Goal: Task Accomplishment & Management: Manage account settings

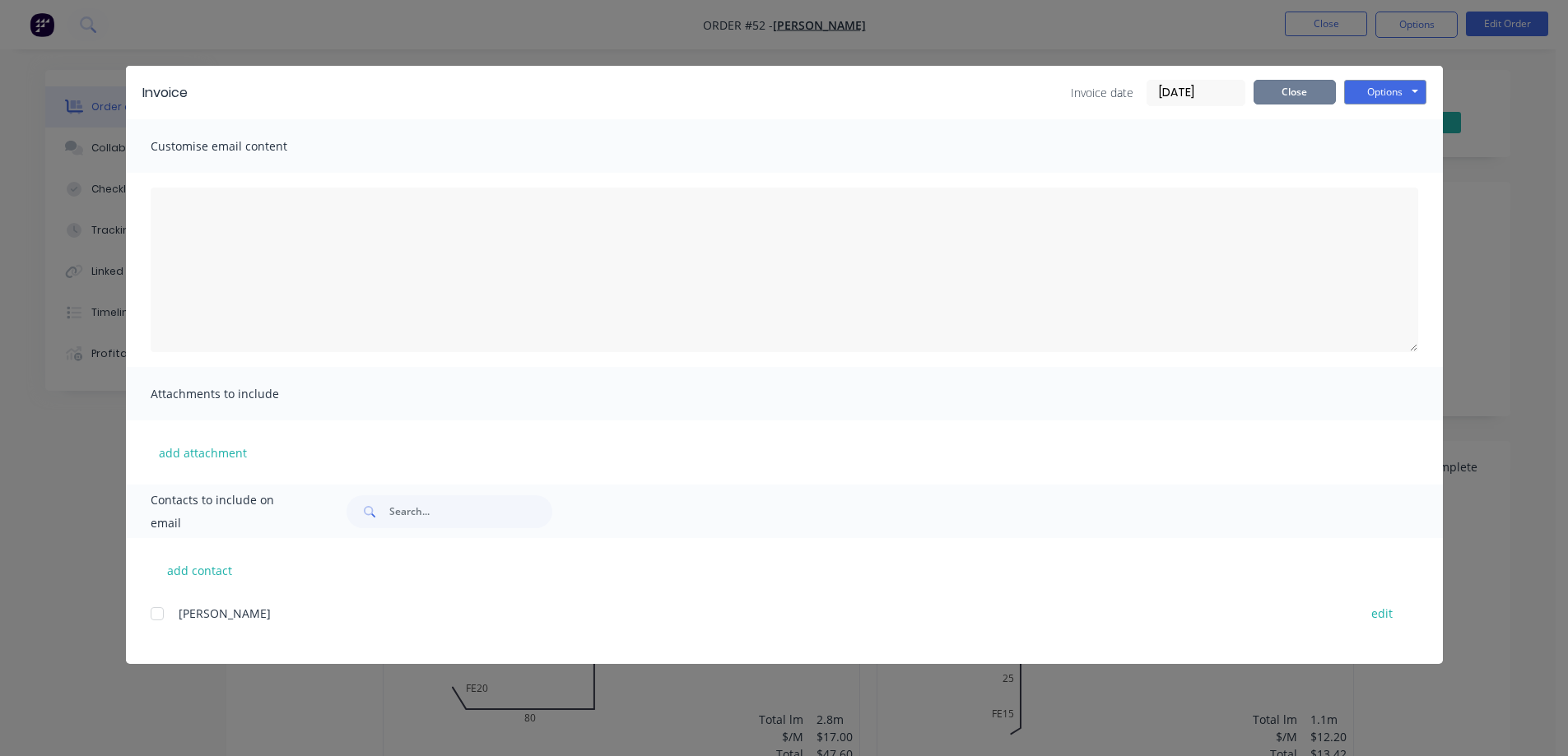
click at [1274, 82] on button "Close" at bounding box center [1295, 92] width 82 height 25
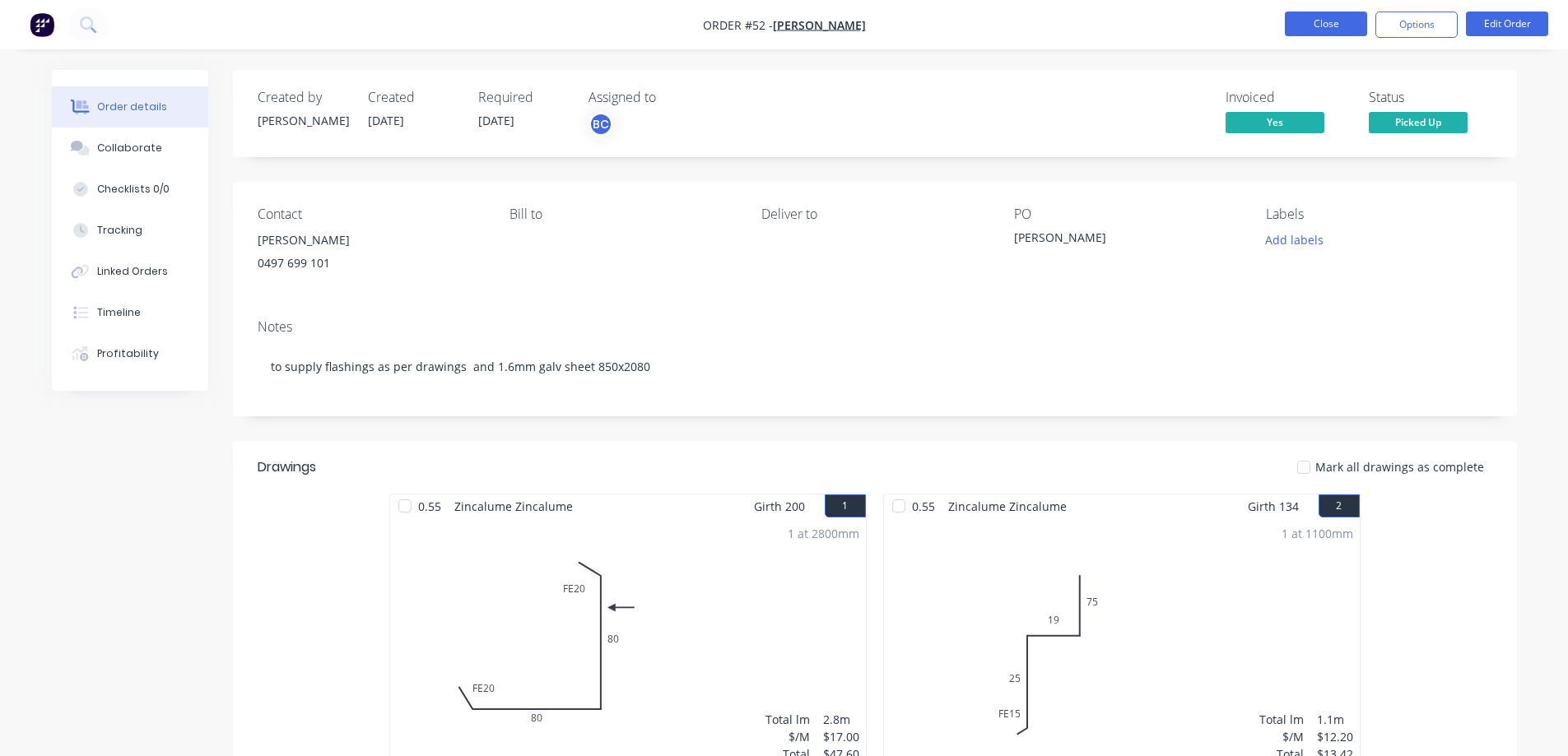
click at [1323, 19] on button "Close" at bounding box center [1326, 24] width 82 height 25
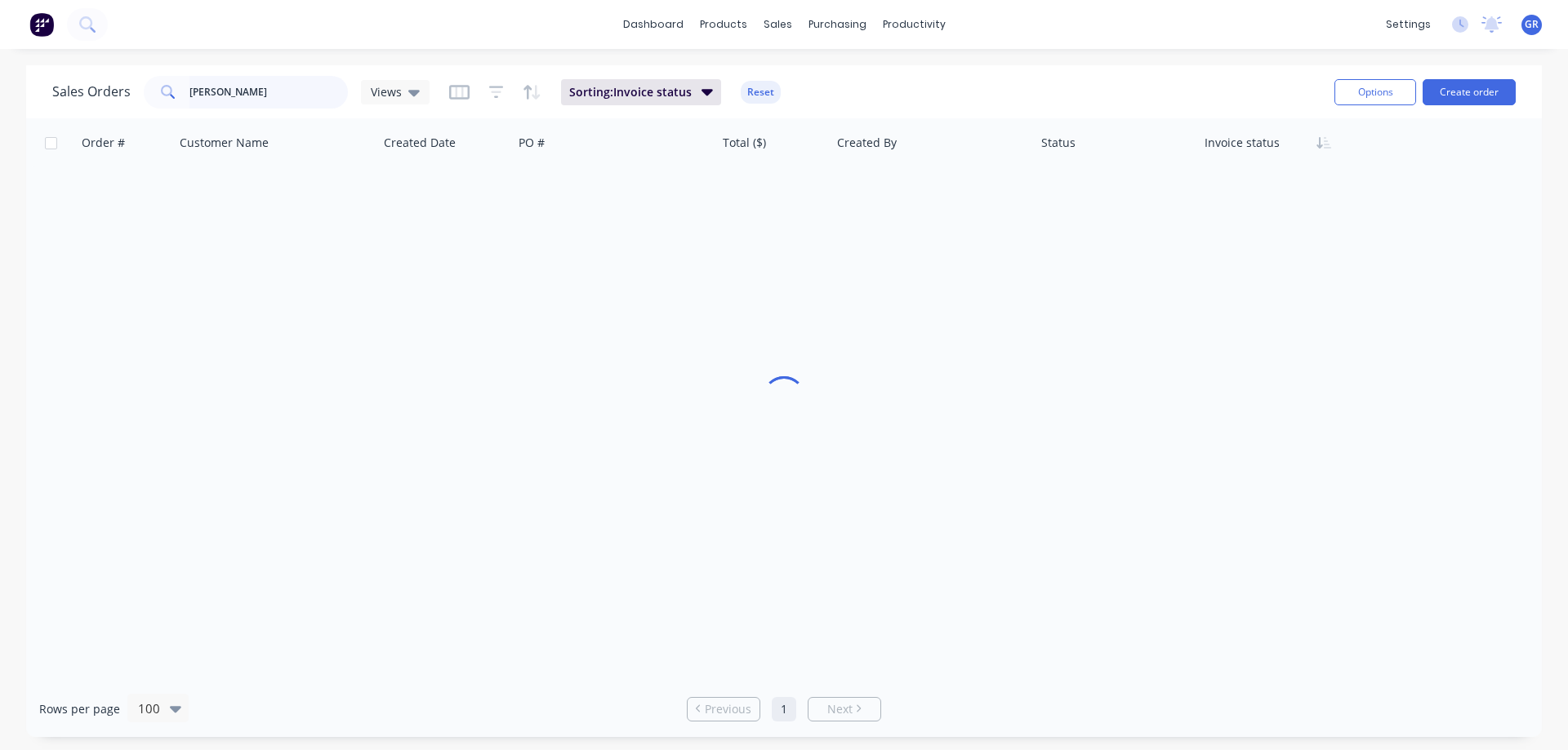
click at [121, 82] on div "Sales Orders [PERSON_NAME] Views" at bounding box center [241, 92] width 377 height 32
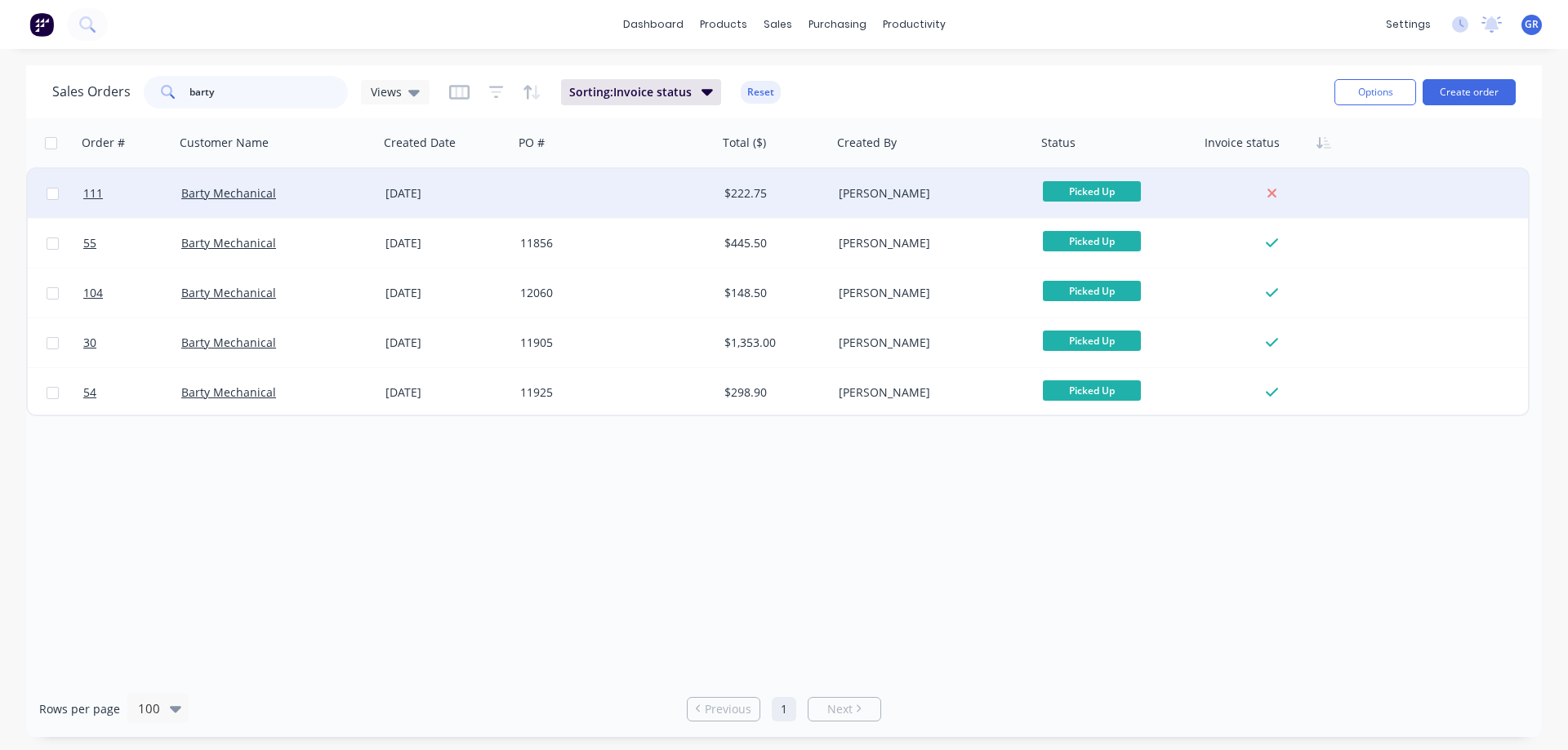
type input "barty"
click at [322, 195] on div "Barty Mechanical" at bounding box center [272, 193] width 182 height 17
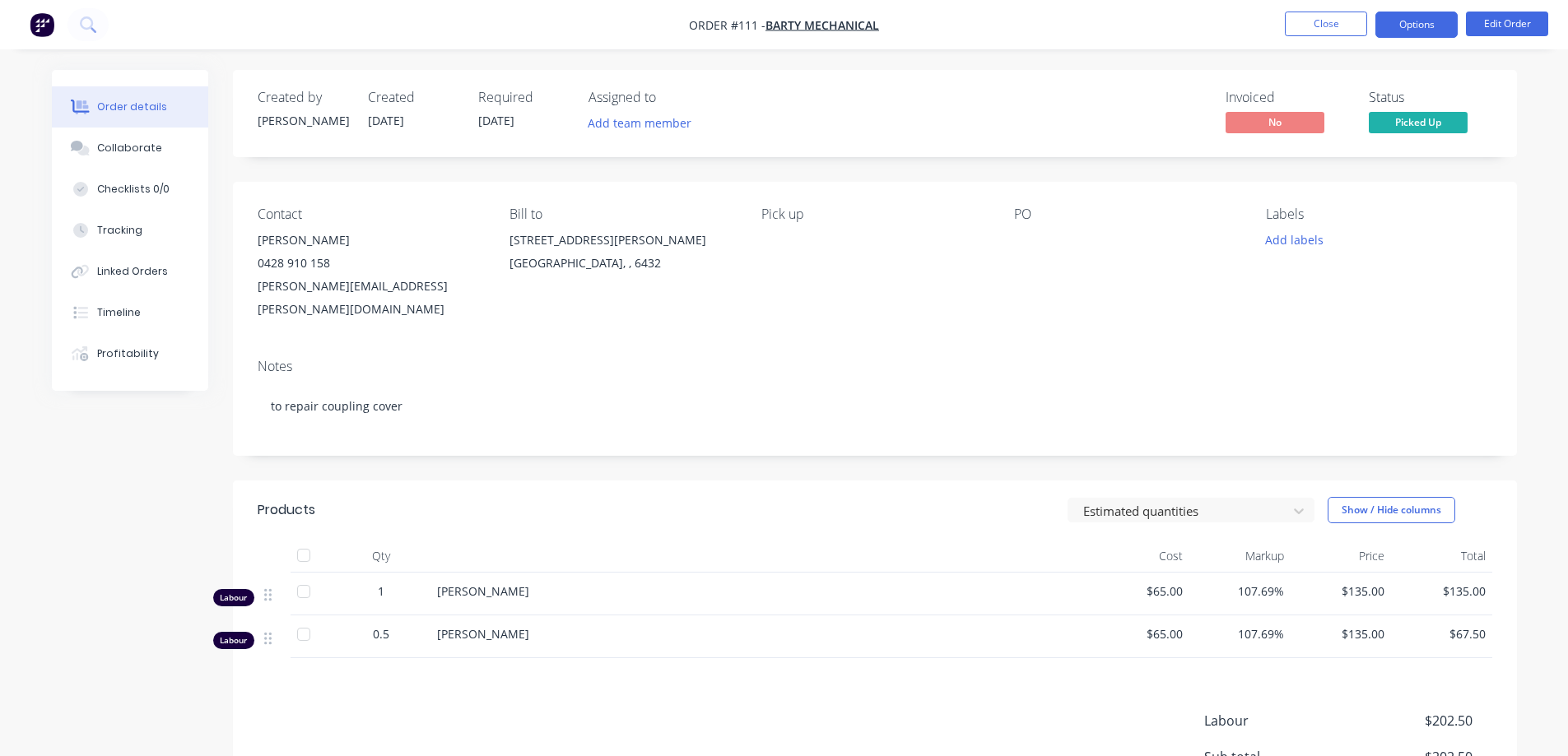
click at [1413, 22] on button "Options" at bounding box center [1416, 25] width 82 height 27
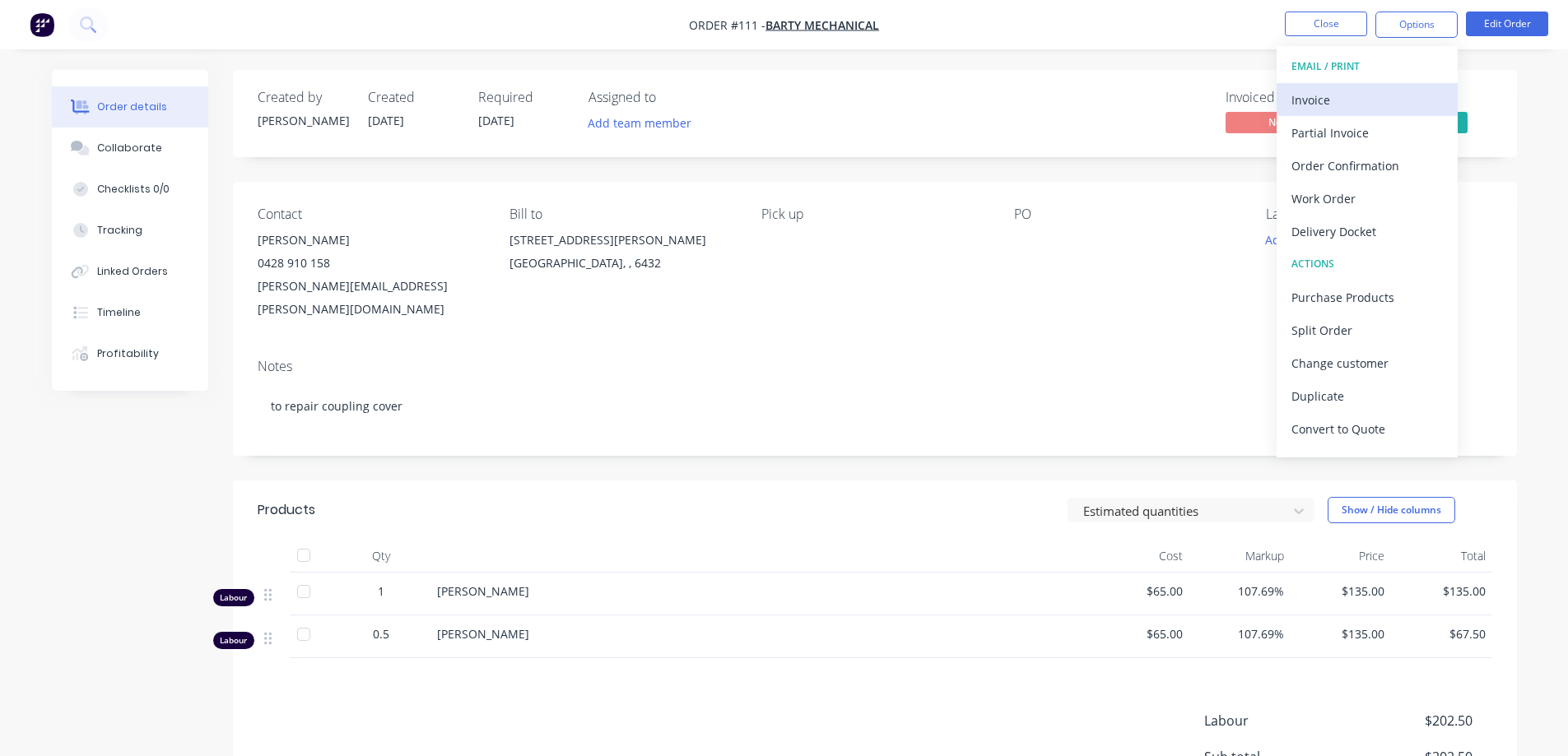
click at [1365, 102] on div "Invoice" at bounding box center [1366, 100] width 151 height 24
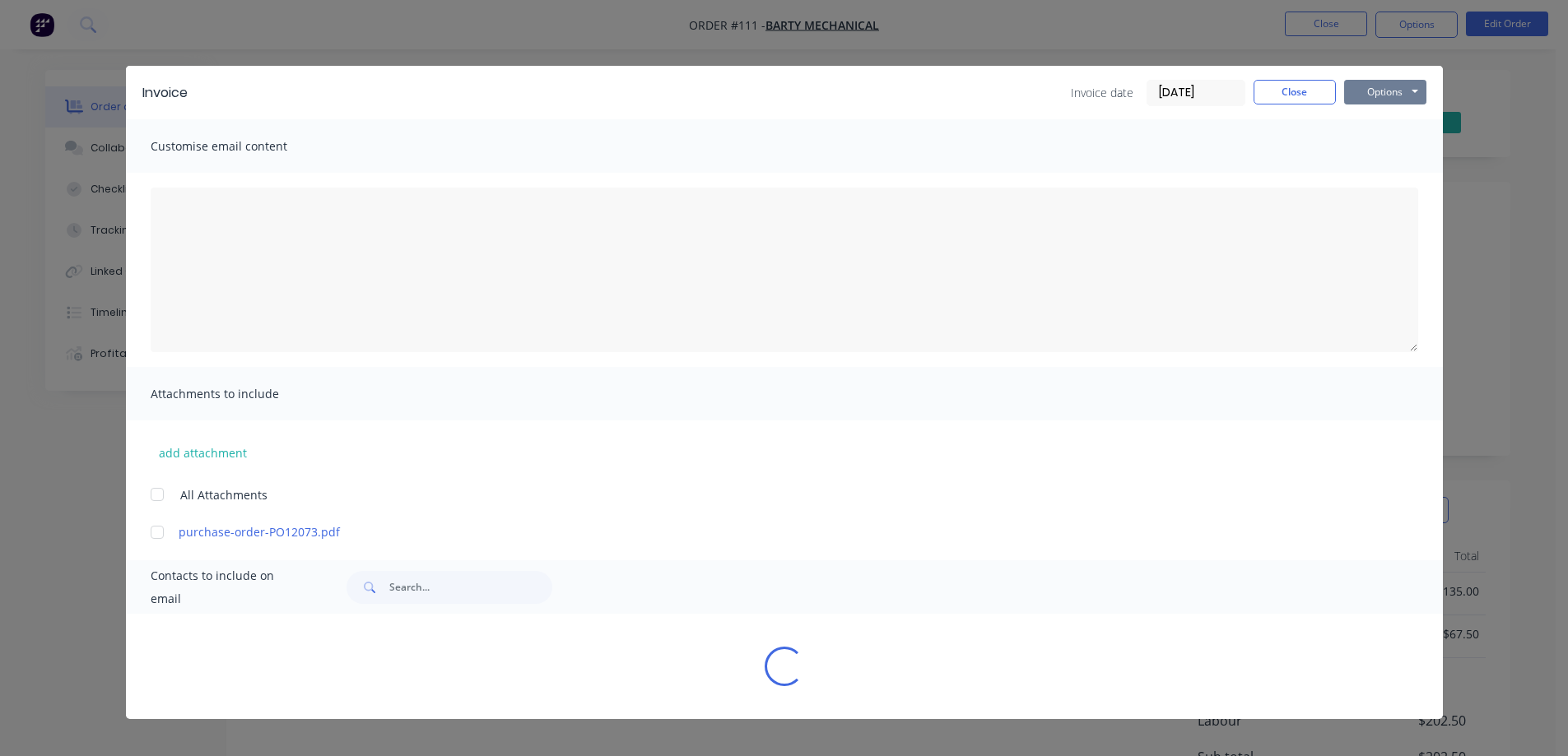
click at [1367, 90] on button "Options" at bounding box center [1385, 92] width 82 height 25
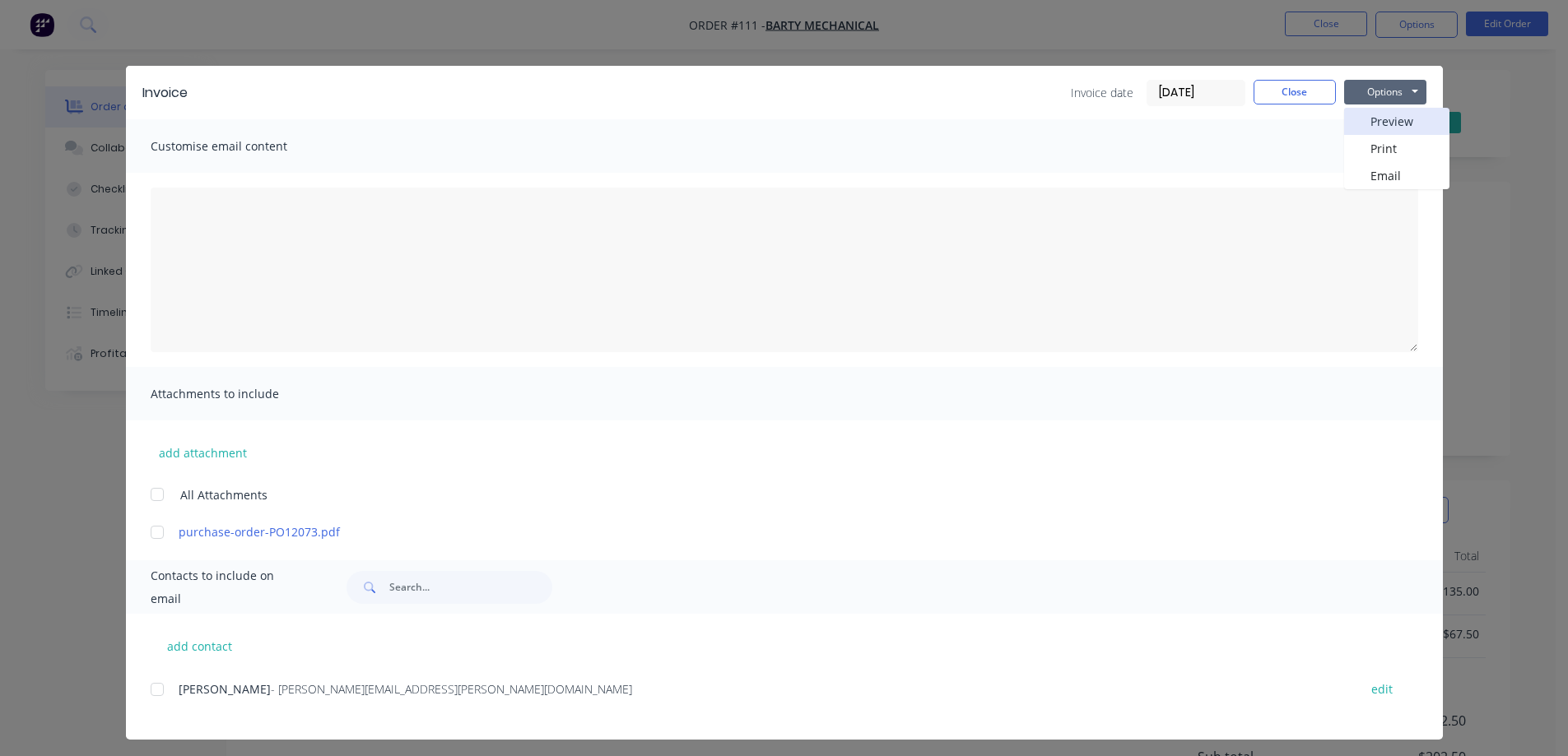
click at [1368, 126] on button "Preview" at bounding box center [1396, 121] width 105 height 27
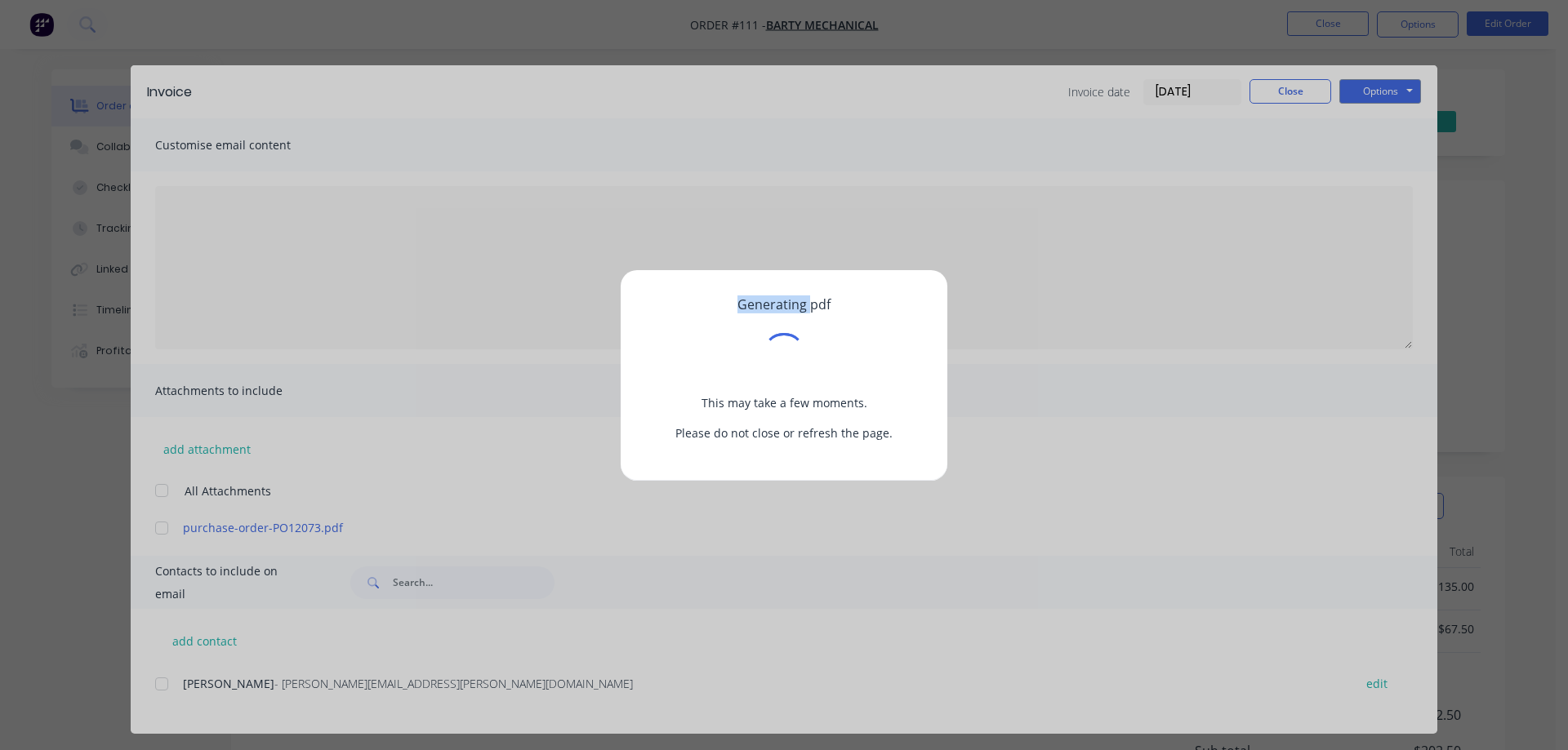
click at [1357, 125] on div "Generating pdf This may take a few moments. Please do not close or refresh the …" at bounding box center [784, 375] width 1568 height 750
click at [1034, 233] on div "Generating pdf This may take a few moments. Please do not close or refresh the …" at bounding box center [784, 375] width 1568 height 750
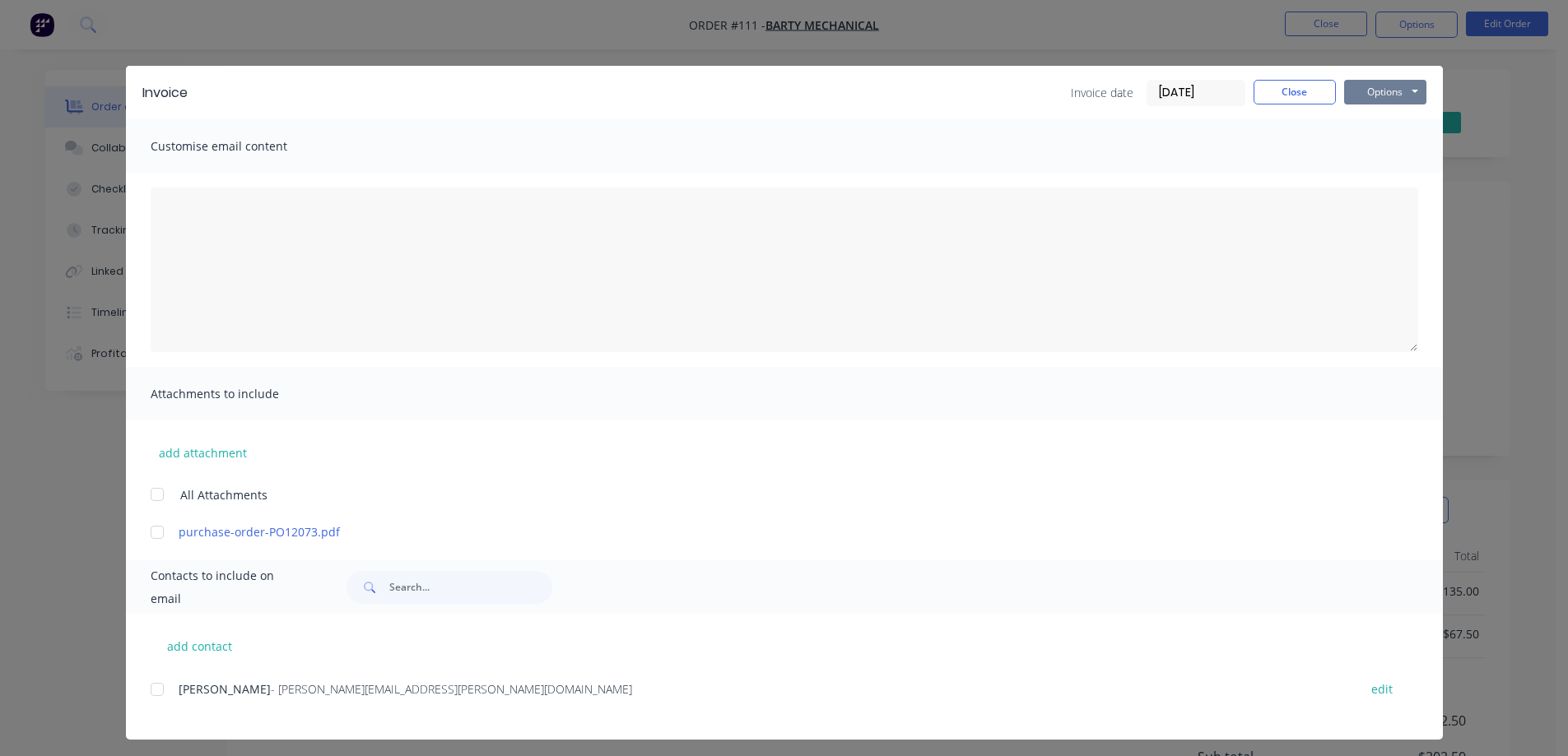
click at [1350, 93] on button "Options" at bounding box center [1385, 92] width 82 height 25
click at [1371, 150] on button "Print" at bounding box center [1396, 149] width 105 height 27
click at [1295, 90] on button "Close" at bounding box center [1295, 92] width 82 height 25
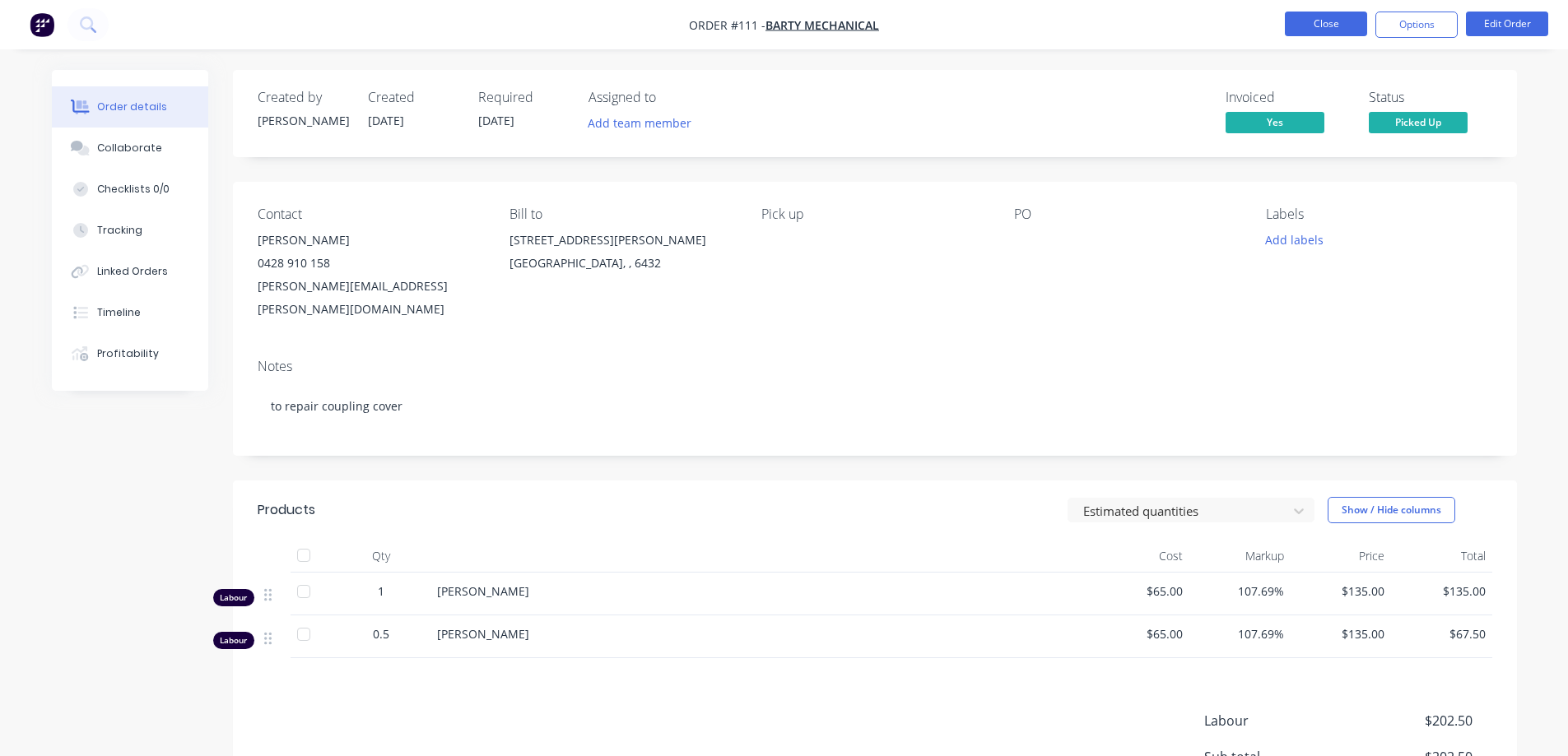
click at [1339, 19] on button "Close" at bounding box center [1326, 24] width 82 height 25
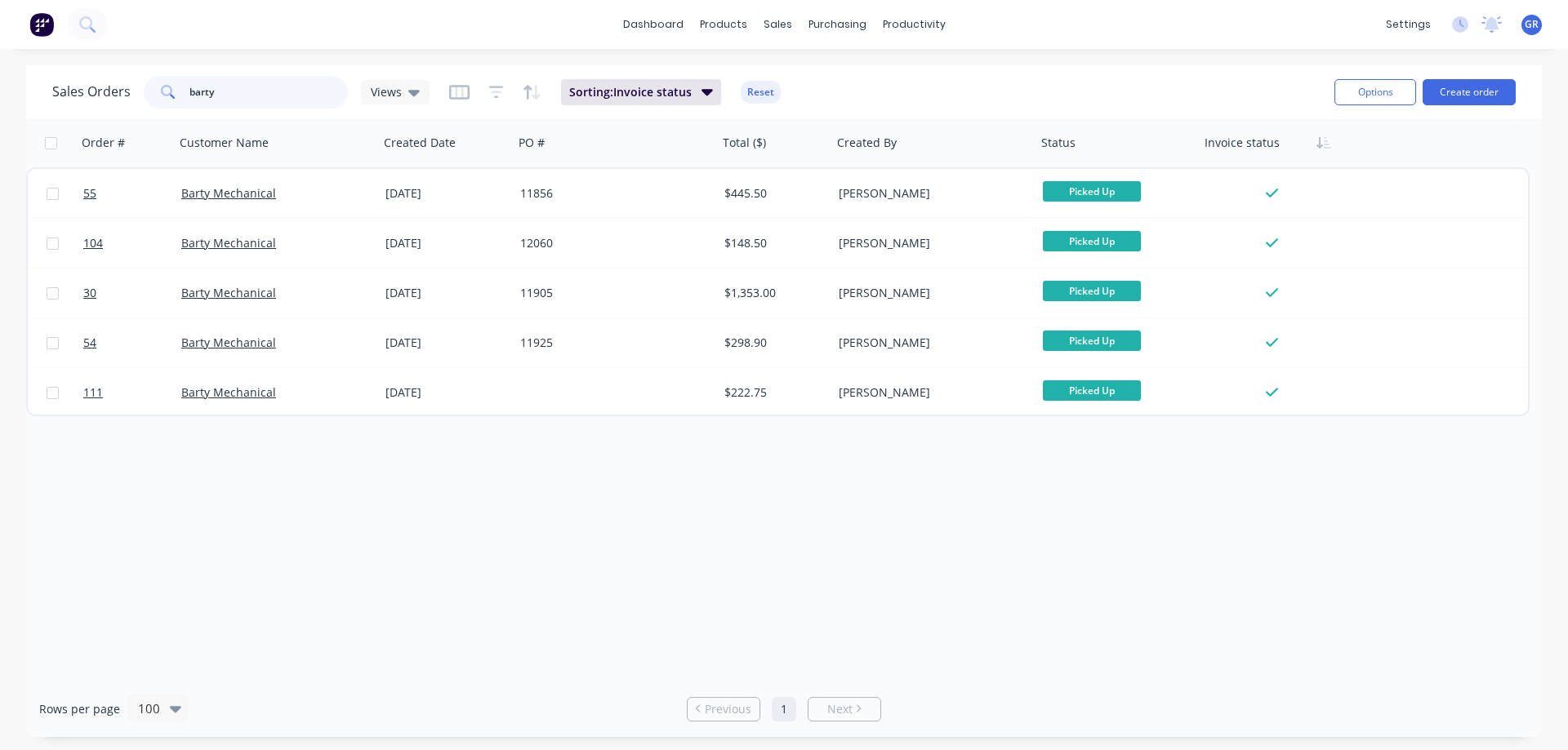
drag, startPoint x: 233, startPoint y: 93, endPoint x: 144, endPoint y: 88, distance: 89.1
click at [144, 88] on div "barty" at bounding box center [246, 92] width 204 height 32
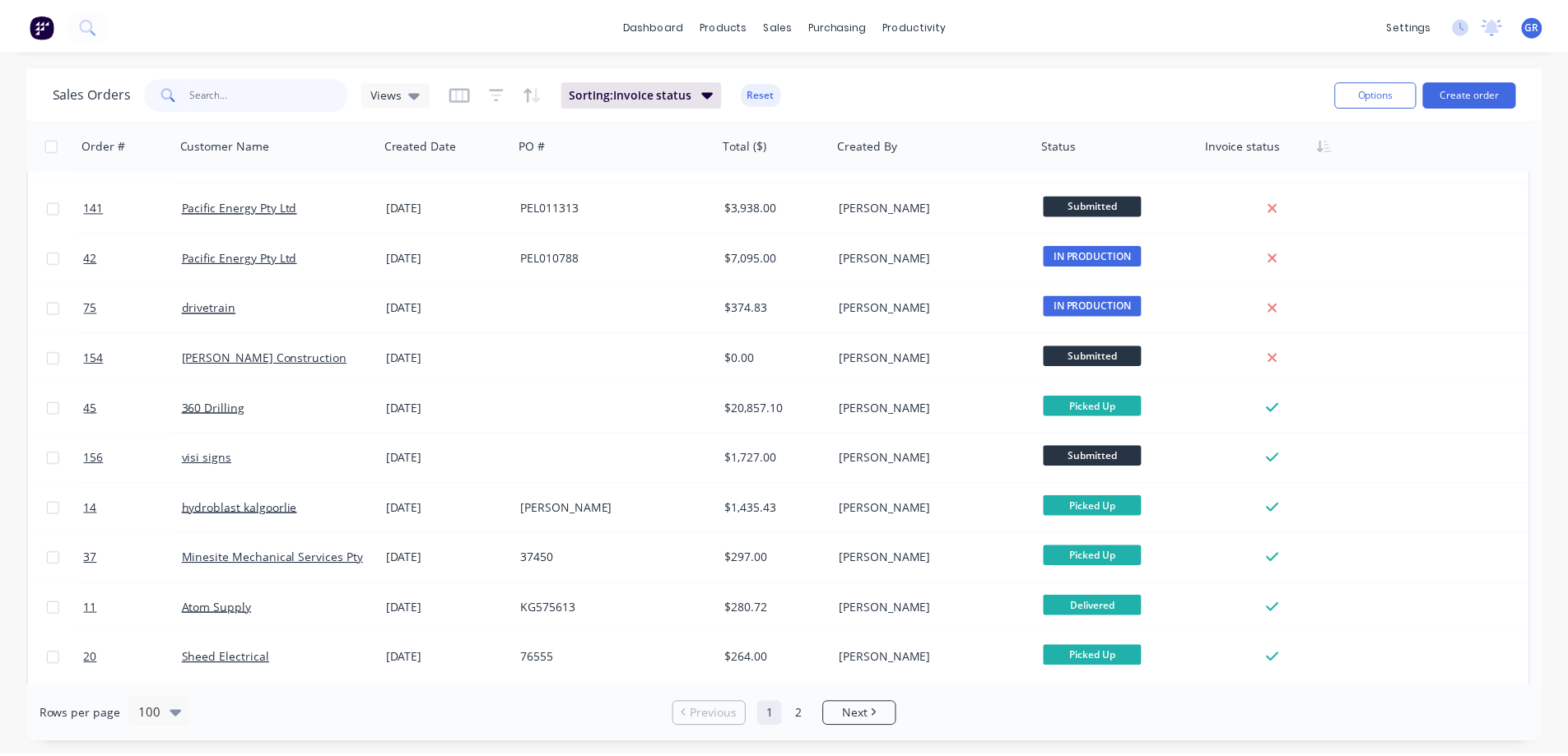
scroll to position [2470, 0]
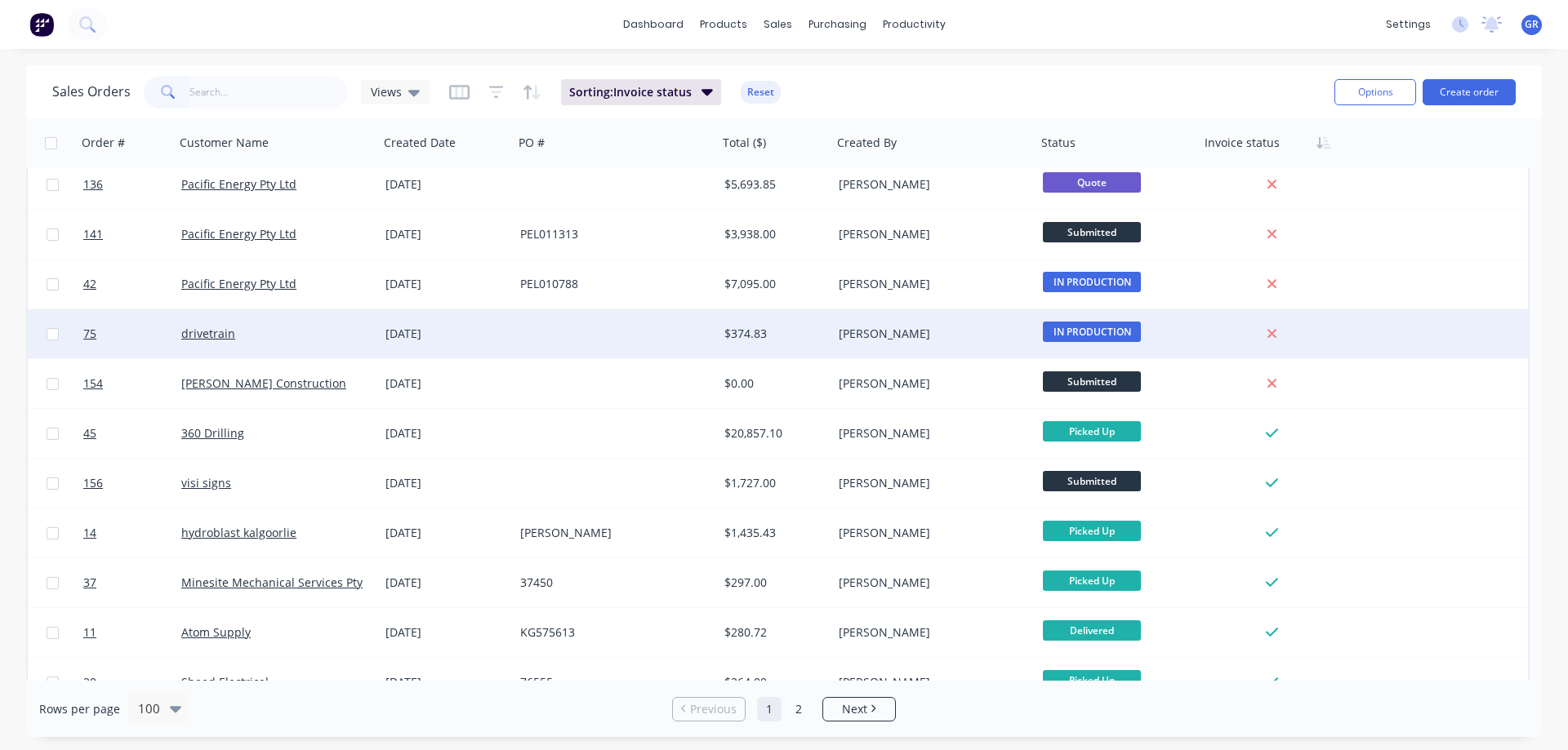
click at [540, 334] on div at bounding box center [616, 334] width 204 height 49
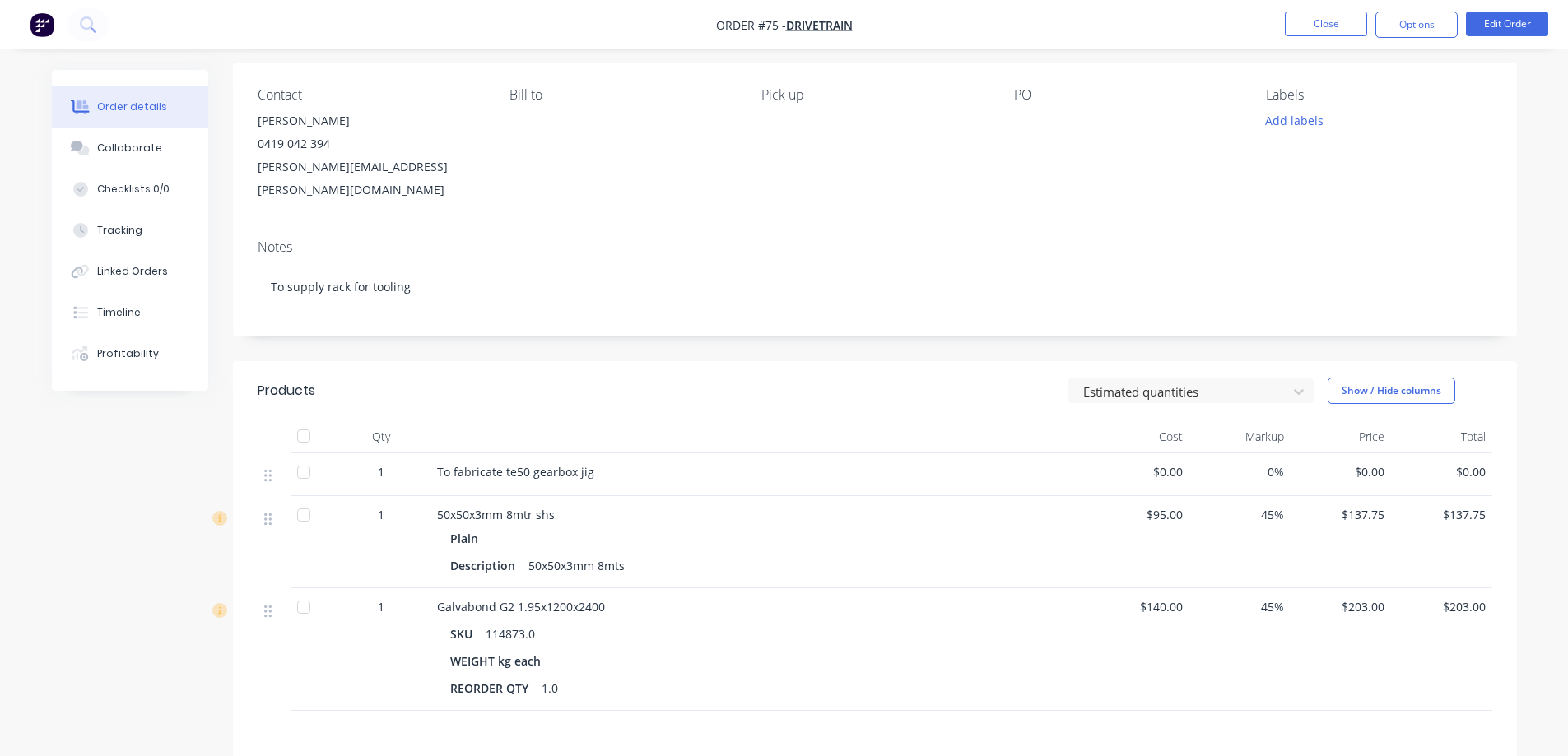
scroll to position [82, 0]
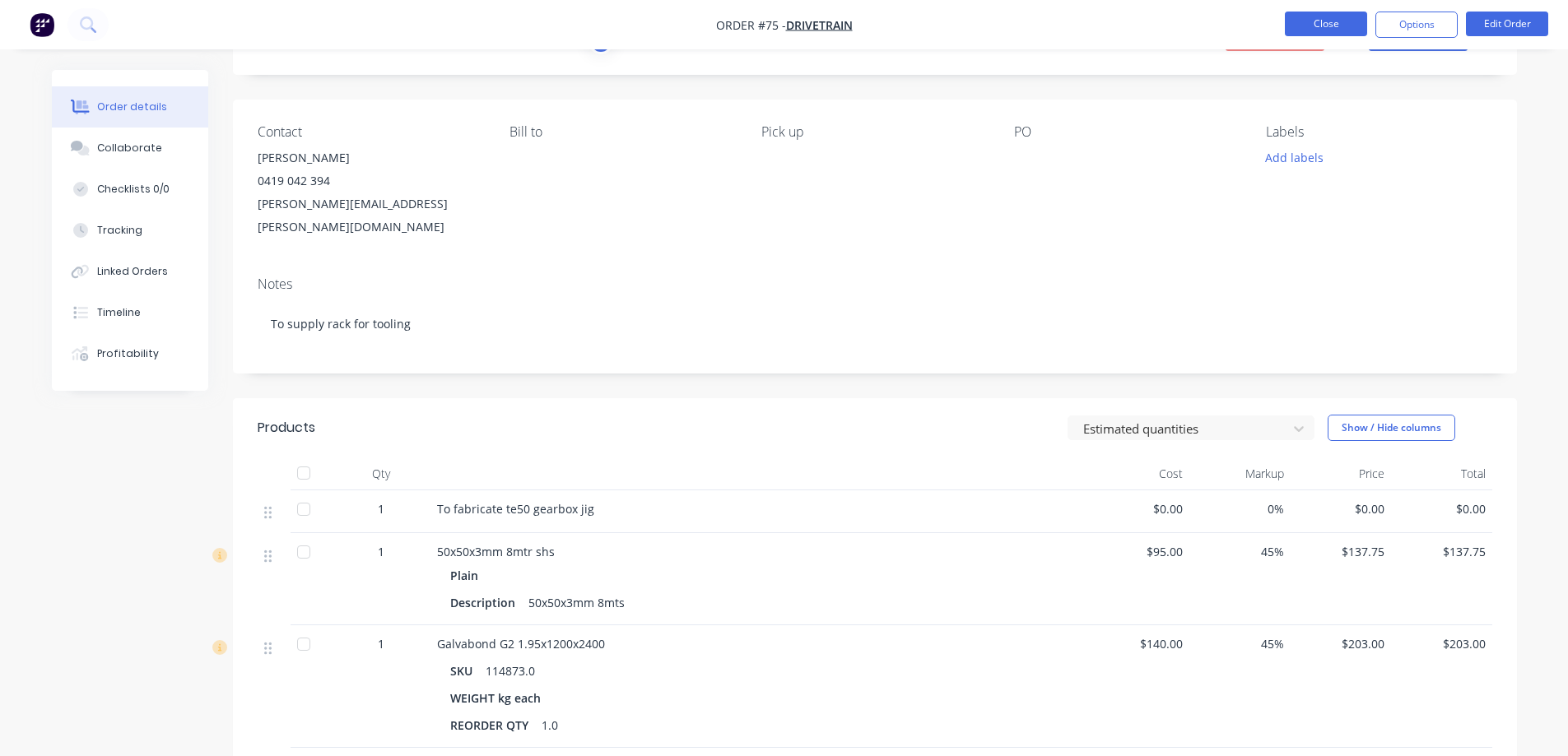
click at [1325, 17] on button "Close" at bounding box center [1326, 24] width 82 height 25
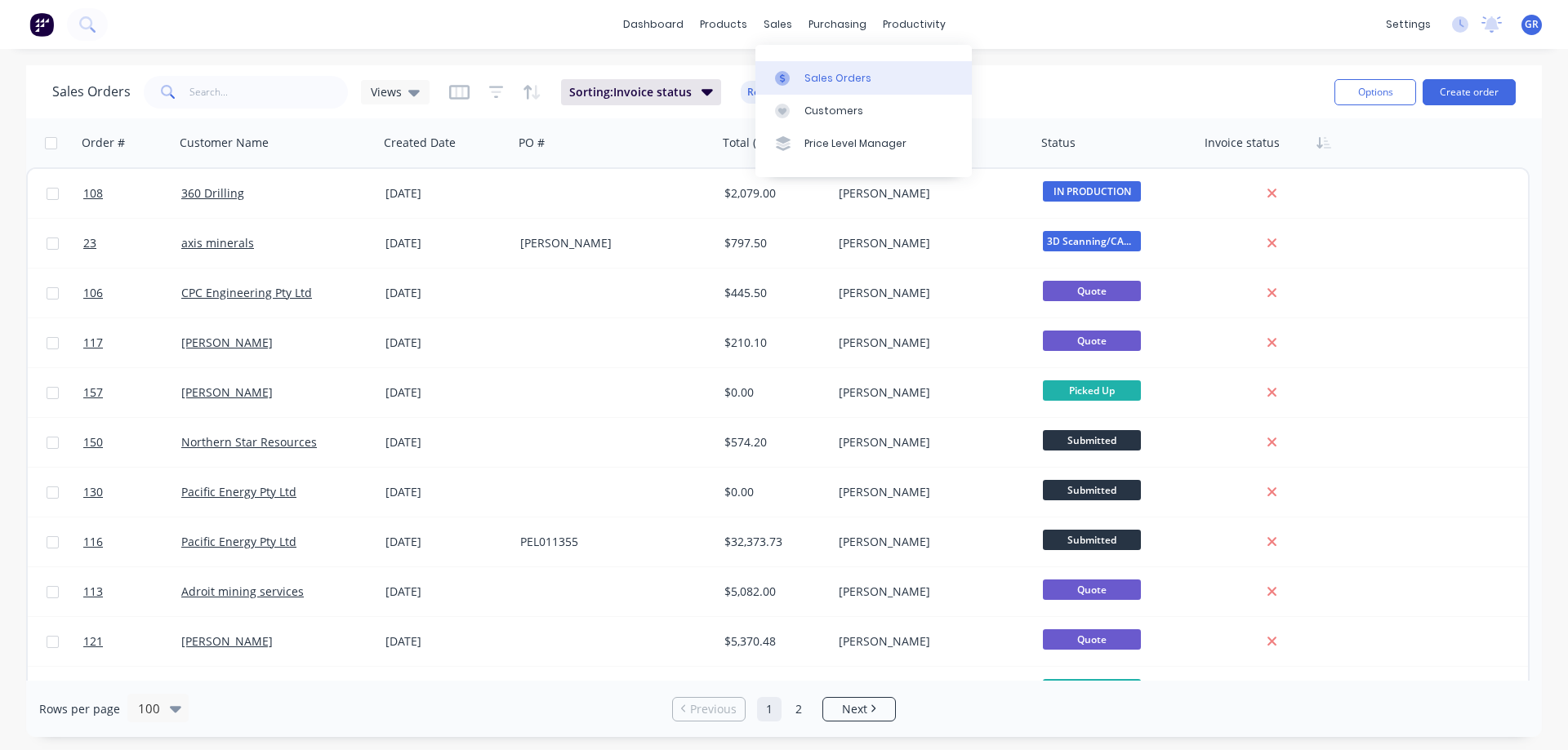
click at [855, 61] on link "Sales Orders" at bounding box center [863, 77] width 217 height 32
click at [847, 76] on div "Sales Orders" at bounding box center [838, 78] width 67 height 15
click at [235, 99] on input "text" at bounding box center [269, 92] width 160 height 32
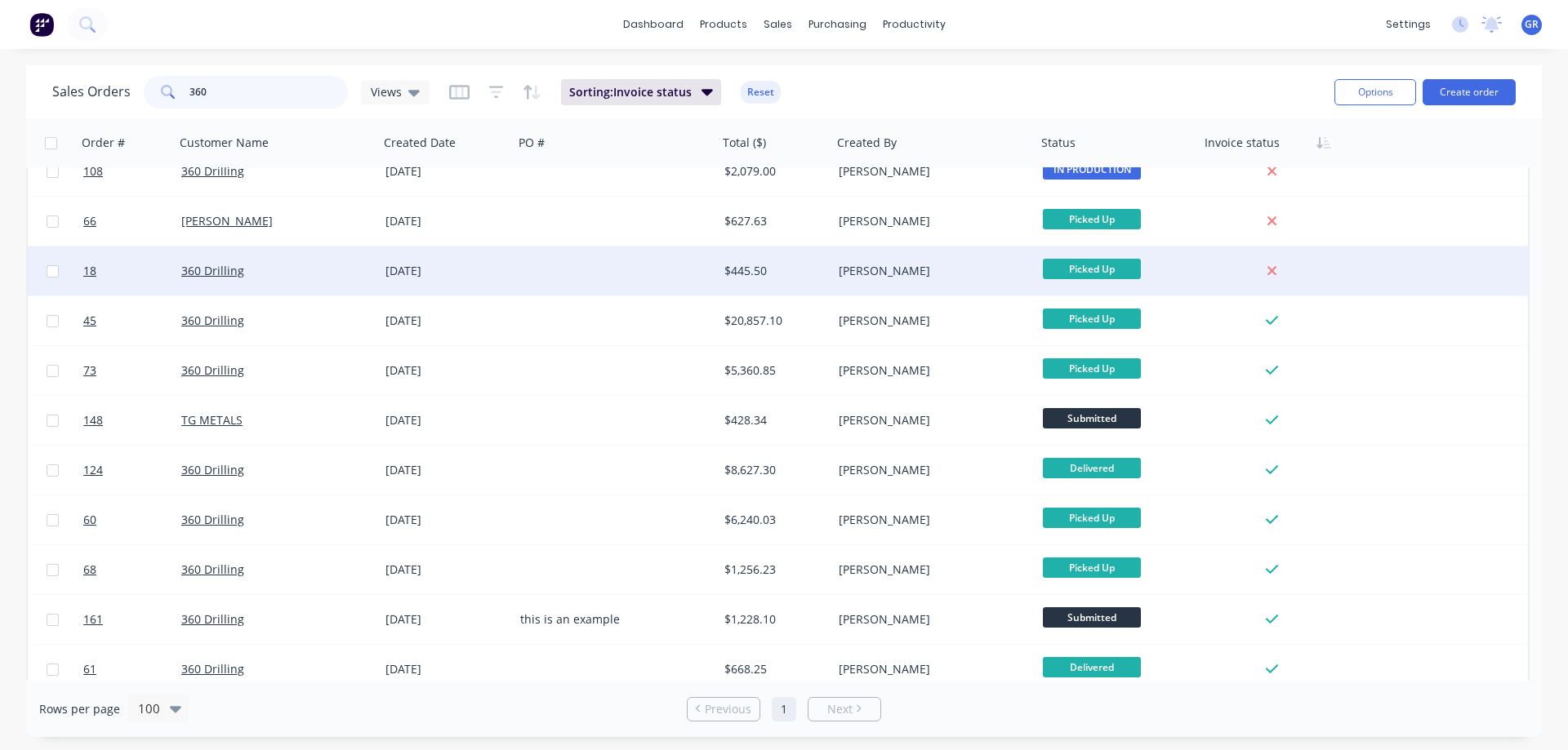
scroll to position [34, 0]
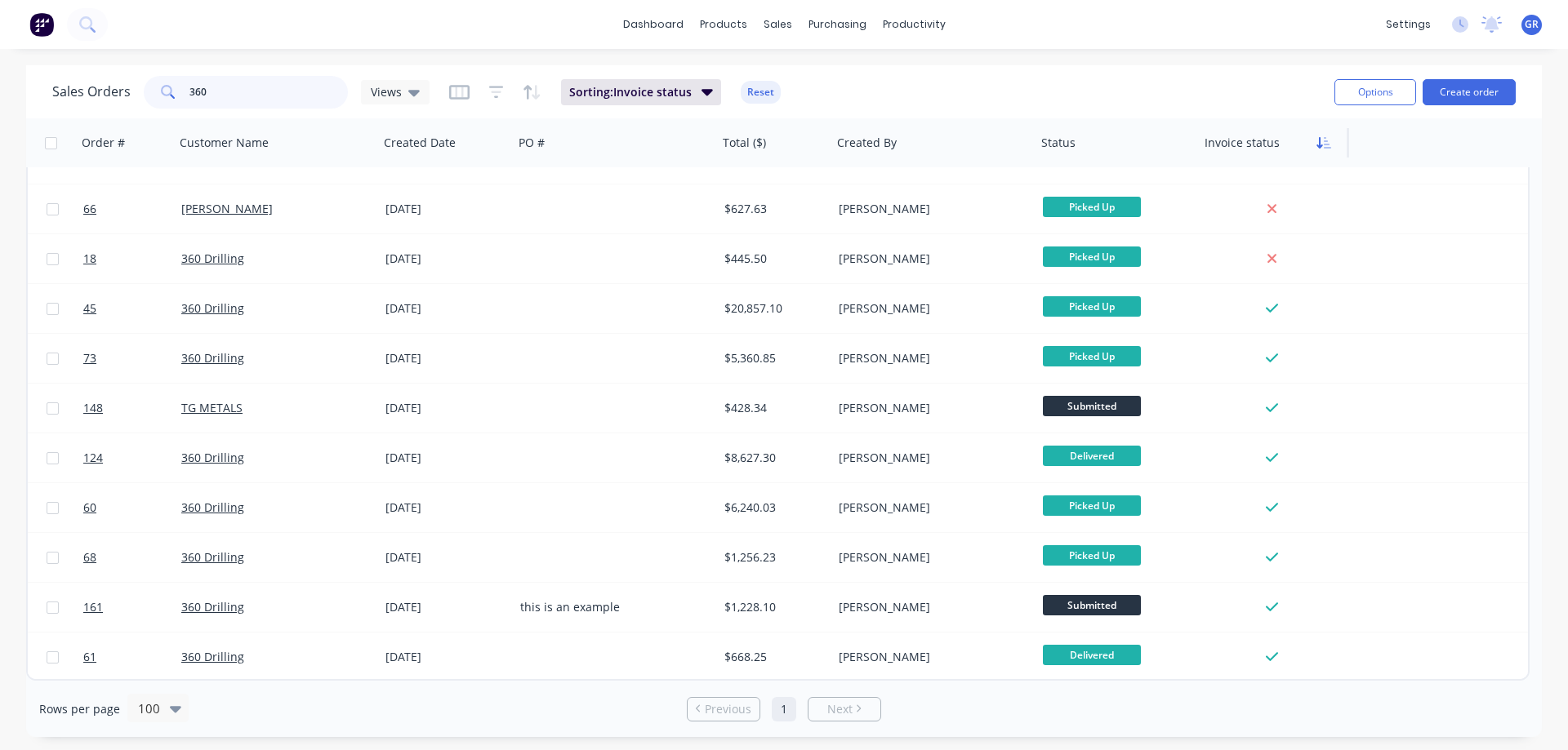
type input "360"
click at [1325, 137] on icon "button" at bounding box center [1328, 142] width 7 height 11
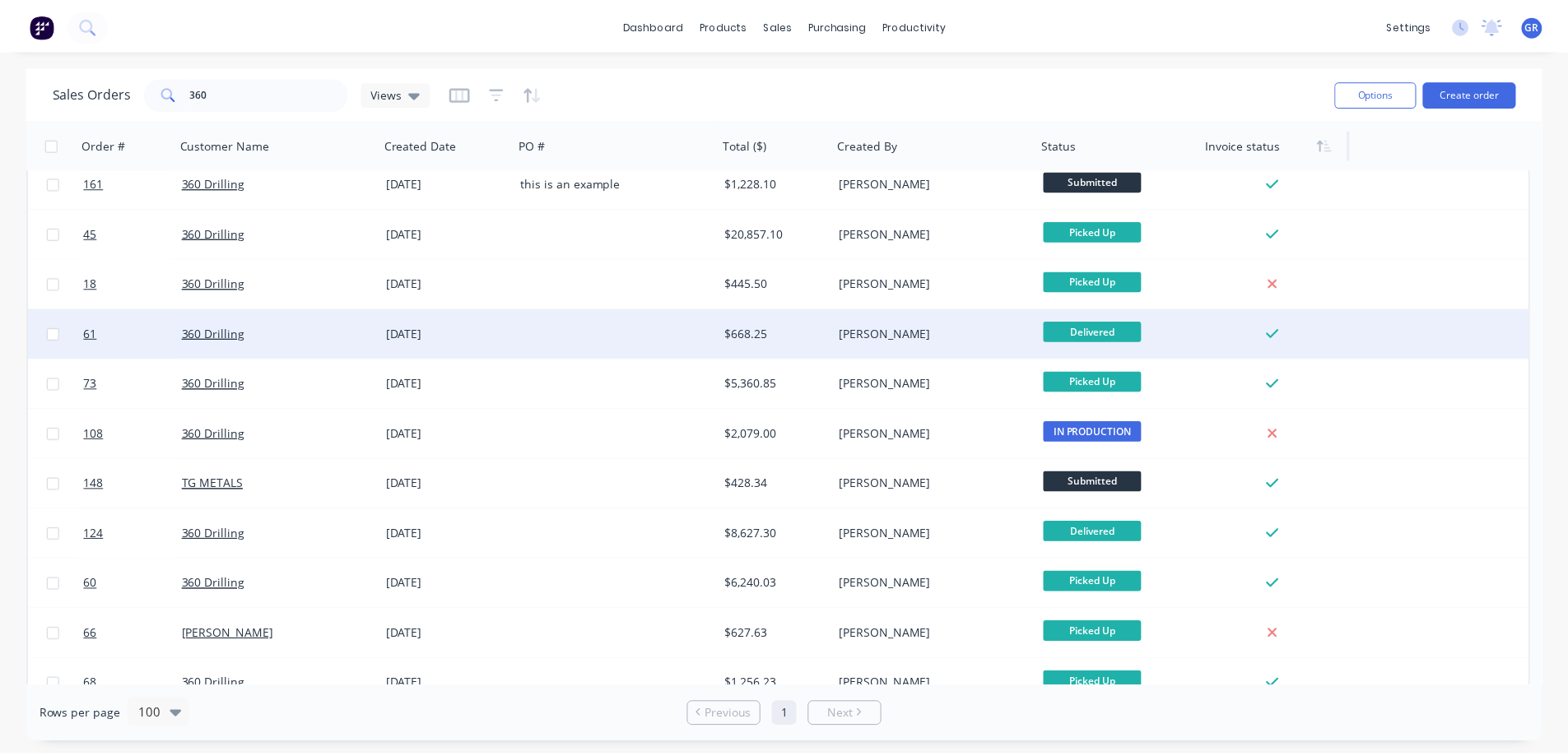
scroll to position [0, 0]
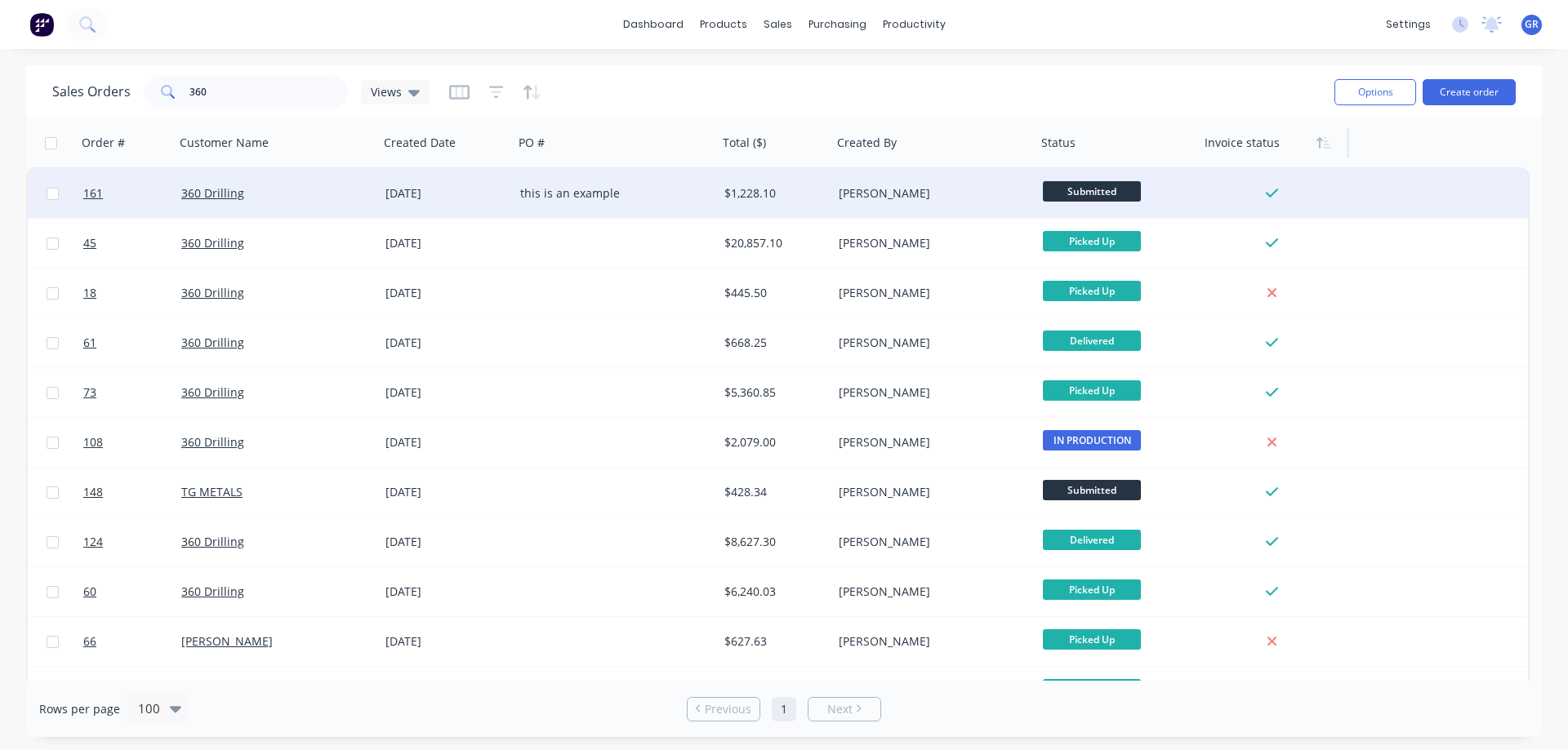
click at [455, 194] on div "[DATE]" at bounding box center [446, 193] width 122 height 17
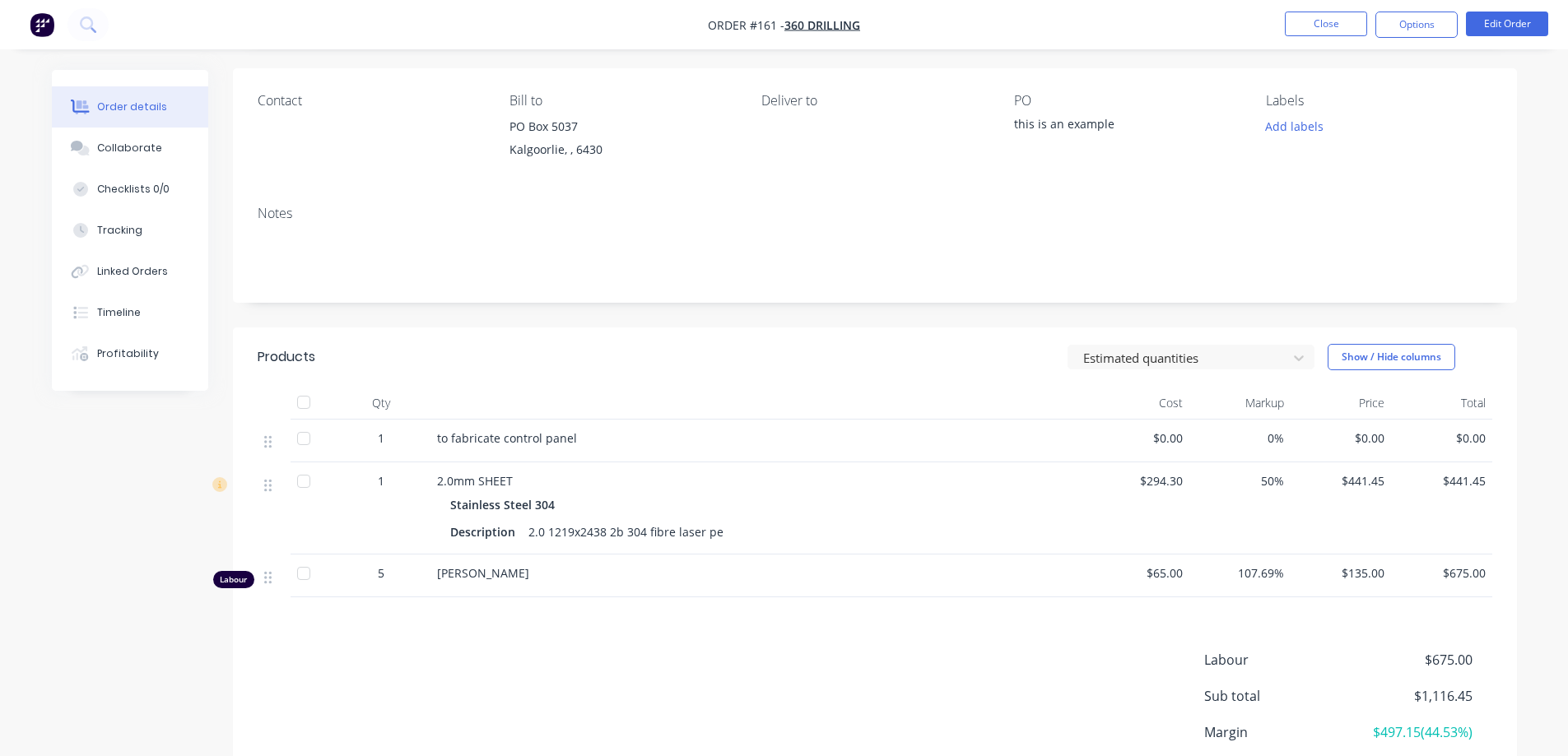
scroll to position [248, 0]
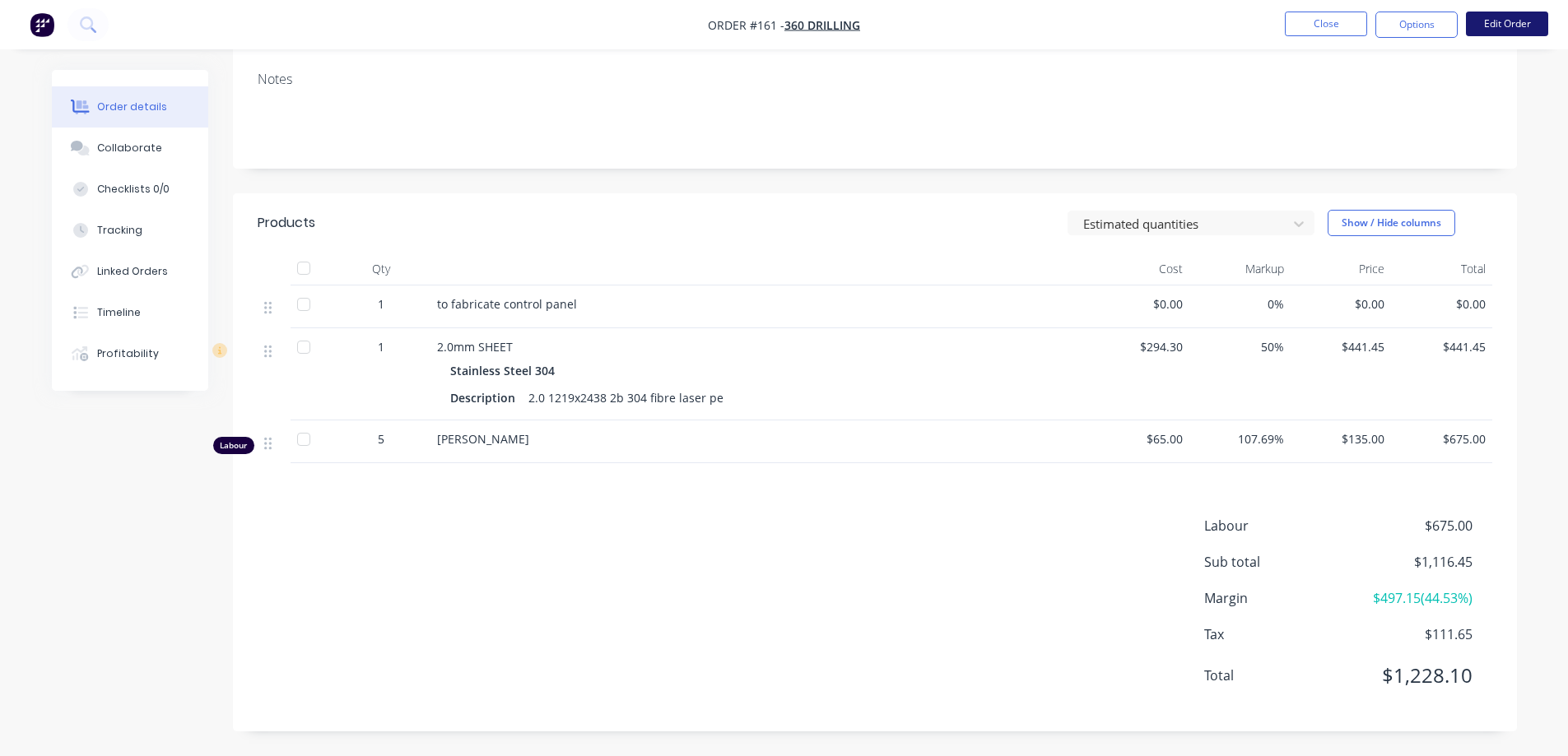
click at [1505, 28] on button "Edit Order" at bounding box center [1507, 24] width 82 height 25
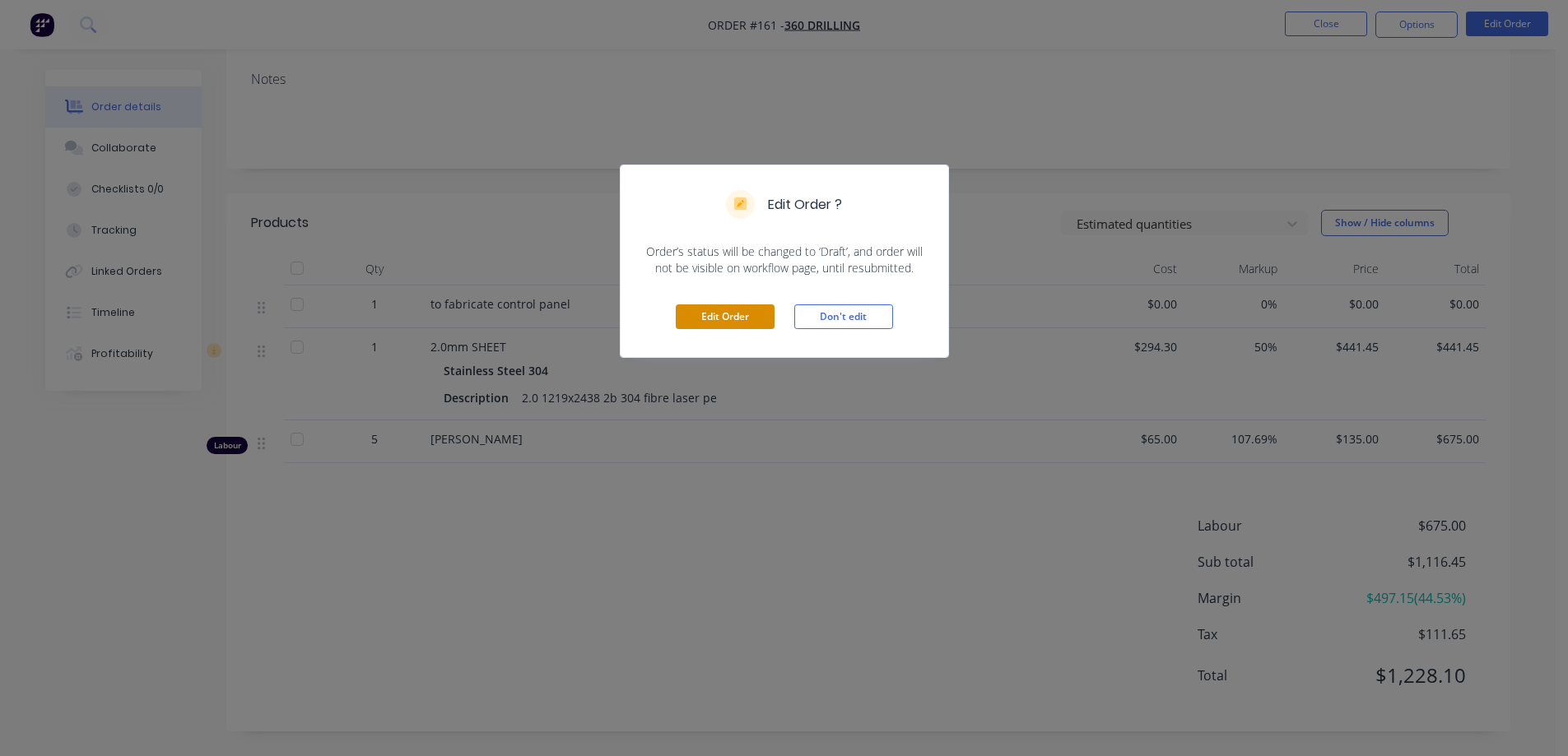
click at [715, 316] on button "Edit Order" at bounding box center [725, 317] width 99 height 25
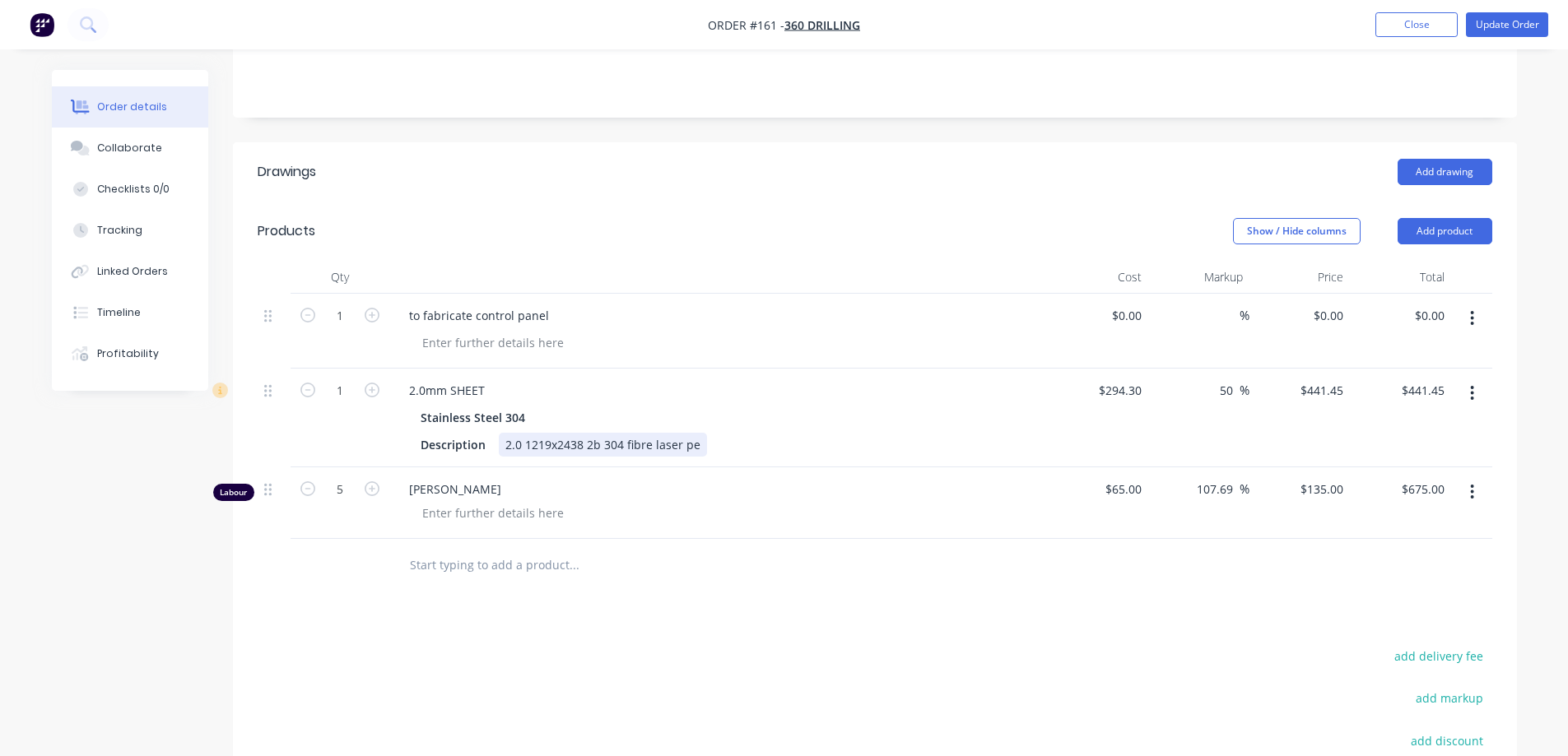
scroll to position [329, 0]
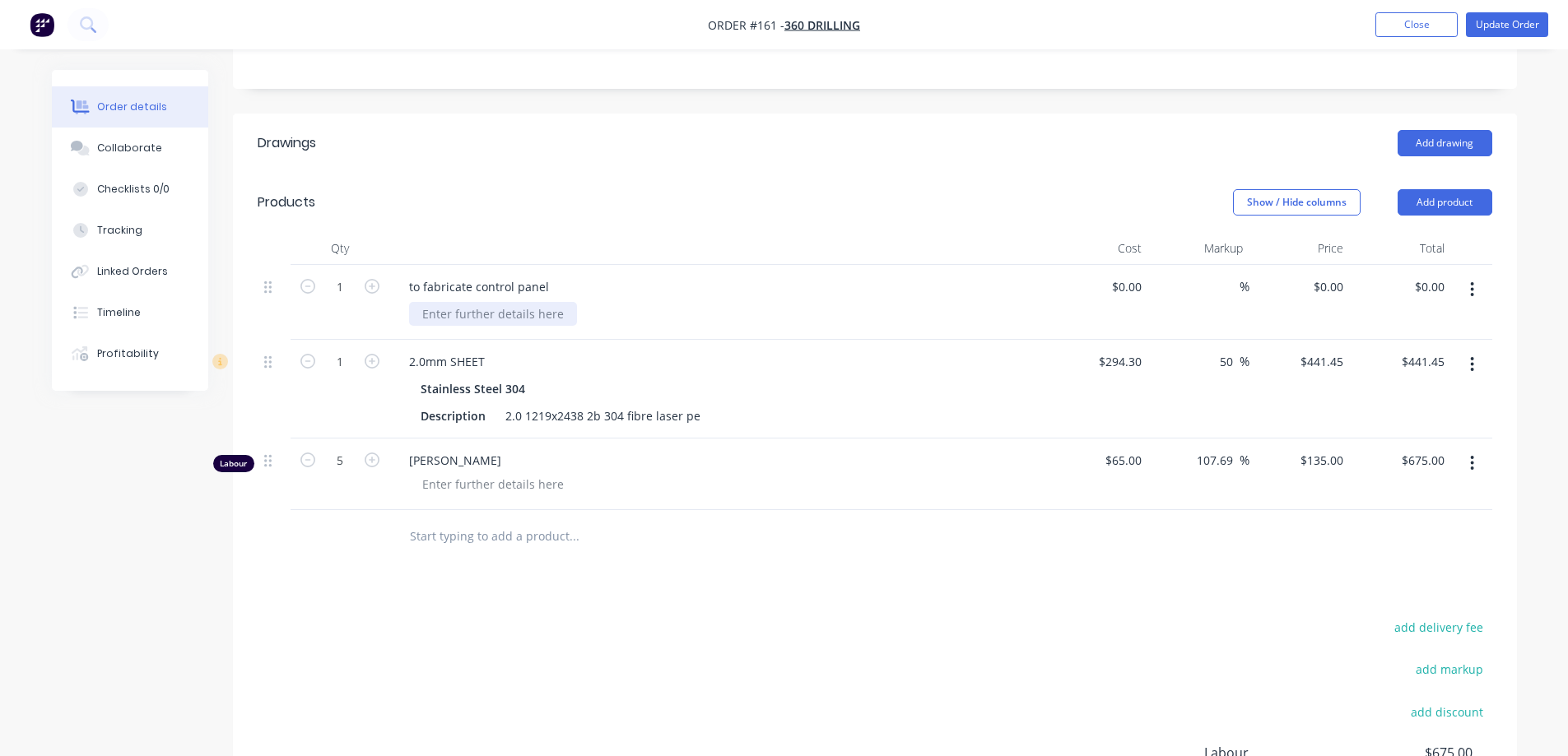
click at [450, 311] on div at bounding box center [493, 314] width 168 height 24
click at [1474, 282] on icon "button" at bounding box center [1472, 289] width 4 height 18
click at [497, 308] on div at bounding box center [493, 314] width 168 height 24
click at [547, 284] on div "to fabricate control panel" at bounding box center [479, 286] width 166 height 24
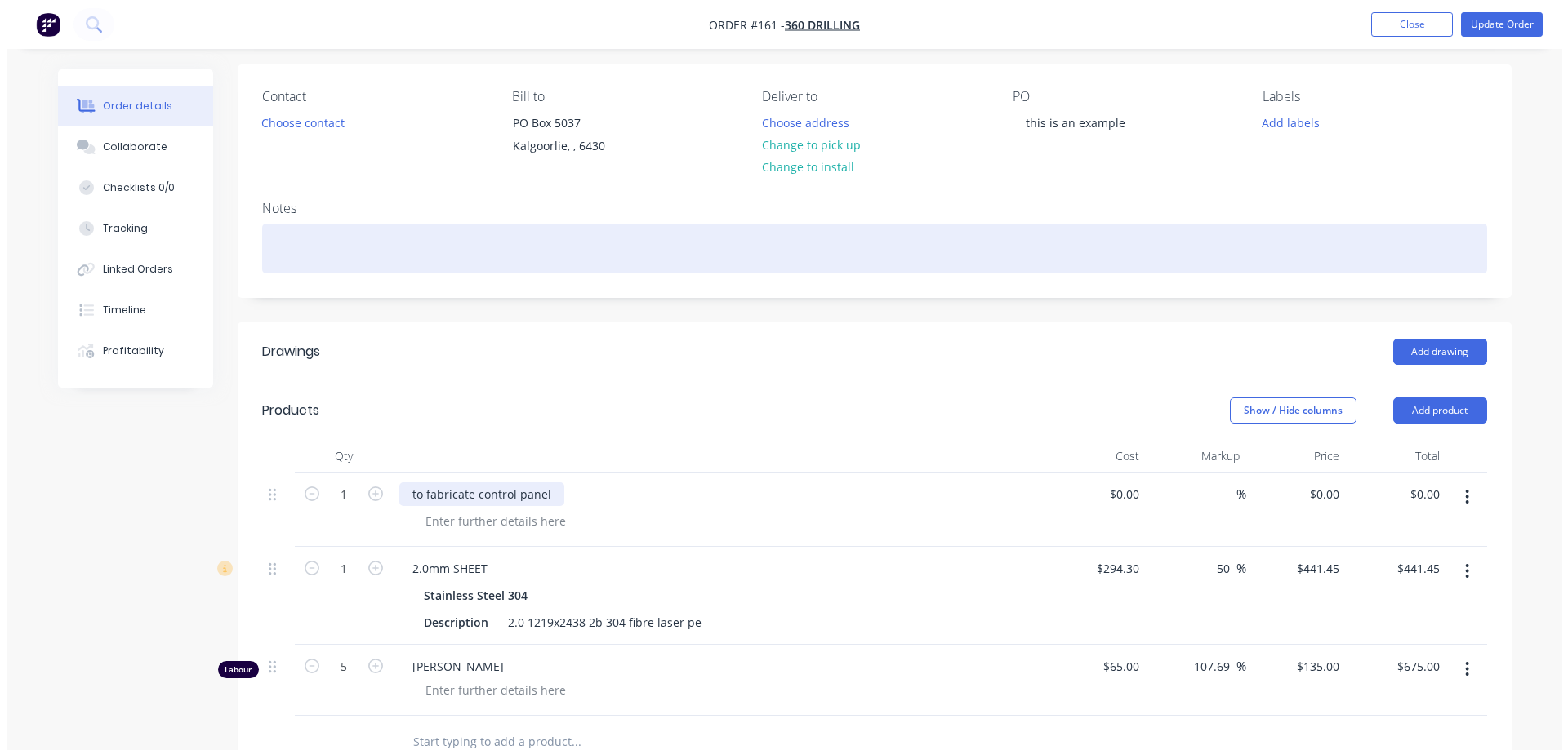
scroll to position [0, 0]
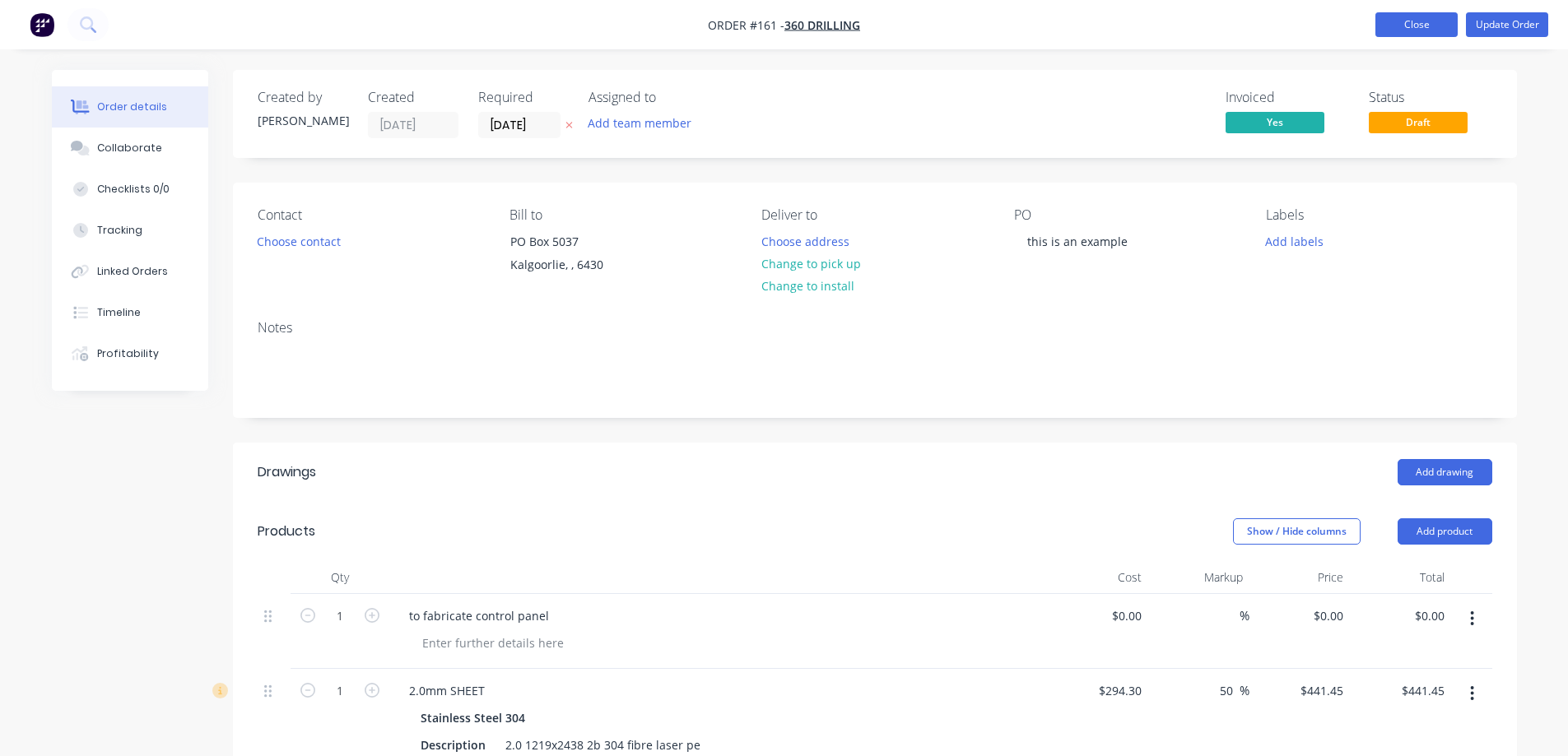
click at [1398, 23] on button "Close" at bounding box center [1416, 25] width 82 height 25
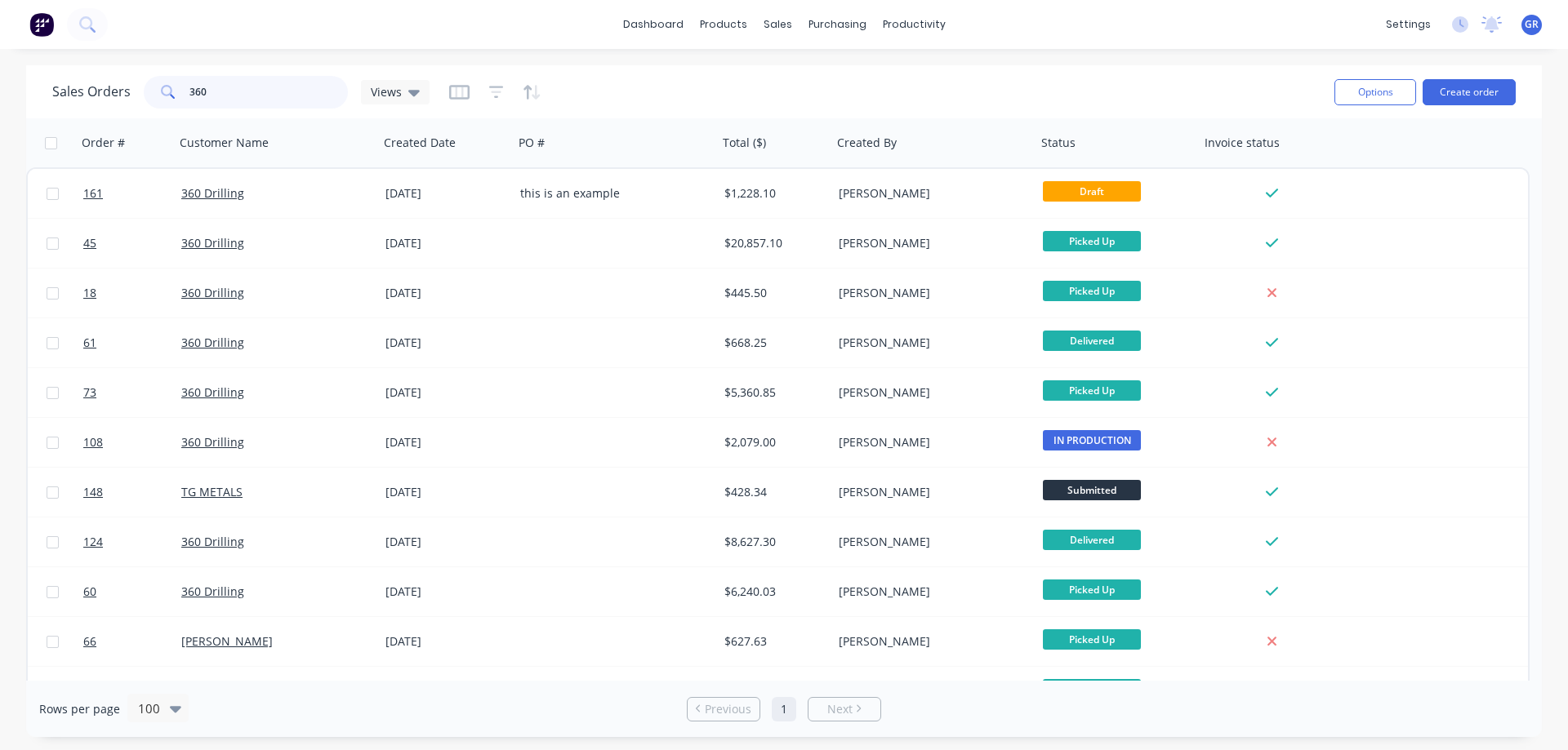
drag, startPoint x: 231, startPoint y: 89, endPoint x: 132, endPoint y: 82, distance: 99.2
click at [135, 79] on div "Sales Orders 360 Views" at bounding box center [241, 92] width 377 height 32
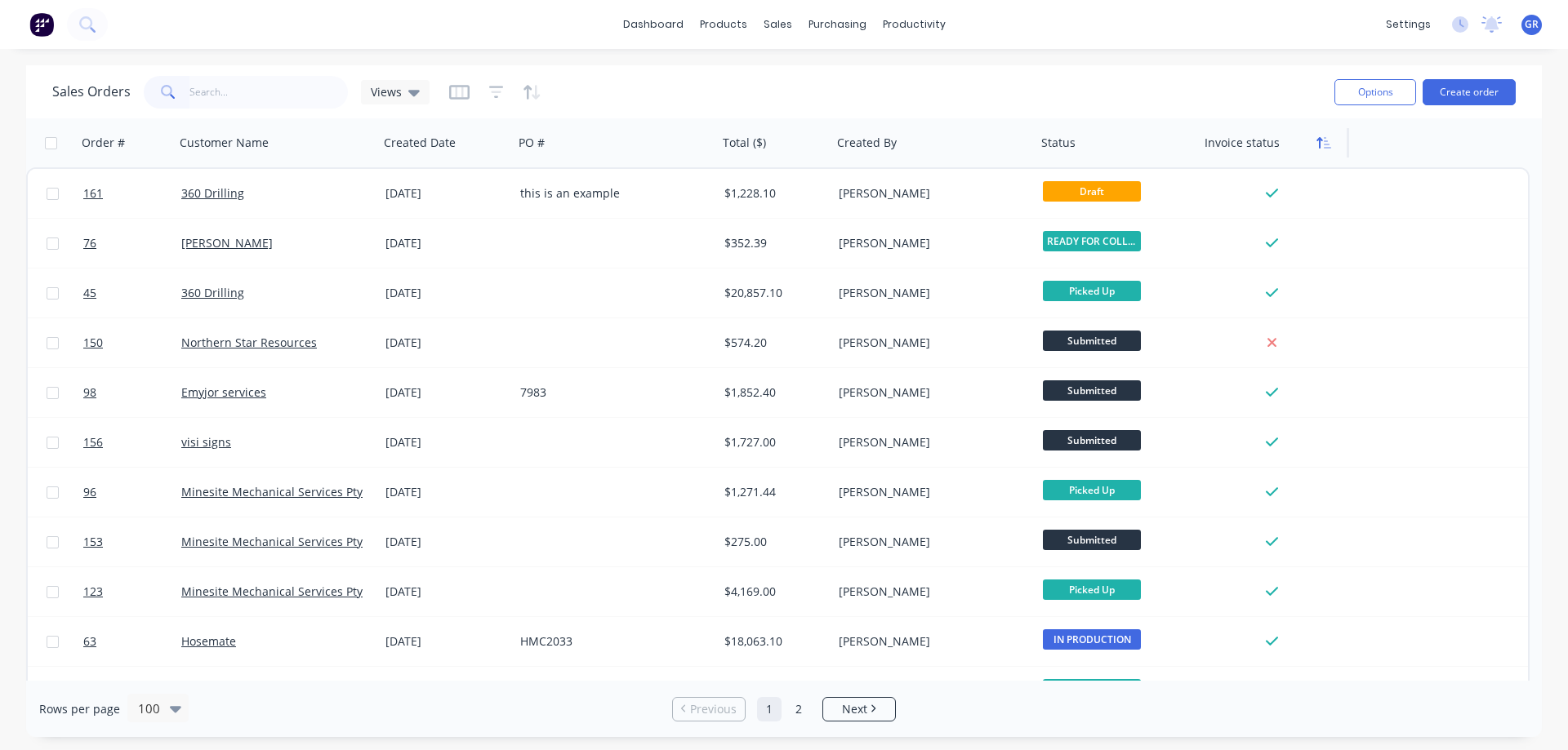
click at [1327, 146] on icon "button" at bounding box center [1324, 142] width 15 height 13
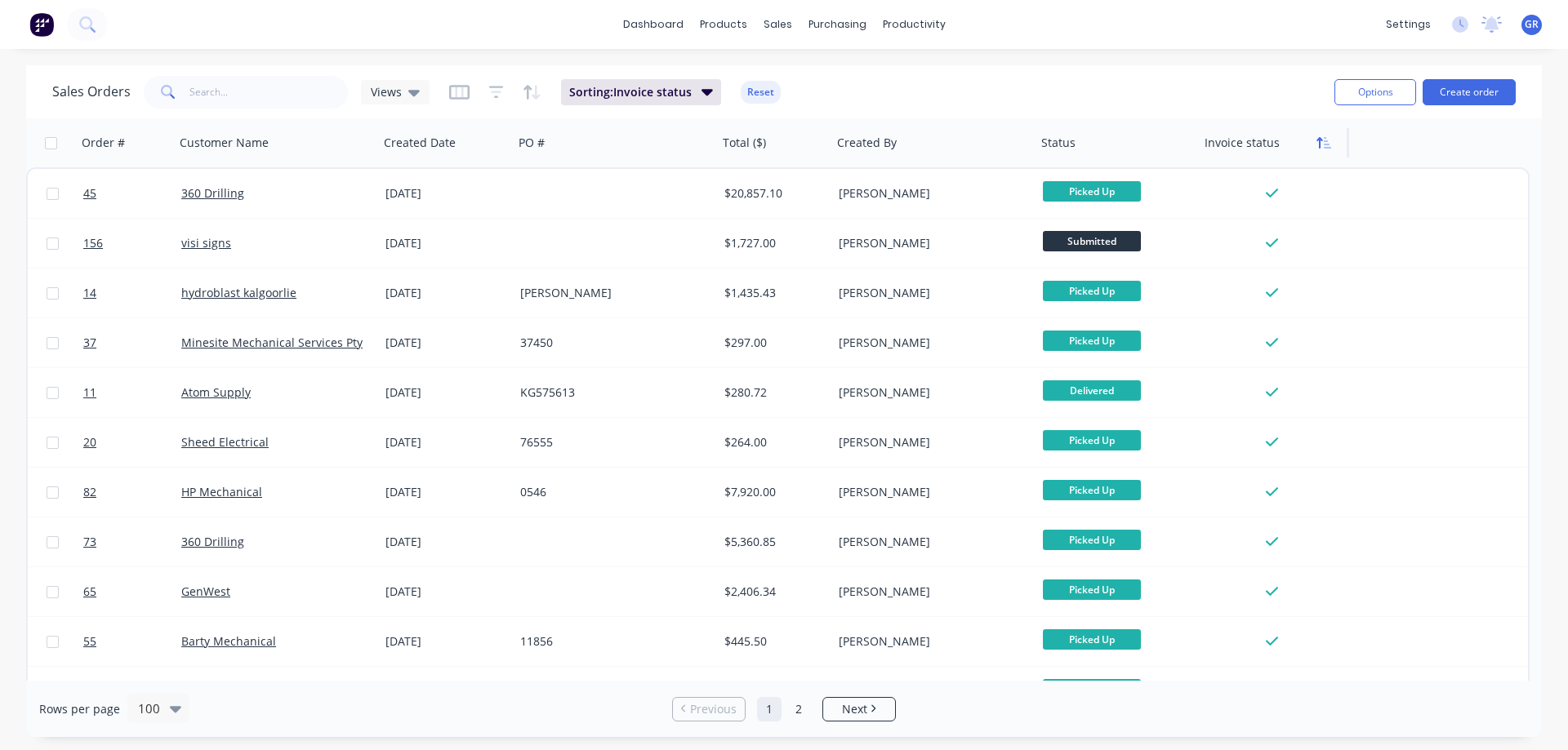
click at [1318, 151] on button "button" at bounding box center [1324, 143] width 25 height 25
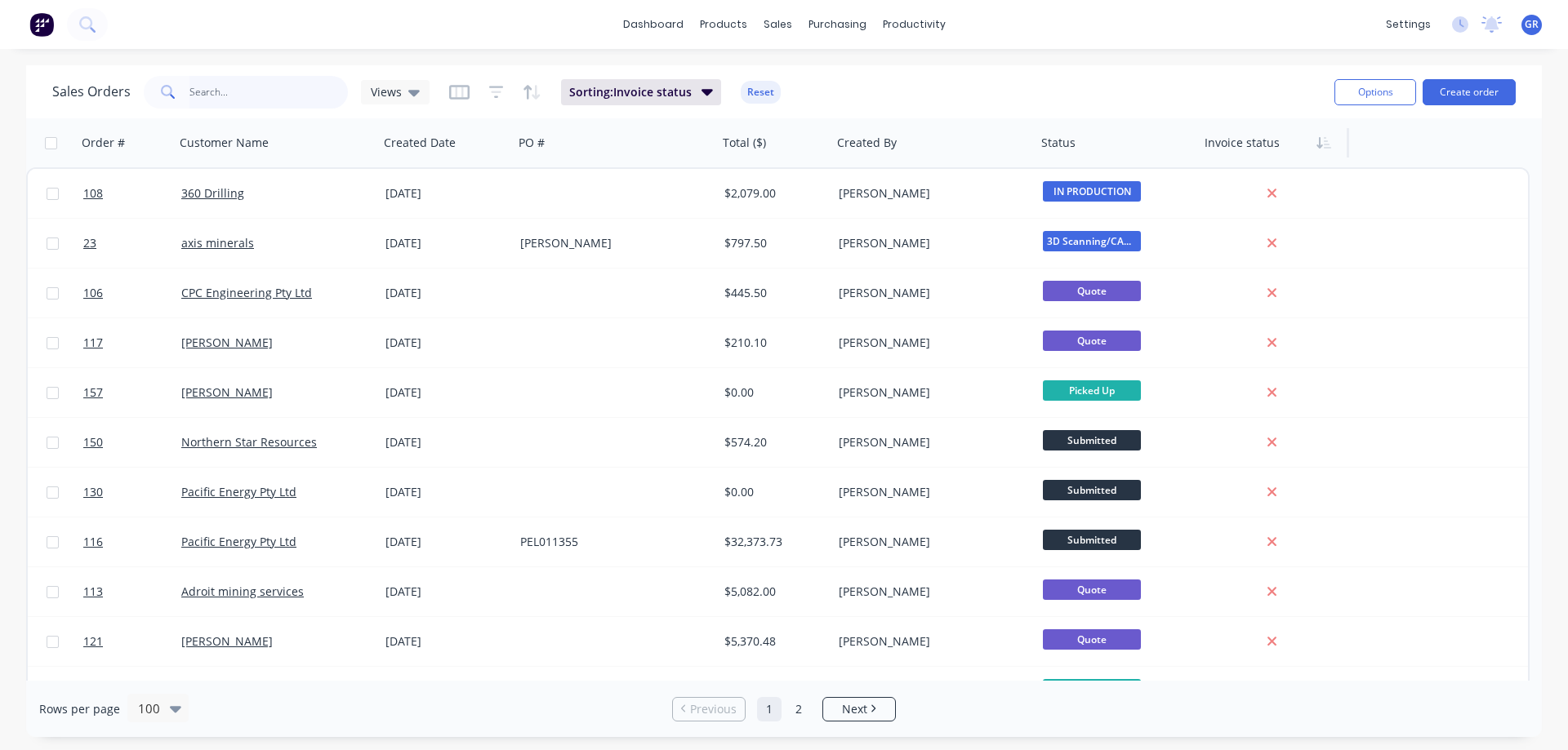
click at [206, 93] on input "text" at bounding box center [269, 92] width 160 height 32
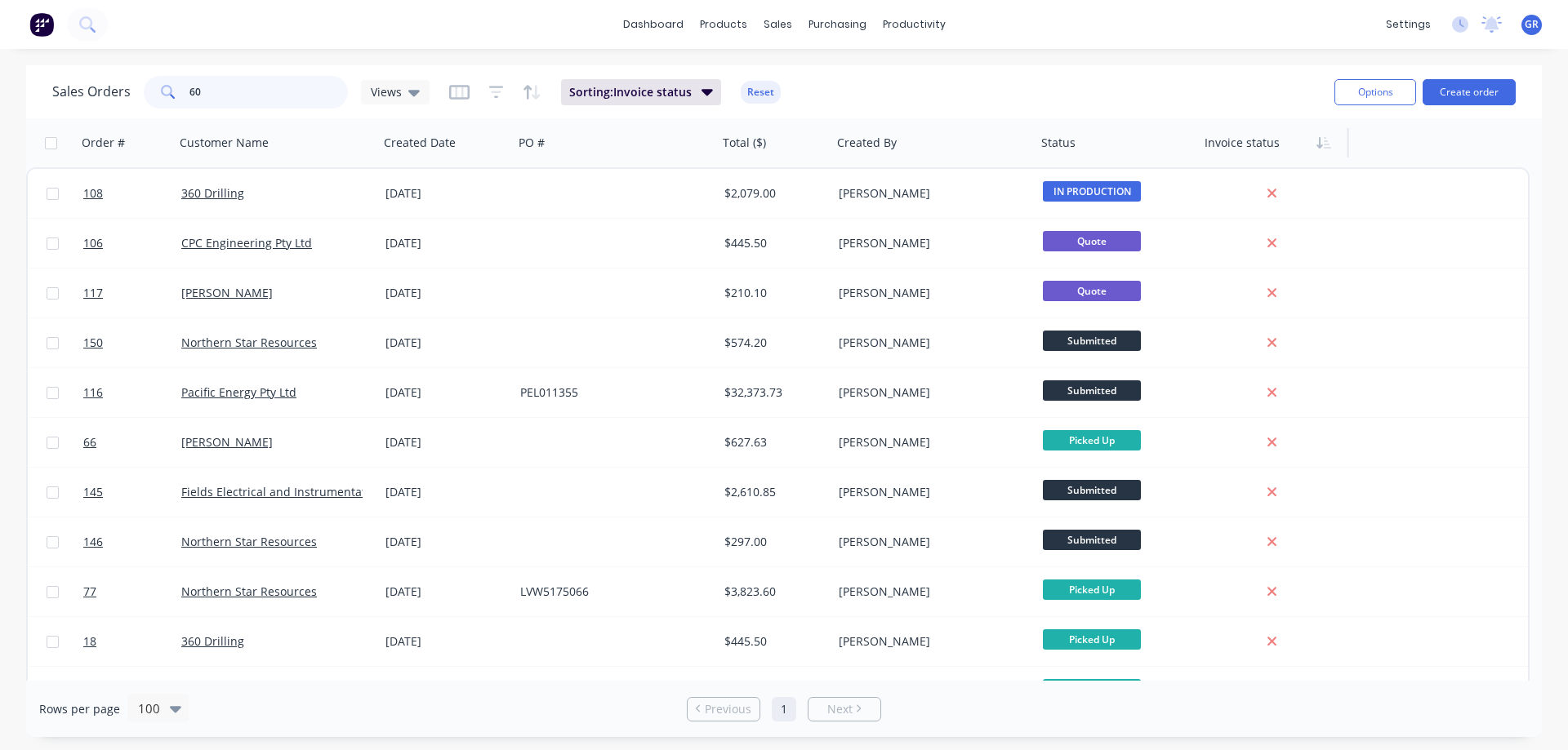
drag, startPoint x: 197, startPoint y: 86, endPoint x: 183, endPoint y: 82, distance: 14.6
click at [183, 82] on div "60" at bounding box center [246, 92] width 204 height 32
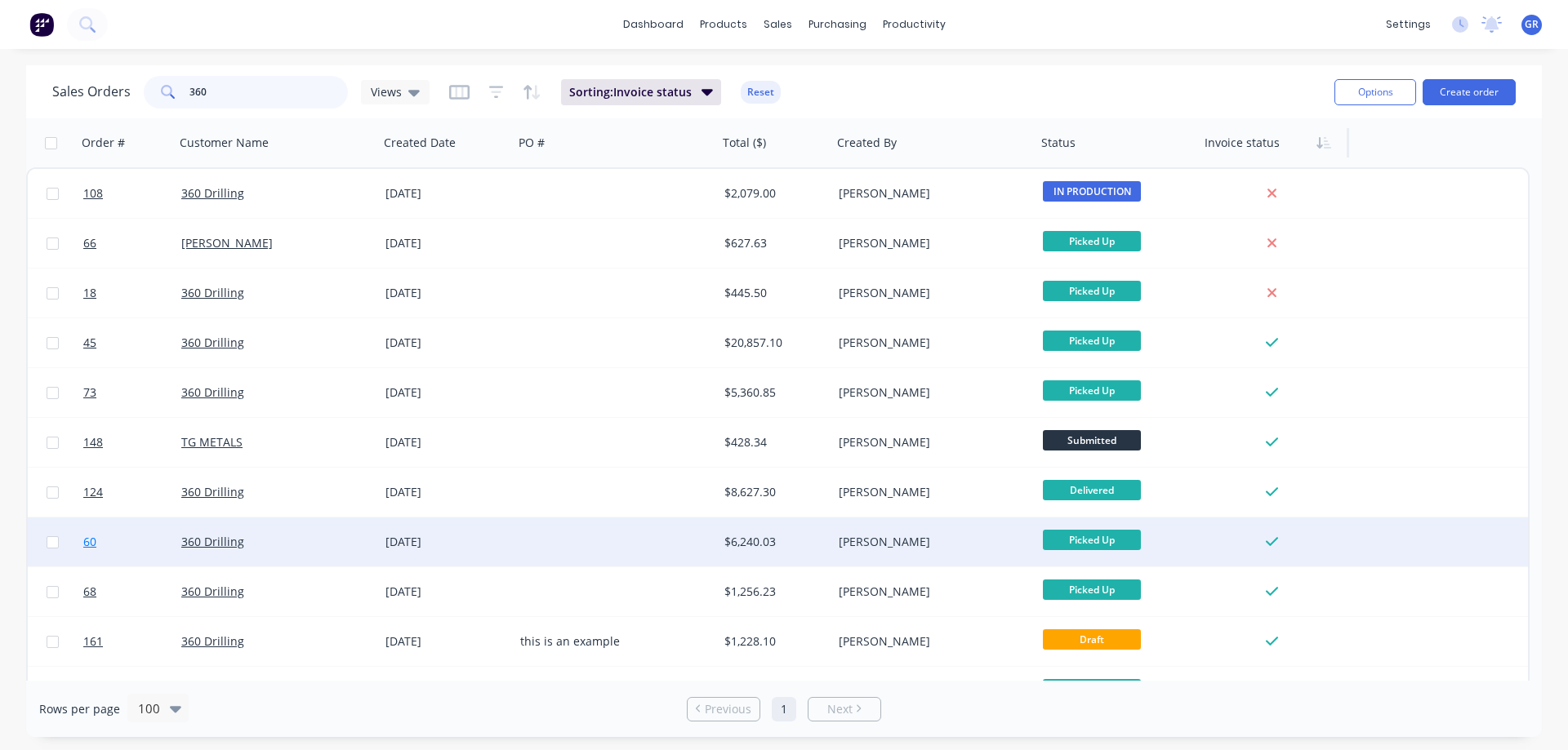
type input "360"
click at [143, 549] on link "60" at bounding box center [132, 542] width 98 height 49
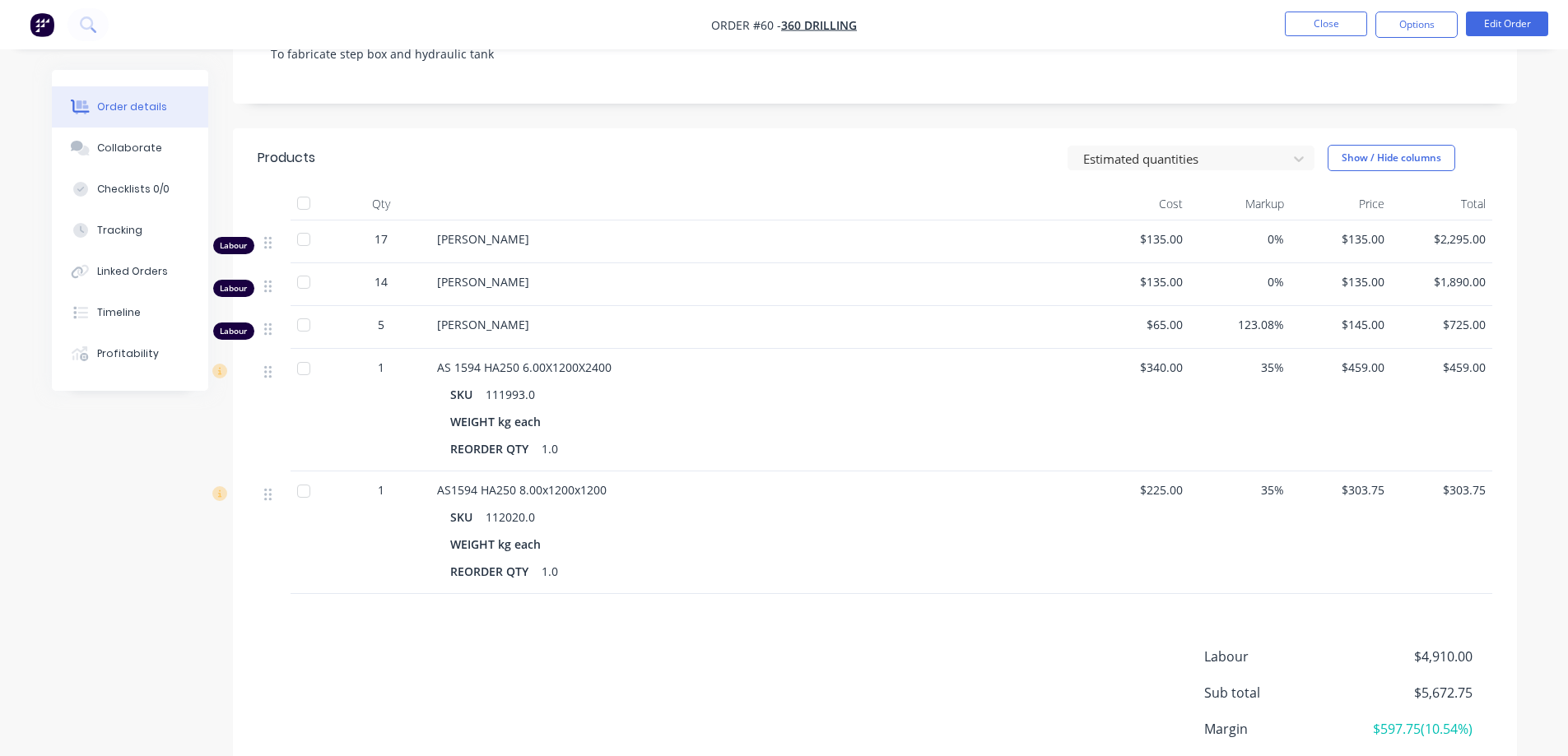
scroll to position [82, 0]
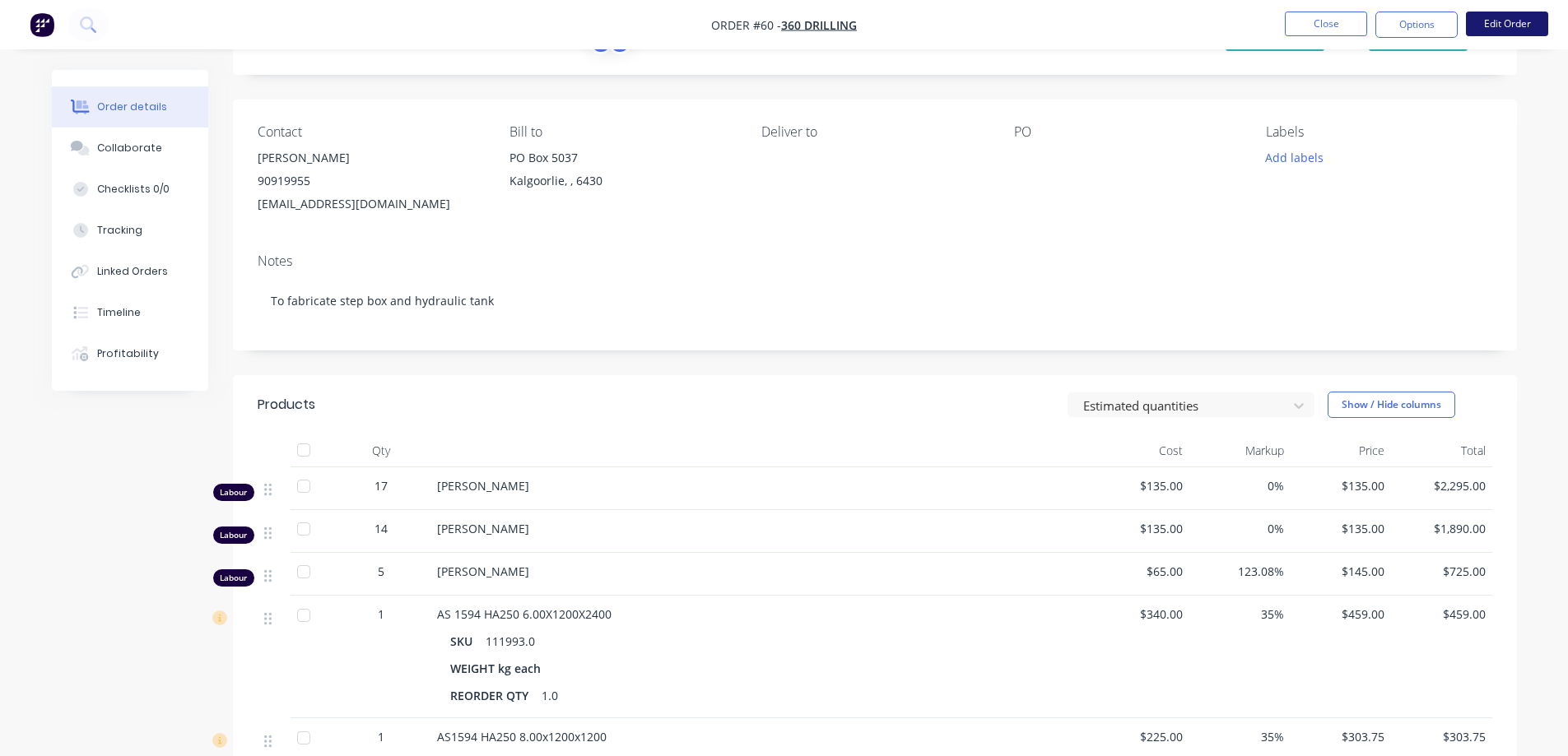
click at [1494, 20] on button "Edit Order" at bounding box center [1507, 24] width 82 height 25
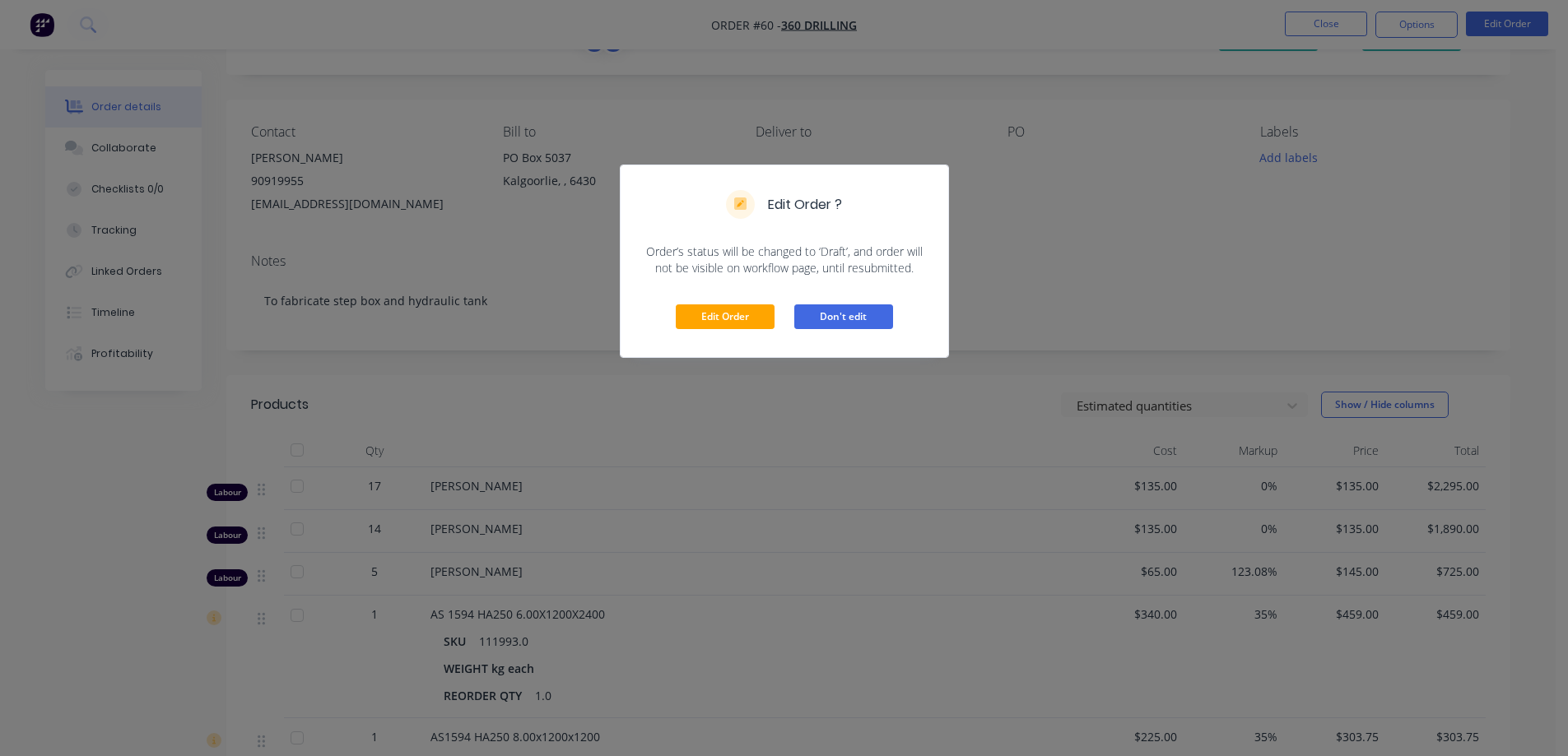
click at [863, 315] on button "Don't edit" at bounding box center [844, 317] width 99 height 25
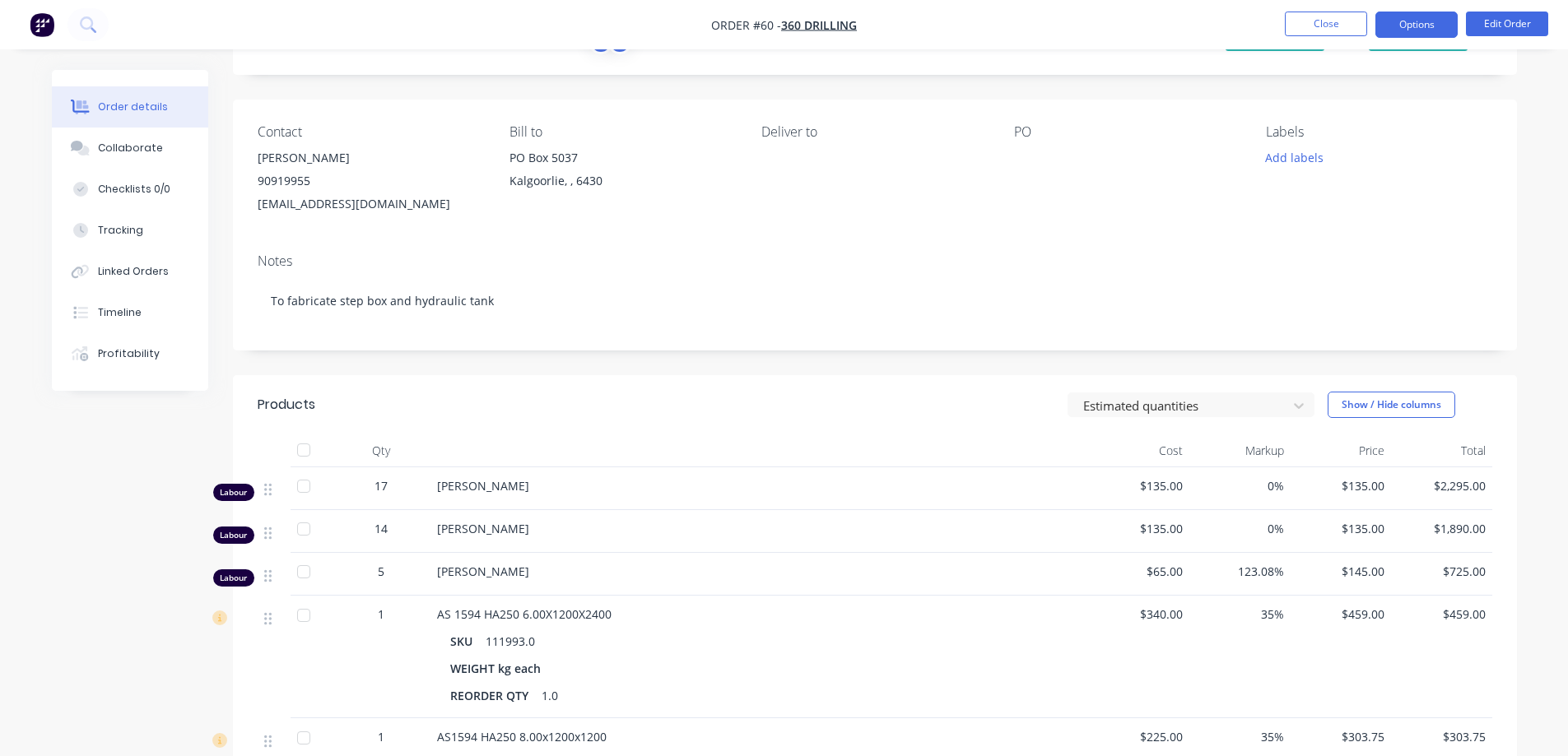
click at [1419, 29] on button "Options" at bounding box center [1416, 25] width 82 height 27
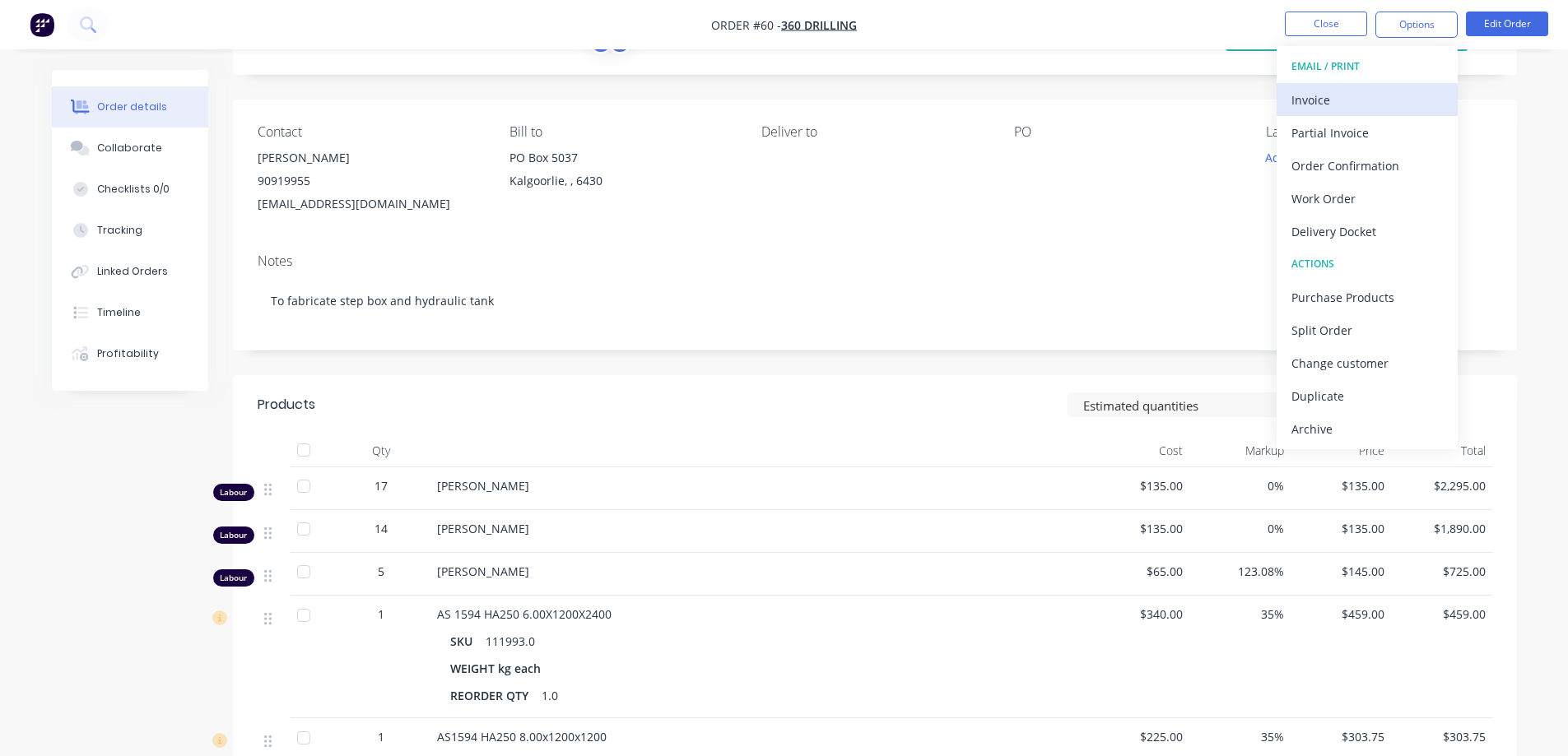
click at [1339, 111] on div "Invoice" at bounding box center [1366, 100] width 151 height 24
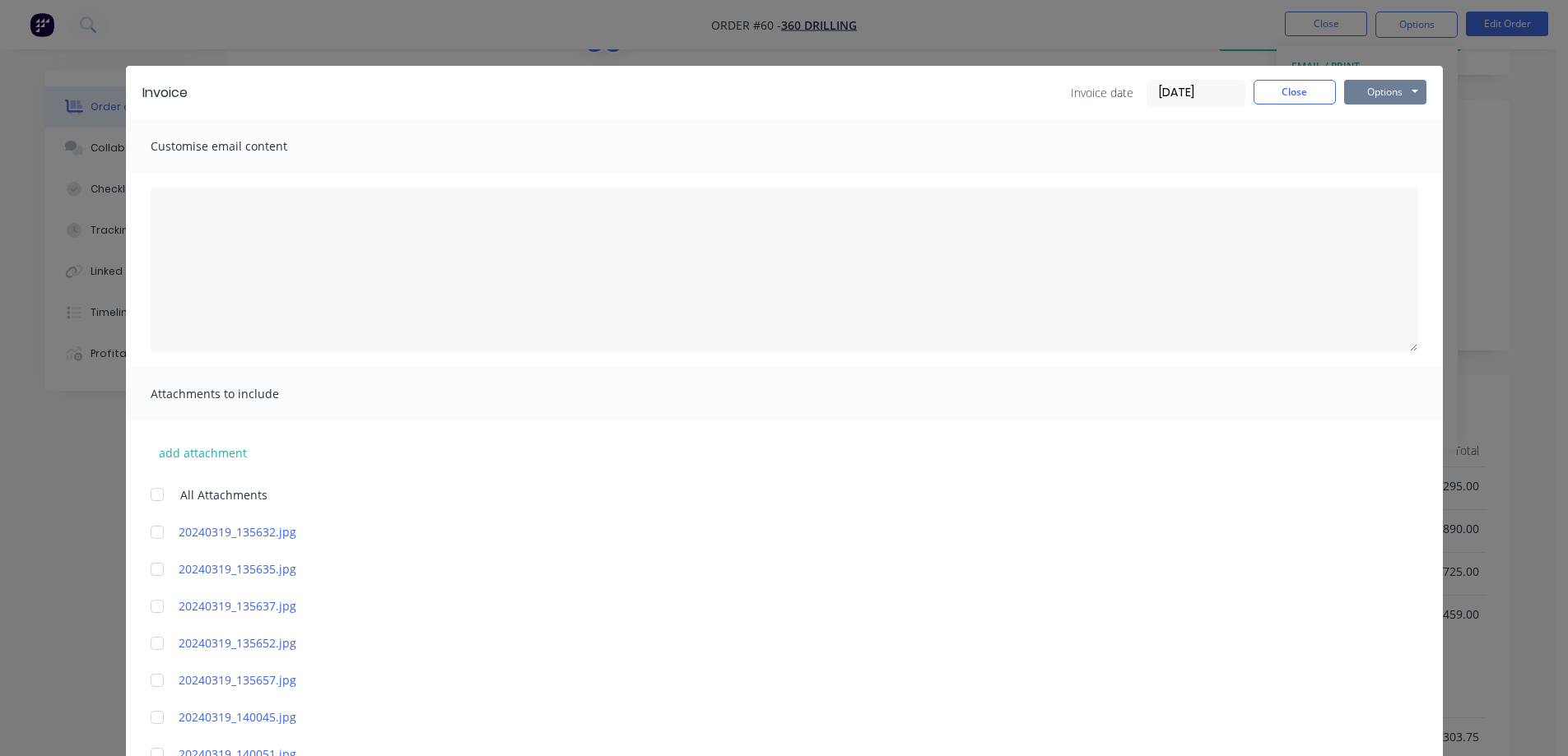
click at [1361, 91] on button "Options" at bounding box center [1385, 92] width 82 height 25
click at [1375, 153] on button "Print" at bounding box center [1396, 149] width 105 height 27
click at [1289, 78] on div "Invoice Invoice date [DATE] Close Options Preview Print Email" at bounding box center [784, 92] width 1317 height 54
click at [1285, 94] on button "Close" at bounding box center [1295, 92] width 82 height 25
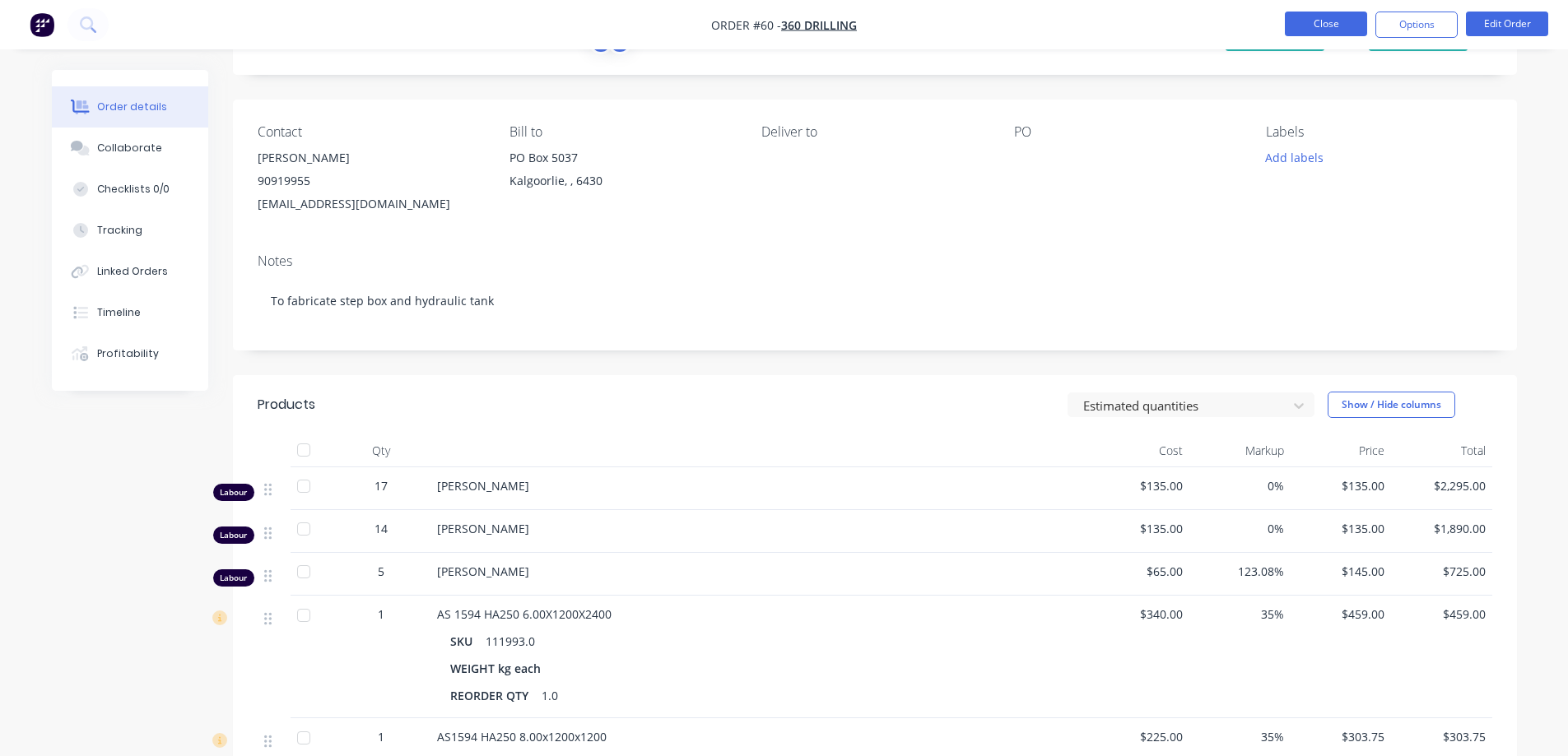
click at [1350, 21] on button "Close" at bounding box center [1326, 24] width 82 height 25
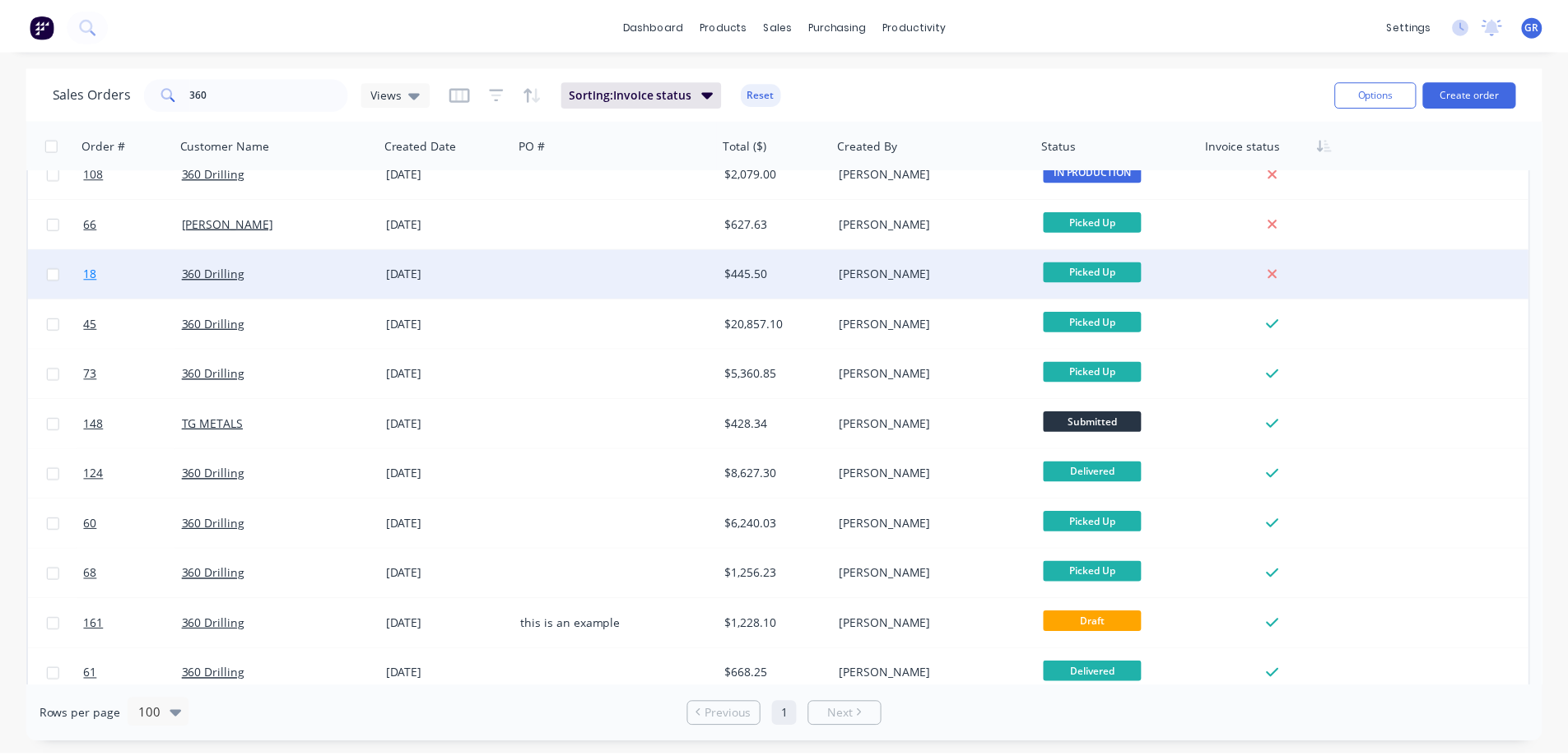
scroll to position [34, 0]
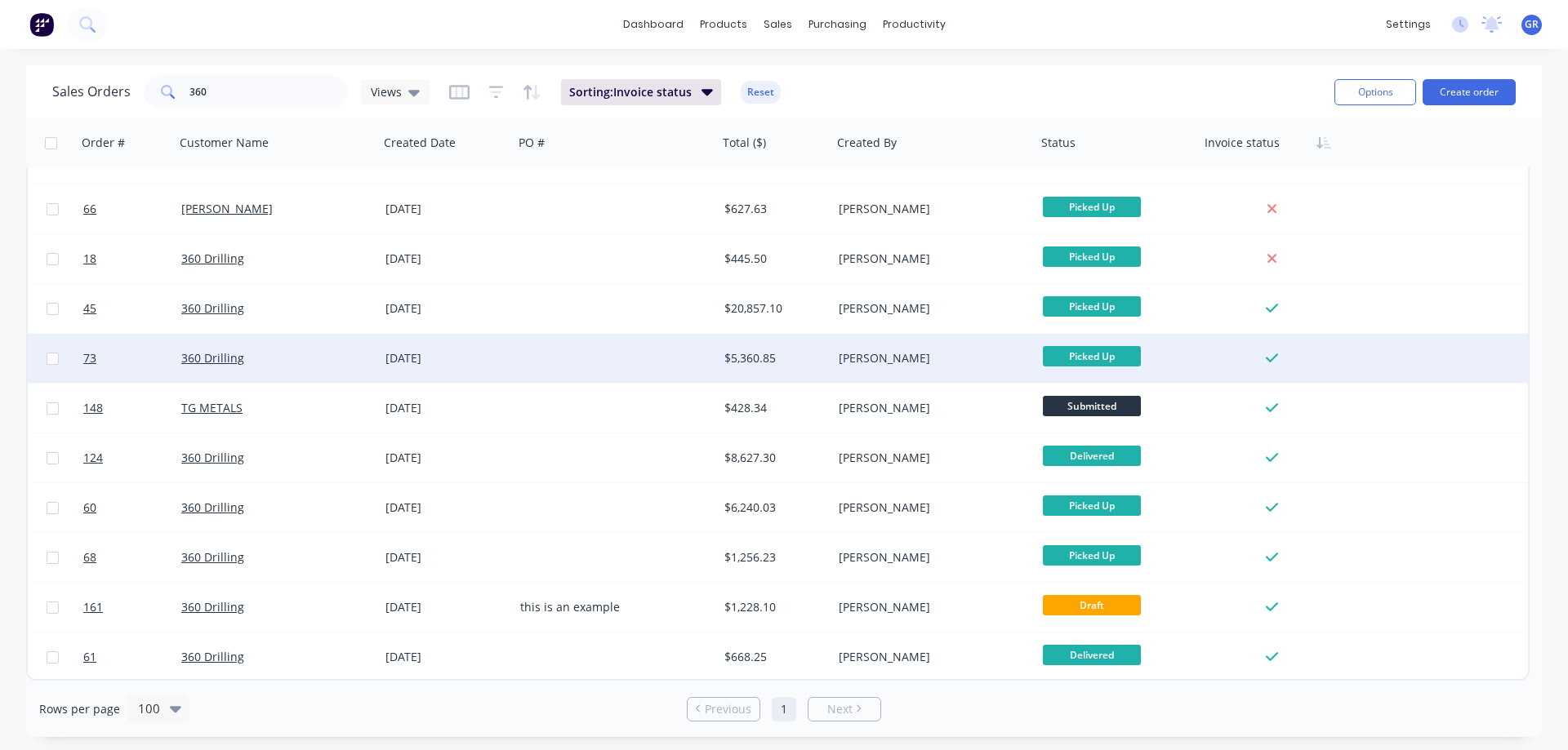
click at [550, 359] on div at bounding box center [616, 359] width 204 height 49
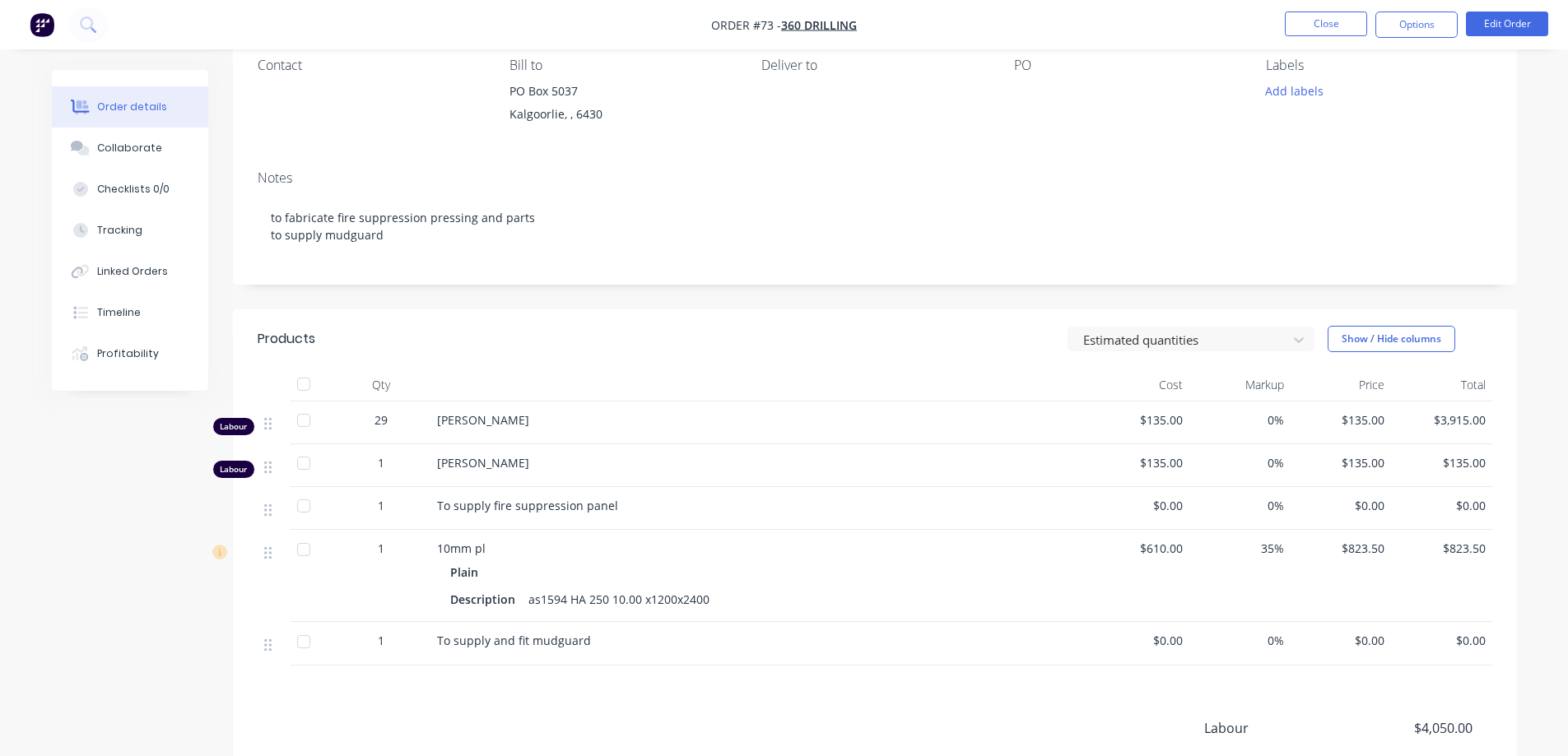
scroll to position [187, 0]
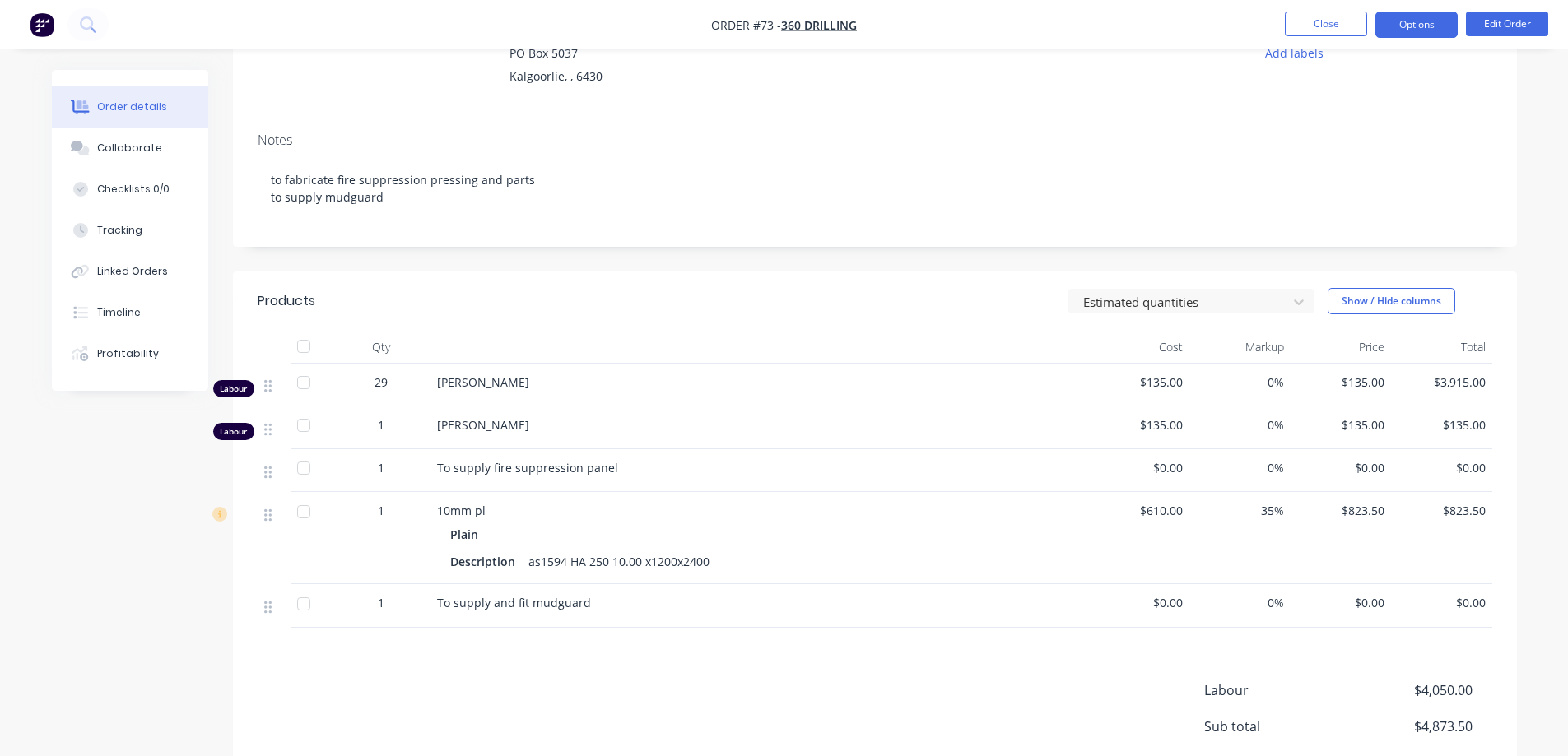
click at [1395, 19] on button "Options" at bounding box center [1416, 25] width 82 height 27
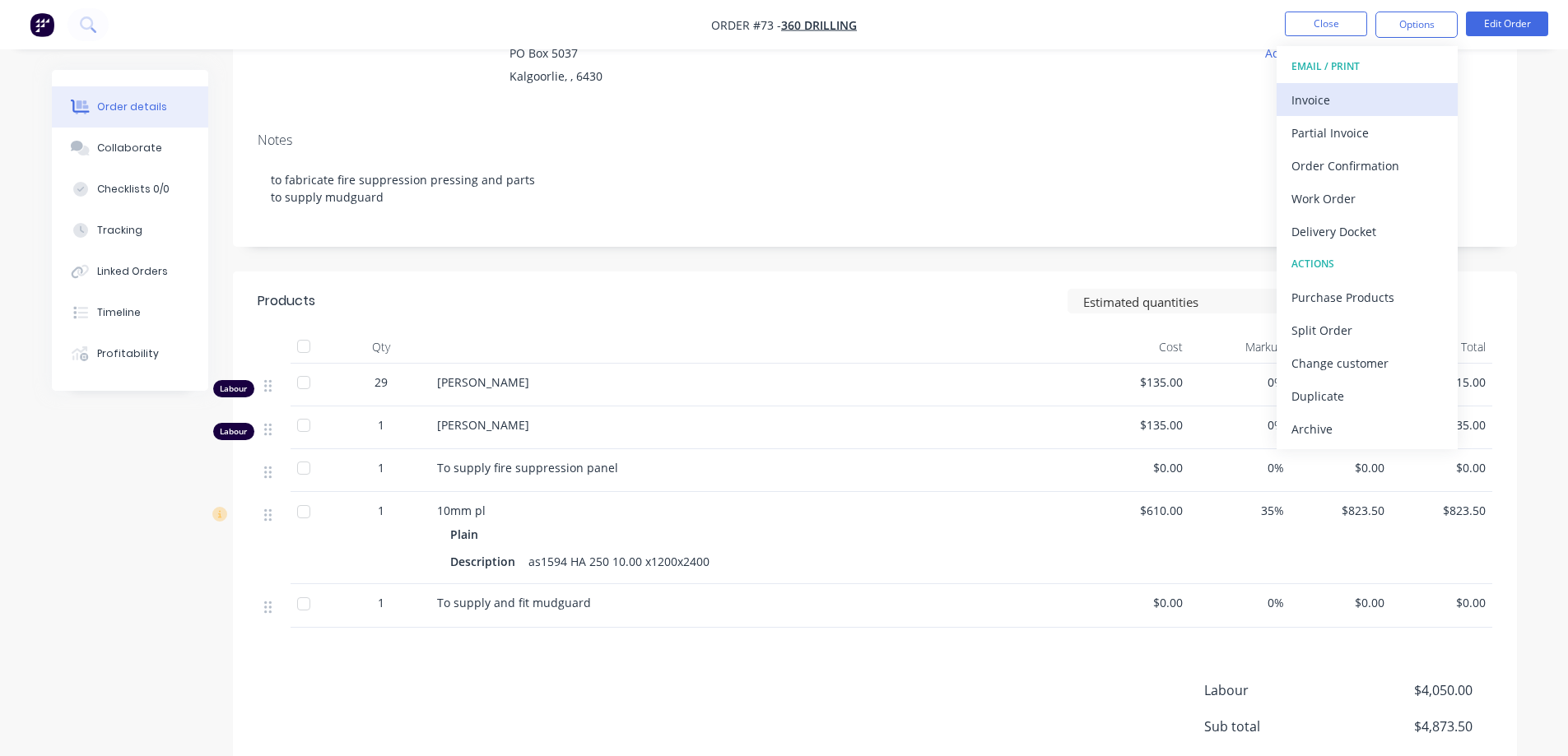
click at [1363, 102] on div "Invoice" at bounding box center [1366, 100] width 151 height 24
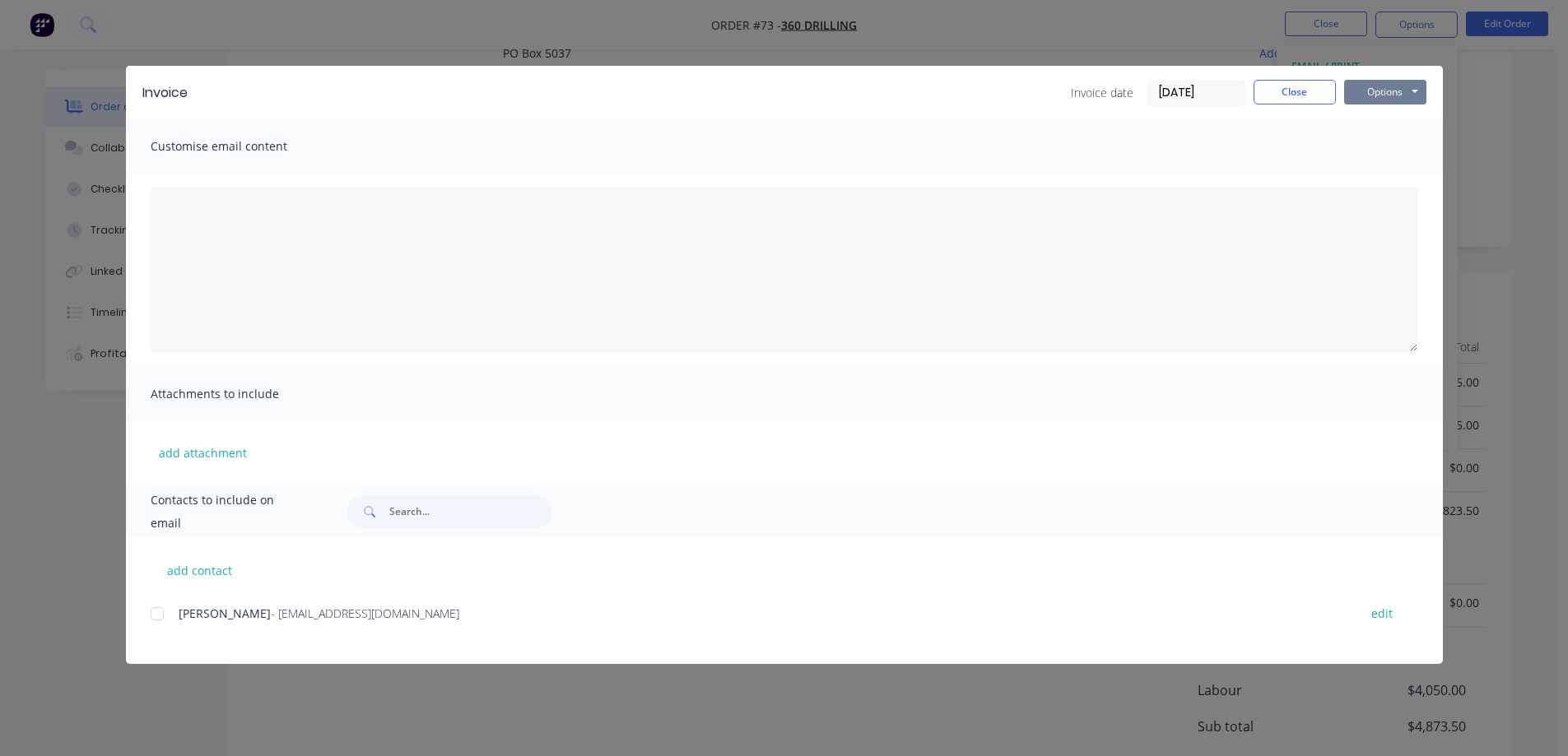
click at [1368, 89] on button "Options" at bounding box center [1385, 92] width 82 height 25
click at [1377, 148] on button "Print" at bounding box center [1396, 149] width 105 height 27
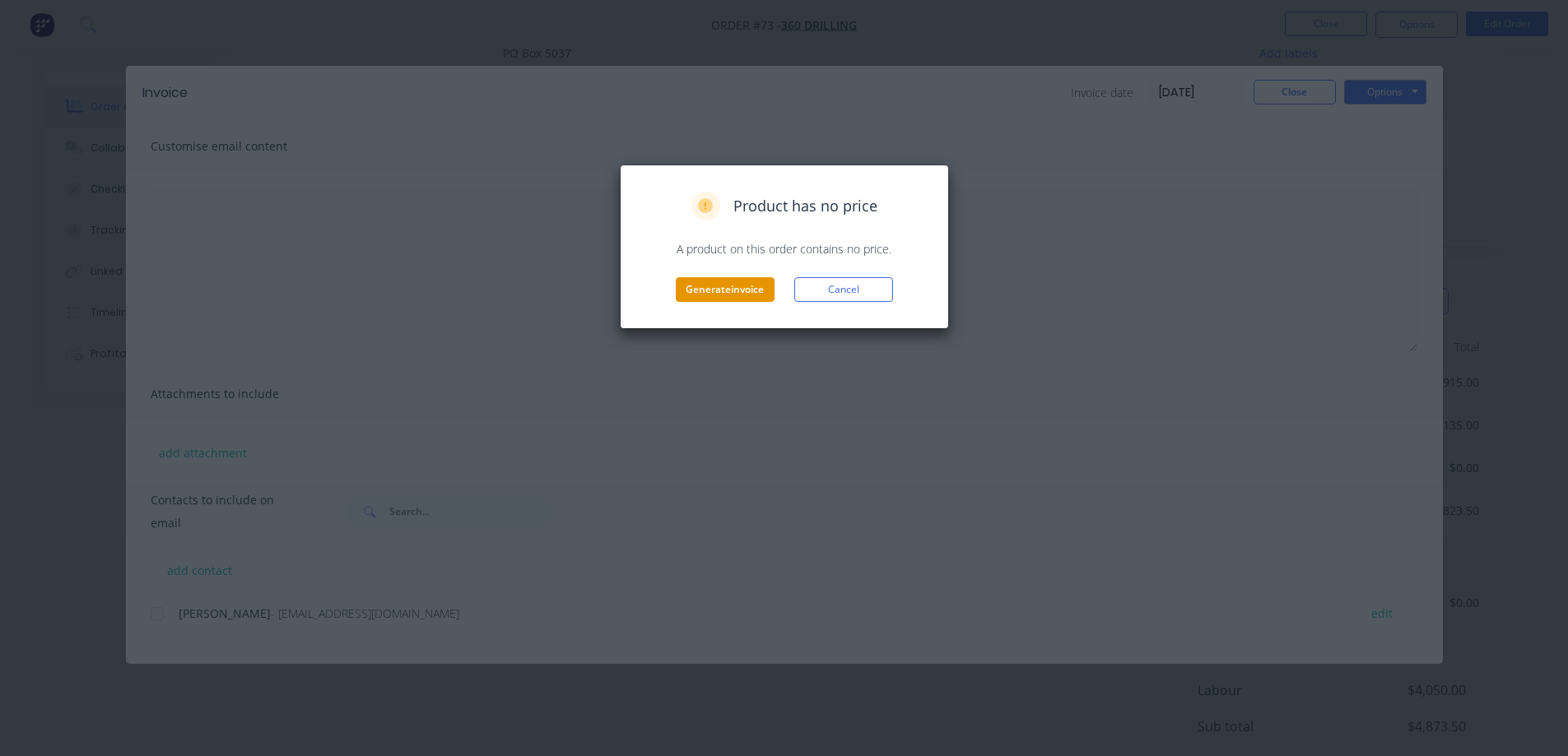
click at [729, 287] on button "Generate invoice" at bounding box center [725, 290] width 99 height 25
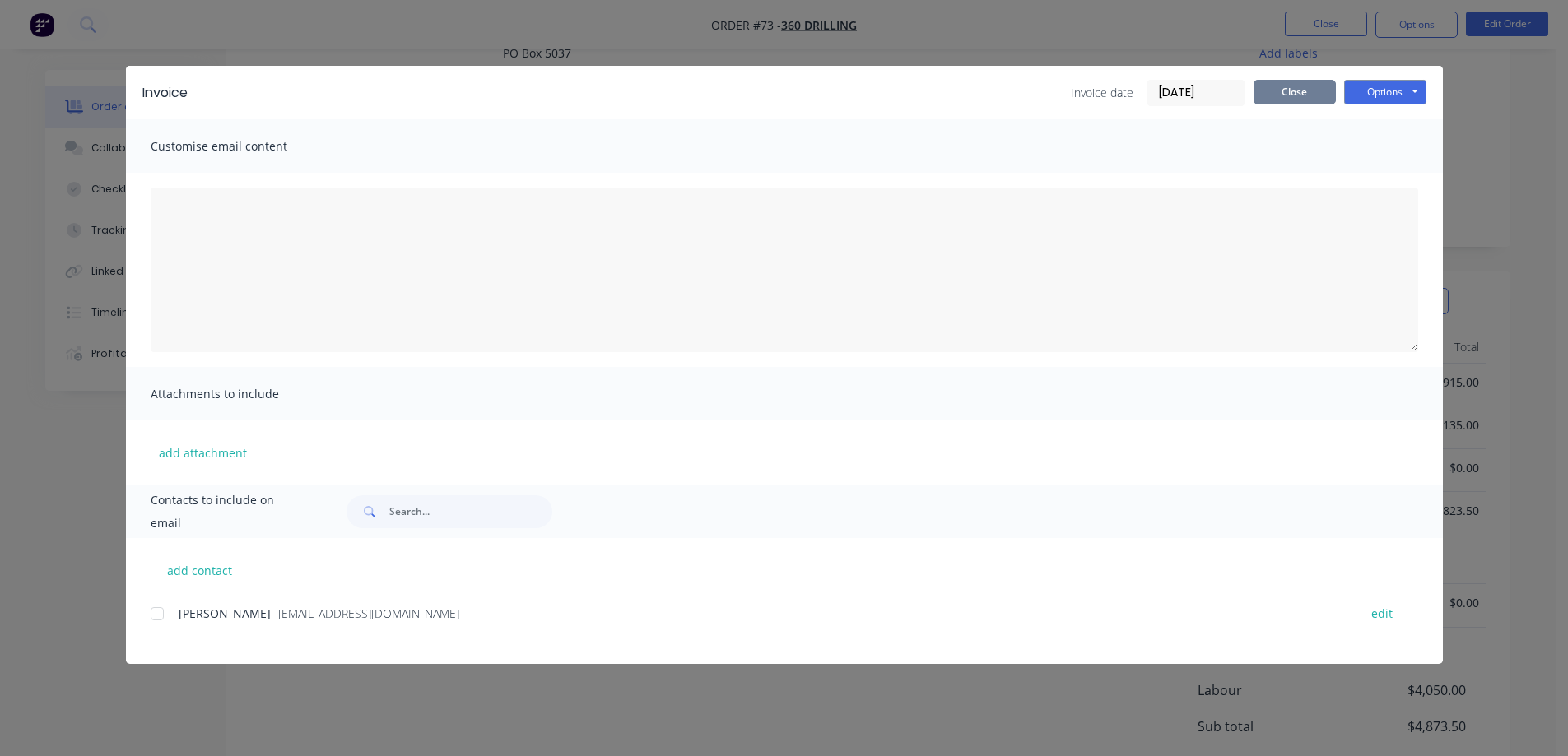
click at [1323, 99] on button "Close" at bounding box center [1295, 92] width 82 height 25
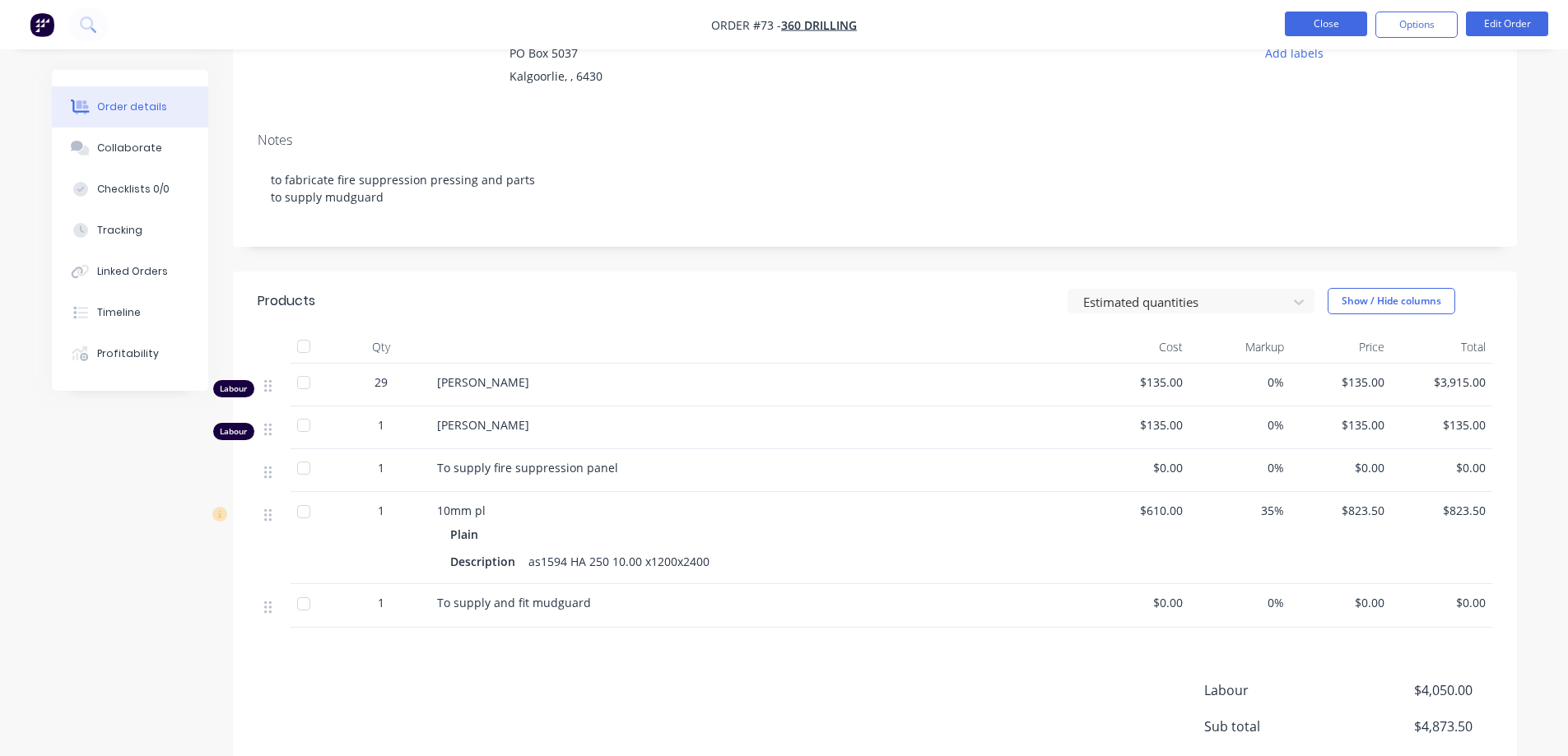
click at [1335, 24] on button "Close" at bounding box center [1326, 24] width 82 height 25
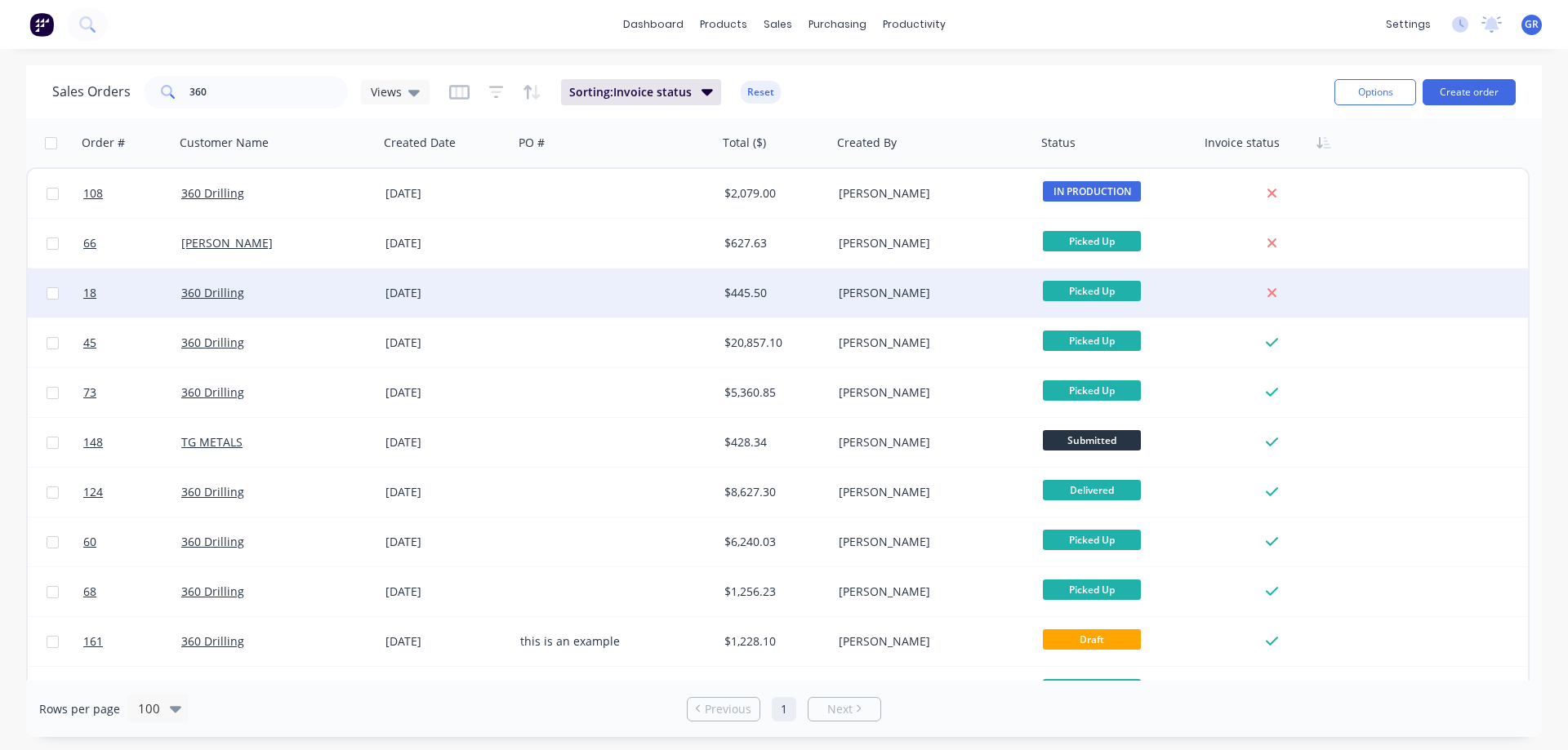
click at [535, 289] on div at bounding box center [616, 293] width 204 height 49
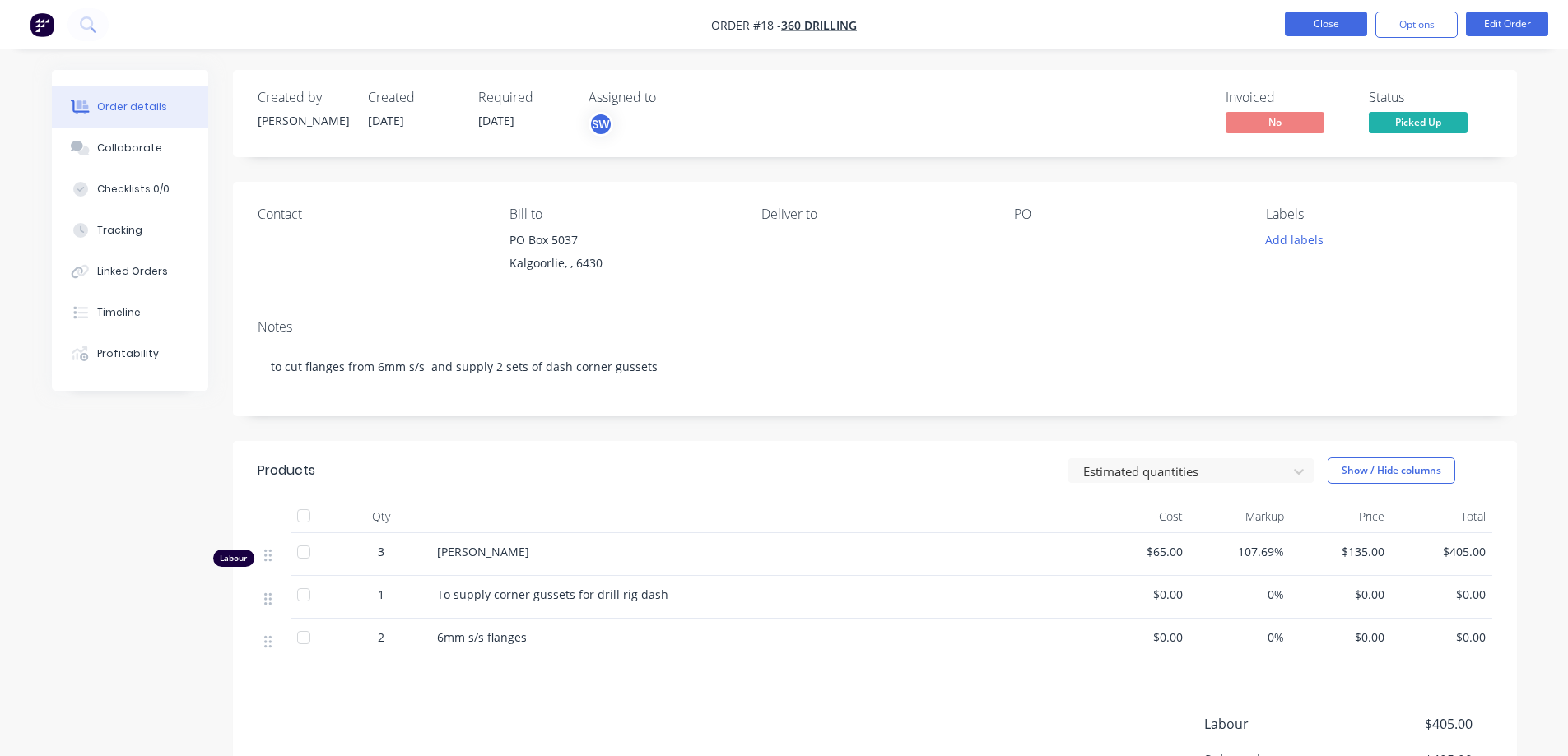
click at [1304, 24] on button "Close" at bounding box center [1326, 24] width 82 height 25
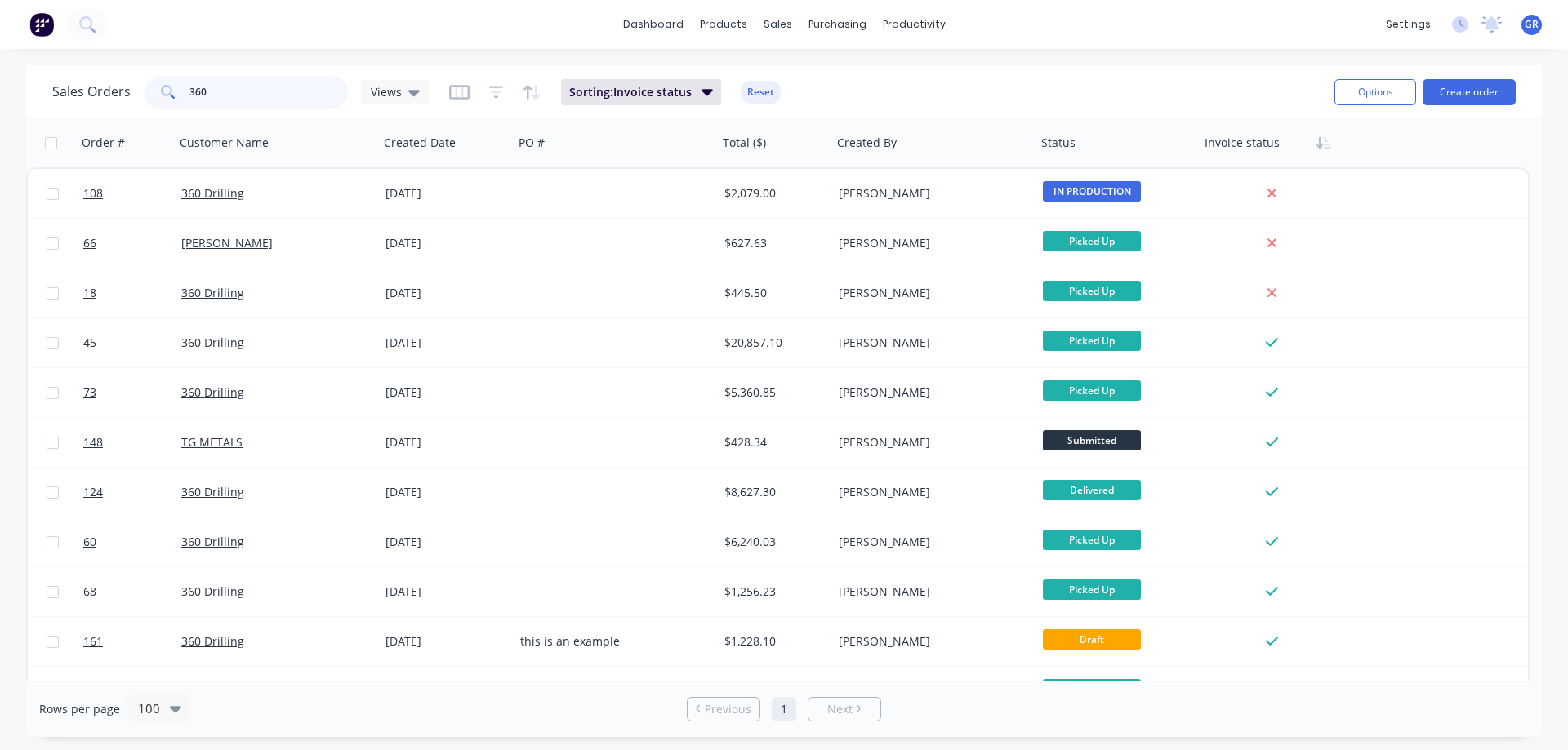
drag, startPoint x: 226, startPoint y: 91, endPoint x: 98, endPoint y: 95, distance: 128.1
click at [98, 95] on div "Sales Orders 360 Views" at bounding box center [241, 92] width 377 height 32
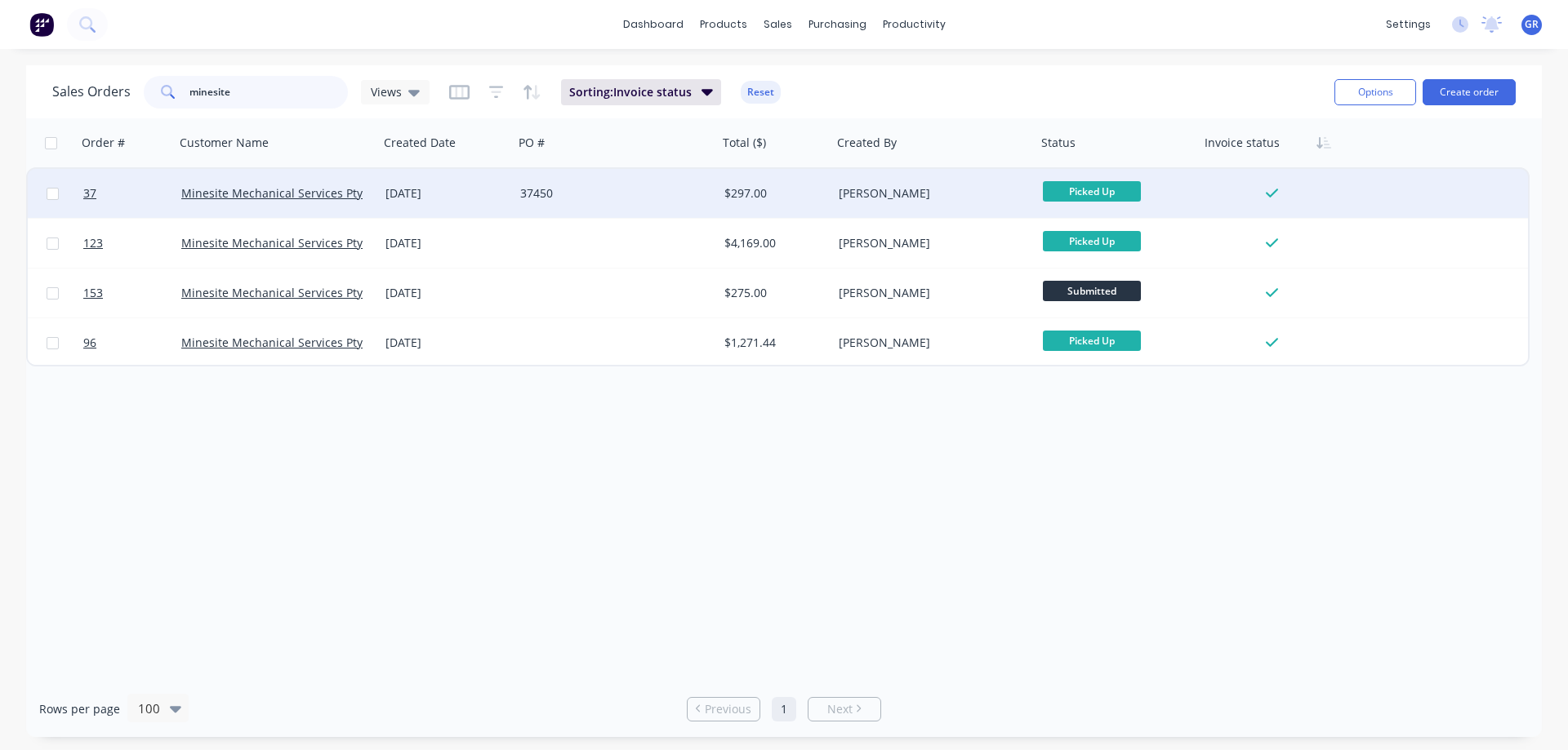
type input "minesite"
click at [608, 191] on div "37450" at bounding box center [611, 193] width 182 height 17
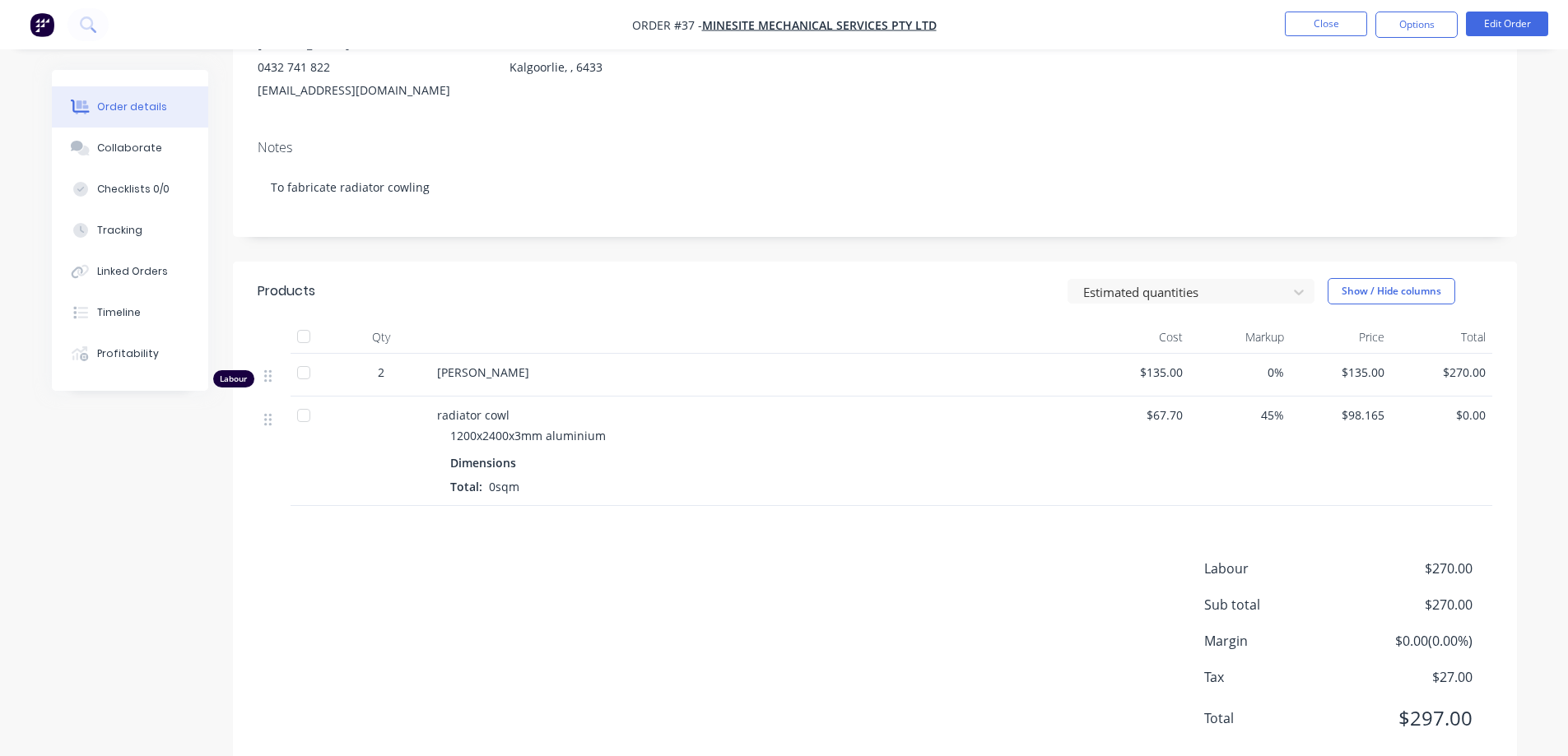
scroll to position [157, 0]
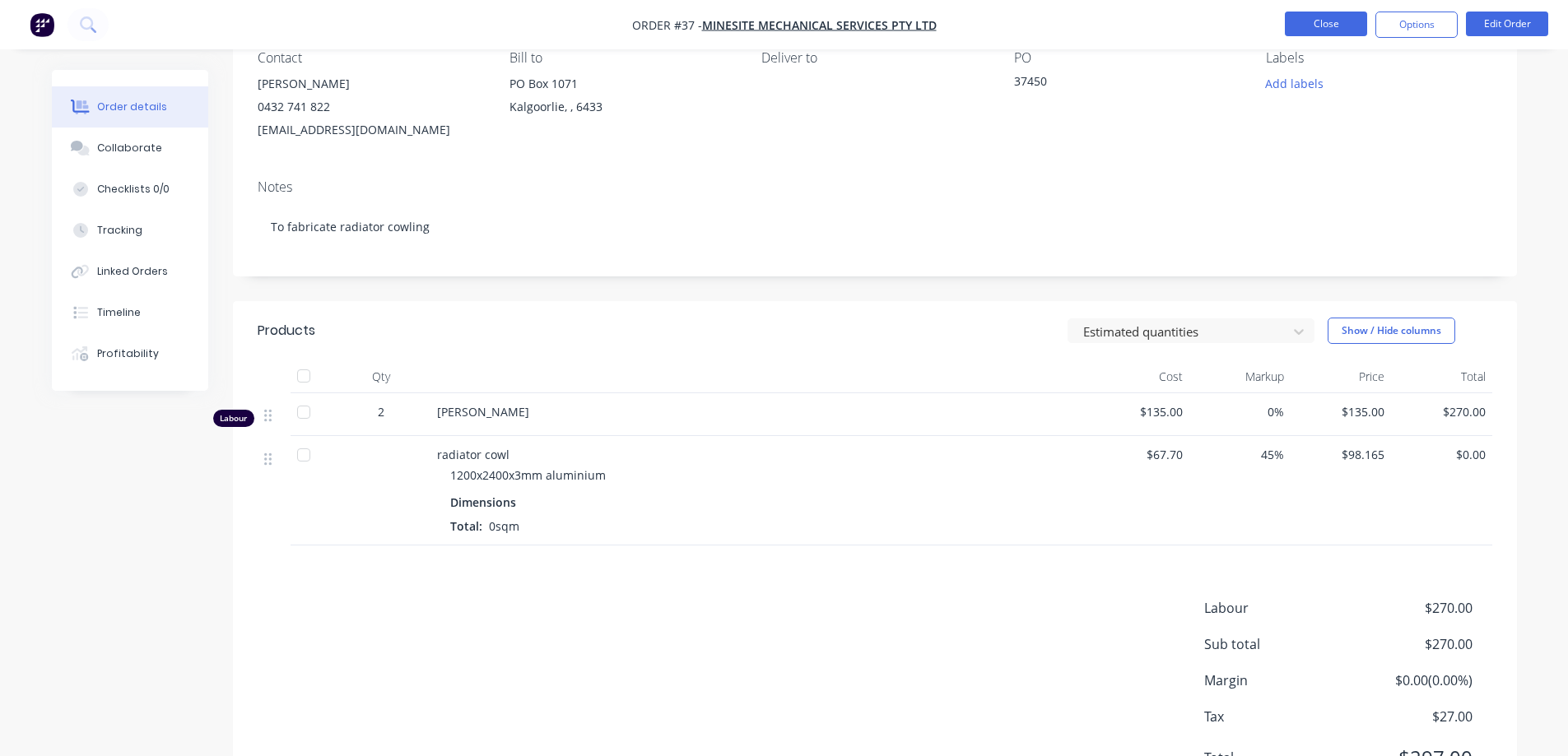
click at [1315, 18] on button "Close" at bounding box center [1326, 24] width 82 height 25
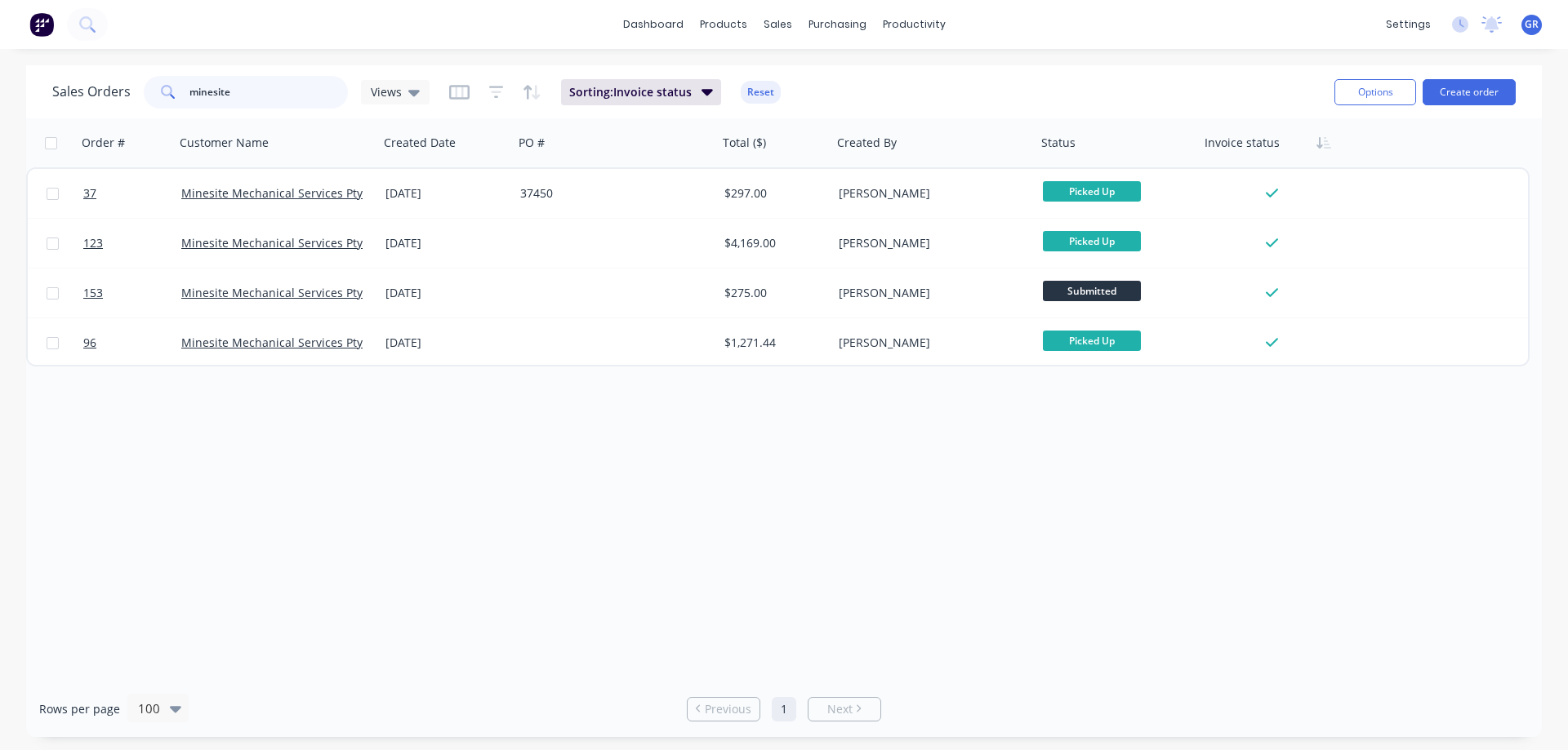
drag, startPoint x: 250, startPoint y: 92, endPoint x: 144, endPoint y: 89, distance: 106.0
click at [144, 89] on div "minesite" at bounding box center [246, 92] width 204 height 32
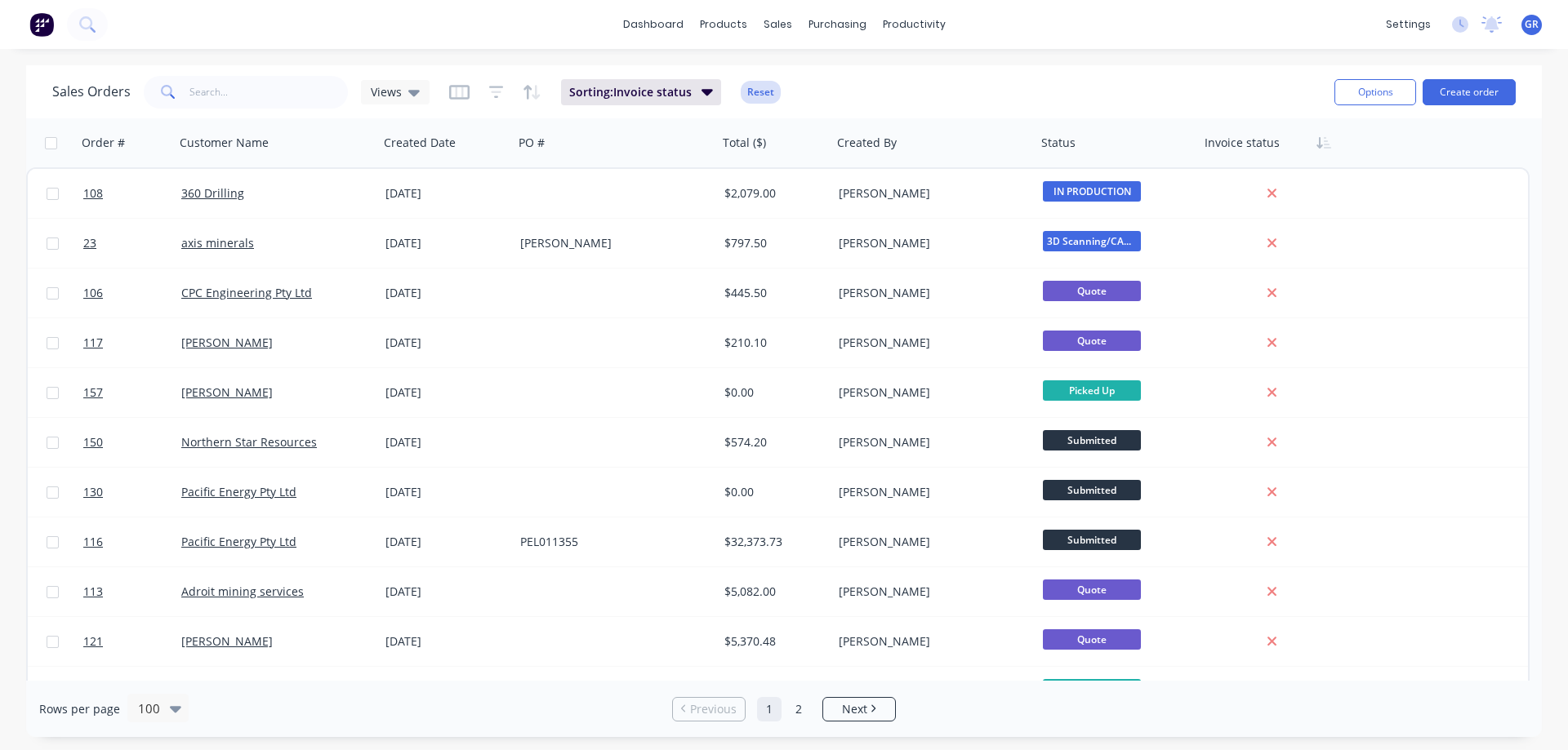
click at [759, 95] on button "Reset" at bounding box center [761, 92] width 40 height 23
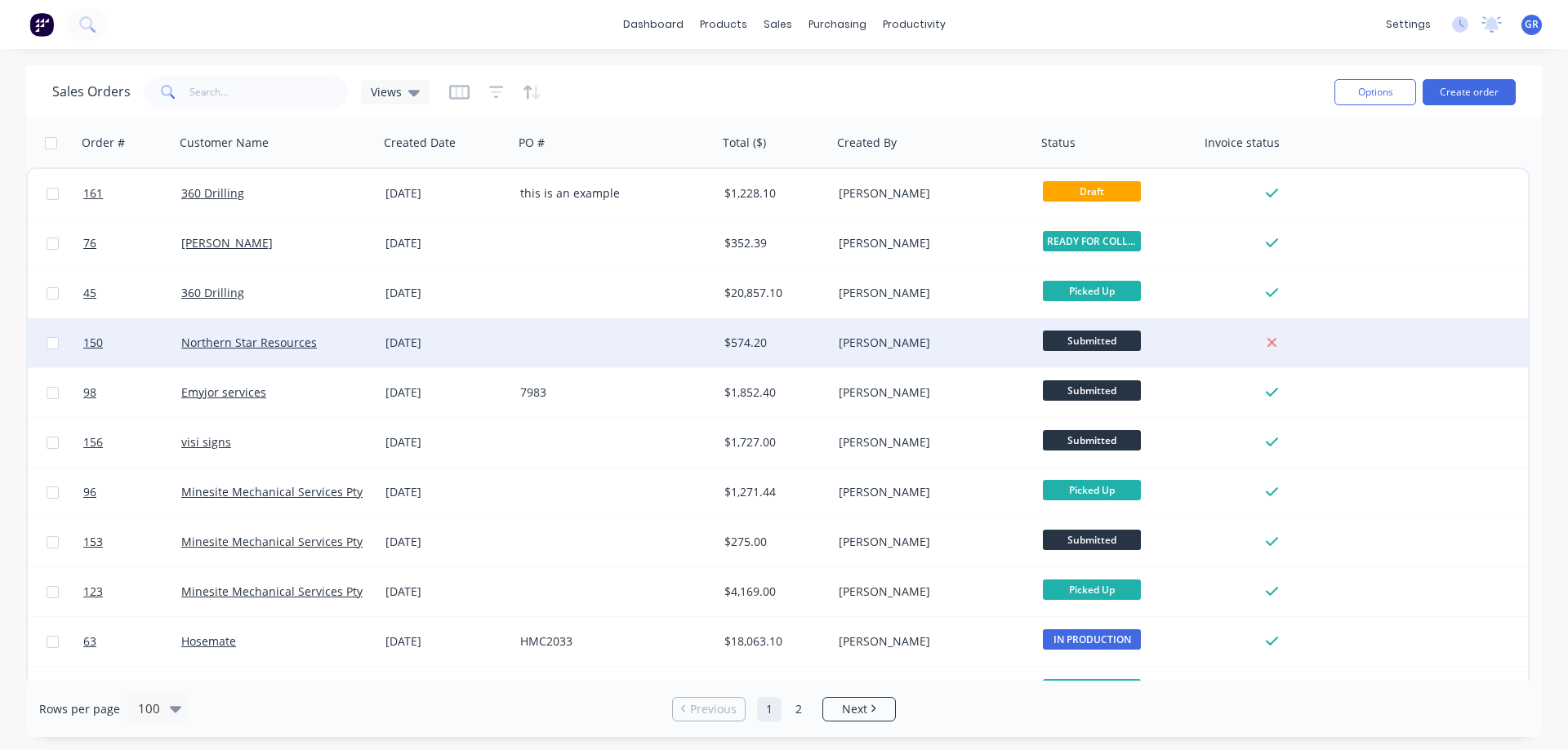
click at [544, 337] on div at bounding box center [616, 343] width 204 height 49
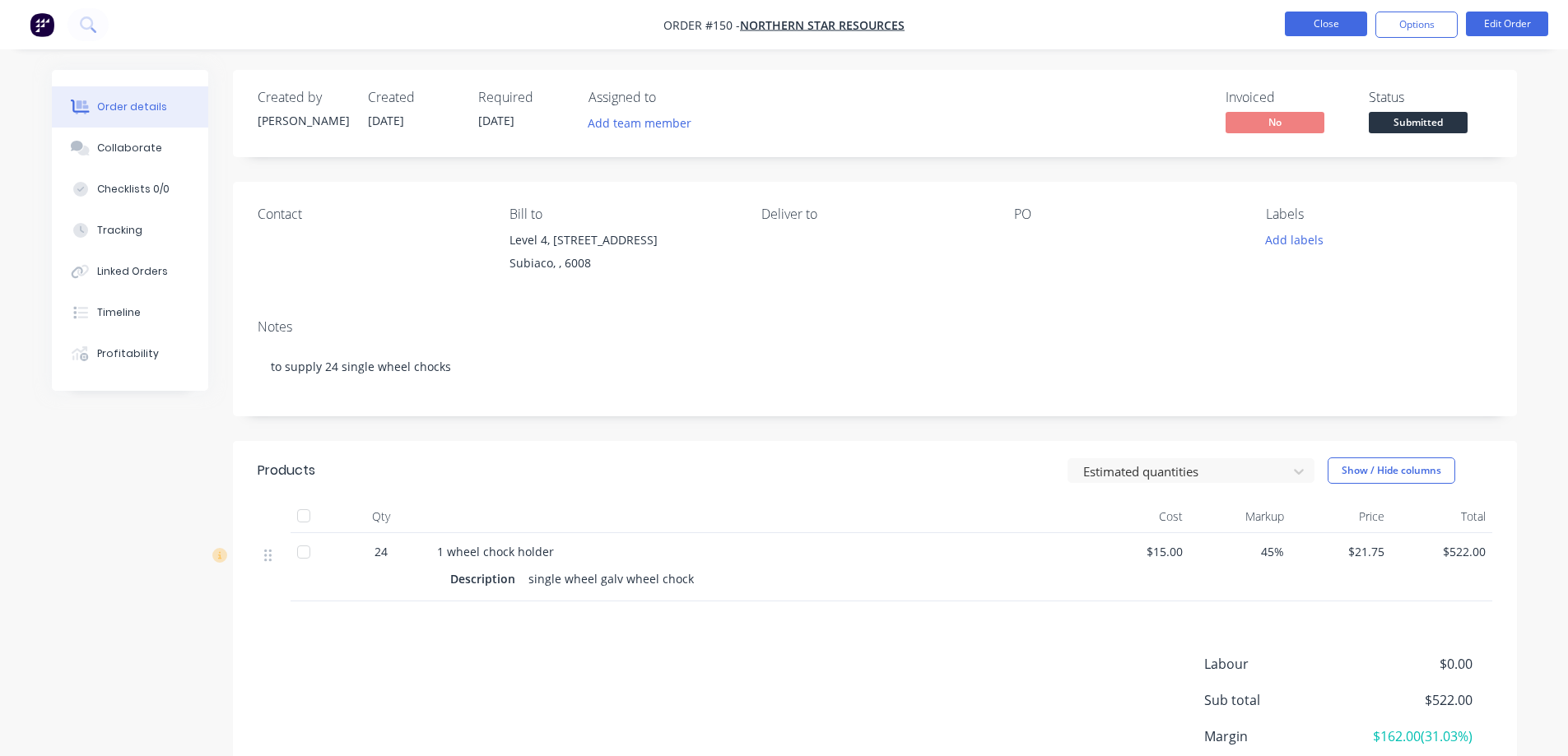
click at [1319, 23] on button "Close" at bounding box center [1326, 24] width 82 height 25
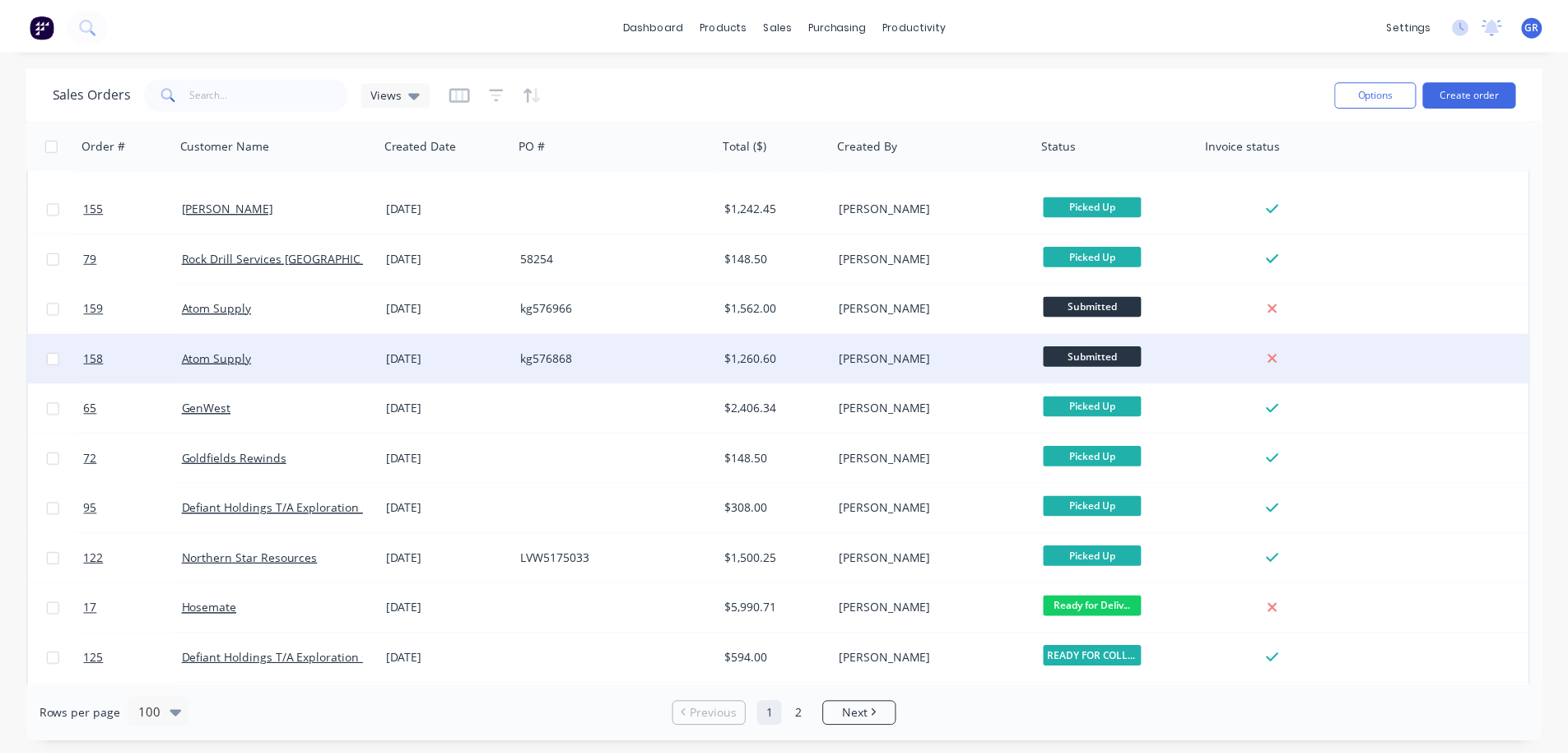
scroll to position [1070, 0]
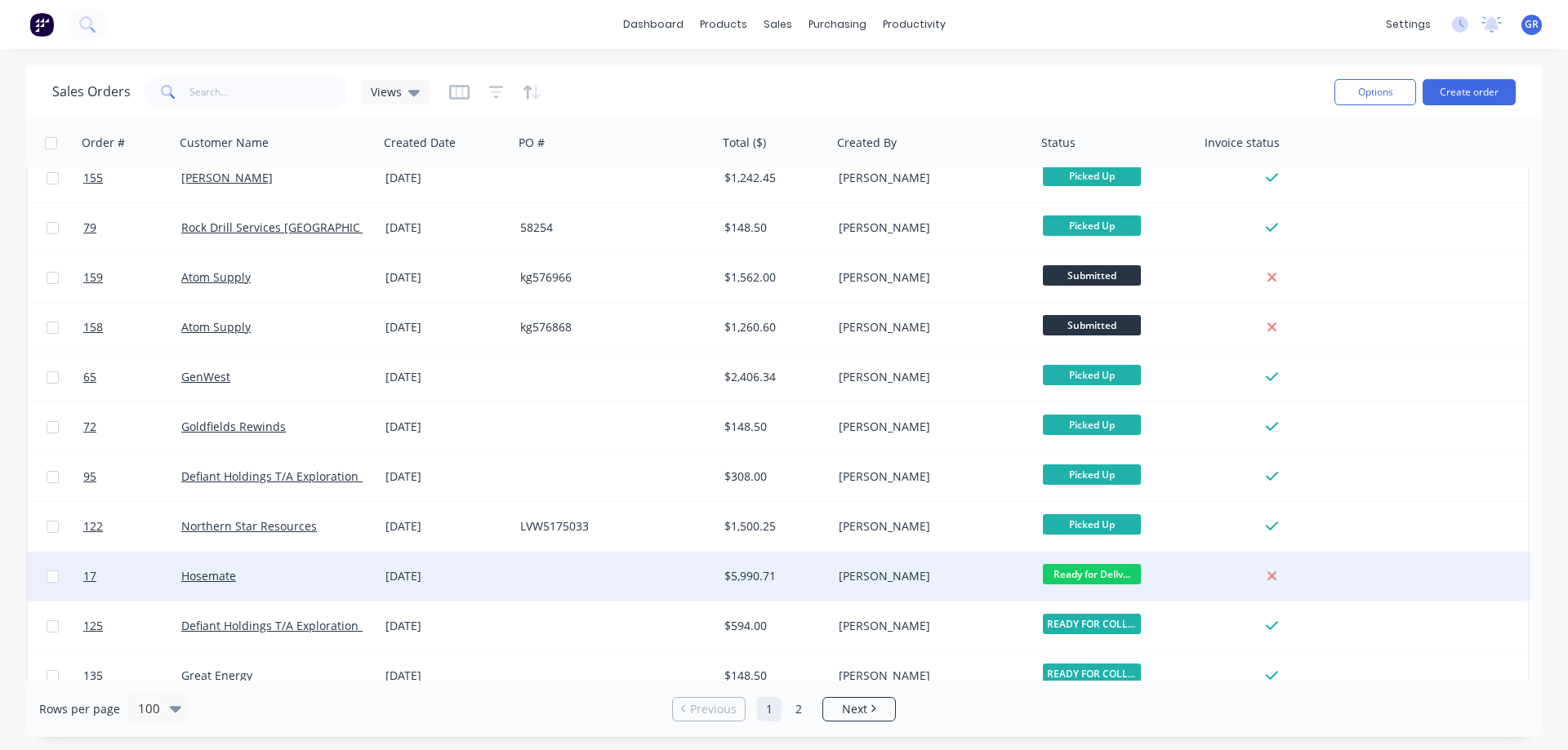
click at [634, 575] on div at bounding box center [616, 576] width 204 height 49
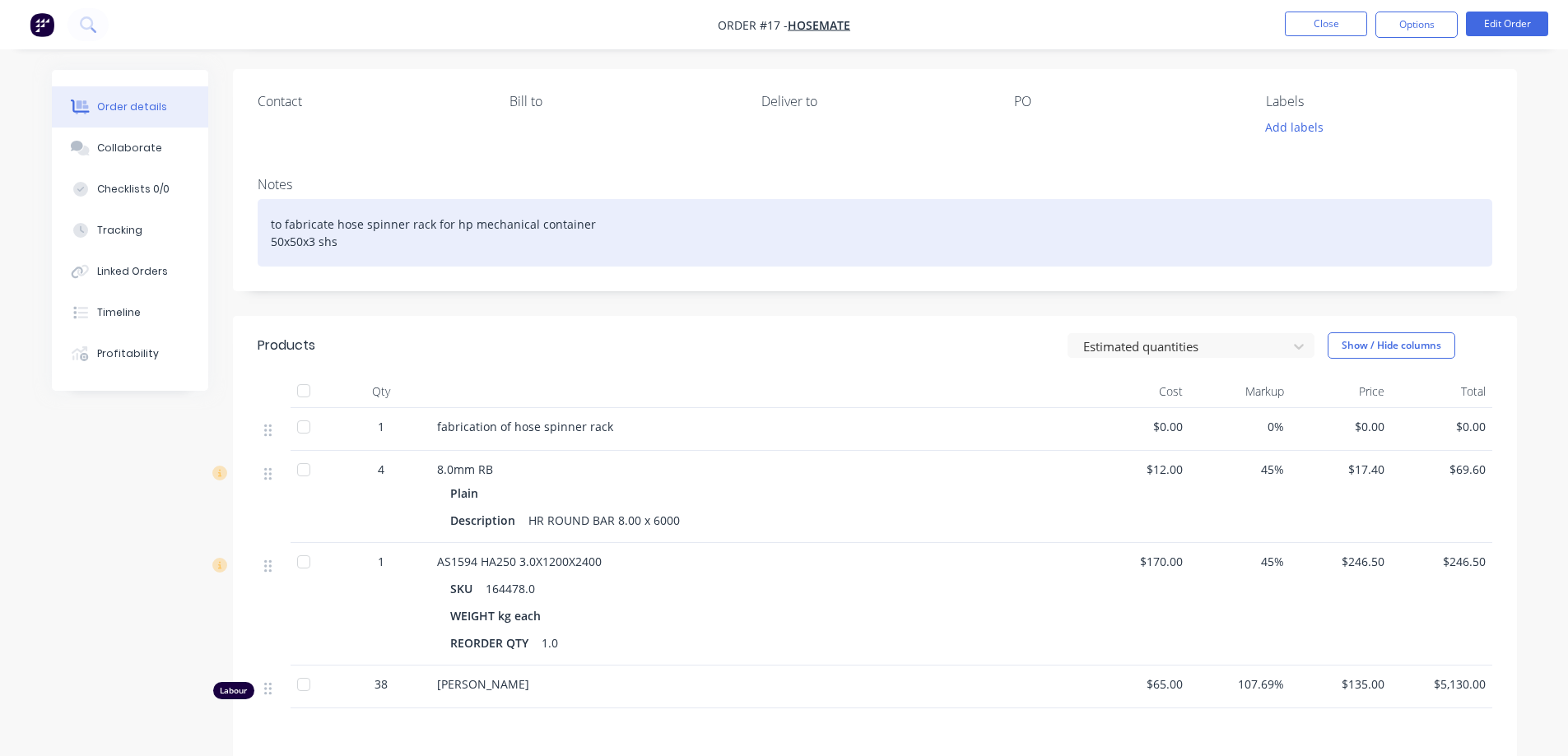
scroll to position [164, 0]
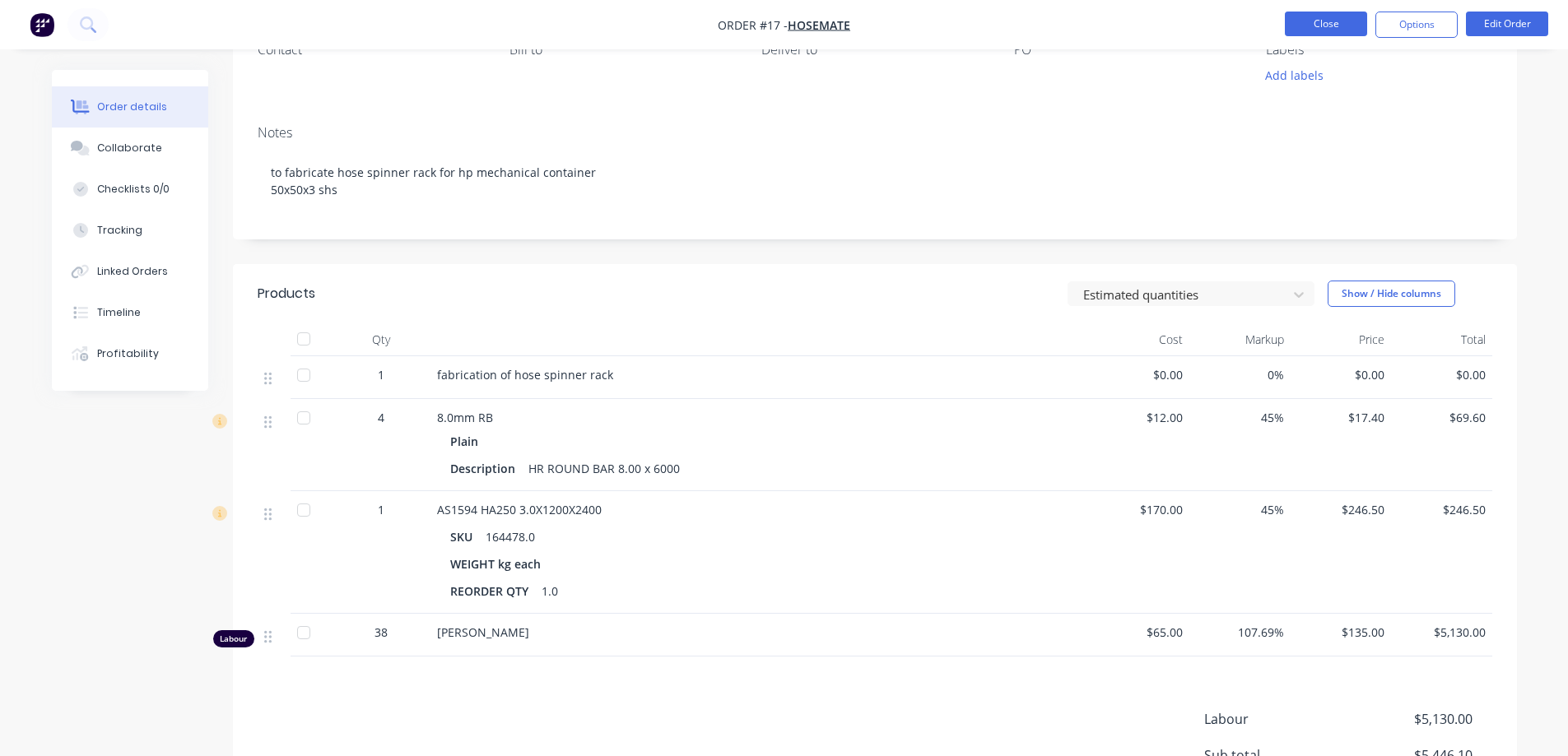
click at [1304, 25] on button "Close" at bounding box center [1326, 24] width 82 height 25
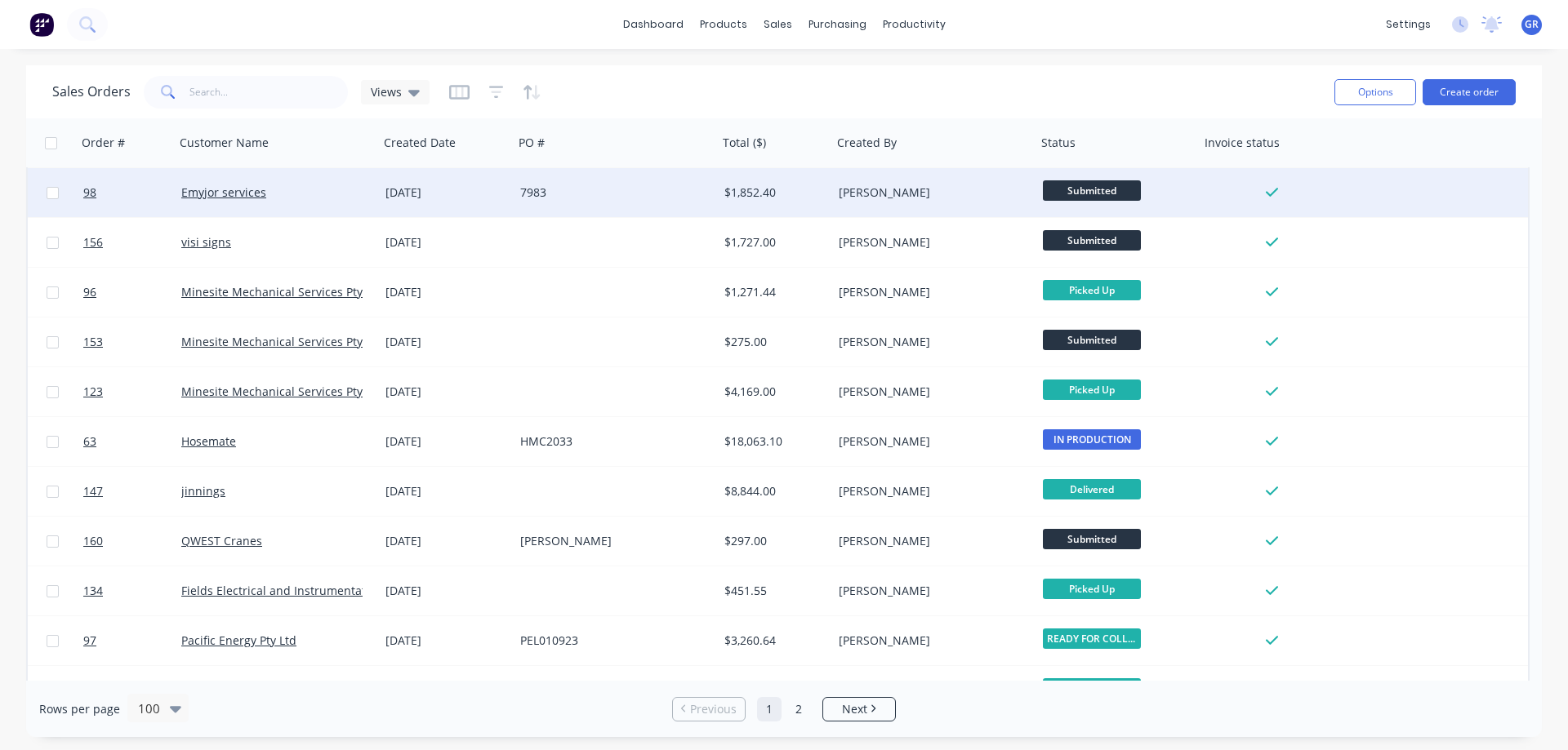
scroll to position [245, 0]
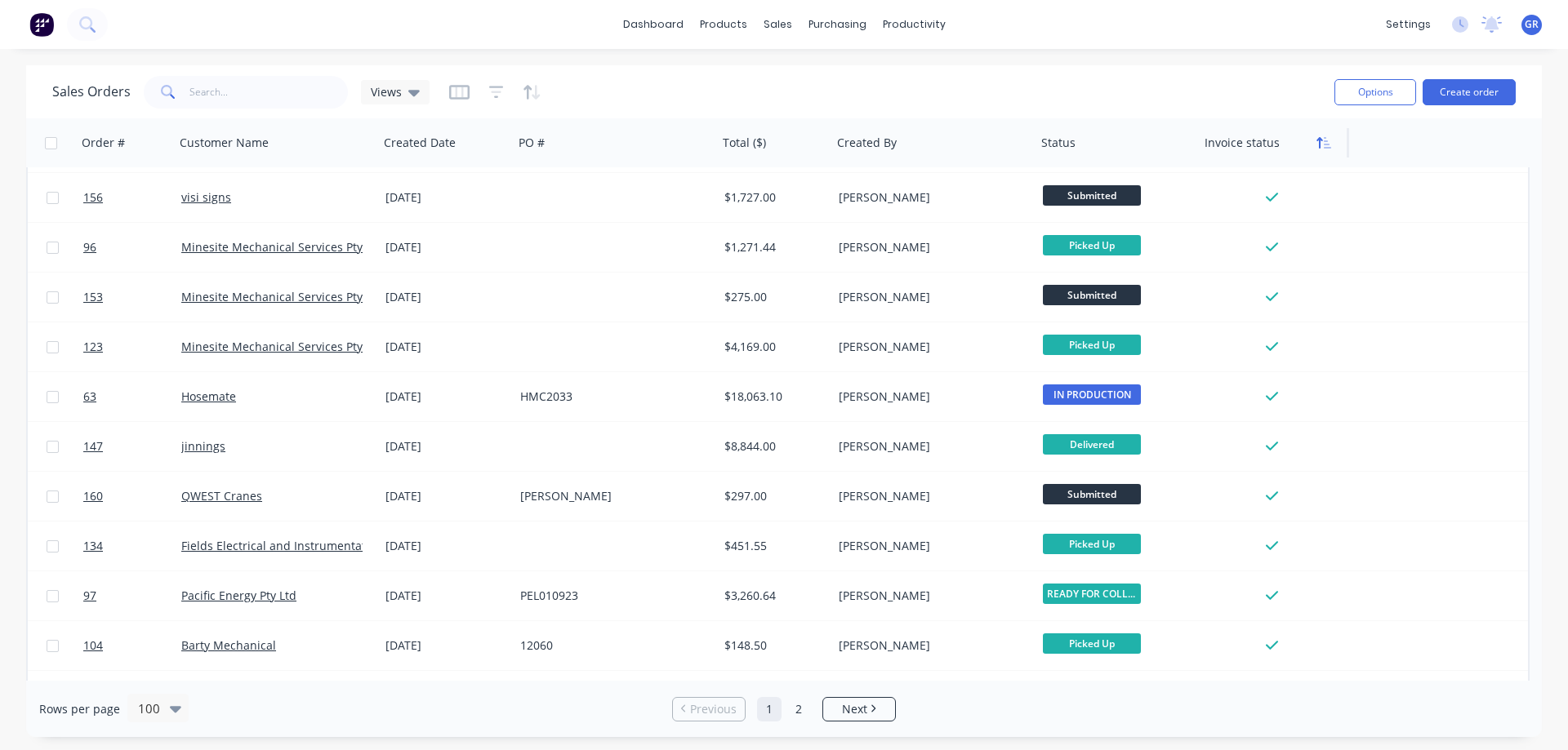
click at [1320, 144] on icon "button" at bounding box center [1320, 142] width 6 height 11
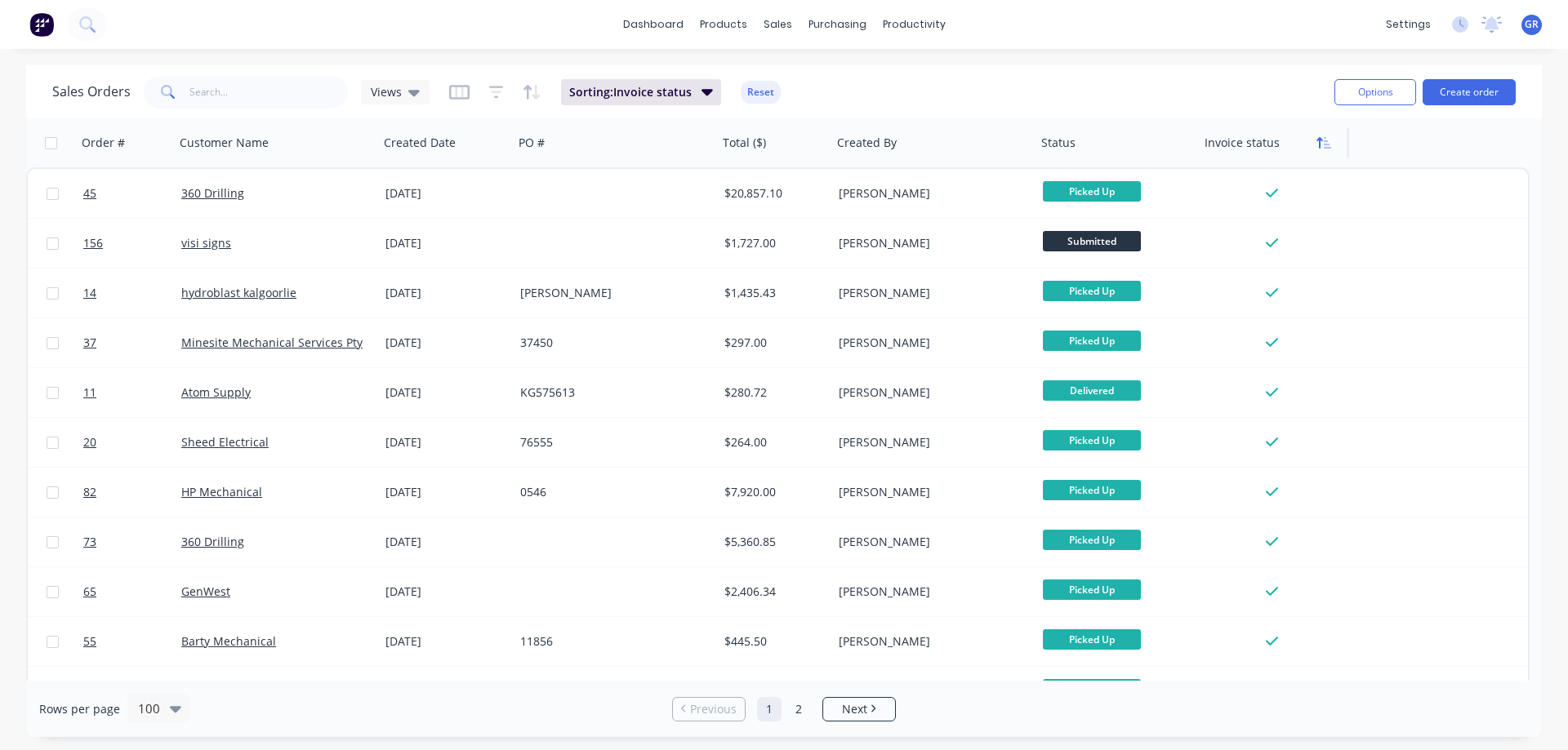
click at [1318, 147] on icon "button" at bounding box center [1324, 142] width 15 height 13
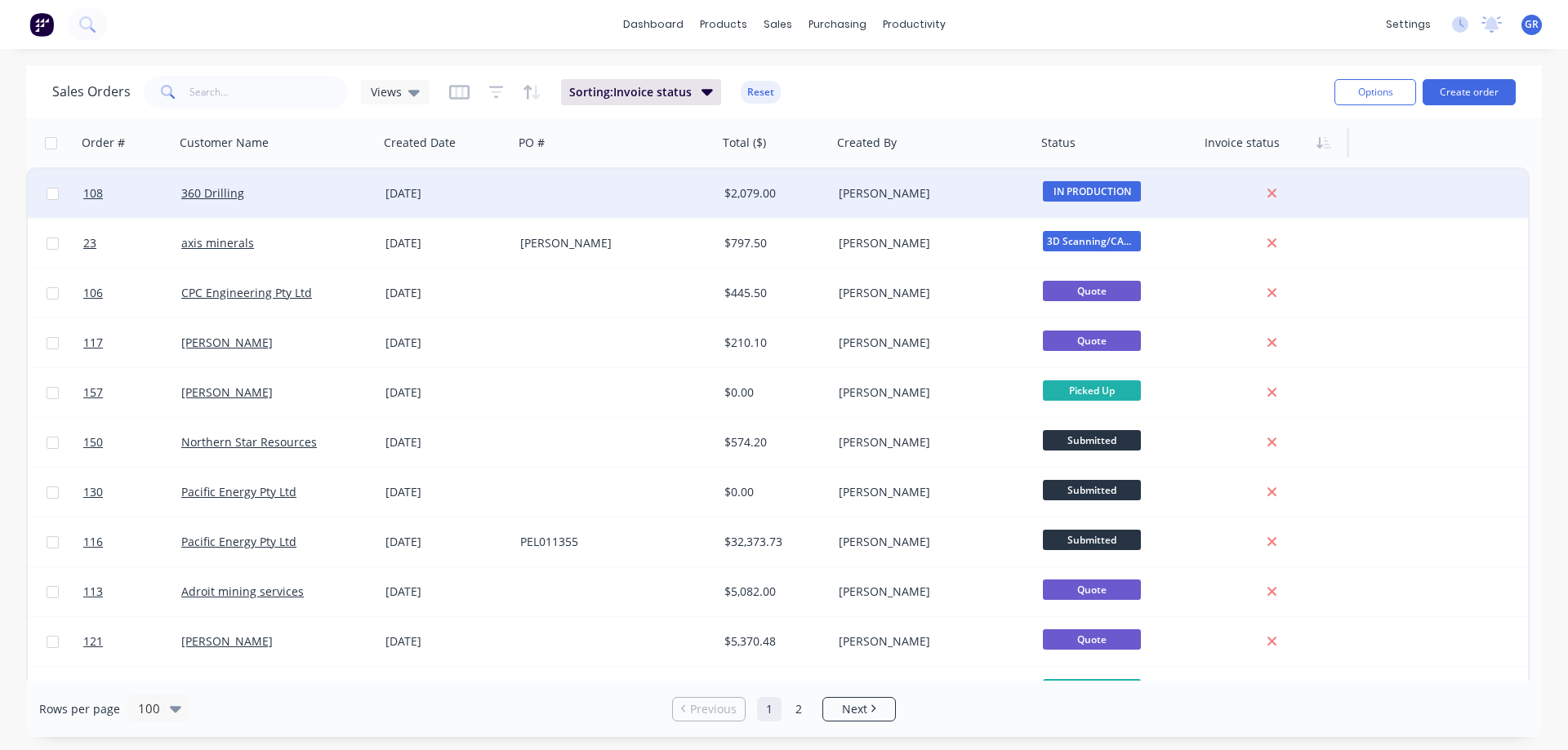
click at [617, 195] on div at bounding box center [616, 194] width 204 height 49
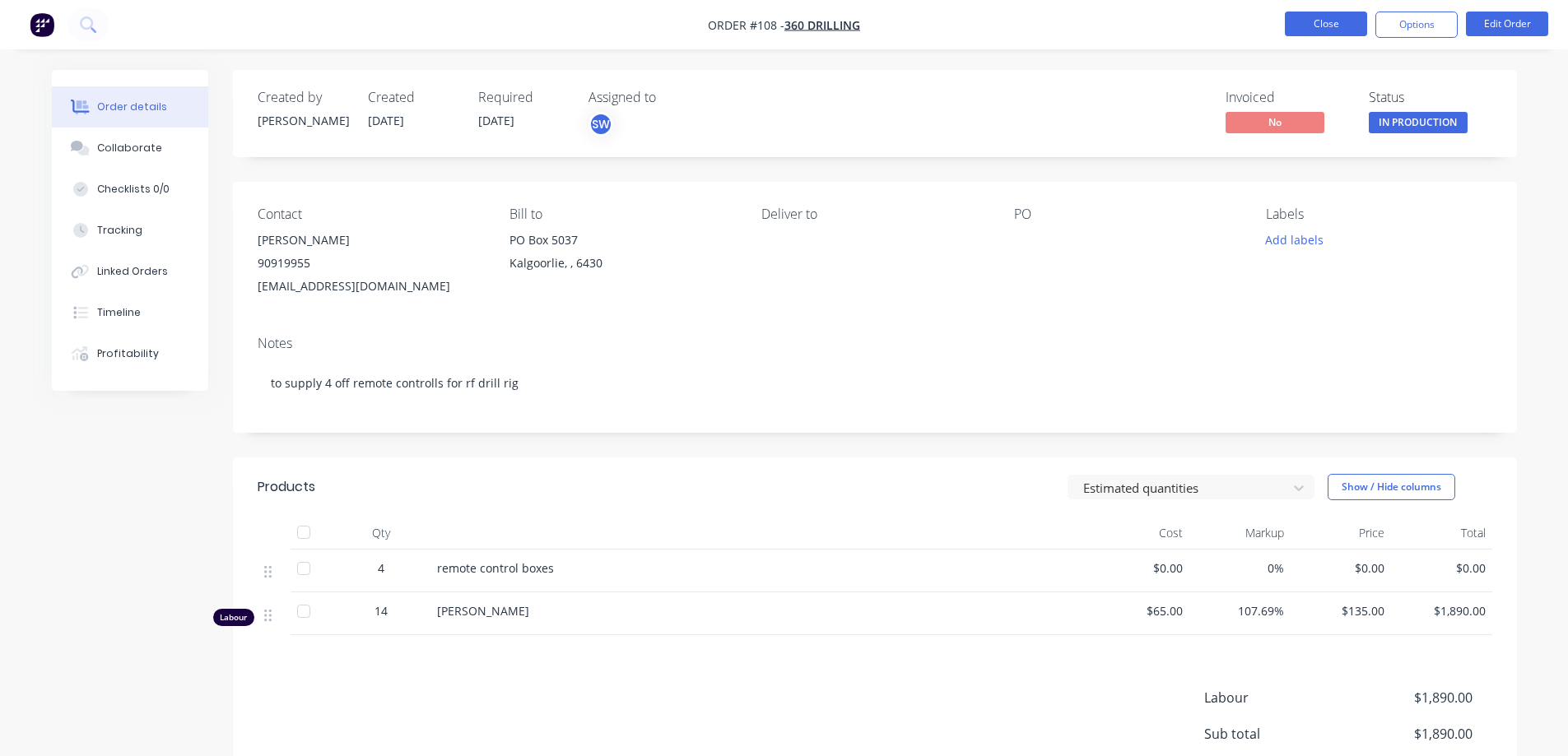
click at [1353, 26] on button "Close" at bounding box center [1326, 24] width 82 height 25
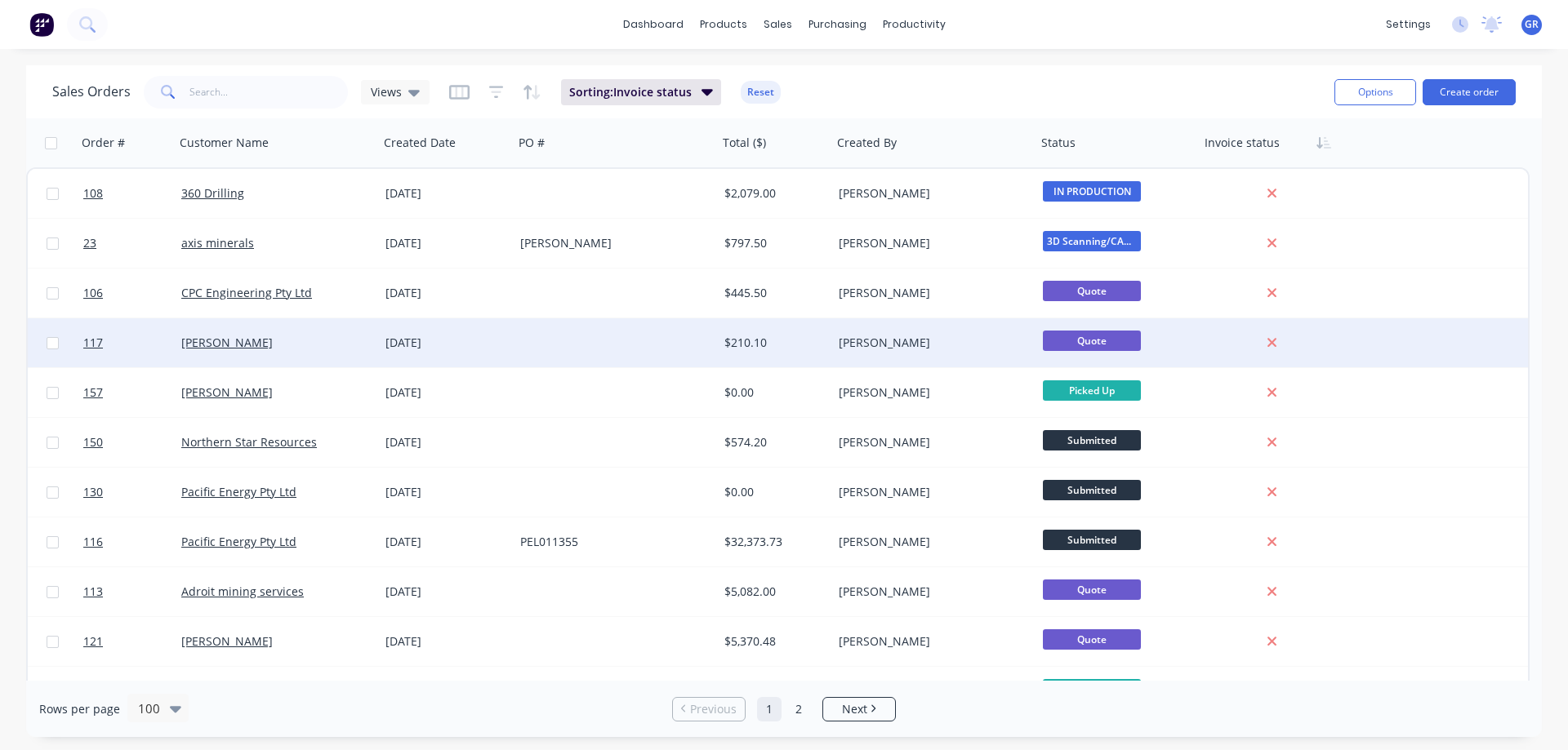
click at [595, 348] on div at bounding box center [616, 343] width 204 height 49
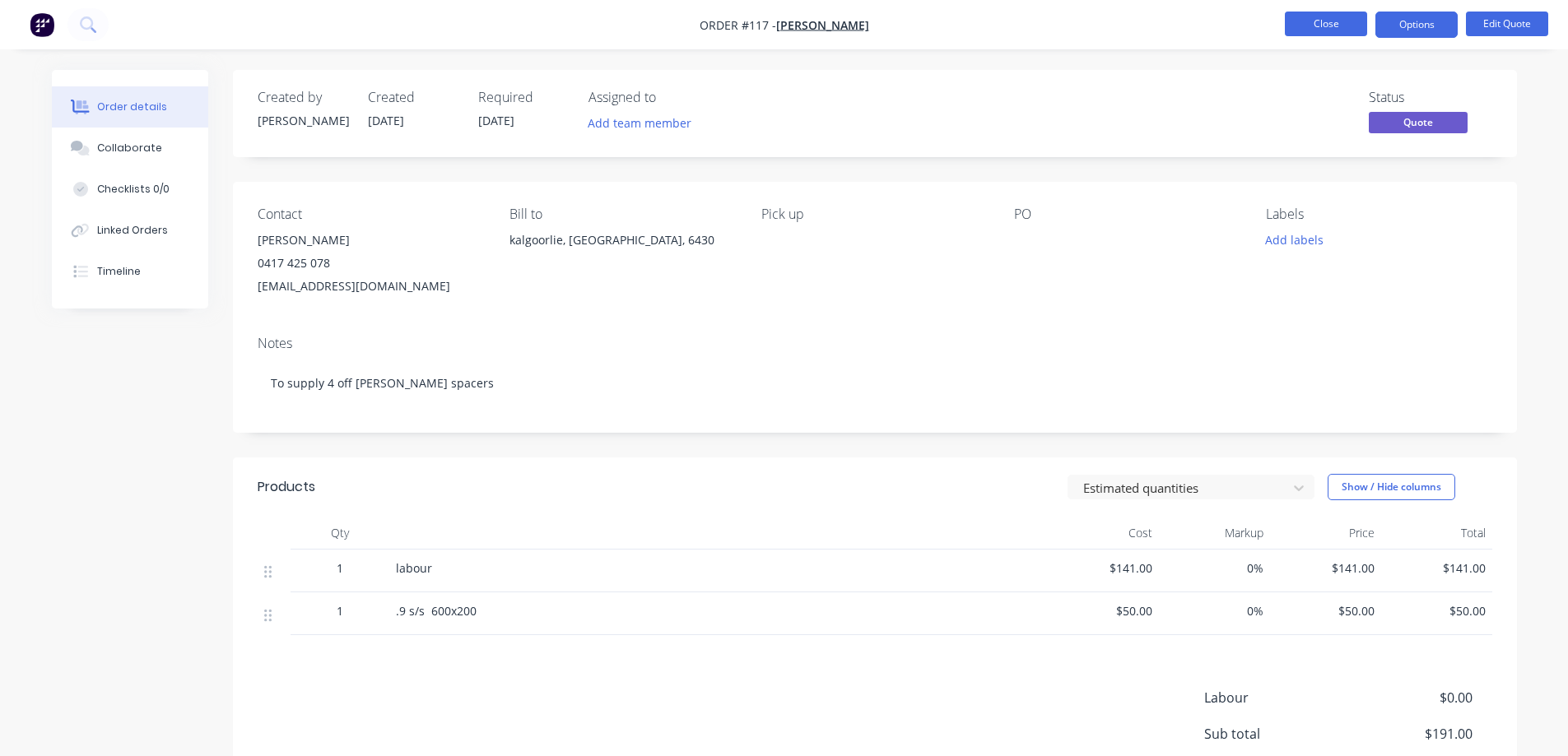
click at [1303, 28] on button "Close" at bounding box center [1326, 24] width 82 height 25
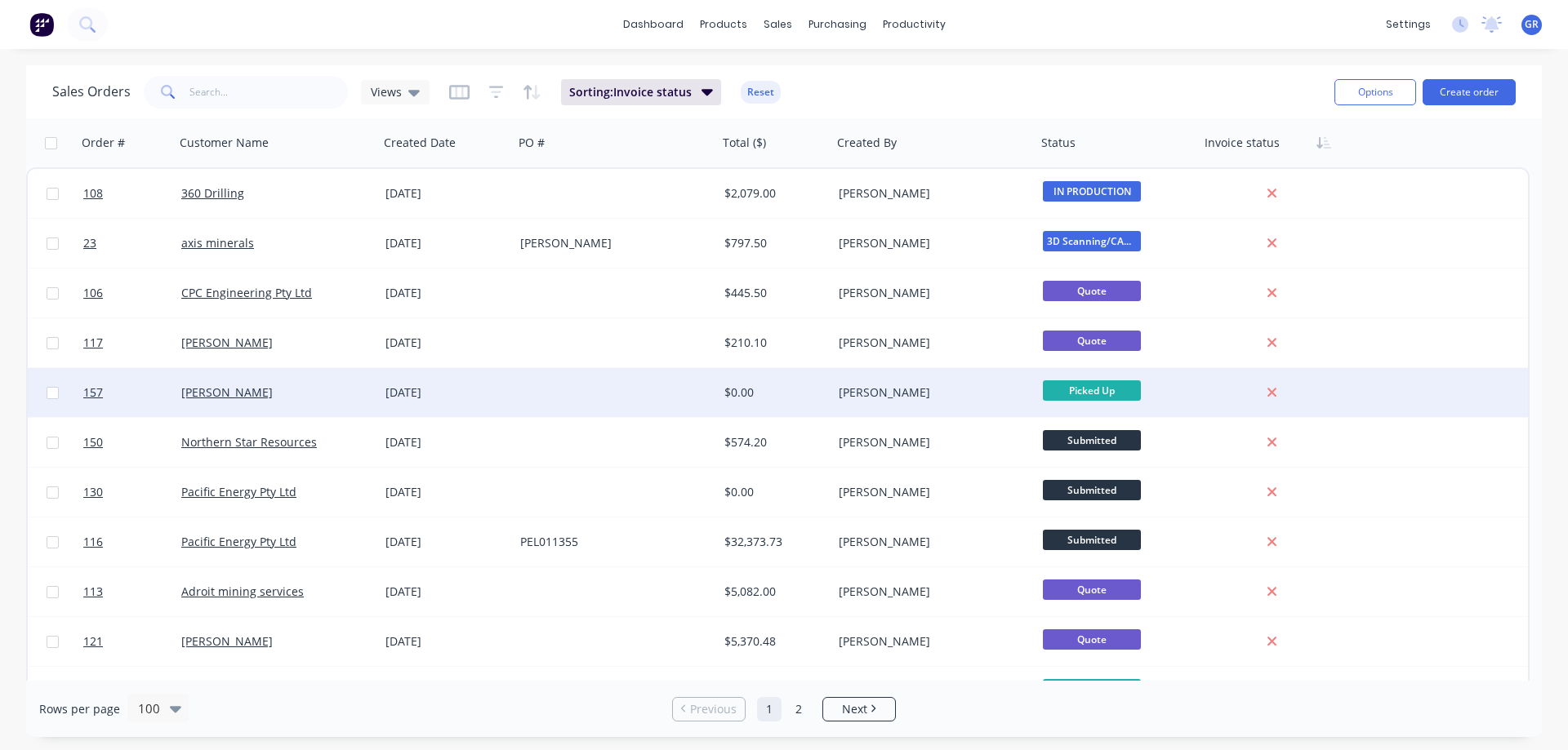
click at [598, 393] on div at bounding box center [616, 393] width 204 height 49
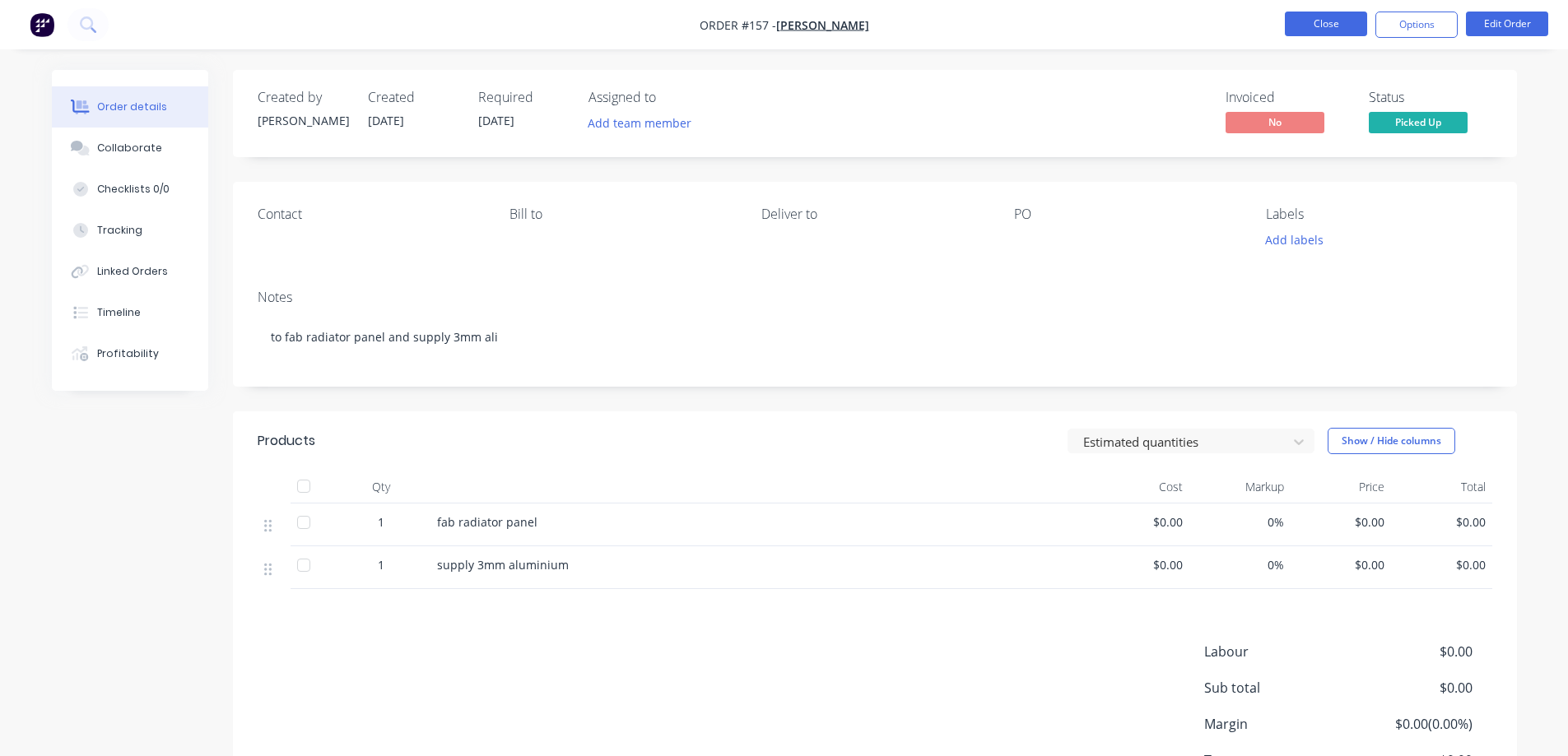
click at [1319, 30] on button "Close" at bounding box center [1326, 24] width 82 height 25
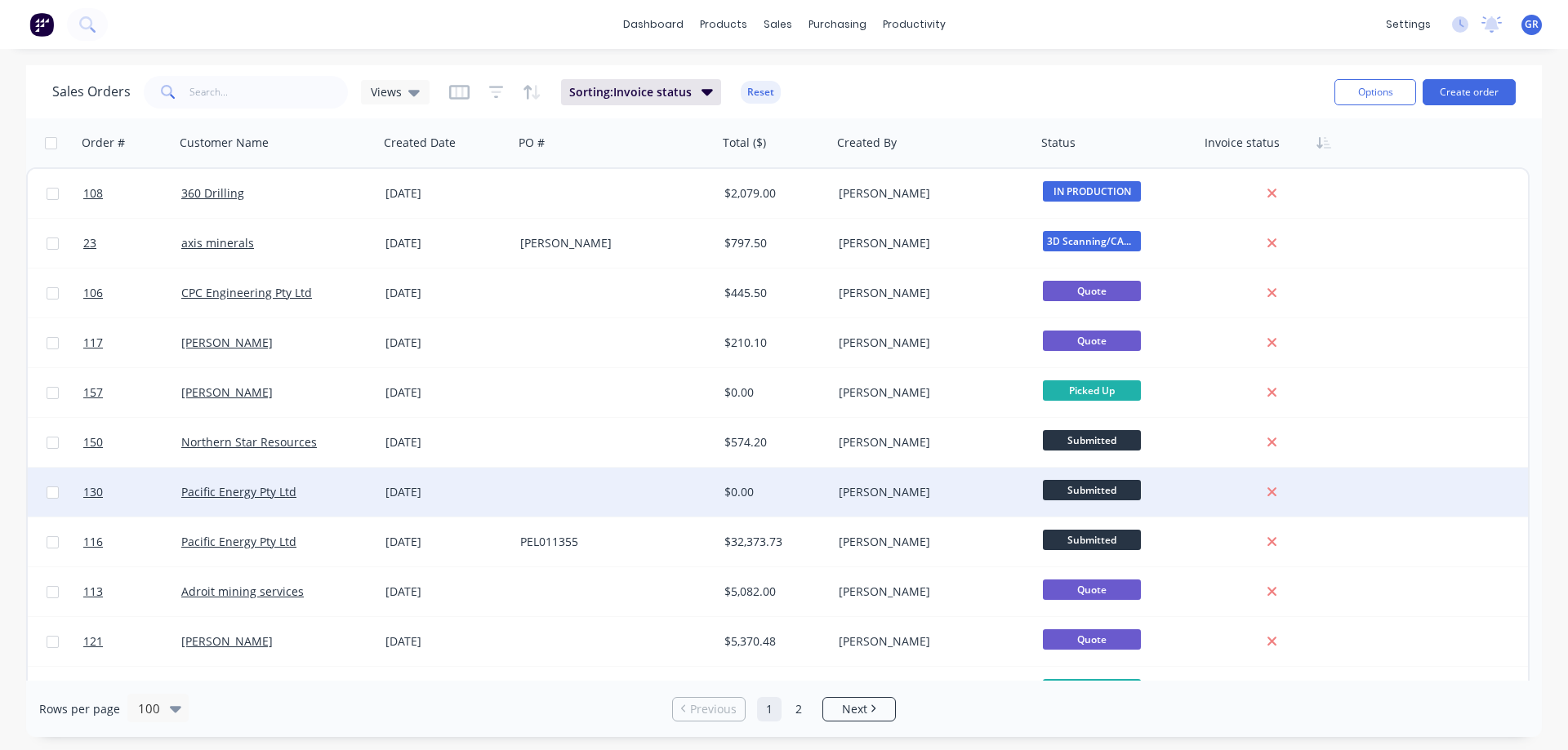
click at [569, 488] on div at bounding box center [616, 492] width 204 height 49
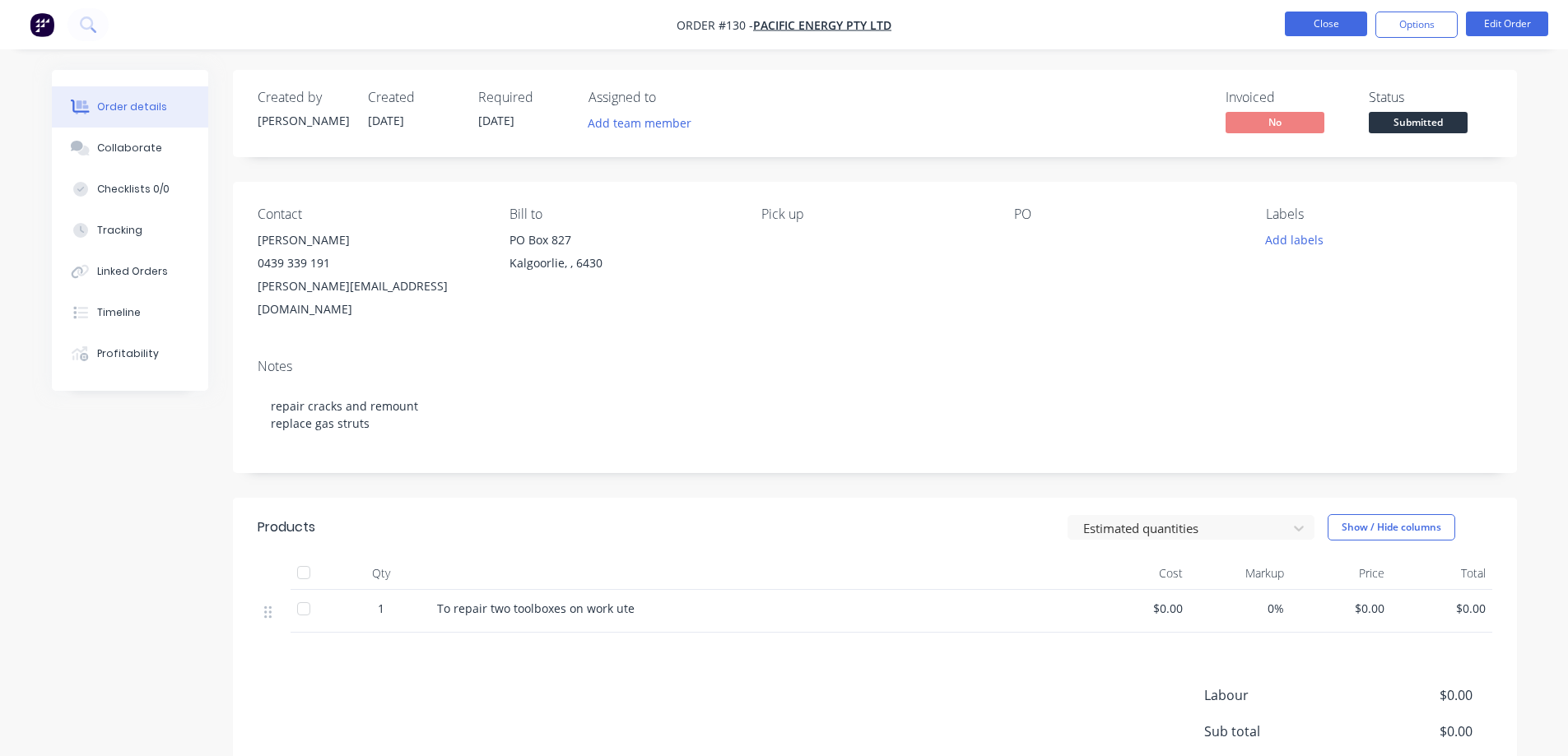
click at [1307, 30] on button "Close" at bounding box center [1326, 24] width 82 height 25
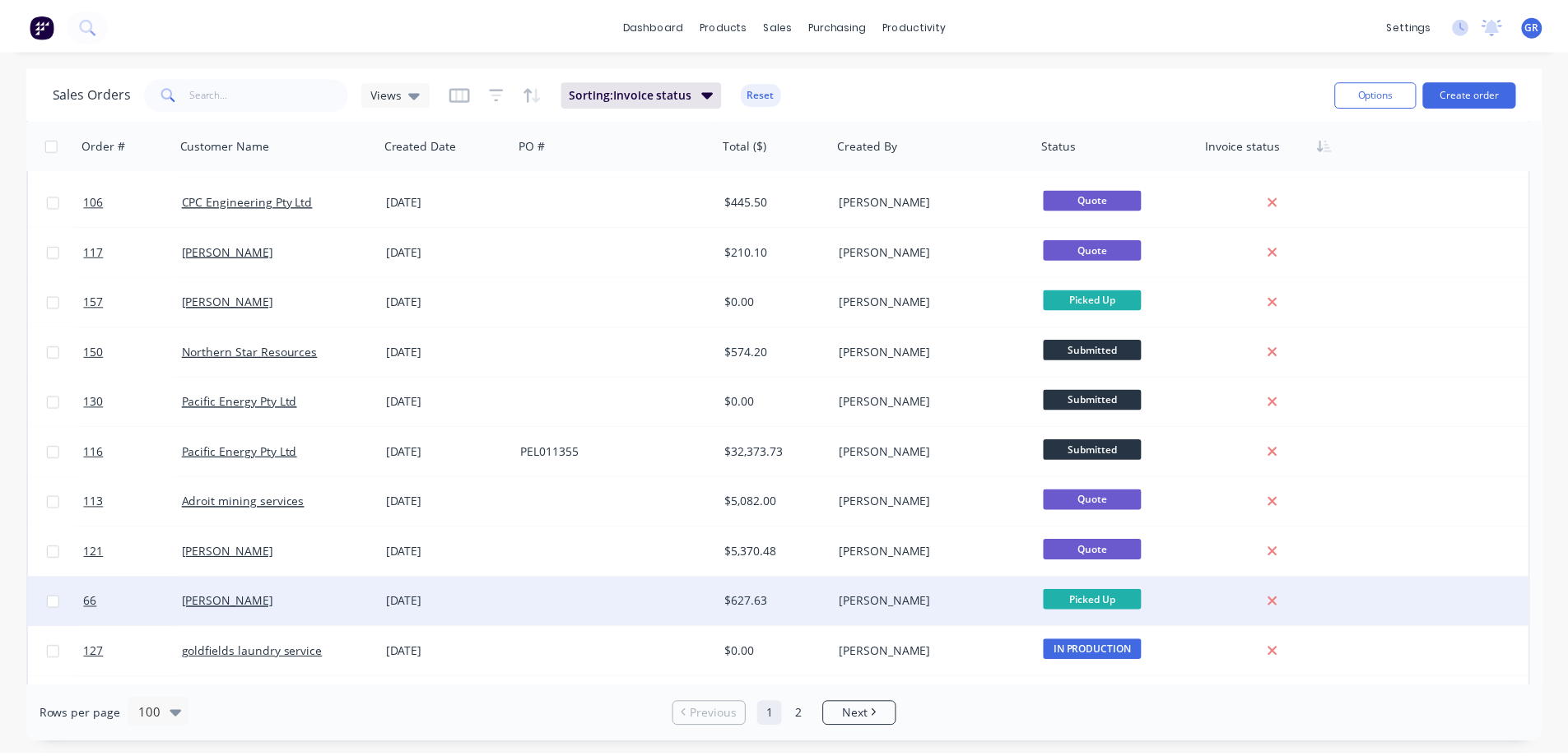
scroll to position [164, 0]
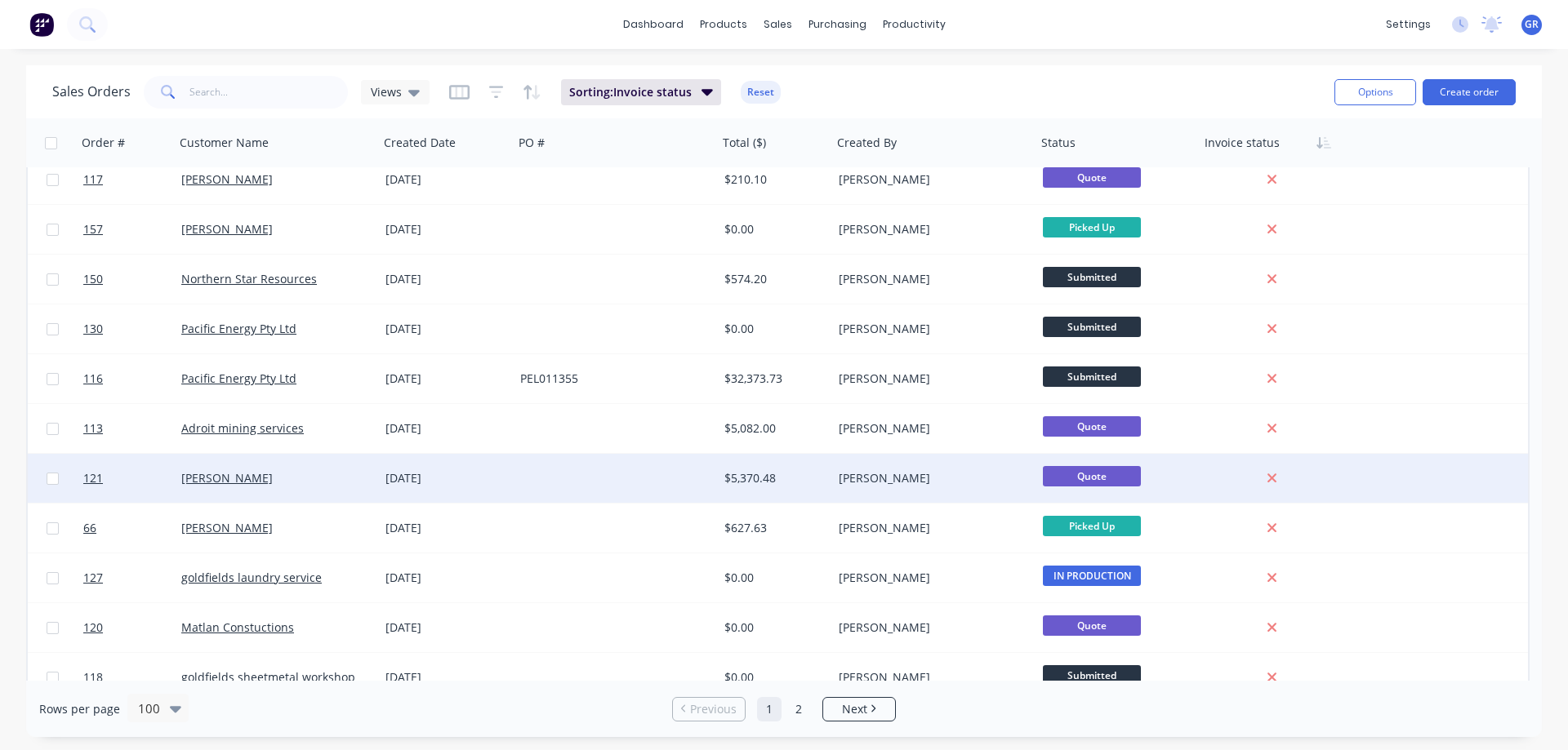
click at [551, 474] on div at bounding box center [616, 479] width 204 height 49
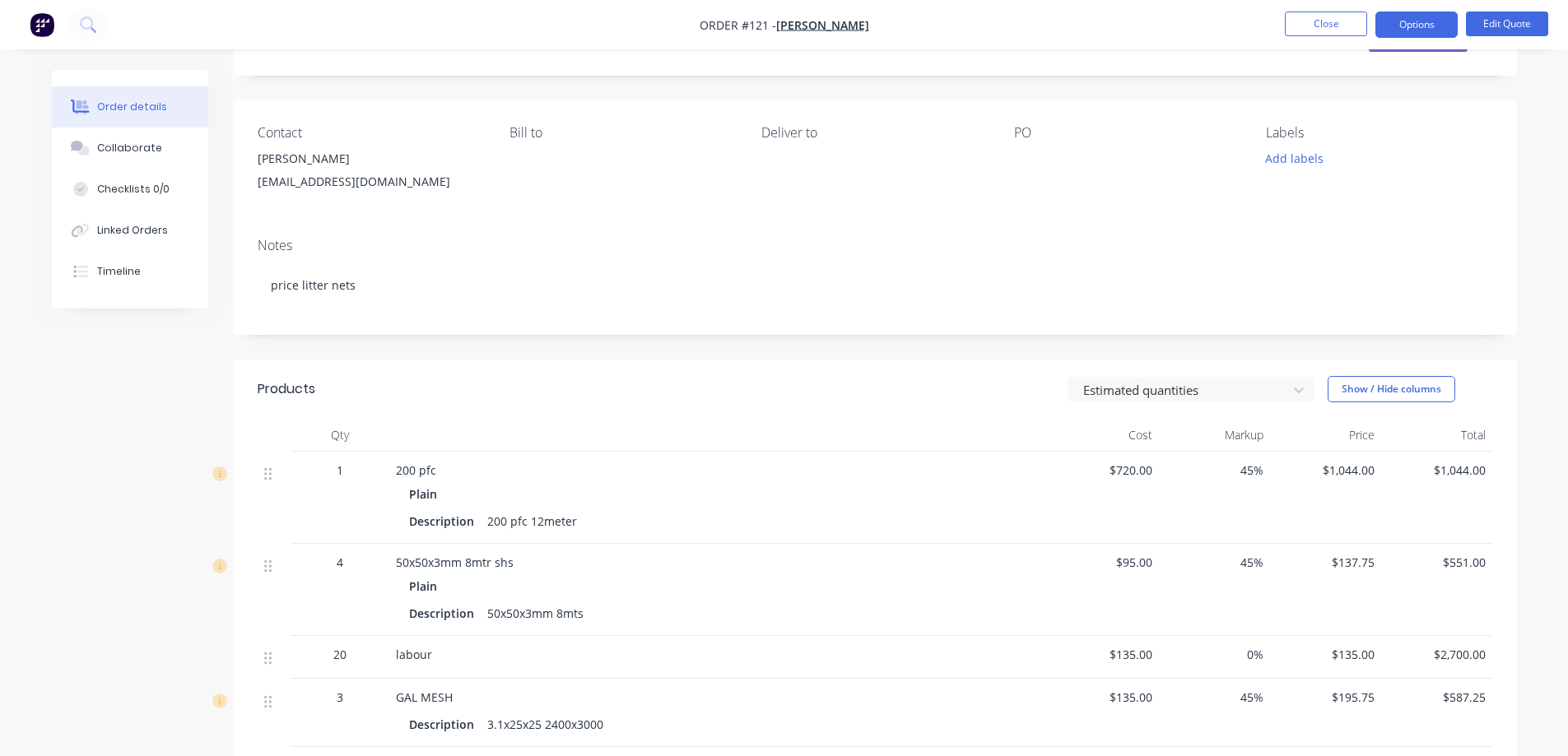
scroll to position [164, 0]
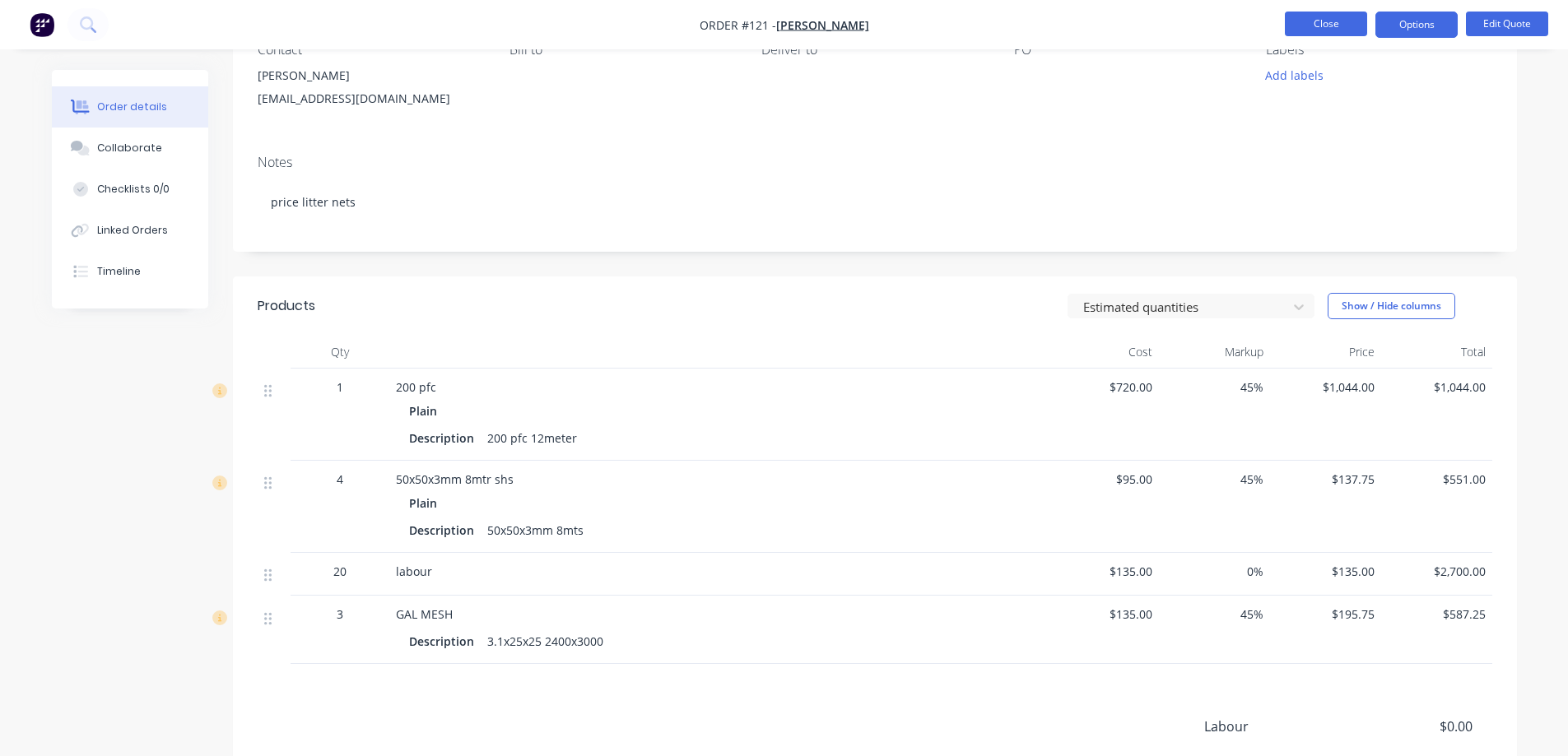
click at [1304, 30] on button "Close" at bounding box center [1326, 24] width 82 height 25
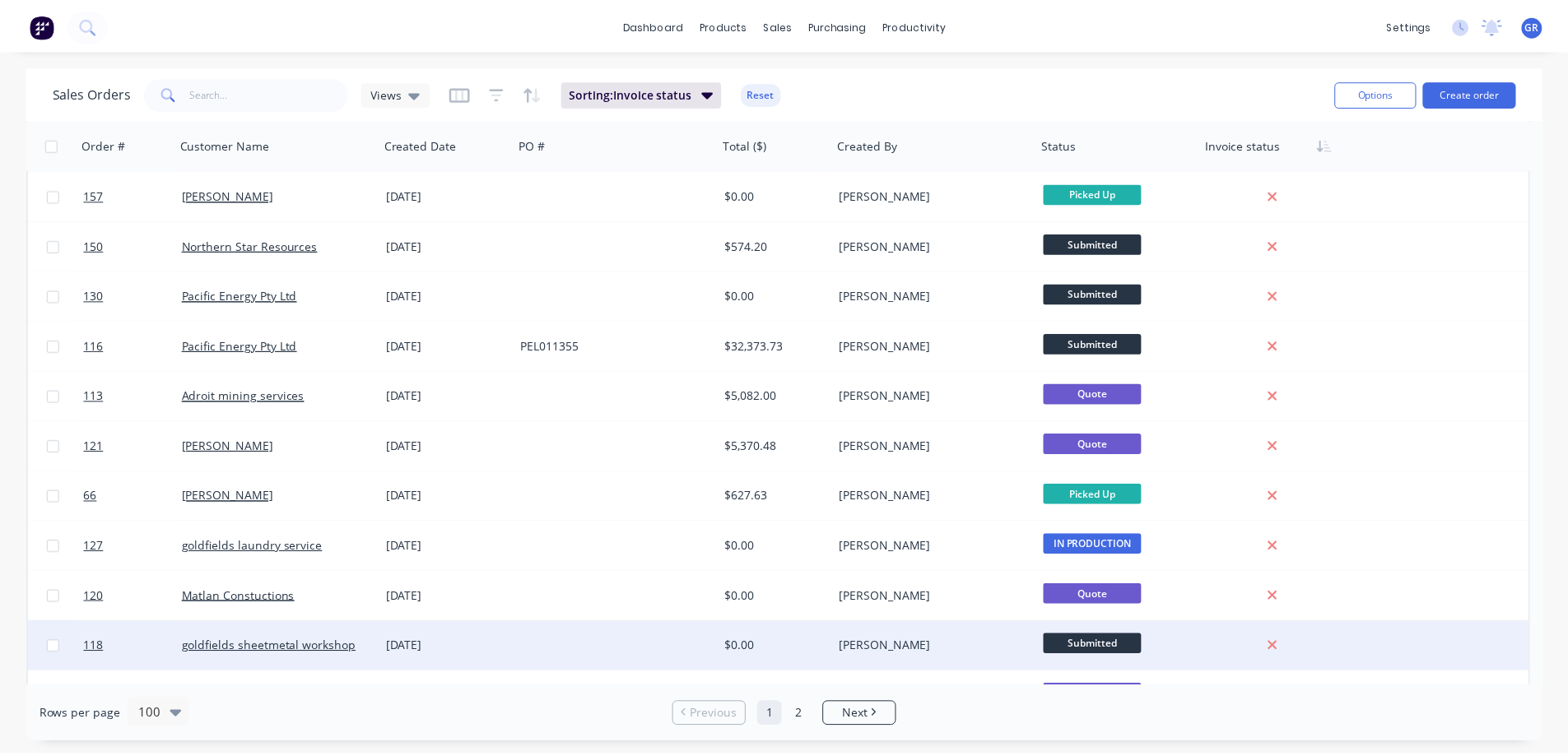
scroll to position [247, 0]
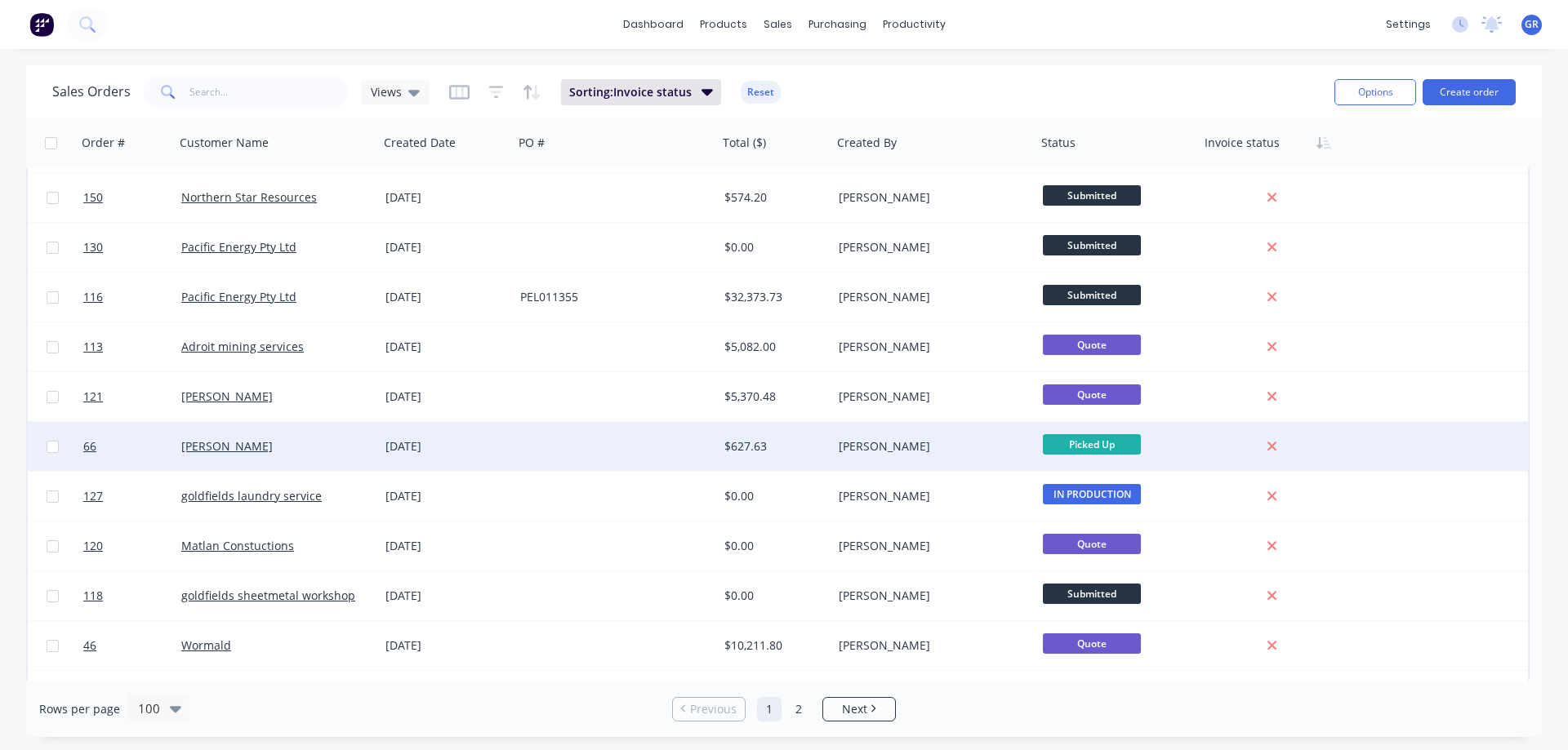
click at [554, 445] on div at bounding box center [616, 446] width 204 height 49
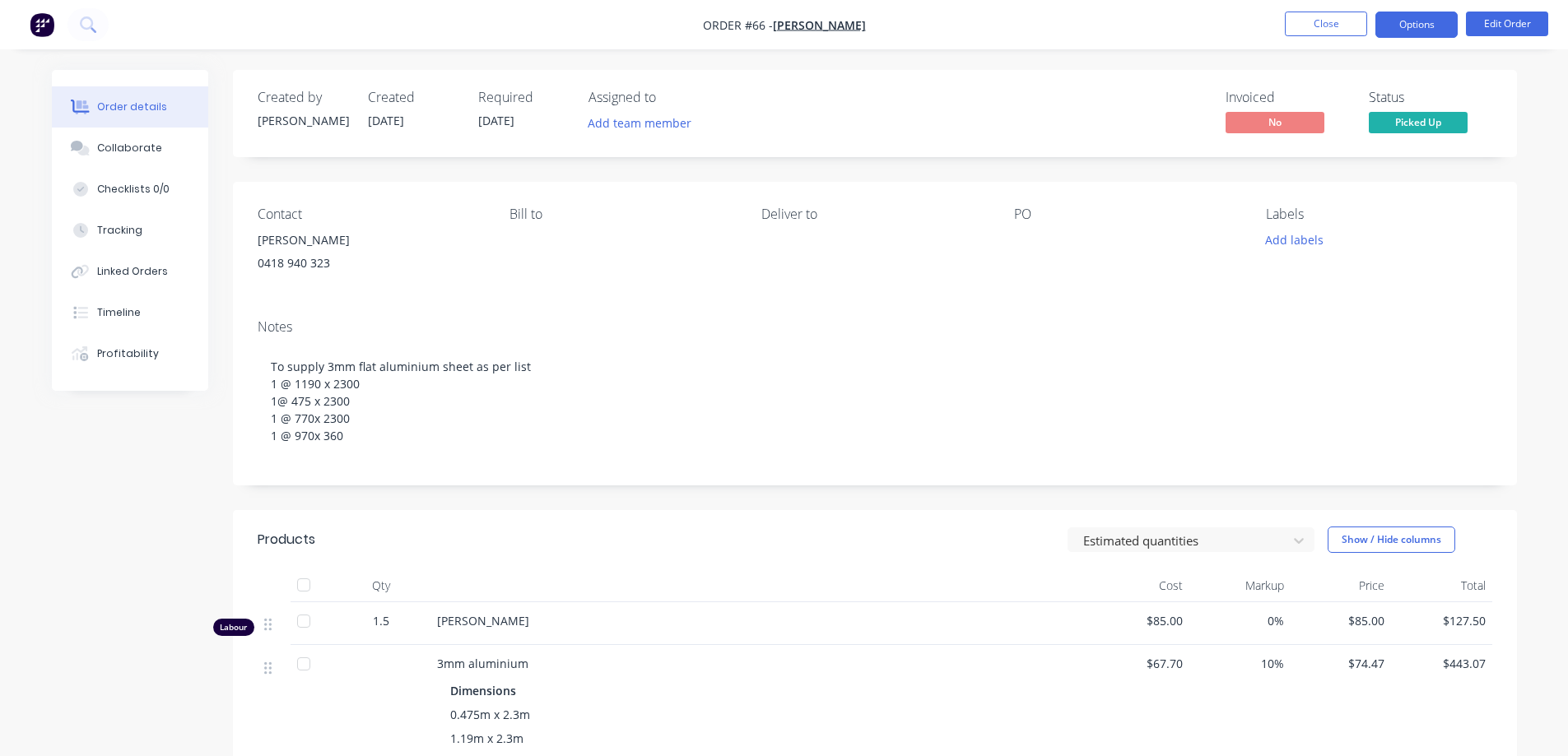
click at [1429, 20] on button "Options" at bounding box center [1416, 25] width 82 height 27
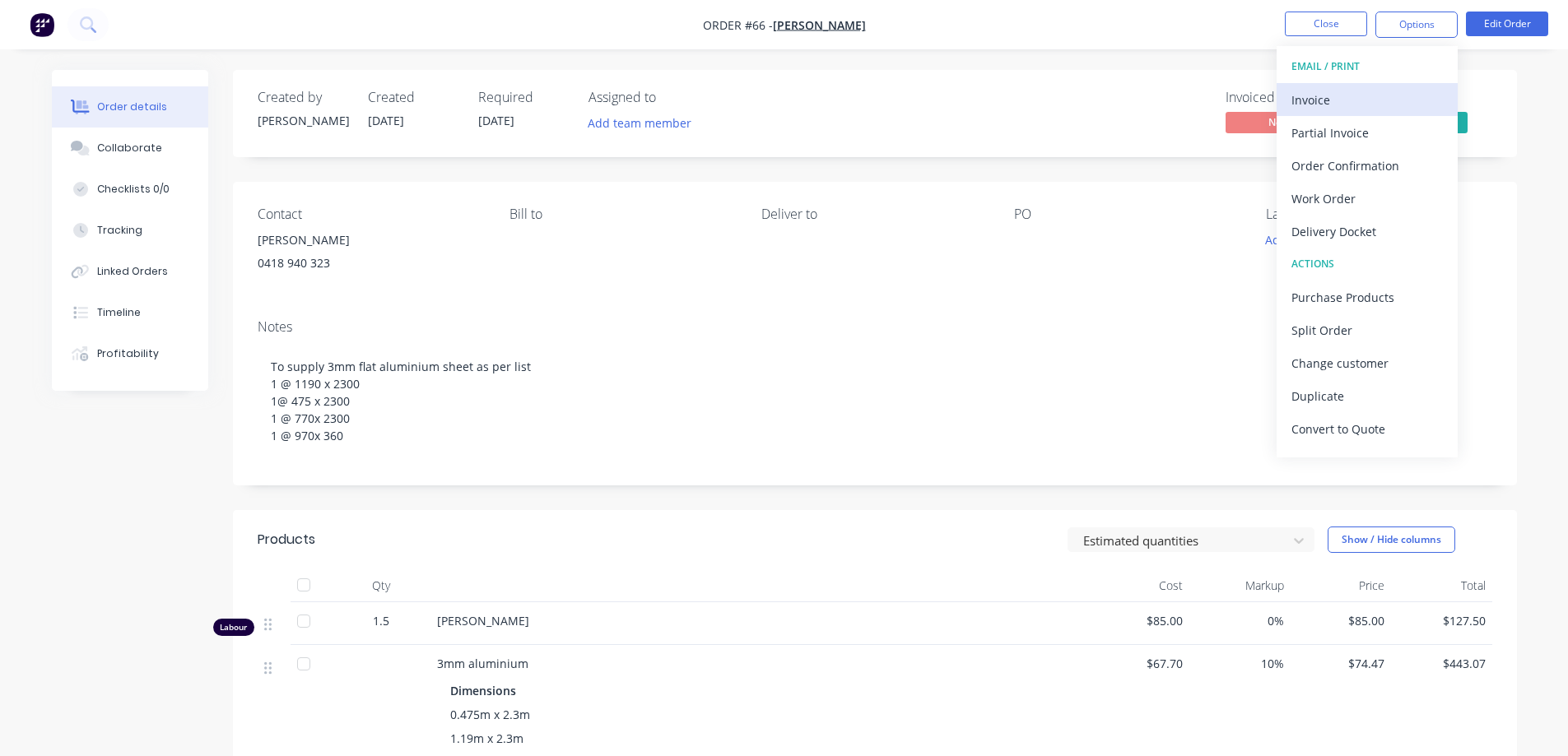
click at [1328, 88] on div "Invoice" at bounding box center [1366, 100] width 151 height 24
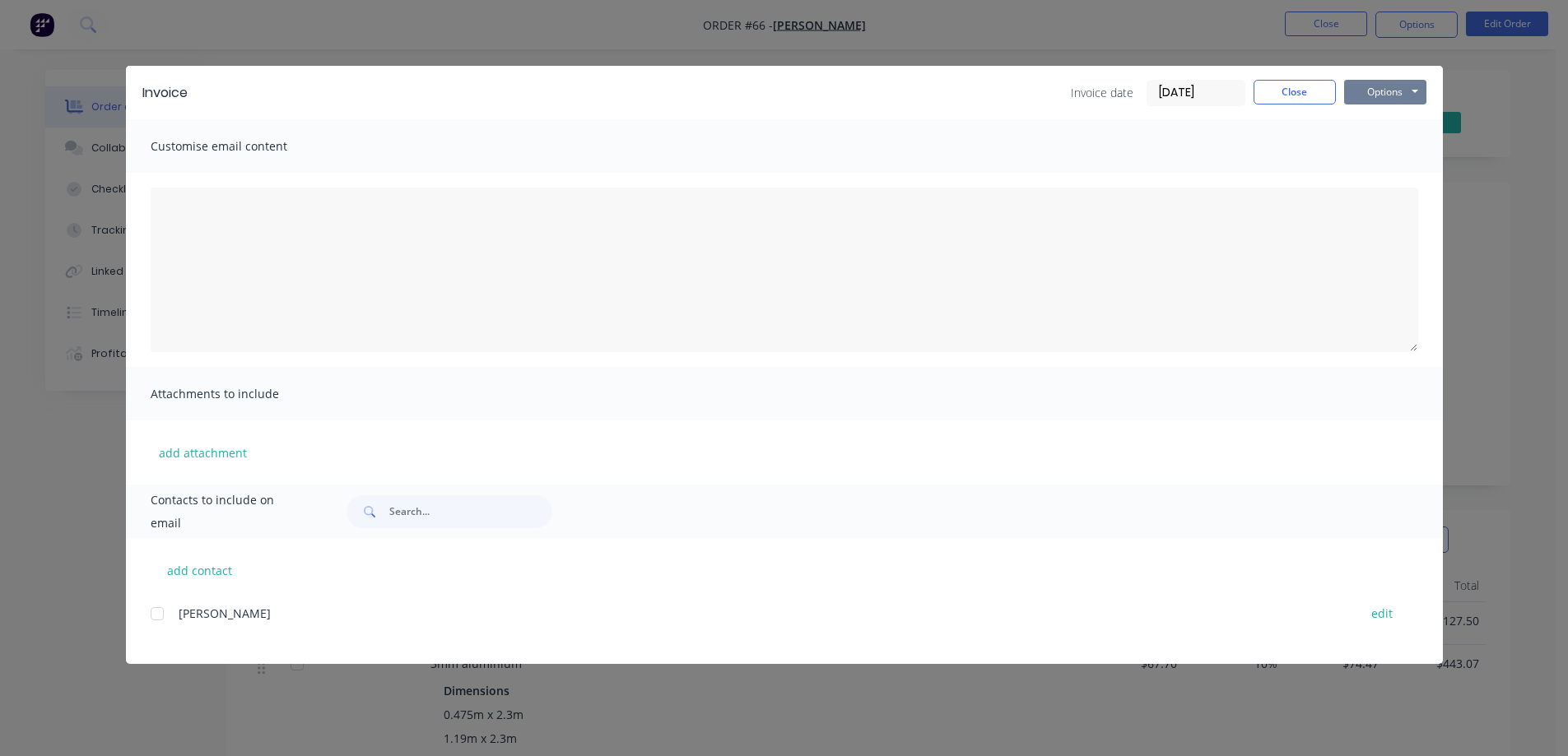
click at [1371, 88] on button "Options" at bounding box center [1385, 92] width 82 height 25
click at [1383, 144] on button "Print" at bounding box center [1396, 149] width 105 height 27
click at [1330, 94] on button "Close" at bounding box center [1295, 92] width 82 height 25
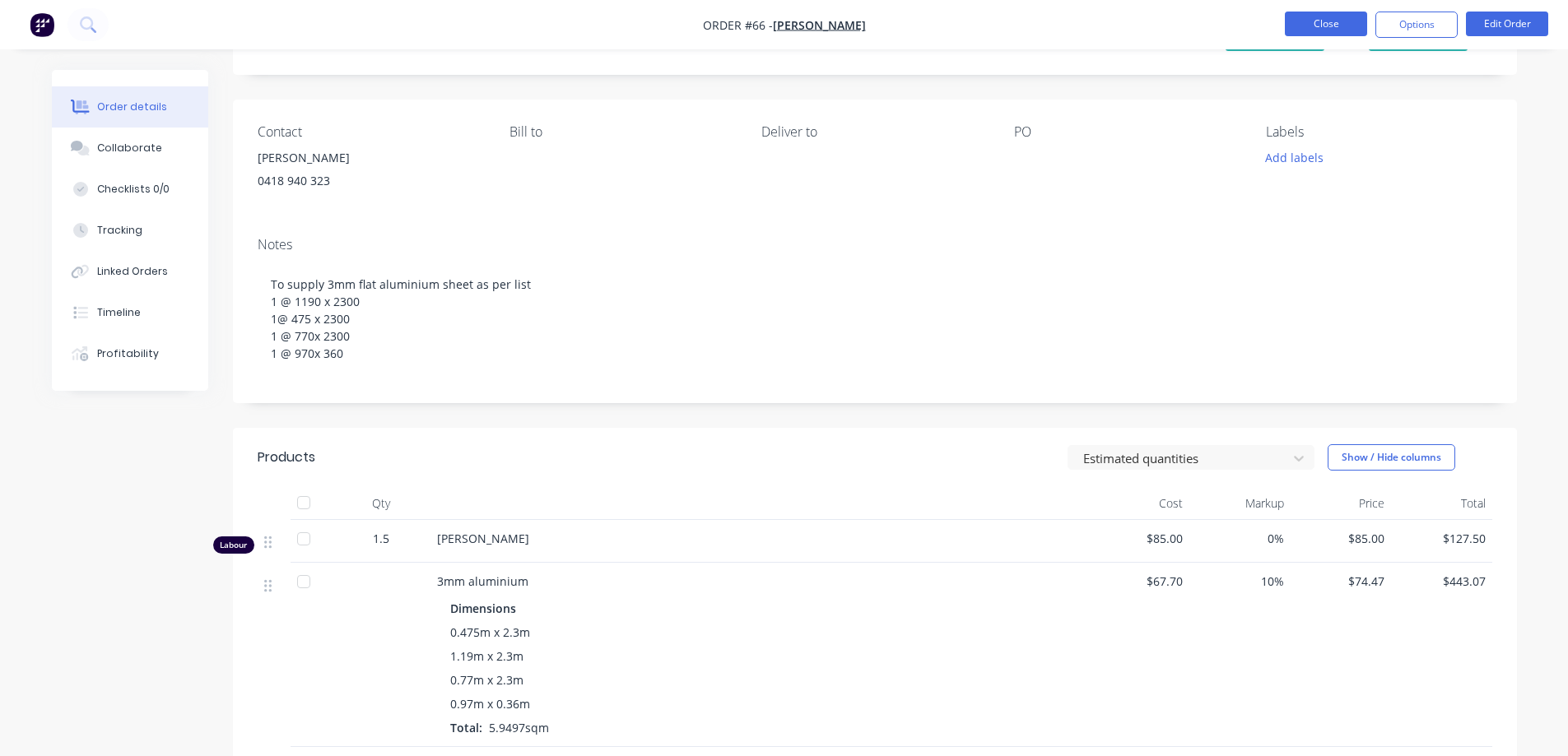
click at [1318, 18] on button "Close" at bounding box center [1326, 24] width 82 height 25
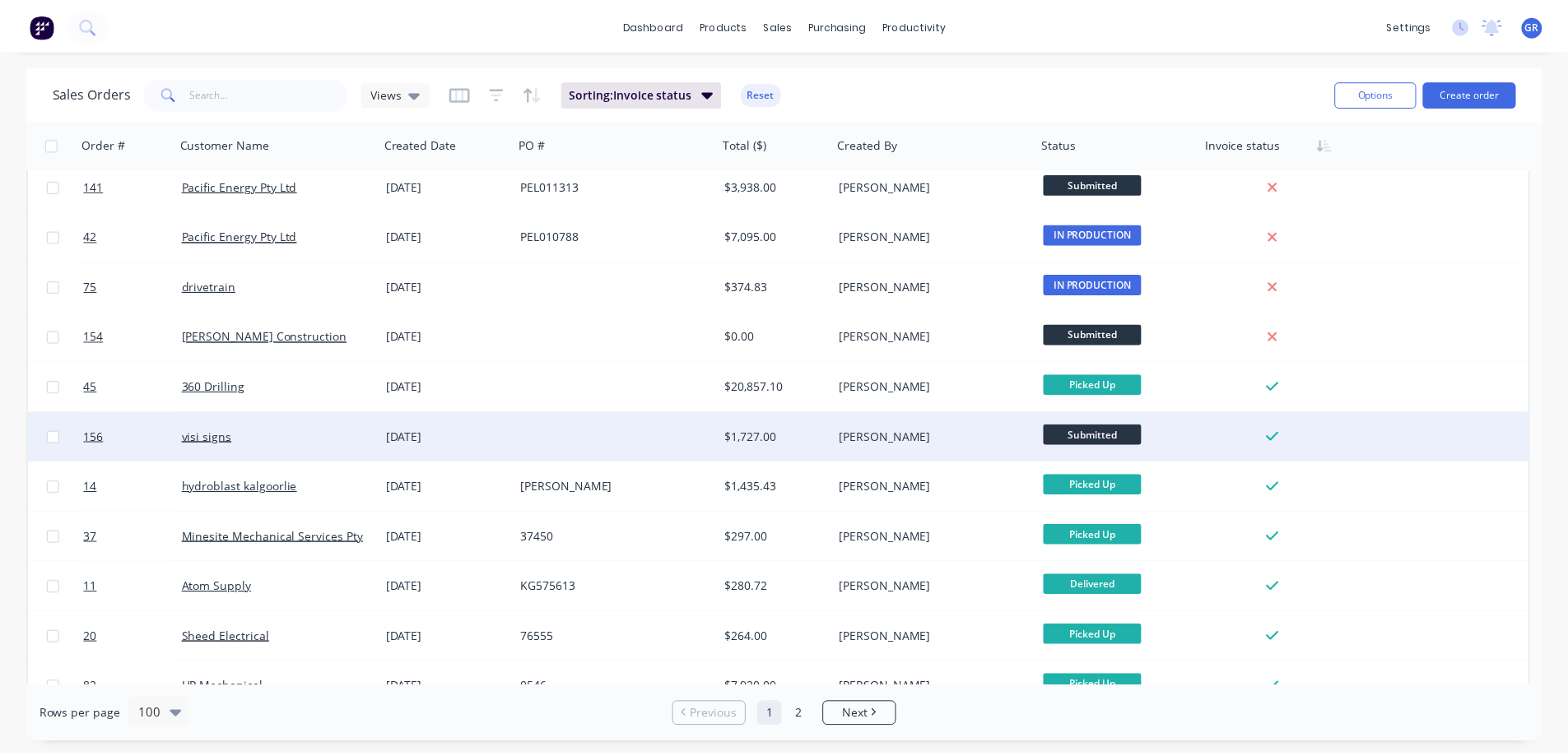
scroll to position [2386, 0]
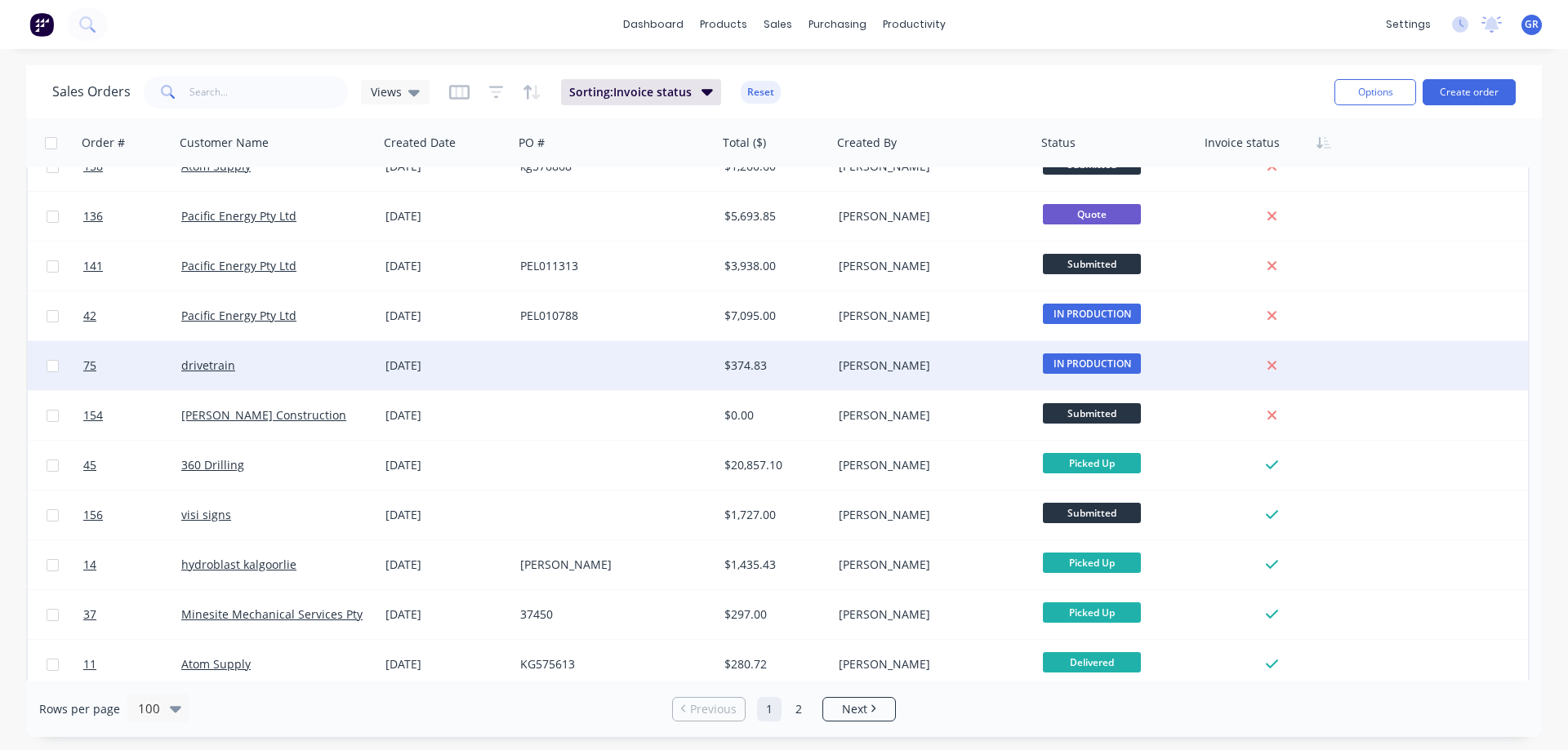
click at [578, 361] on div at bounding box center [616, 366] width 204 height 49
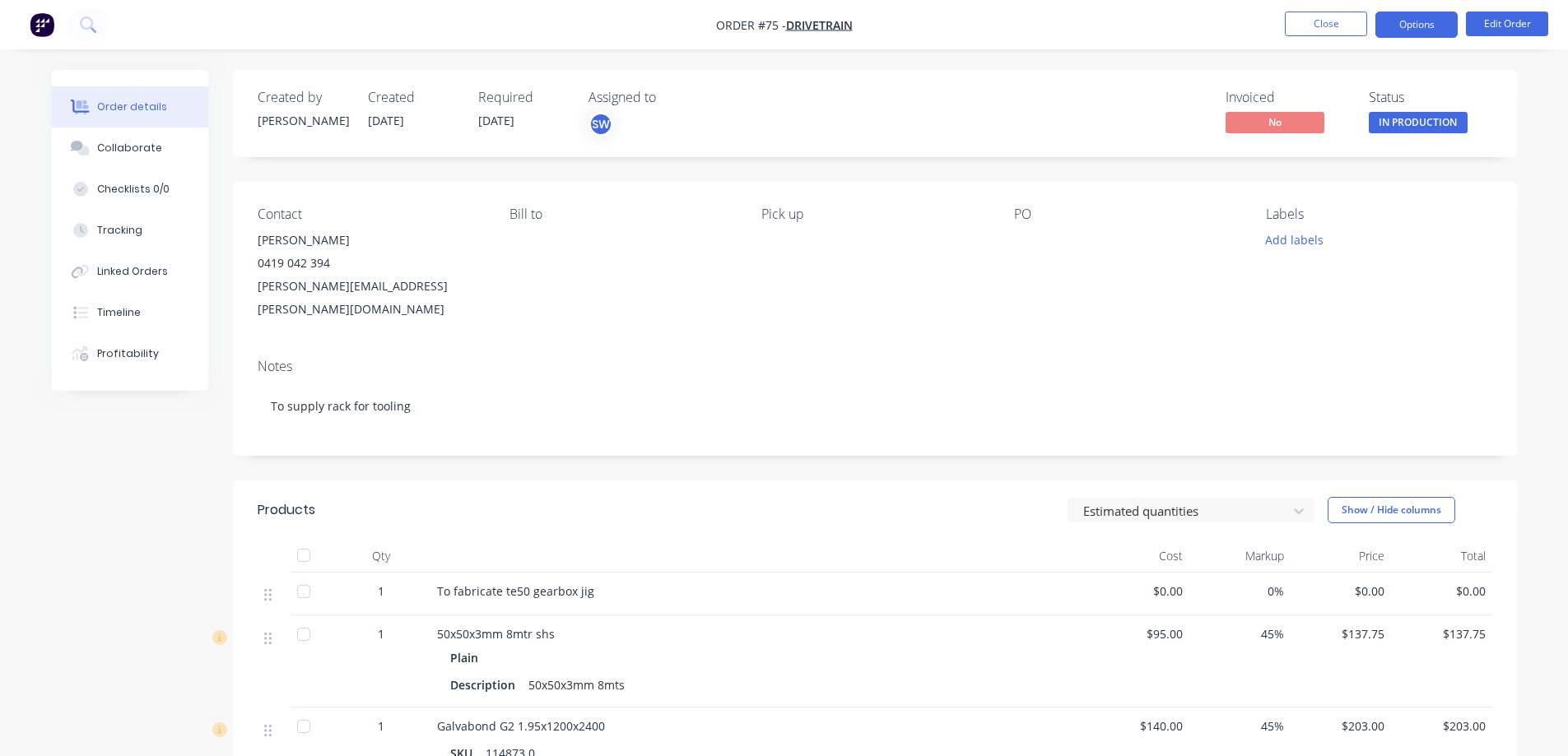
click at [1432, 28] on button "Options" at bounding box center [1416, 25] width 82 height 27
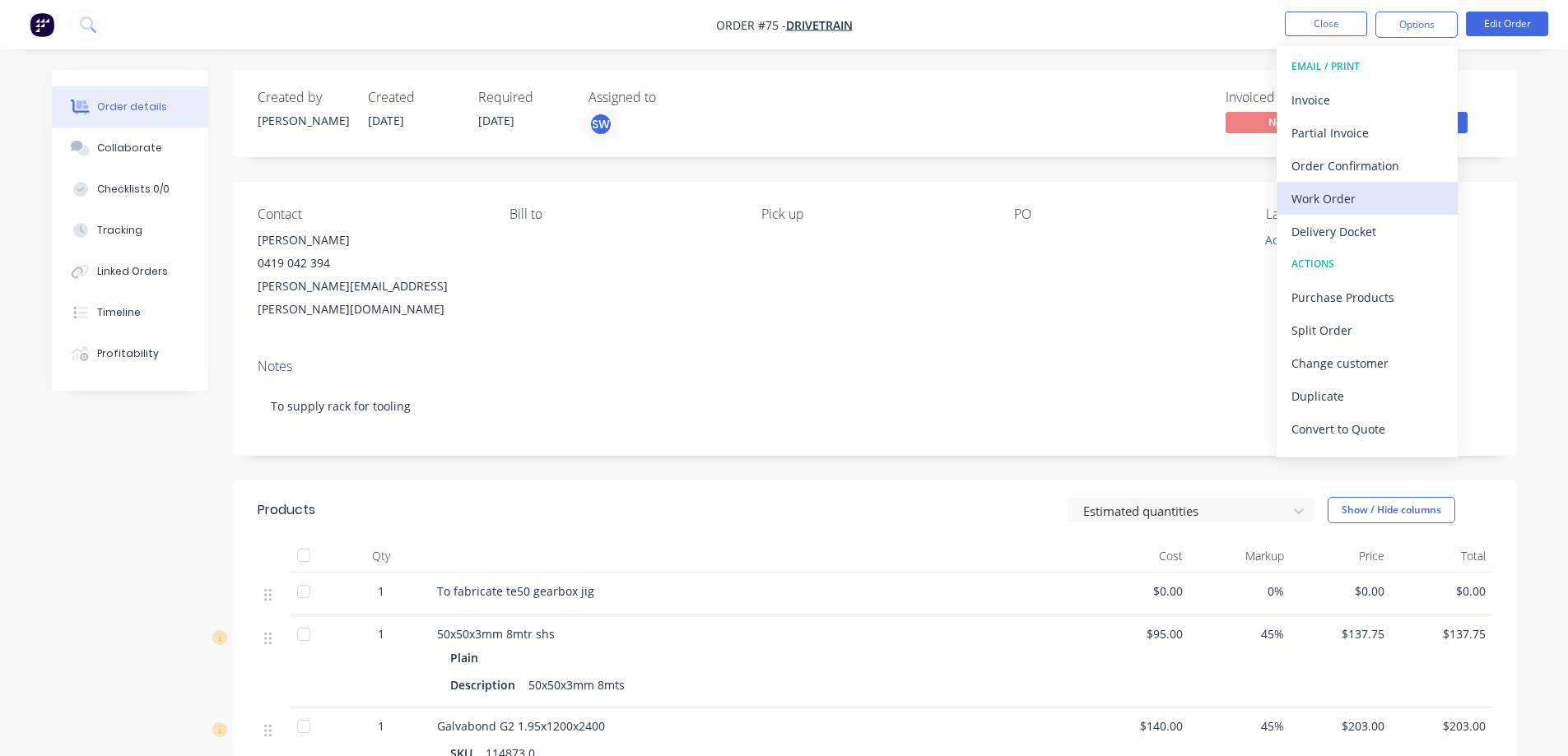
click at [1343, 196] on div "Work Order" at bounding box center [1366, 198] width 151 height 24
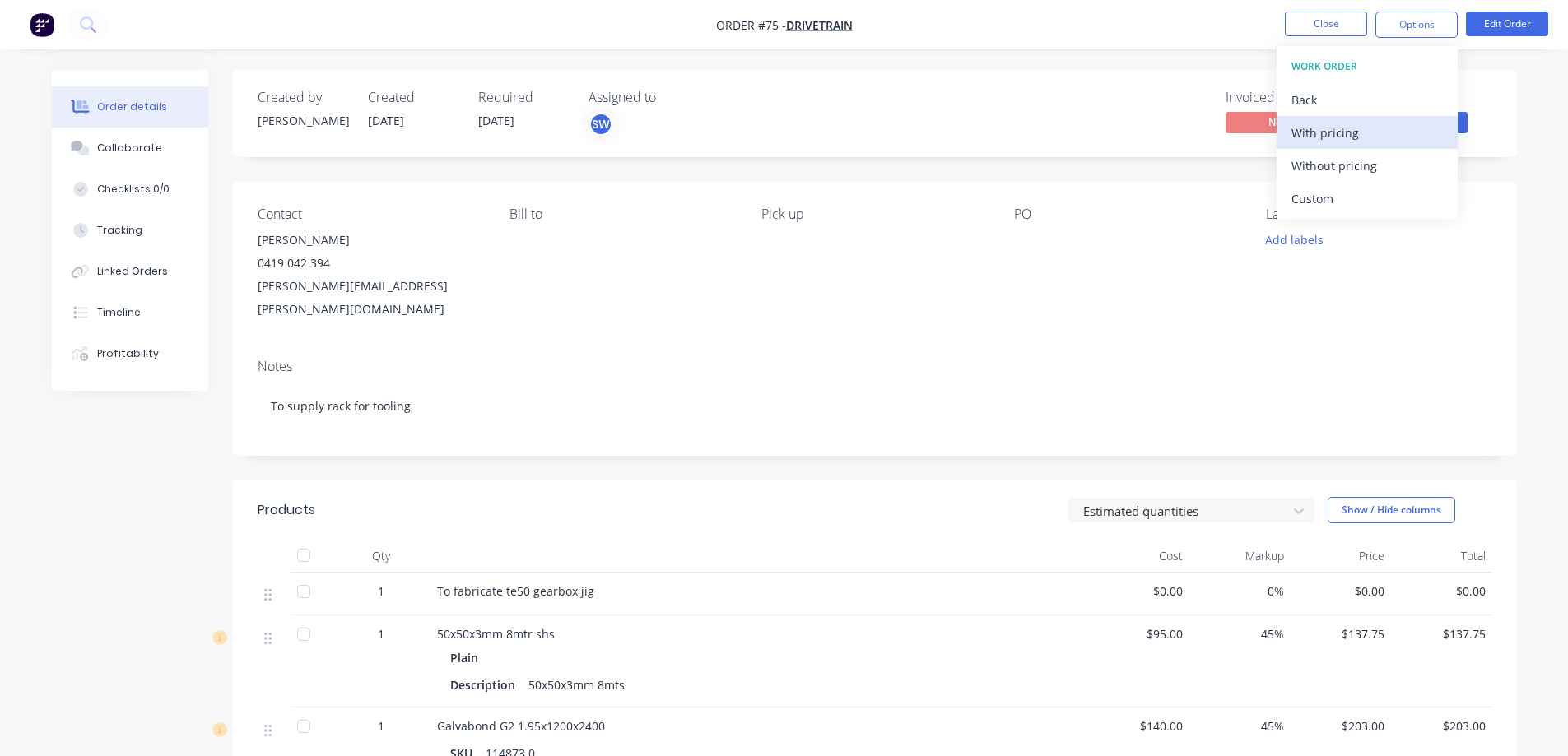
click at [1348, 129] on div "With pricing" at bounding box center [1366, 133] width 151 height 24
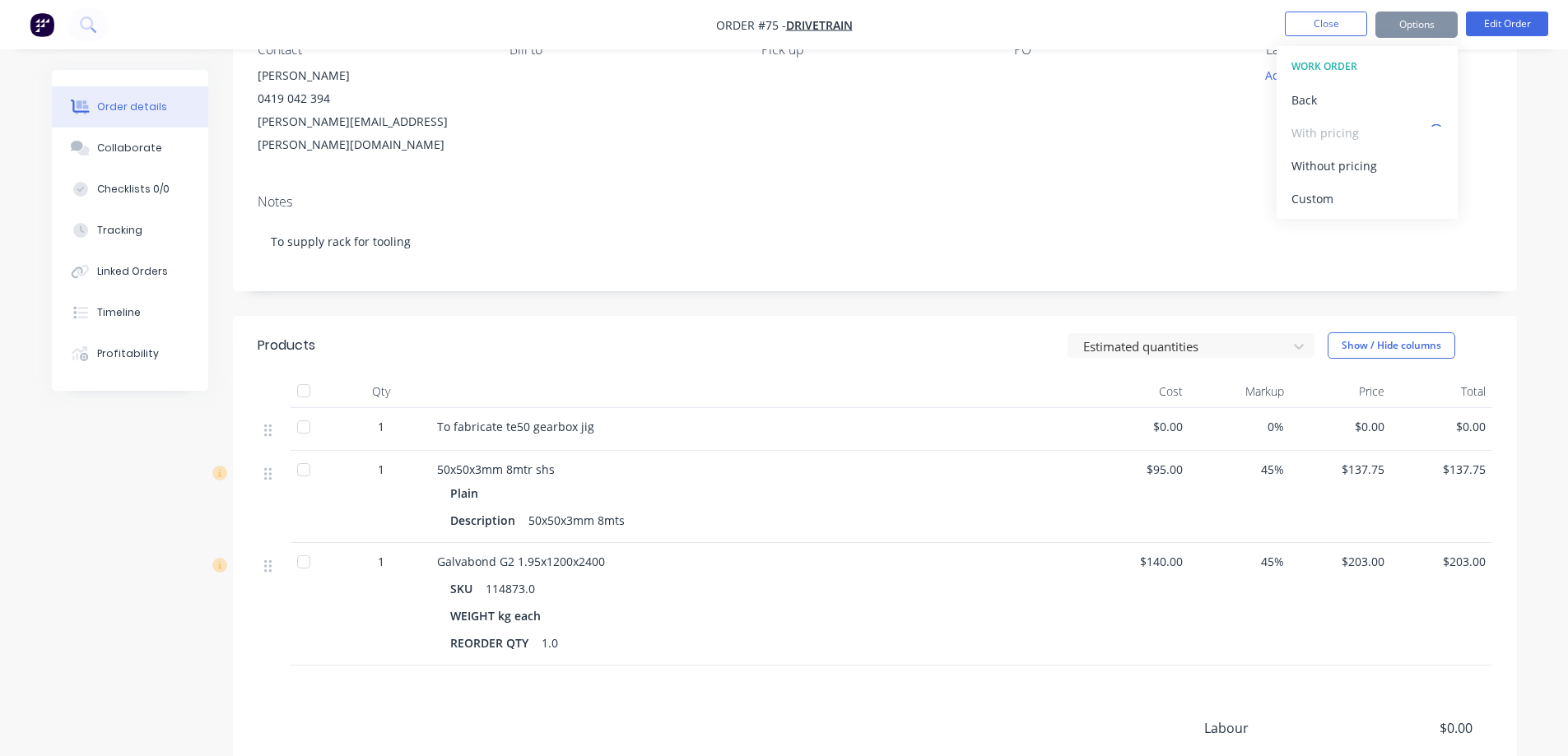
scroll to position [344, 0]
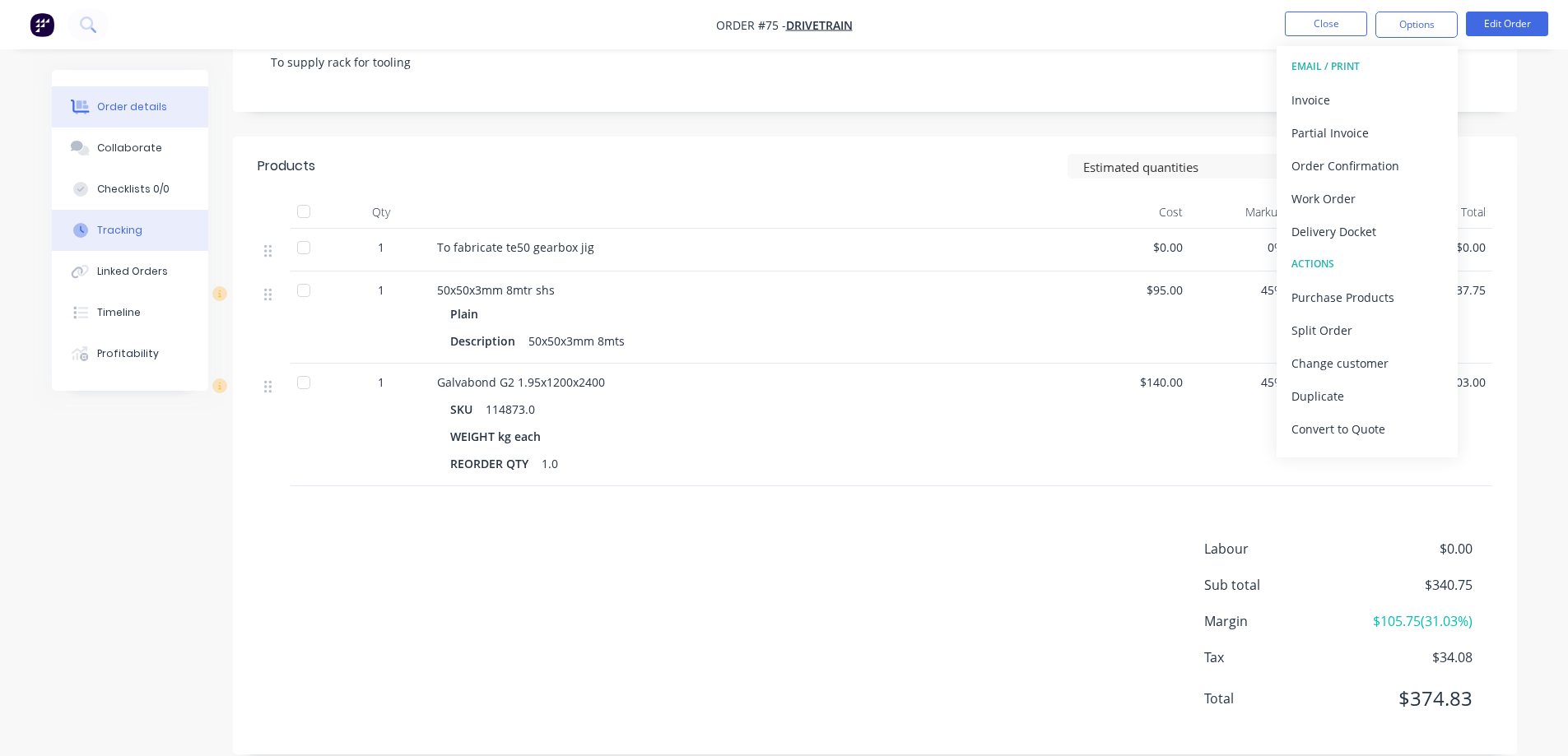
click at [120, 231] on div "Tracking" at bounding box center [119, 230] width 45 height 15
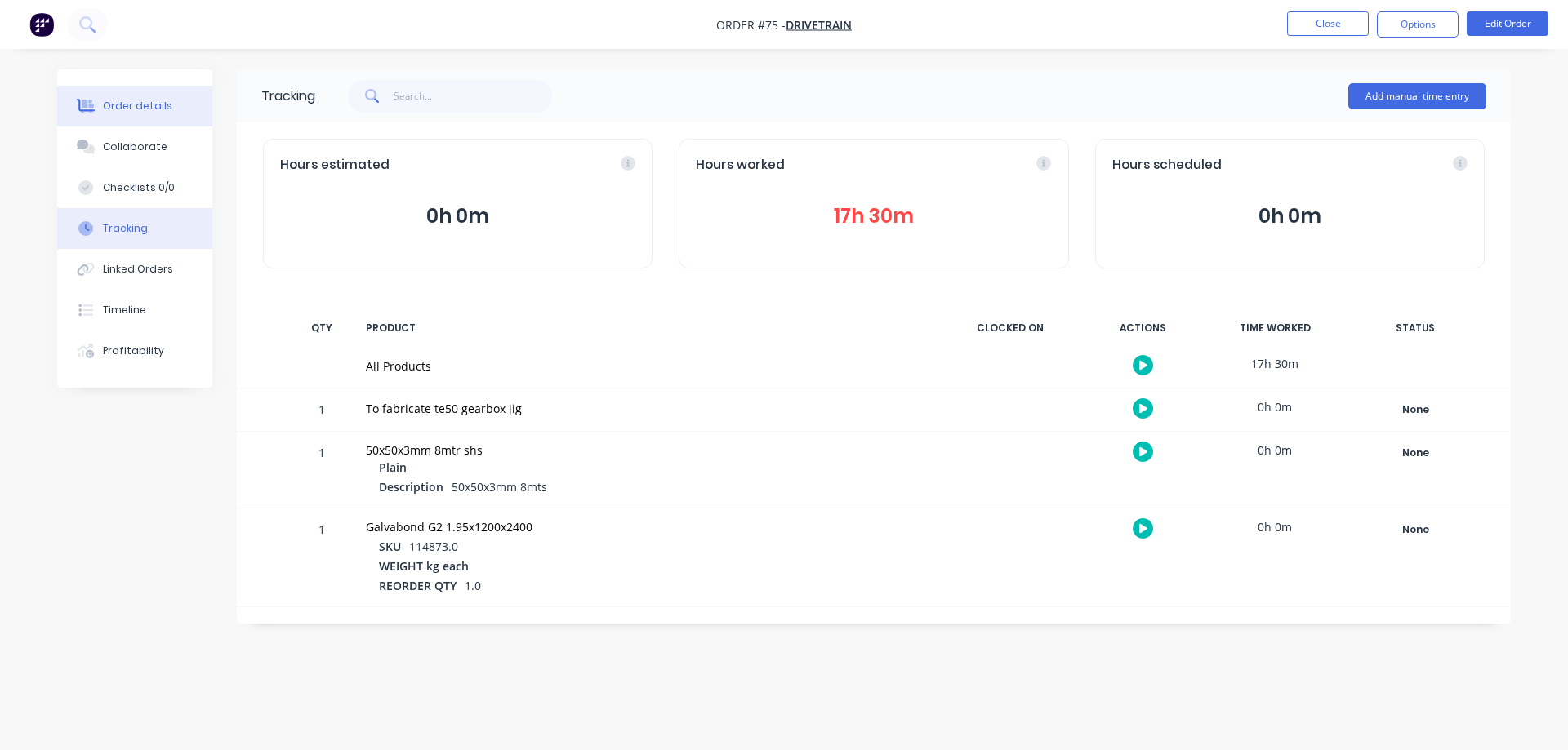
click at [127, 99] on div "Order details" at bounding box center [137, 106] width 69 height 15
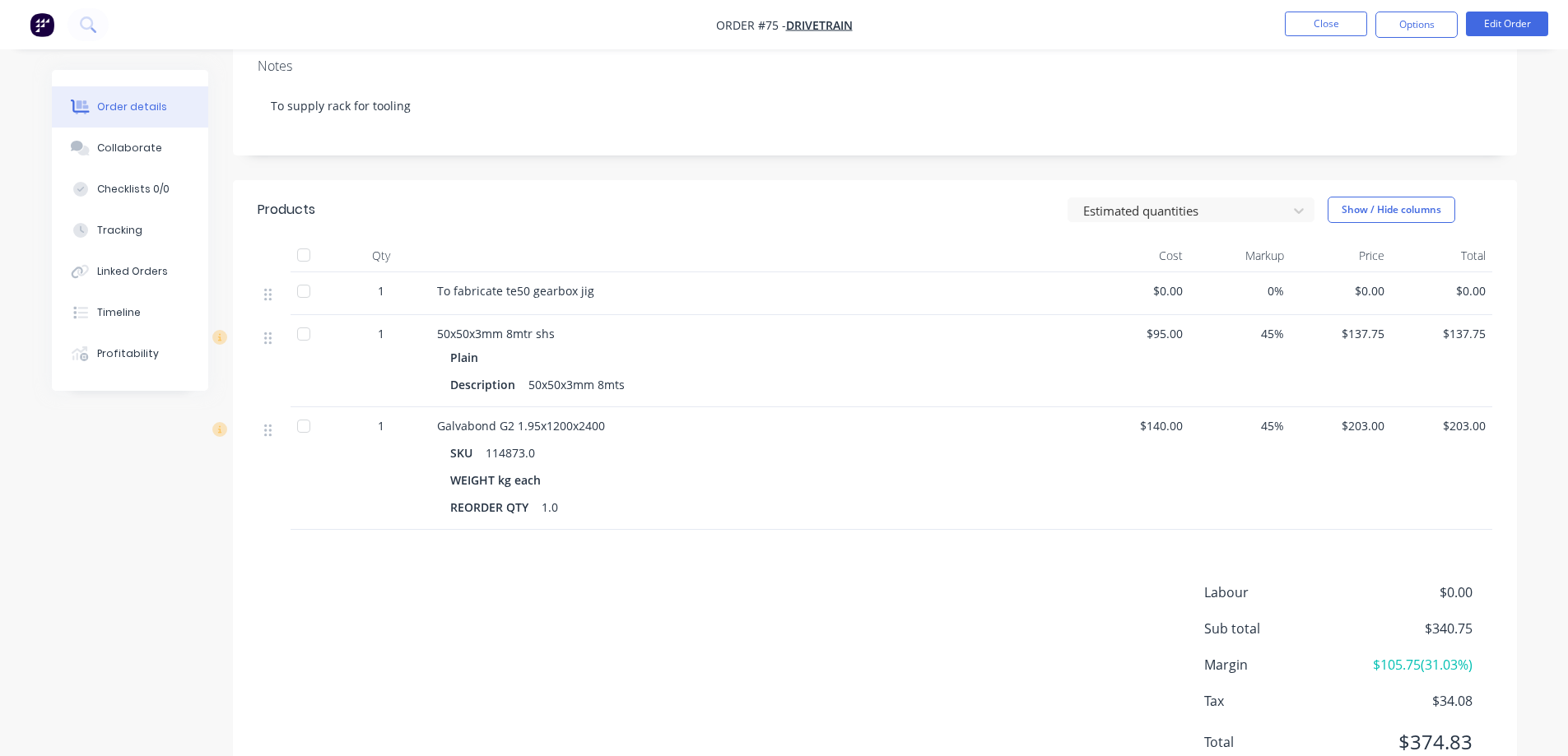
scroll to position [329, 0]
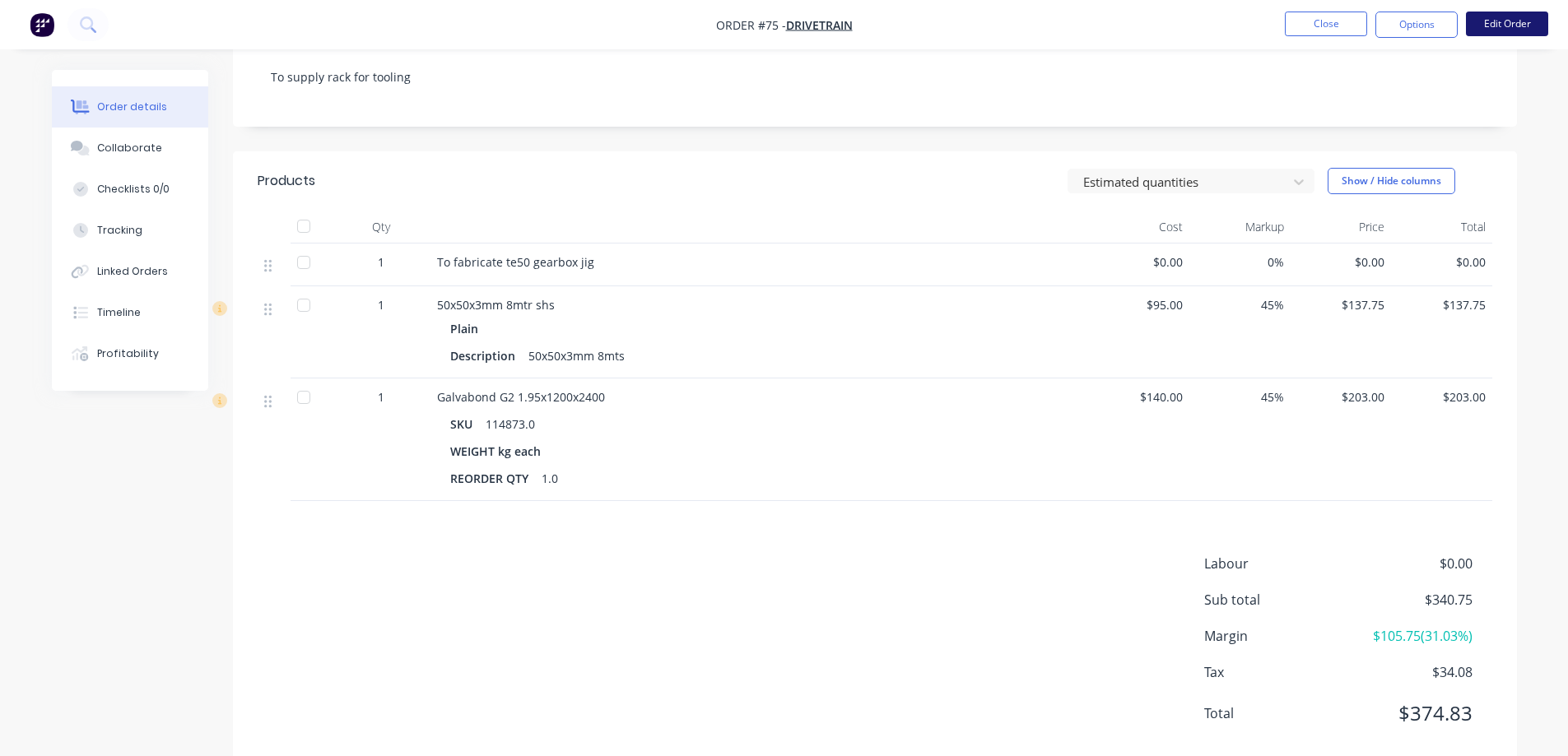
click at [1493, 18] on button "Edit Order" at bounding box center [1507, 24] width 82 height 25
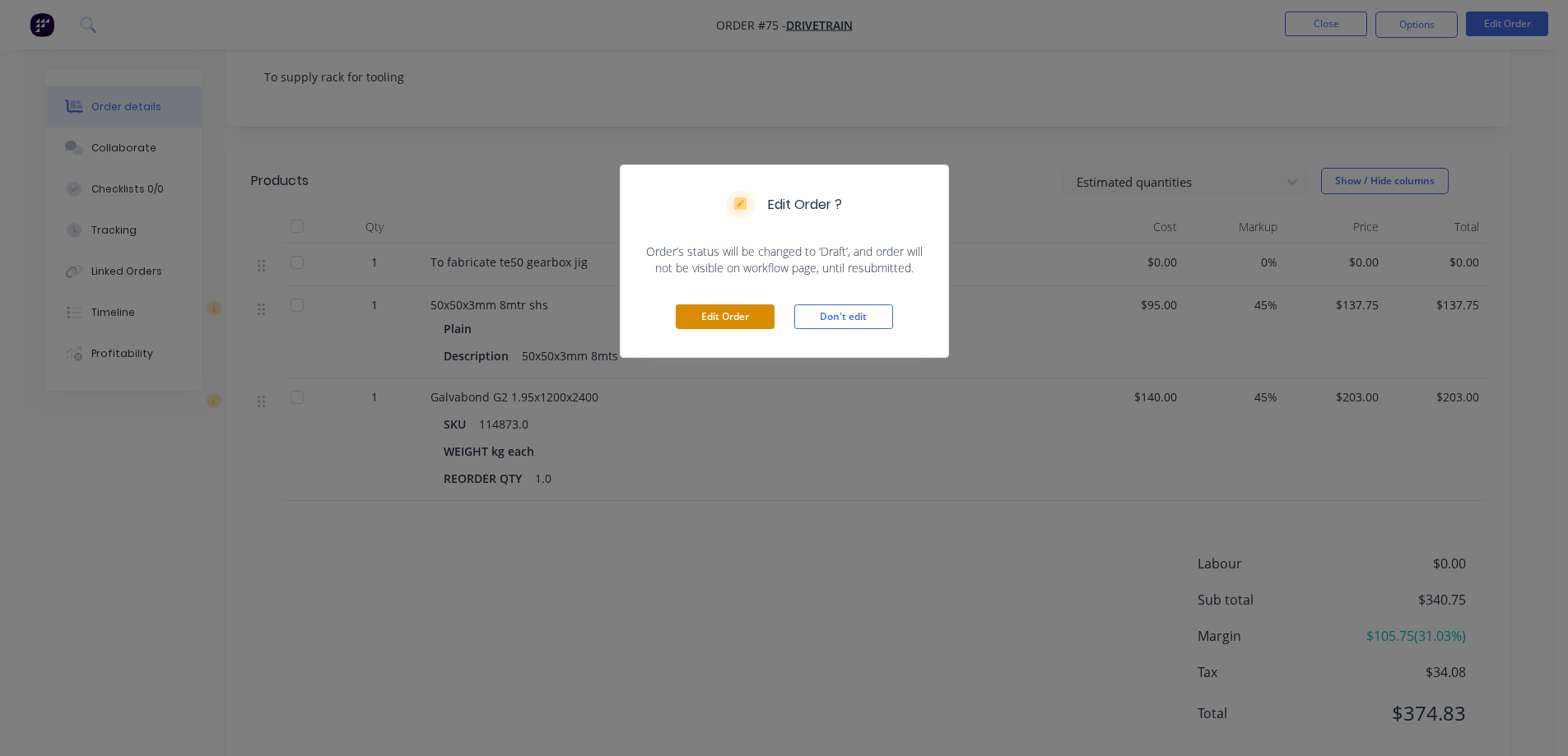
click at [723, 306] on button "Edit Order" at bounding box center [725, 317] width 99 height 25
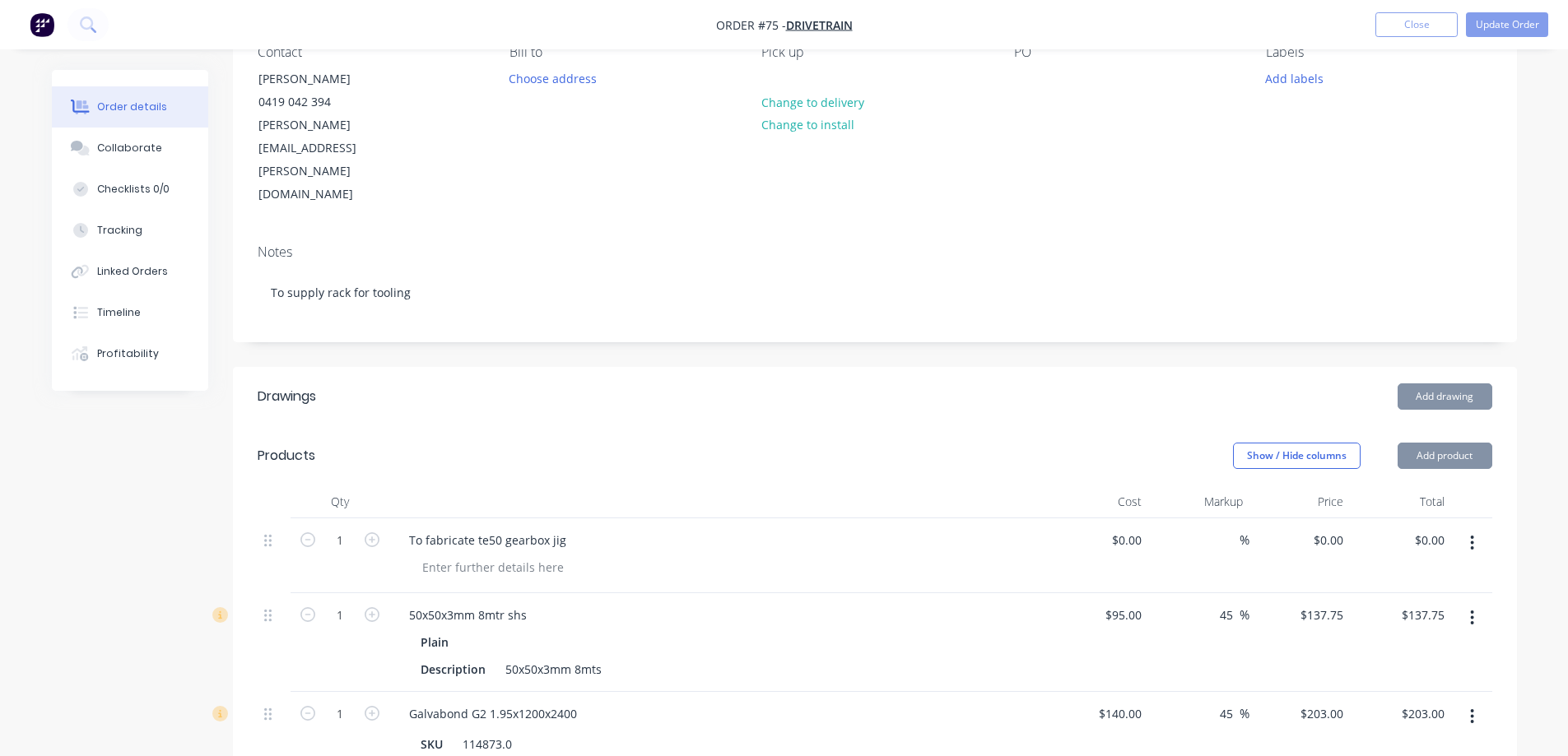
scroll to position [164, 0]
click at [1429, 441] on button "Add product" at bounding box center [1445, 454] width 95 height 27
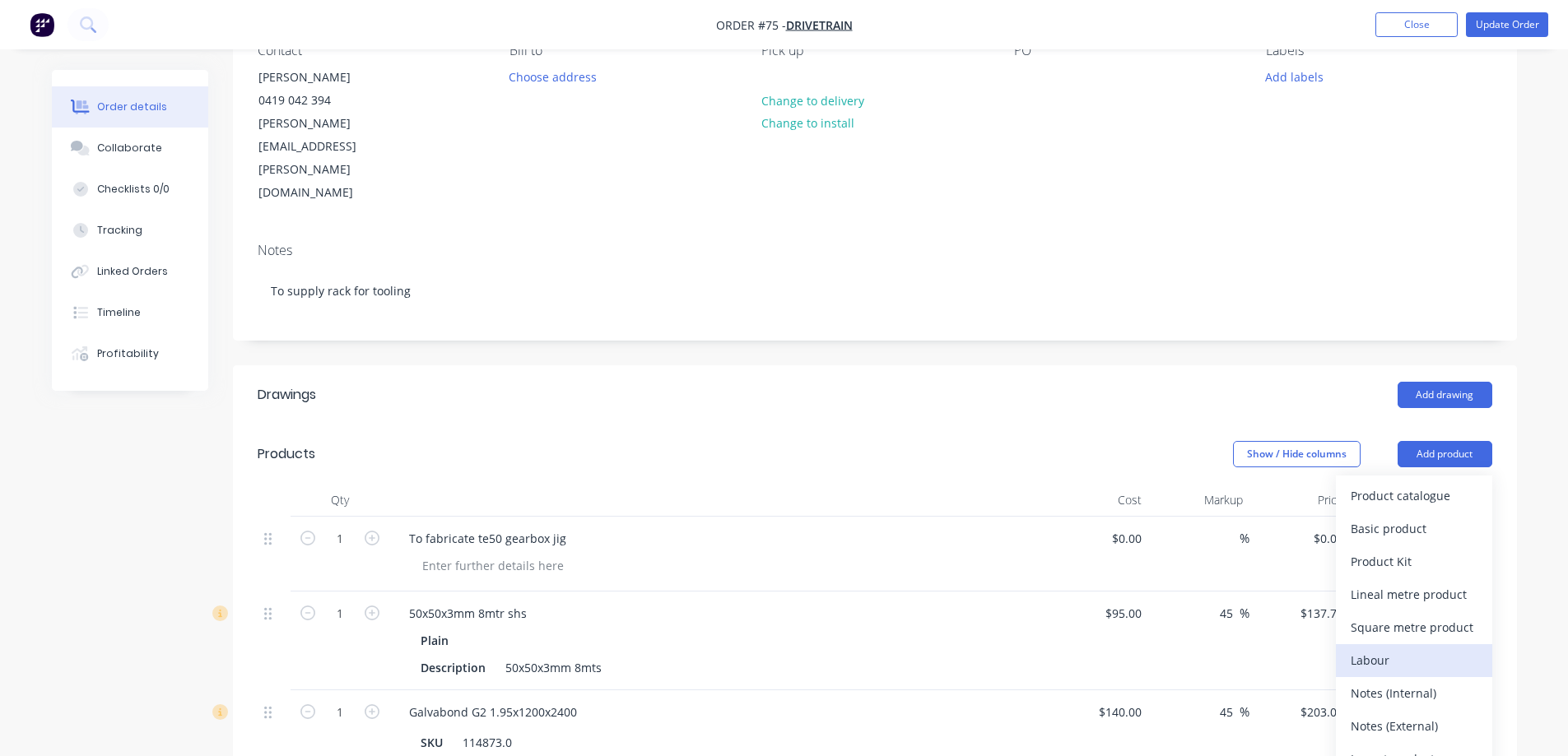
click at [1384, 649] on div "Labour" at bounding box center [1414, 661] width 126 height 24
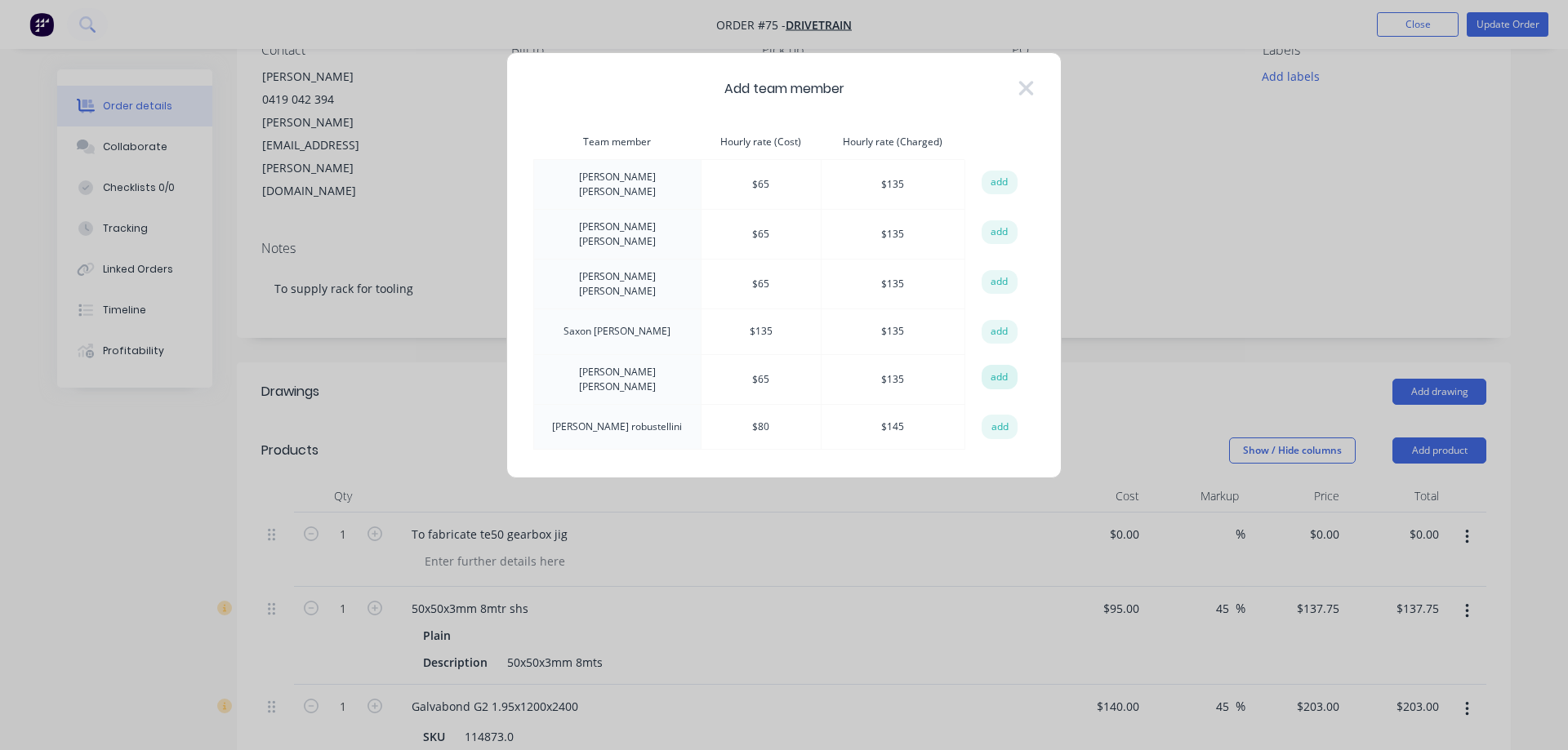
click at [1000, 365] on button "add" at bounding box center [999, 377] width 36 height 25
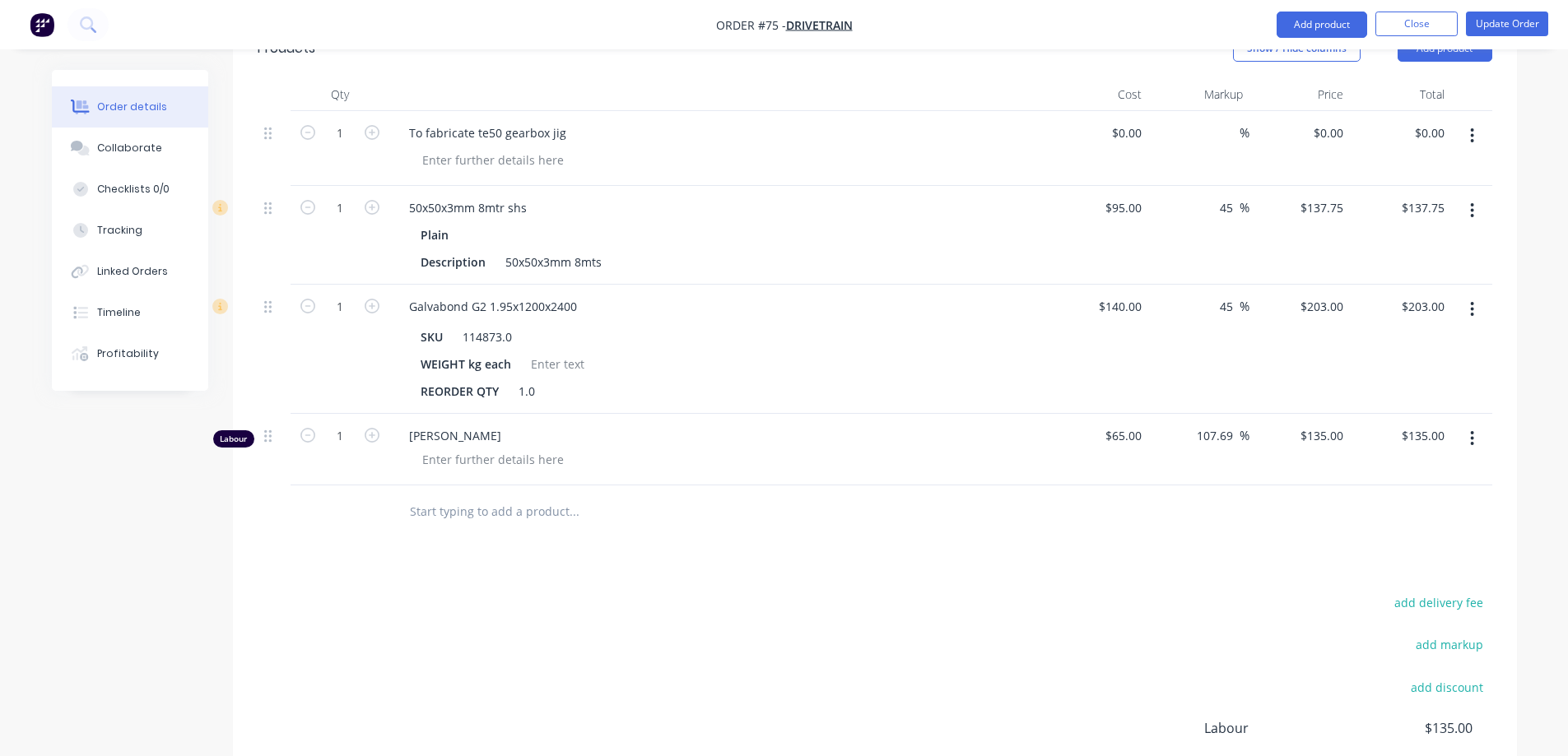
scroll to position [577, 0]
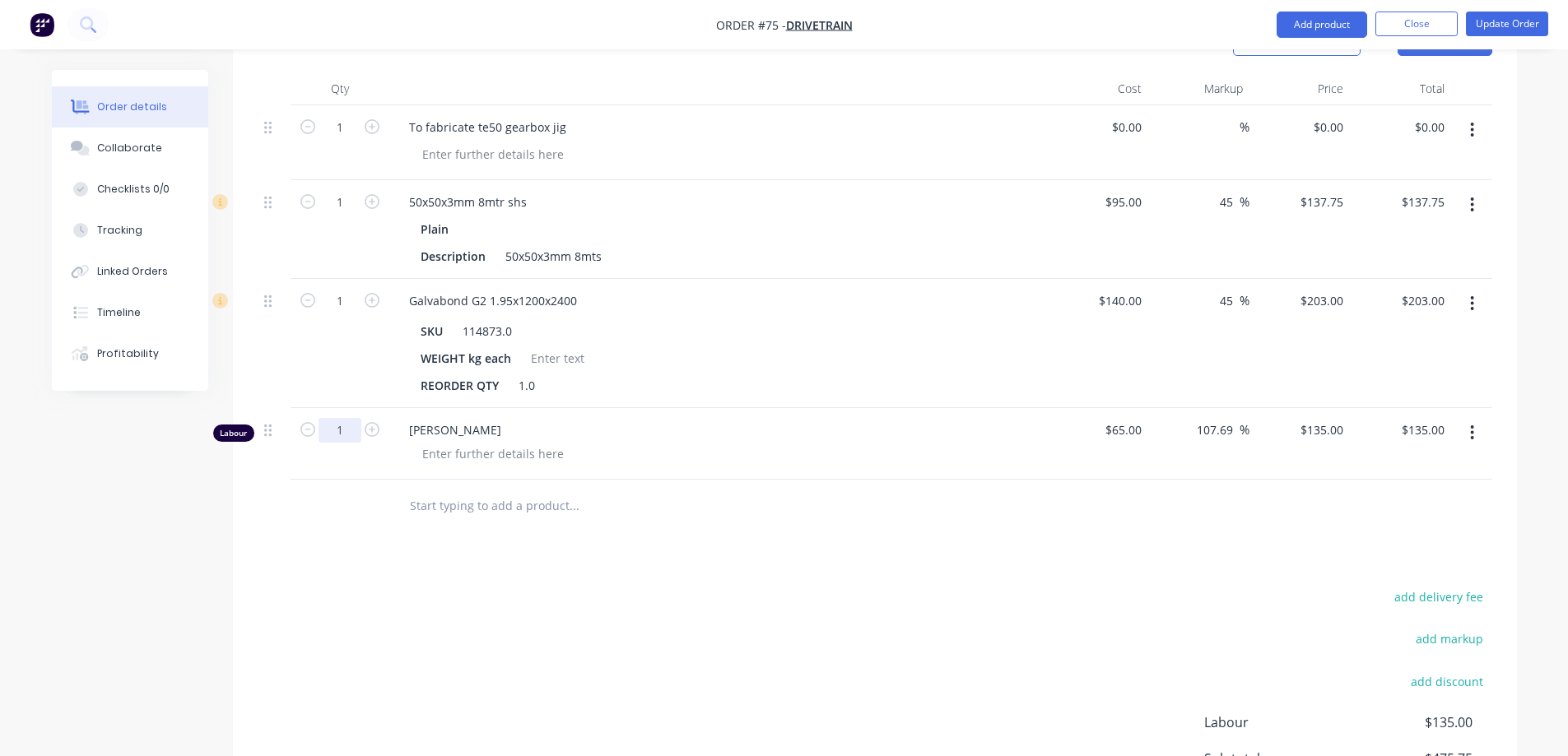
click at [348, 418] on input "1" at bounding box center [340, 431] width 42 height 25
type input "20"
type input "$2,700.00"
click at [594, 586] on div "add delivery fee add markup add discount Labour $2,700.00 Sub total $3,040.75 M…" at bounding box center [875, 745] width 1235 height 317
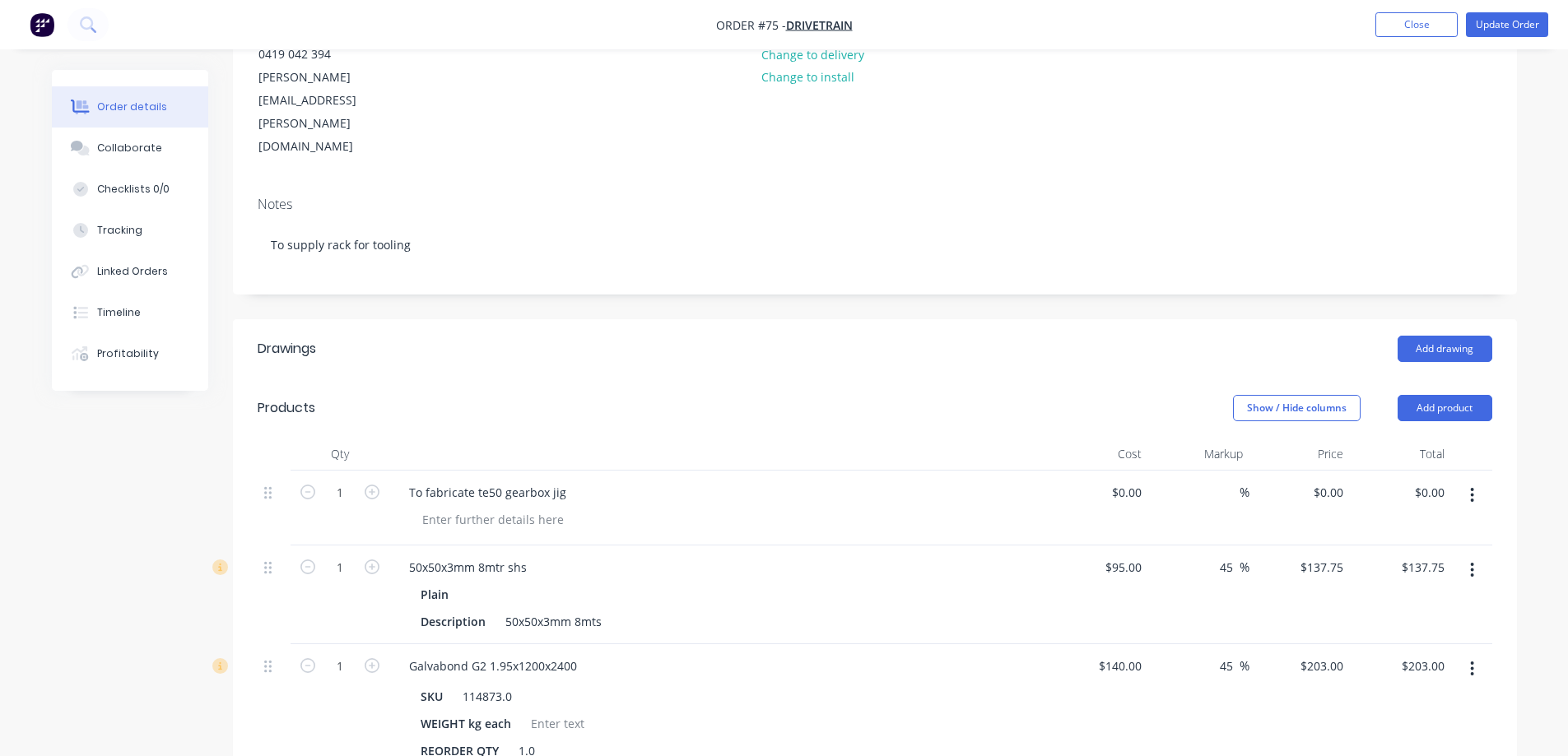
scroll to position [210, 0]
click at [1482, 25] on button "Update Order" at bounding box center [1507, 25] width 82 height 25
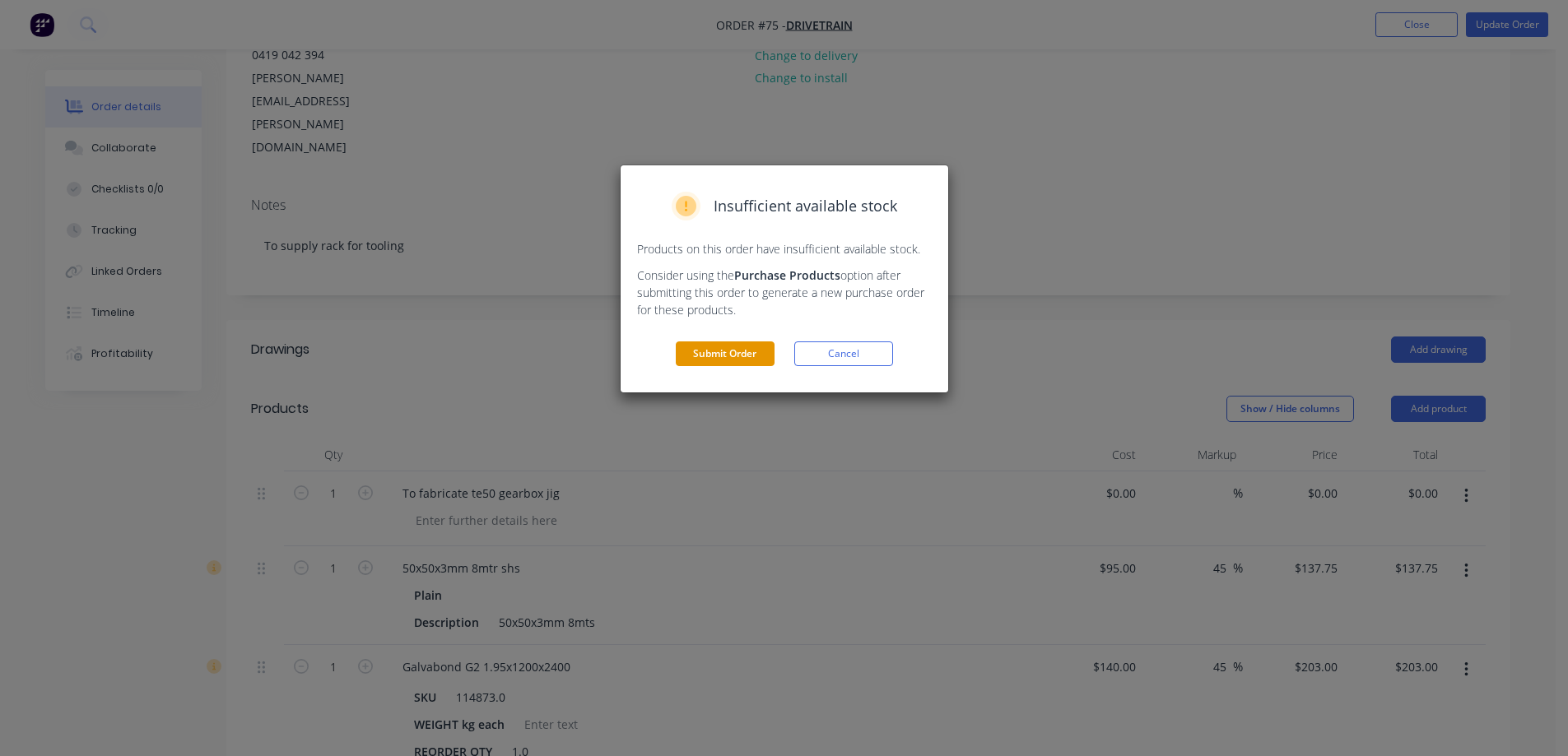
click at [713, 349] on button "Submit Order" at bounding box center [725, 354] width 99 height 25
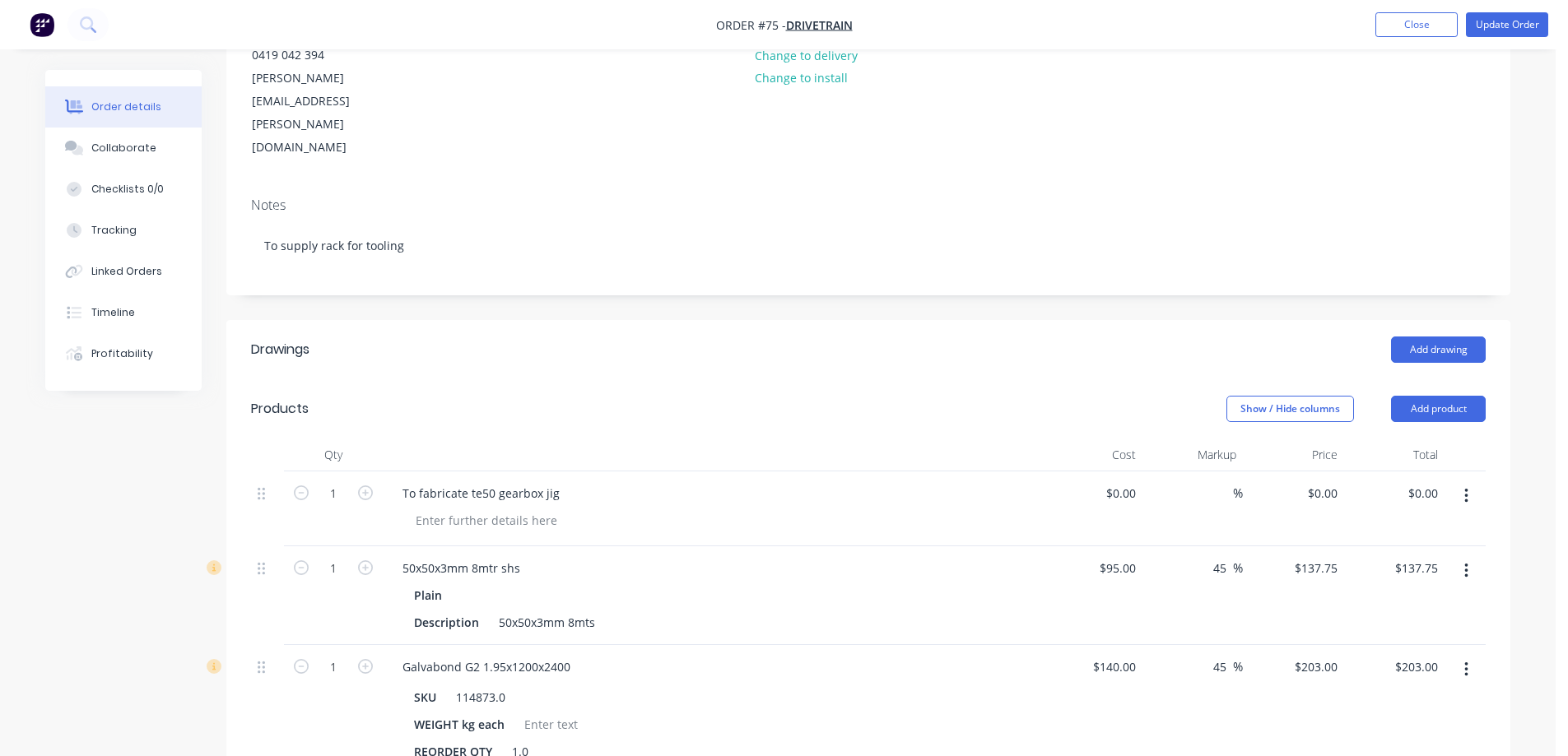
scroll to position [0, 0]
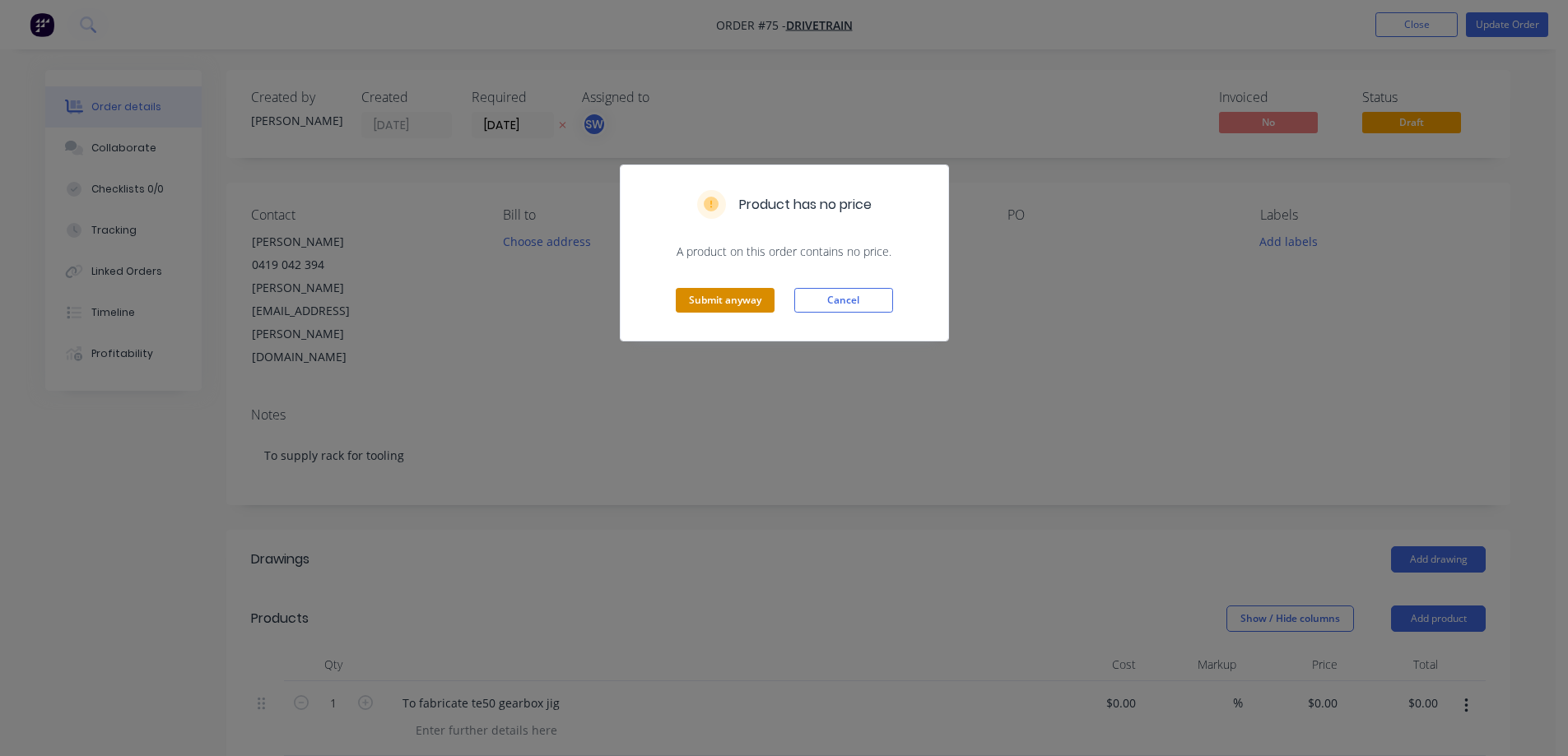
click at [730, 294] on button "Submit anyway" at bounding box center [725, 301] width 99 height 25
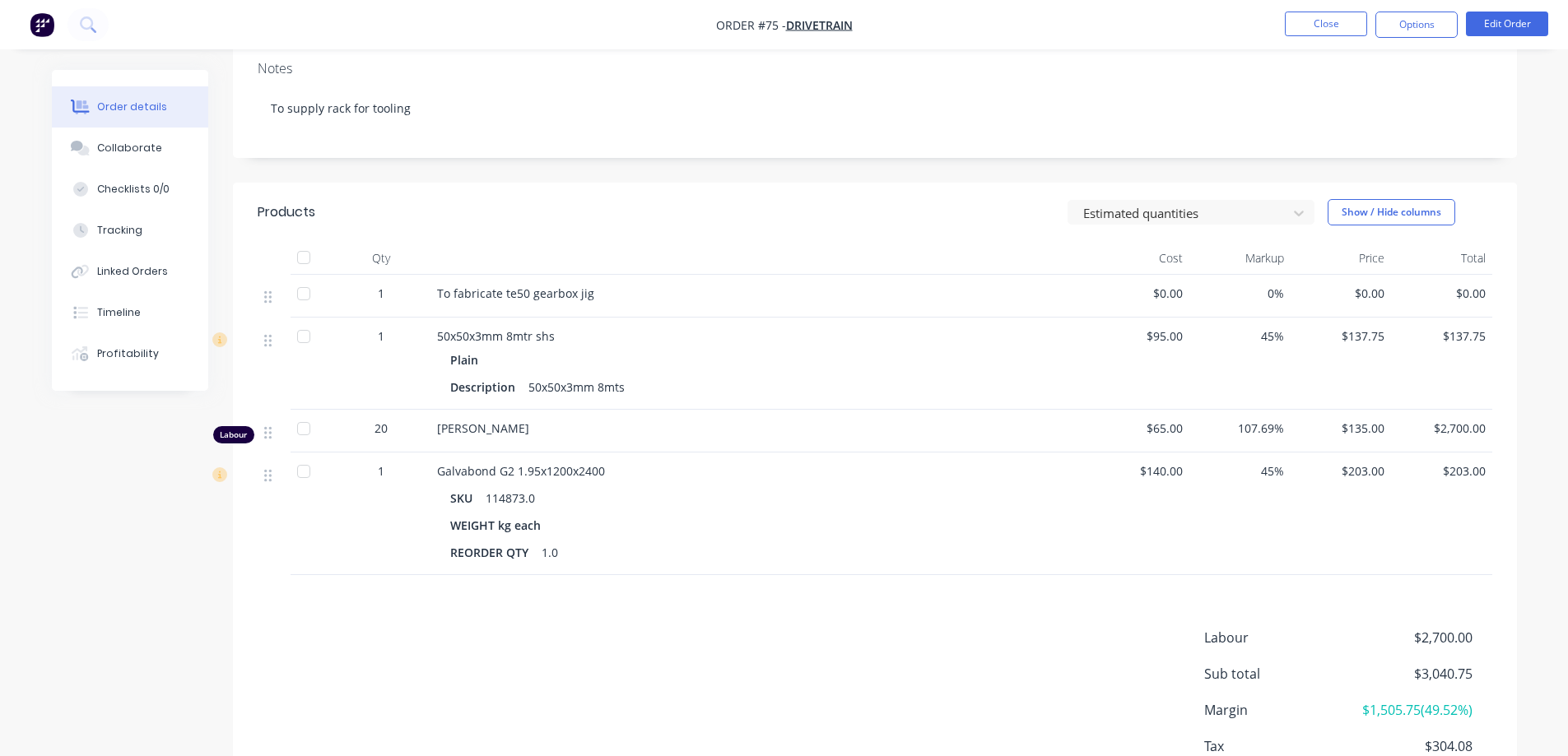
scroll to position [222, 0]
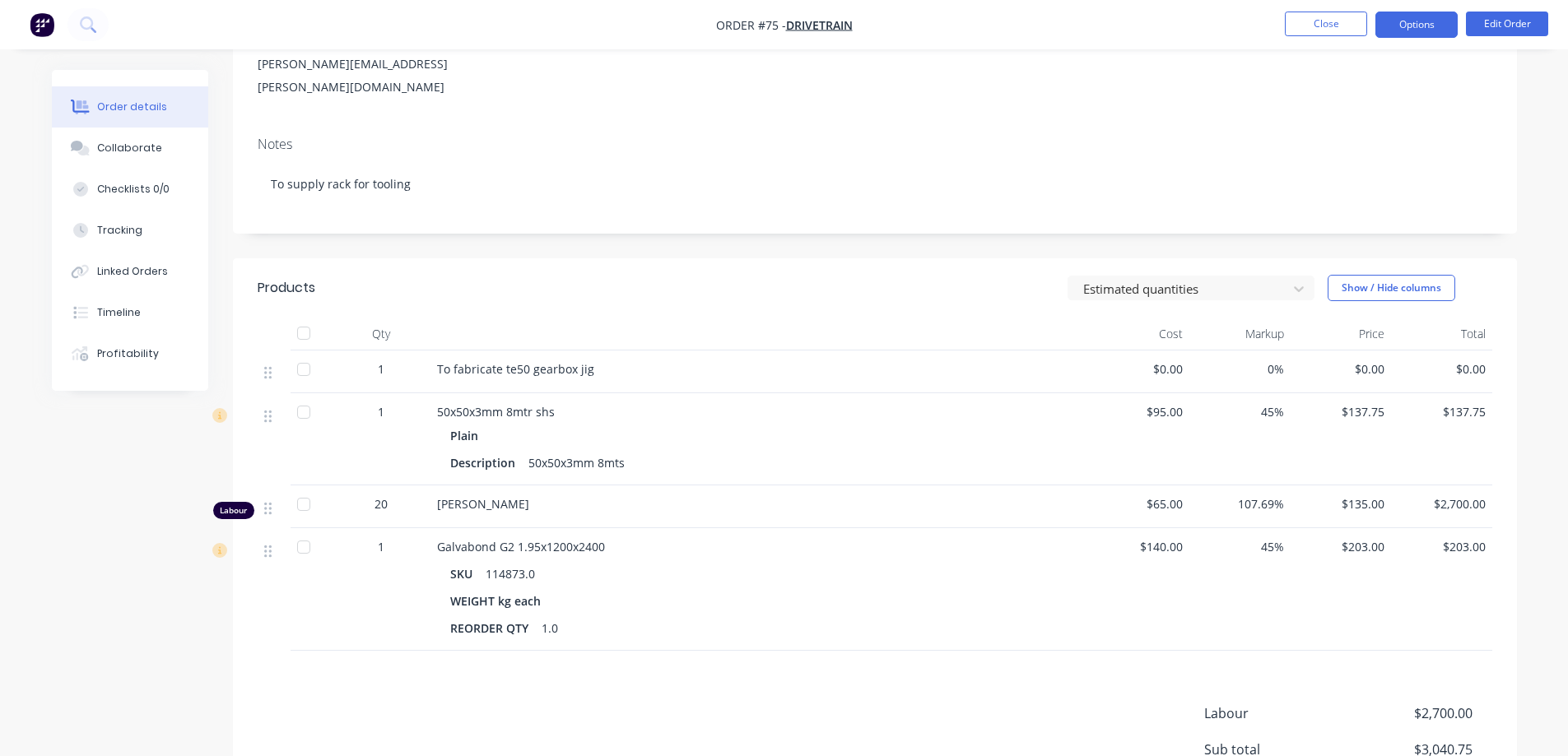
click at [1401, 27] on button "Options" at bounding box center [1416, 25] width 82 height 27
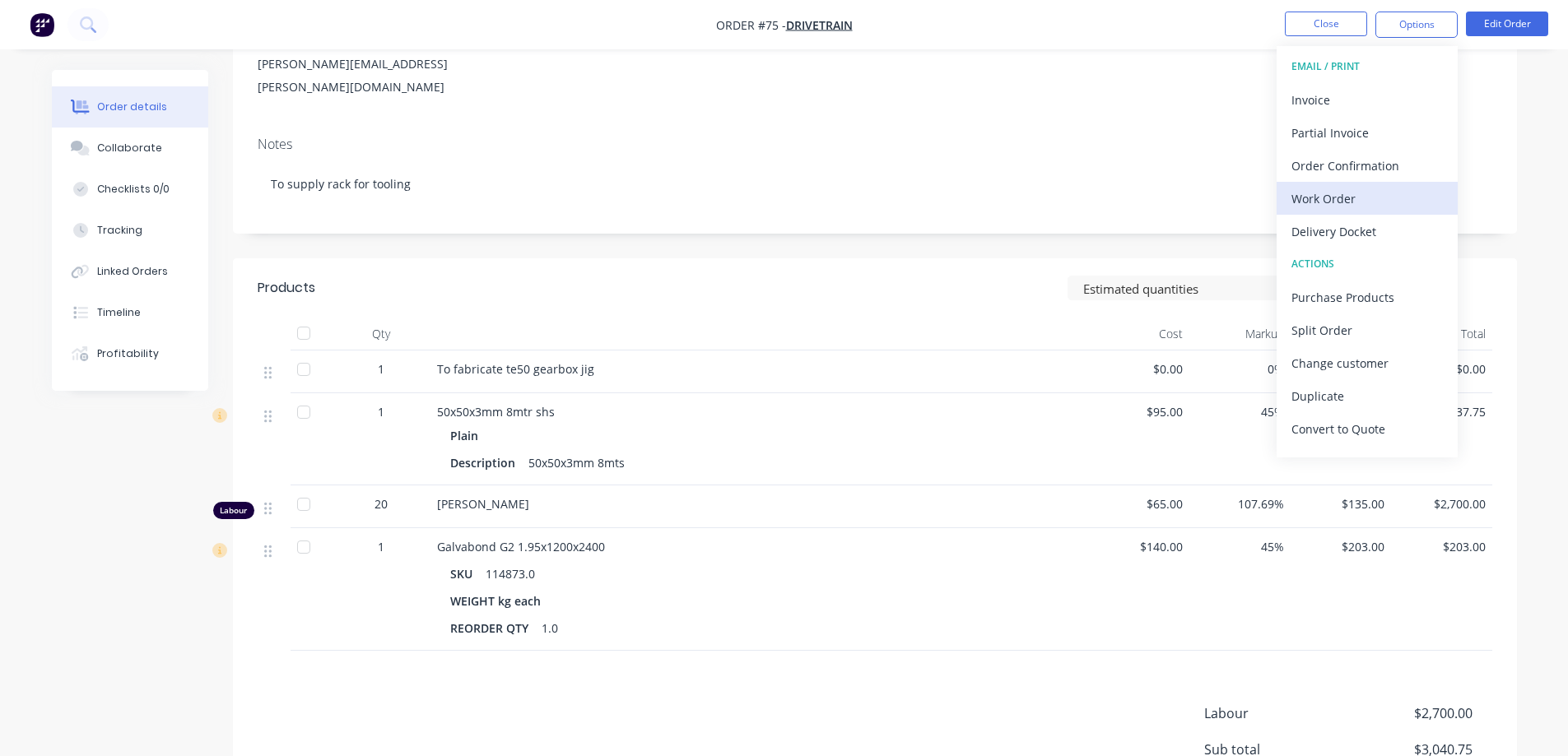
click at [1355, 195] on div "Work Order" at bounding box center [1366, 198] width 151 height 24
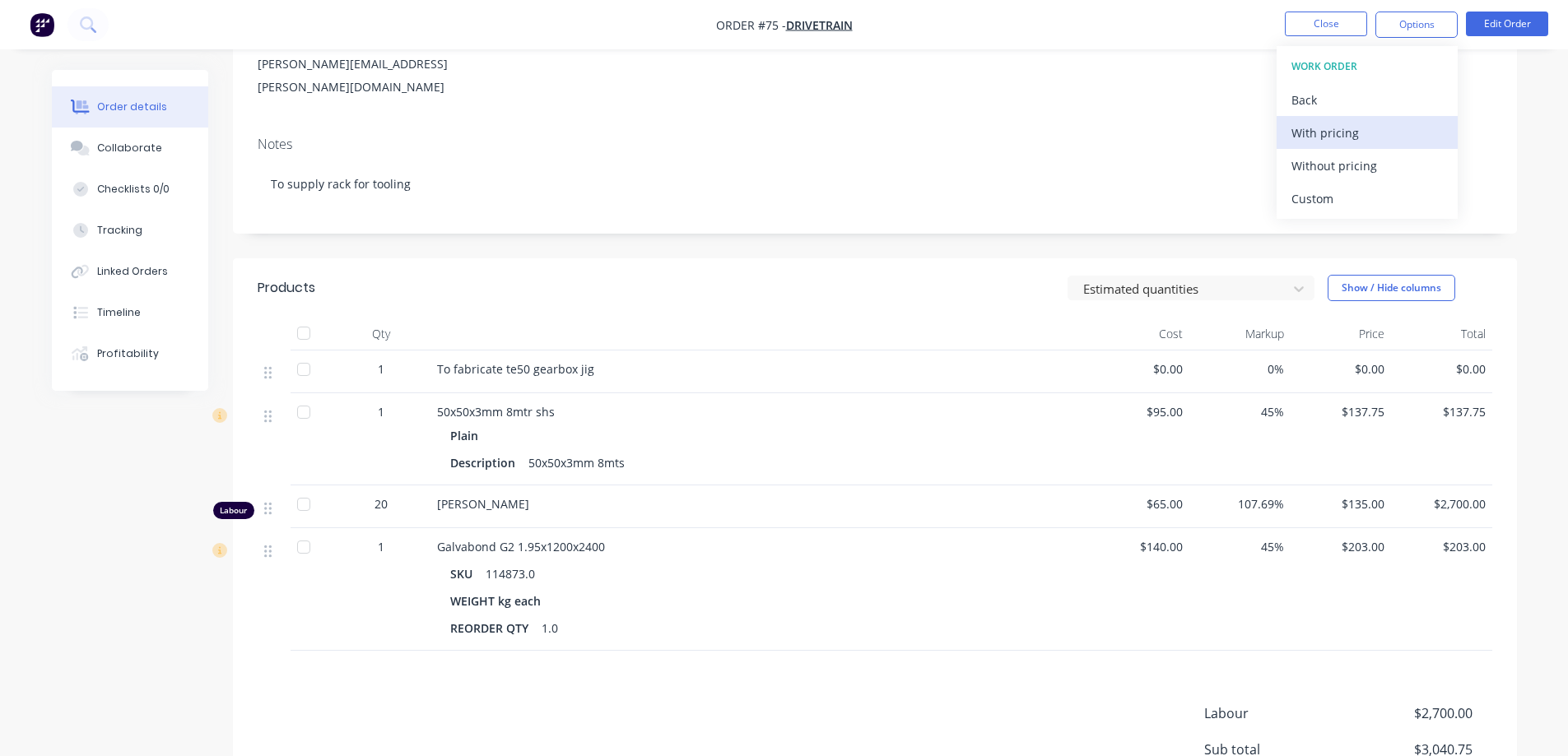
click at [1357, 139] on div "With pricing" at bounding box center [1366, 133] width 151 height 24
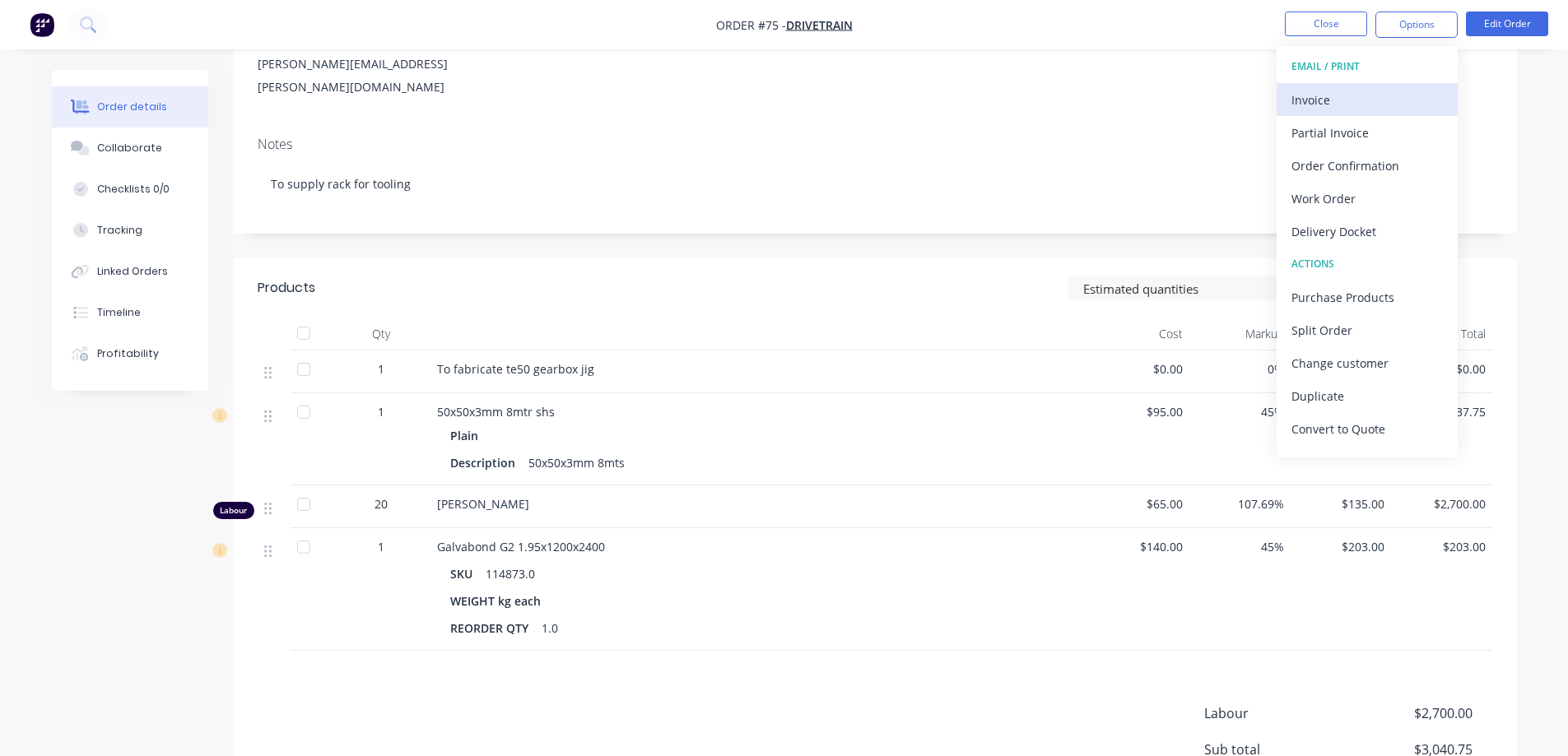
click at [1357, 100] on div "Invoice" at bounding box center [1366, 100] width 151 height 24
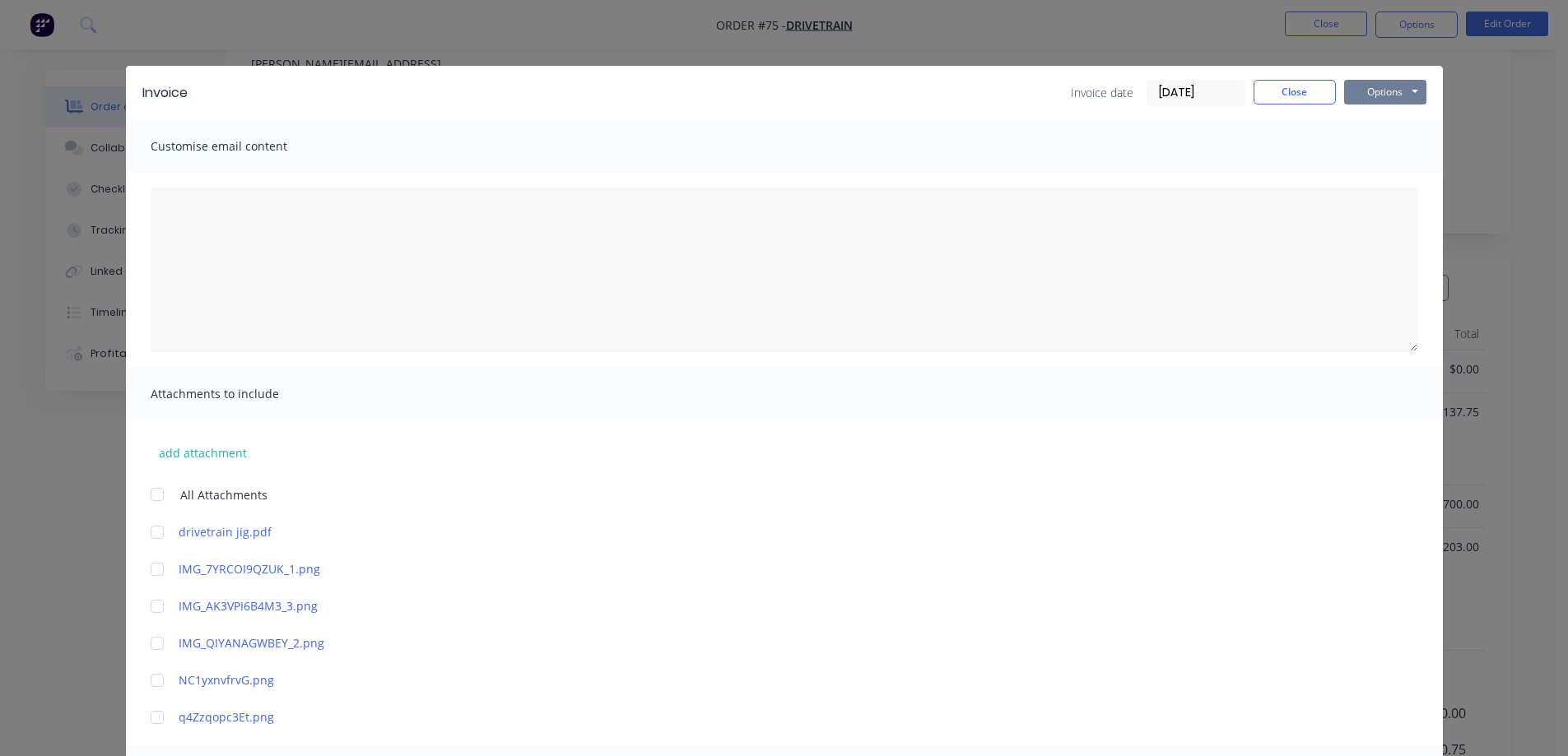
click at [1378, 80] on button "Options" at bounding box center [1385, 92] width 82 height 25
click at [1388, 144] on button "Print" at bounding box center [1396, 149] width 105 height 27
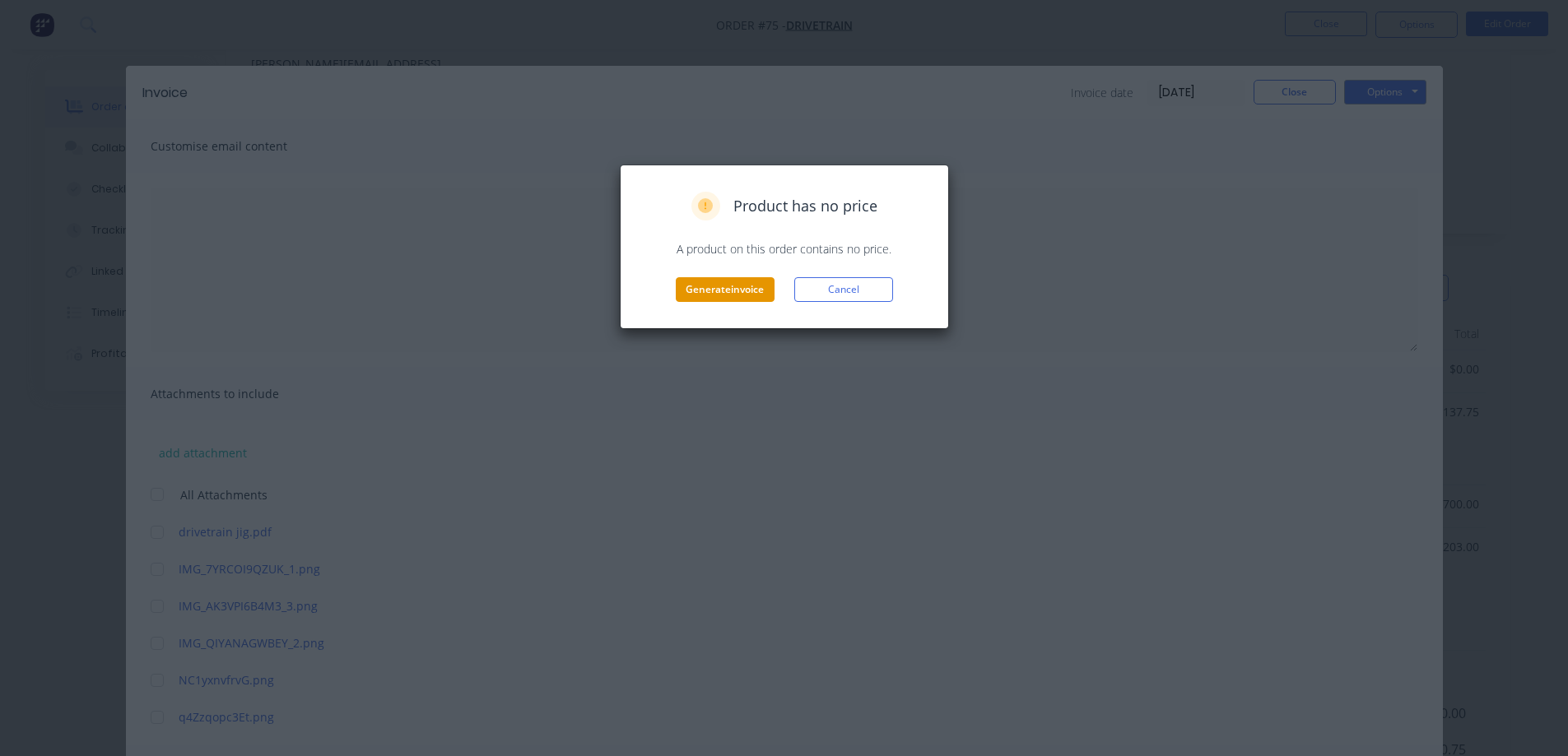
click at [697, 291] on button "Generate invoice" at bounding box center [725, 290] width 99 height 25
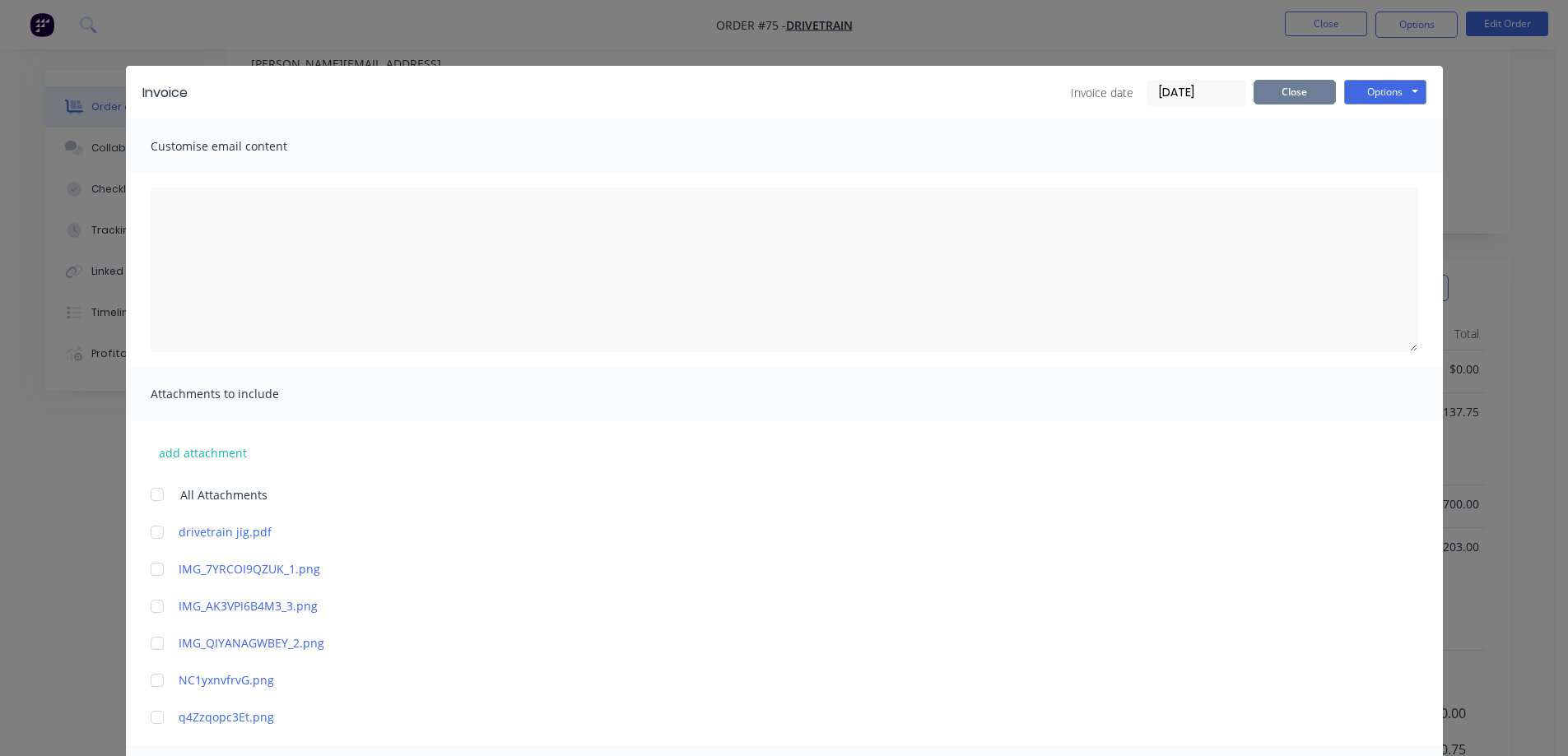
click at [1306, 87] on button "Close" at bounding box center [1295, 92] width 82 height 25
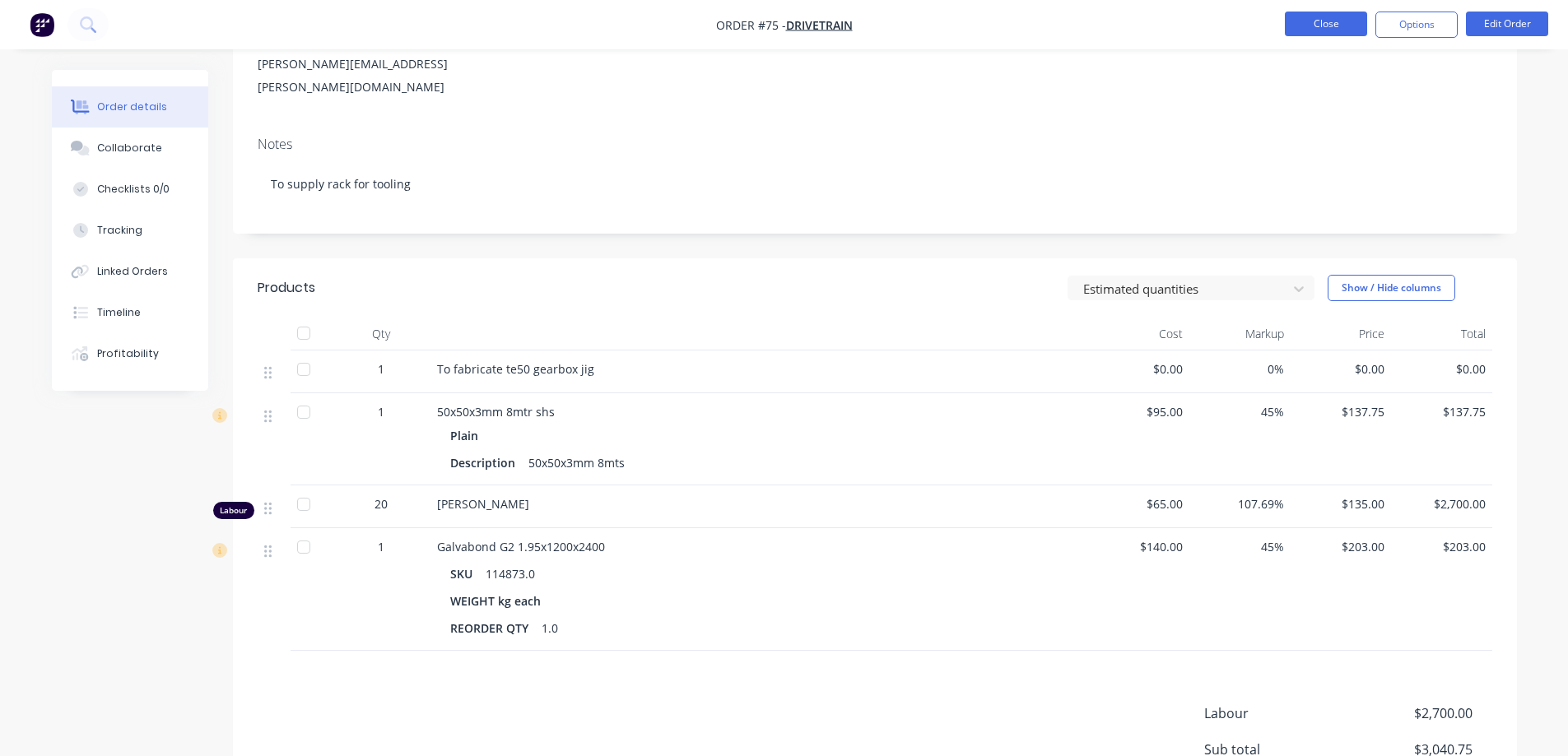
click at [1342, 33] on button "Close" at bounding box center [1326, 24] width 82 height 25
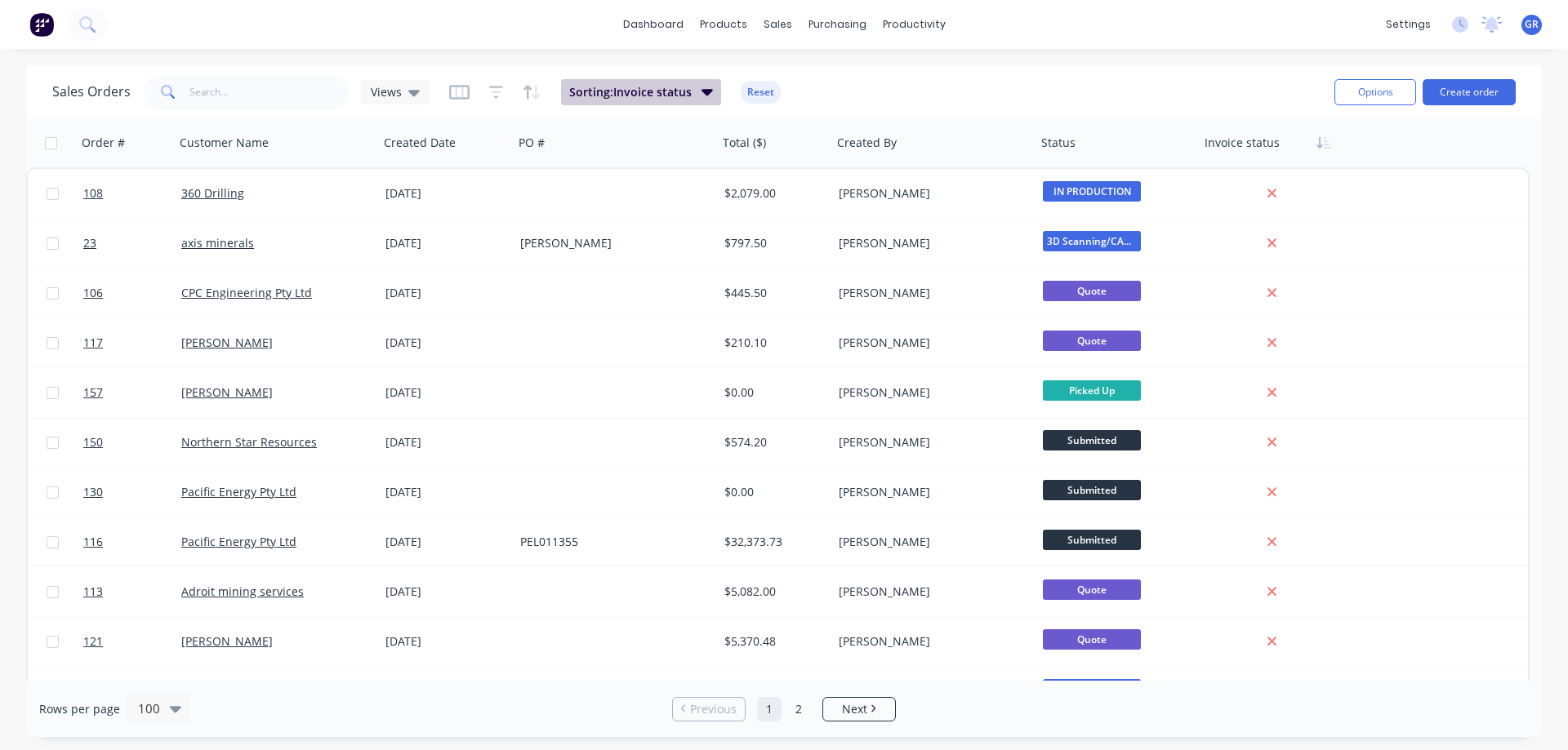
click at [705, 87] on icon "button" at bounding box center [707, 91] width 11 height 18
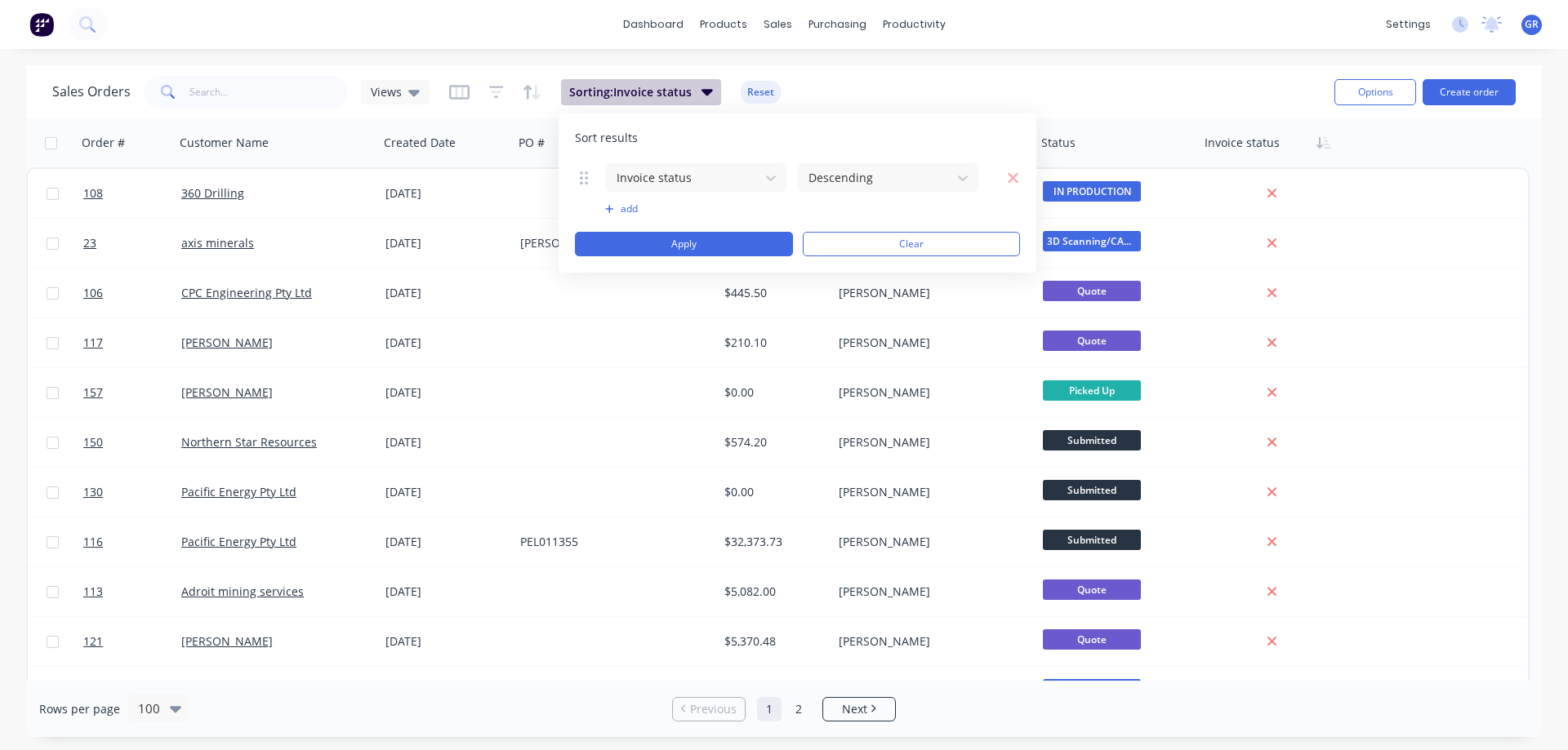
click at [705, 87] on icon "button" at bounding box center [707, 91] width 11 height 18
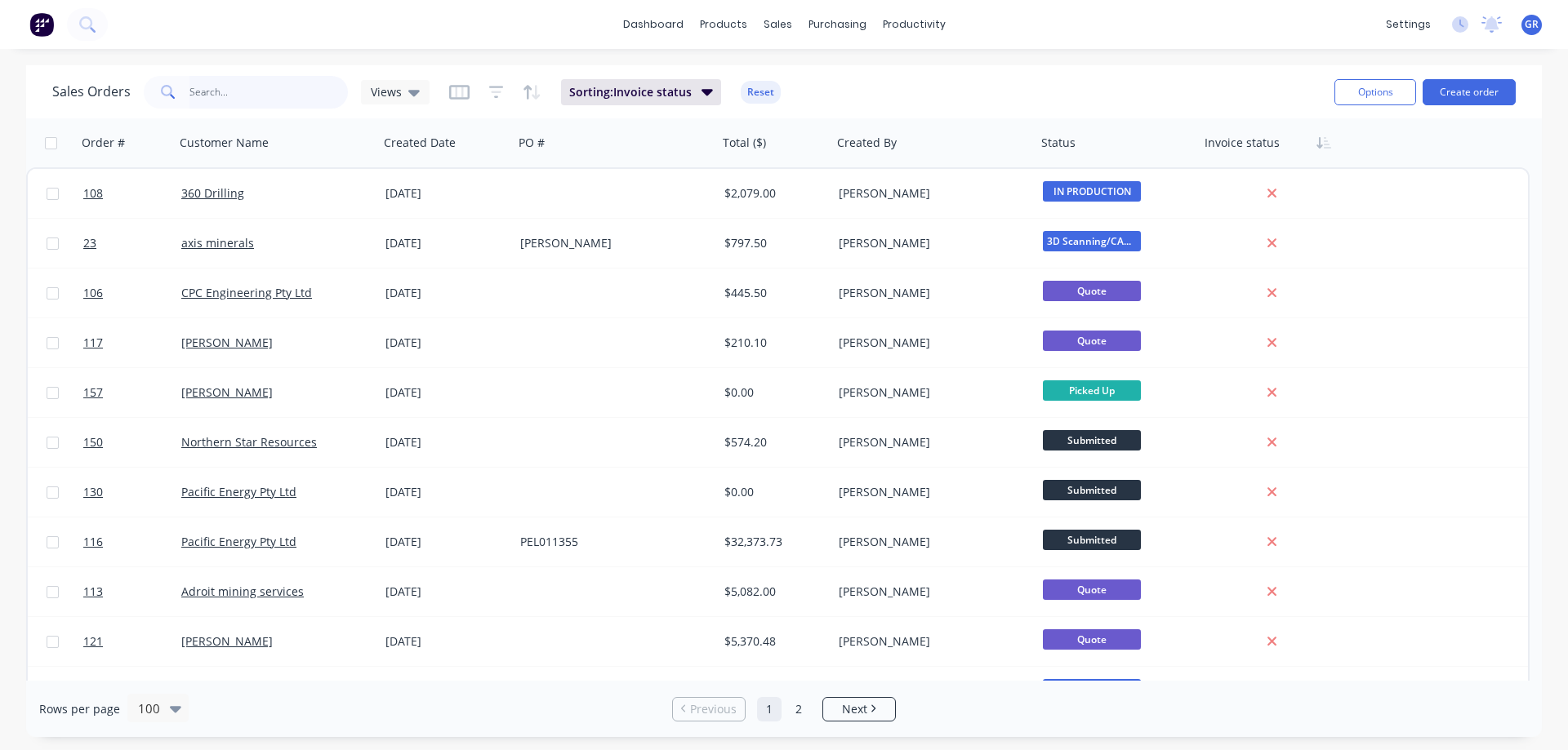
click at [276, 91] on input "text" at bounding box center [269, 92] width 160 height 32
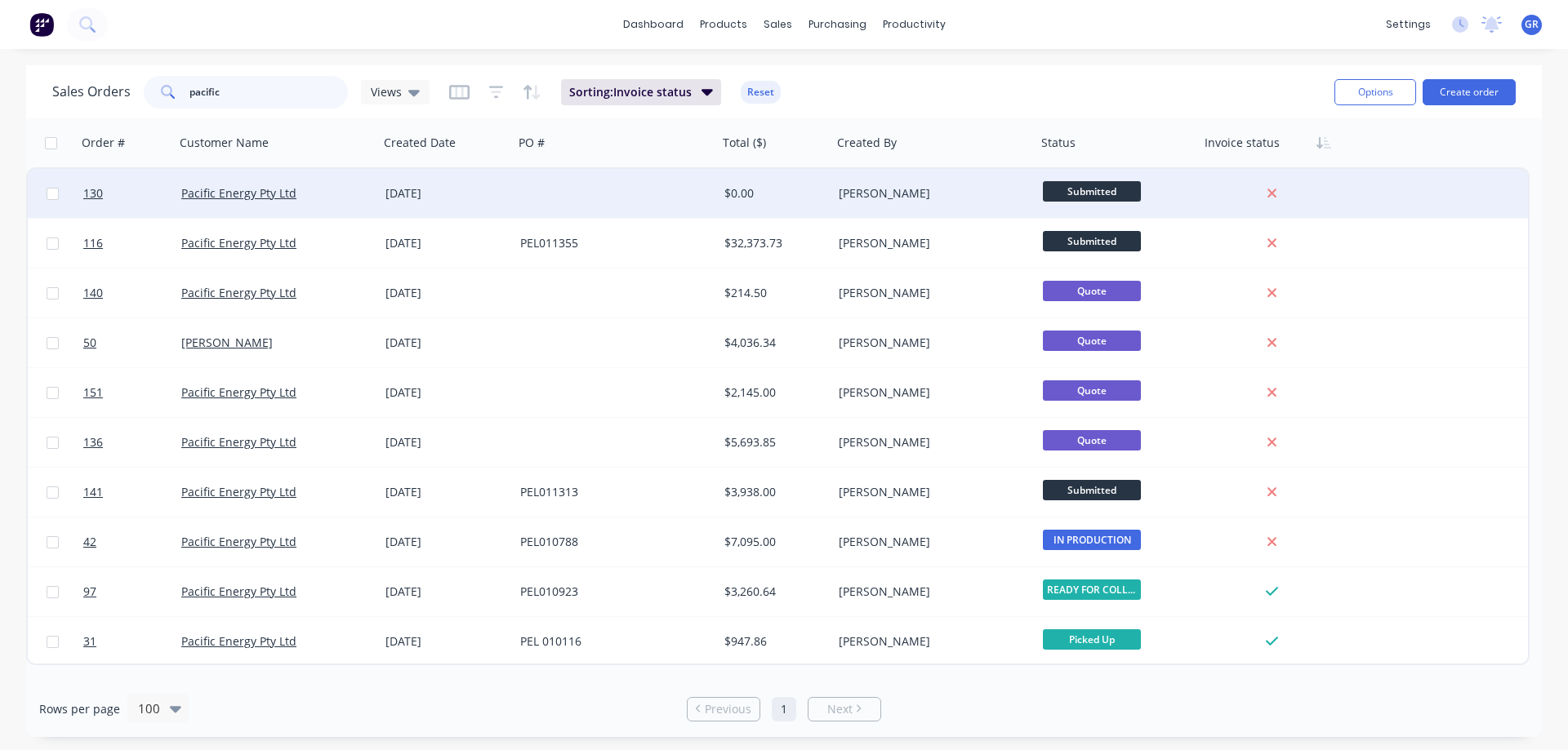
type input "pacific"
click at [469, 187] on div "[DATE]" at bounding box center [446, 193] width 122 height 17
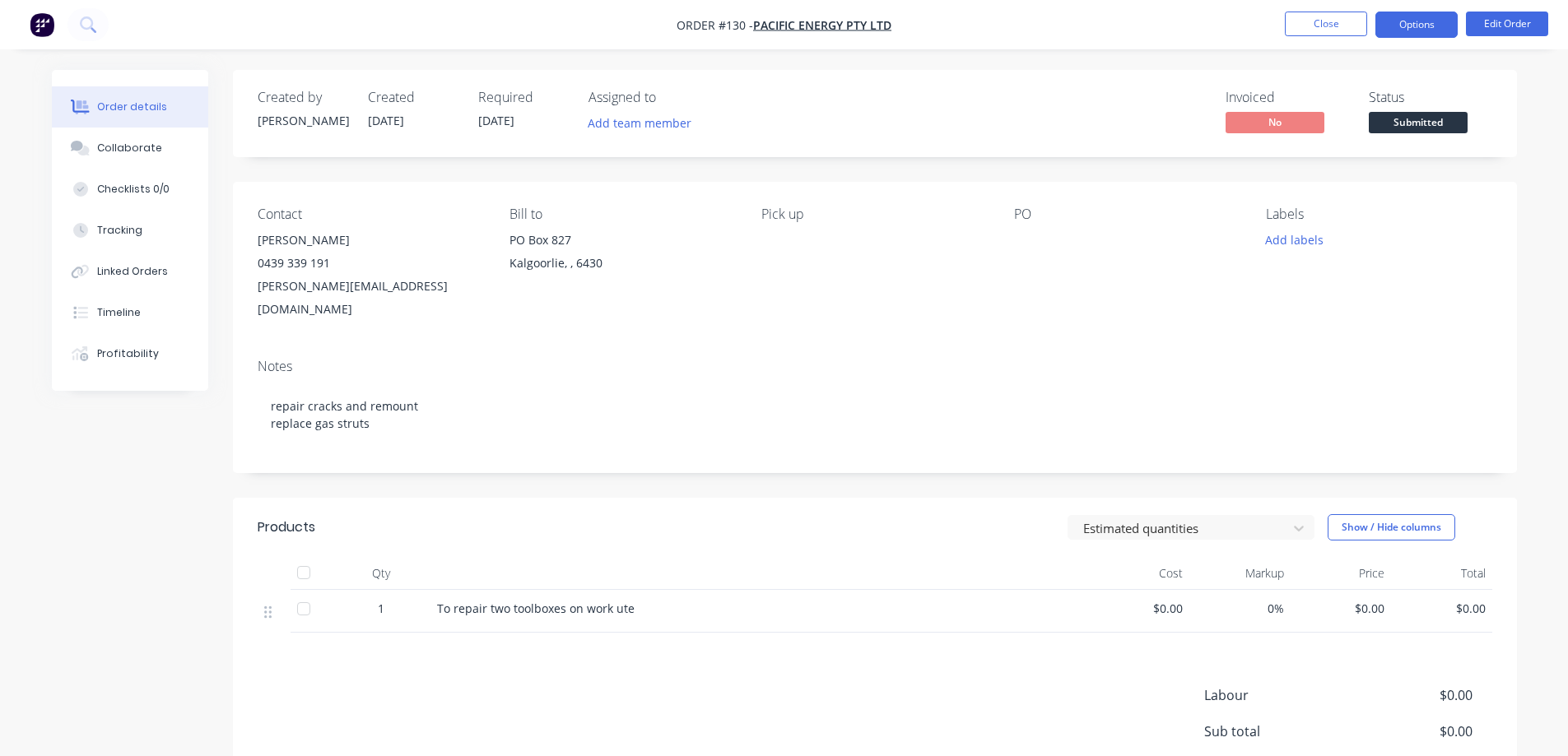
click at [1433, 22] on button "Options" at bounding box center [1416, 25] width 82 height 27
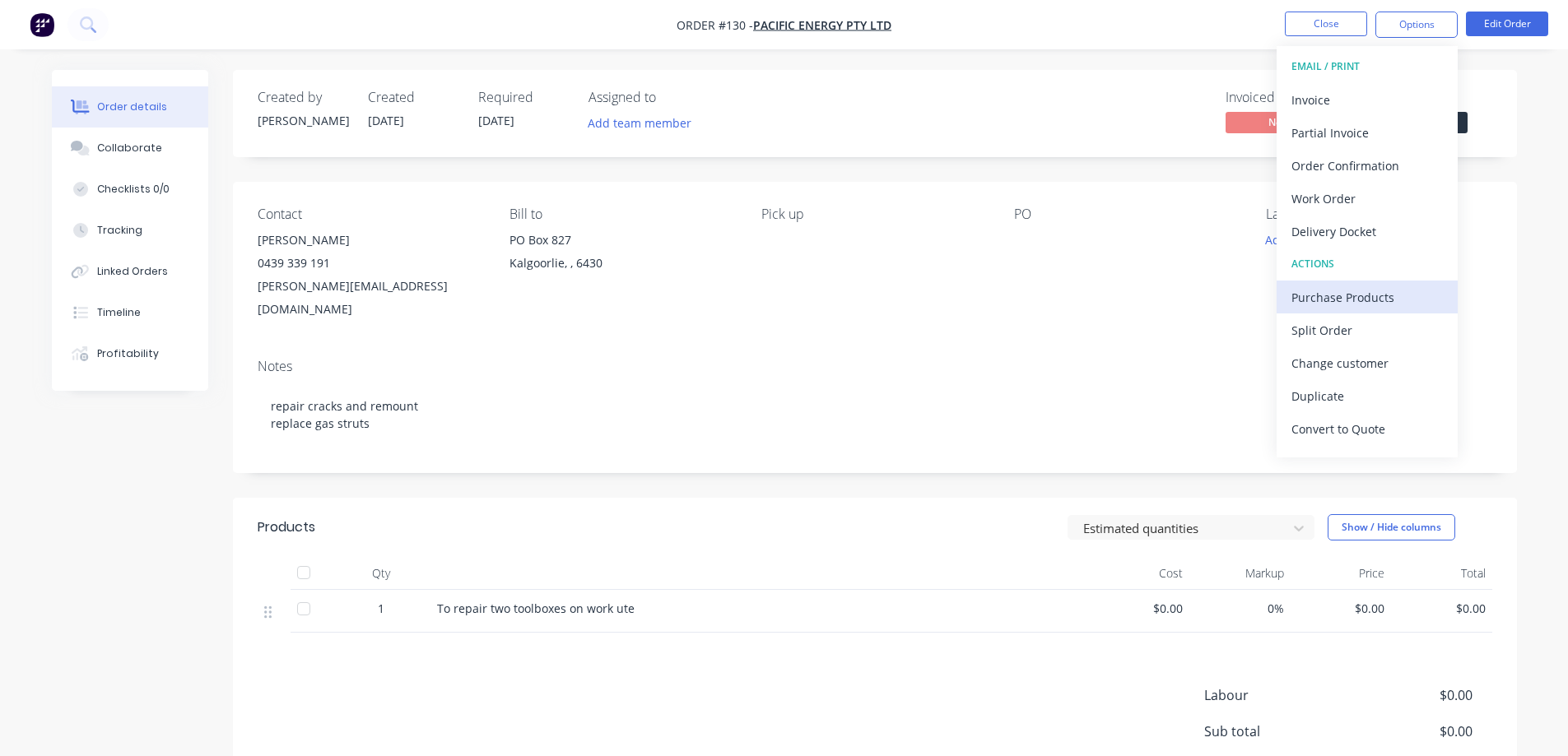
click at [1334, 292] on div "Purchase Products" at bounding box center [1366, 297] width 151 height 24
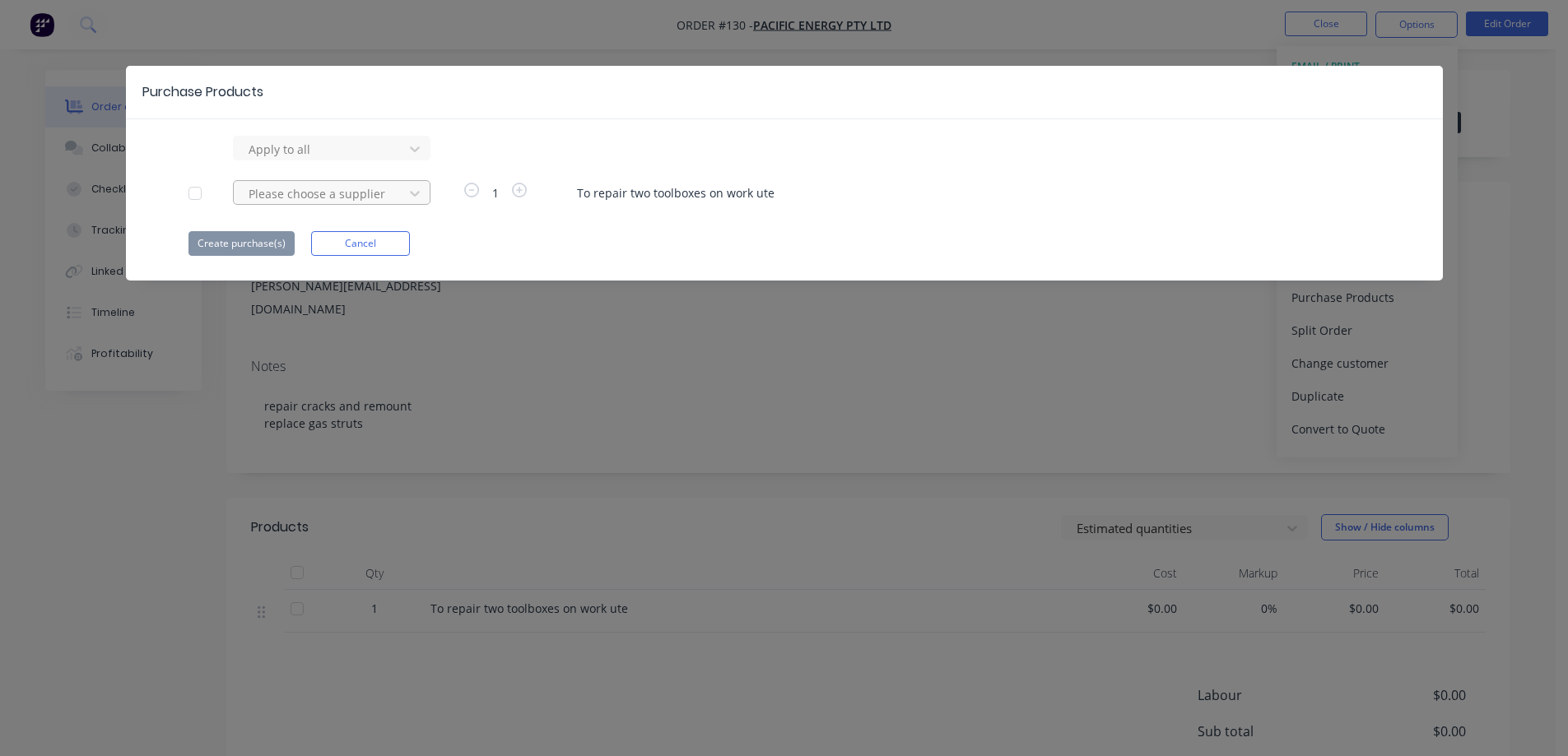
click at [386, 193] on div at bounding box center [321, 194] width 149 height 20
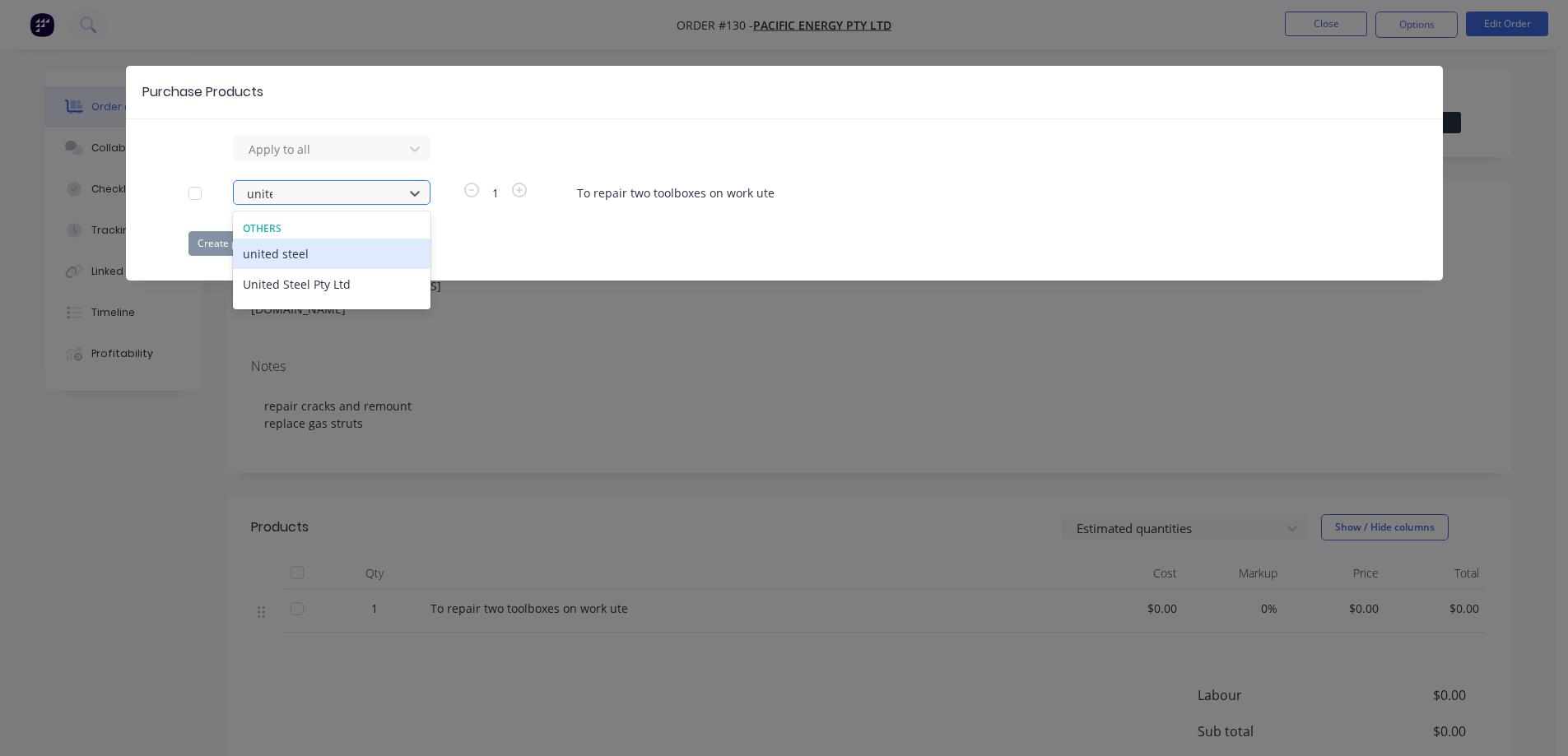
type input "united"
click at [310, 284] on div "United Steel Pty Ltd" at bounding box center [331, 284] width 197 height 30
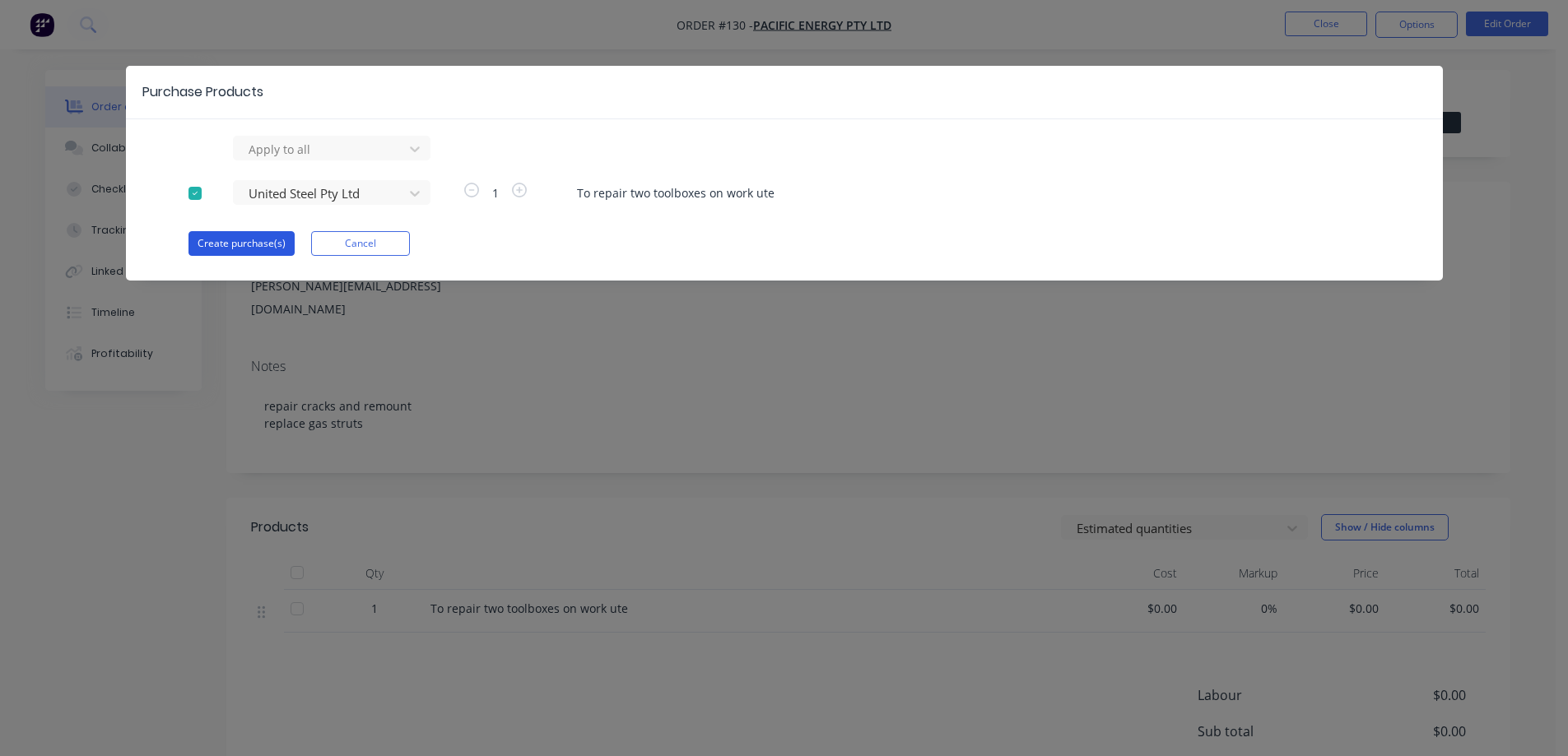
click at [244, 241] on button "Create purchase(s)" at bounding box center [241, 244] width 106 height 25
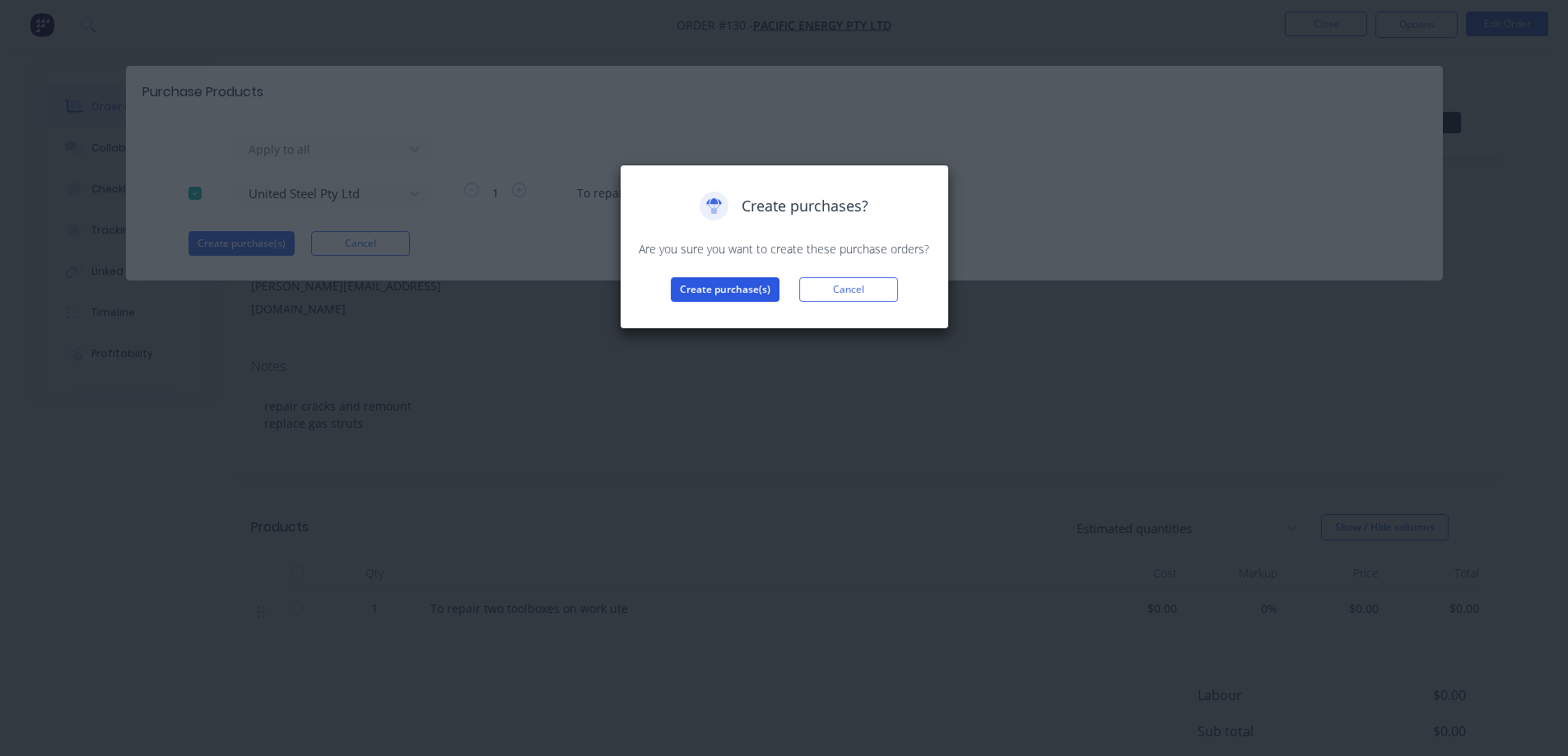
click at [708, 279] on button "Create purchase(s)" at bounding box center [725, 290] width 109 height 25
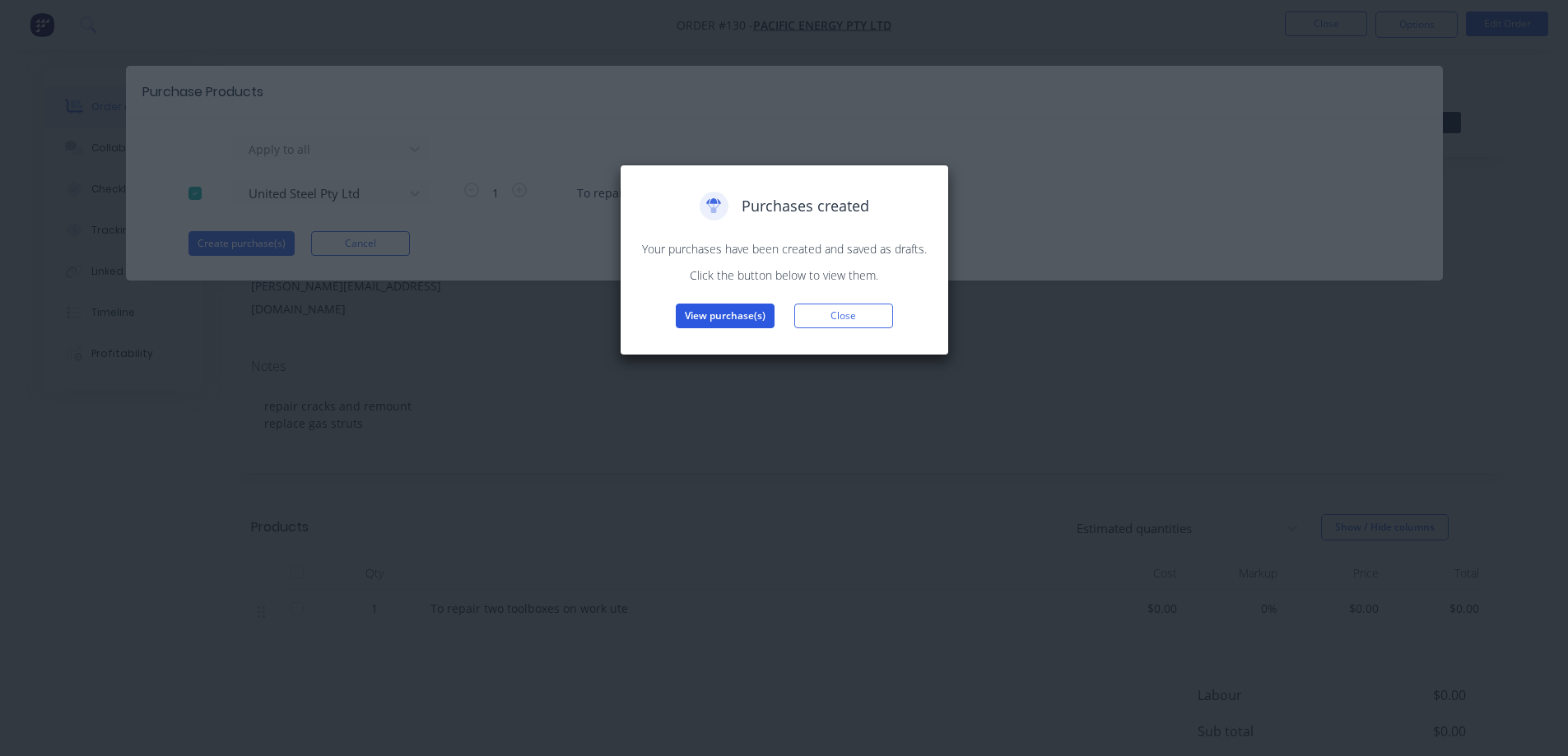
click at [700, 313] on button "View purchase(s)" at bounding box center [725, 316] width 99 height 25
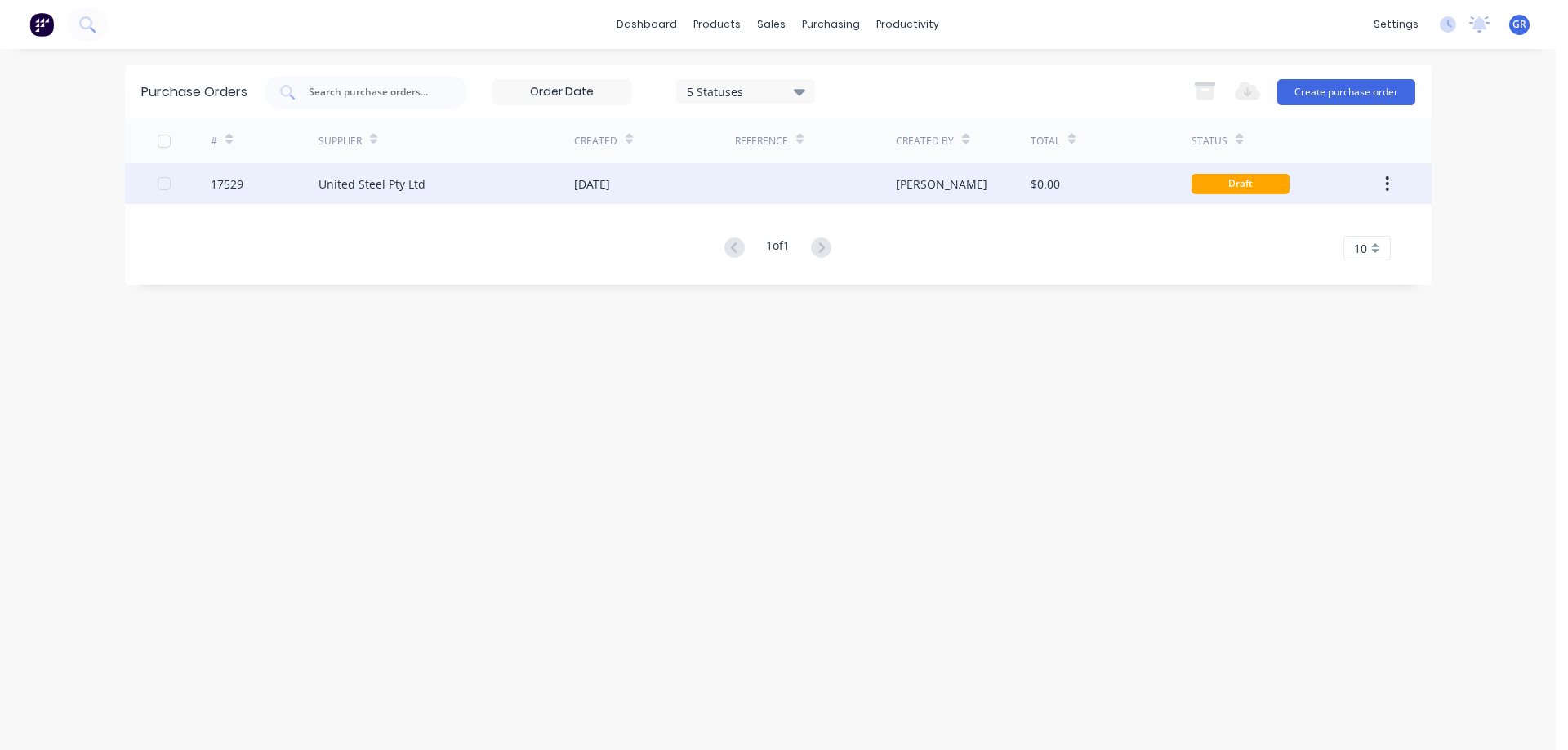
click at [381, 179] on div "United Steel Pty Ltd" at bounding box center [372, 184] width 107 height 18
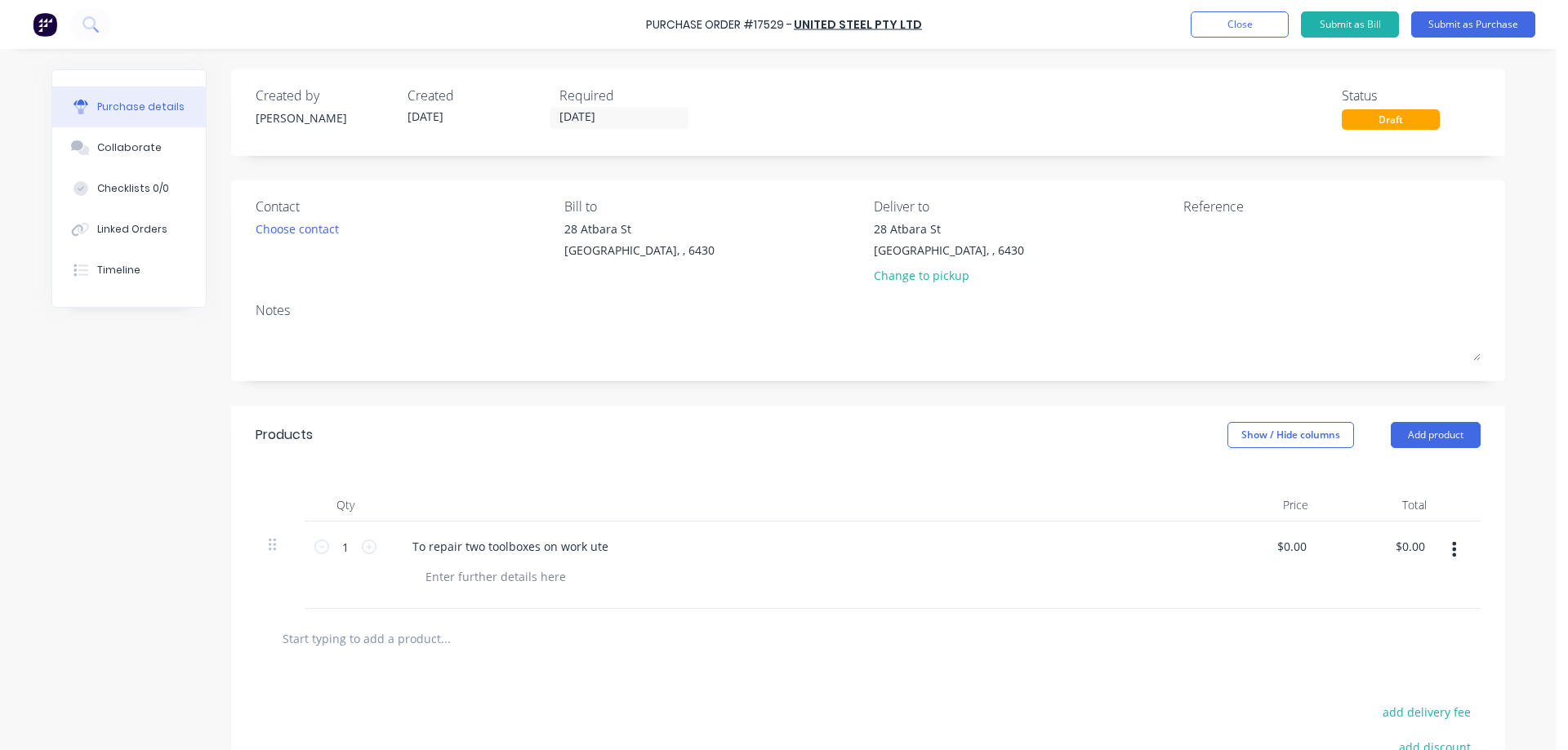
click at [1452, 548] on icon "button" at bounding box center [1454, 549] width 4 height 15
click at [1379, 683] on button "Delete" at bounding box center [1405, 690] width 139 height 32
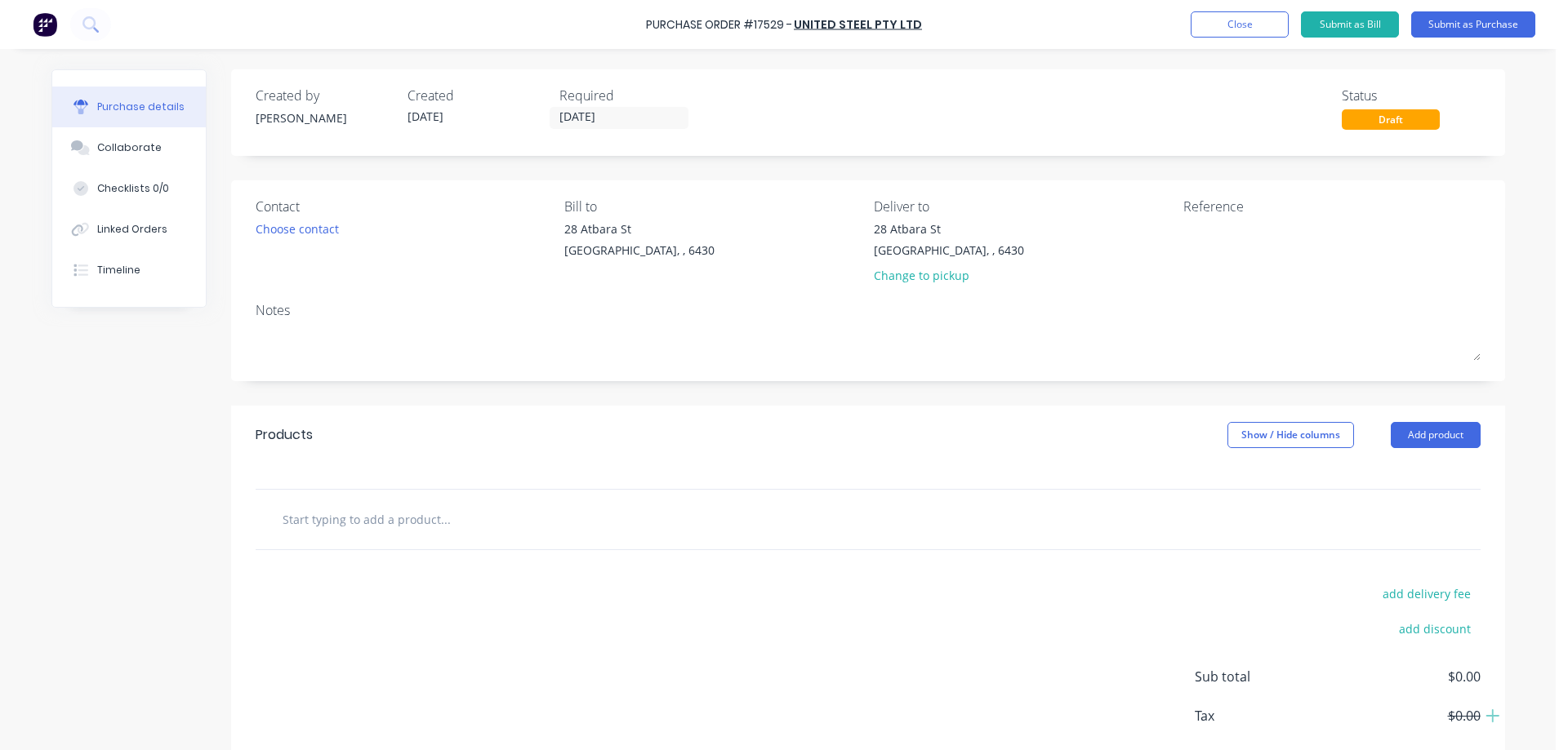
click at [343, 528] on input "text" at bounding box center [445, 518] width 326 height 32
type input "t"
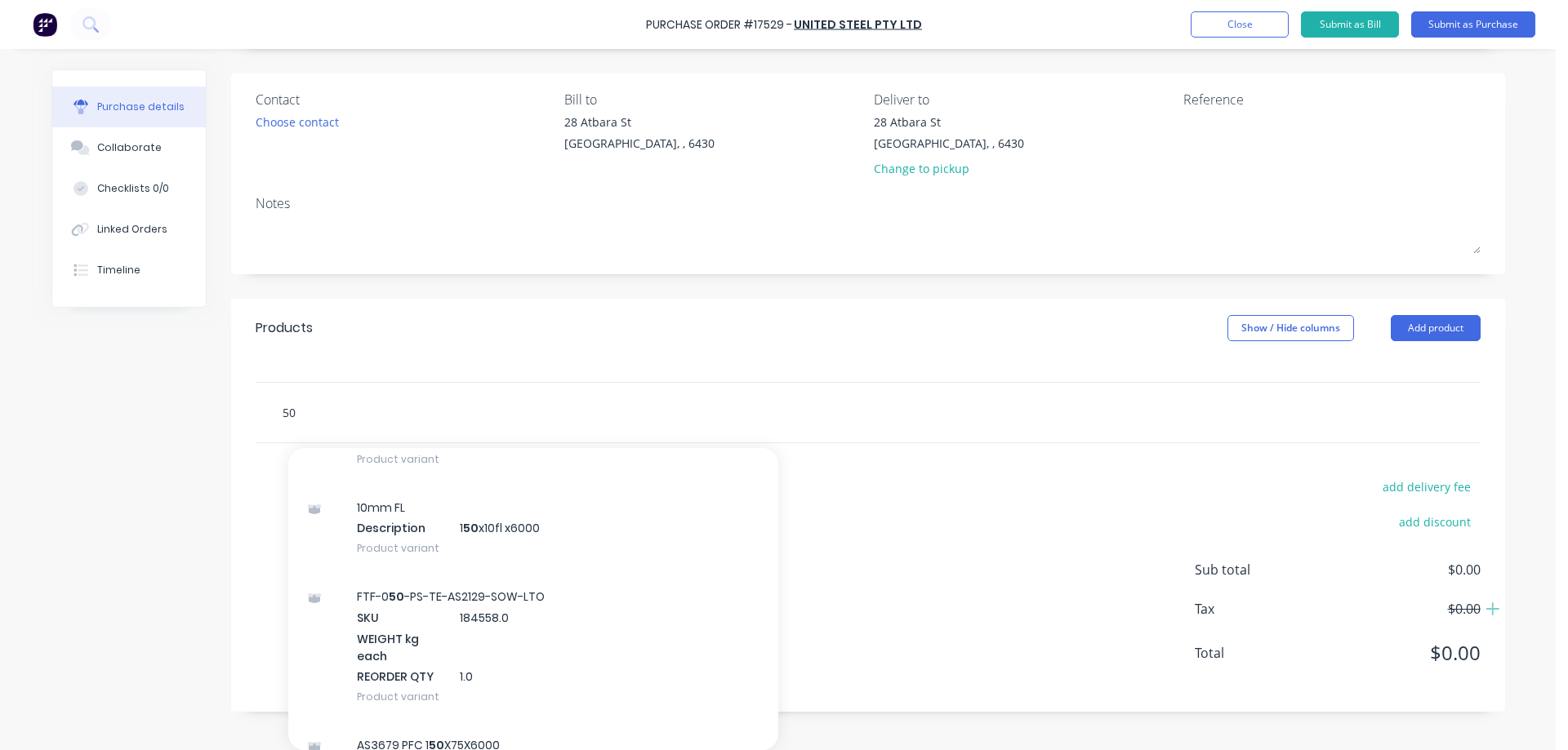
scroll to position [2041, 0]
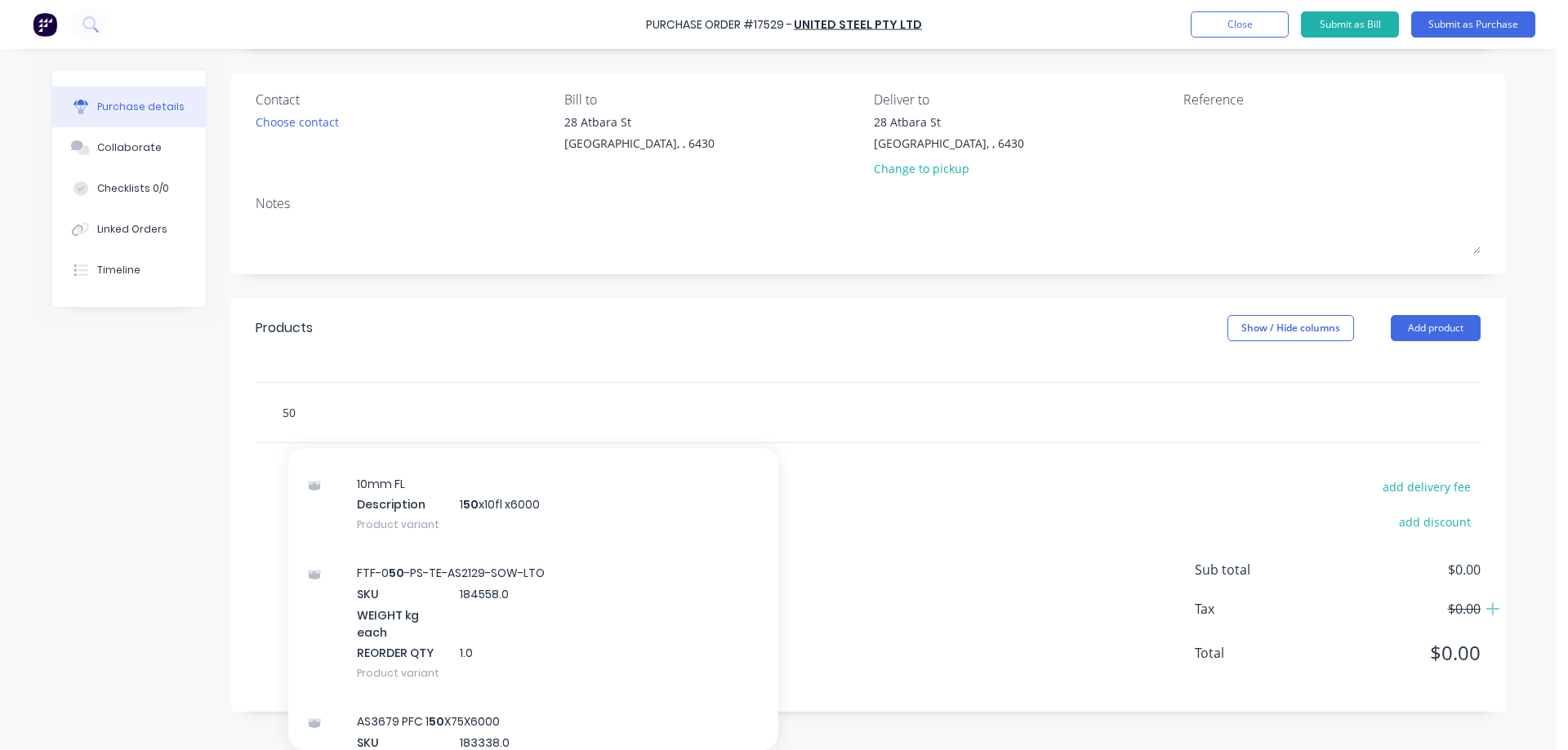
drag, startPoint x: 299, startPoint y: 413, endPoint x: 245, endPoint y: 401, distance: 55.3
click at [245, 401] on div "50 Add 50 to order AS 1594 HA2 50 6.00X1200X2400 Product AS1594 HA2 50 8.00x120…" at bounding box center [868, 413] width 1274 height 61
type input "50"
click at [969, 464] on div "Products Show / Hide columns Add product 50 Add 50 to order AS 1594 HA2 50 6.00…" at bounding box center [868, 505] width 1274 height 413
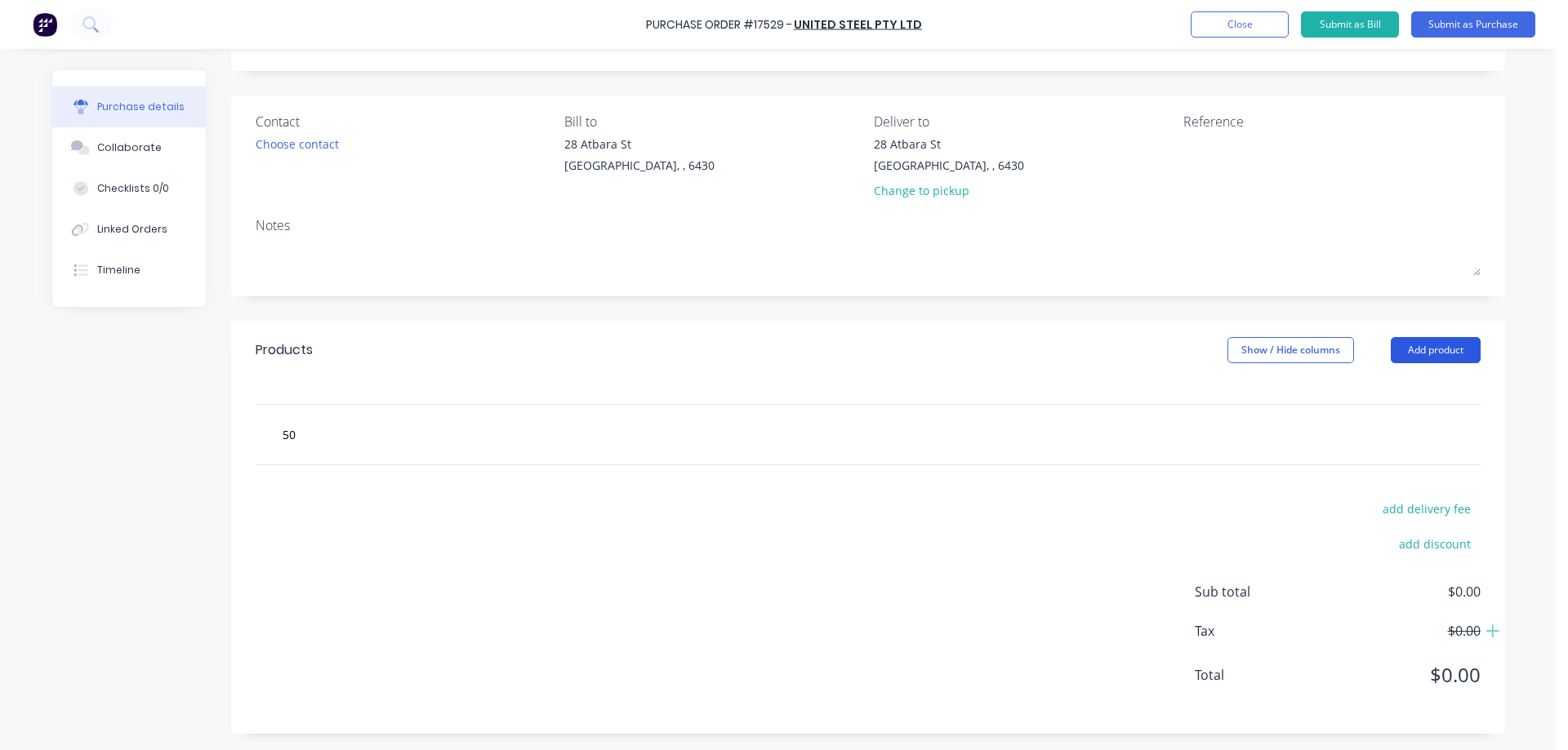
click at [1412, 353] on button "Add product" at bounding box center [1436, 350] width 89 height 26
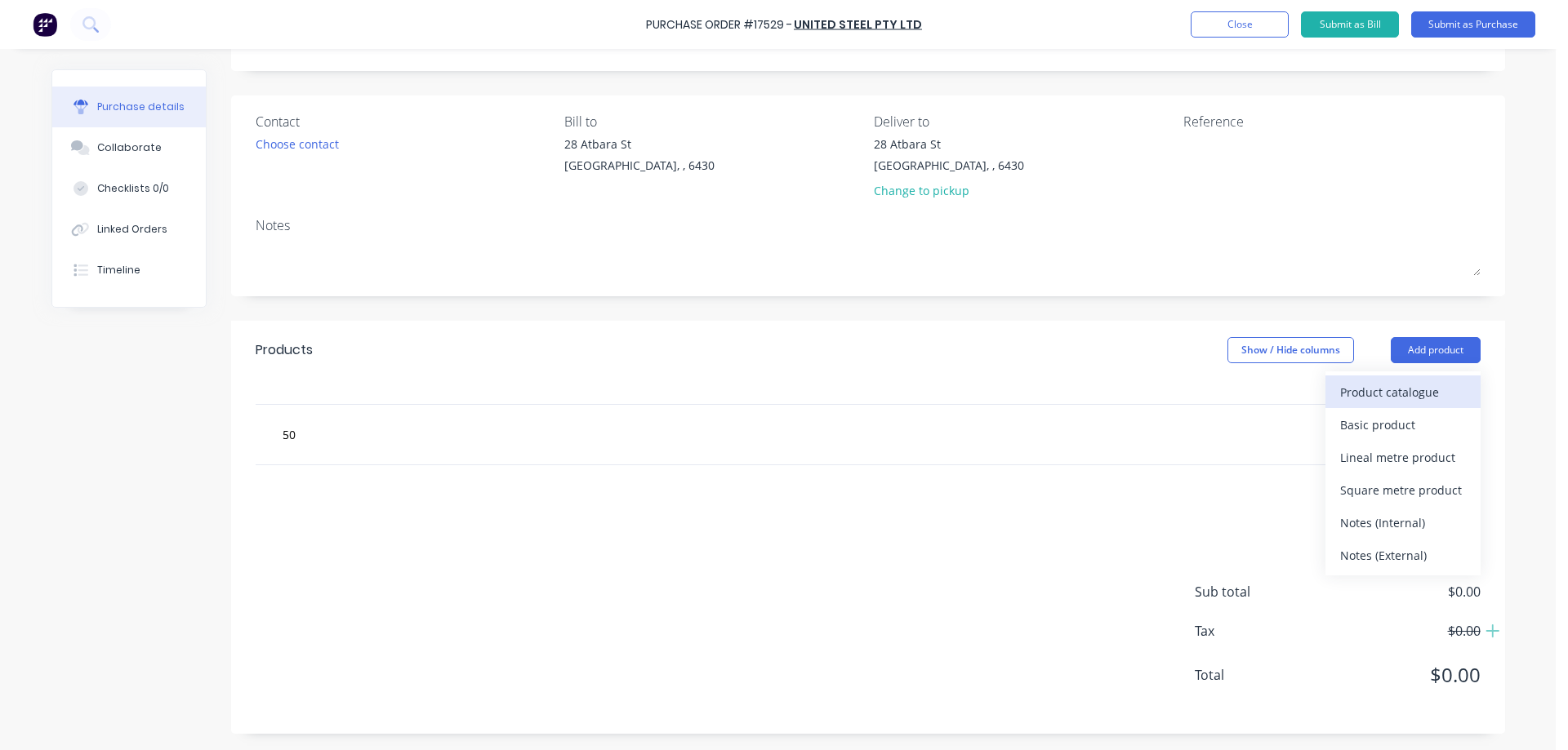
click at [1407, 396] on div "Product catalogue" at bounding box center [1403, 392] width 125 height 24
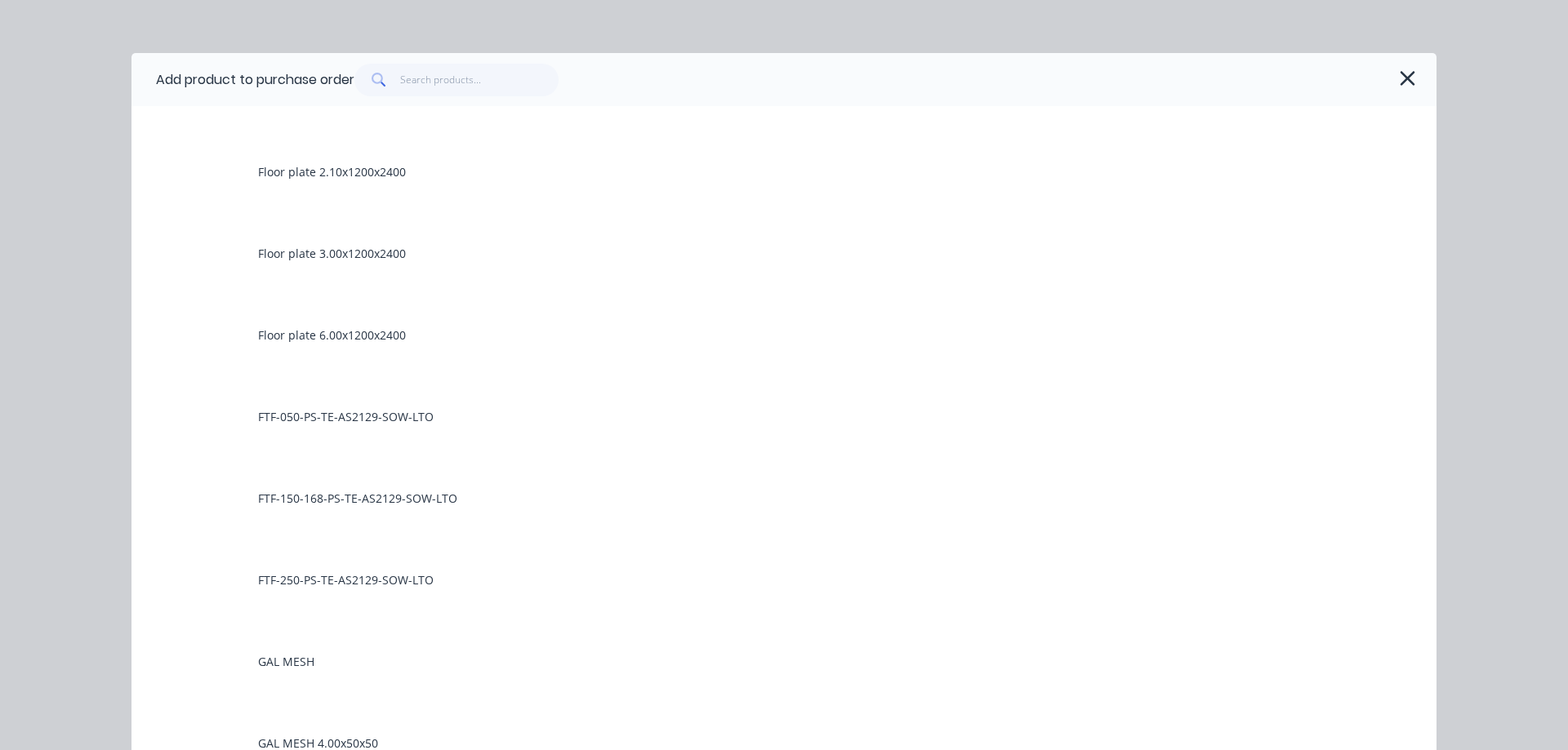
scroll to position [3511, 0]
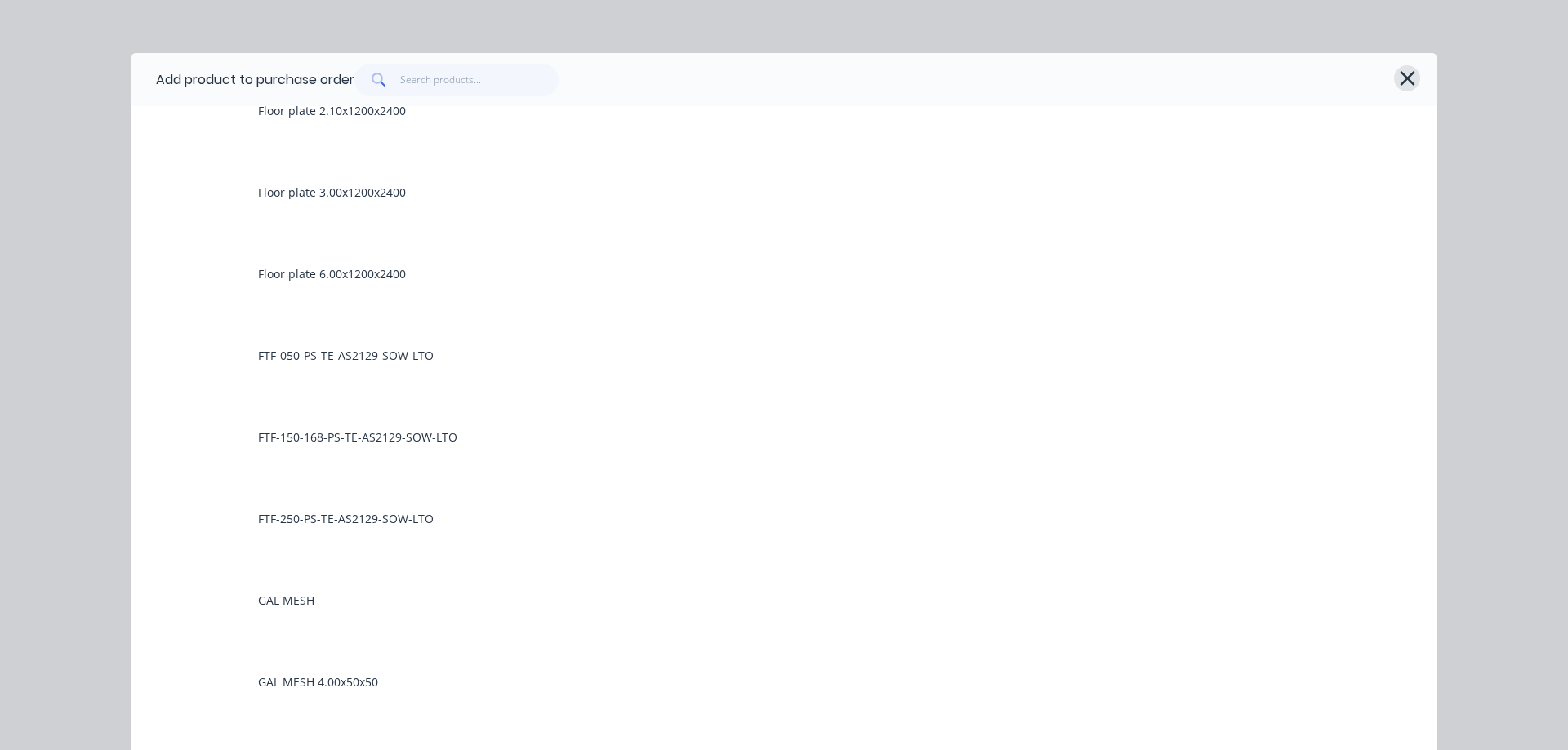
click at [1401, 75] on icon "button" at bounding box center [1408, 78] width 18 height 23
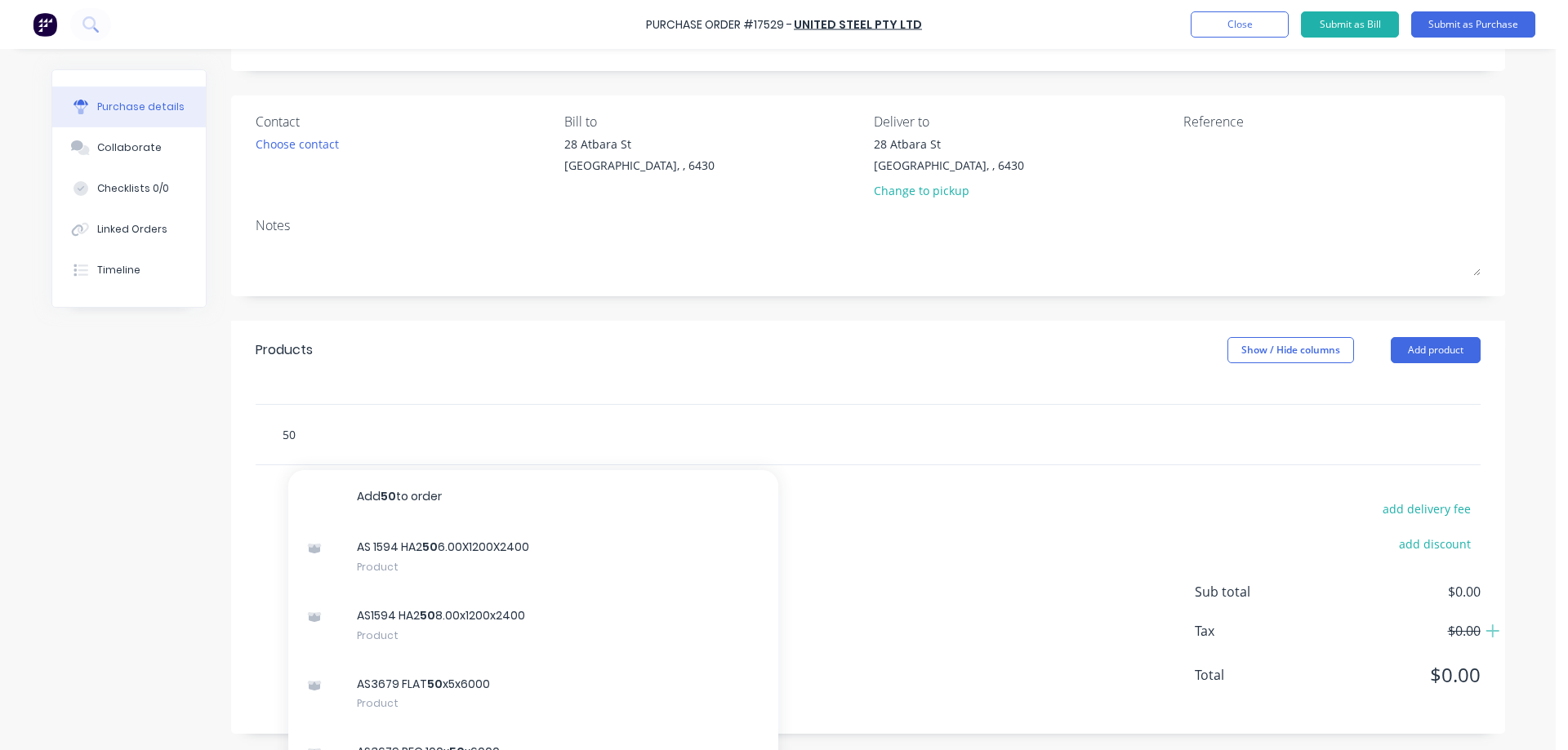
drag, startPoint x: 308, startPoint y: 435, endPoint x: 302, endPoint y: 454, distance: 19.9
click at [269, 443] on div "50 Add 50 to order AS 1594 HA2 50 6.00X1200X2400 Product AS1594 HA2 50 8.00x120…" at bounding box center [513, 434] width 490 height 32
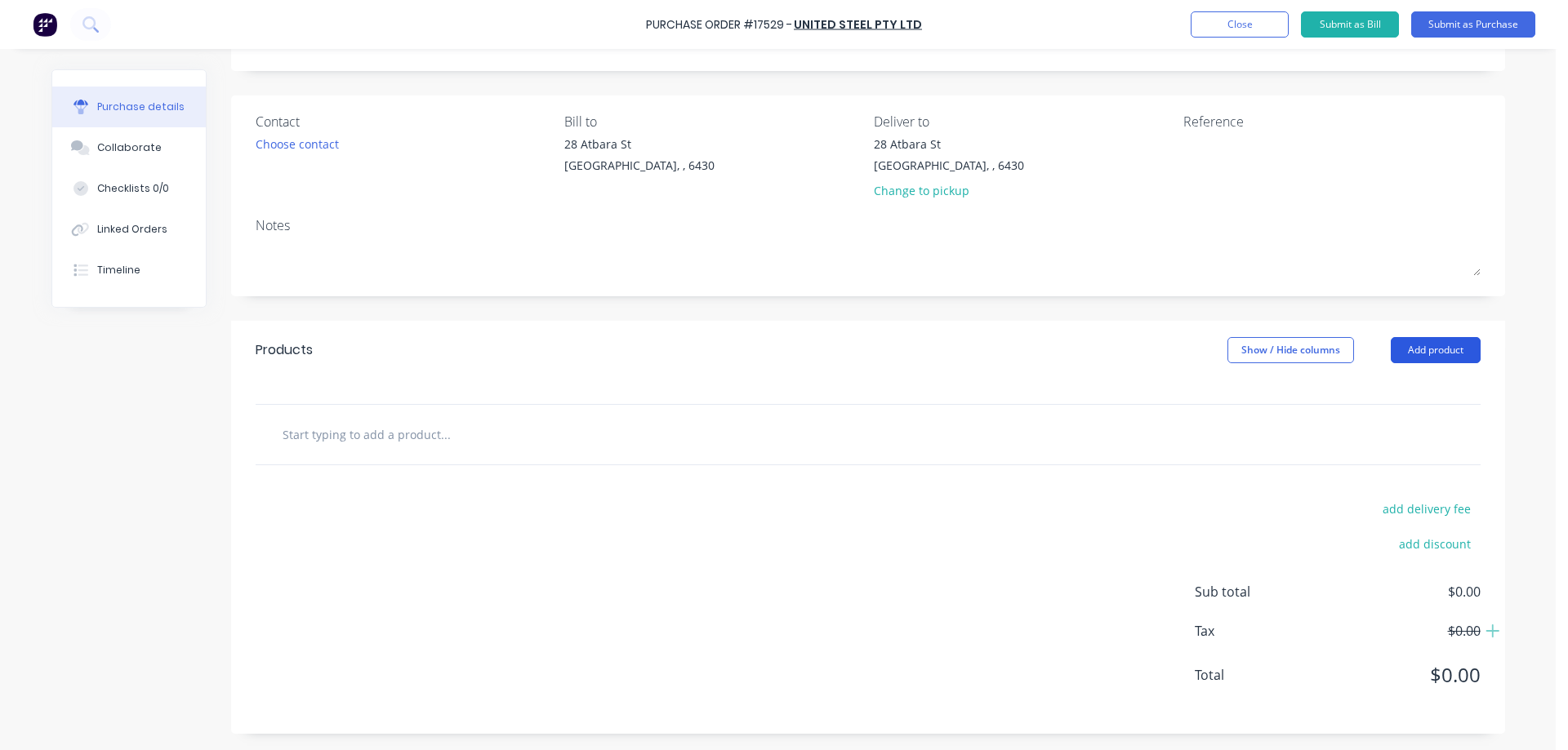
click at [1444, 353] on button "Add product" at bounding box center [1436, 350] width 89 height 26
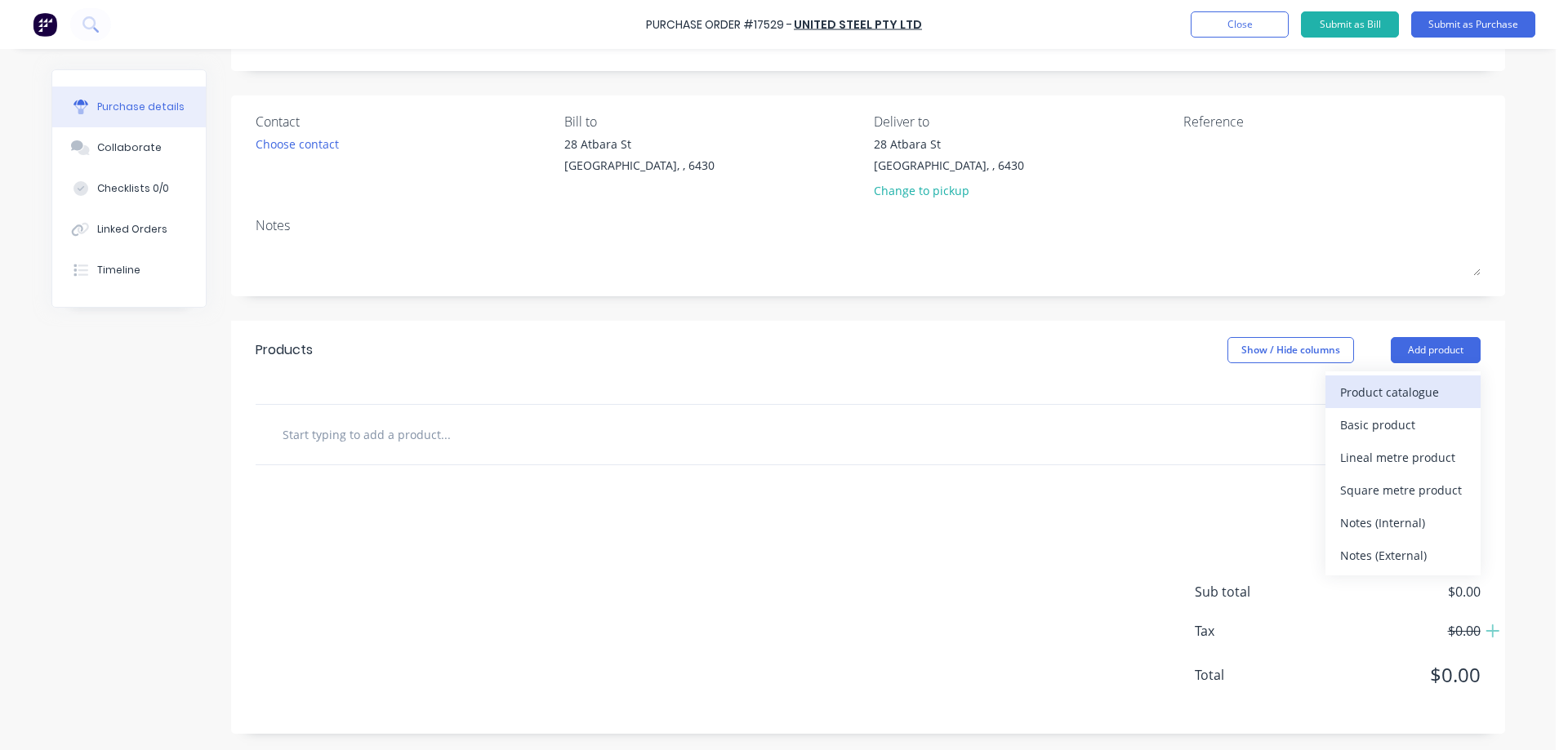
click at [1366, 396] on div "Product catalogue" at bounding box center [1403, 392] width 125 height 24
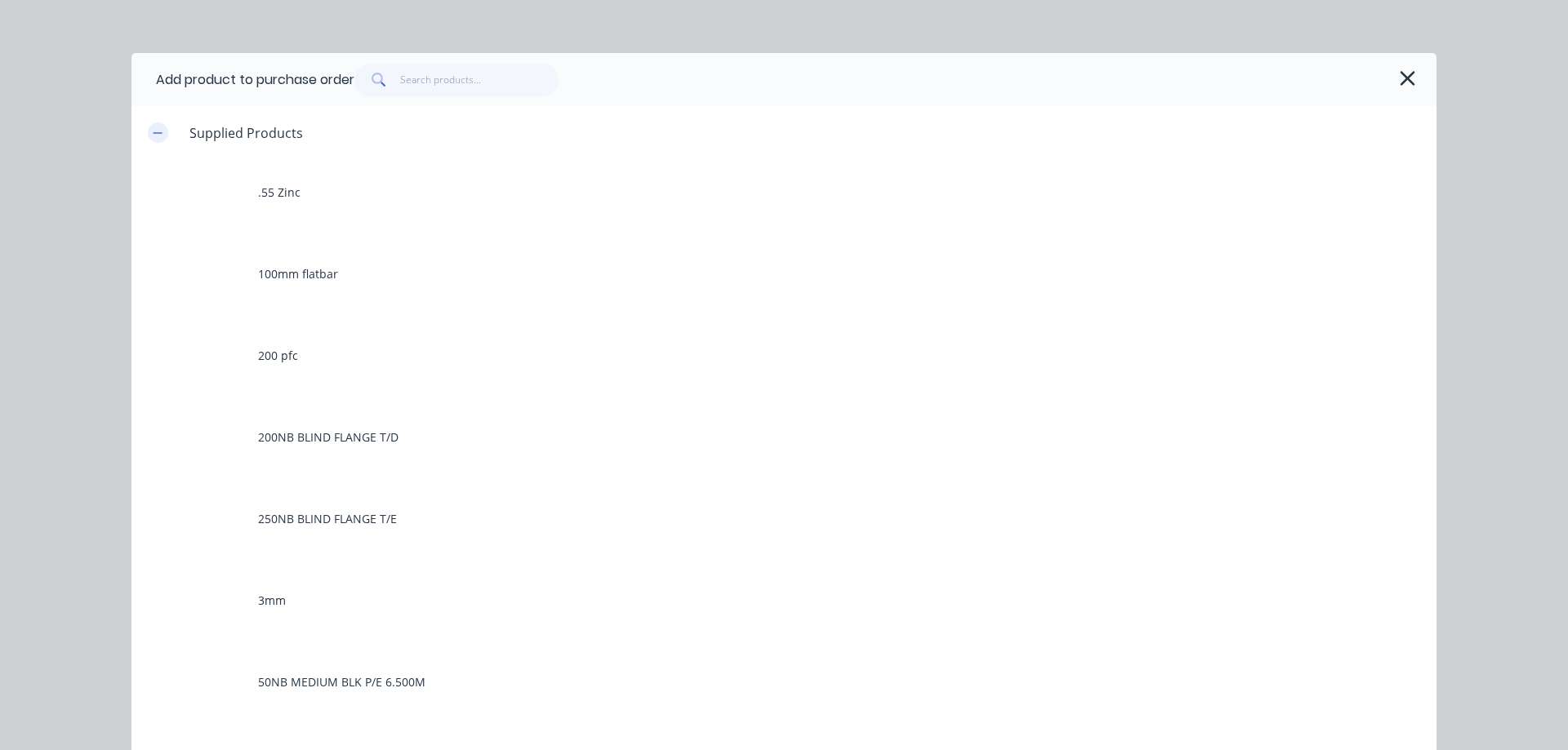
click at [154, 128] on icon "button" at bounding box center [157, 132] width 10 height 11
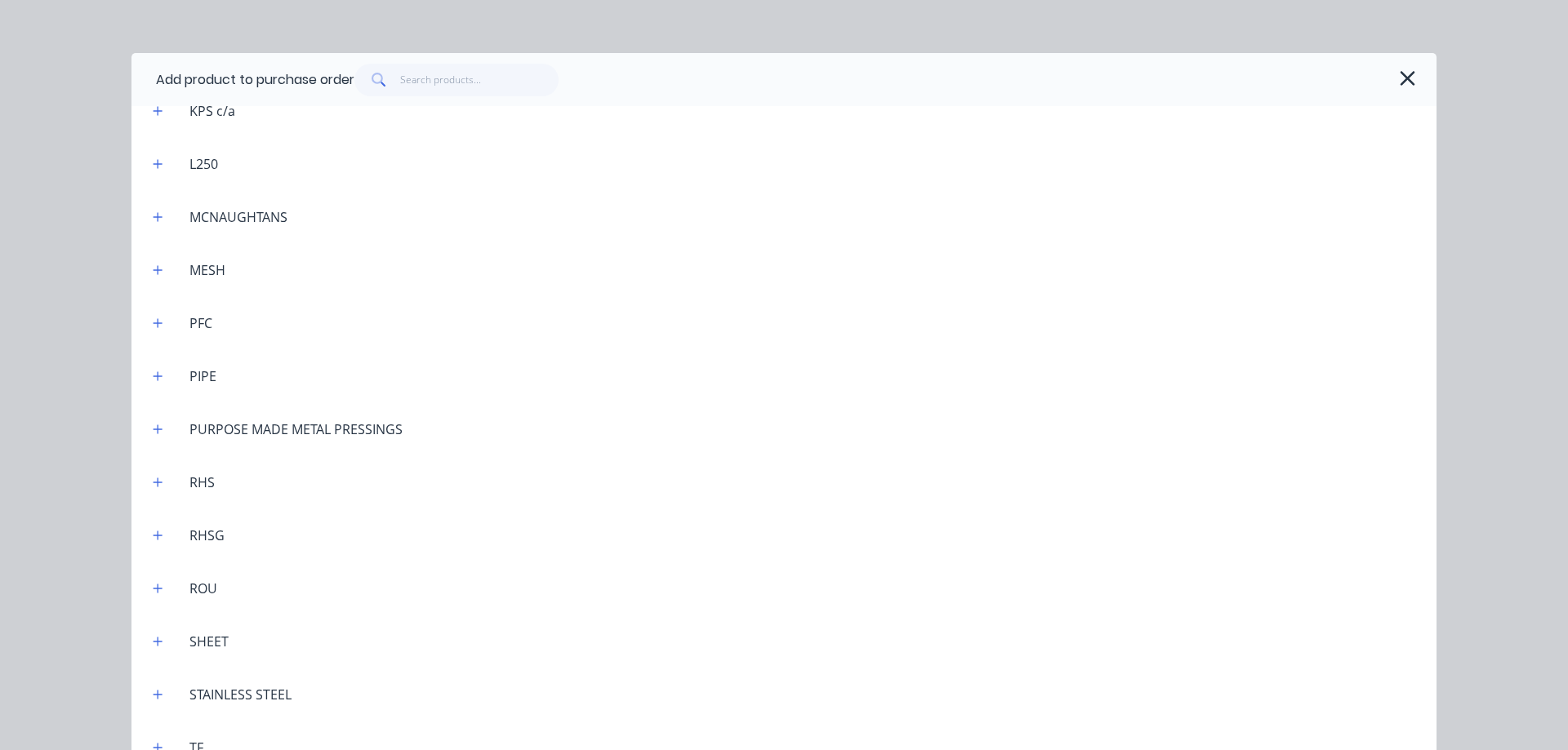
scroll to position [1151, 0]
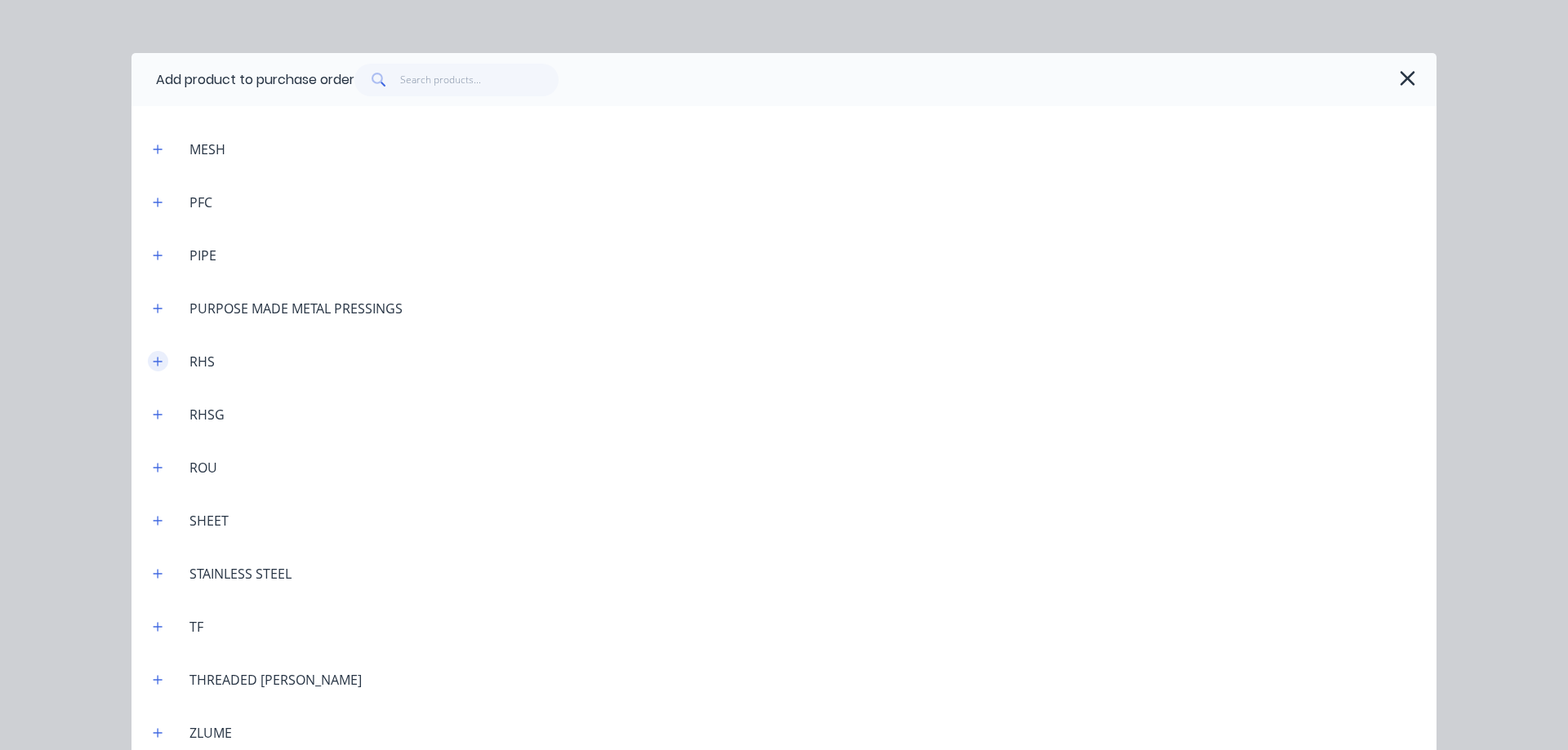
click at [159, 362] on button "button" at bounding box center [157, 361] width 20 height 20
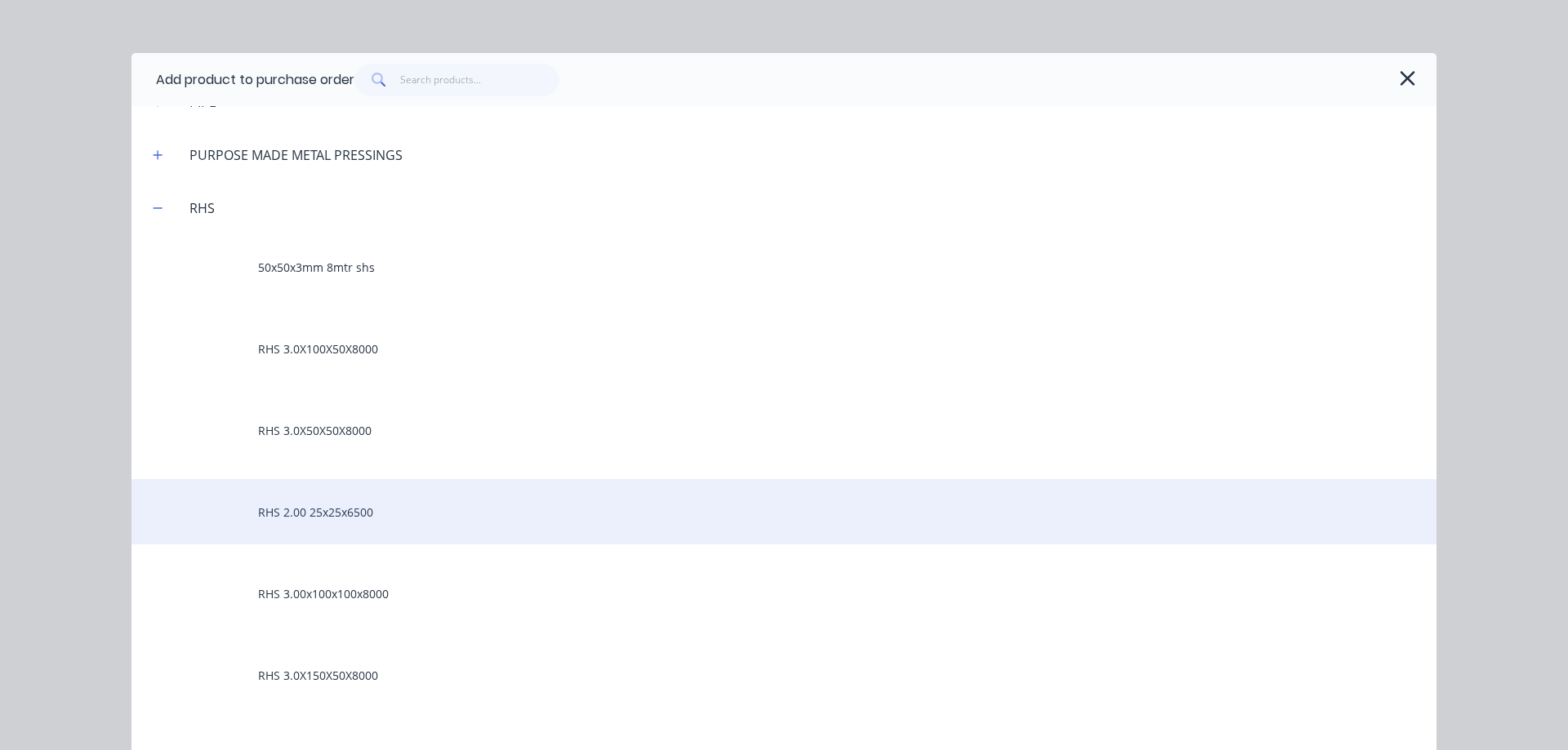
scroll to position [1315, 0]
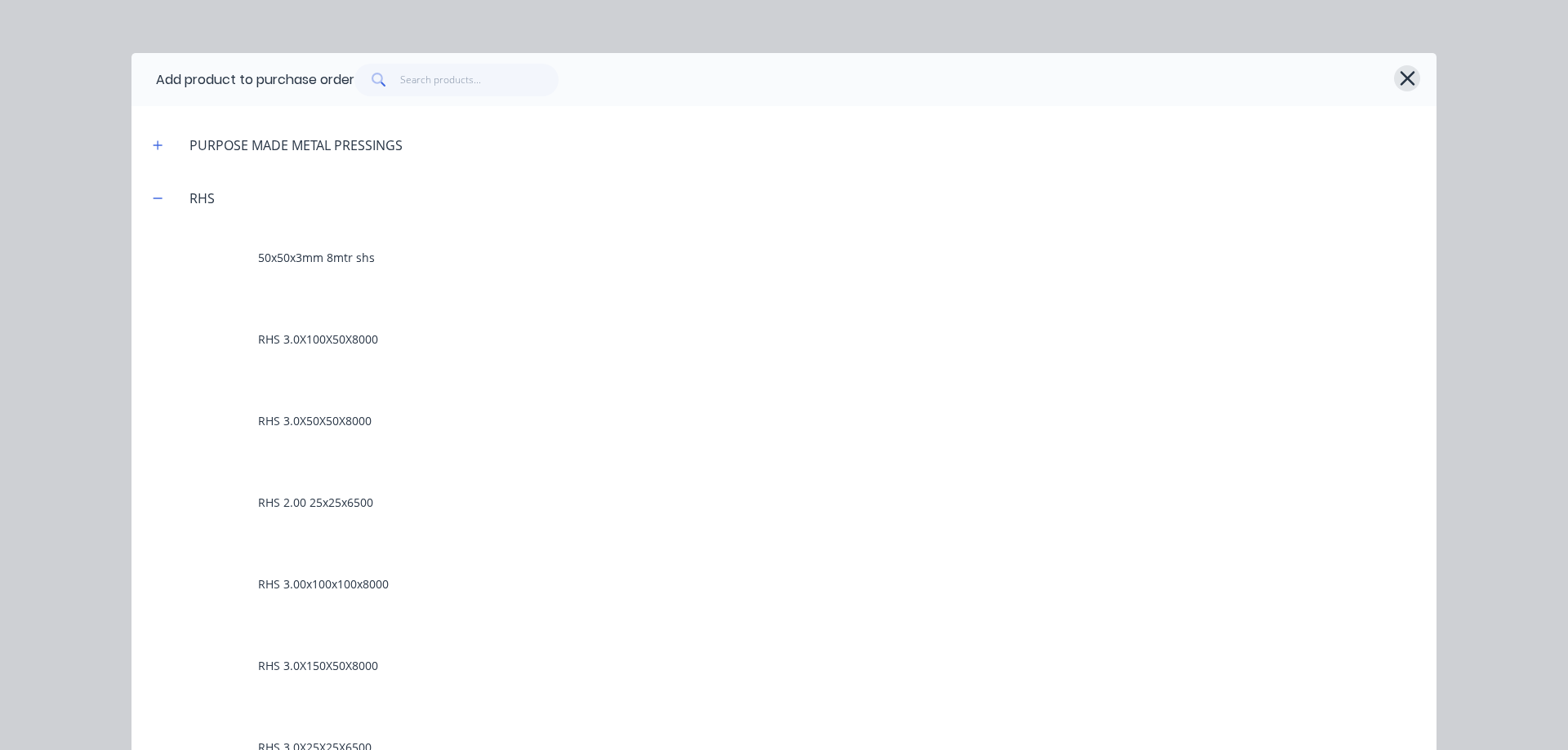
click at [1400, 74] on icon "button" at bounding box center [1407, 78] width 15 height 15
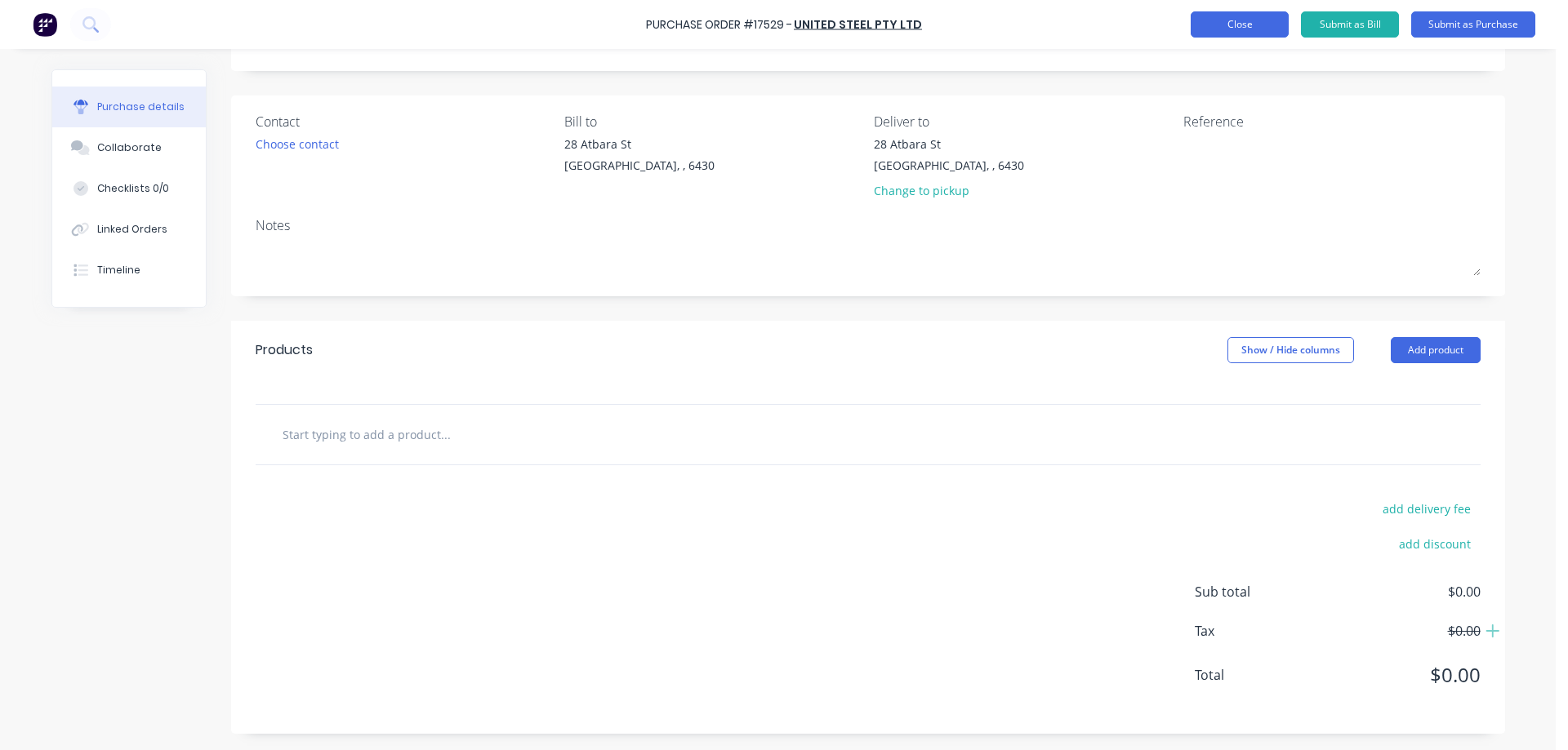
click at [1209, 29] on button "Close" at bounding box center [1240, 25] width 98 height 26
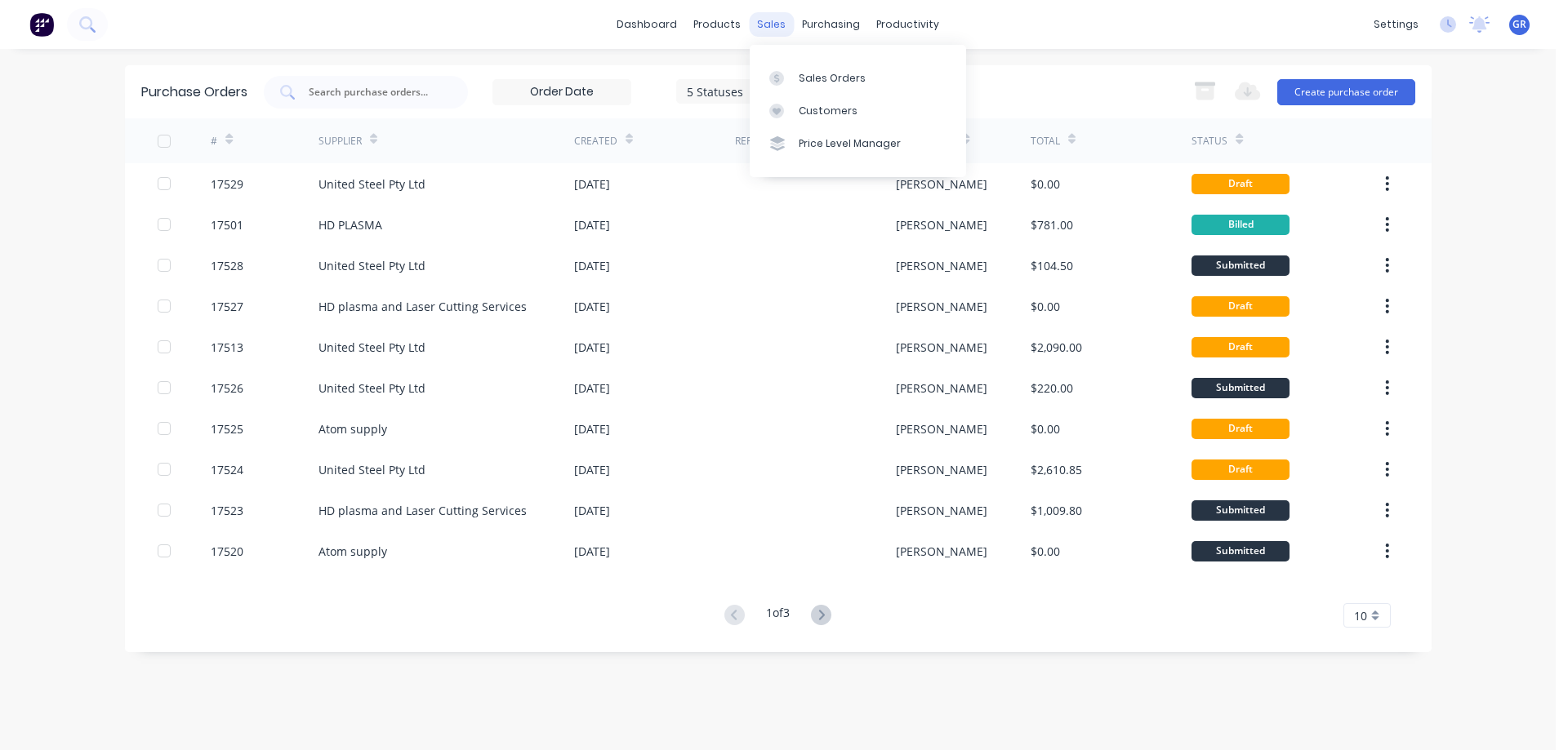
click at [768, 22] on div "sales" at bounding box center [771, 25] width 45 height 25
click at [803, 77] on div "Sales Orders" at bounding box center [832, 78] width 67 height 15
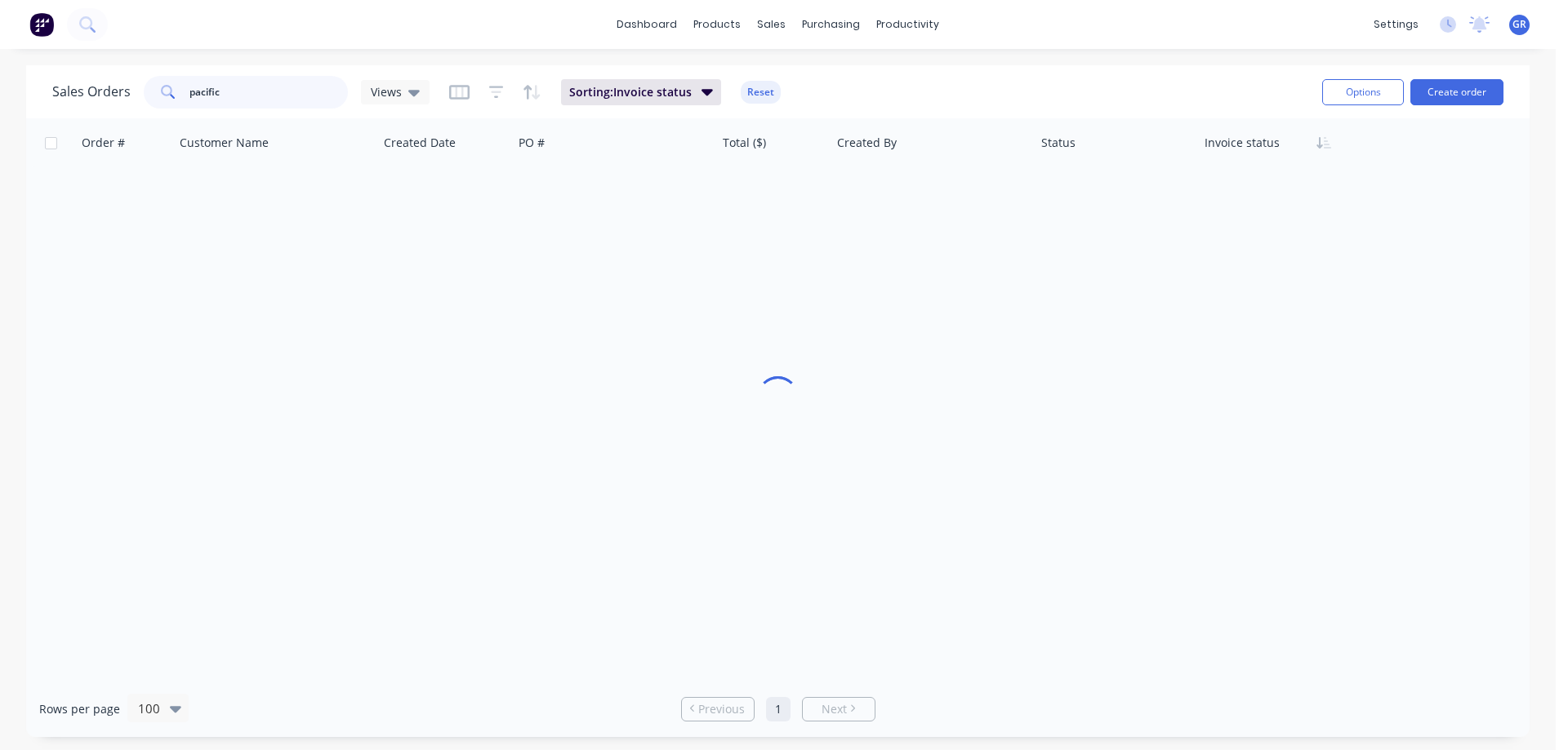
drag, startPoint x: 289, startPoint y: 86, endPoint x: 190, endPoint y: 123, distance: 105.7
click at [41, 106] on div "Sales Orders pacific Views Sorting: Invoice status Reset Options Create order" at bounding box center [778, 91] width 1504 height 54
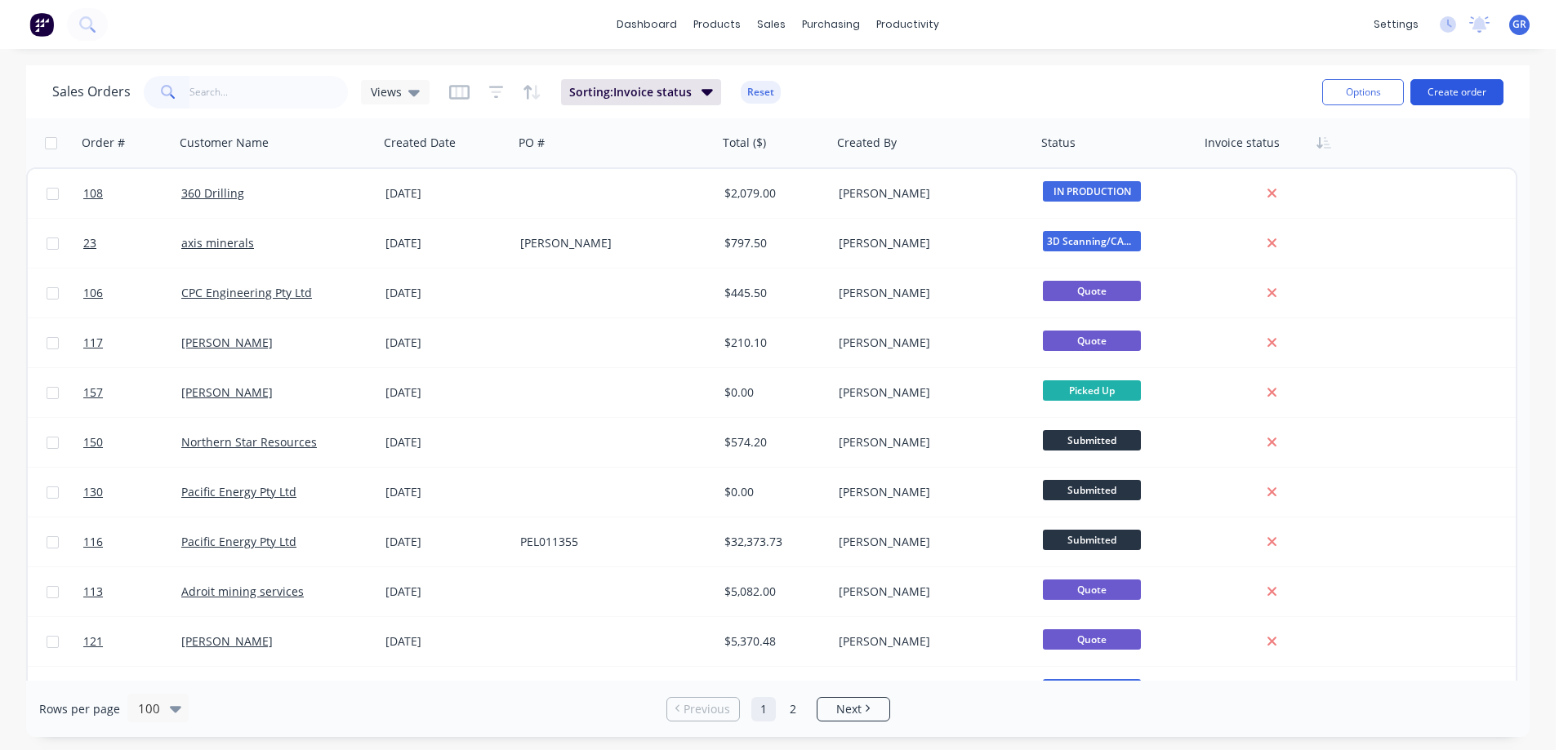
click at [1464, 82] on button "Create order" at bounding box center [1457, 92] width 93 height 26
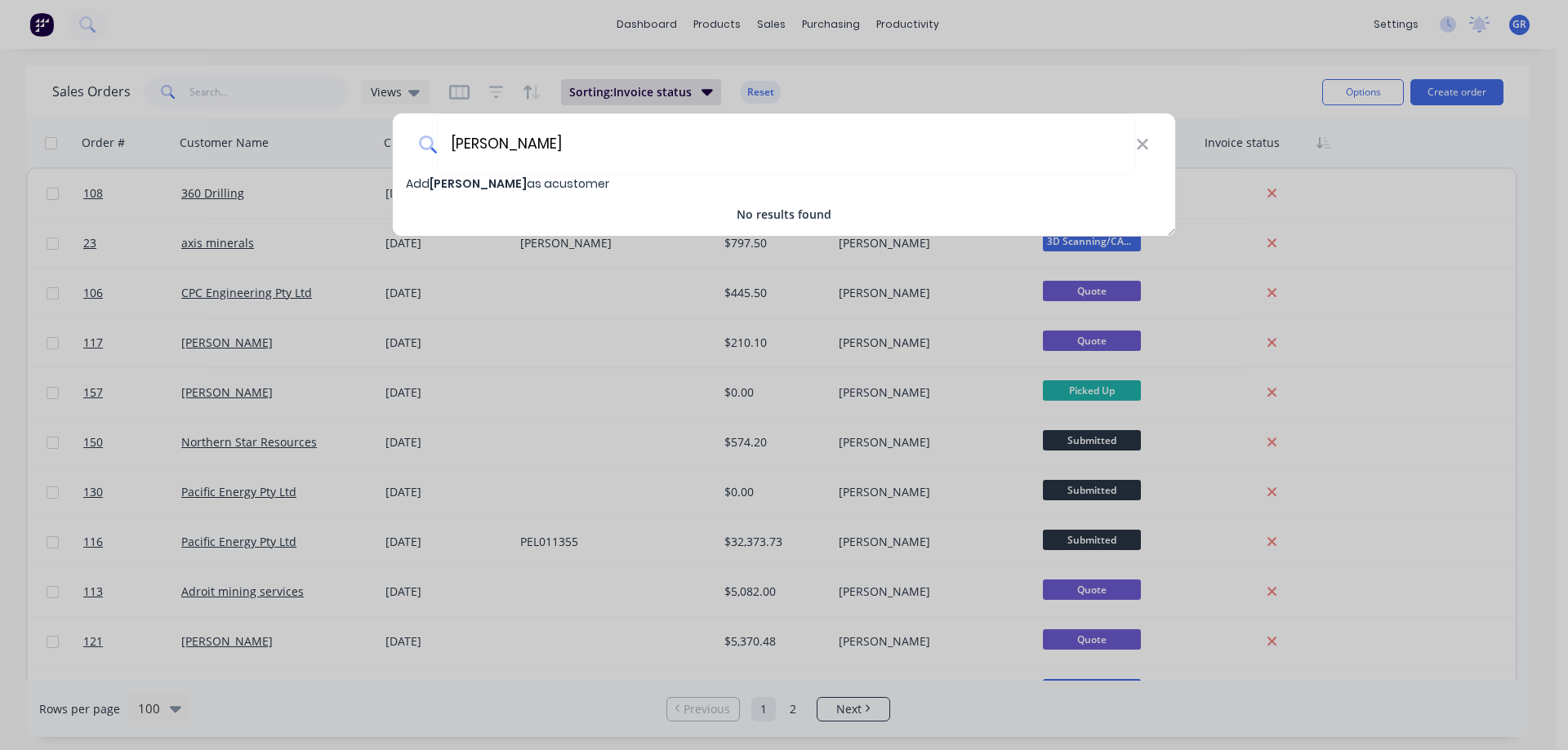
type input "[PERSON_NAME]"
click at [456, 183] on span "[PERSON_NAME]" at bounding box center [478, 183] width 97 height 17
select select "AU"
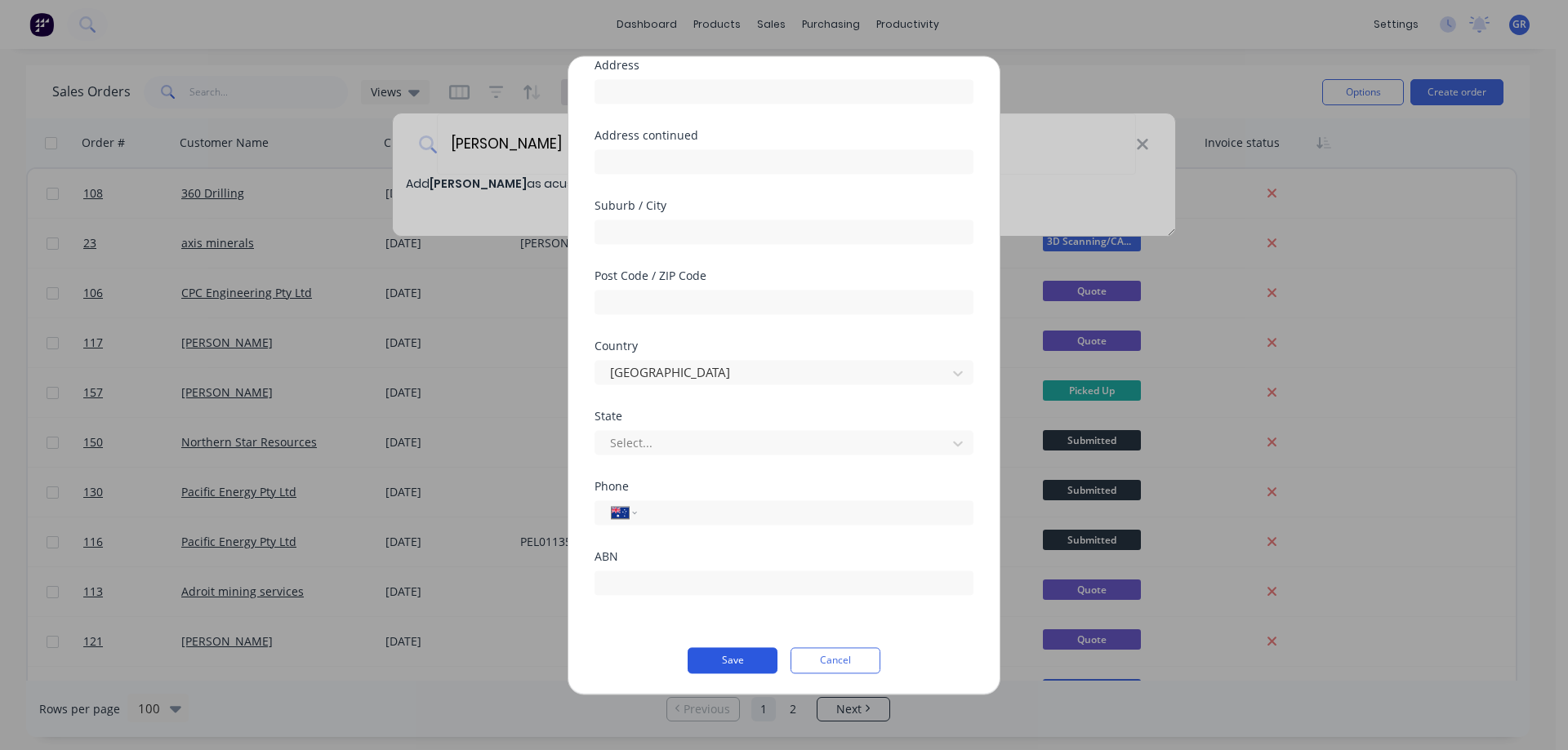
scroll to position [138, 0]
click at [728, 646] on button "Save" at bounding box center [733, 658] width 89 height 26
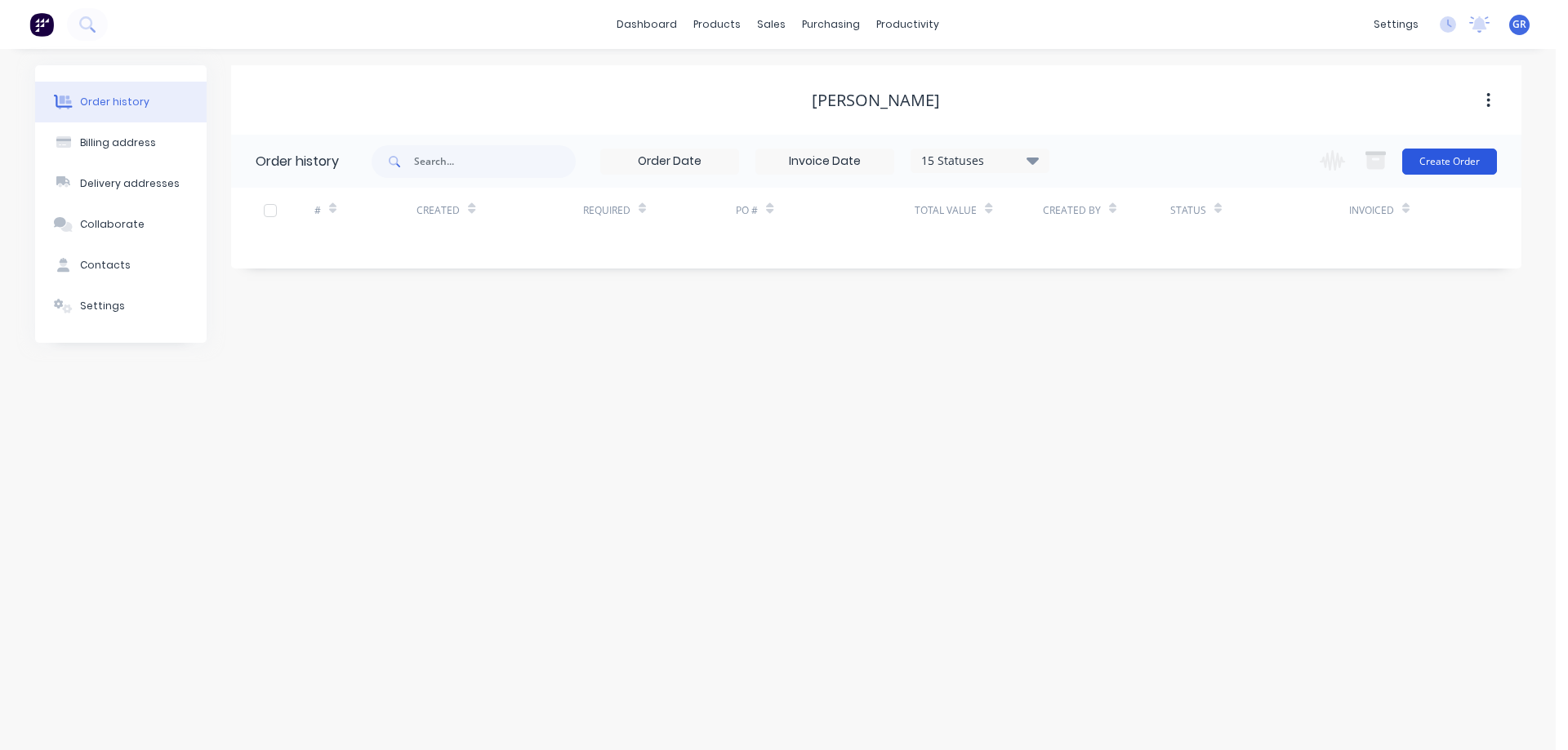
click at [1450, 157] on button "Create Order" at bounding box center [1450, 161] width 95 height 26
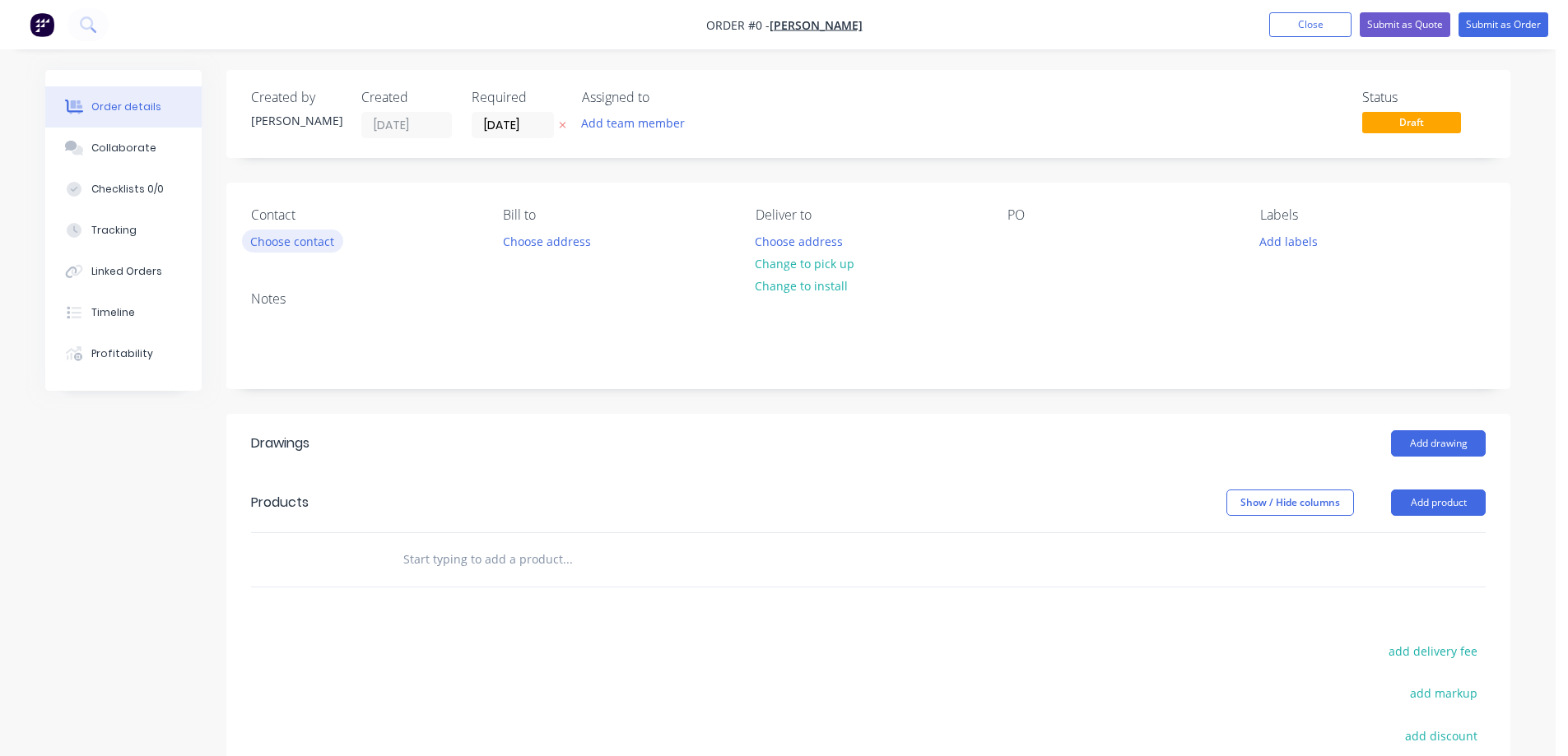
click at [293, 244] on button "Choose contact" at bounding box center [293, 241] width 101 height 22
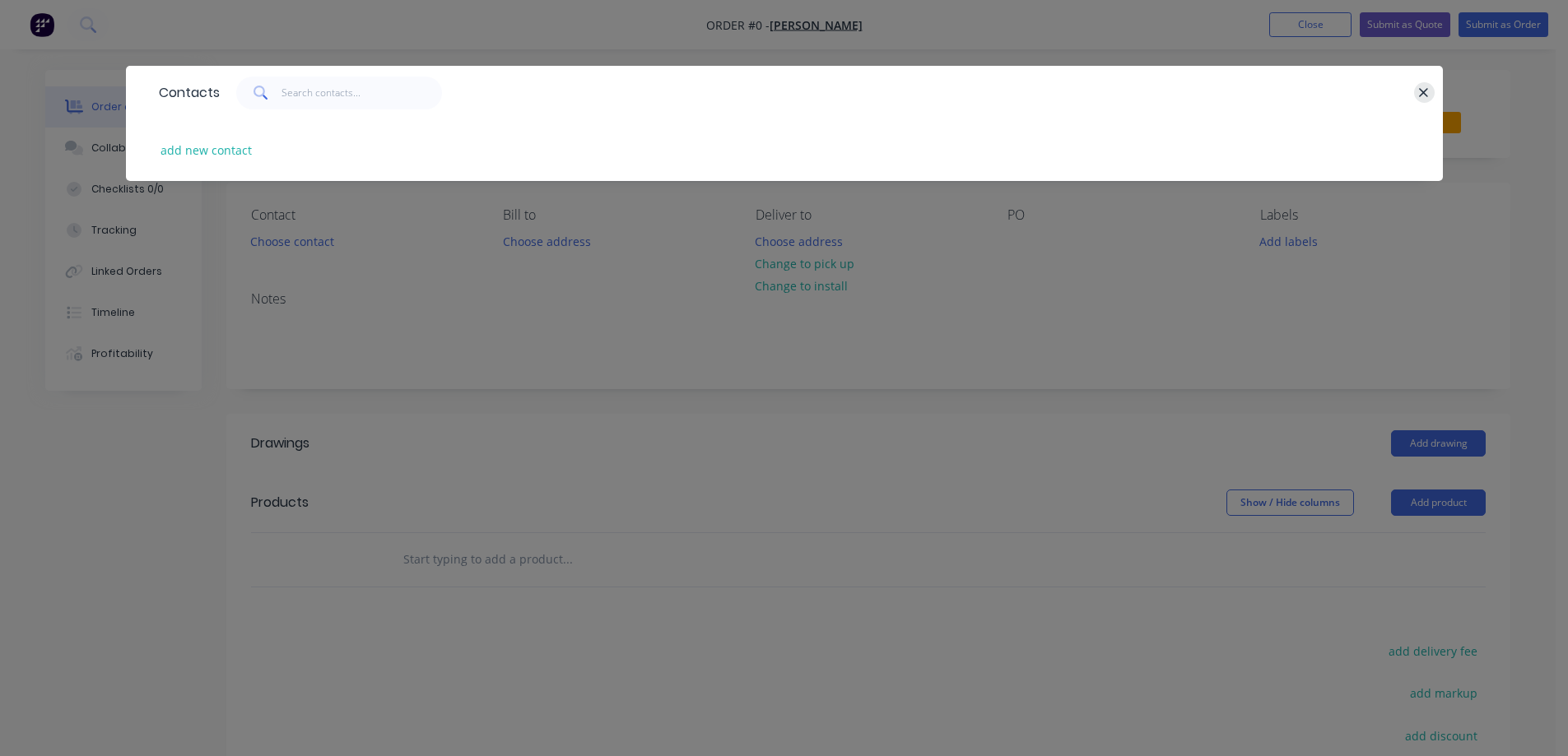
click at [1432, 94] on button "button" at bounding box center [1424, 92] width 20 height 20
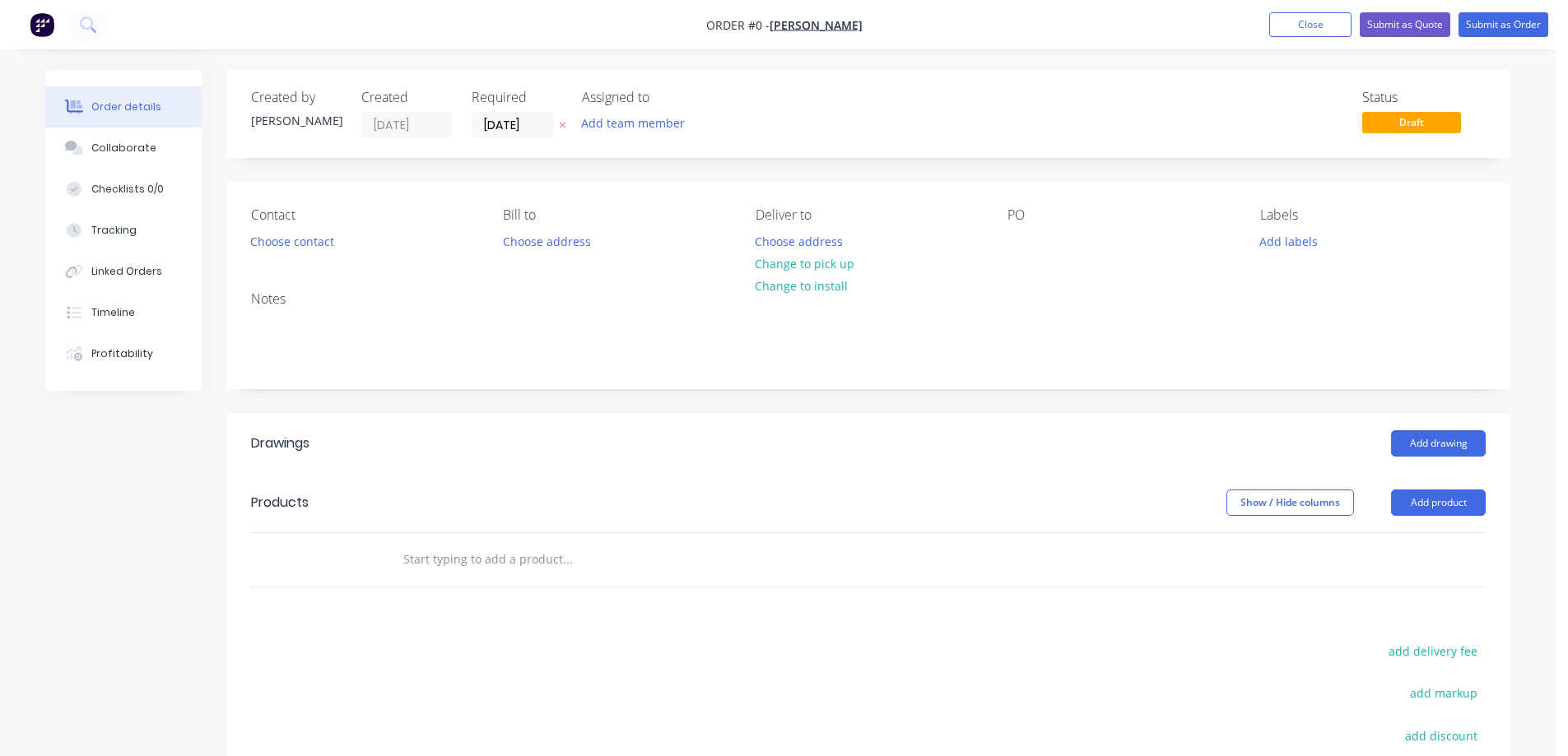
click at [316, 309] on div "Notes" at bounding box center [868, 333] width 1284 height 111
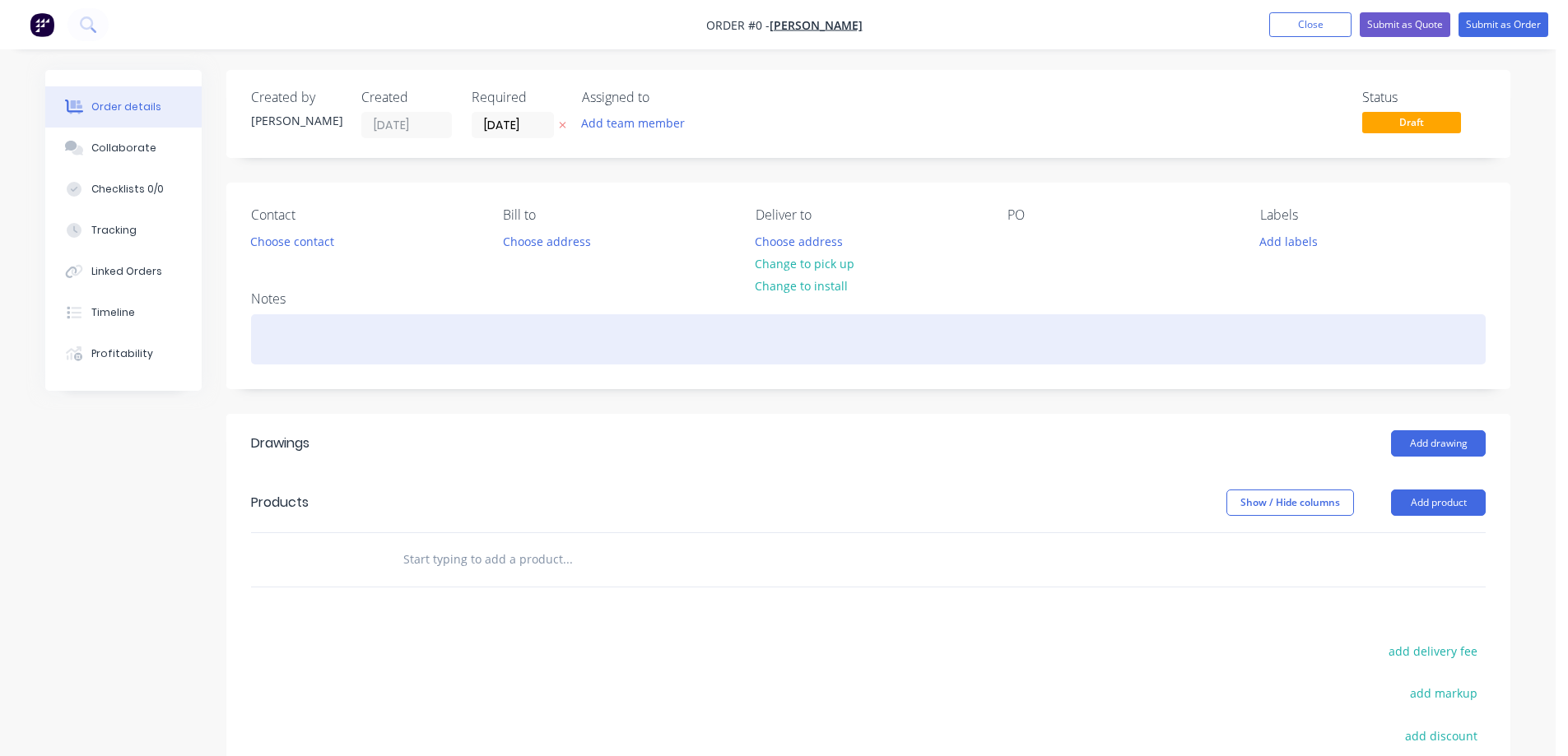
click at [318, 339] on div at bounding box center [868, 340] width 1235 height 50
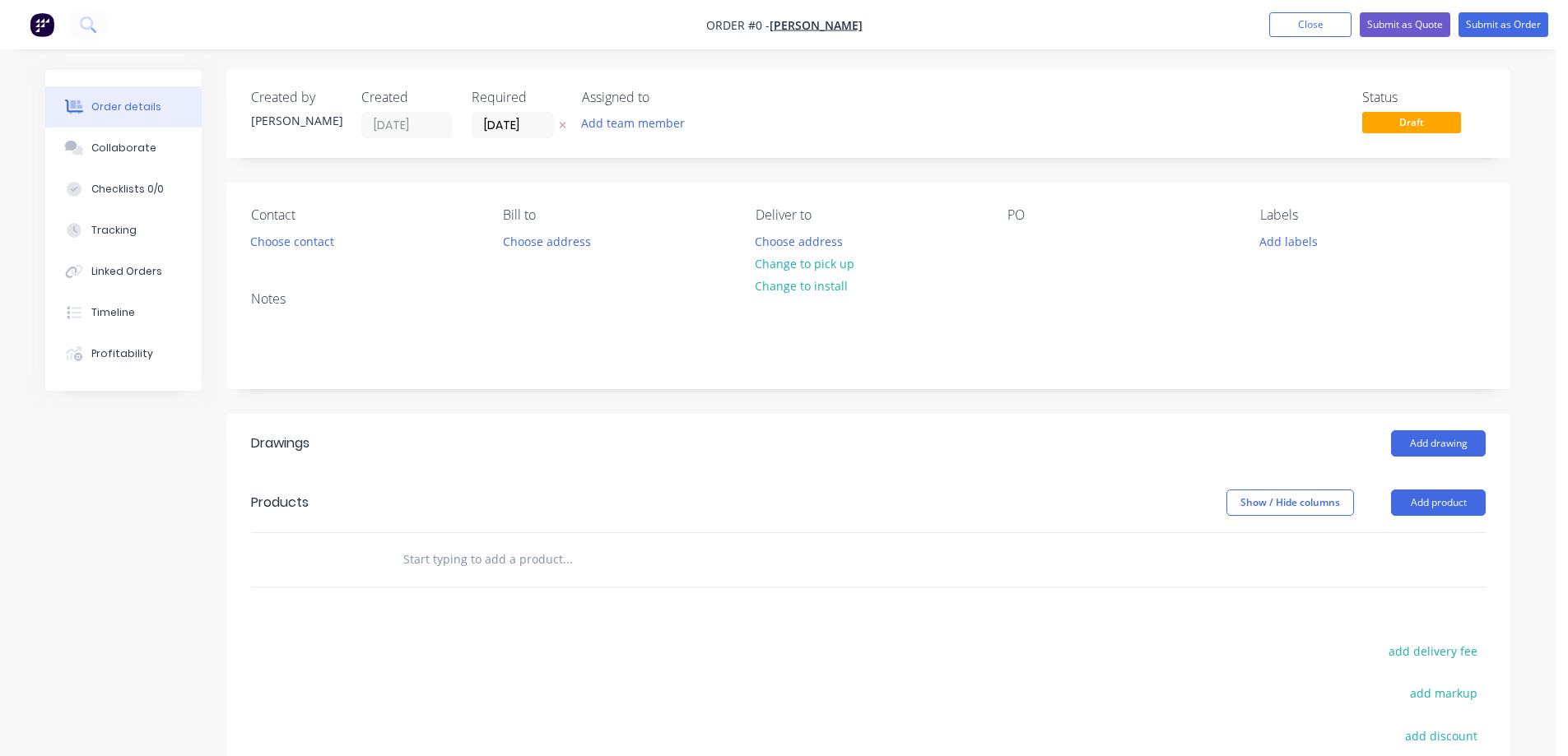
click at [478, 568] on div "Order details Collaborate Checklists 0/0 Tracking Linked Orders Timeline Profit…" at bounding box center [778, 538] width 1498 height 937
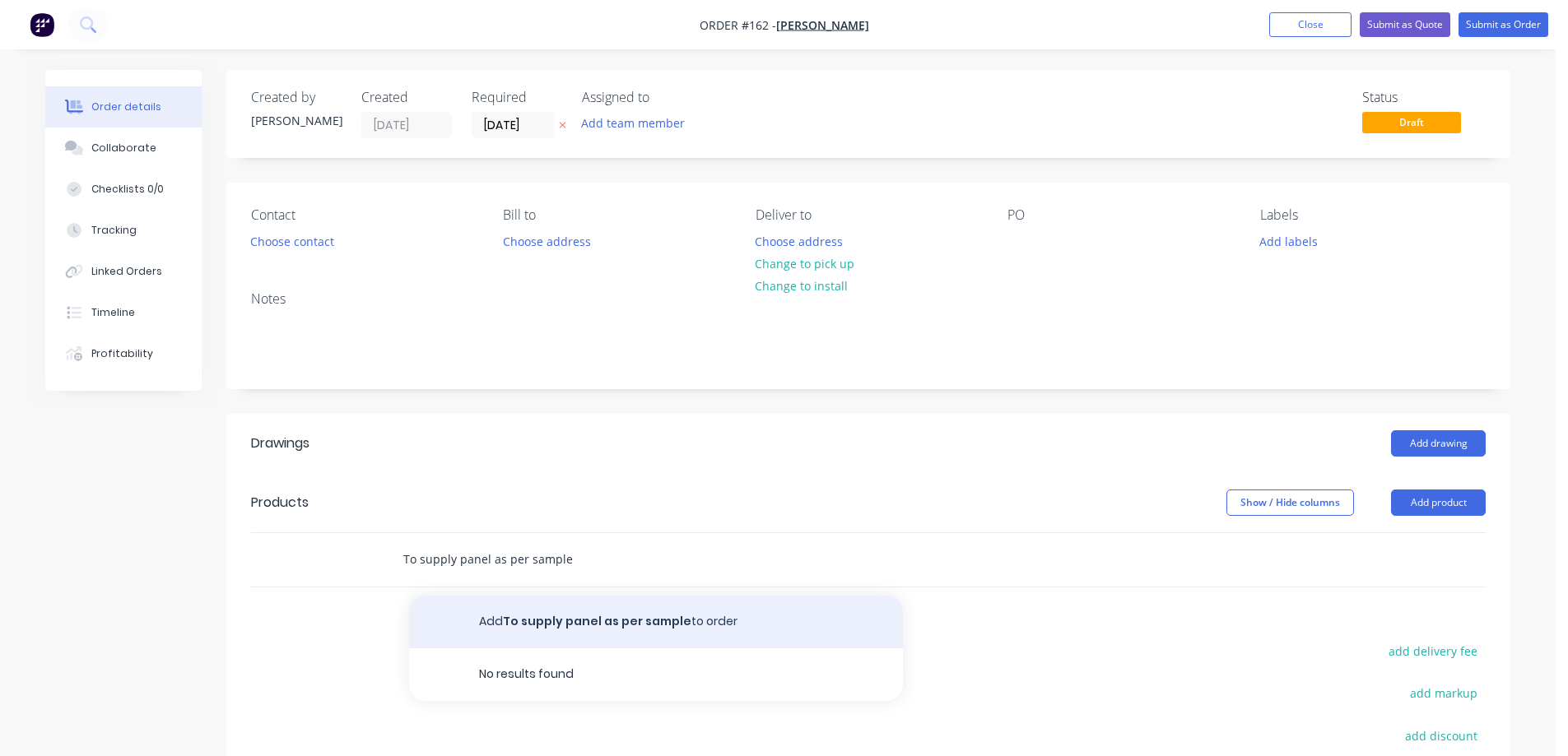
type input "To supply panel as per sample"
click at [555, 625] on button "Add To supply panel as per sample to order" at bounding box center [656, 622] width 494 height 53
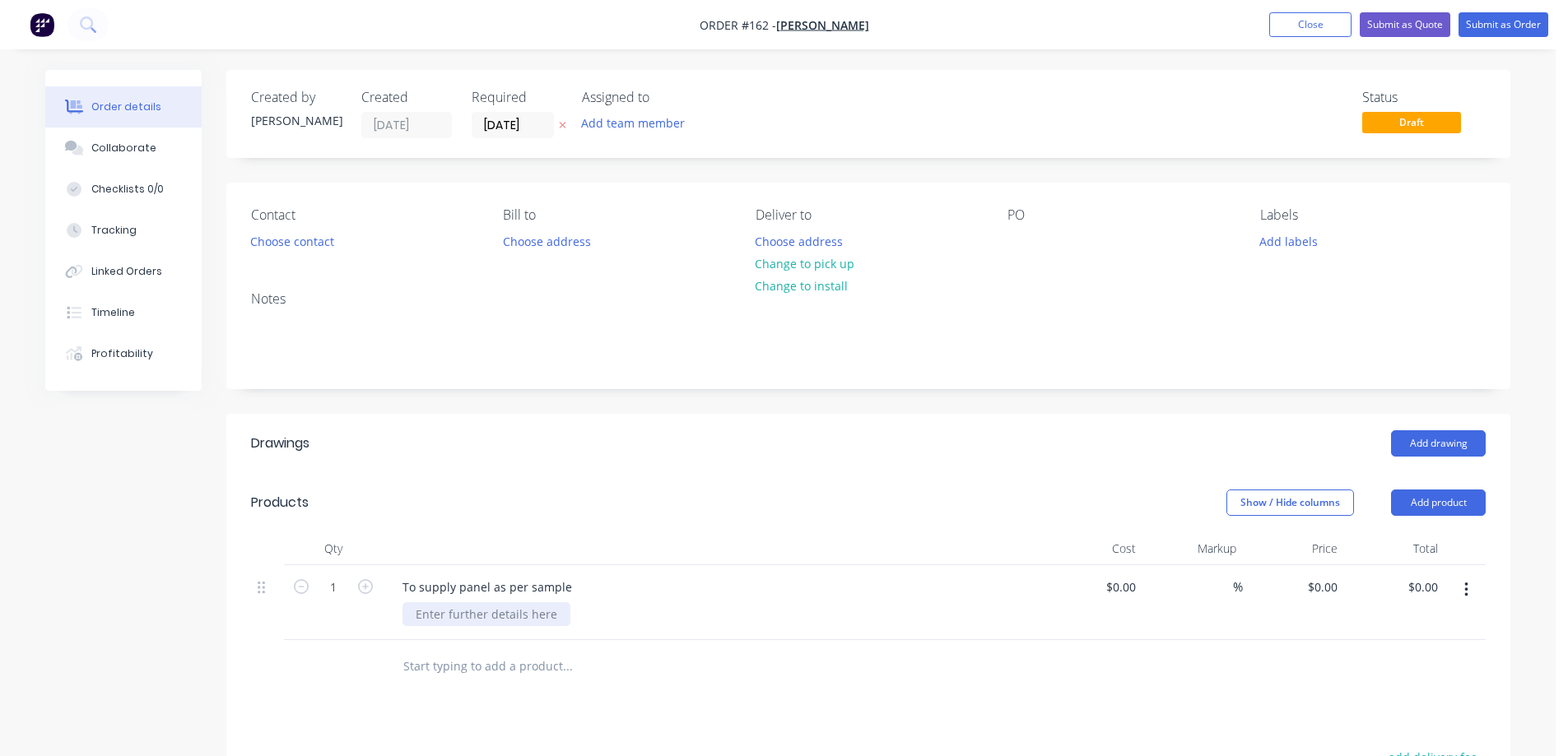
click at [527, 615] on div at bounding box center [486, 614] width 168 height 24
click at [669, 607] on div "1200x2400x2mm zinc" at bounding box center [718, 614] width 632 height 24
click at [1503, 20] on button "Submit as Order" at bounding box center [1503, 25] width 89 height 25
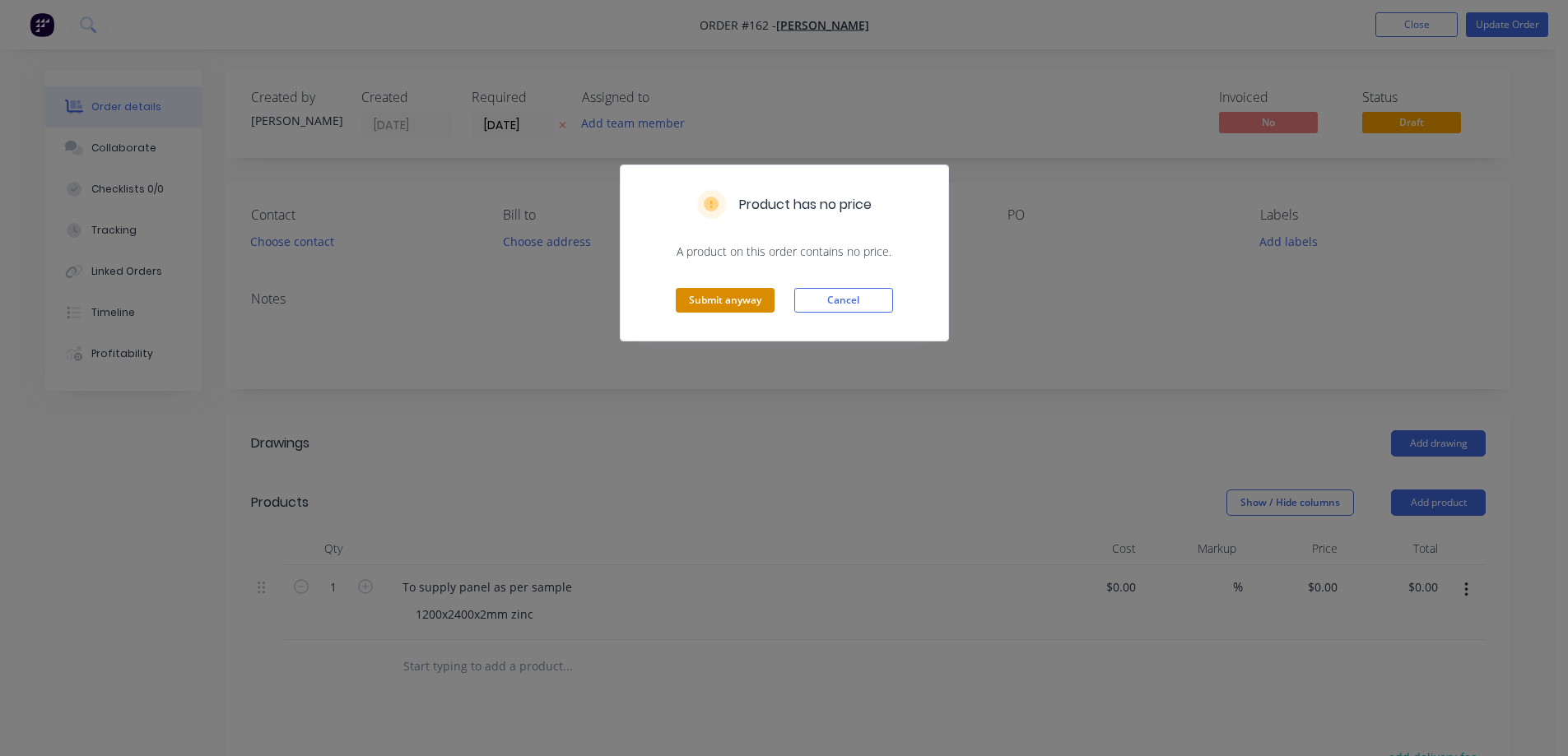
click at [720, 296] on button "Submit anyway" at bounding box center [725, 301] width 99 height 25
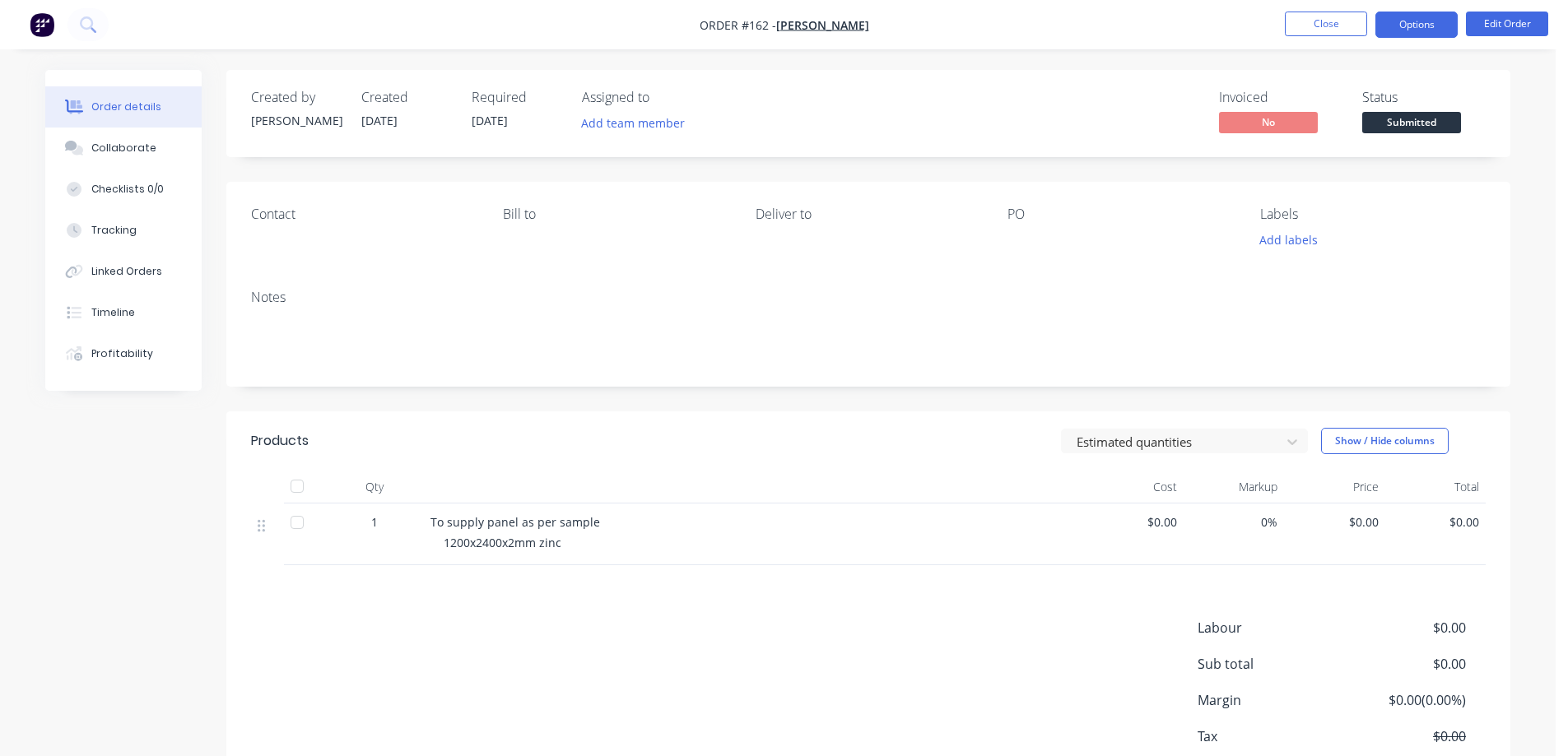
click at [1404, 31] on button "Options" at bounding box center [1416, 25] width 82 height 27
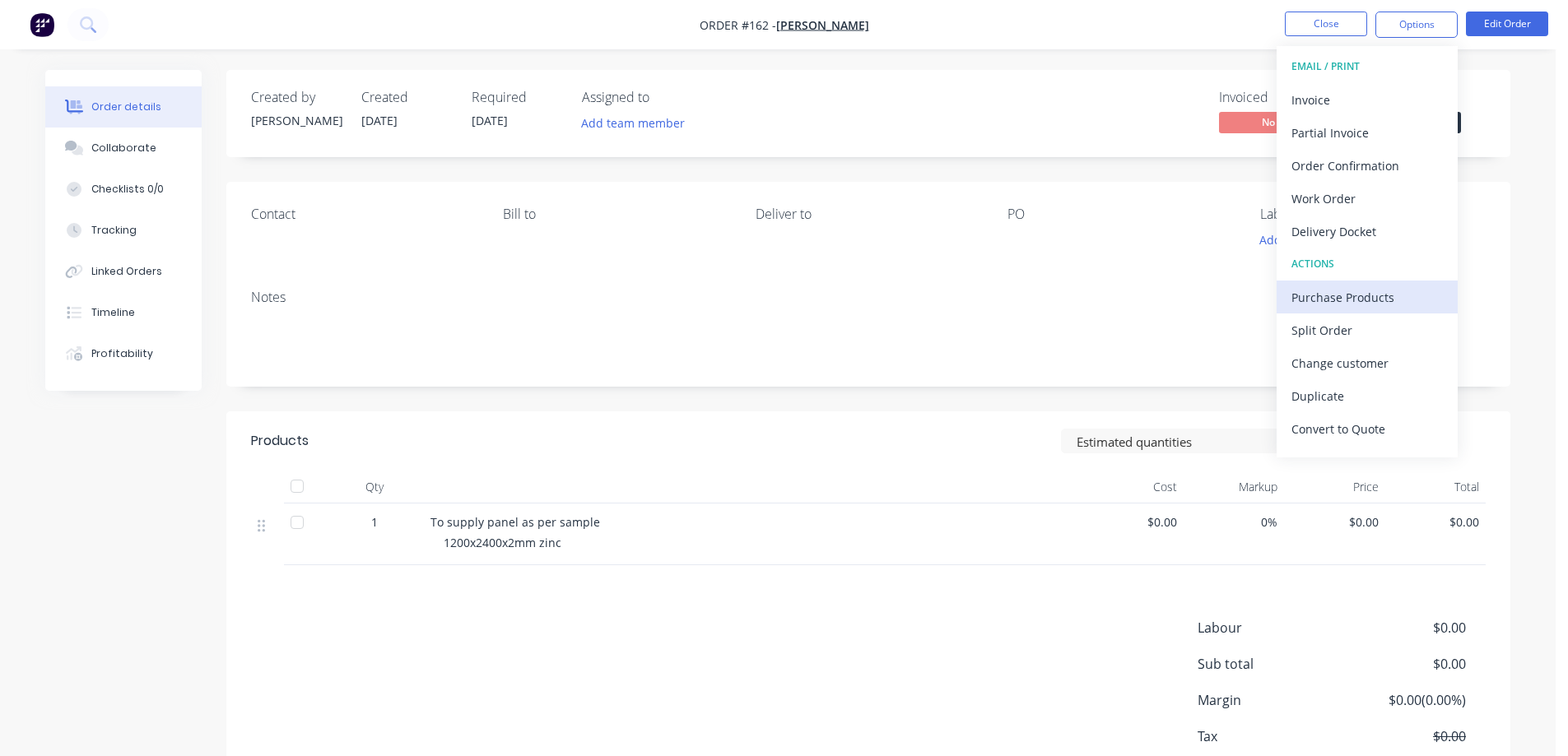
click at [1361, 302] on div "Purchase Products" at bounding box center [1366, 297] width 151 height 24
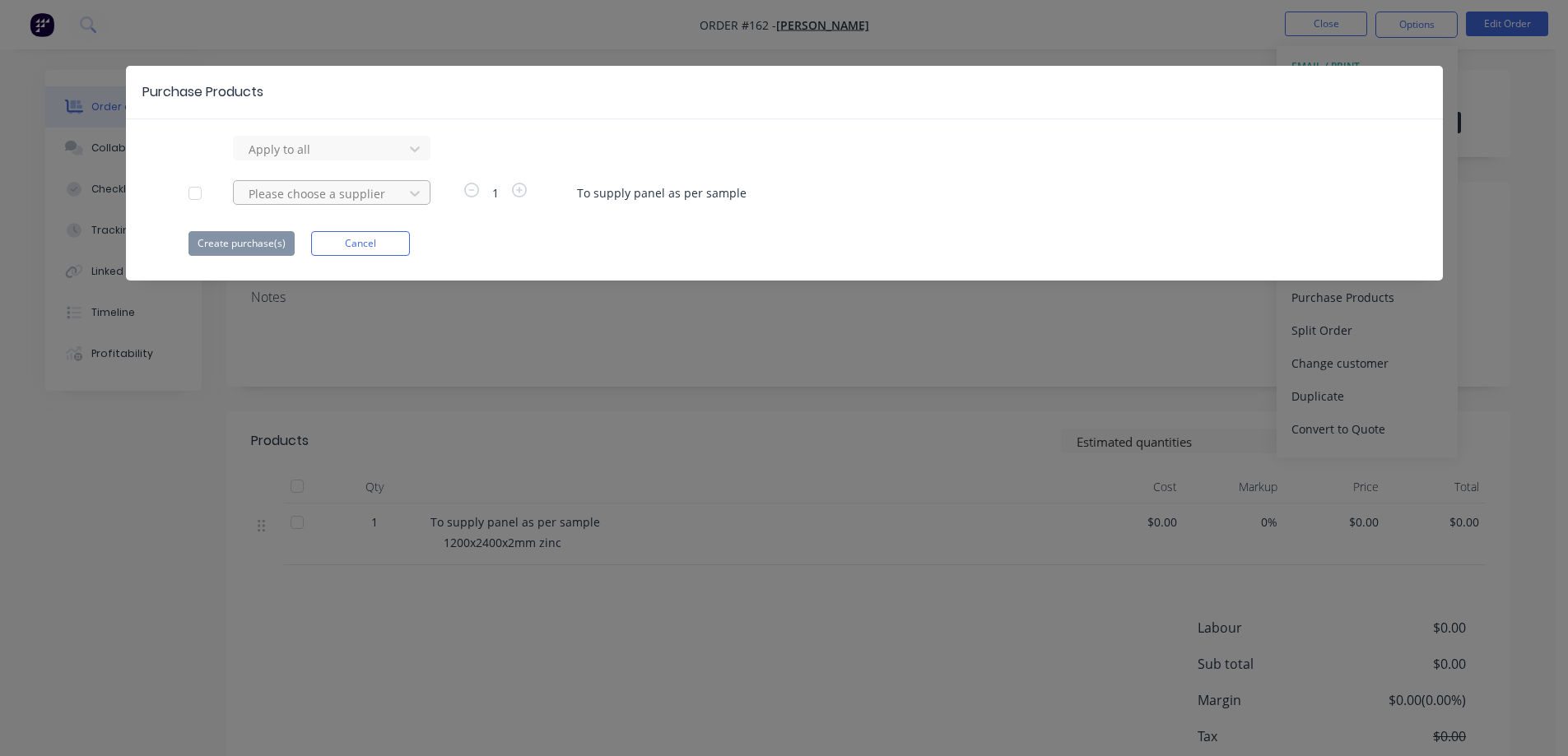
click at [290, 197] on div at bounding box center [321, 194] width 149 height 20
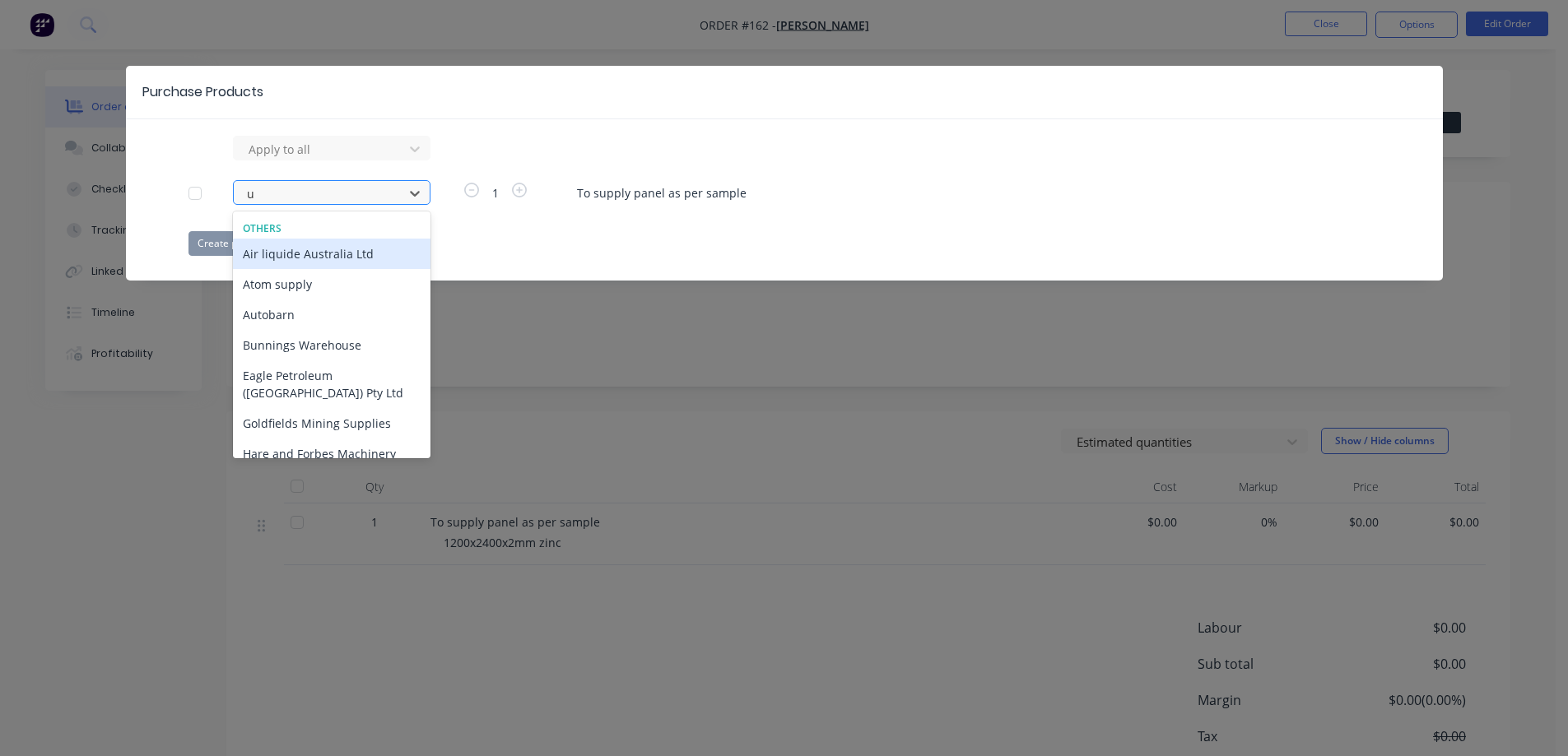
type input "un"
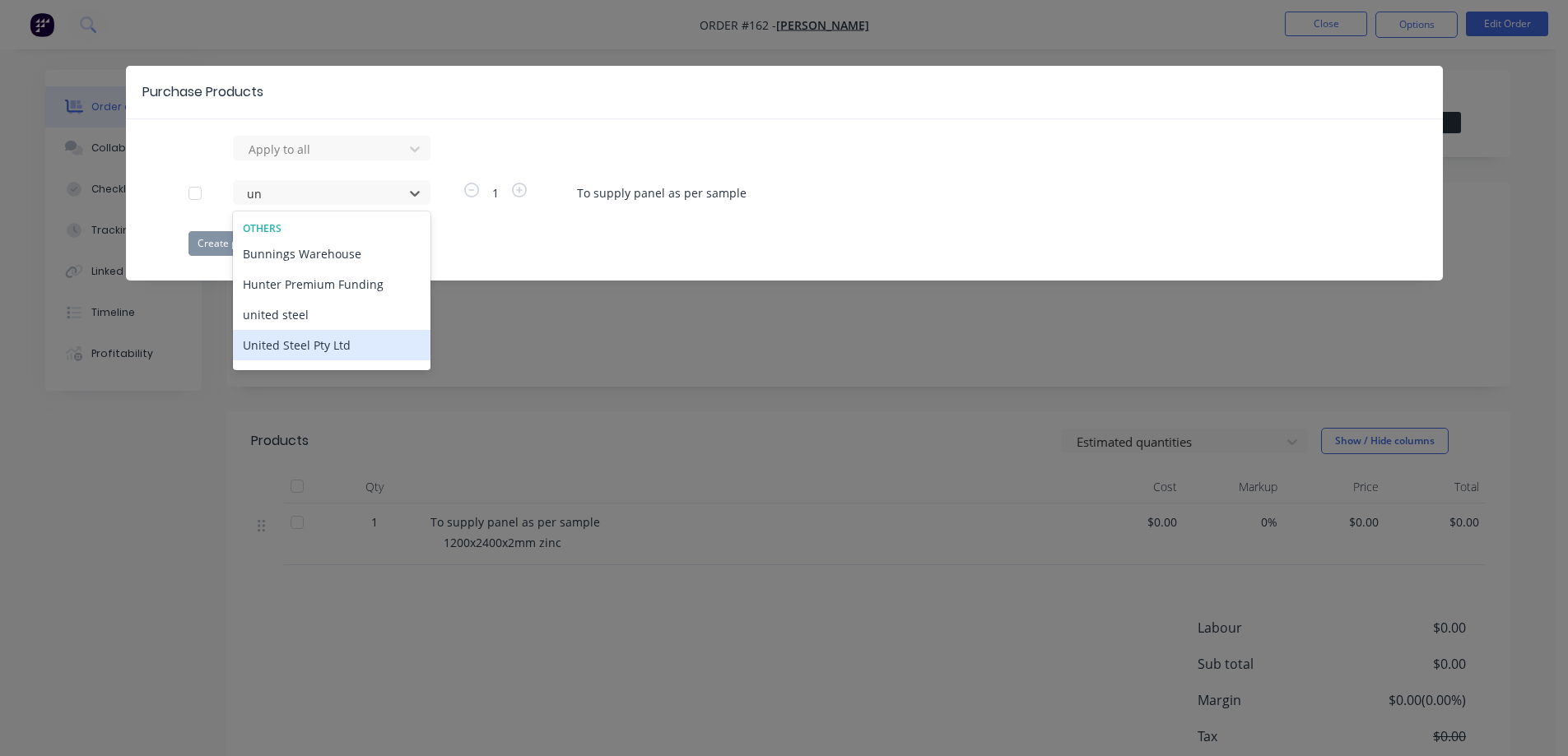
click at [305, 337] on div "United Steel Pty Ltd" at bounding box center [331, 345] width 197 height 30
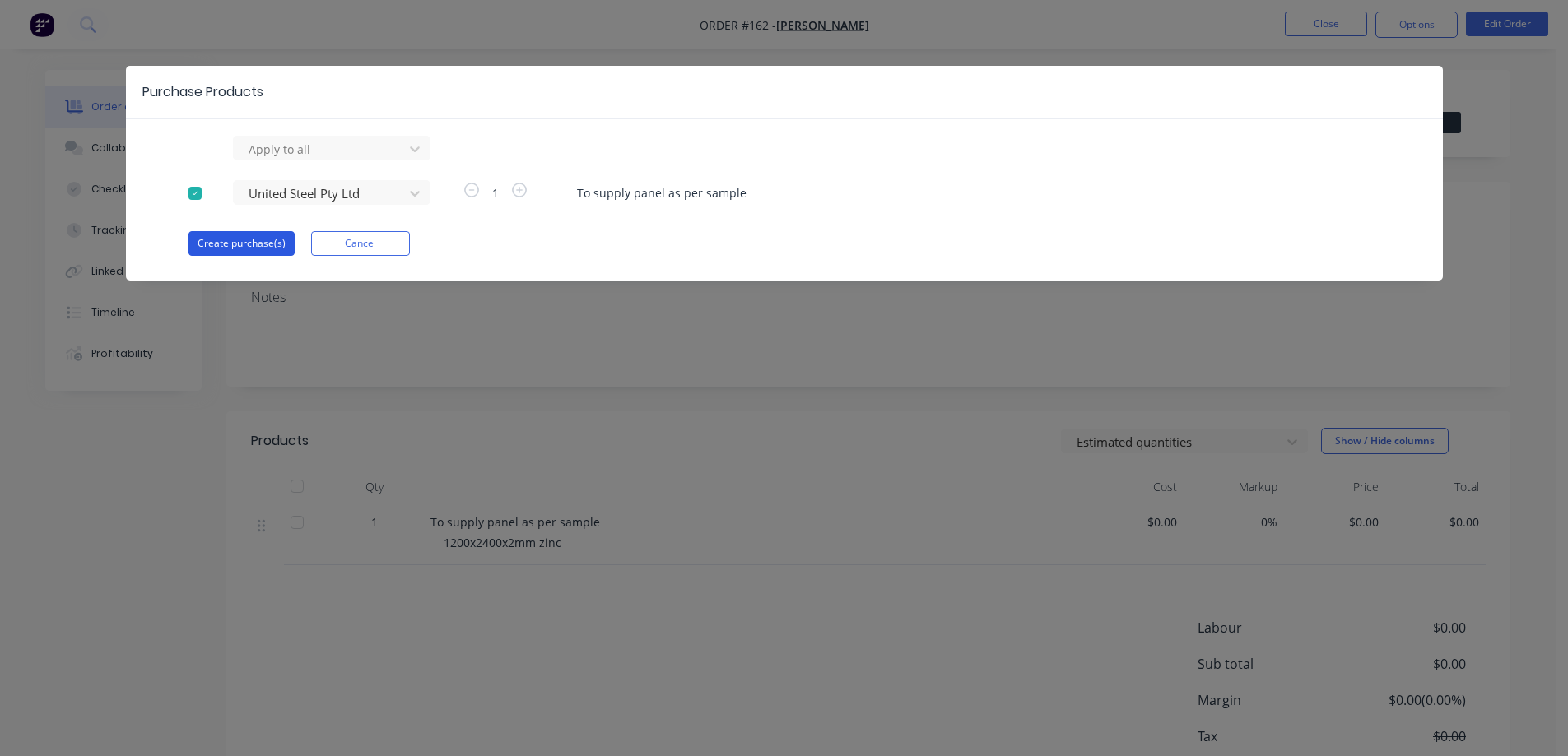
click at [241, 242] on button "Create purchase(s)" at bounding box center [241, 244] width 106 height 25
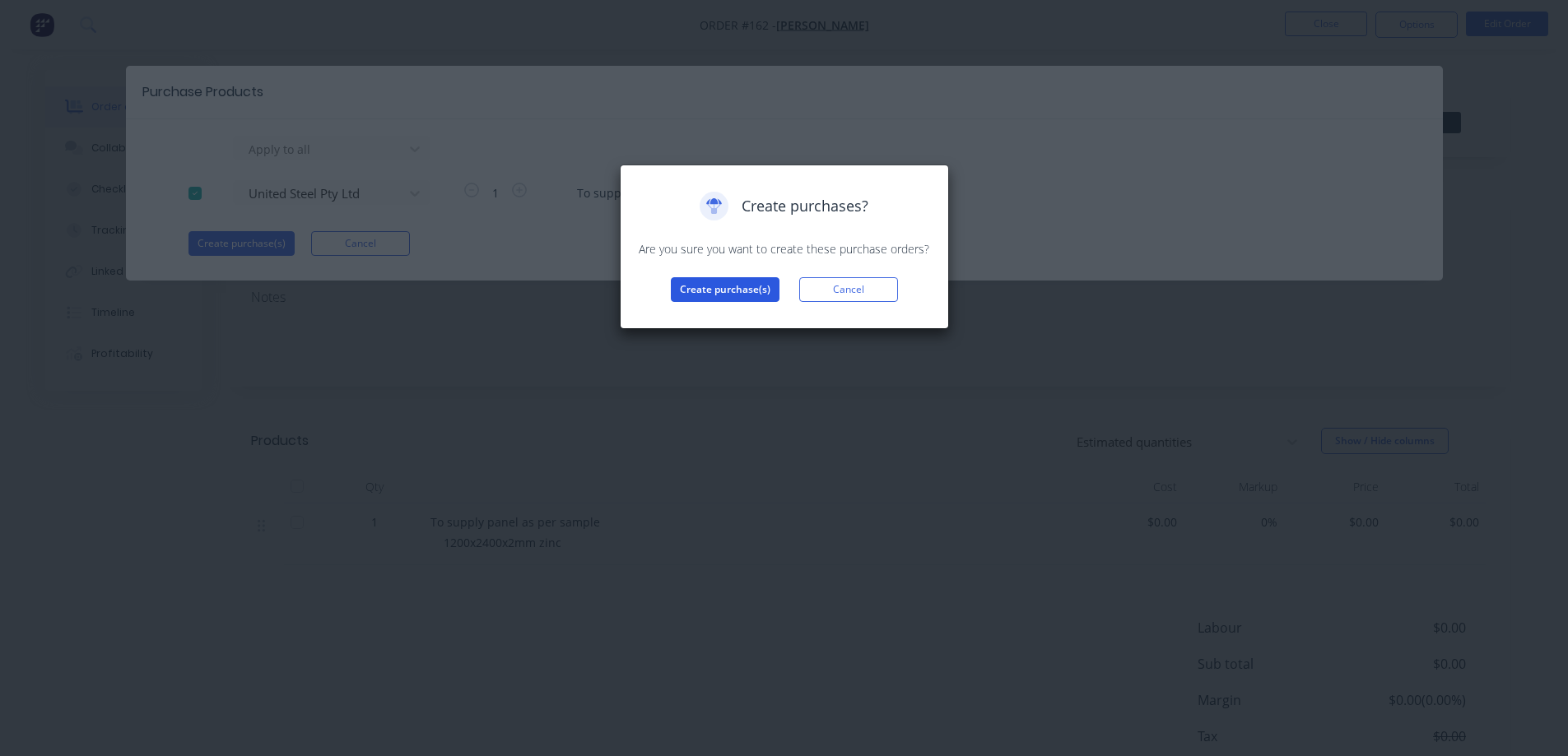
click at [707, 289] on button "Create purchase(s)" at bounding box center [725, 290] width 109 height 25
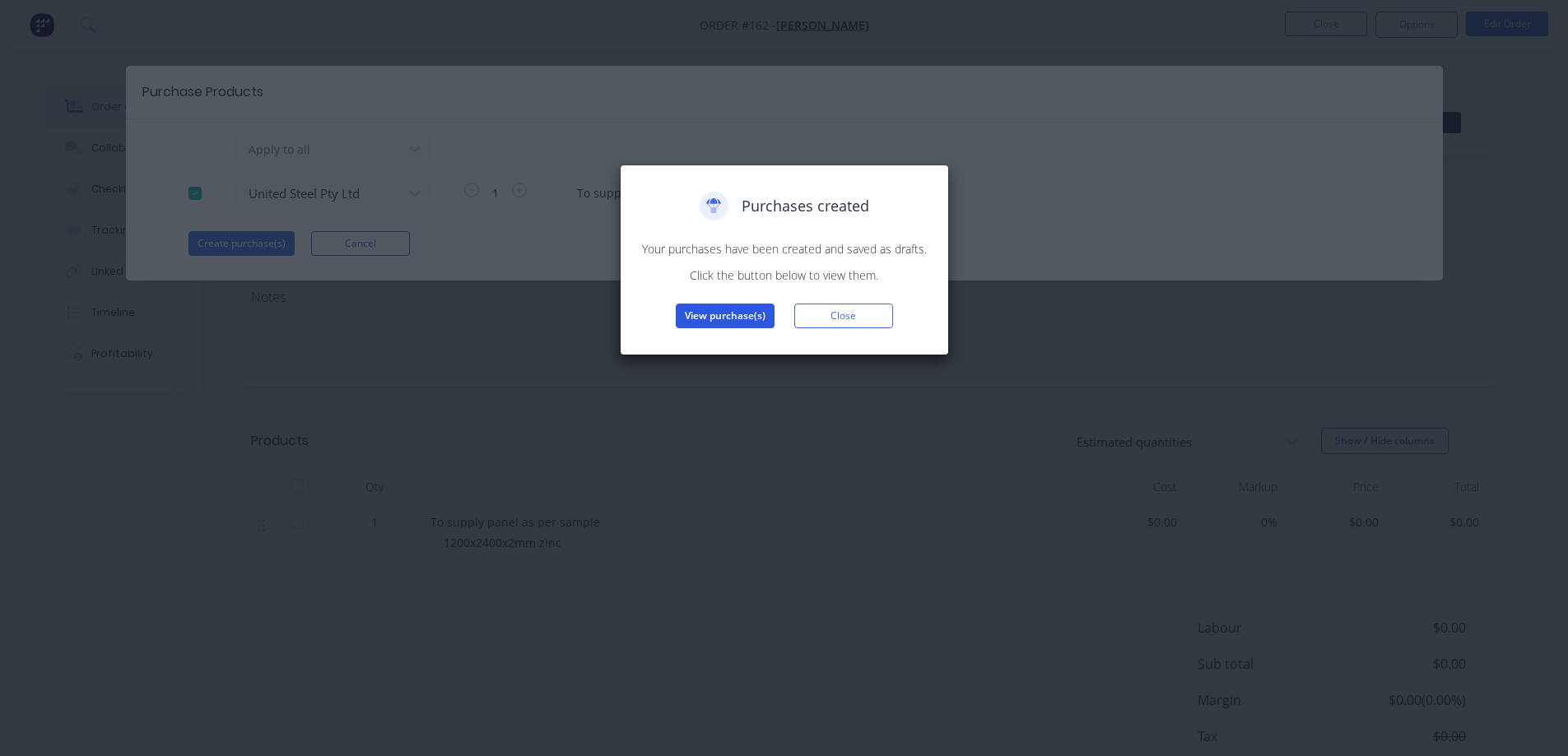
click at [698, 312] on button "View purchase(s)" at bounding box center [725, 316] width 99 height 25
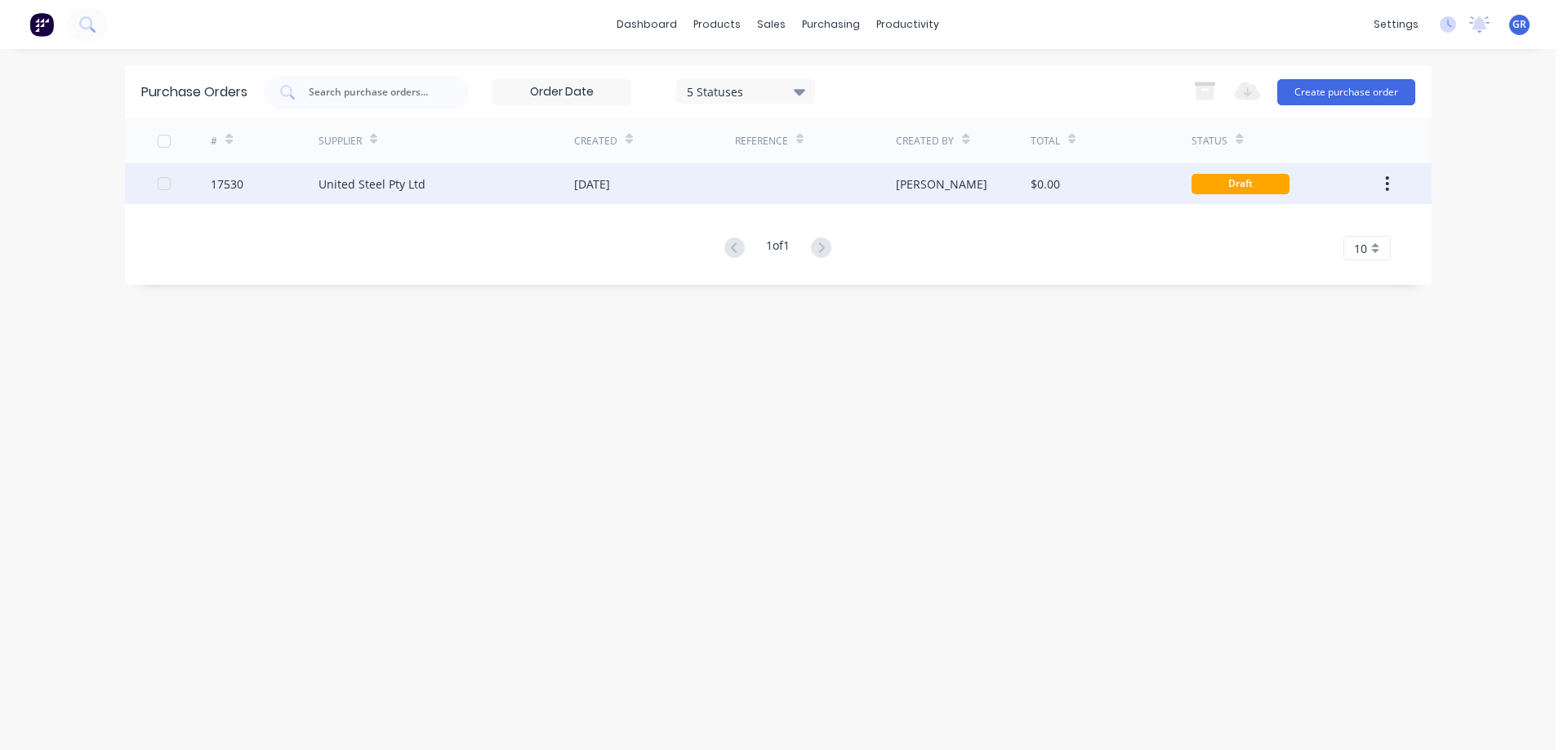
click at [477, 181] on div "United Steel Pty Ltd" at bounding box center [446, 183] width 255 height 41
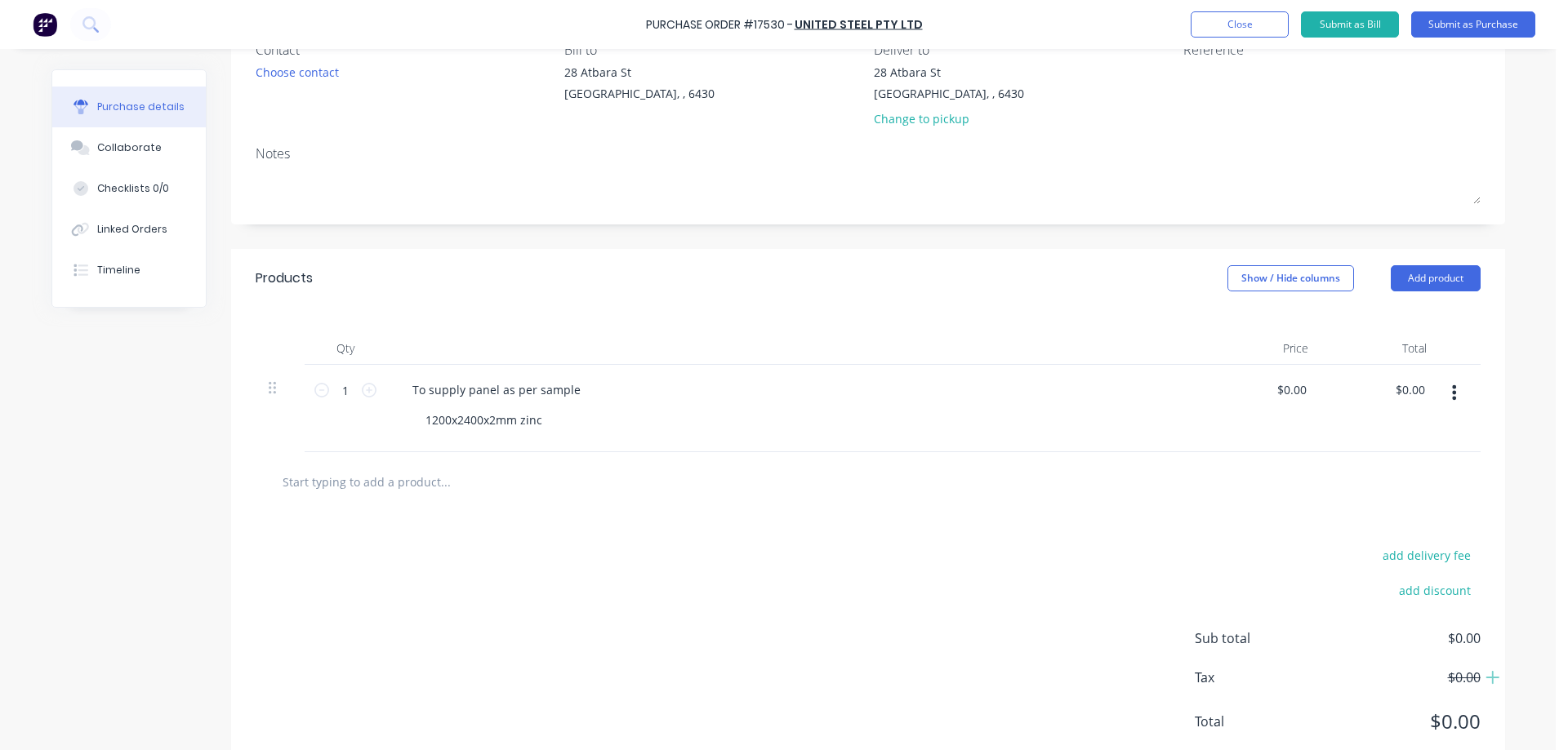
scroll to position [163, 0]
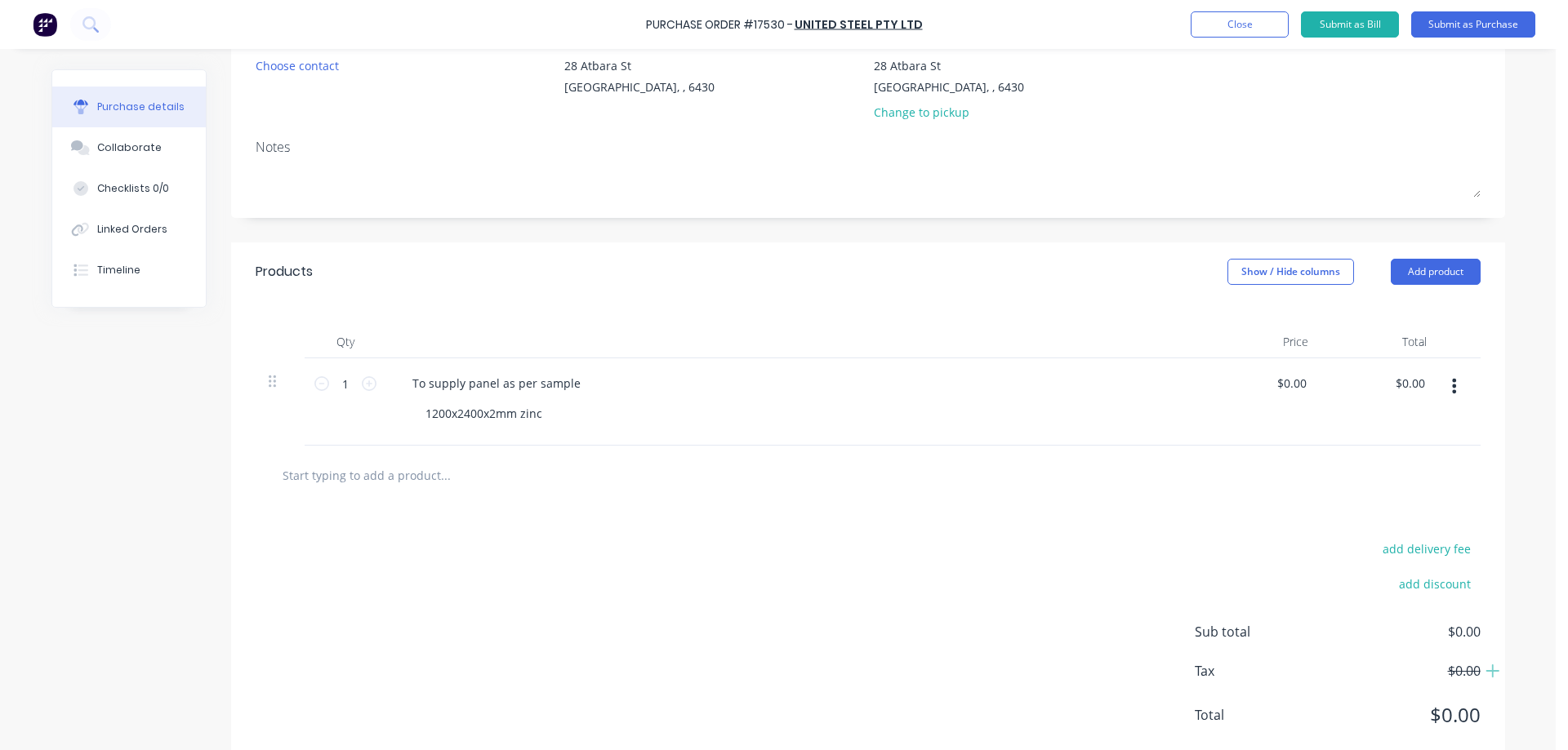
click at [1452, 384] on icon "button" at bounding box center [1454, 386] width 4 height 15
click at [1408, 530] on button "Delete" at bounding box center [1405, 527] width 139 height 32
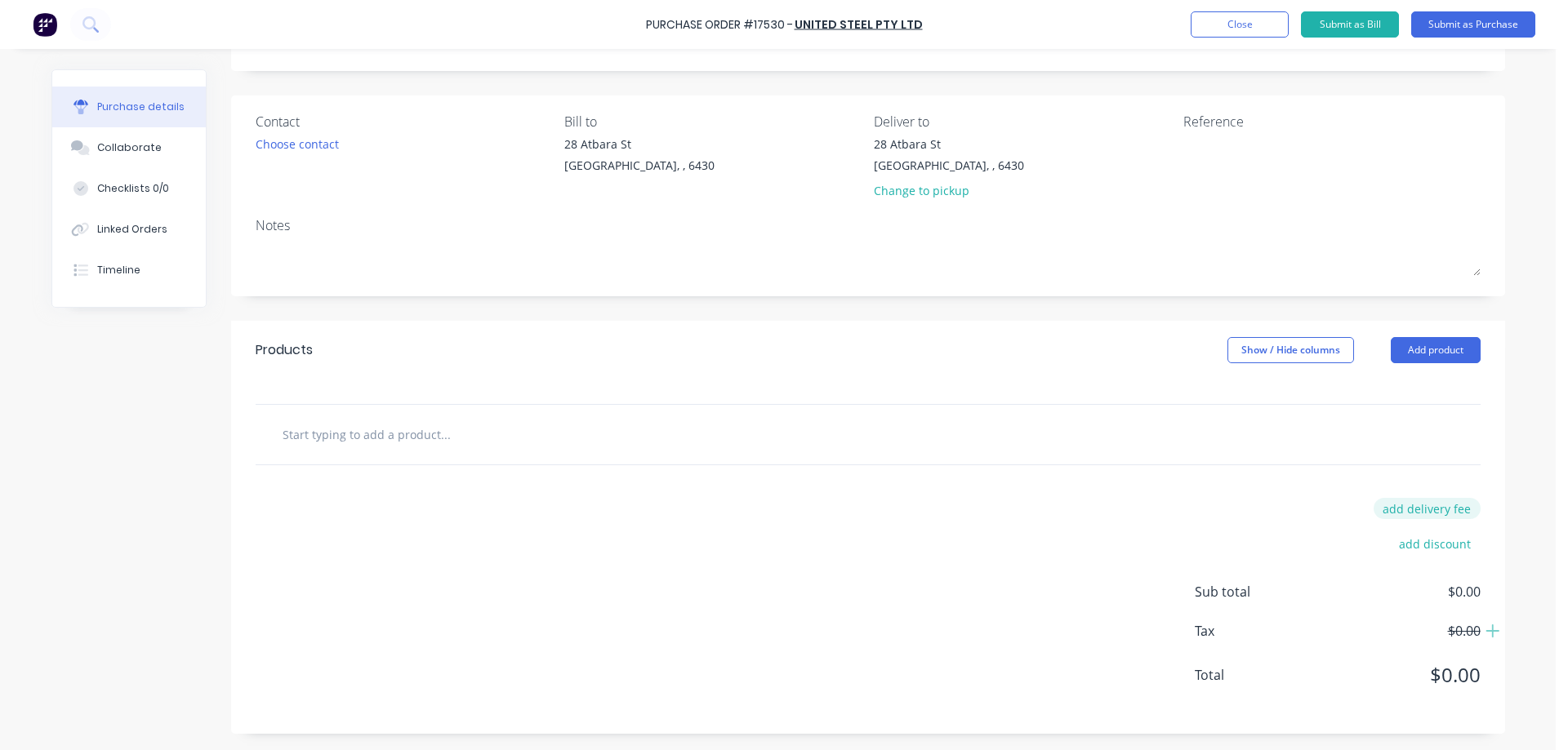
scroll to position [85, 0]
click at [1424, 346] on button "Add product" at bounding box center [1436, 350] width 89 height 26
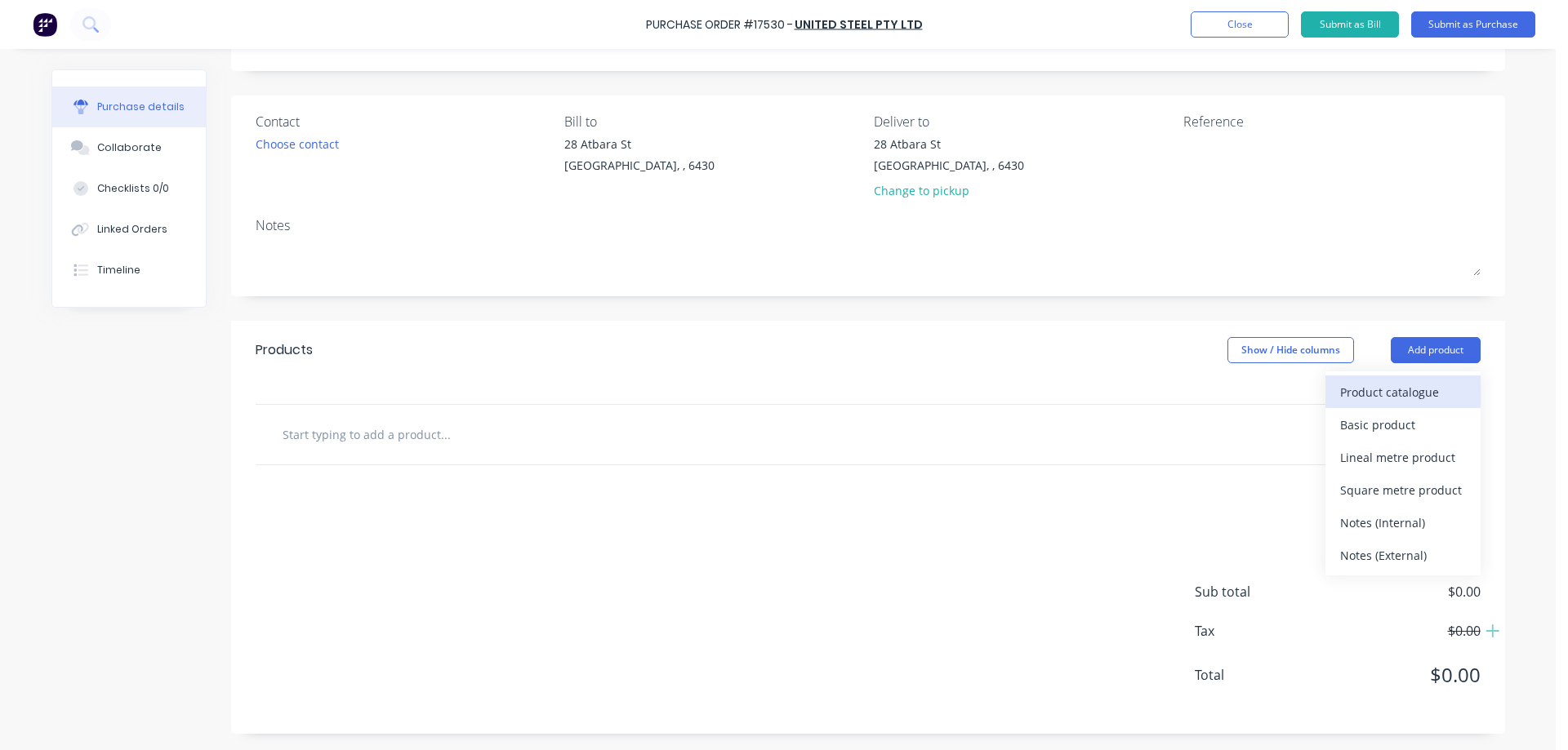
click at [1380, 396] on div "Product catalogue" at bounding box center [1403, 392] width 125 height 24
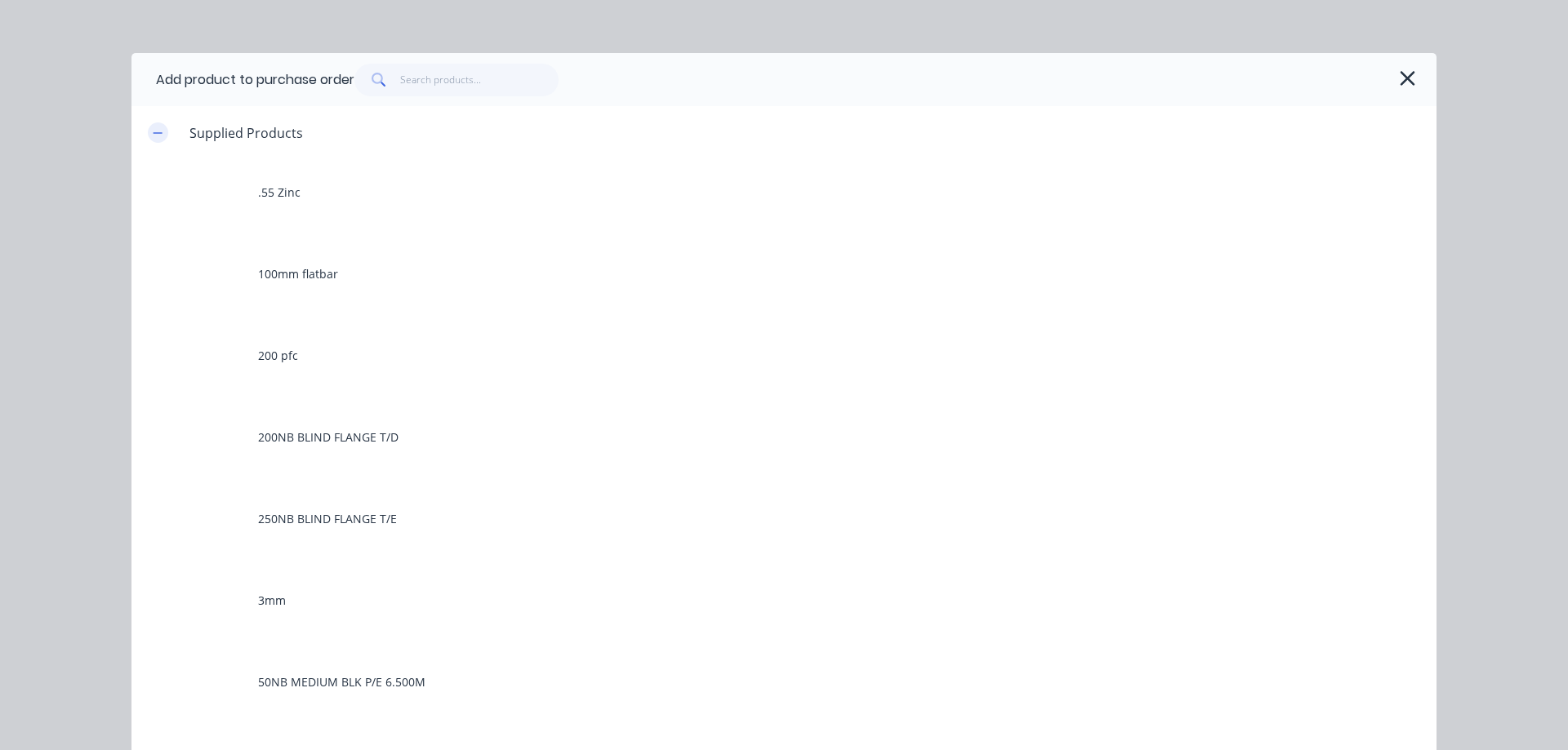
click at [160, 136] on button "button" at bounding box center [157, 132] width 20 height 20
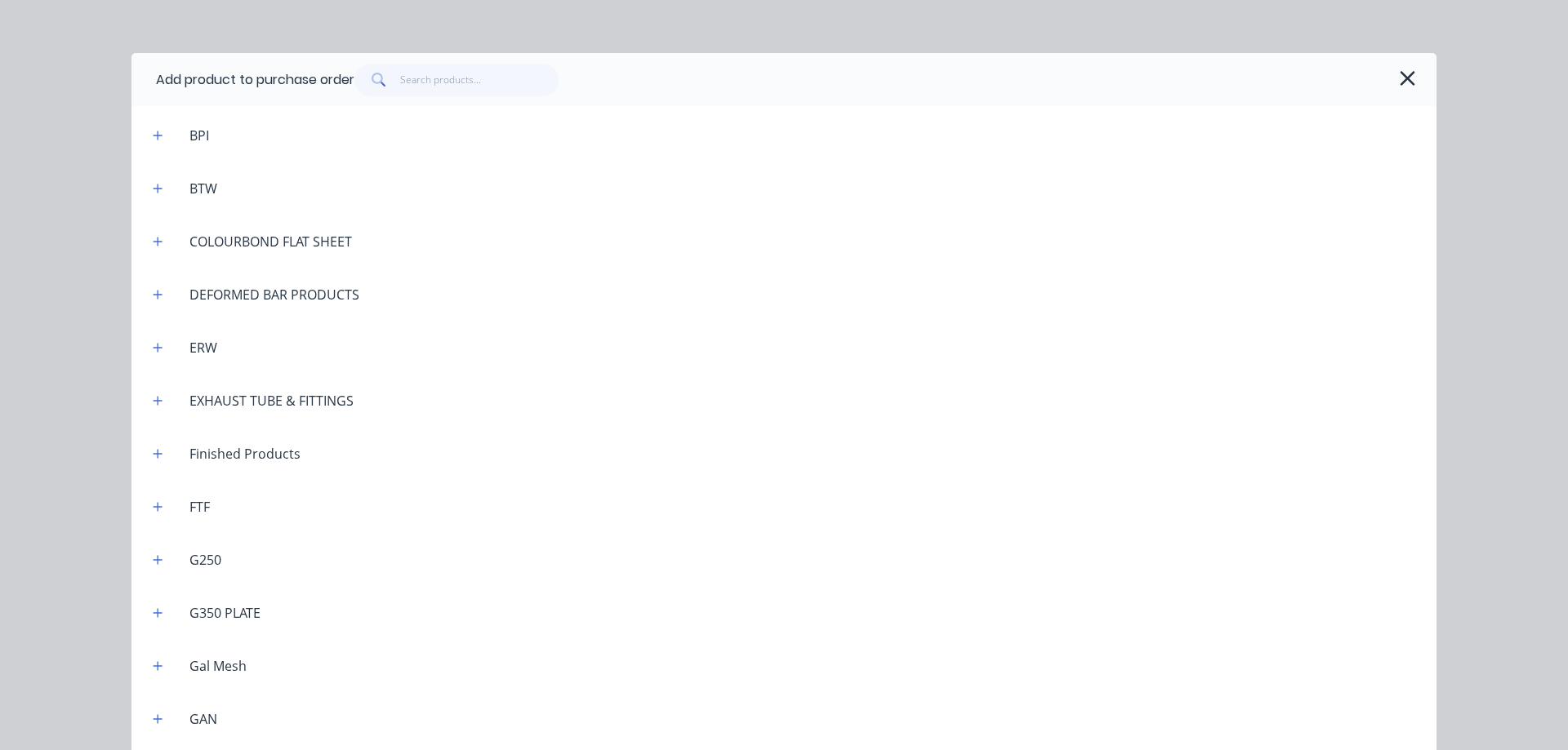
scroll to position [245, 0]
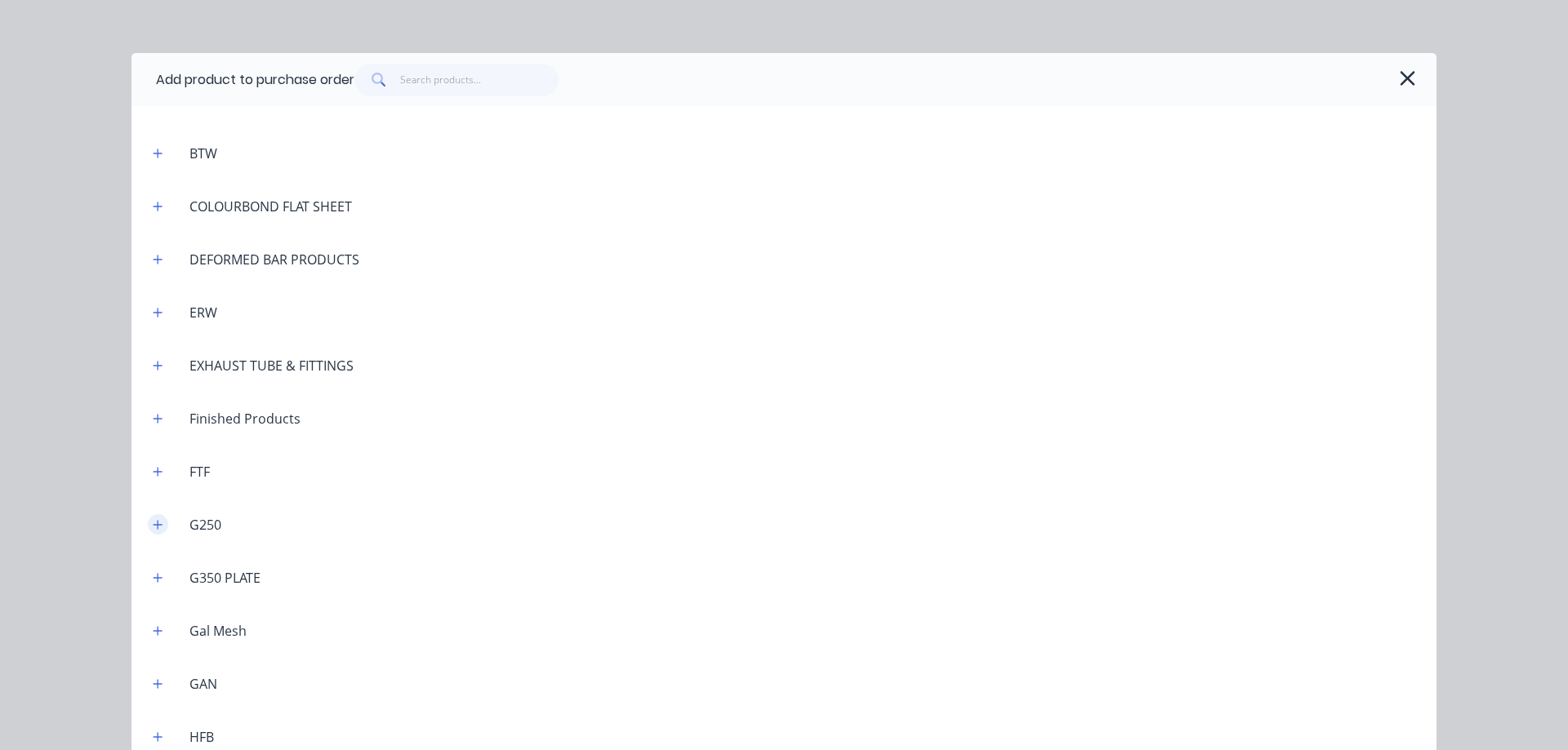
click at [153, 529] on icon "button" at bounding box center [157, 525] width 10 height 11
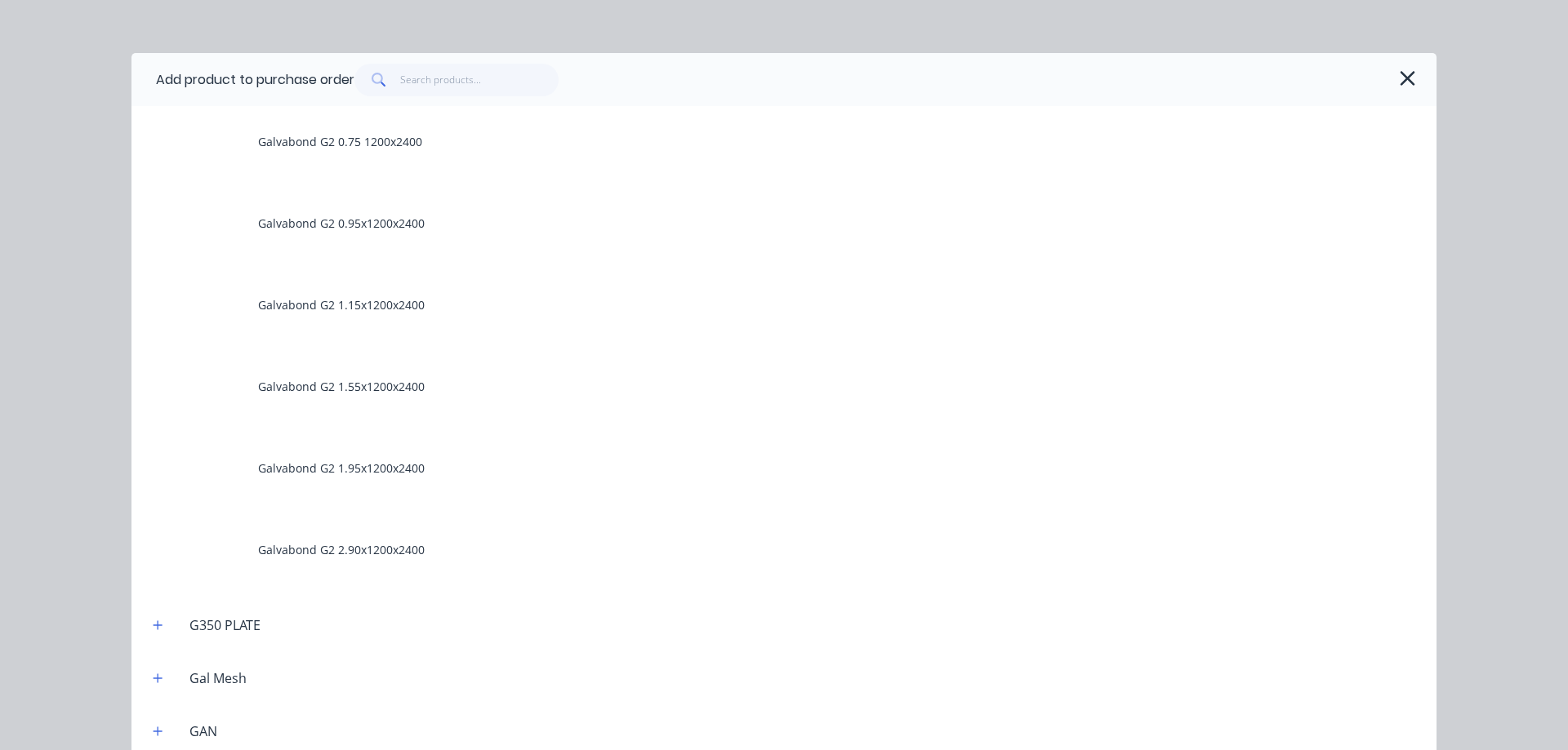
scroll to position [735, 0]
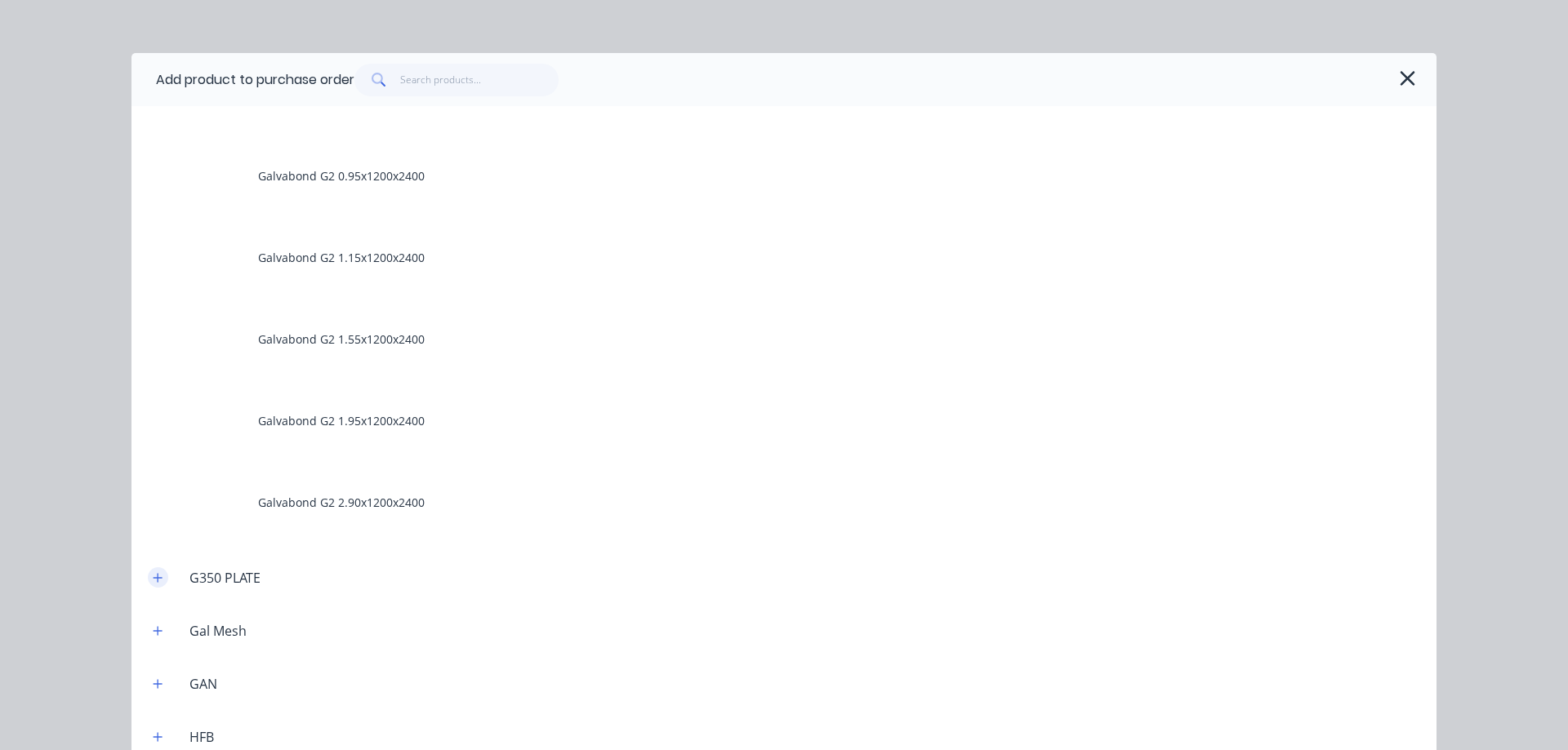
click at [153, 574] on icon "button" at bounding box center [157, 578] width 10 height 11
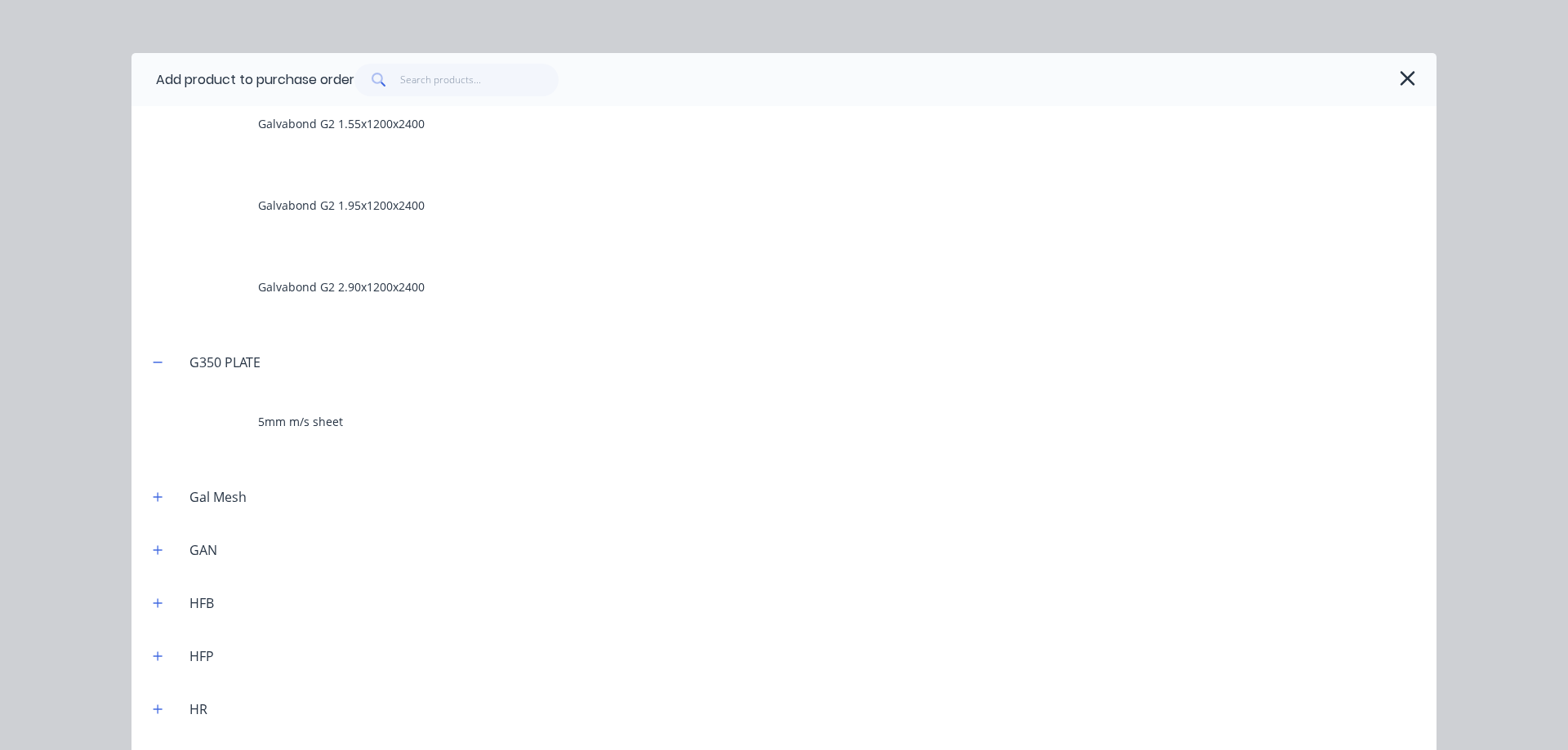
scroll to position [1143, 0]
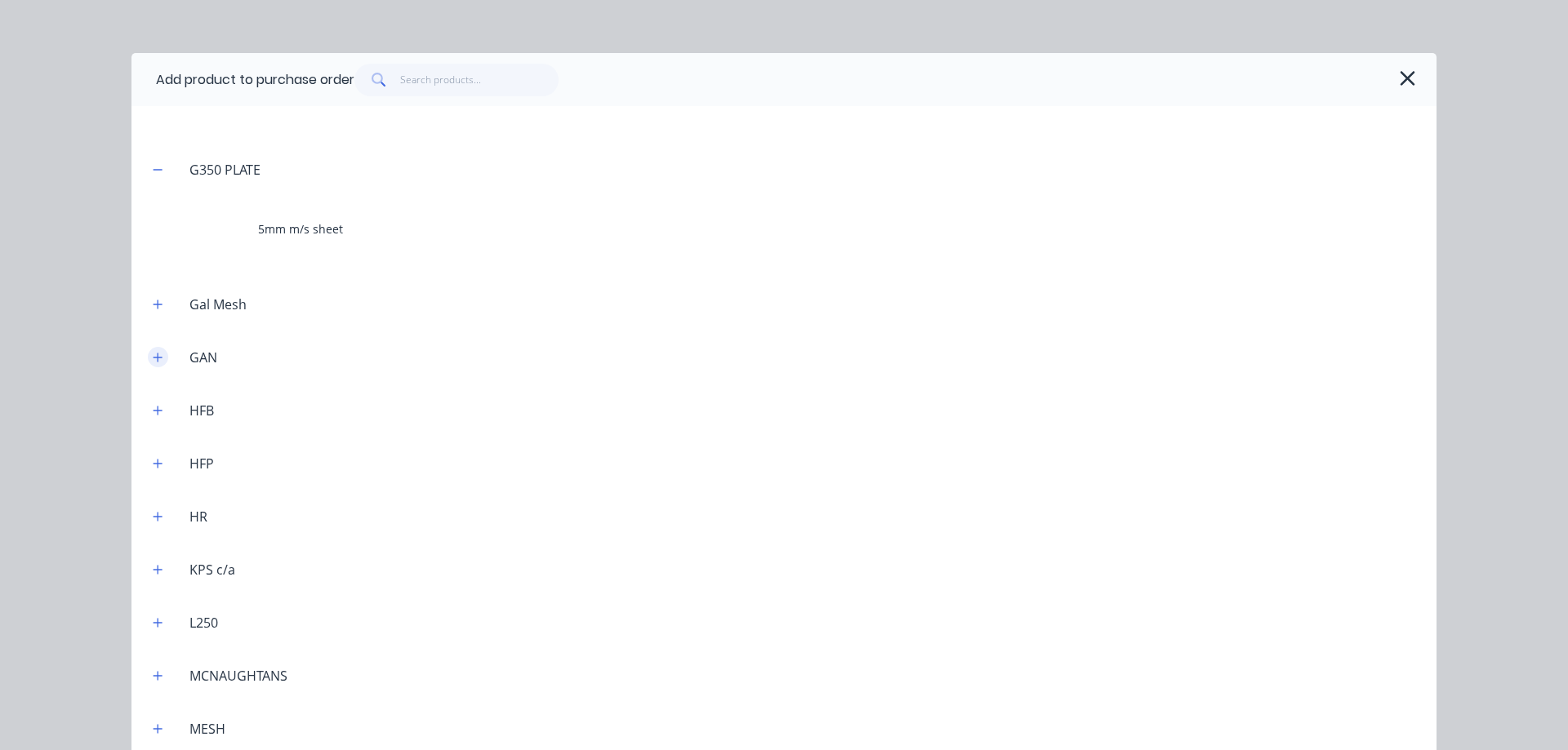
click at [154, 354] on icon "button" at bounding box center [157, 357] width 10 height 11
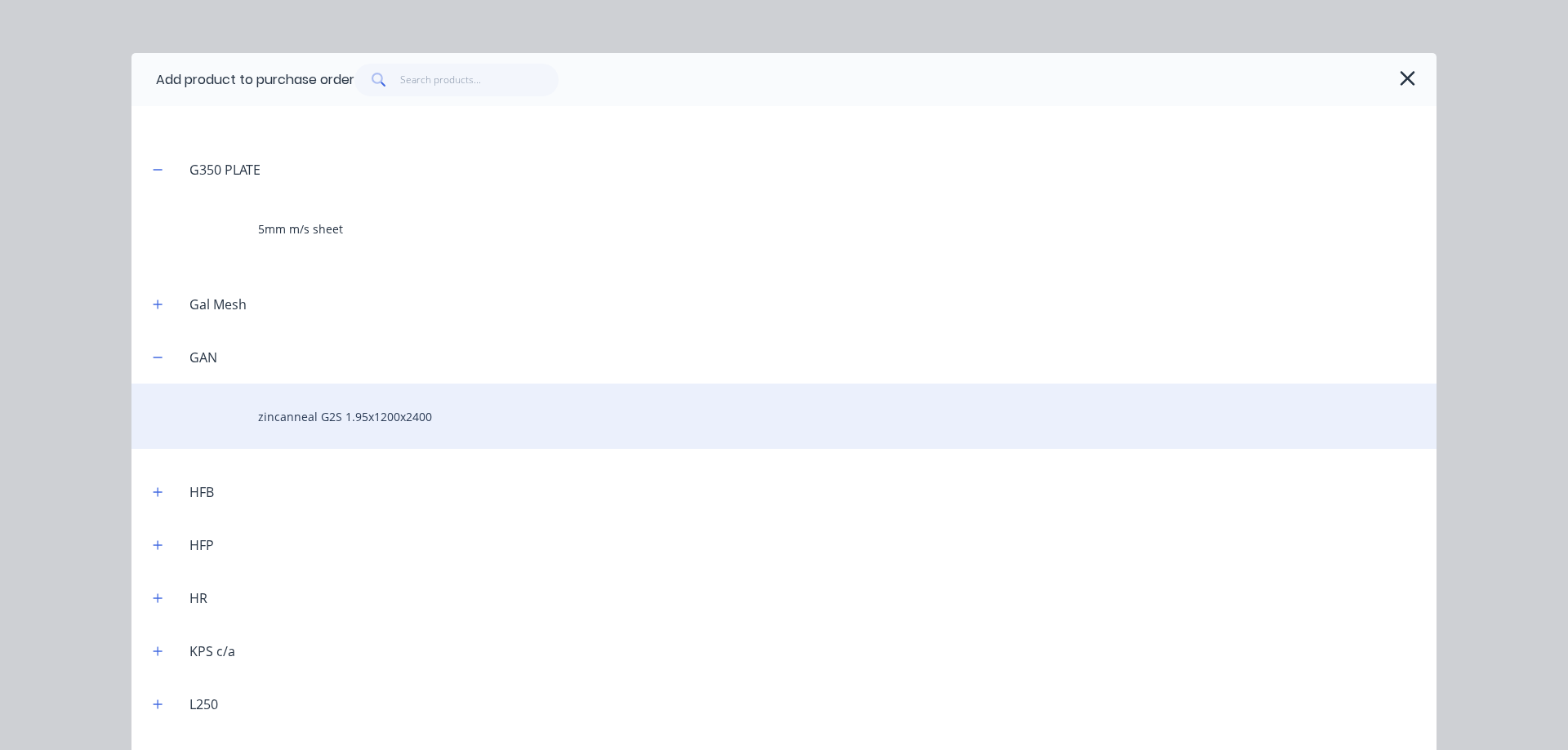
click at [315, 417] on div "zincanneal G2S 1.95x1200x2400" at bounding box center [784, 416] width 1305 height 65
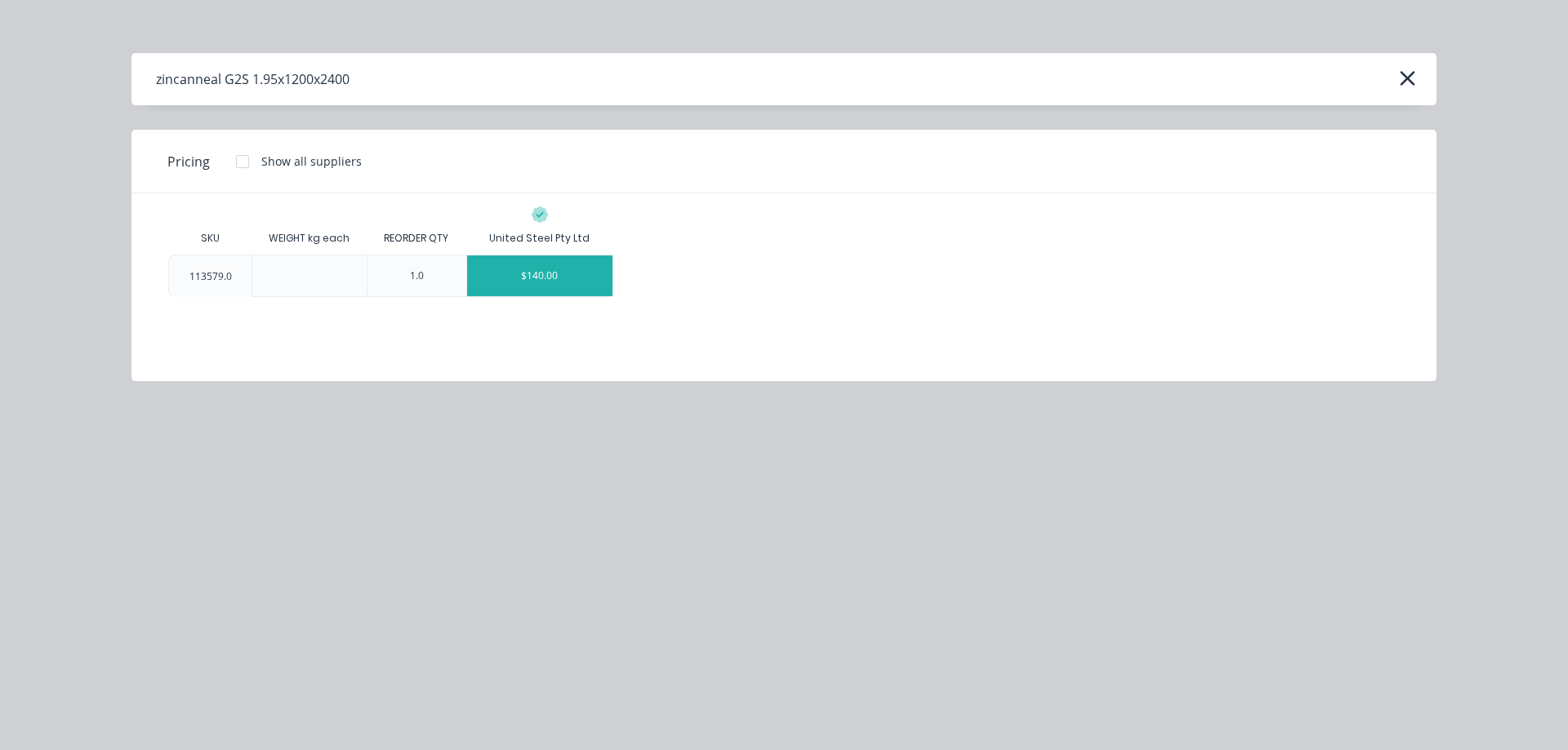
click at [515, 277] on div "$140.00" at bounding box center [540, 275] width 146 height 41
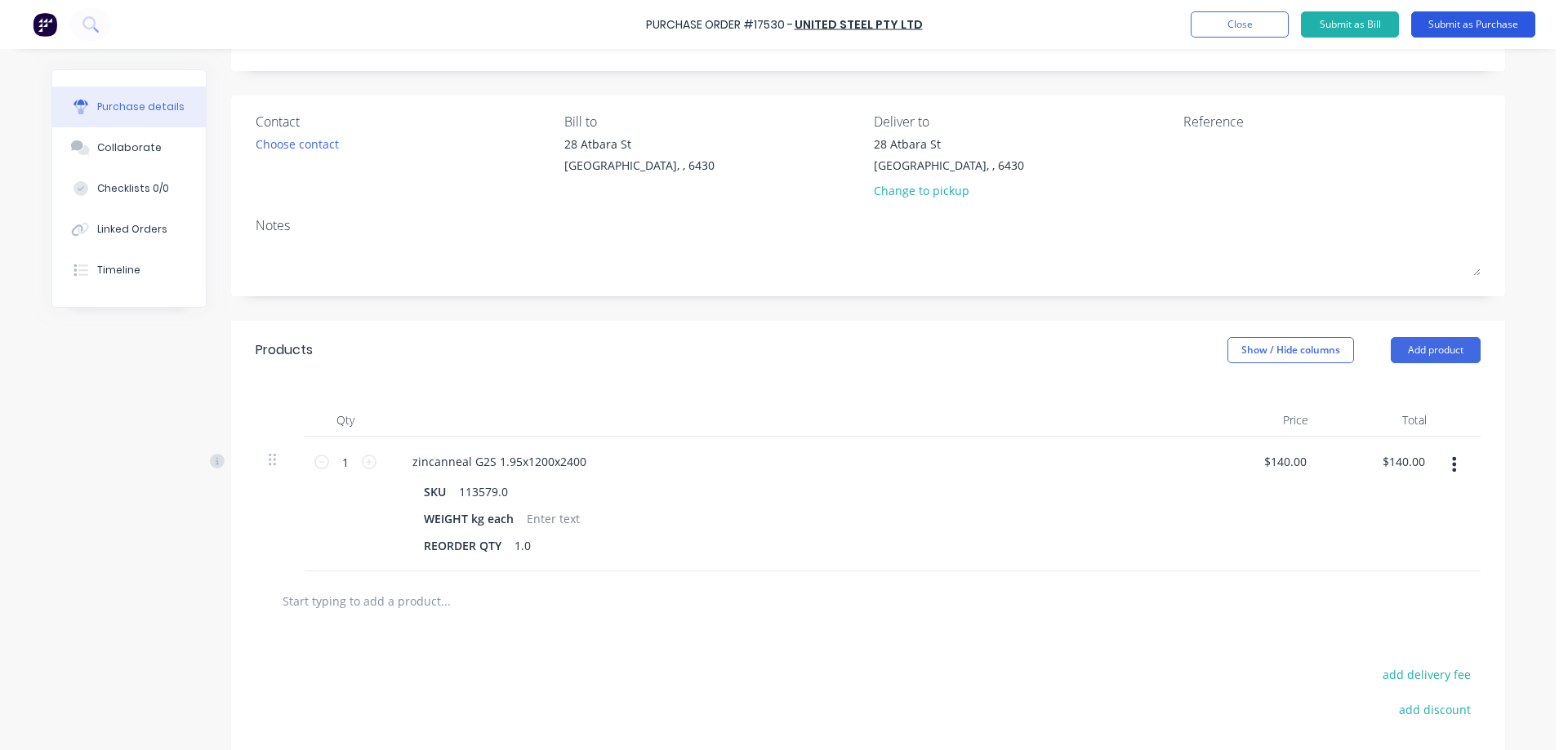
click at [1472, 32] on button "Submit as Purchase" at bounding box center [1473, 25] width 124 height 26
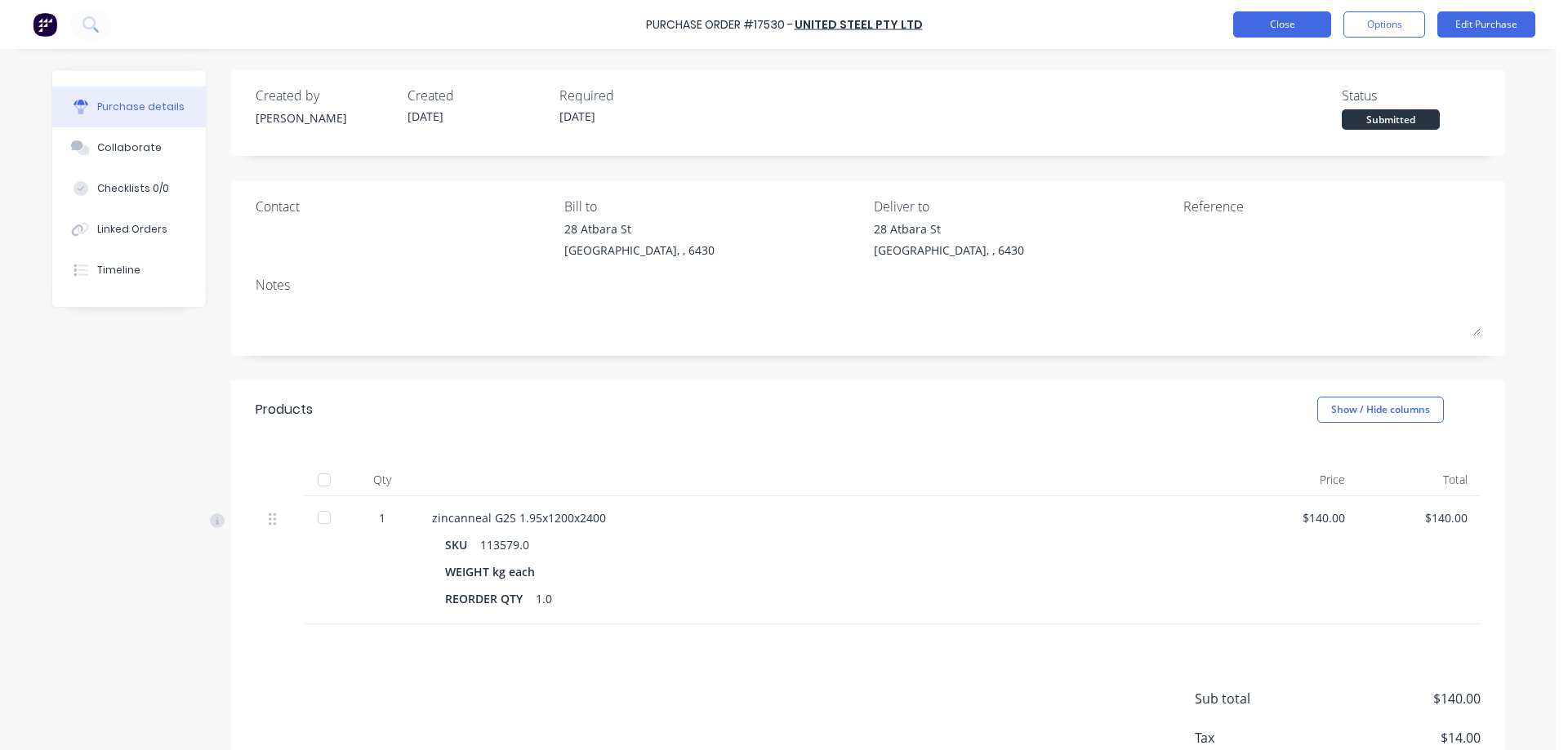
click at [1283, 18] on button "Close" at bounding box center [1283, 25] width 98 height 26
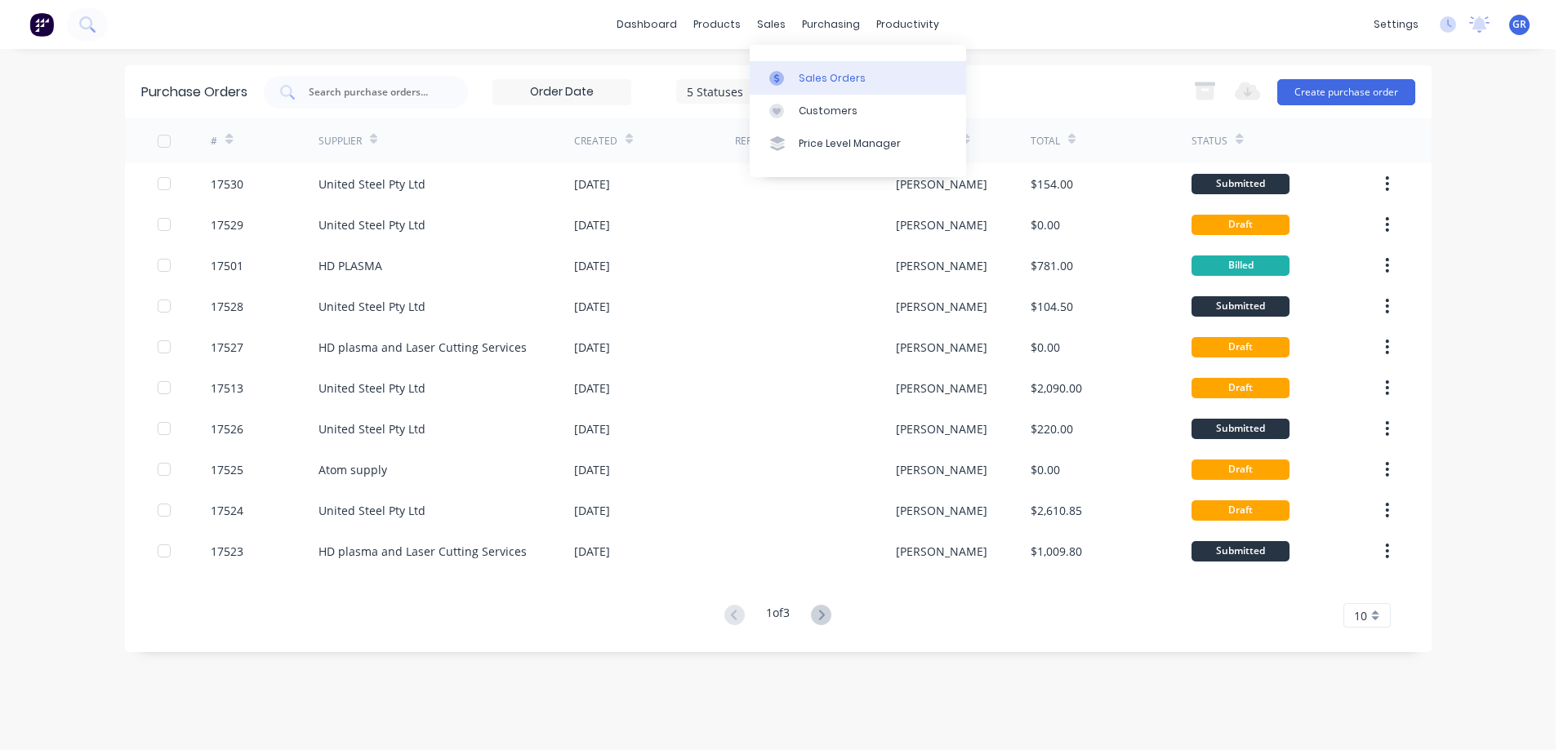
click at [791, 73] on div at bounding box center [782, 78] width 25 height 15
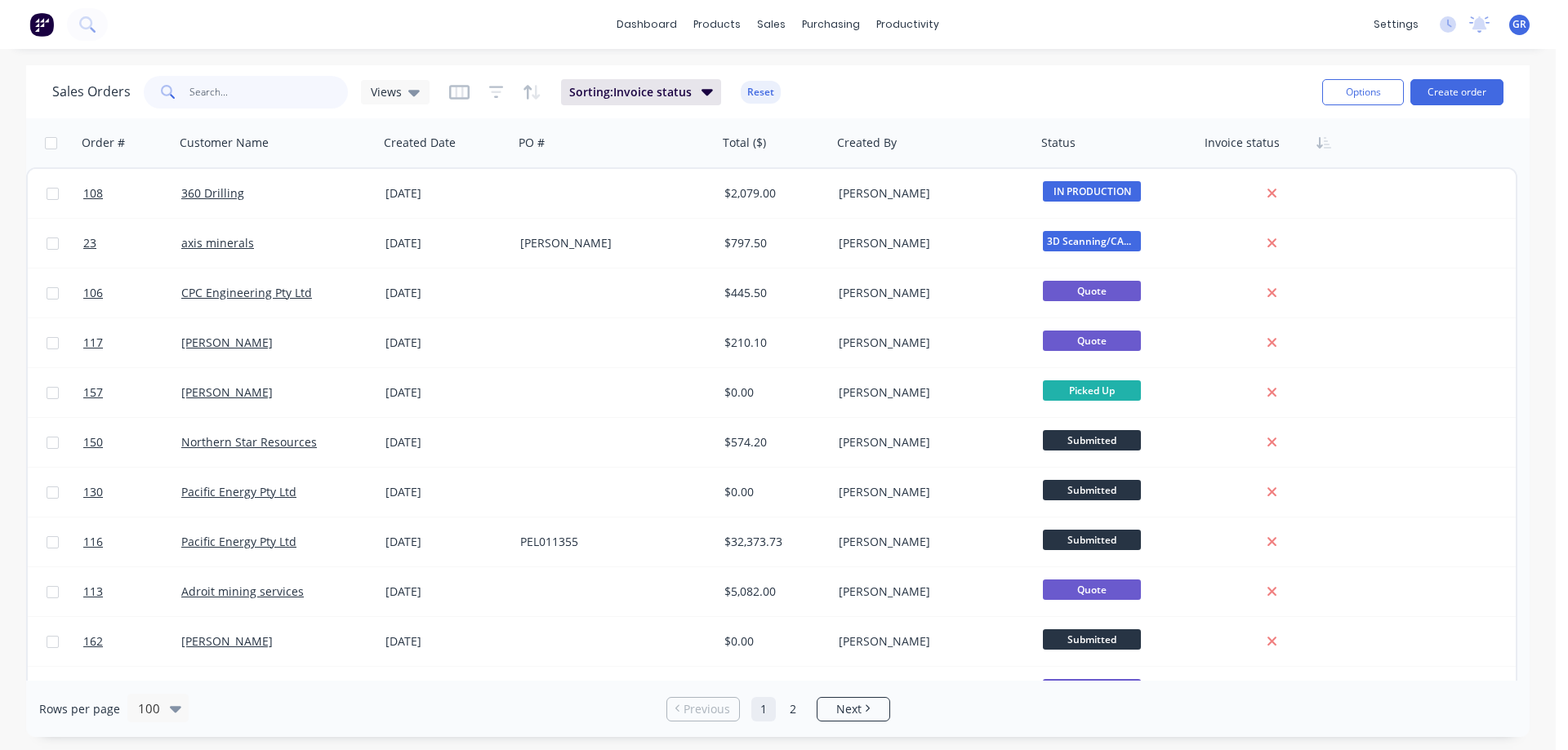
click at [233, 104] on input "text" at bounding box center [269, 92] width 160 height 32
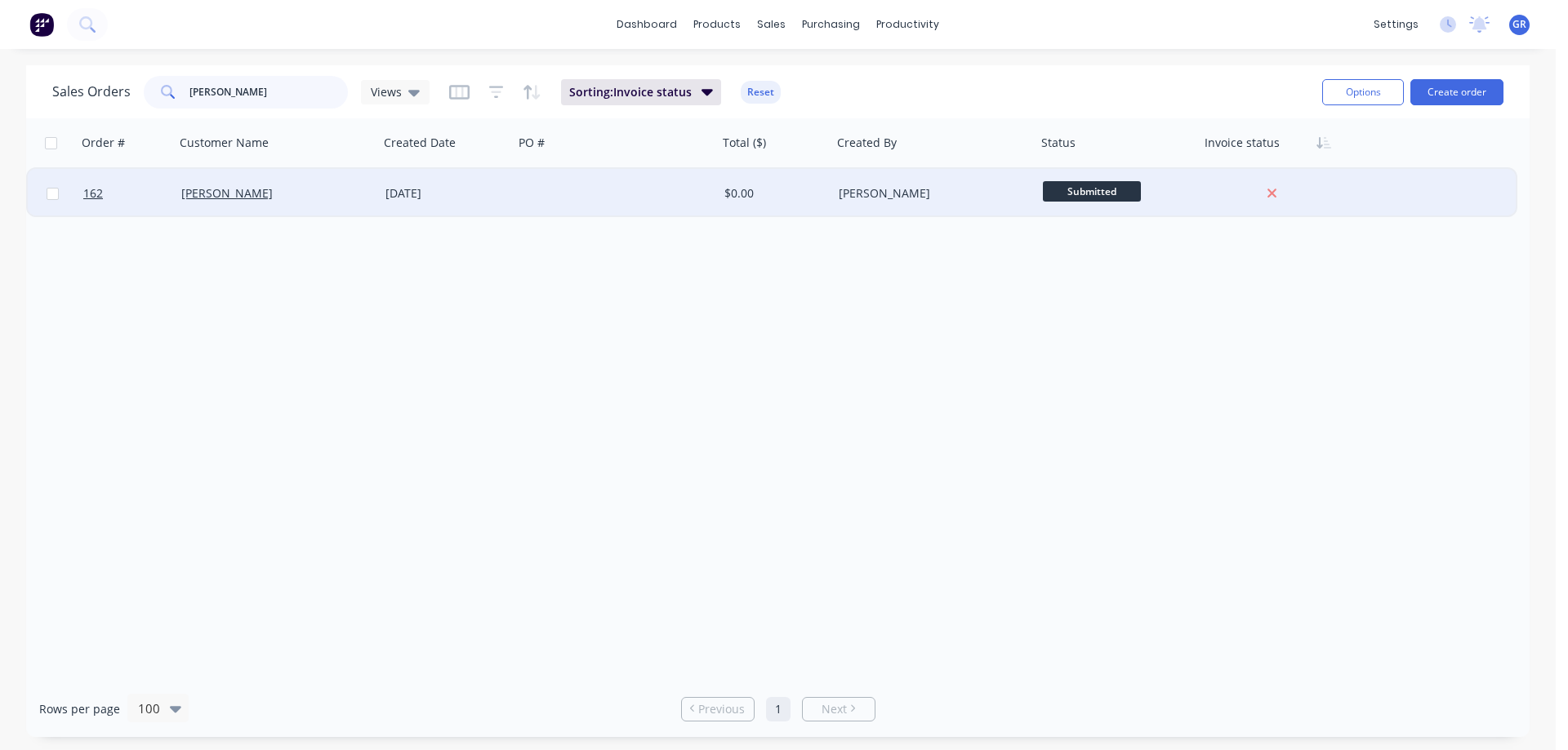
type input "[PERSON_NAME]"
click at [219, 183] on div "[PERSON_NAME]" at bounding box center [276, 194] width 204 height 49
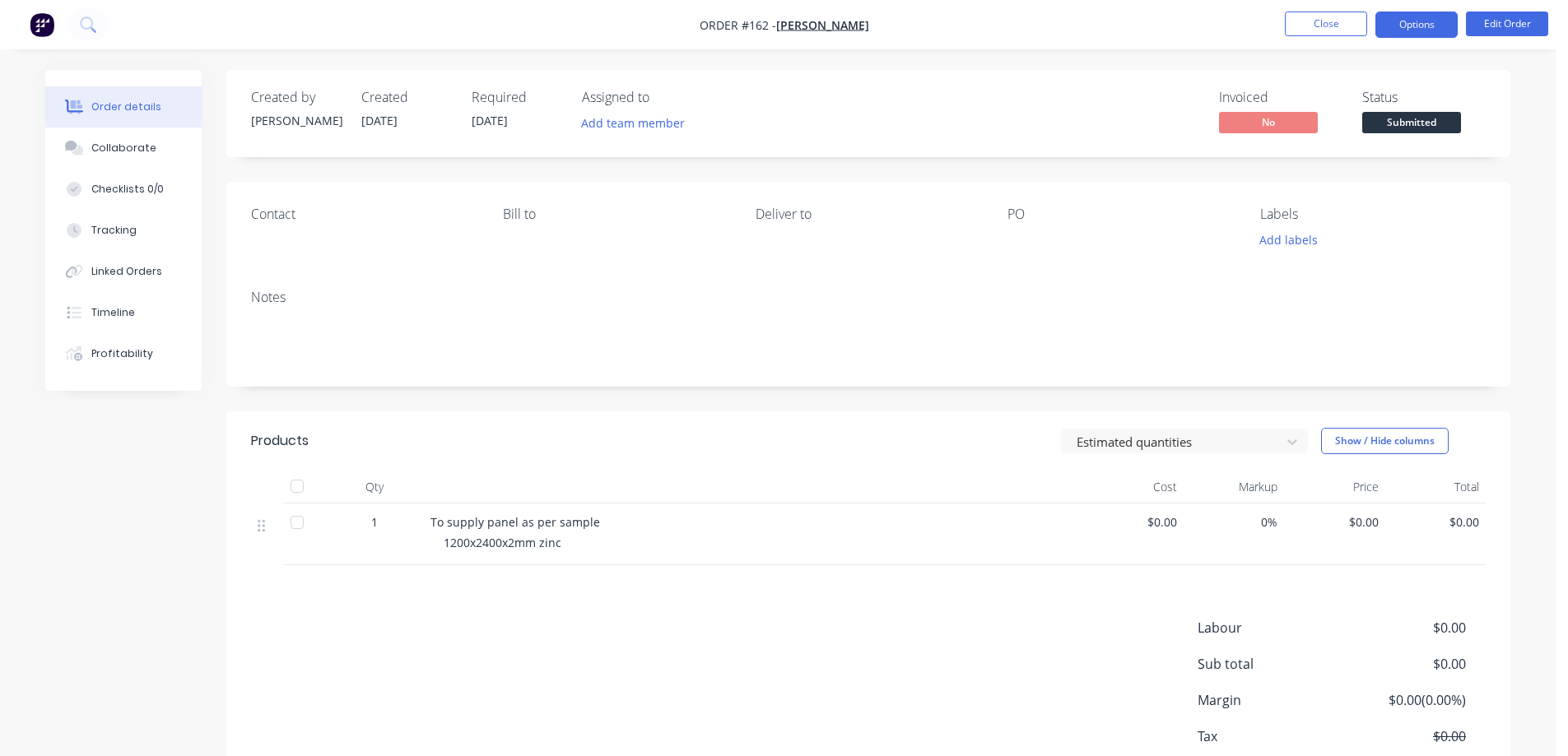
click at [1399, 27] on button "Options" at bounding box center [1416, 25] width 82 height 27
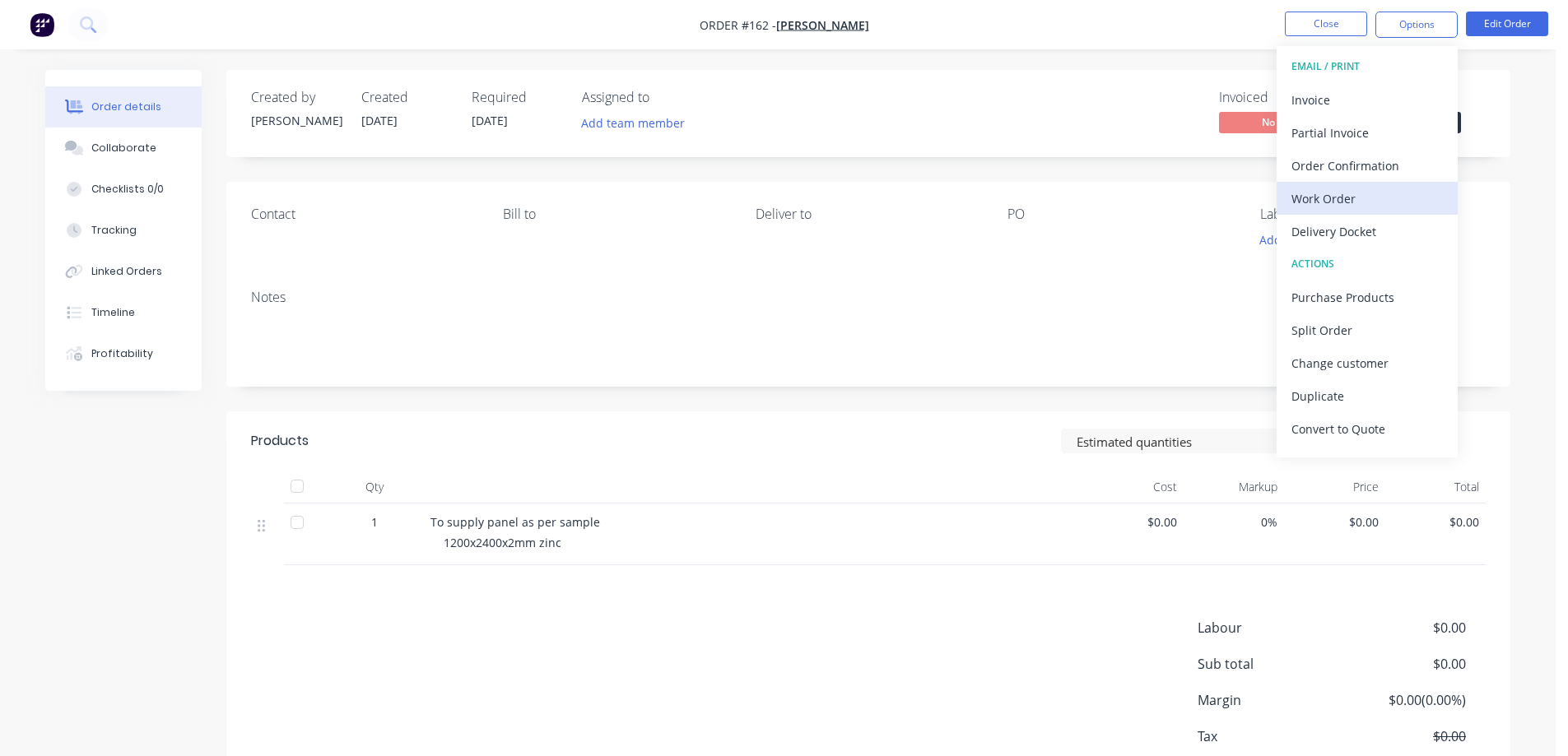
click at [1350, 205] on div "Work Order" at bounding box center [1366, 198] width 151 height 24
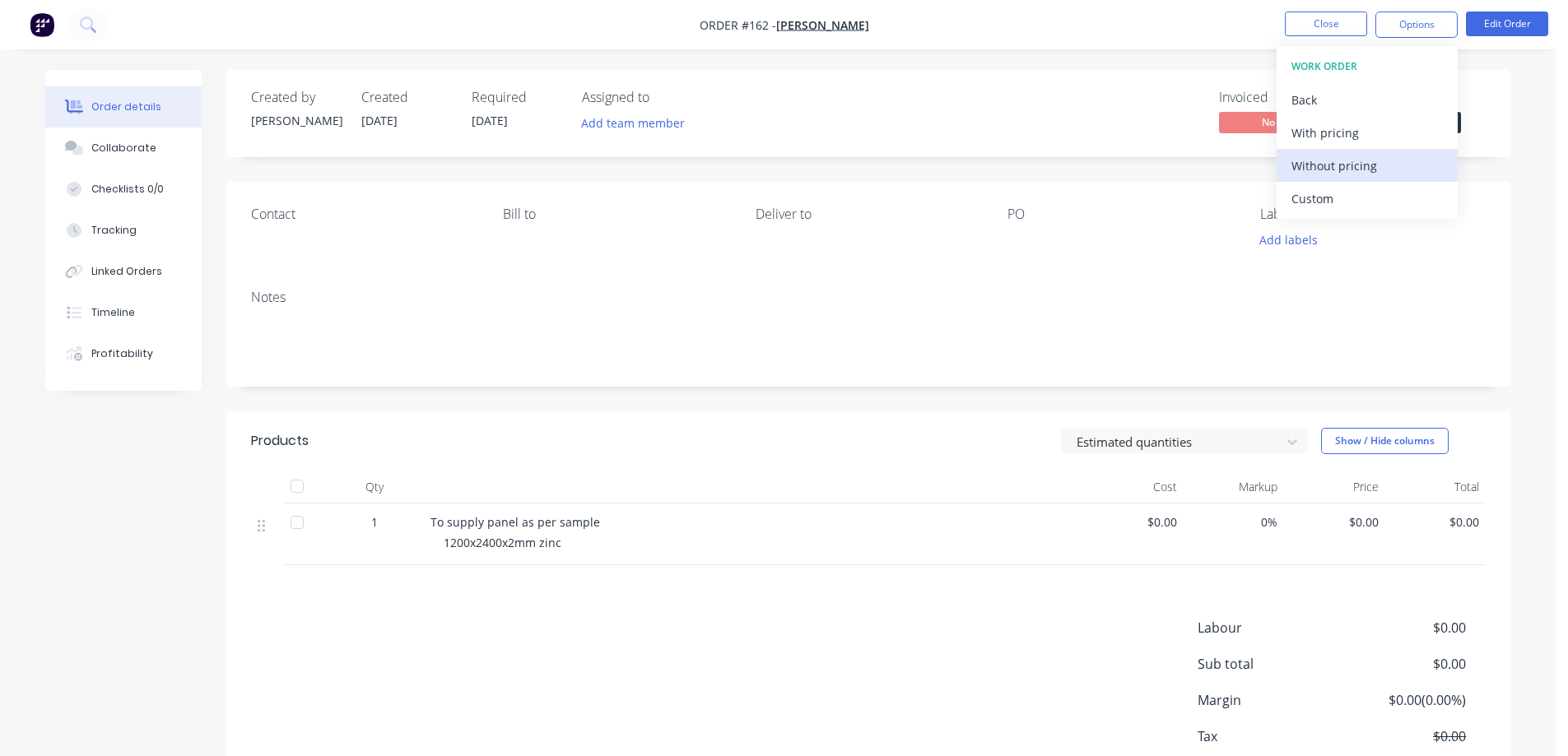
click at [1355, 160] on div "Without pricing" at bounding box center [1366, 165] width 151 height 24
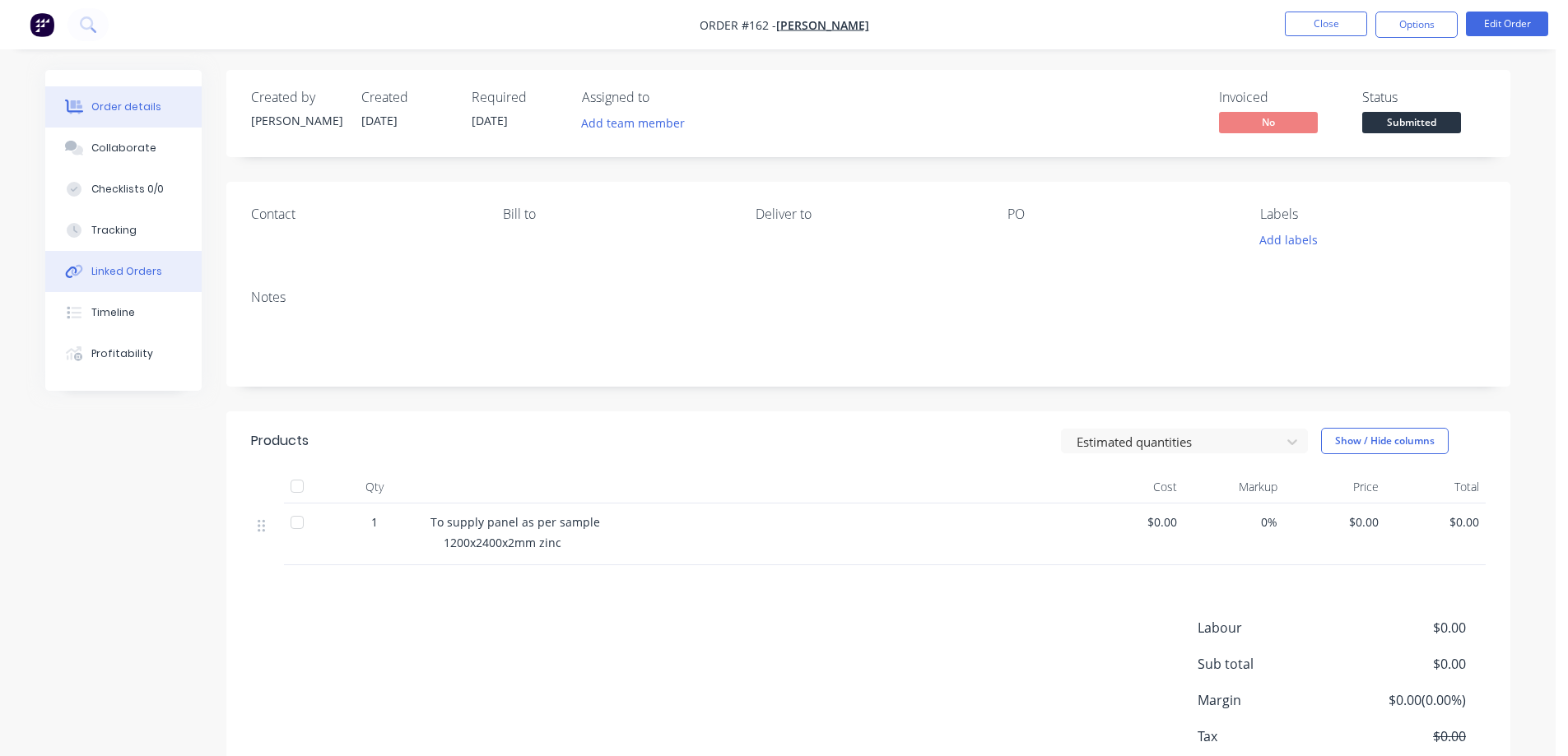
click at [118, 267] on div "Linked Orders" at bounding box center [126, 271] width 71 height 15
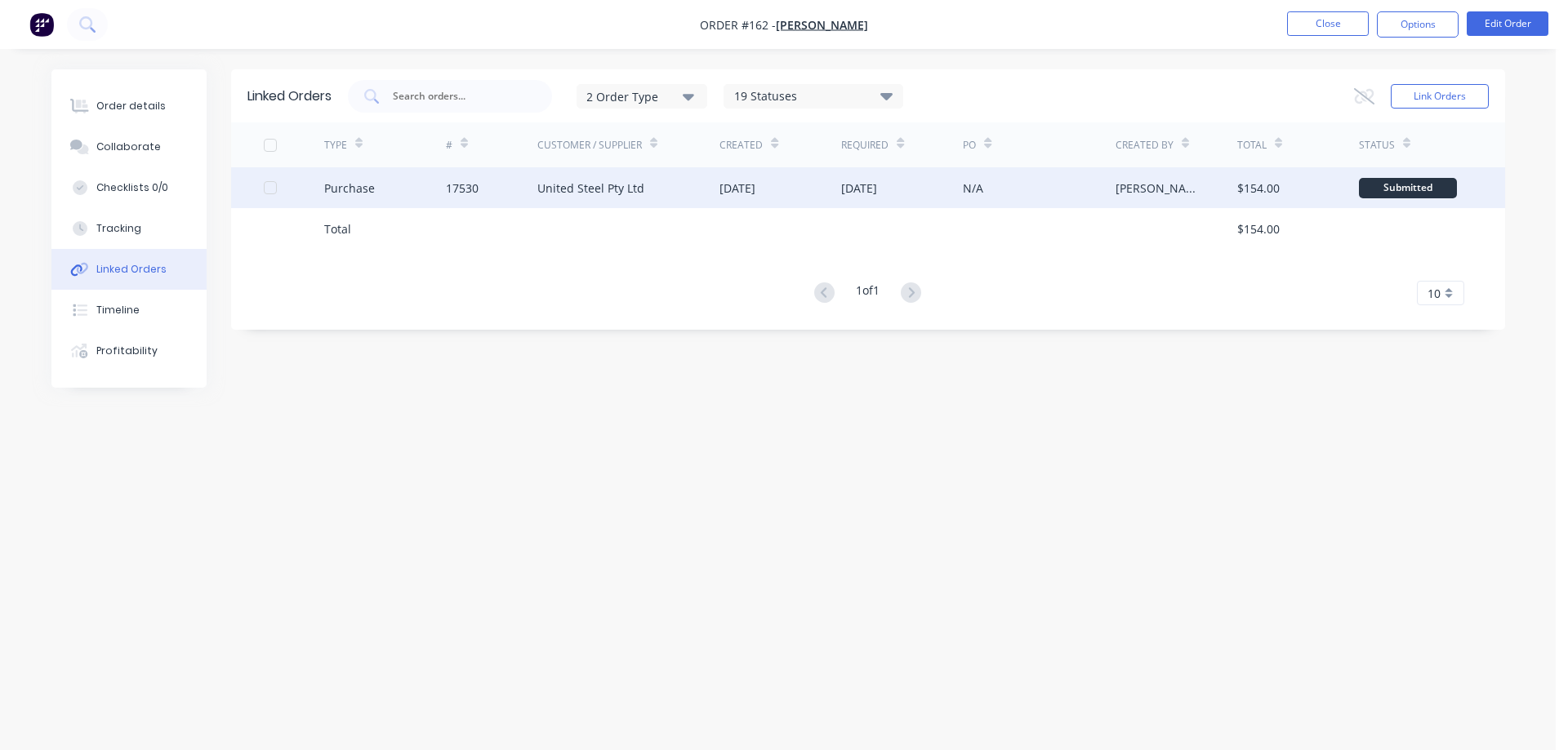
click at [631, 187] on div "United Steel Pty Ltd" at bounding box center [591, 189] width 107 height 18
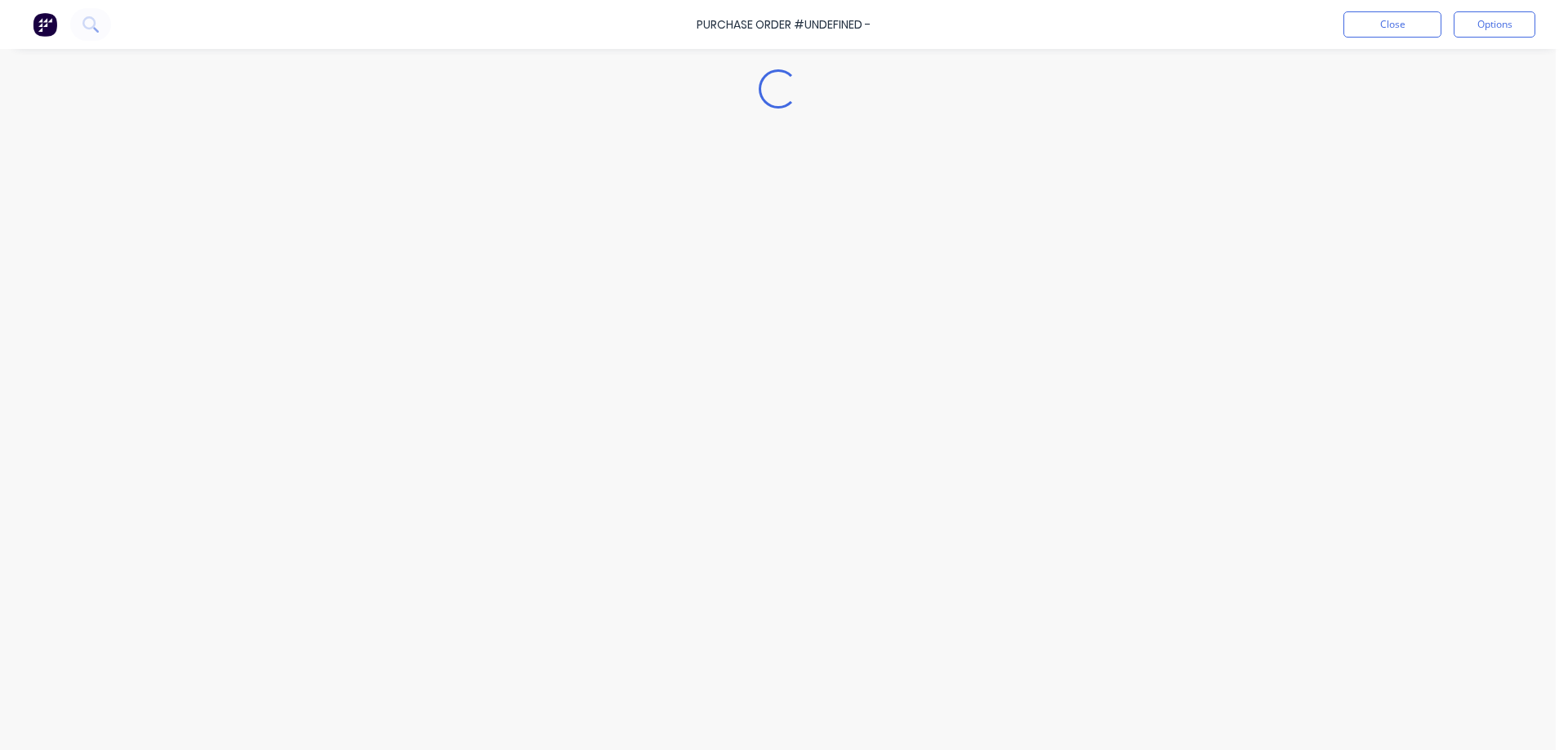
click at [631, 187] on div "Loading..." at bounding box center [778, 351] width 1486 height 668
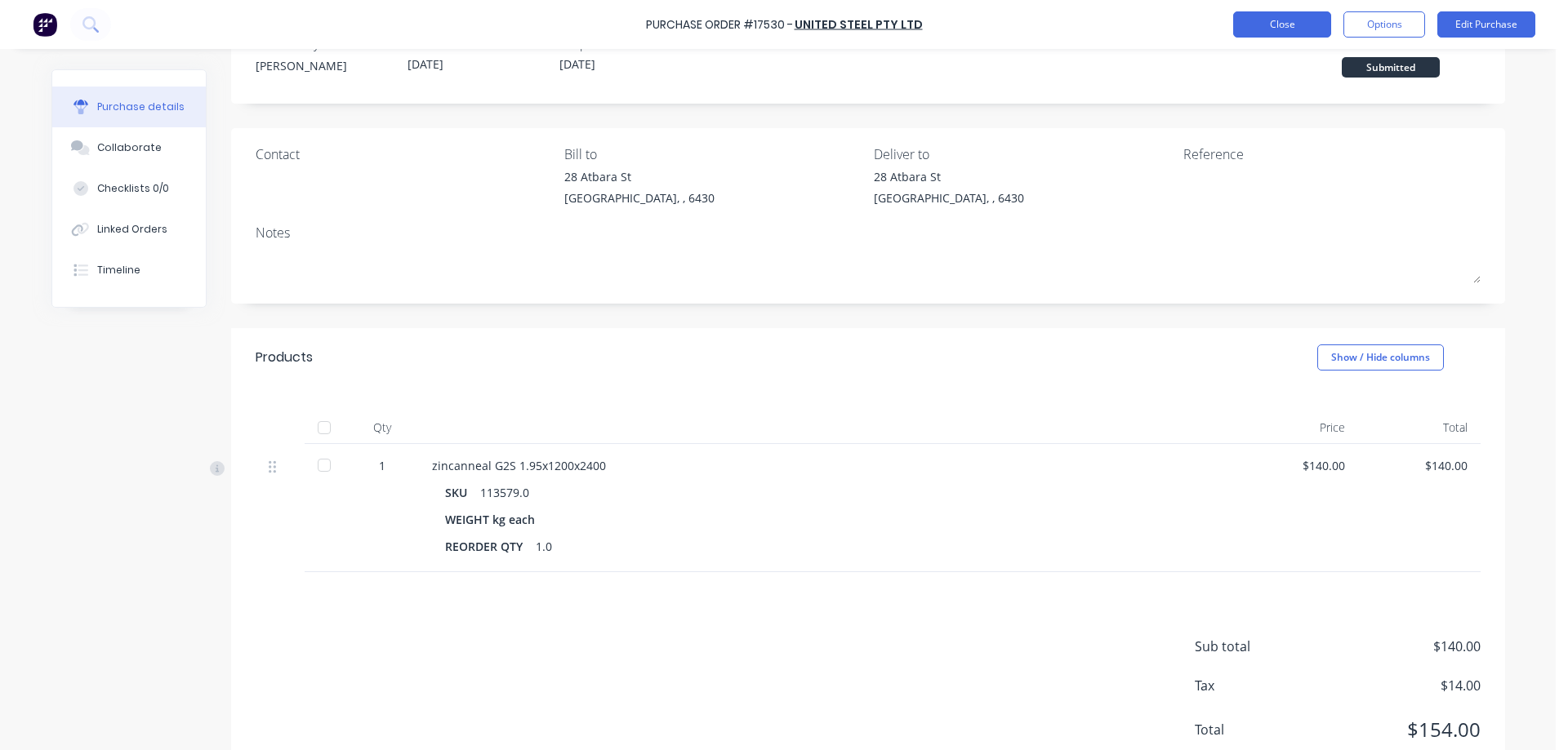
scroll to position [82, 0]
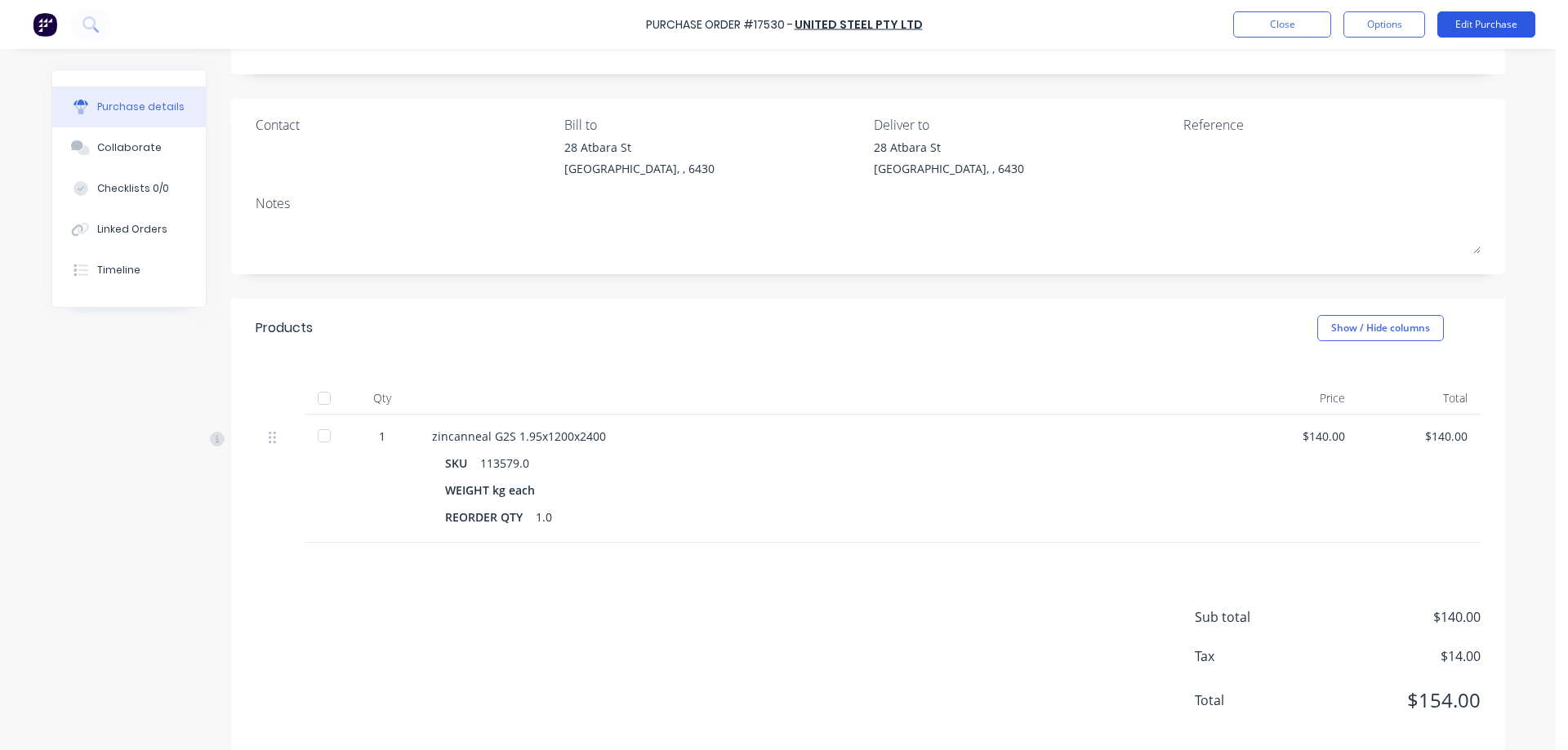
click at [1471, 28] on button "Edit Purchase" at bounding box center [1486, 25] width 98 height 26
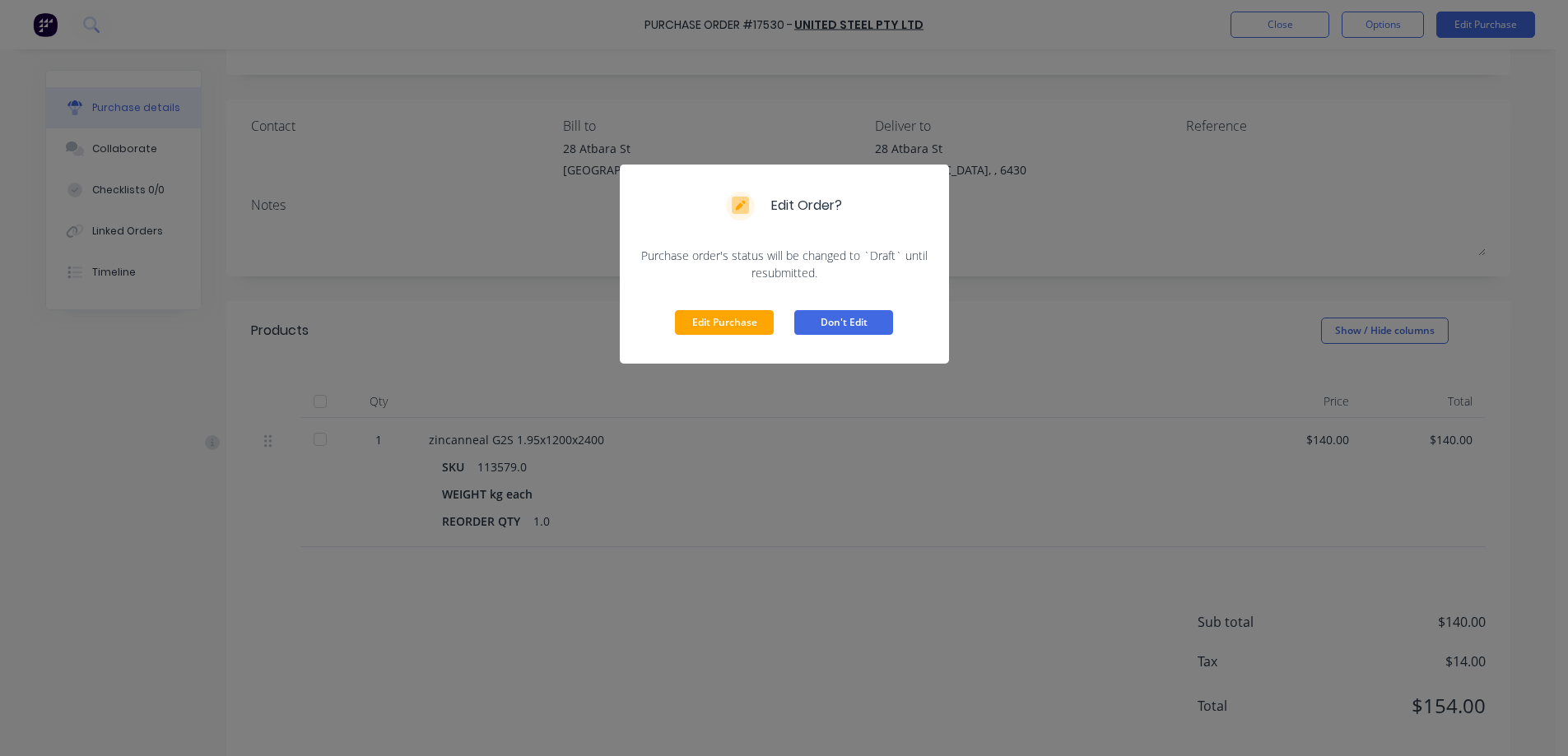
click at [874, 320] on button "Don't Edit" at bounding box center [844, 323] width 99 height 25
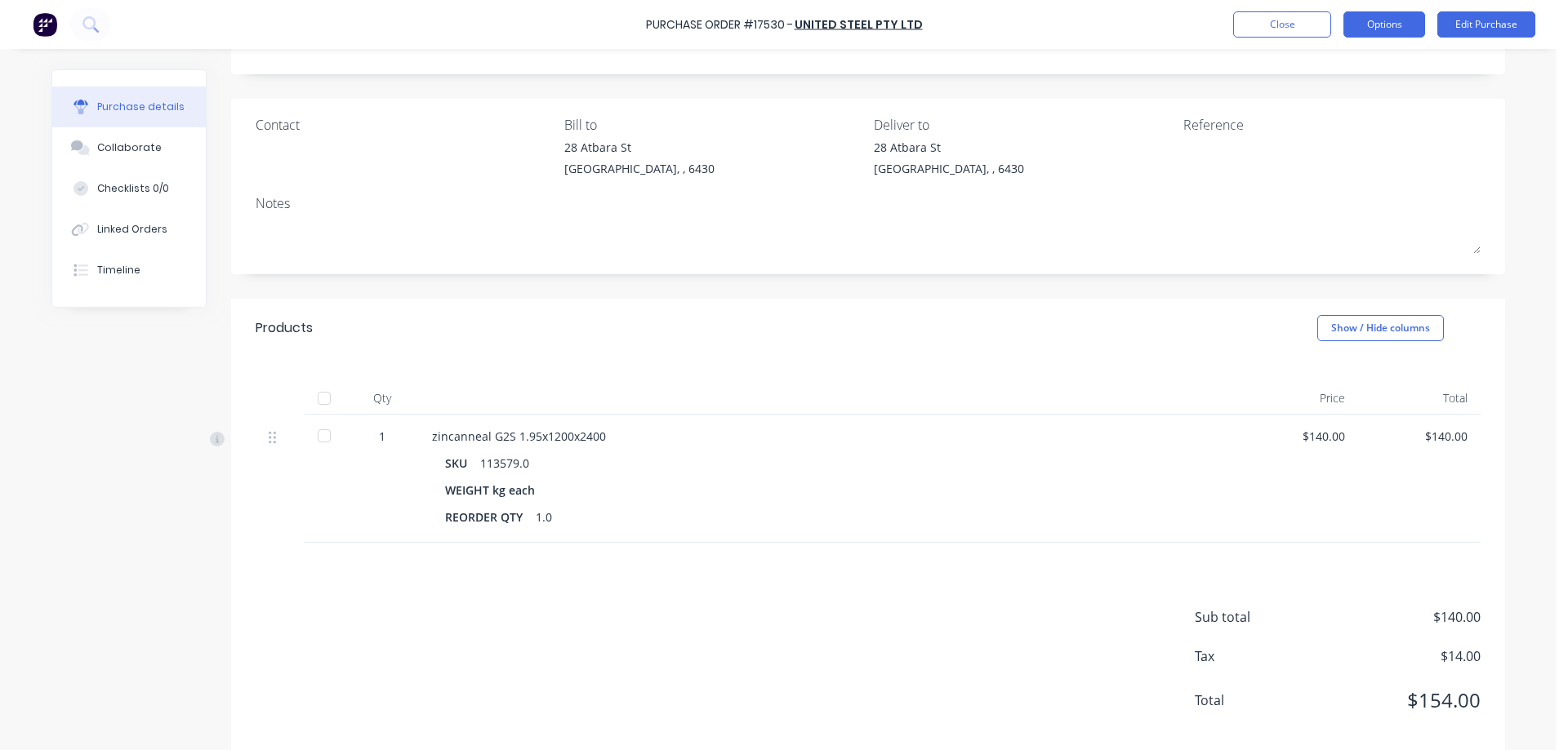
click at [1388, 18] on button "Options" at bounding box center [1384, 25] width 82 height 26
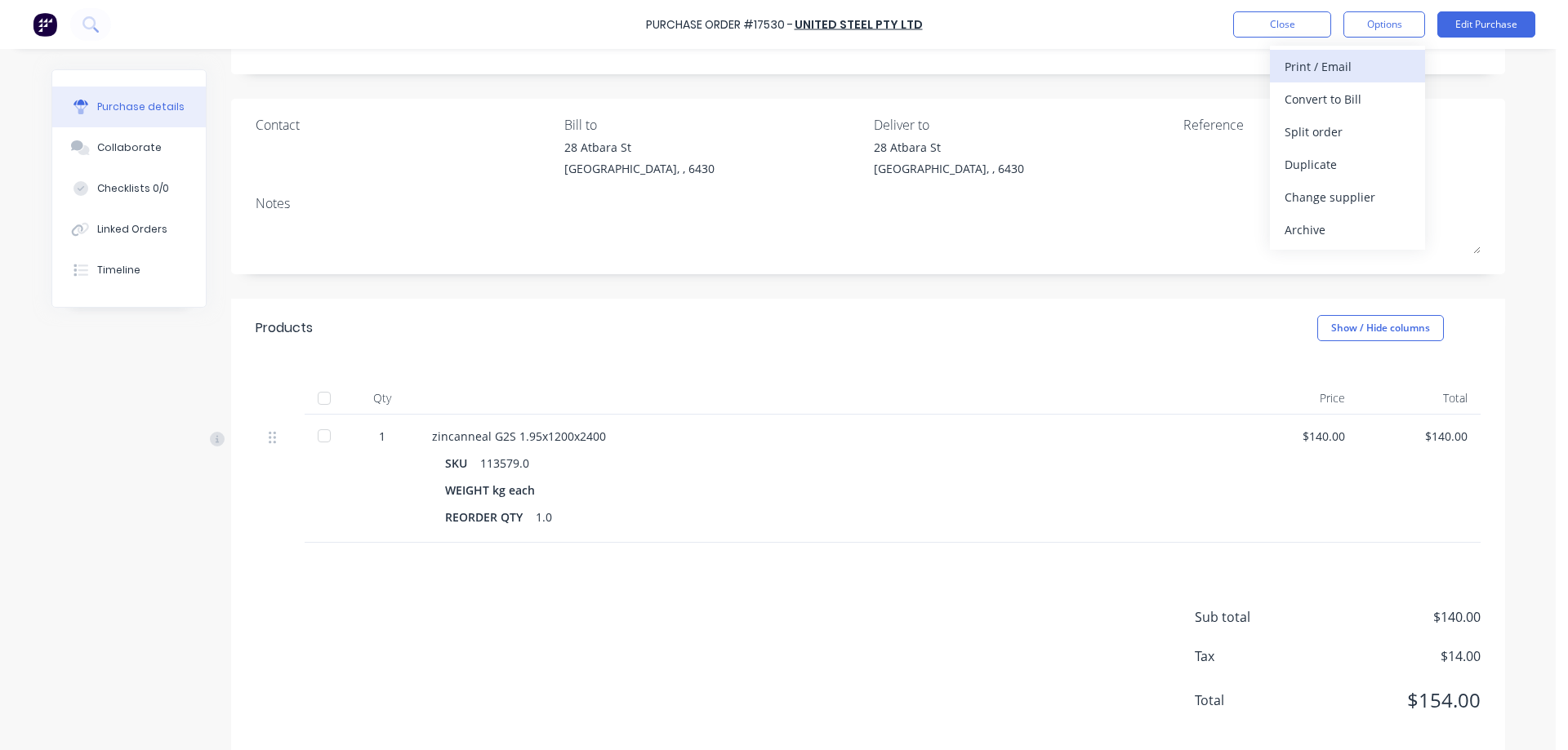
click at [1330, 67] on div "Print / Email" at bounding box center [1347, 66] width 125 height 24
click at [1350, 99] on div "With pricing" at bounding box center [1347, 99] width 125 height 24
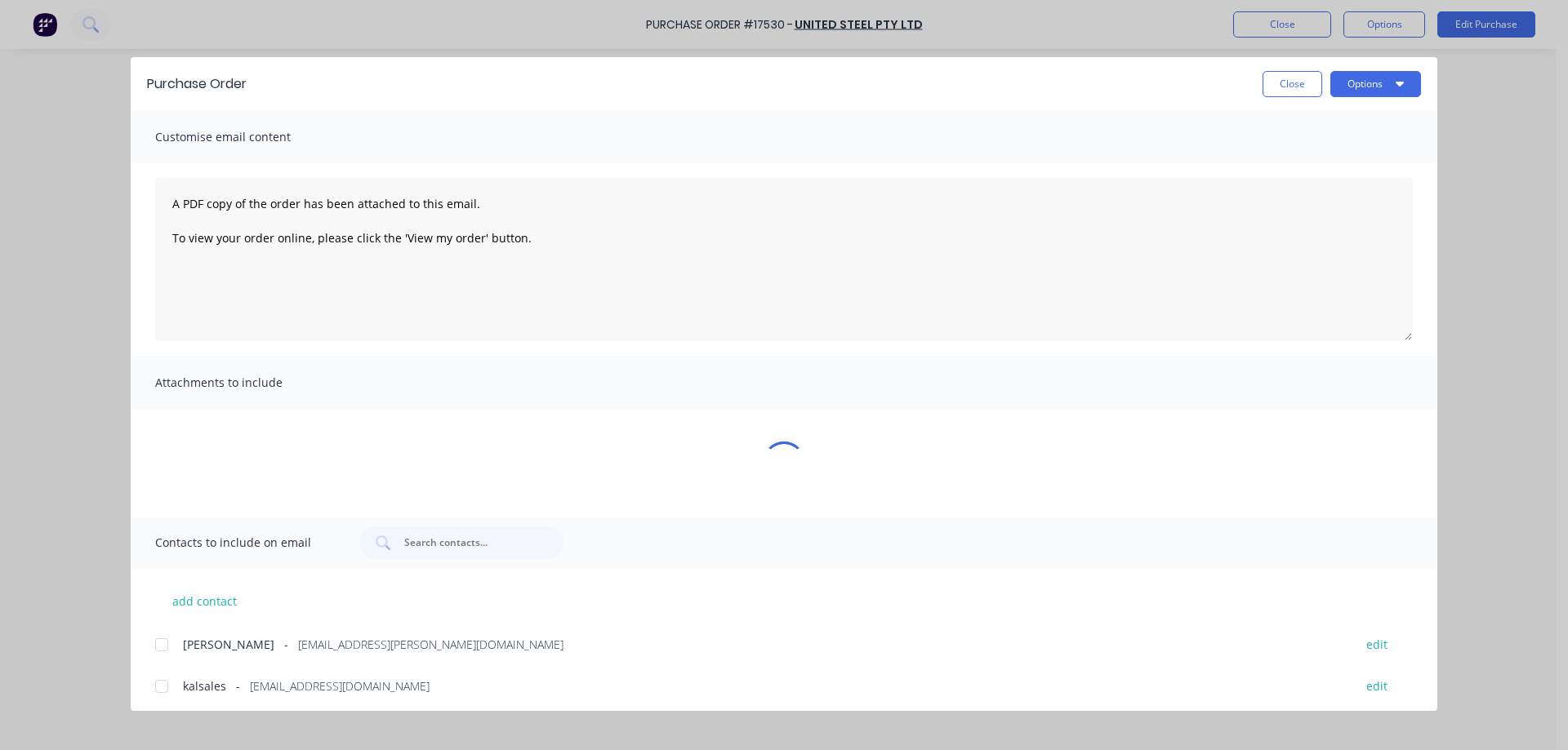
scroll to position [0, 0]
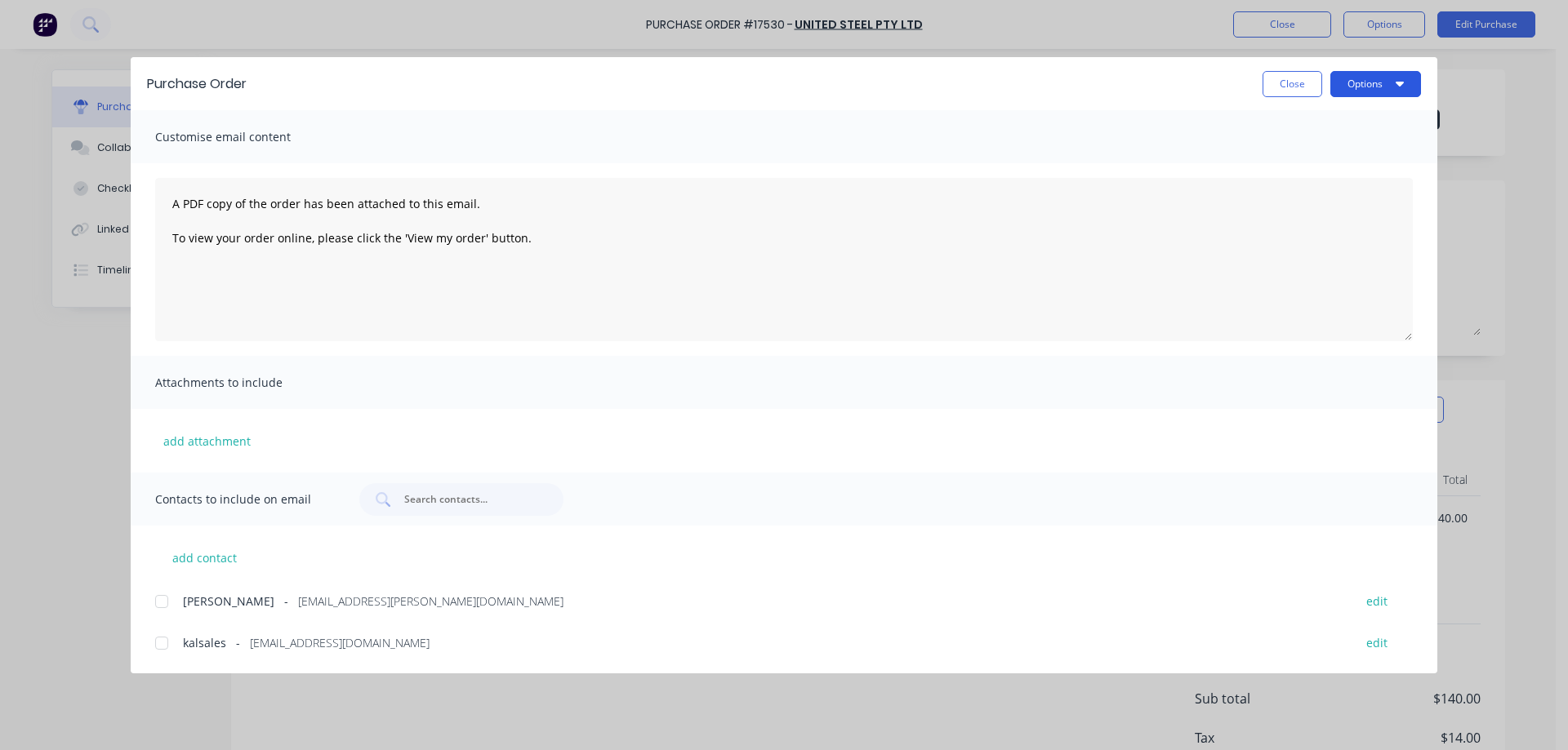
click at [1365, 86] on button "Options" at bounding box center [1375, 84] width 90 height 26
click at [1334, 152] on div "Print" at bounding box center [1343, 158] width 125 height 24
click at [1282, 85] on button "Close" at bounding box center [1292, 84] width 60 height 26
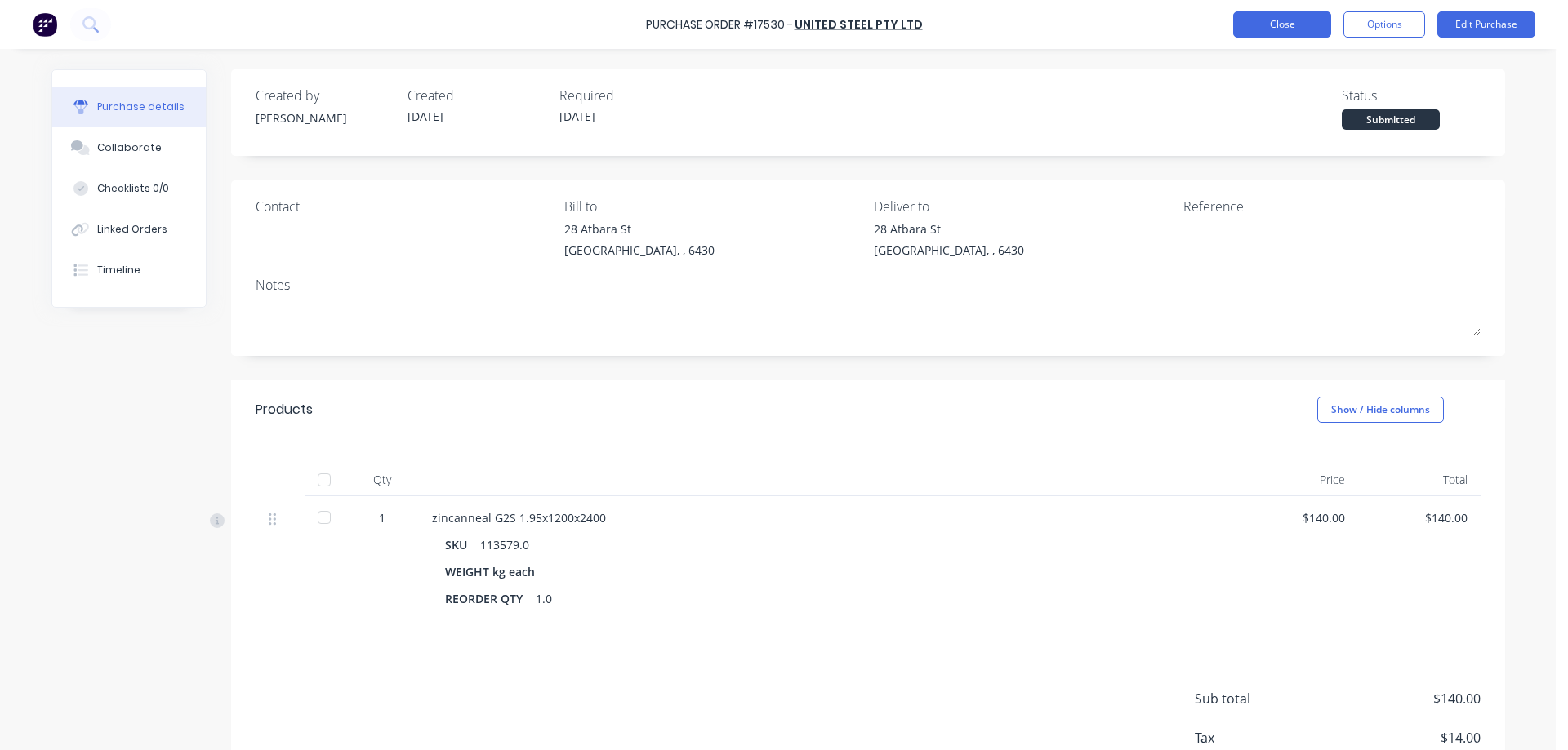
click at [1270, 36] on button "Close" at bounding box center [1283, 25] width 98 height 26
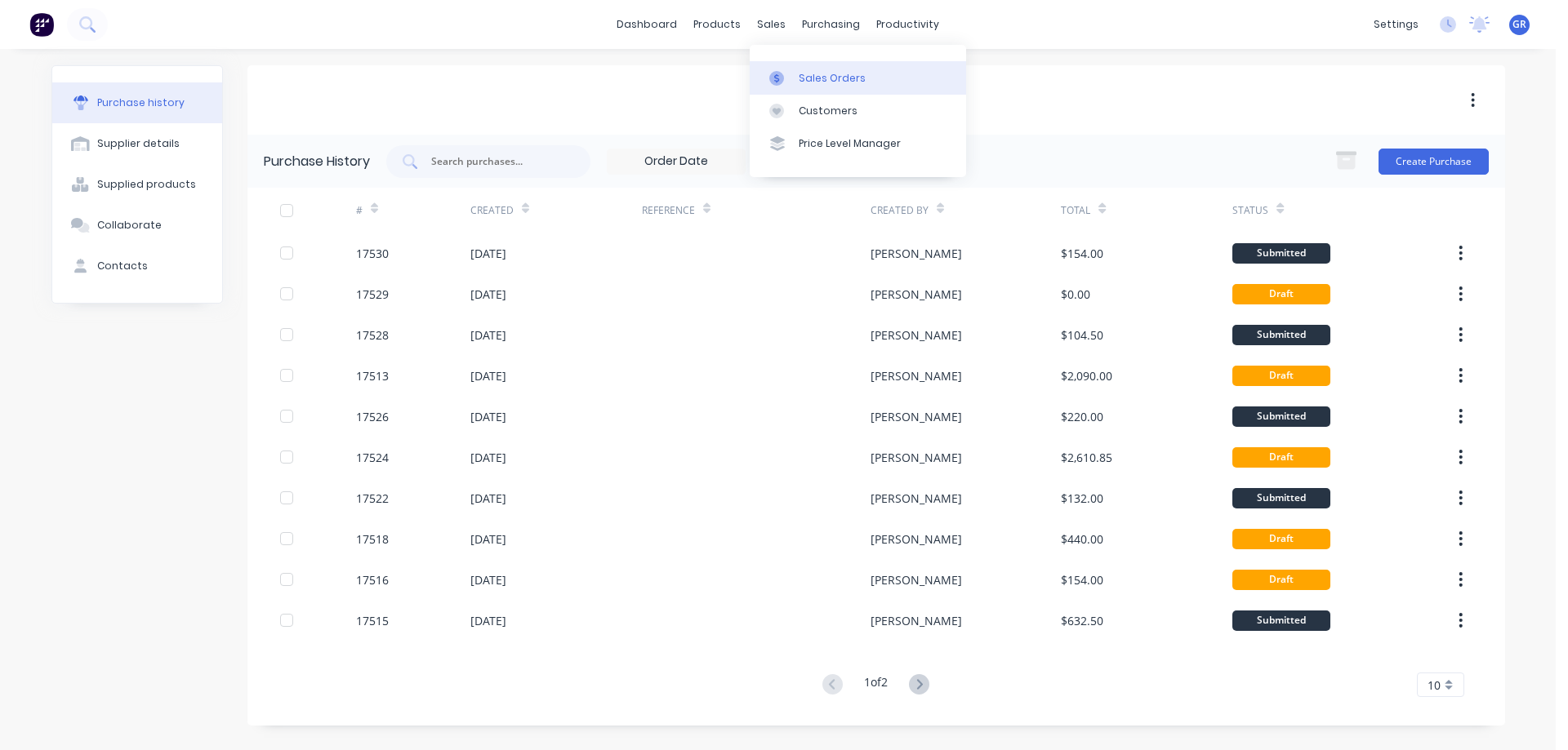
click at [814, 68] on link "Sales Orders" at bounding box center [858, 77] width 217 height 32
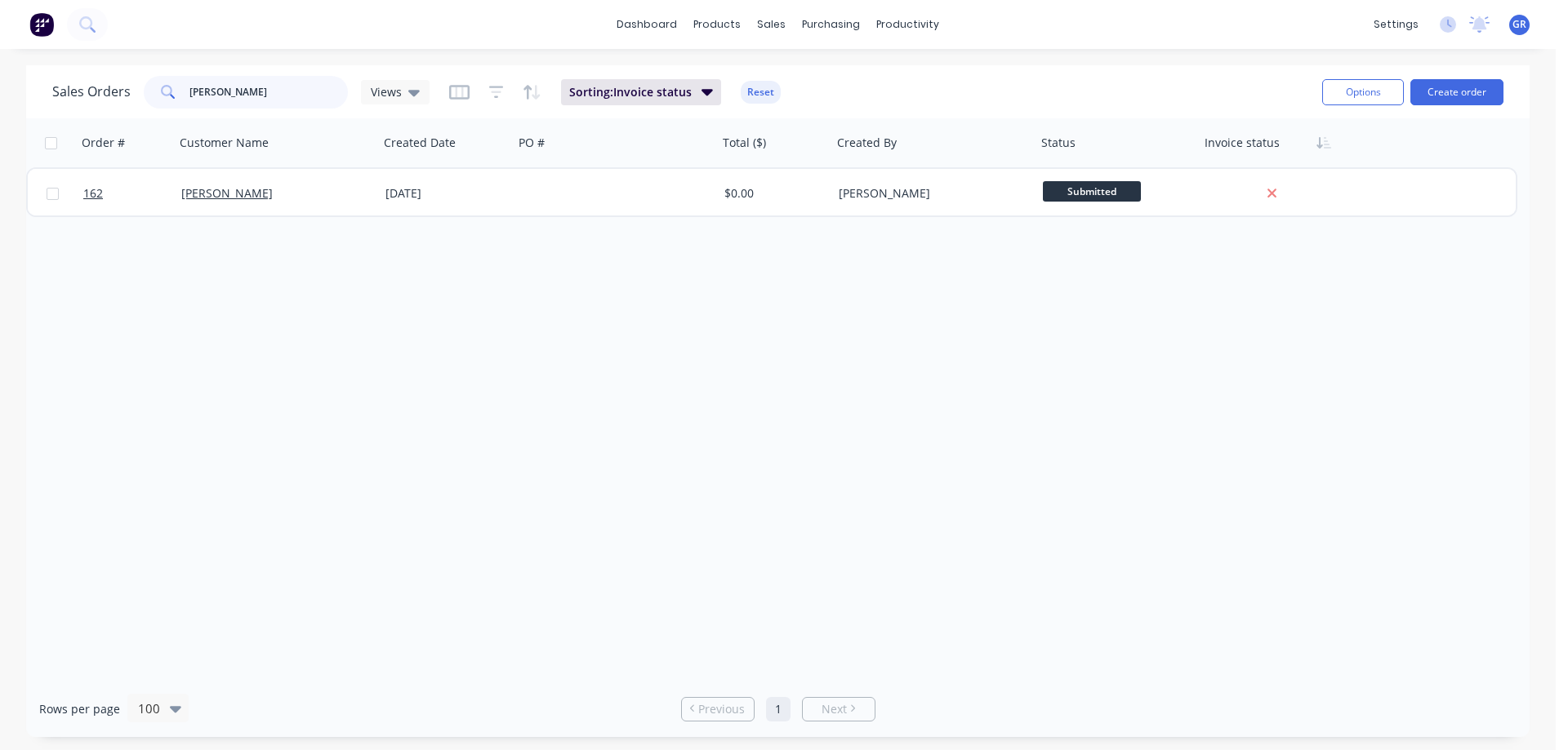
drag, startPoint x: 218, startPoint y: 96, endPoint x: 161, endPoint y: 96, distance: 57.0
click at [161, 96] on div "[PERSON_NAME]" at bounding box center [246, 92] width 204 height 32
type input "[PERSON_NAME]"
click at [1435, 92] on button "Create order" at bounding box center [1457, 92] width 93 height 26
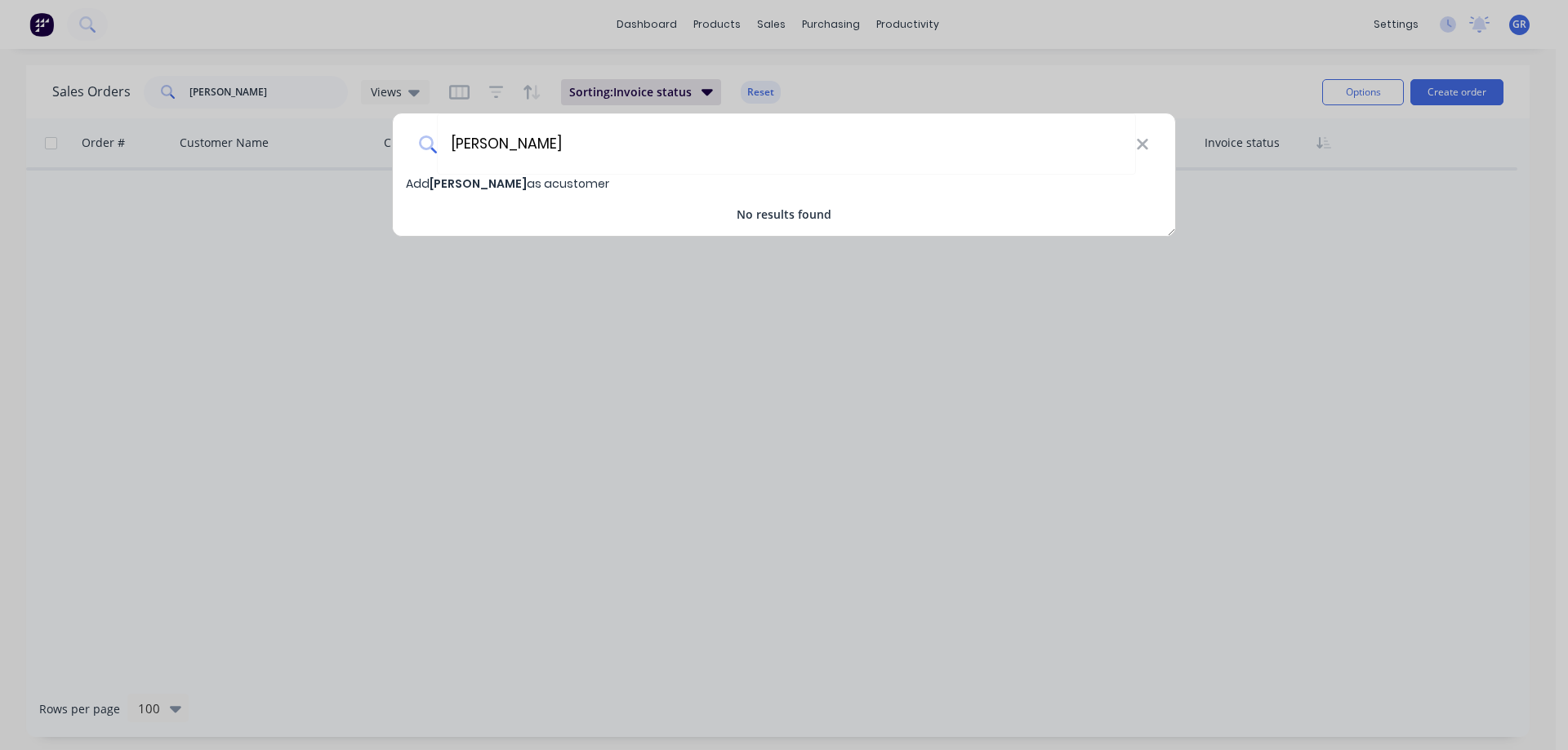
type input "[PERSON_NAME]"
click at [454, 183] on span "[PERSON_NAME]" at bounding box center [478, 183] width 97 height 17
select select "AU"
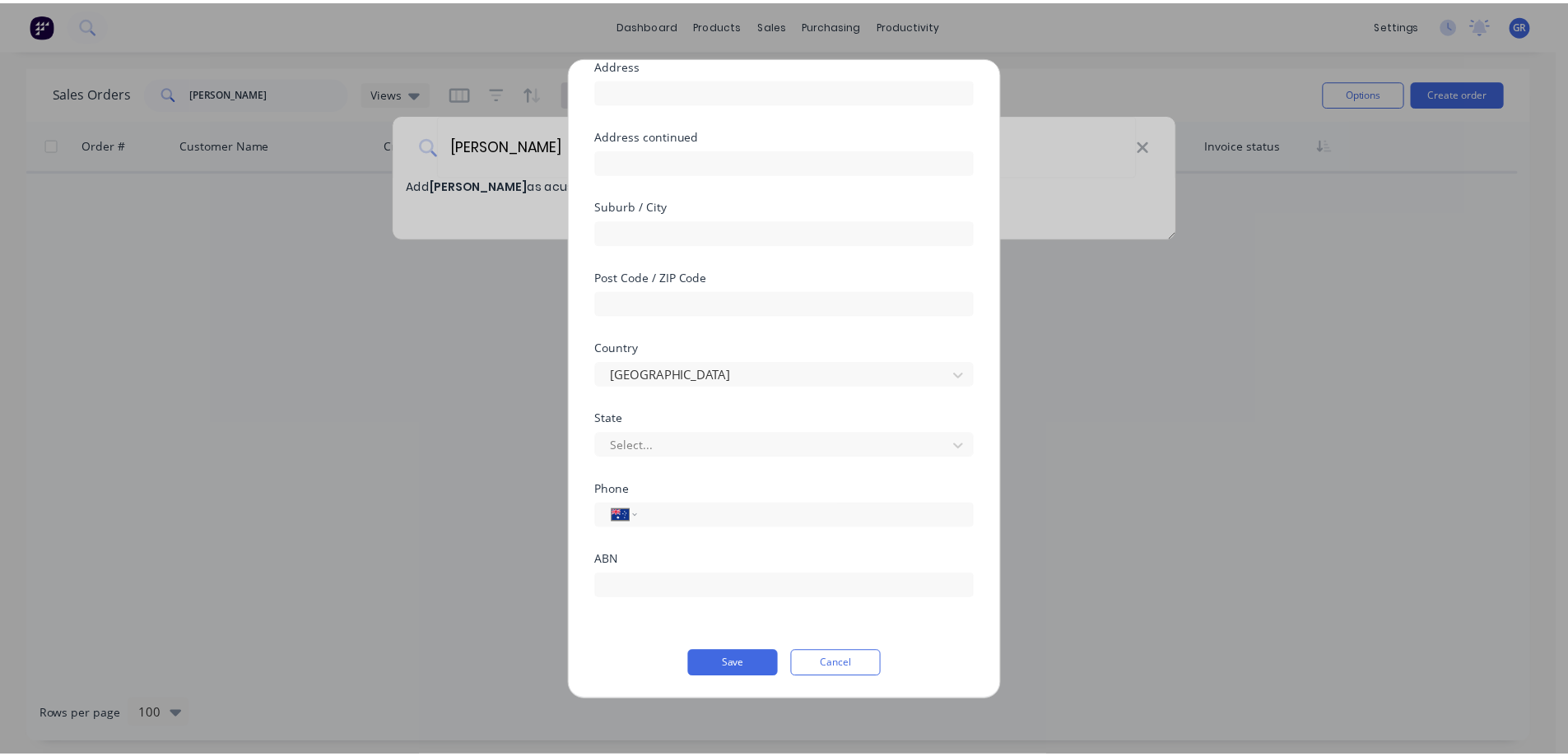
scroll to position [139, 0]
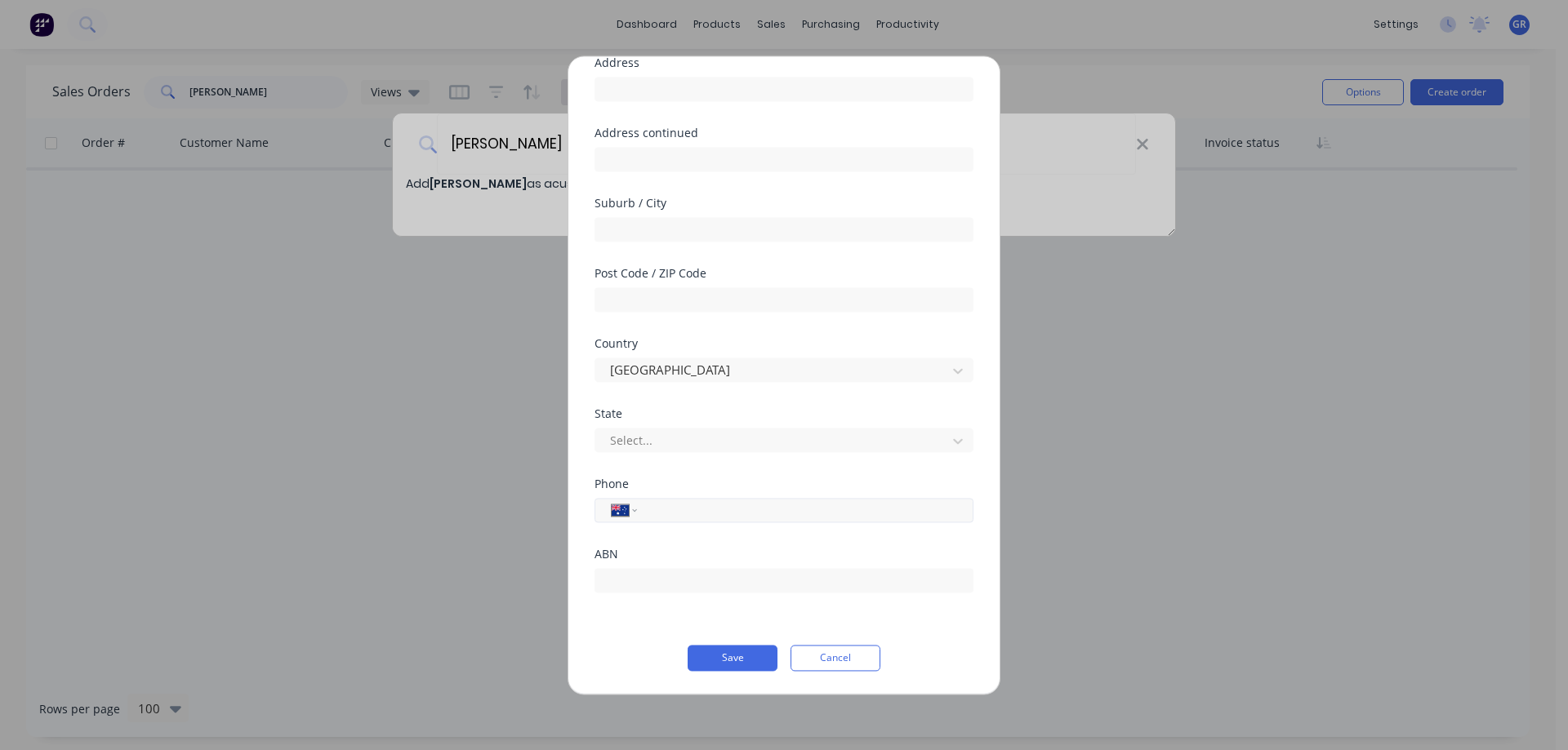
click at [647, 511] on div "International [GEOGRAPHIC_DATA] [GEOGRAPHIC_DATA] [GEOGRAPHIC_DATA] [GEOGRAPHIC…" at bounding box center [784, 511] width 379 height 25
click at [695, 504] on input "tel" at bounding box center [802, 510] width 308 height 18
type input "0459 626 180"
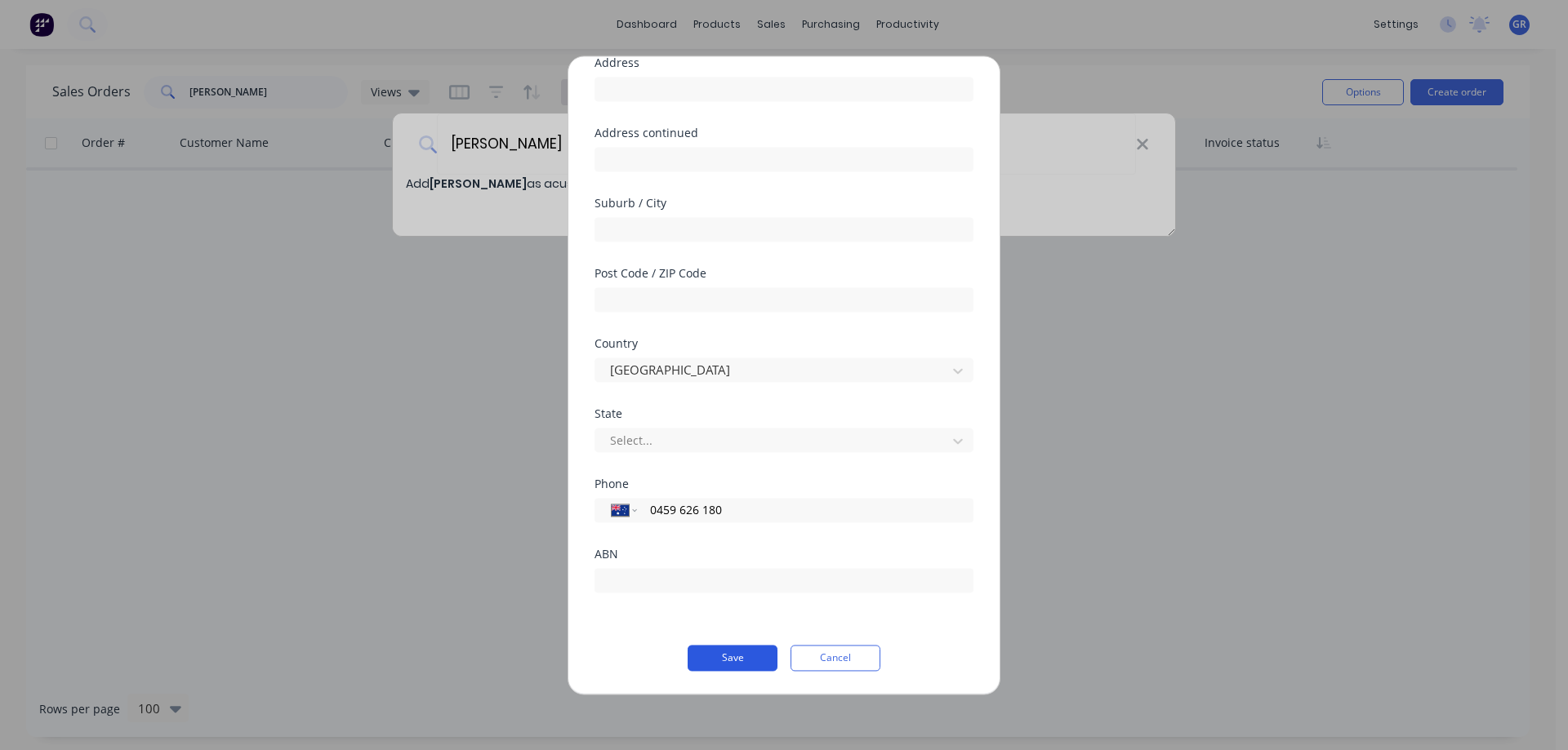
click at [739, 655] on button "Save" at bounding box center [733, 658] width 89 height 26
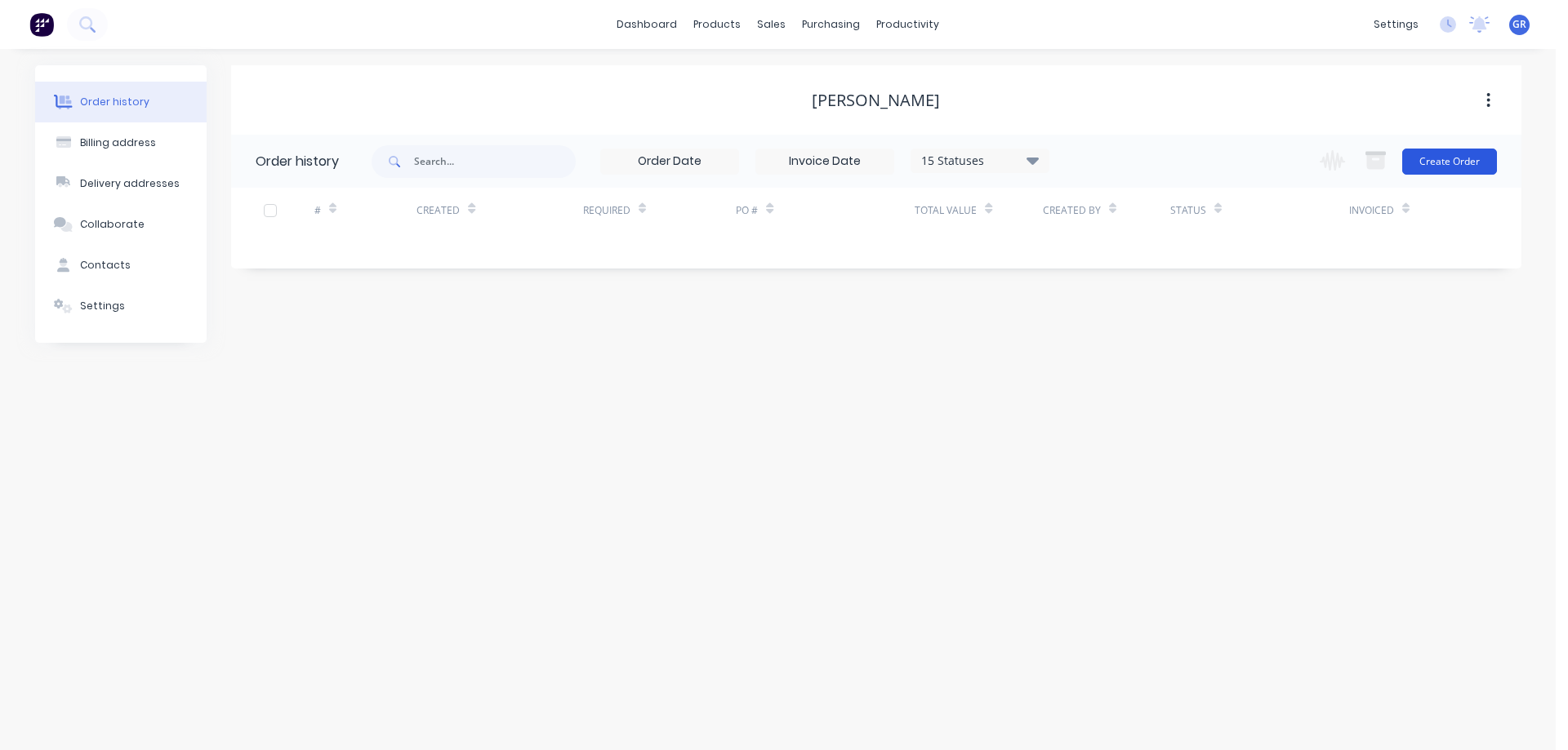
click at [1435, 169] on button "Create Order" at bounding box center [1450, 161] width 95 height 26
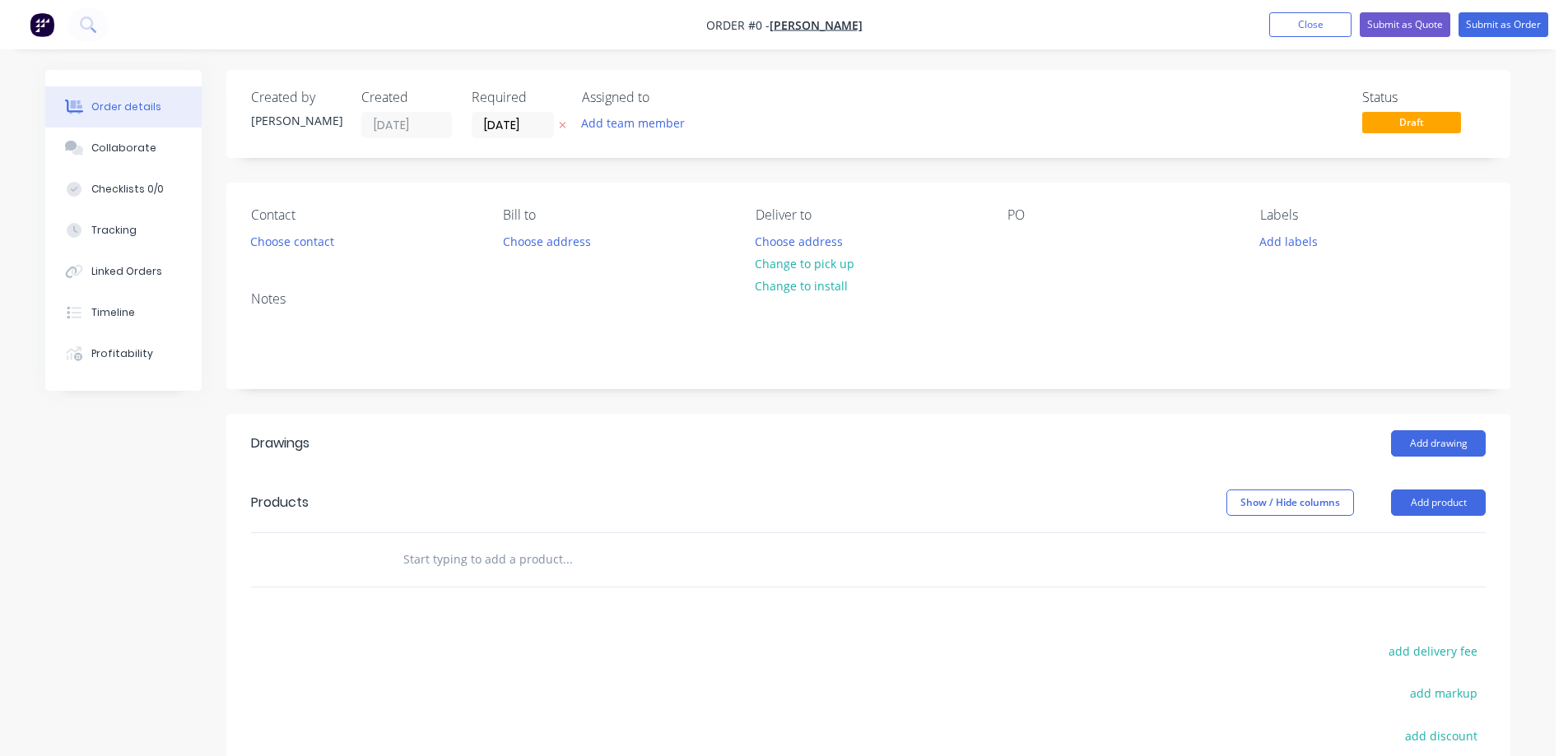
click at [426, 564] on input "text" at bounding box center [567, 559] width 329 height 33
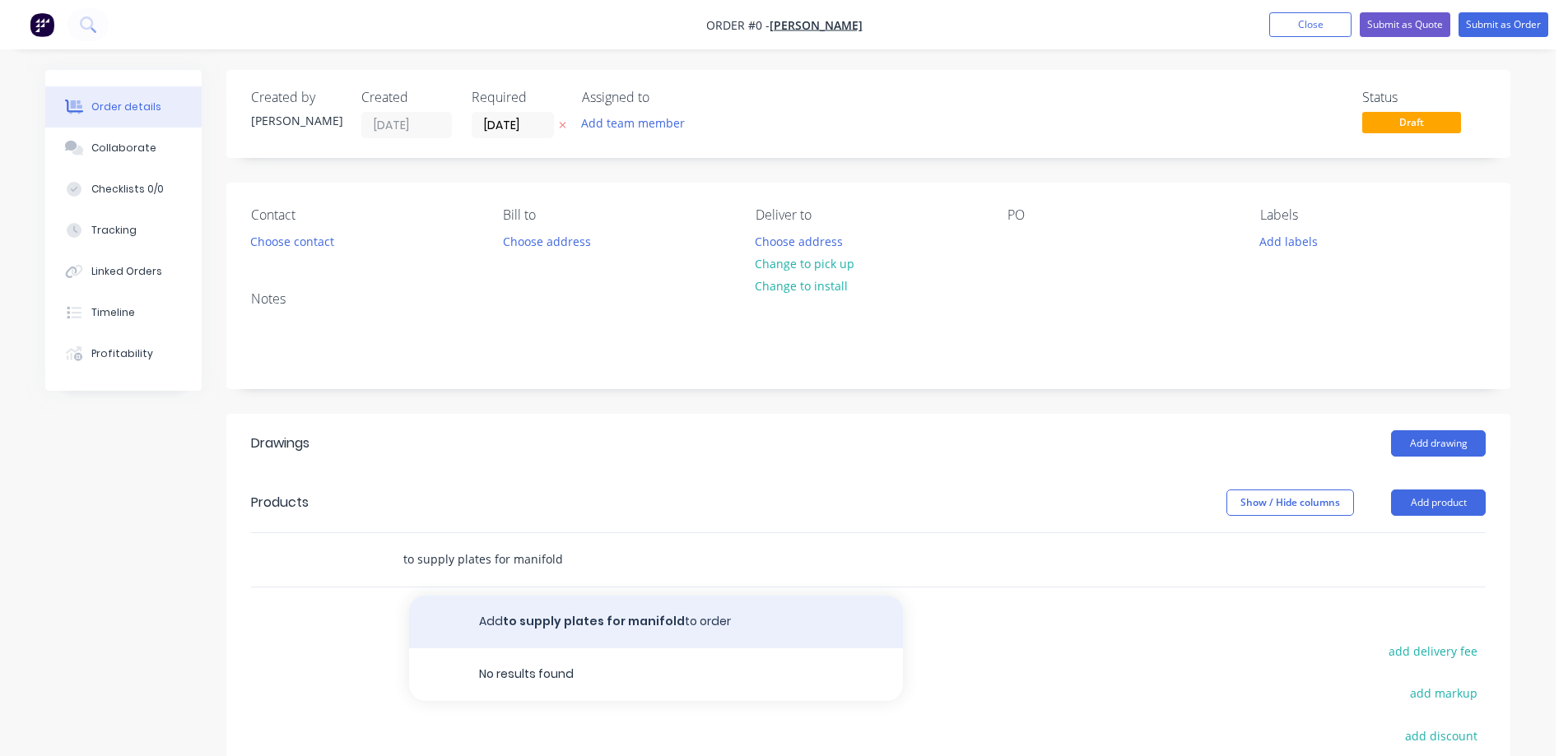
type input "to supply plates for manifold"
click at [618, 624] on button "Add to supply plates for manifold to order" at bounding box center [656, 622] width 494 height 53
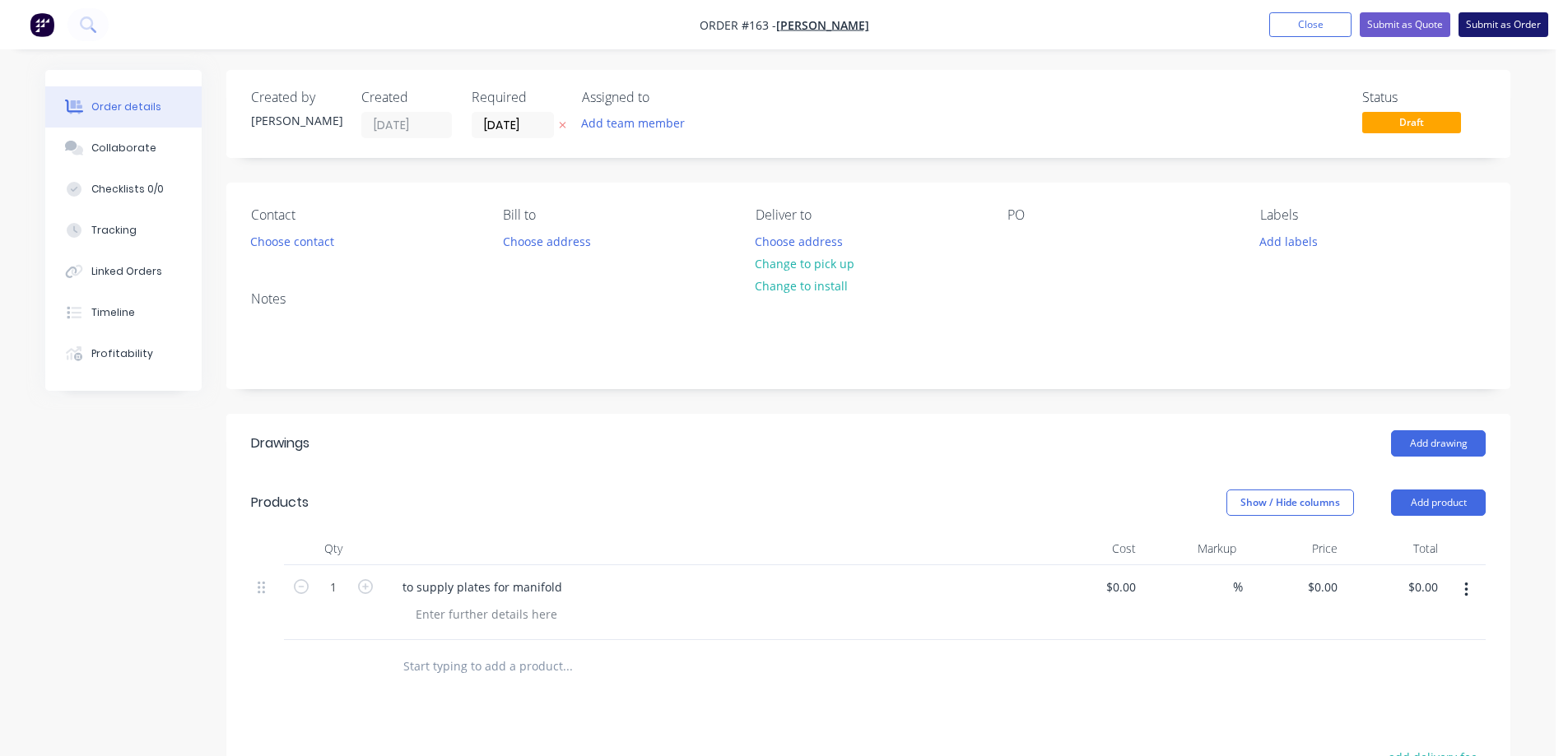
click at [1495, 30] on button "Submit as Order" at bounding box center [1503, 25] width 89 height 25
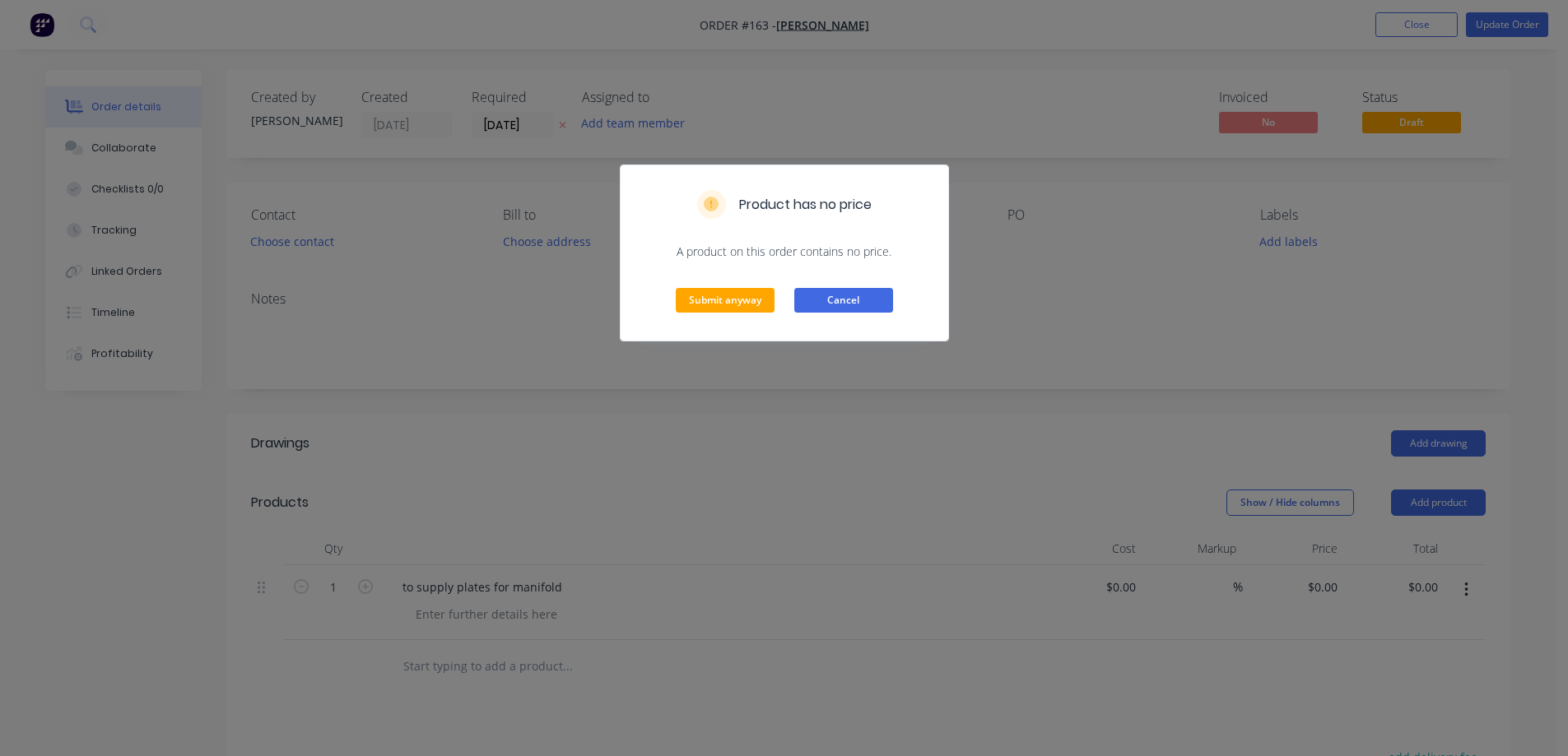
click at [876, 300] on button "Cancel" at bounding box center [844, 301] width 99 height 25
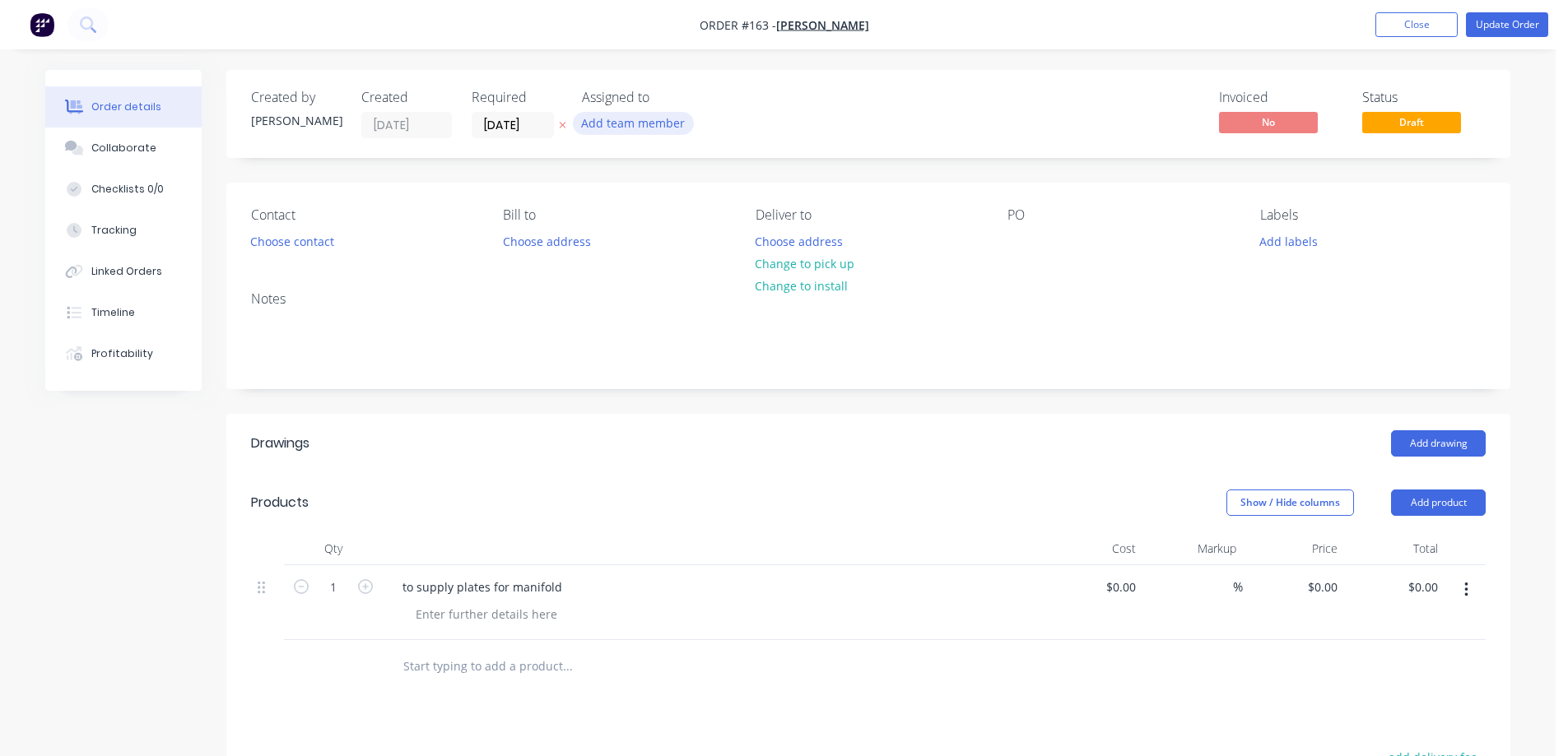
click at [655, 124] on button "Add team member" at bounding box center [633, 123] width 121 height 22
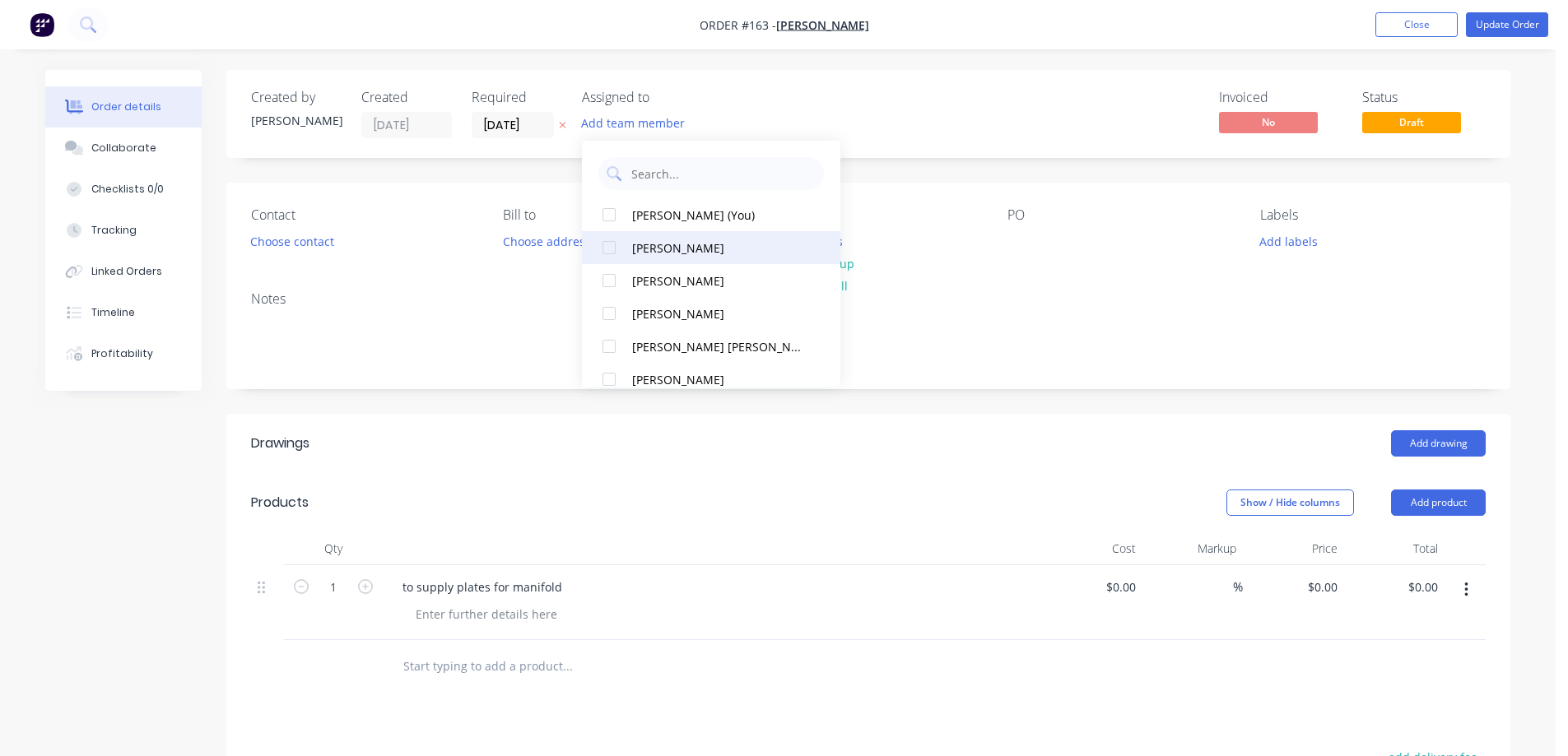
click at [662, 240] on div "[PERSON_NAME]" at bounding box center [719, 248] width 173 height 18
click at [1069, 119] on div "Invoiced No Status Draft" at bounding box center [1116, 113] width 739 height 49
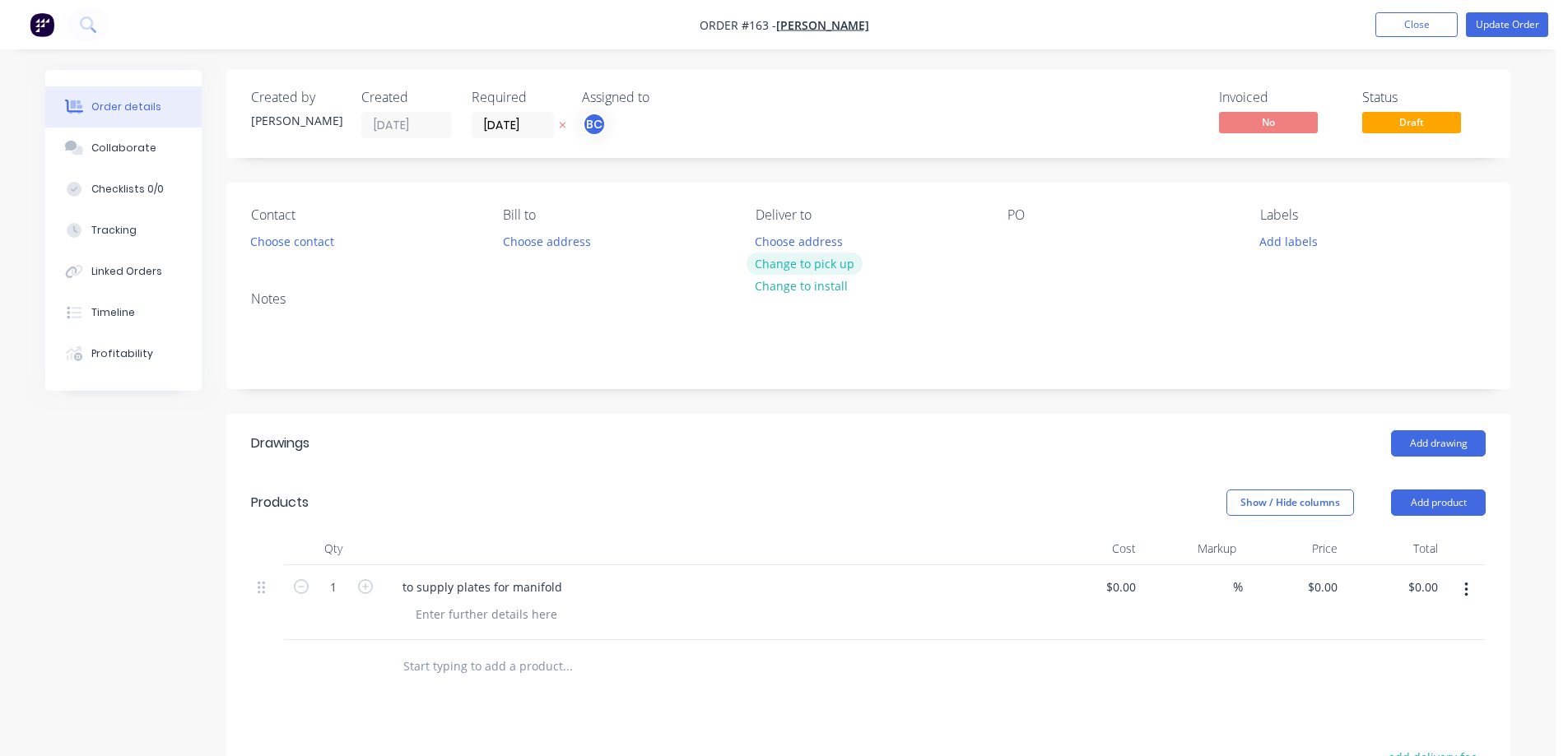
click at [823, 262] on button "Change to pick up" at bounding box center [805, 263] width 117 height 22
click at [1508, 17] on button "Update Order" at bounding box center [1507, 25] width 82 height 25
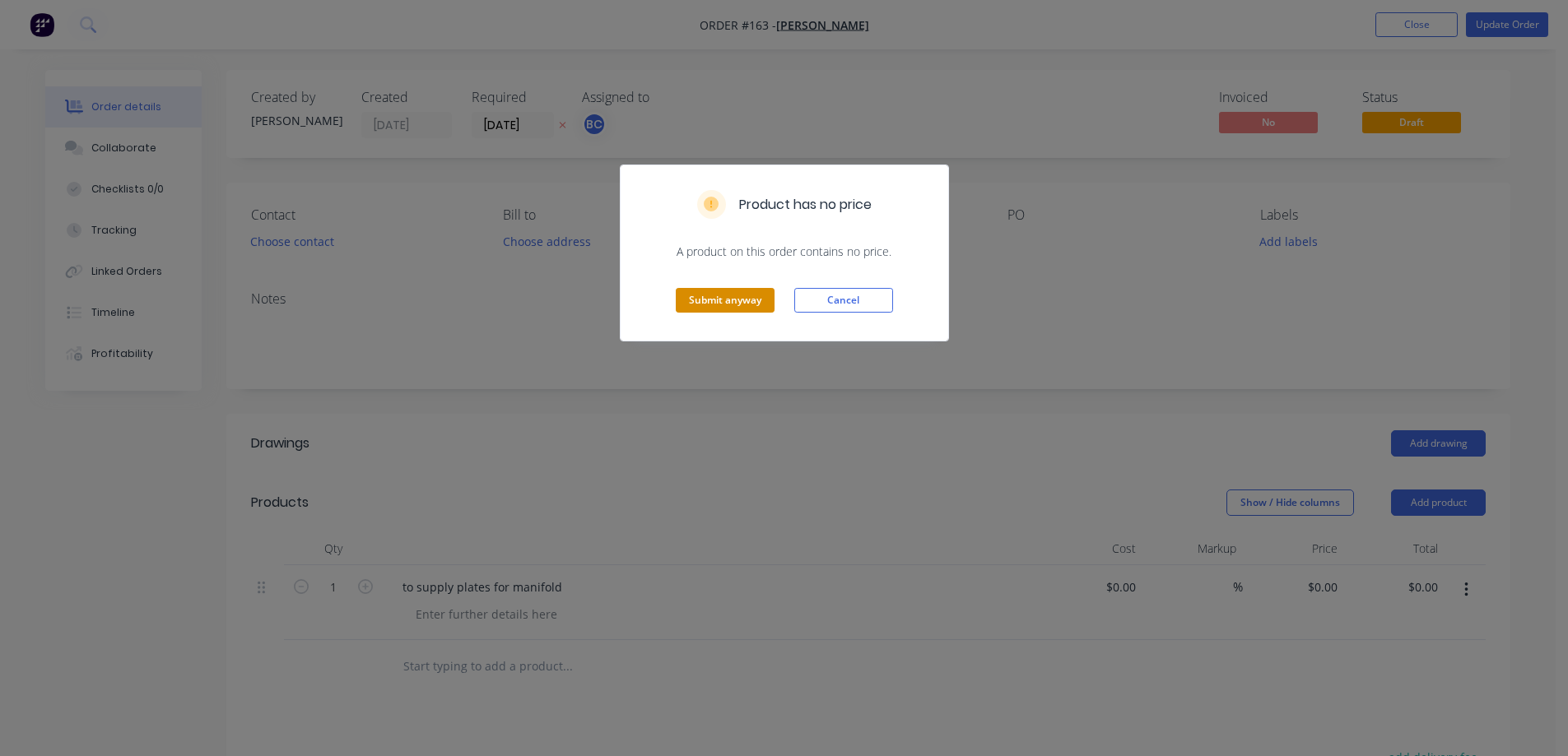
click at [714, 299] on button "Submit anyway" at bounding box center [725, 301] width 99 height 25
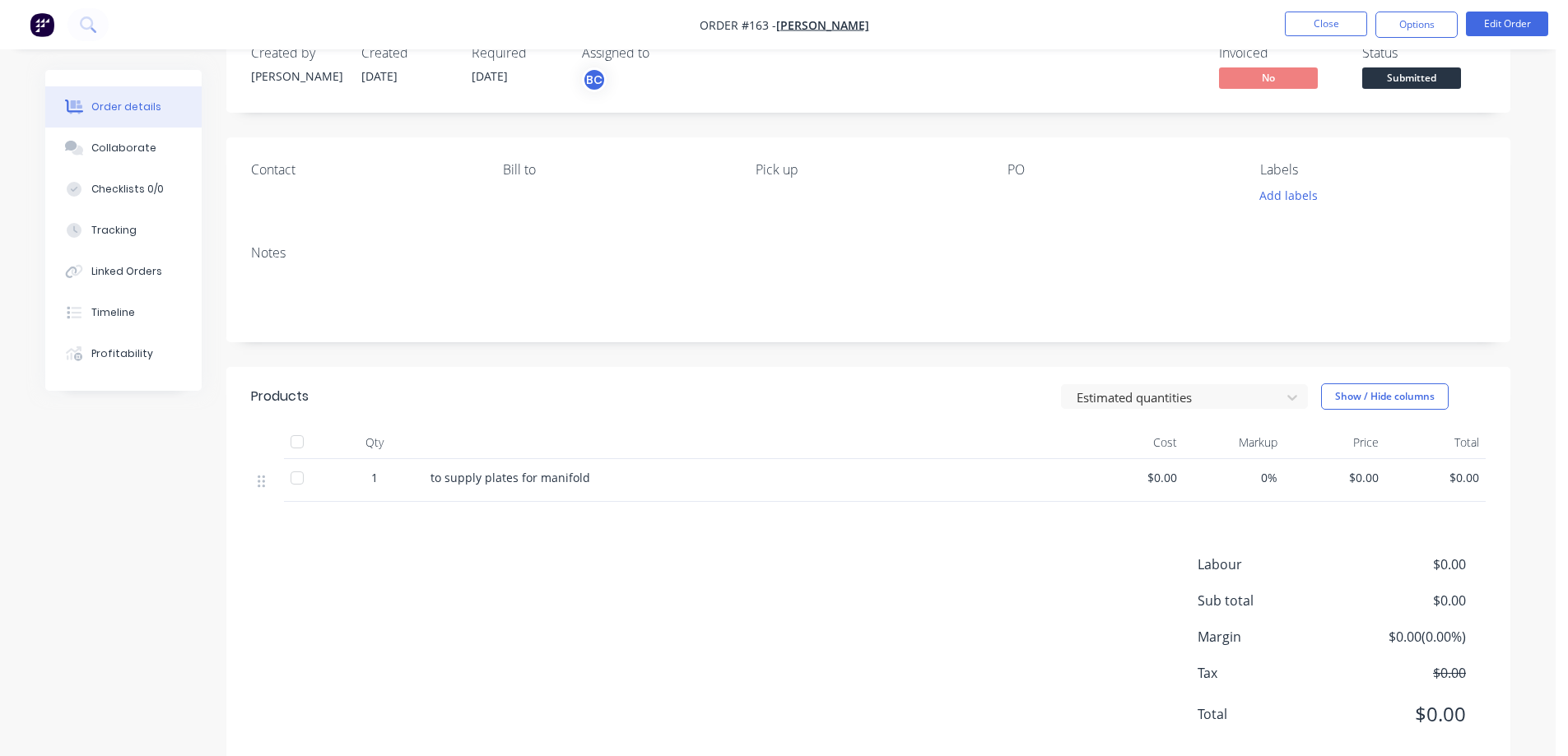
scroll to position [83, 0]
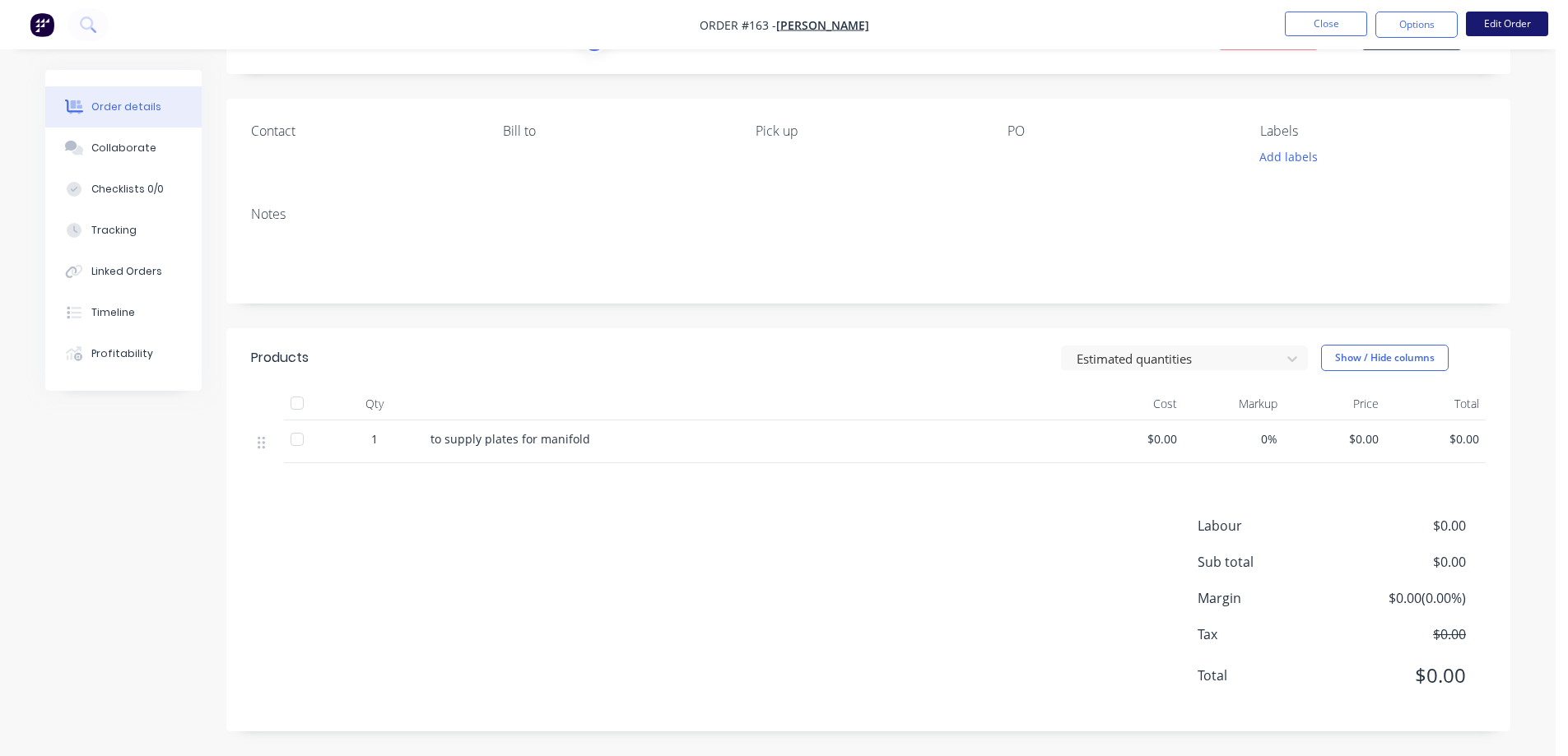
click at [1515, 25] on button "Edit Order" at bounding box center [1507, 24] width 82 height 25
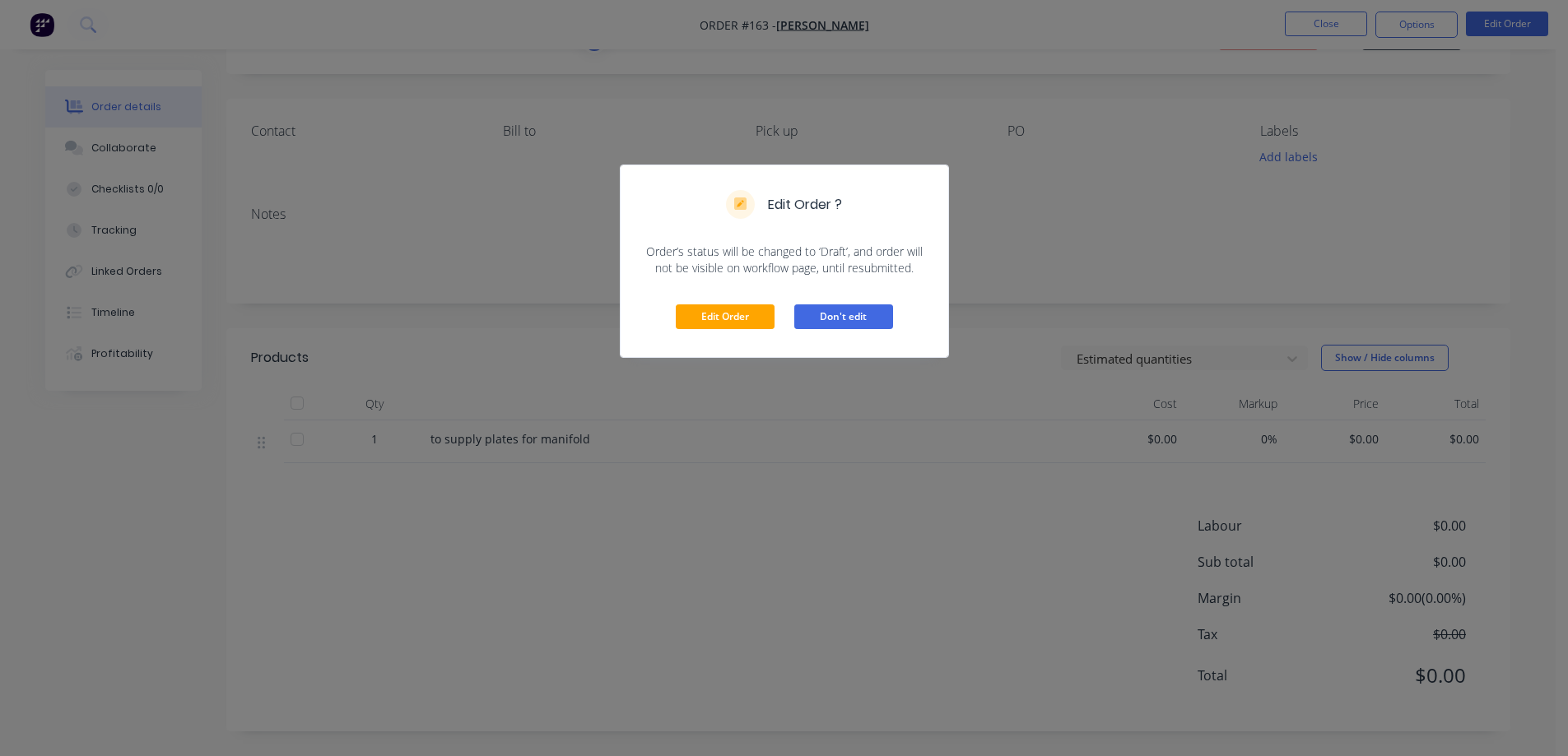
click at [857, 311] on button "Don't edit" at bounding box center [844, 317] width 99 height 25
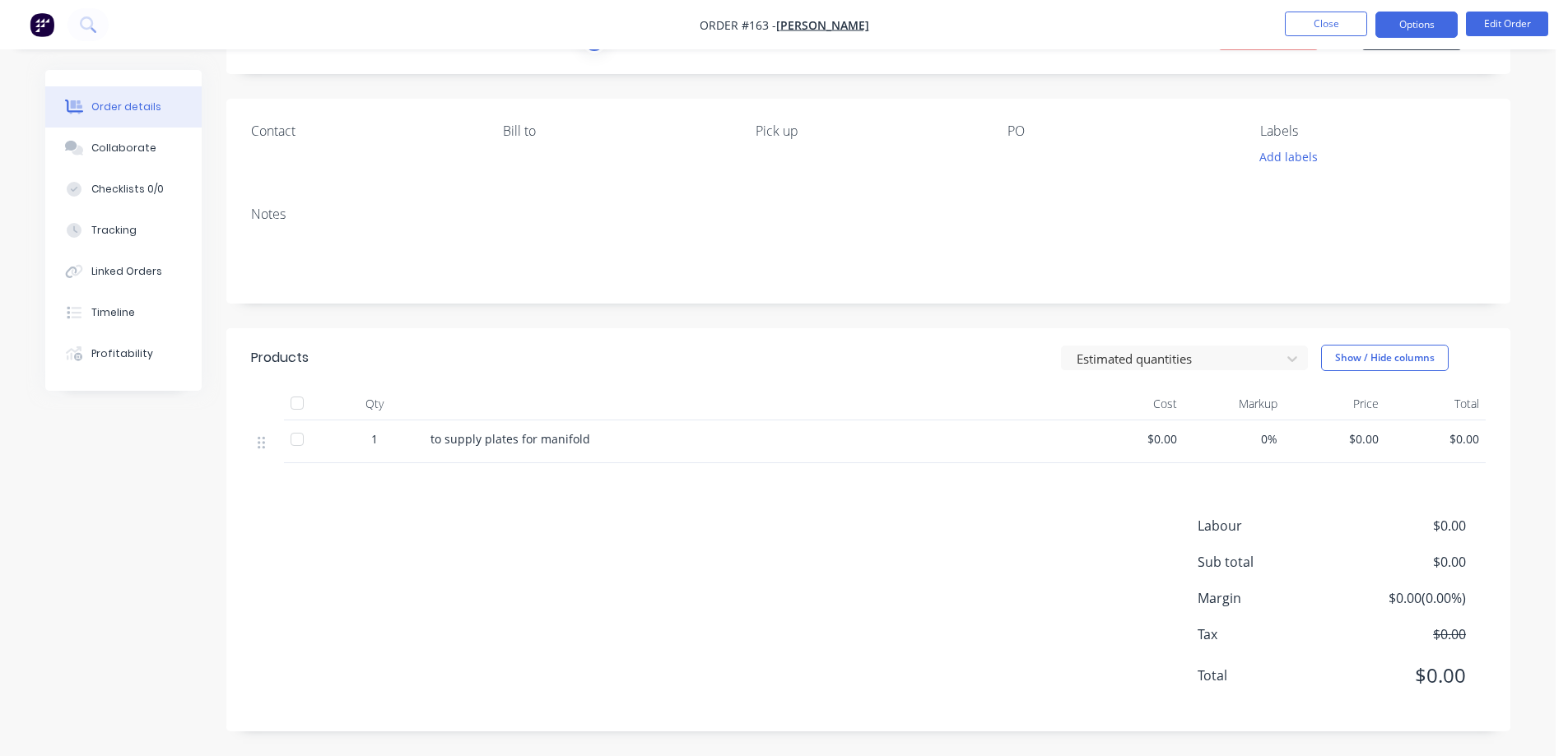
click at [1395, 28] on button "Options" at bounding box center [1416, 25] width 82 height 27
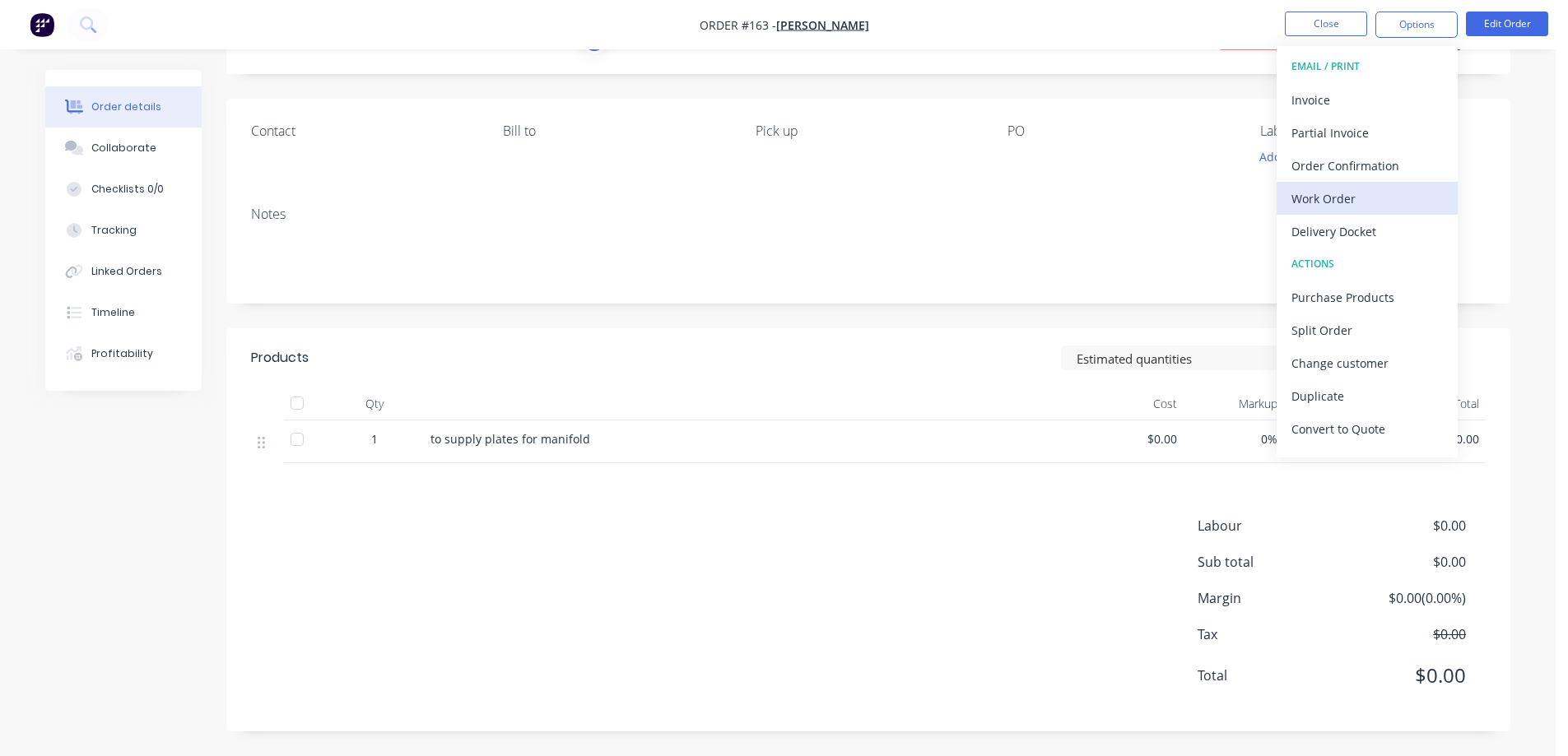
click at [1348, 205] on div "Work Order" at bounding box center [1366, 198] width 151 height 24
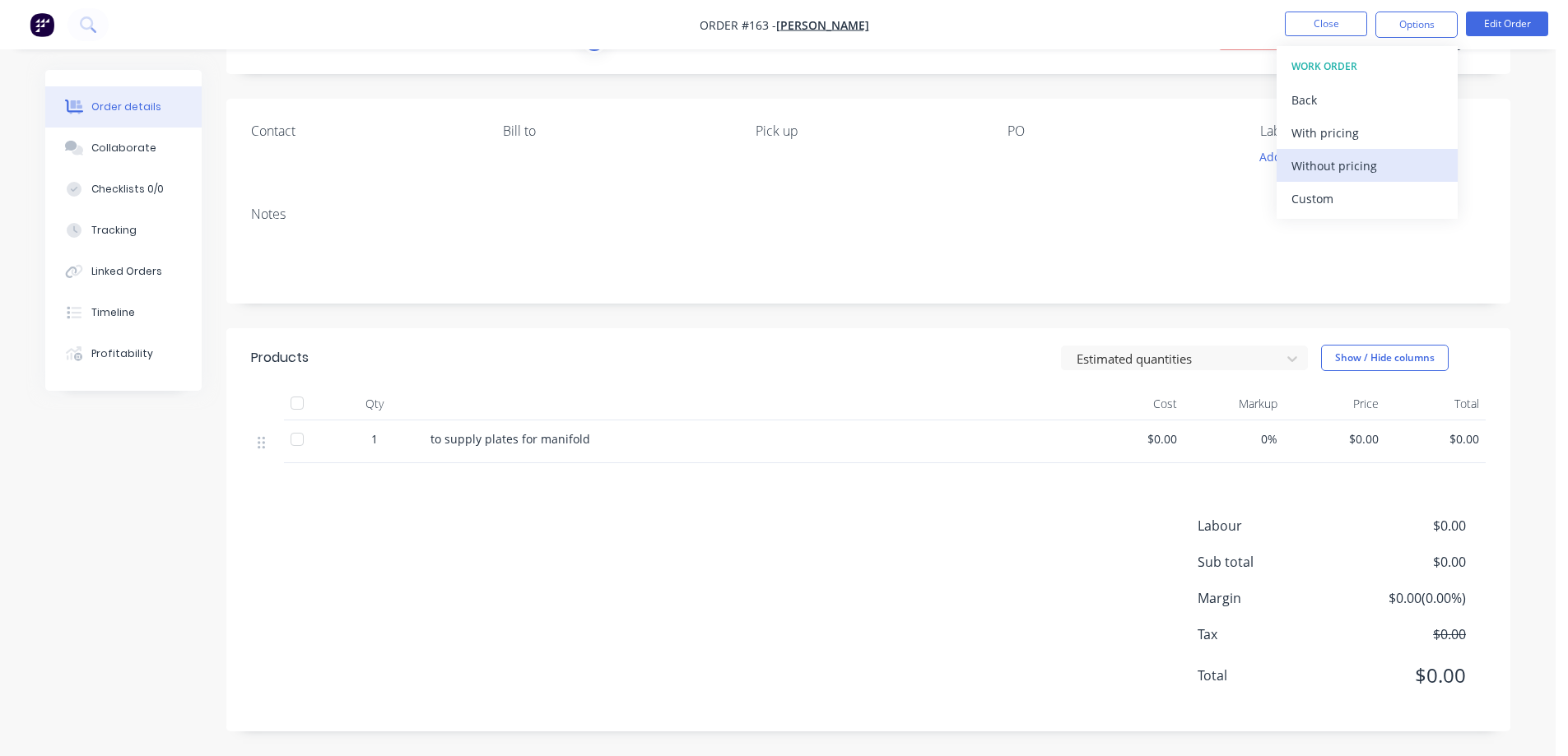
click at [1333, 164] on div "Without pricing" at bounding box center [1366, 165] width 151 height 24
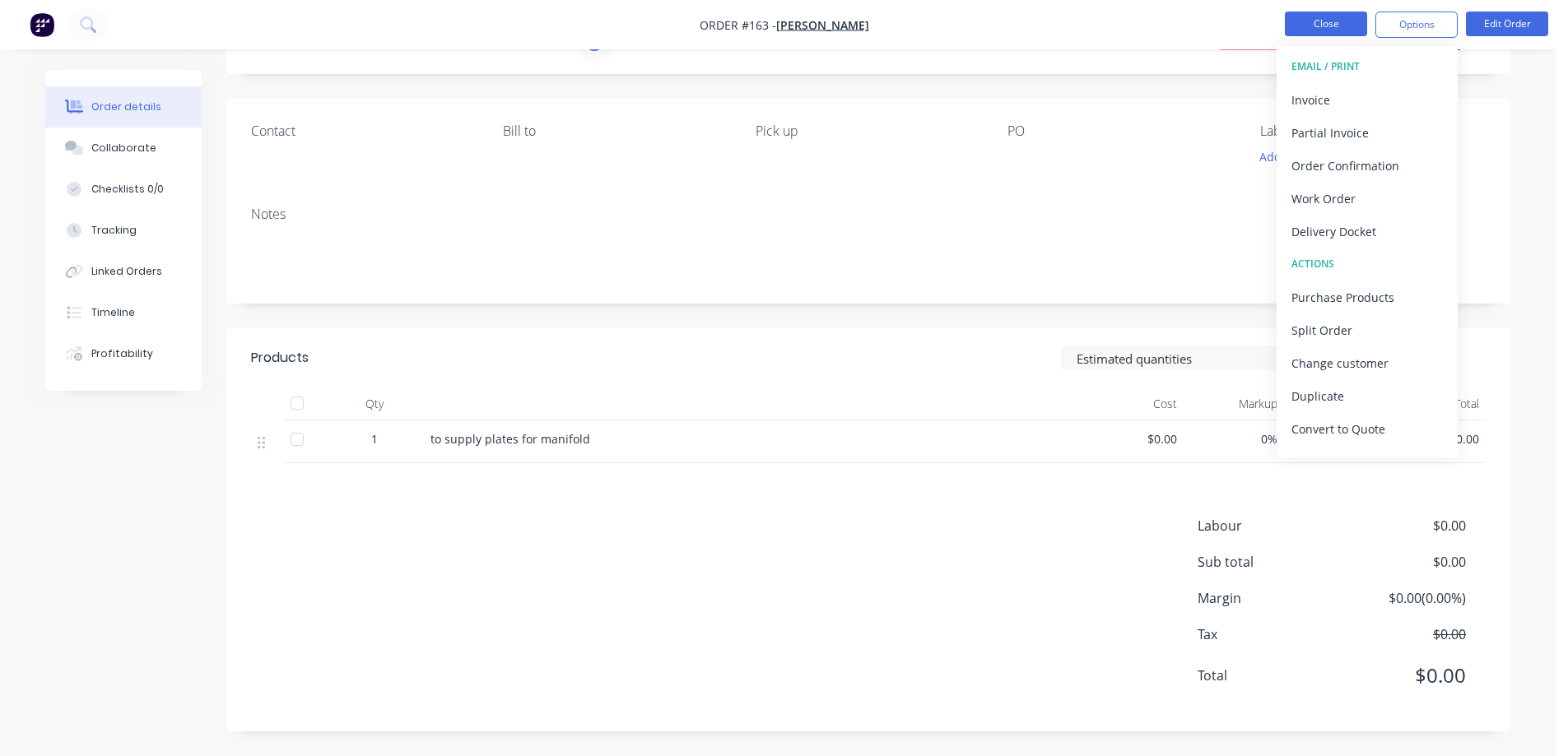
click at [1318, 25] on button "Close" at bounding box center [1326, 24] width 82 height 25
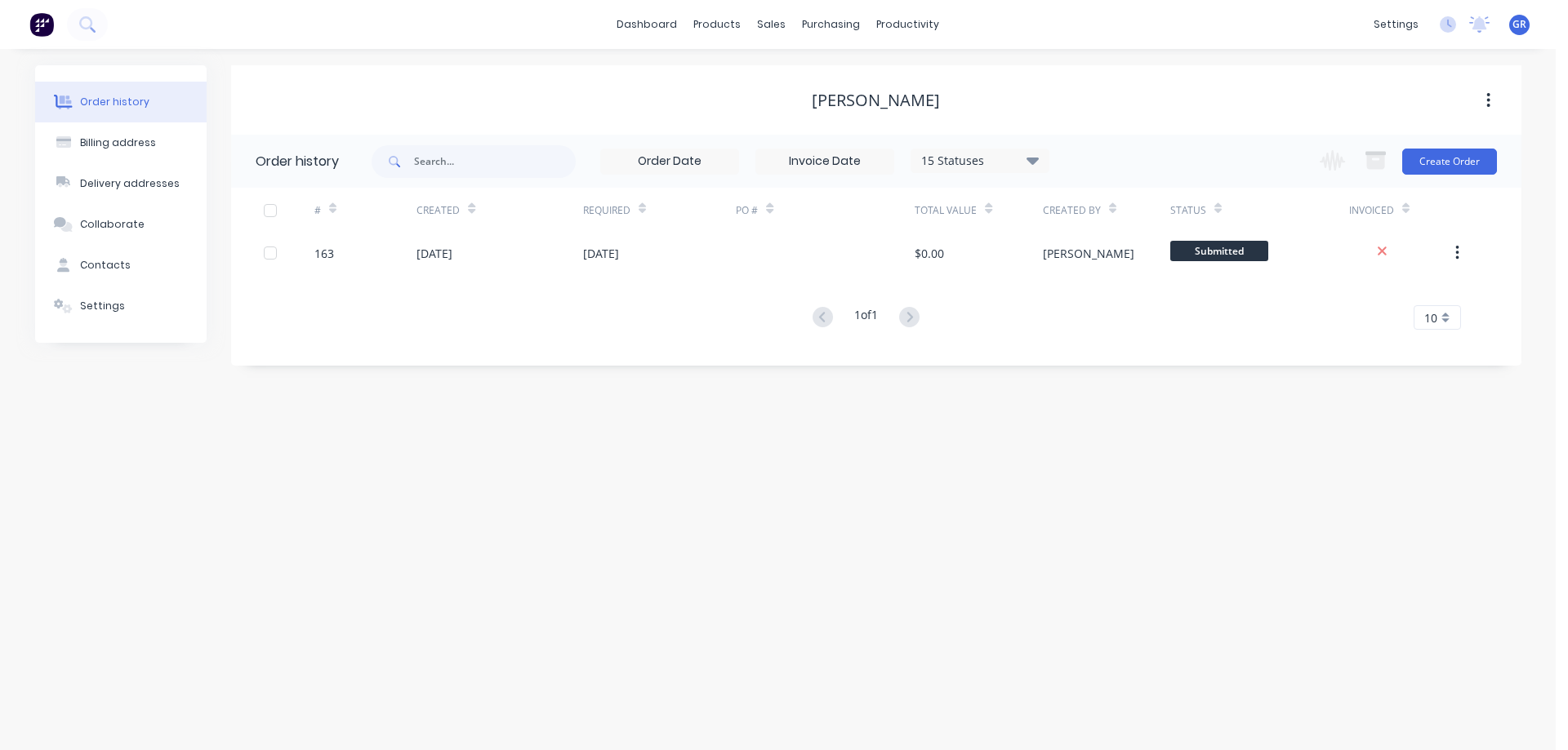
click at [190, 381] on div "Order history Billing address Delivery addresses Collaborate Contacts Settings …" at bounding box center [777, 400] width 1556 height 702
click at [811, 74] on div "Sales Orders" at bounding box center [832, 78] width 67 height 15
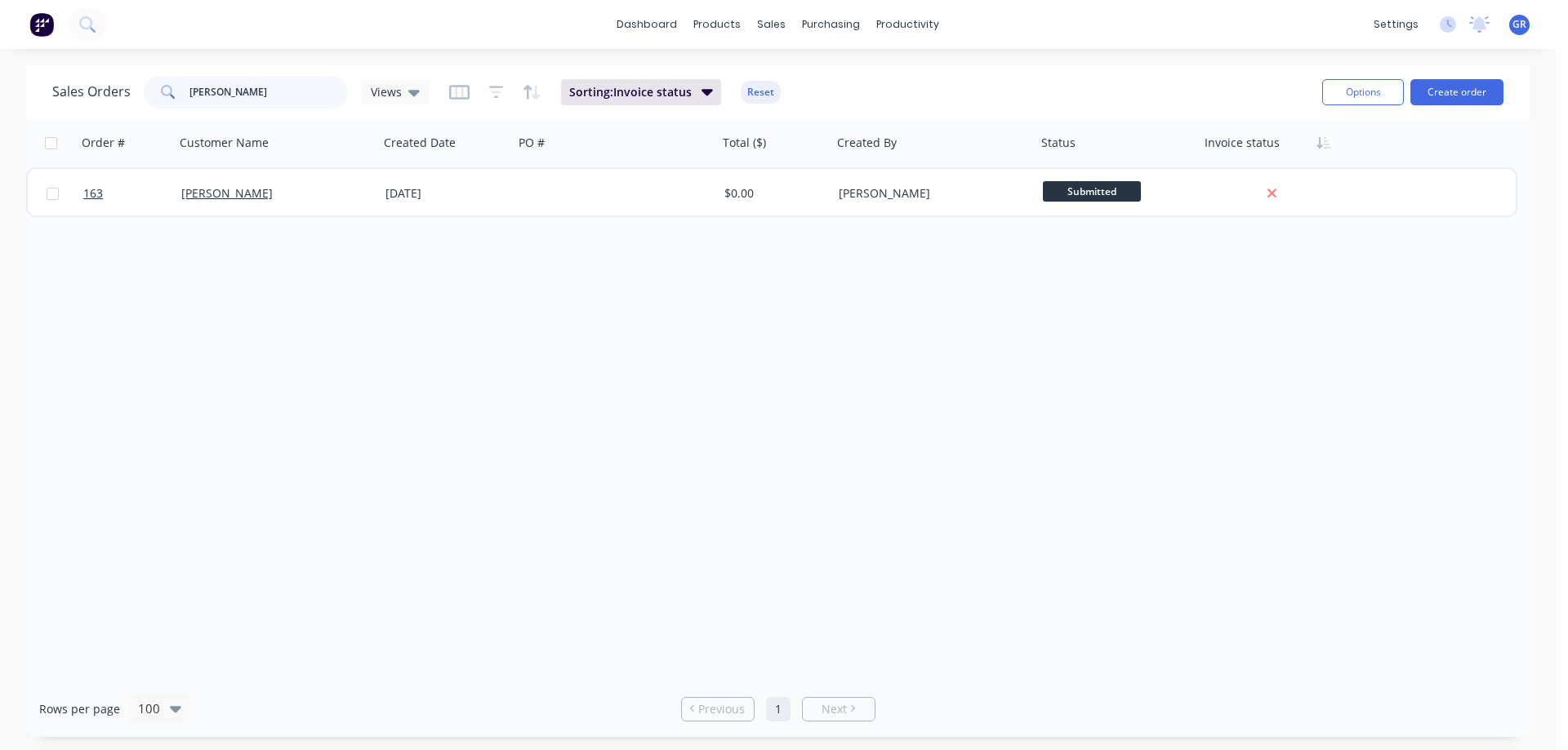
drag, startPoint x: 256, startPoint y: 99, endPoint x: 111, endPoint y: 101, distance: 145.0
click at [111, 101] on div "Sales Orders [PERSON_NAME] Views" at bounding box center [241, 92] width 377 height 32
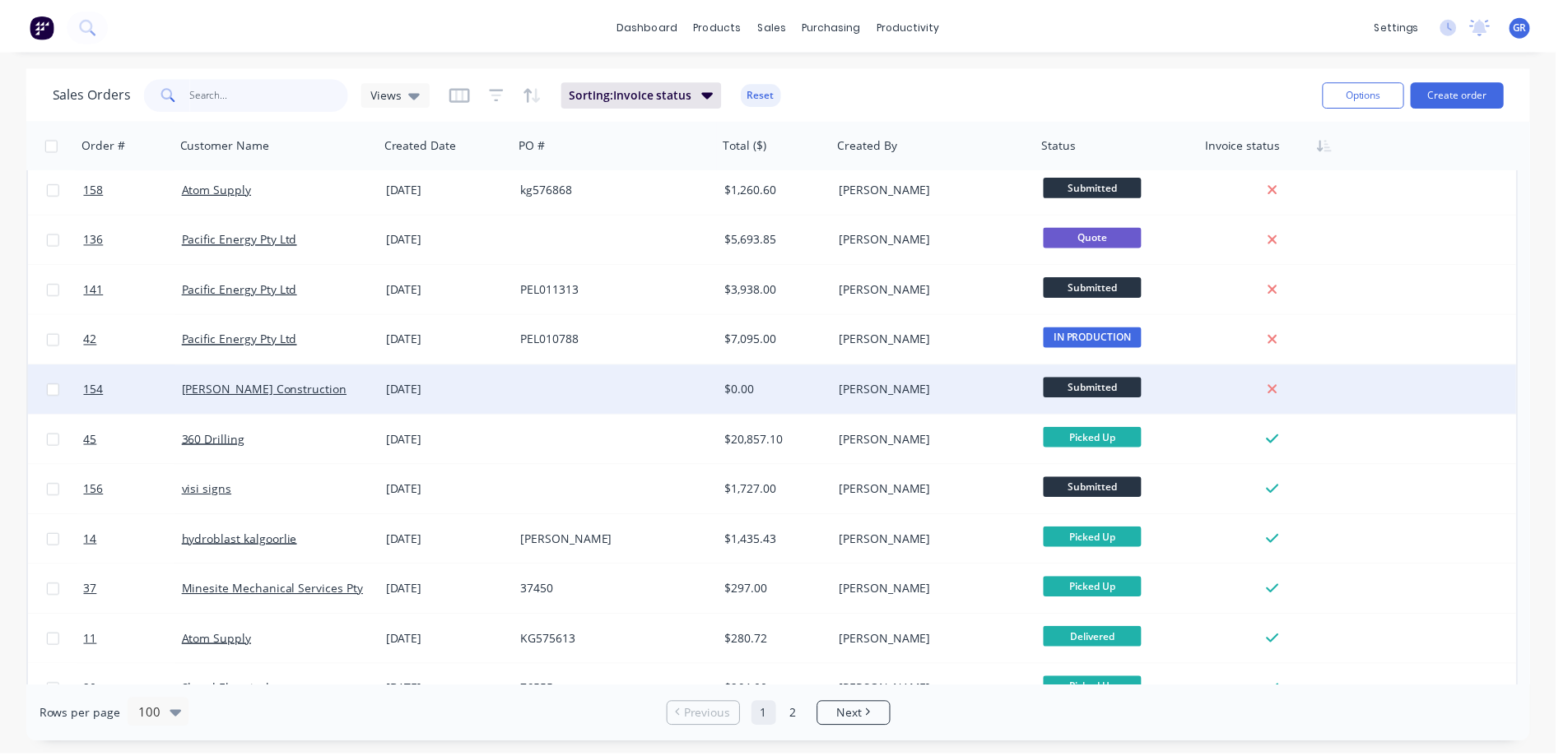
scroll to position [2386, 0]
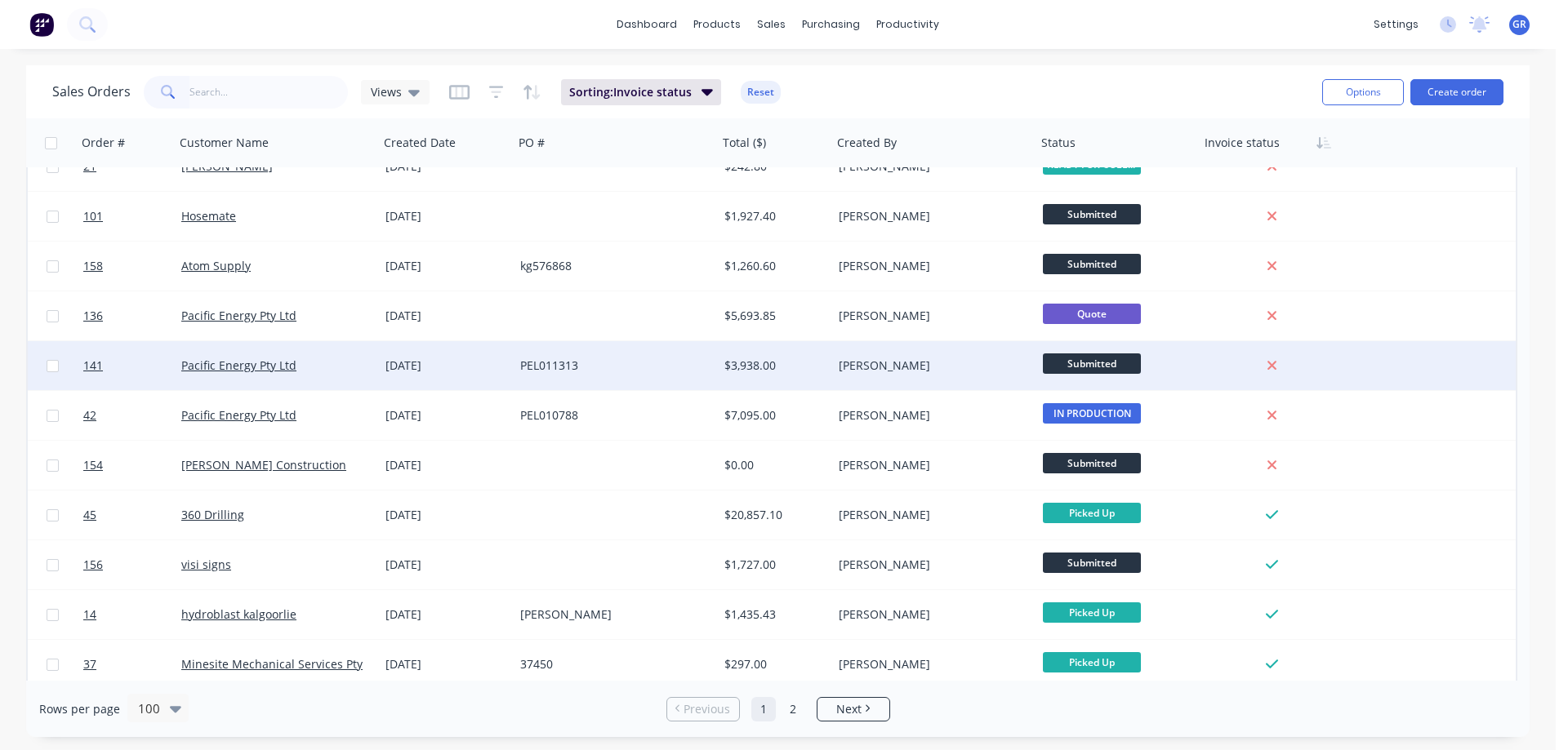
click at [647, 371] on div "PEL011313" at bounding box center [611, 366] width 182 height 17
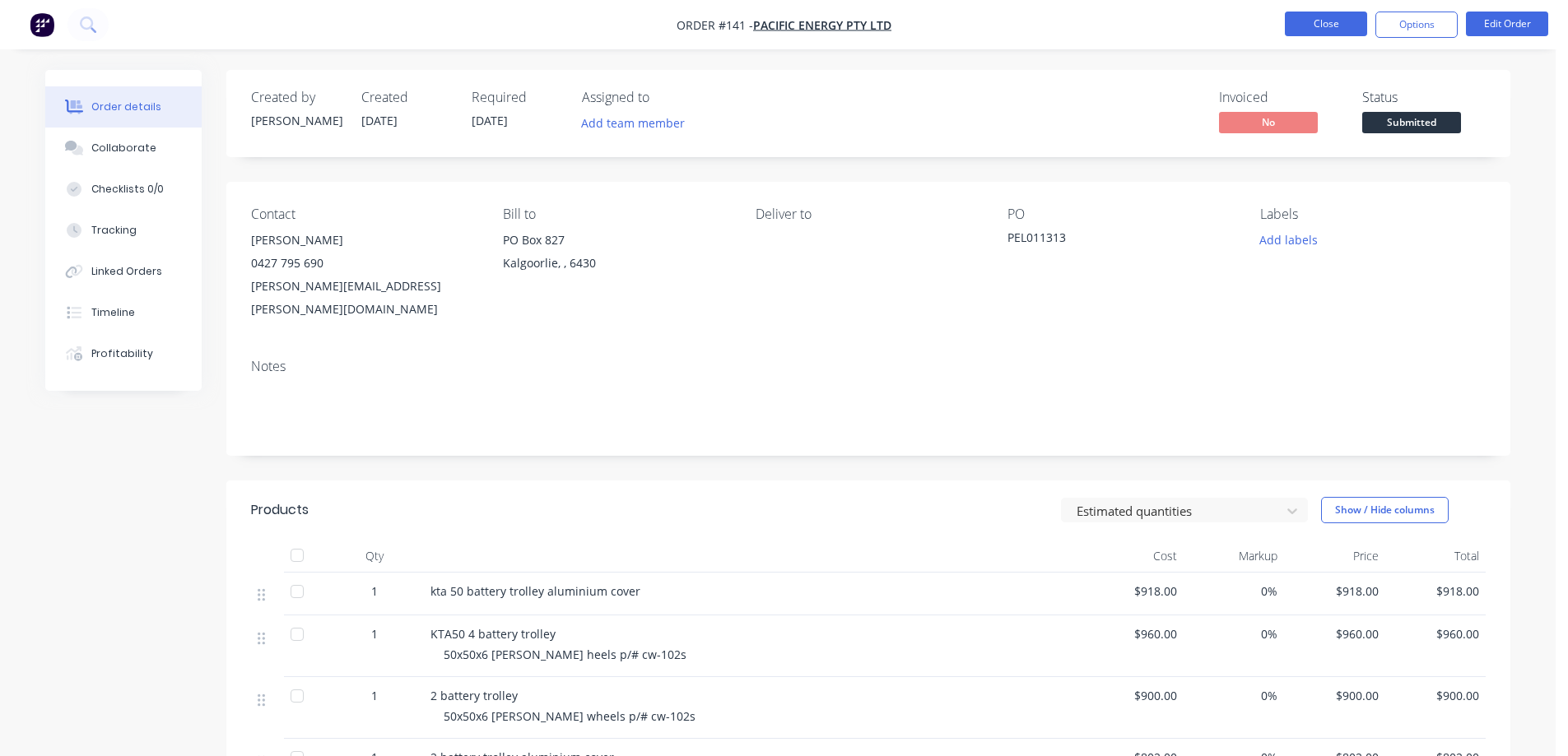
click at [1318, 30] on button "Close" at bounding box center [1326, 24] width 82 height 25
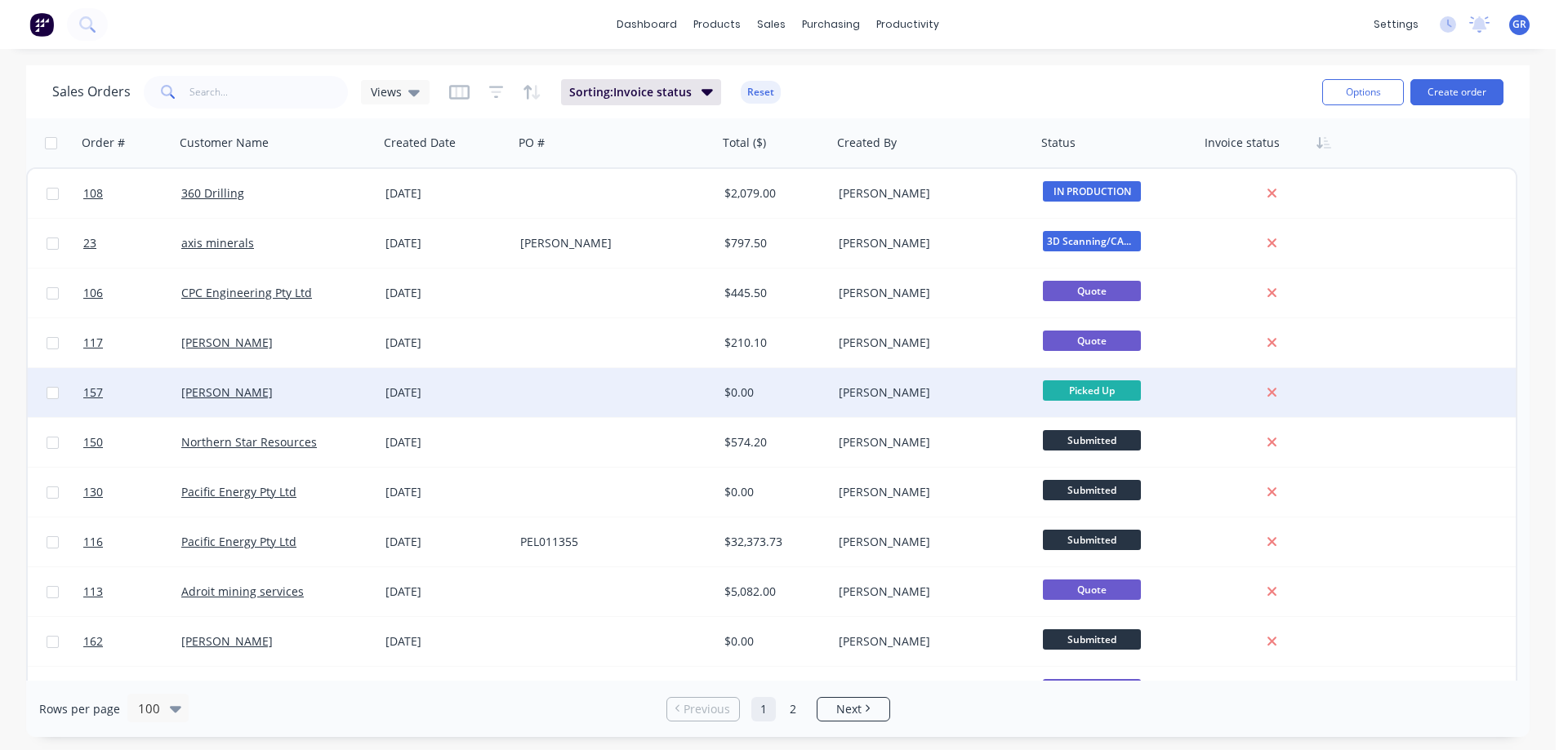
click at [528, 393] on div at bounding box center [616, 393] width 204 height 49
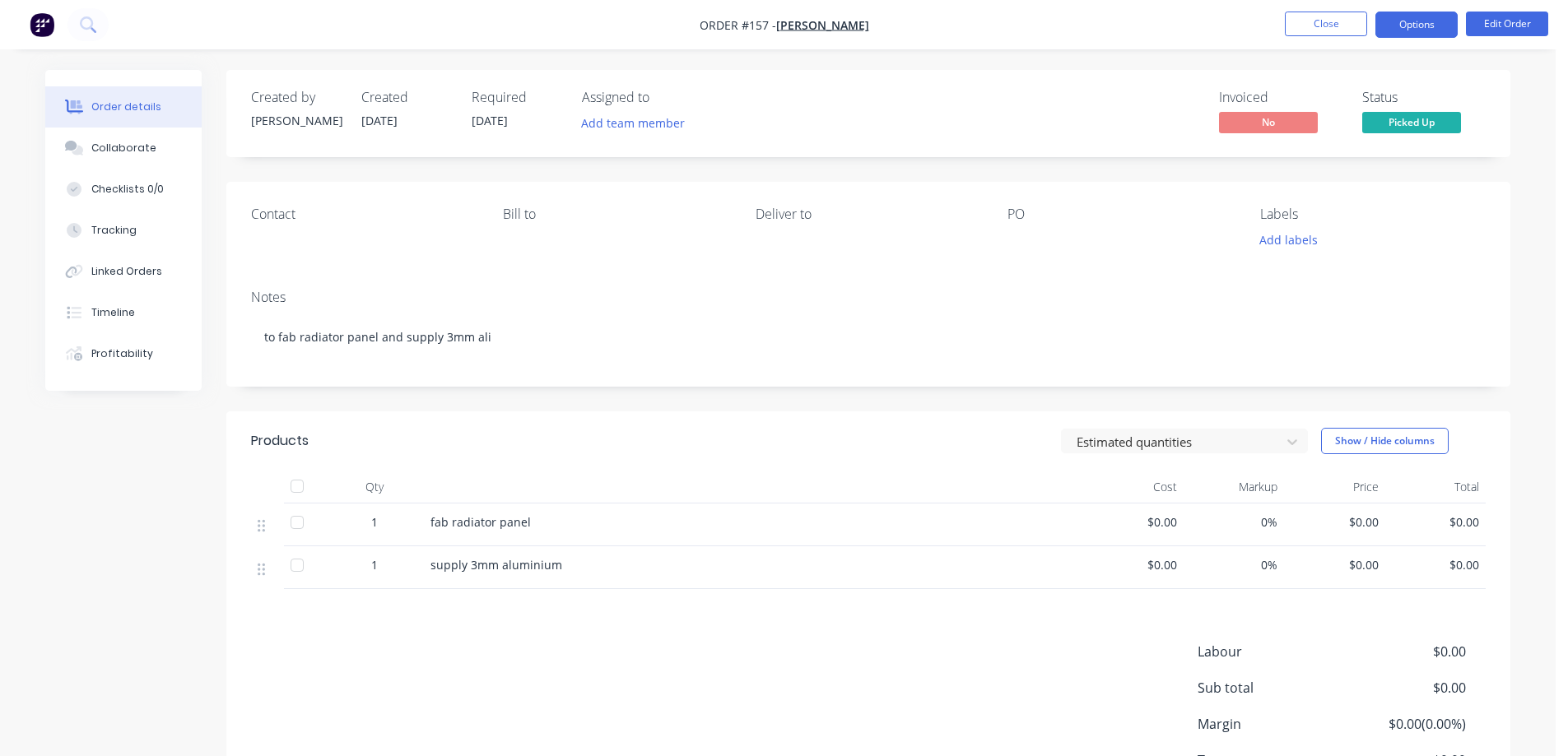
click at [1447, 30] on button "Options" at bounding box center [1416, 25] width 82 height 27
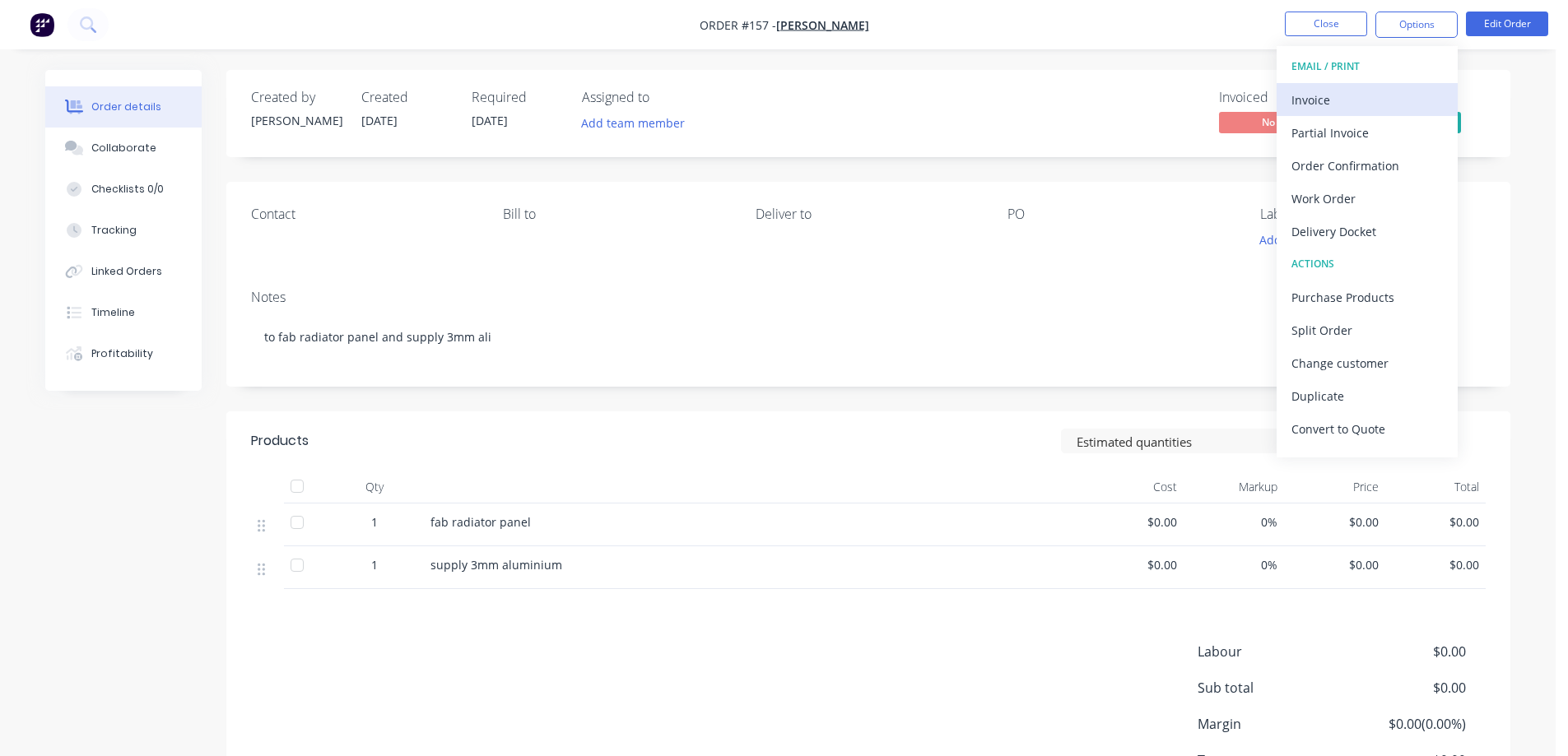
click at [1338, 100] on div "Invoice" at bounding box center [1366, 100] width 151 height 24
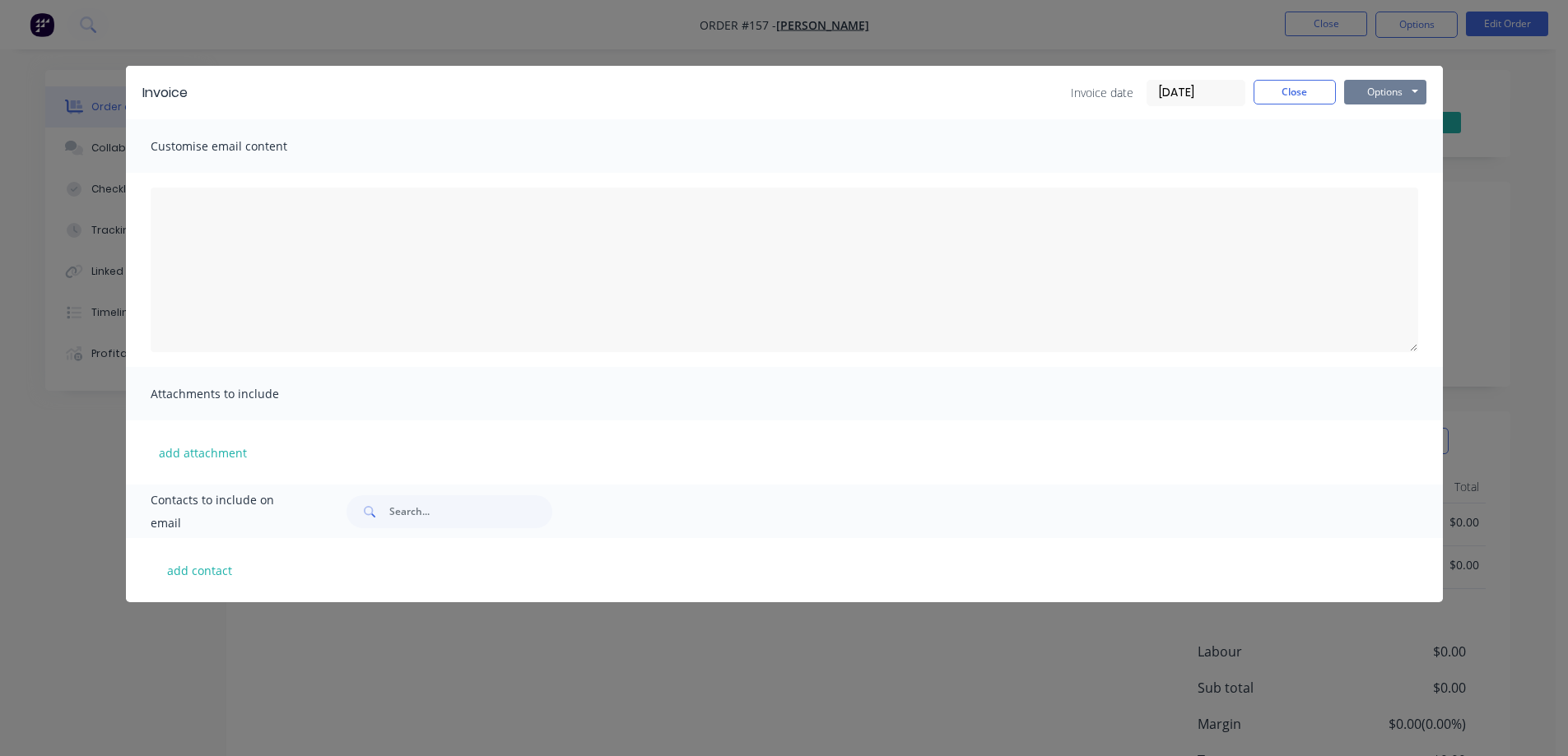
click at [1384, 89] on button "Options" at bounding box center [1385, 92] width 82 height 25
click at [1377, 141] on button "Print" at bounding box center [1396, 149] width 105 height 27
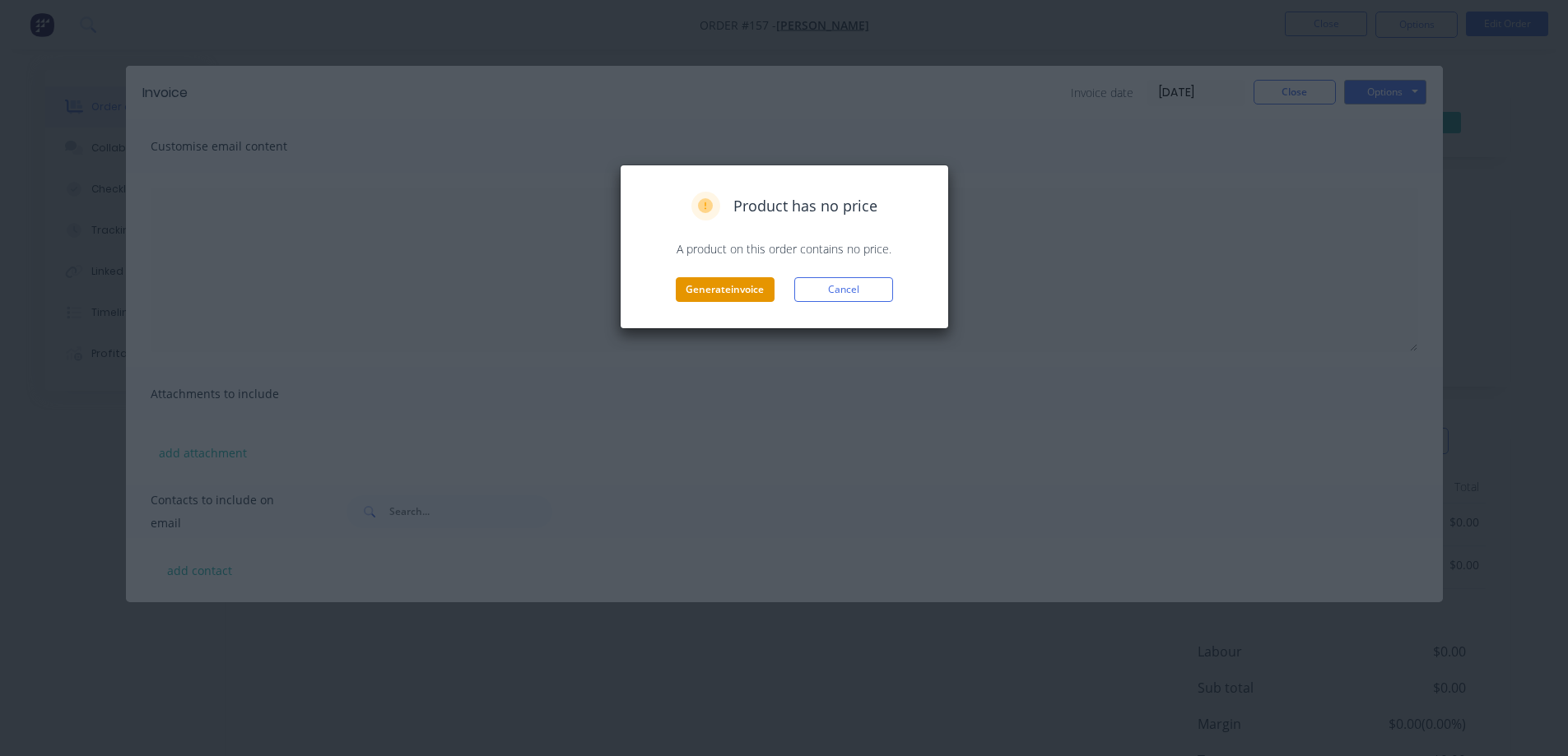
click at [691, 284] on button "Generate invoice" at bounding box center [725, 290] width 99 height 25
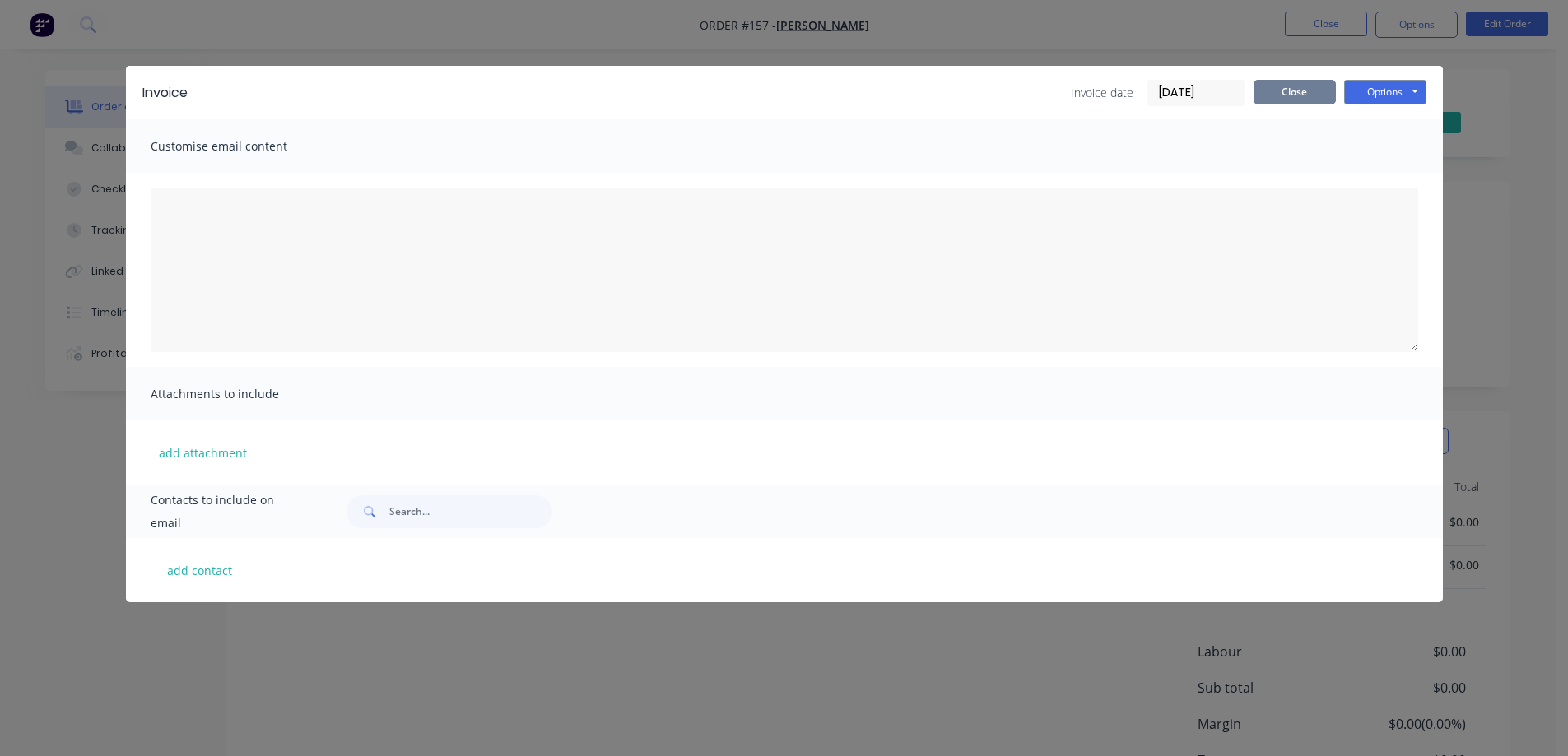
click at [1310, 94] on button "Close" at bounding box center [1295, 92] width 82 height 25
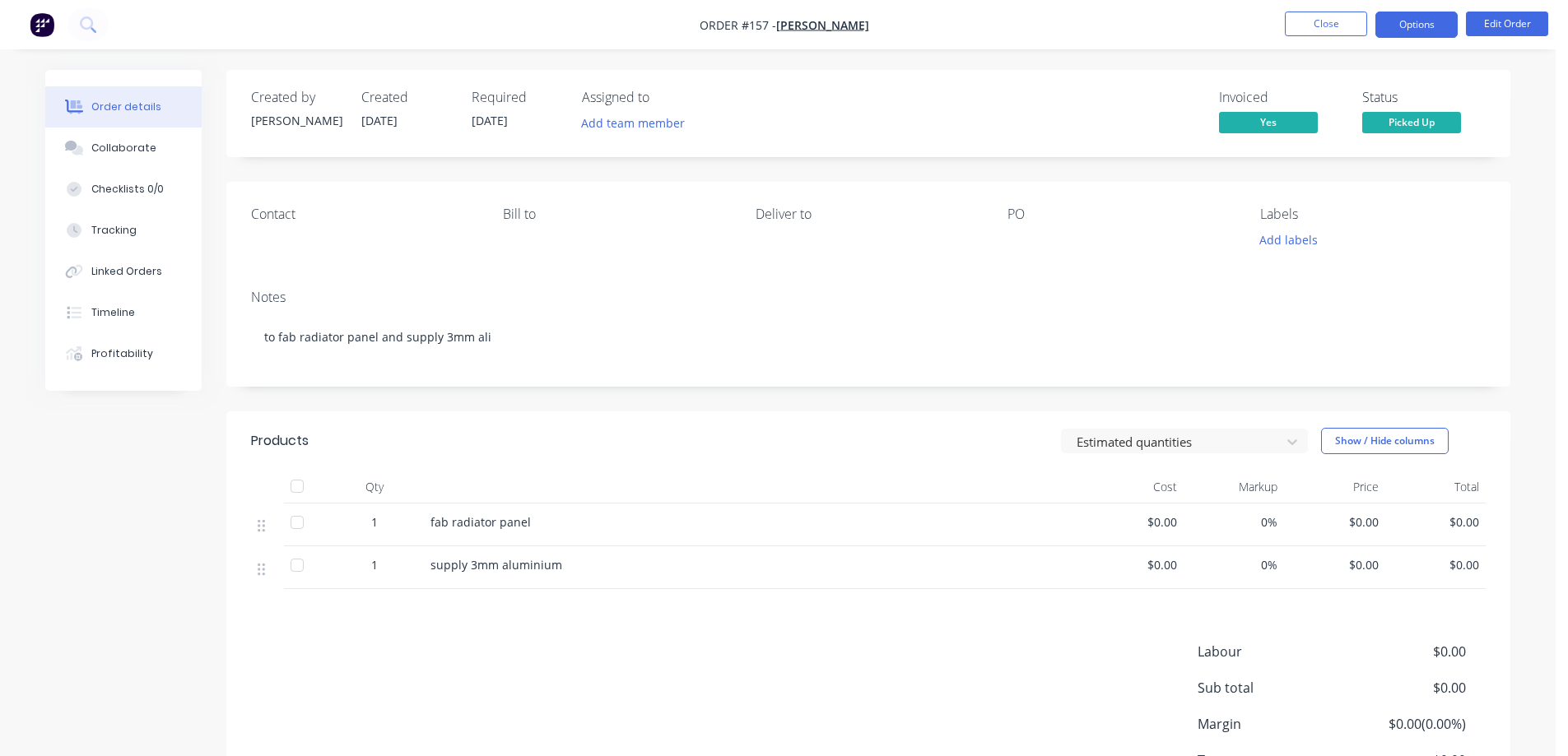
click at [1418, 27] on button "Options" at bounding box center [1416, 25] width 82 height 27
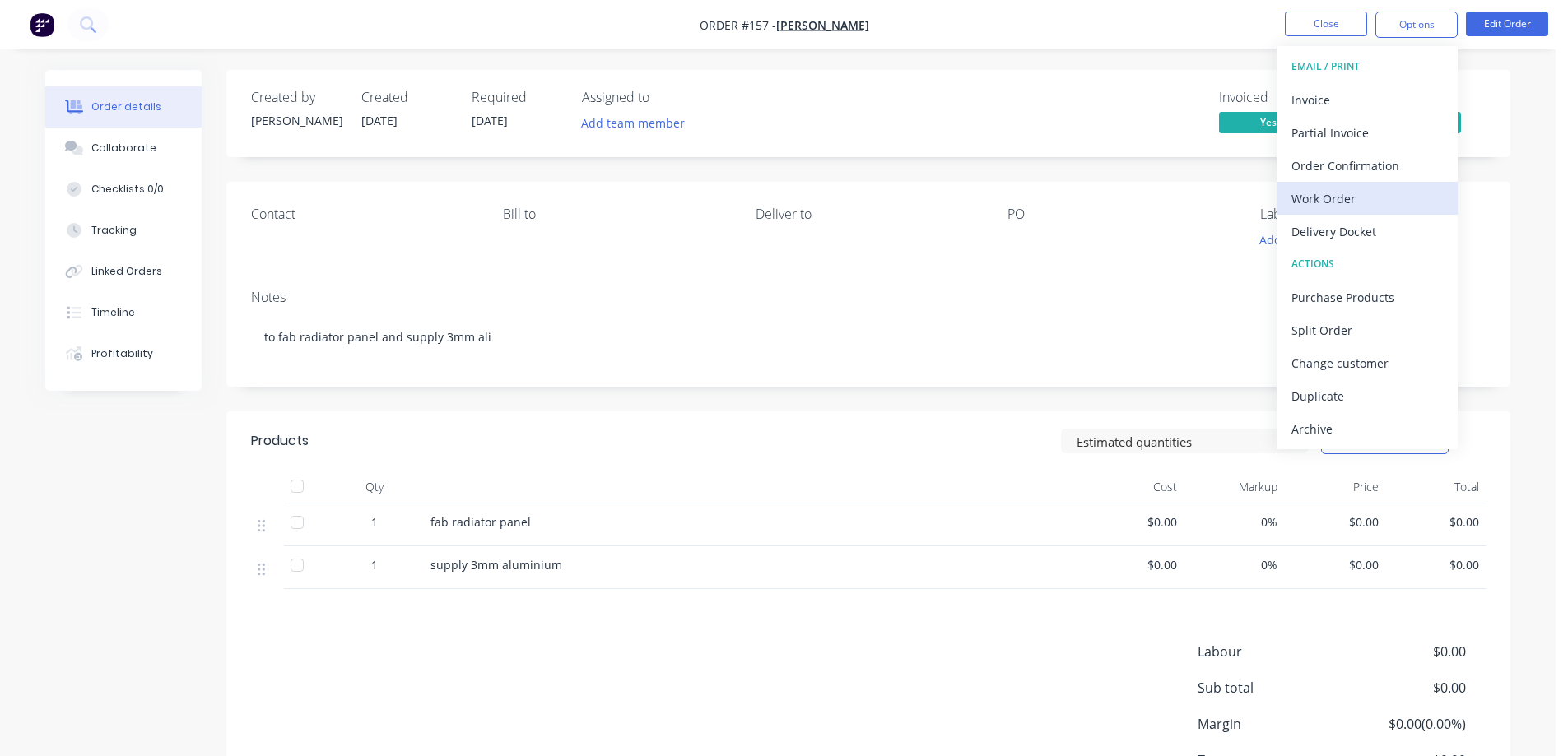
click at [1360, 198] on div "Work Order" at bounding box center [1366, 198] width 151 height 24
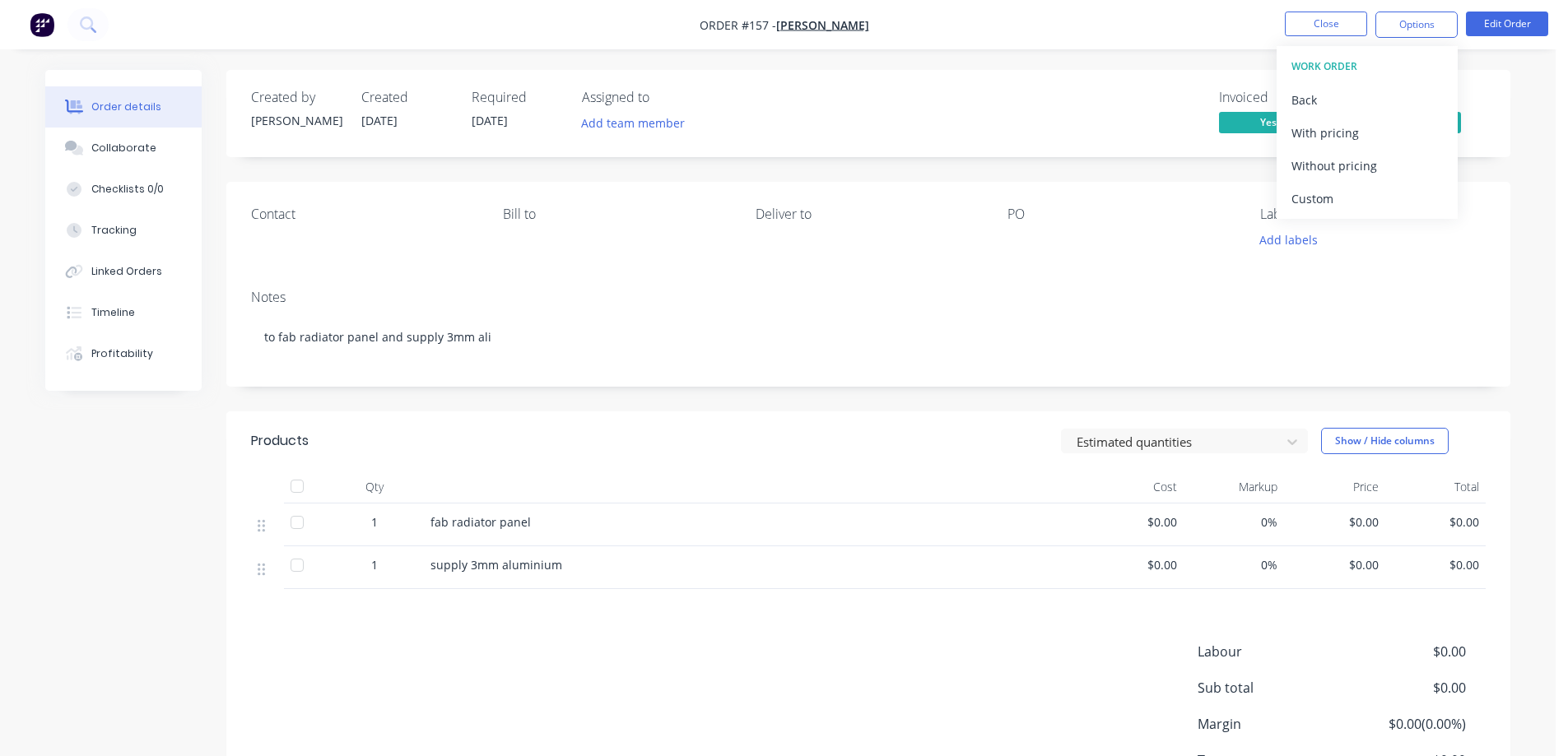
click at [945, 118] on div "Invoiced Yes Status Picked Up" at bounding box center [1116, 113] width 739 height 48
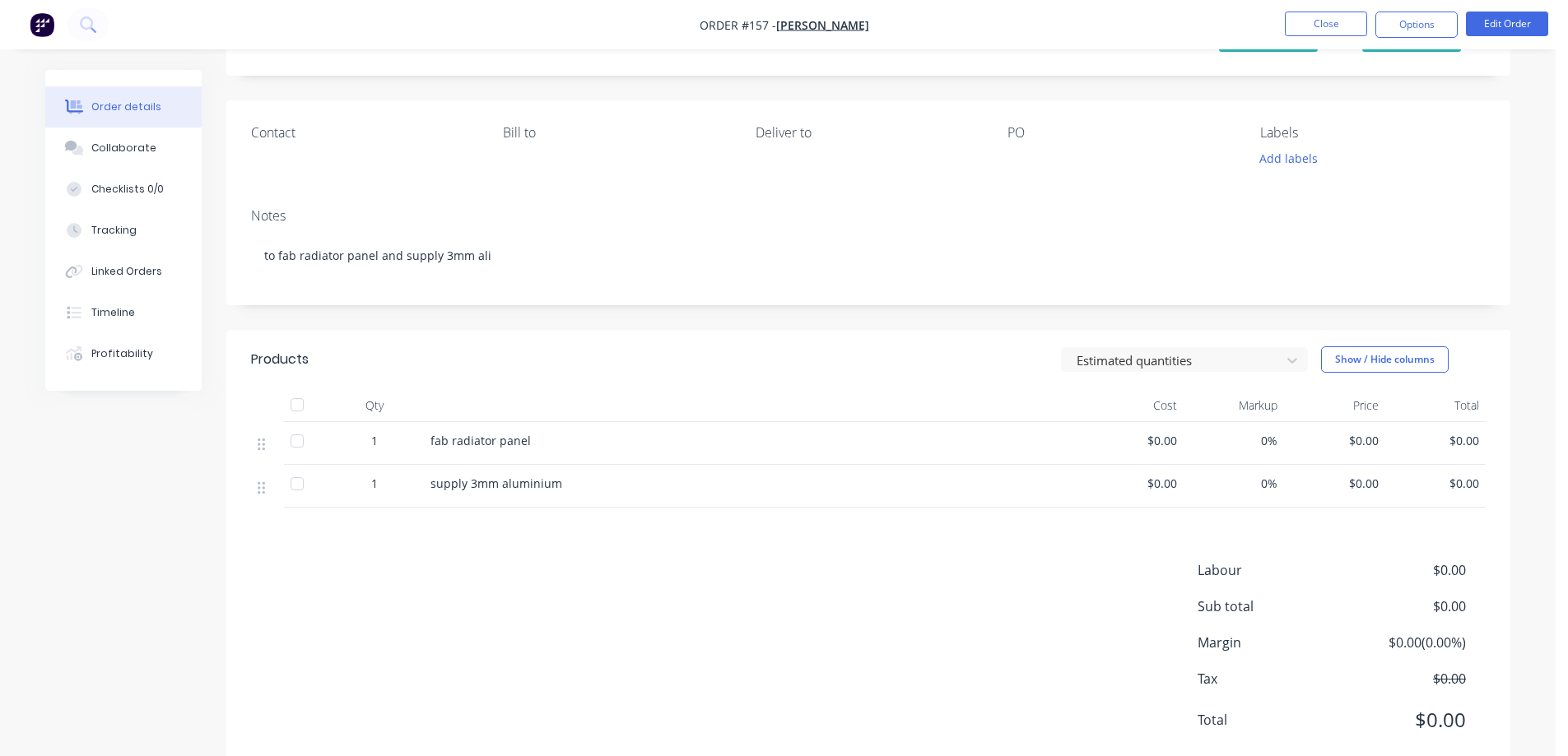
scroll to position [82, 0]
click at [115, 228] on div "Tracking" at bounding box center [113, 230] width 45 height 15
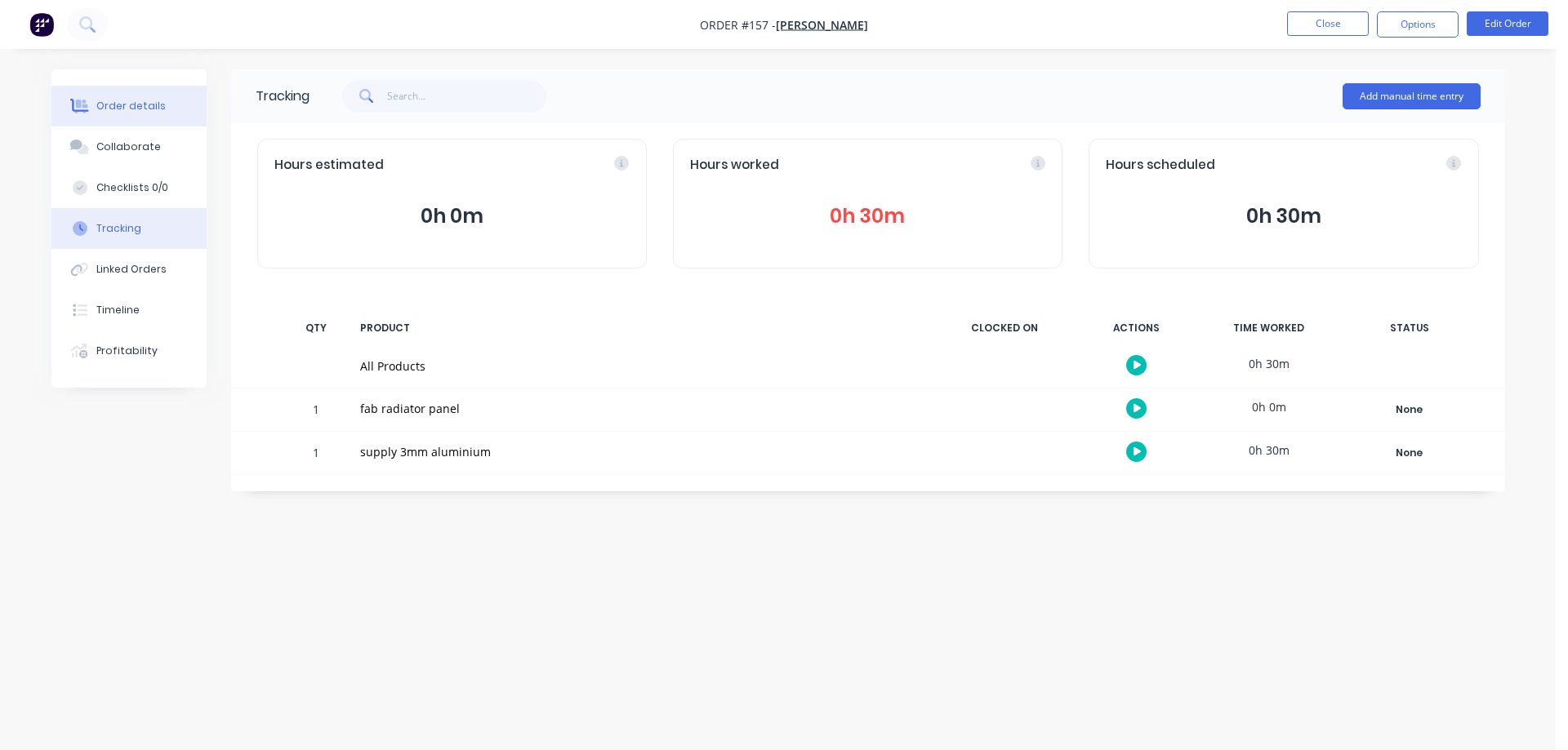
click at [131, 112] on div "Order details" at bounding box center [131, 106] width 69 height 15
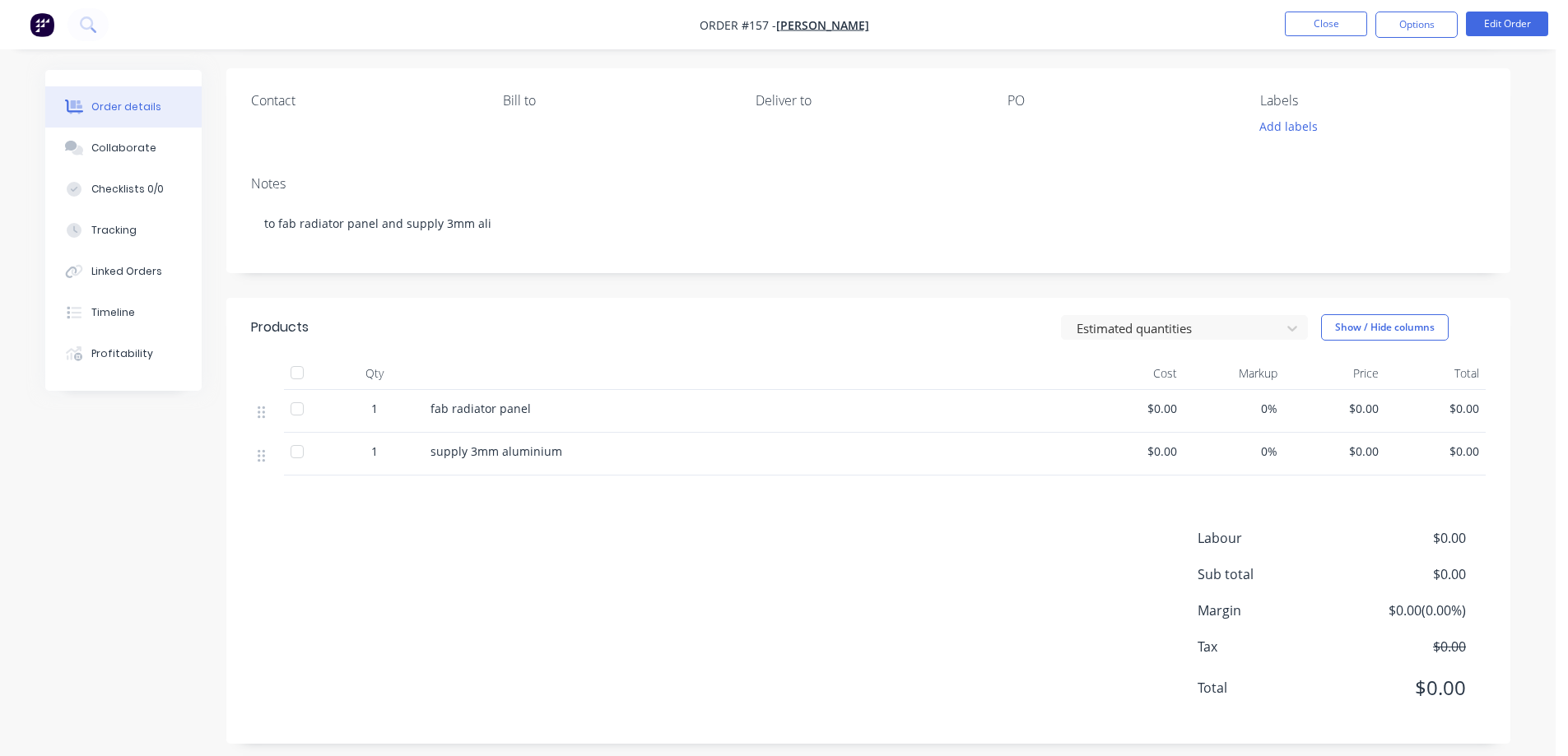
scroll to position [126, 0]
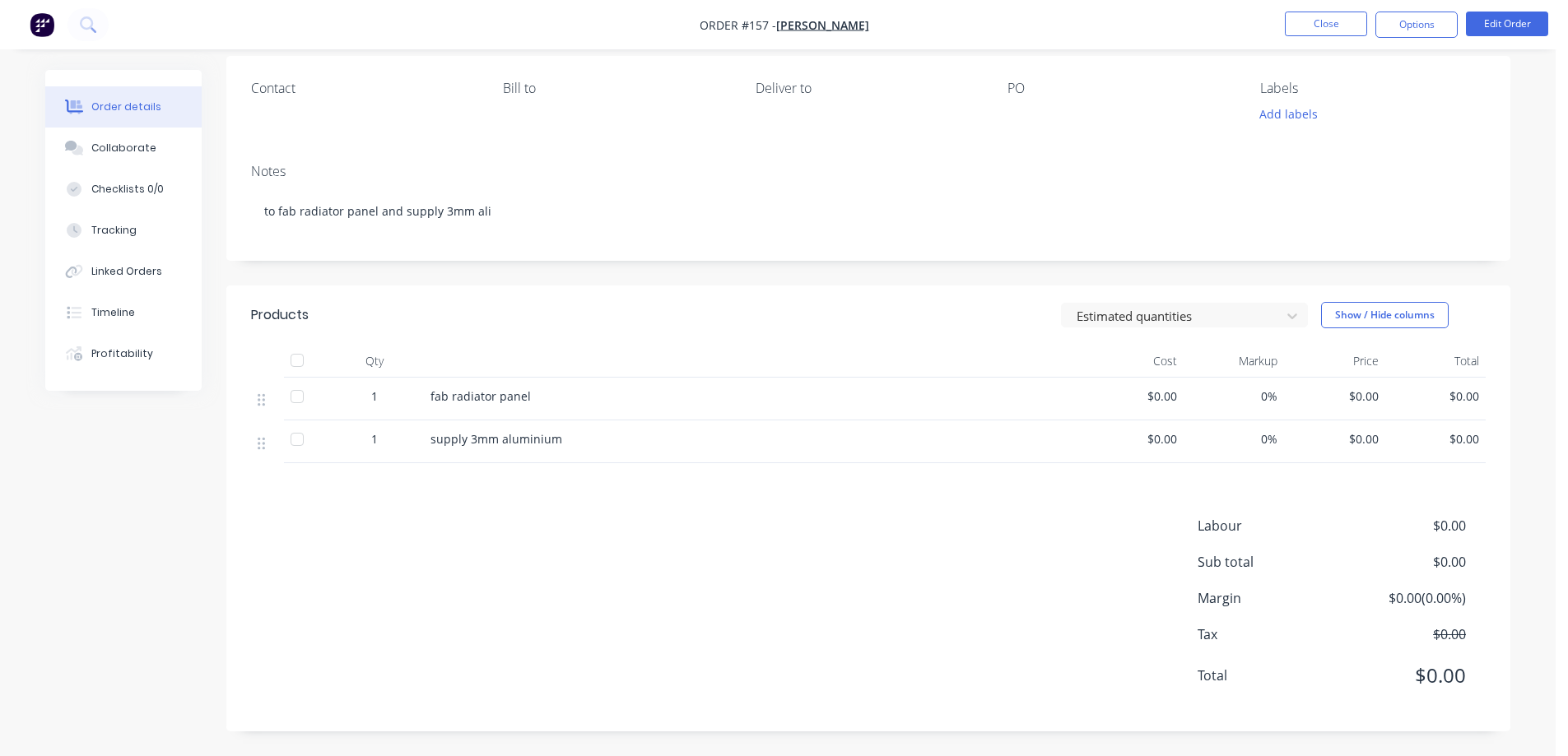
click at [1166, 440] on span "$0.00" at bounding box center [1134, 439] width 88 height 18
click at [1465, 33] on ul "Close Options Edit Order" at bounding box center [1417, 25] width 303 height 27
click at [1478, 29] on button "Edit Order" at bounding box center [1507, 24] width 82 height 25
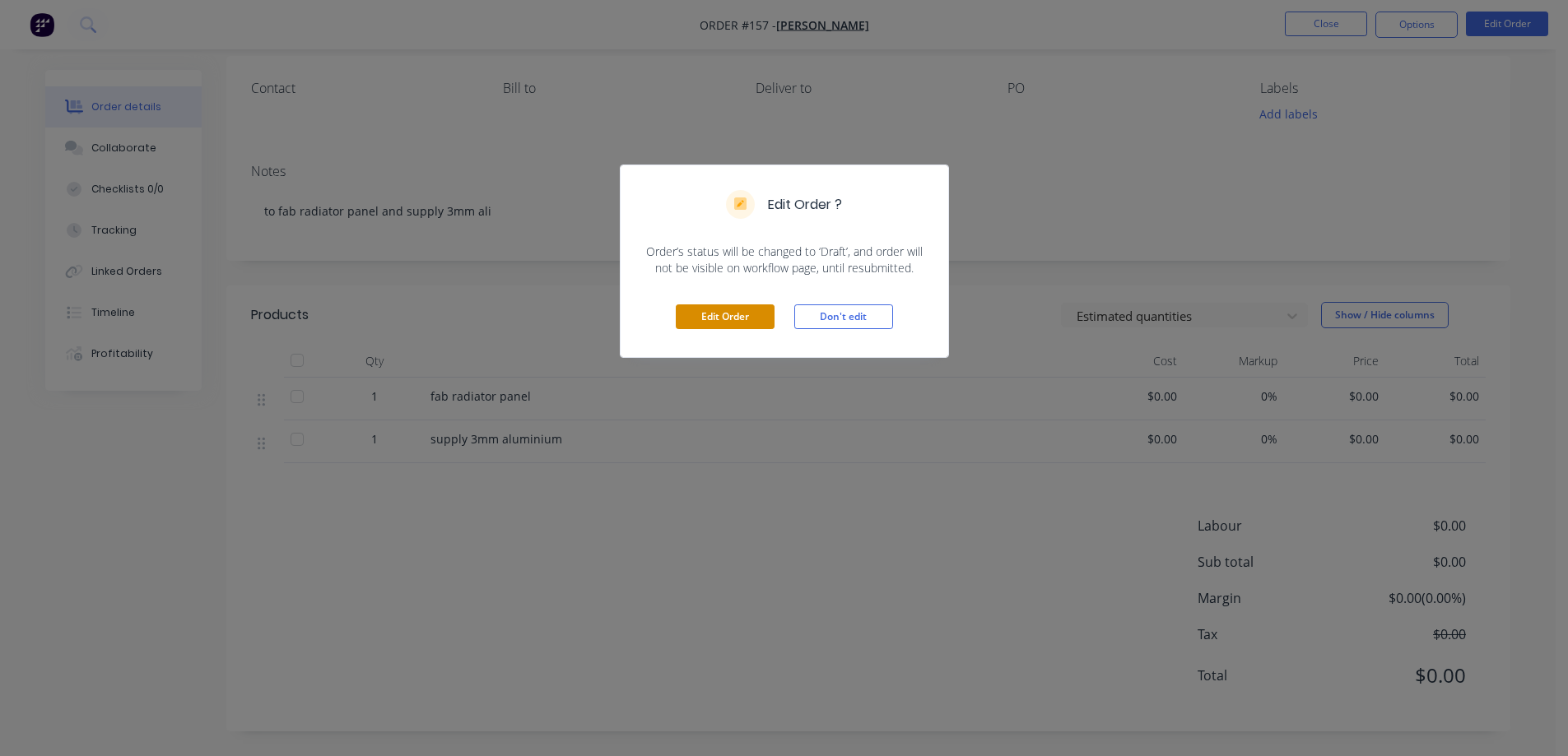
click at [726, 308] on button "Edit Order" at bounding box center [725, 317] width 99 height 25
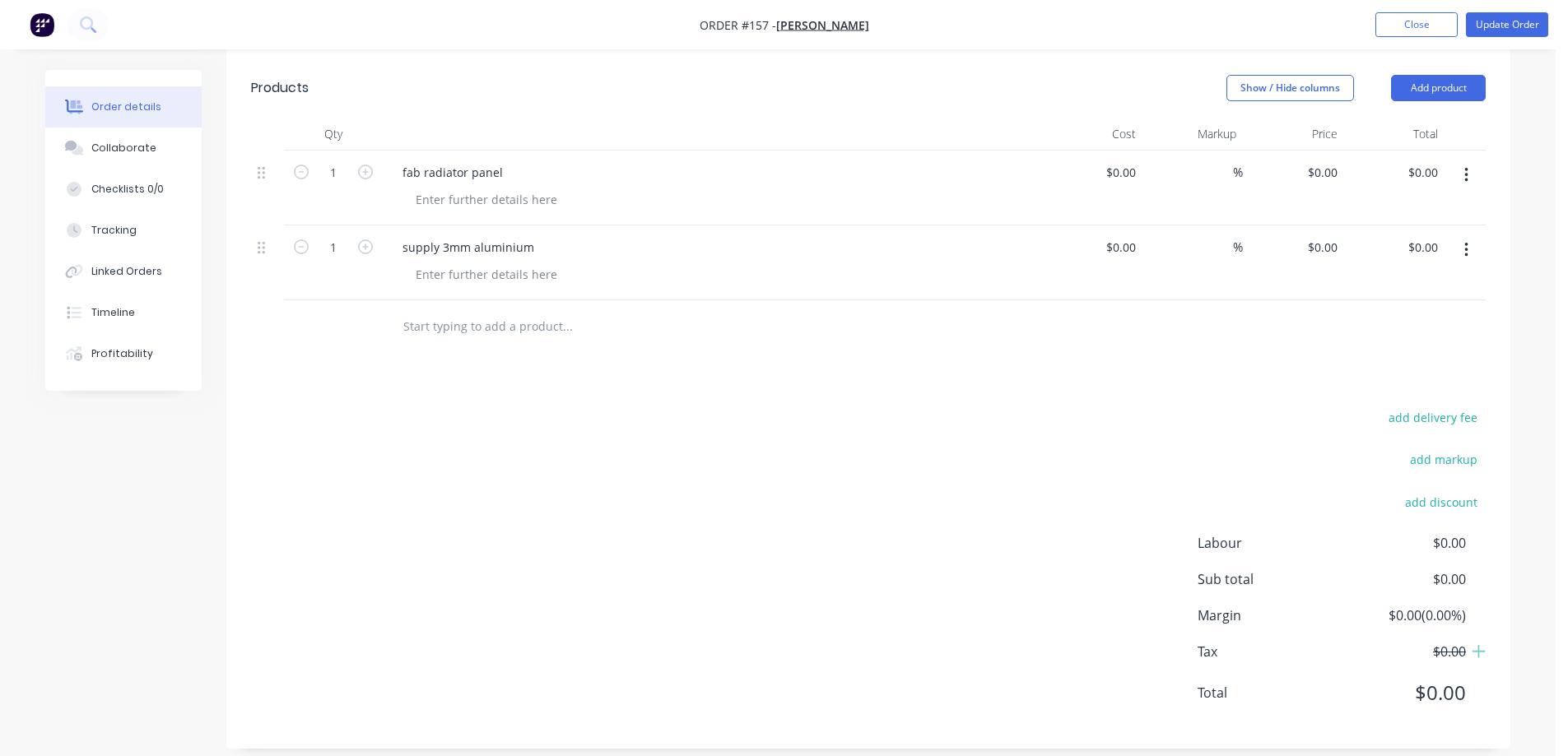
scroll to position [432, 0]
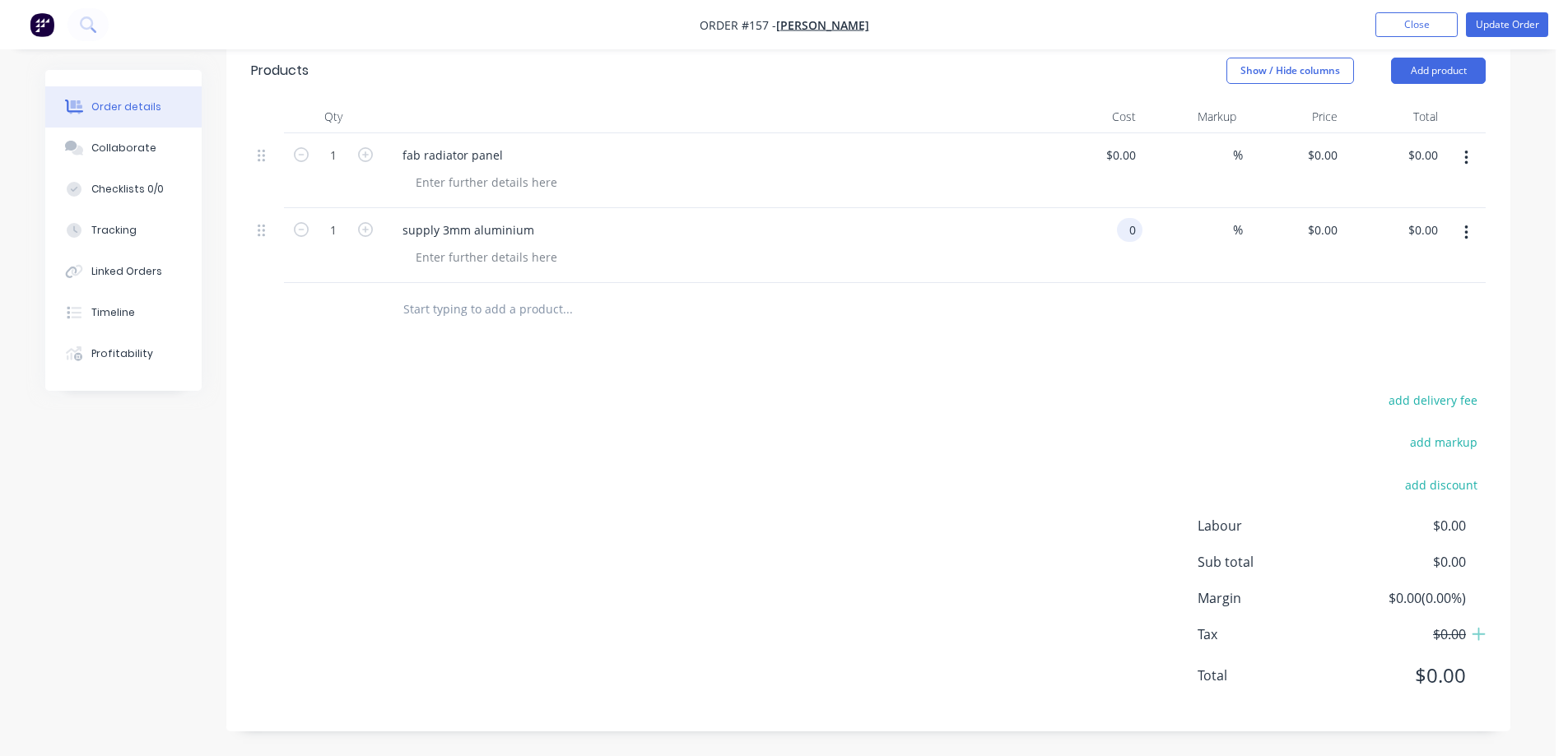
click at [1129, 236] on input "0" at bounding box center [1133, 230] width 19 height 24
type input "$75.00"
click at [1125, 342] on div "Drawings Add drawing Products Show / Hide columns Add product Qty Cost Markup P…" at bounding box center [868, 357] width 1284 height 750
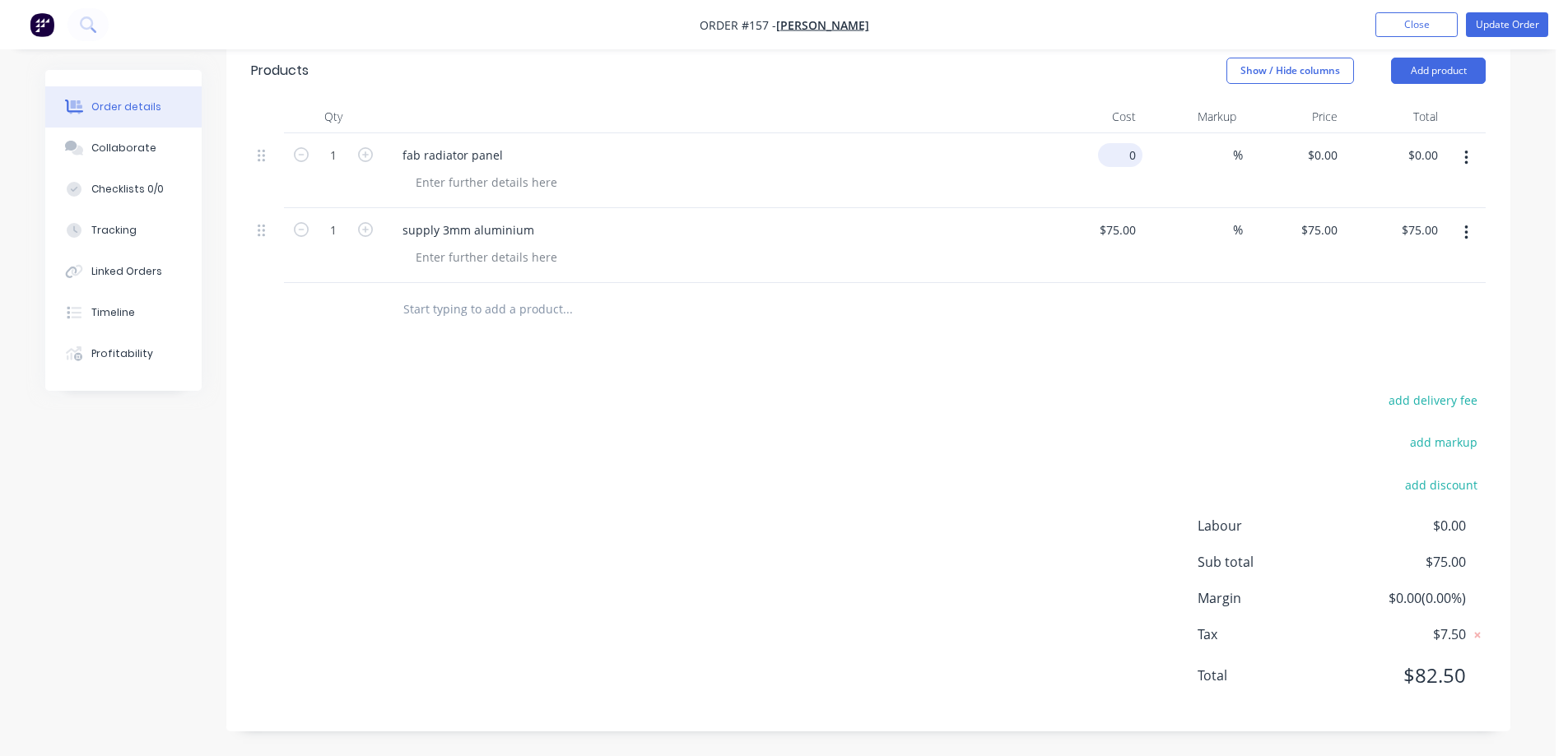
click at [1136, 161] on input "0" at bounding box center [1123, 155] width 38 height 24
click at [991, 317] on div at bounding box center [868, 309] width 1235 height 54
click at [1114, 160] on div "0 $0.00" at bounding box center [1092, 171] width 101 height 75
type input "$25.00"
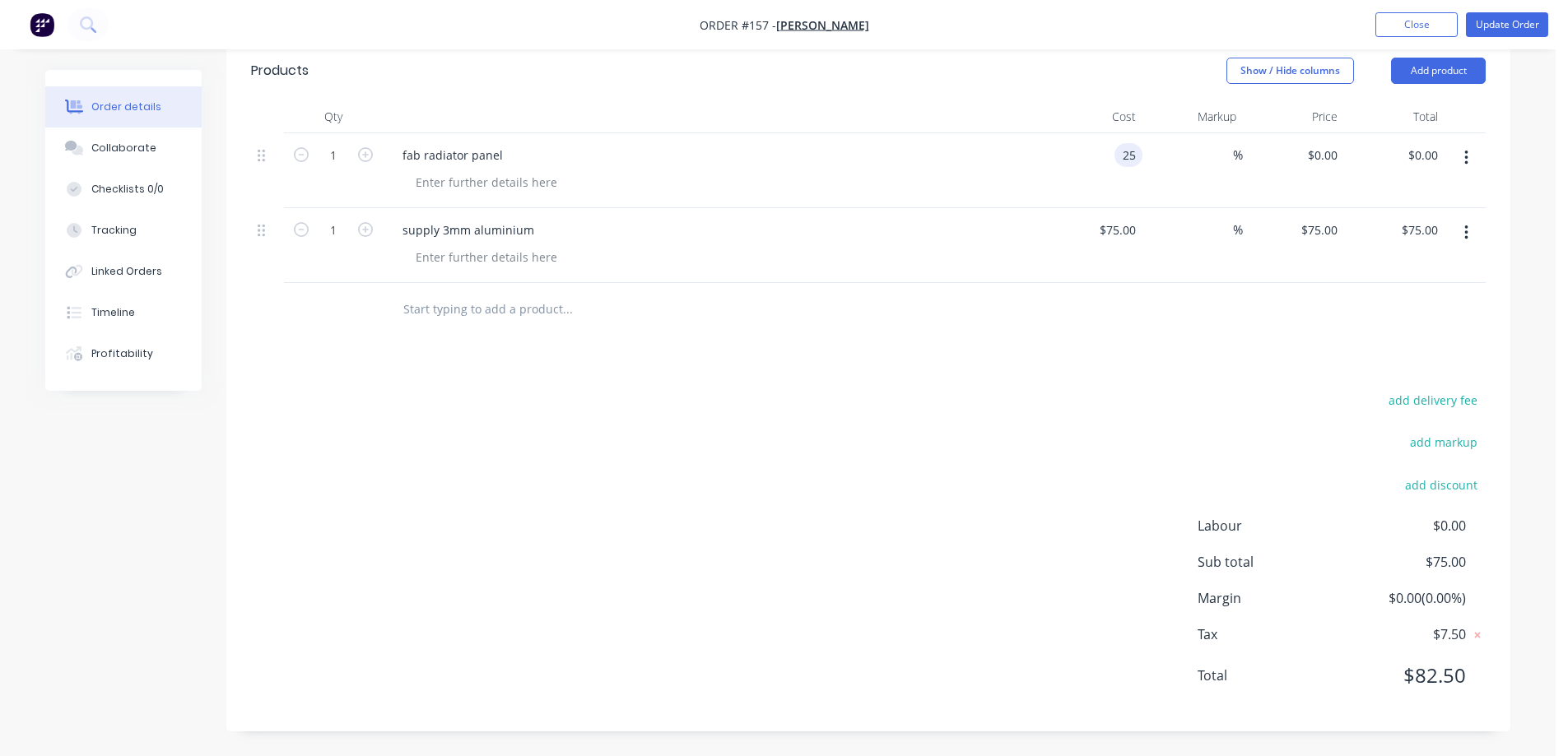
type input "$25.00"
click at [1055, 370] on div "Drawings Add drawing Products Show / Hide columns Add product Qty Cost Markup P…" at bounding box center [868, 357] width 1284 height 750
click at [1095, 537] on div "add delivery fee add markup add discount Labour $0.00 Sub total $100.00 Margin …" at bounding box center [868, 547] width 1235 height 317
click at [1510, 27] on button "Update Order" at bounding box center [1507, 25] width 82 height 25
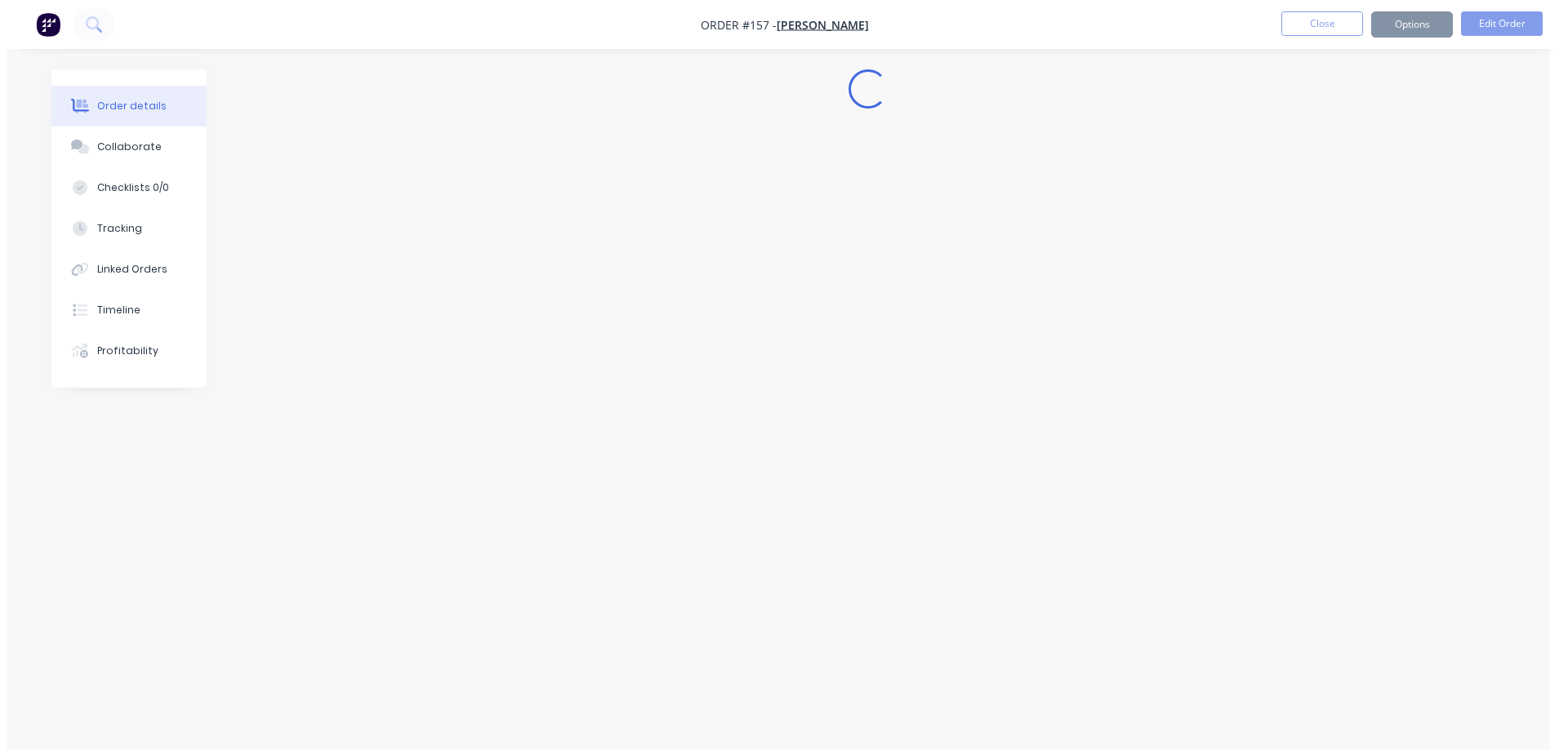
scroll to position [0, 0]
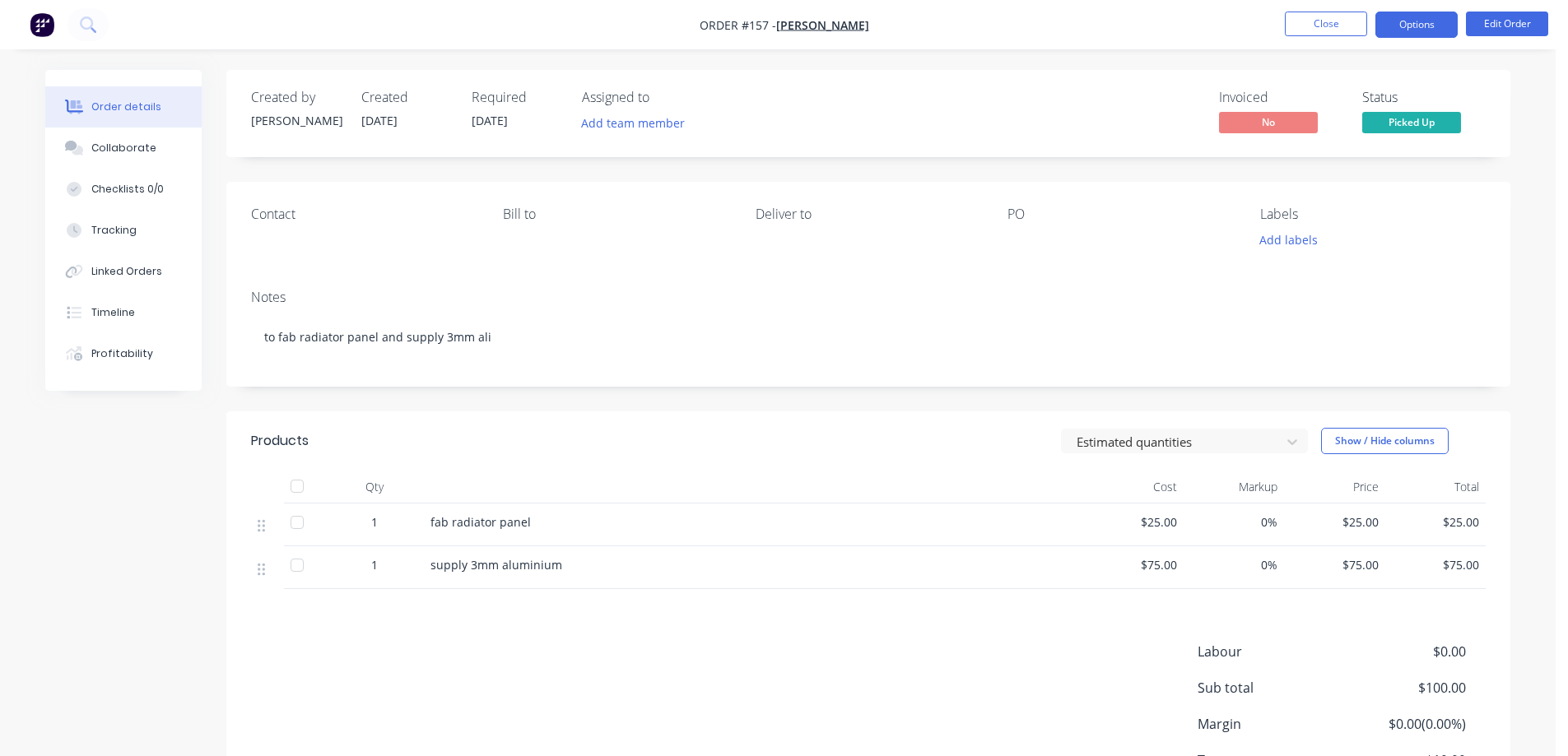
click at [1443, 22] on button "Options" at bounding box center [1416, 25] width 82 height 27
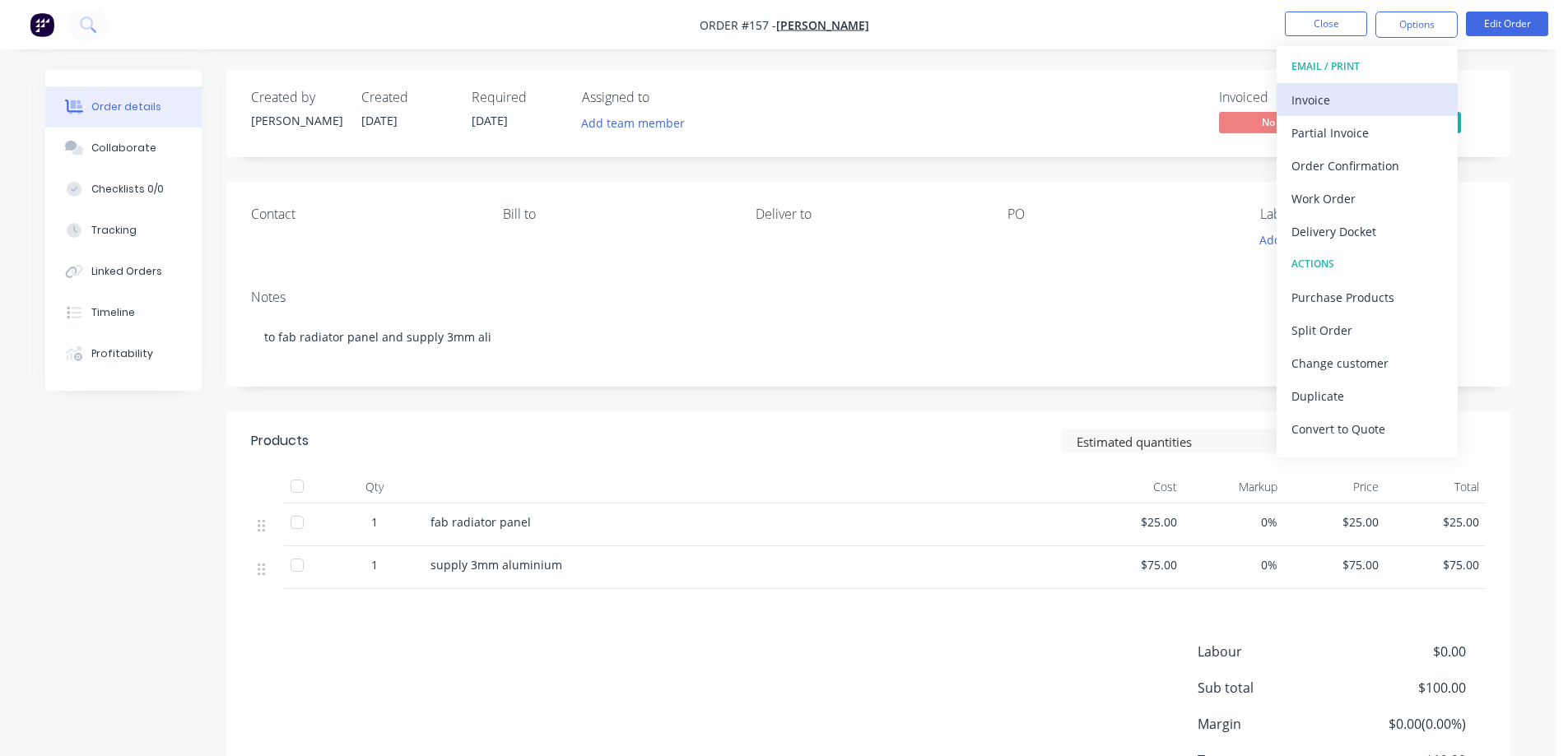
click at [1323, 102] on div "Invoice" at bounding box center [1366, 100] width 151 height 24
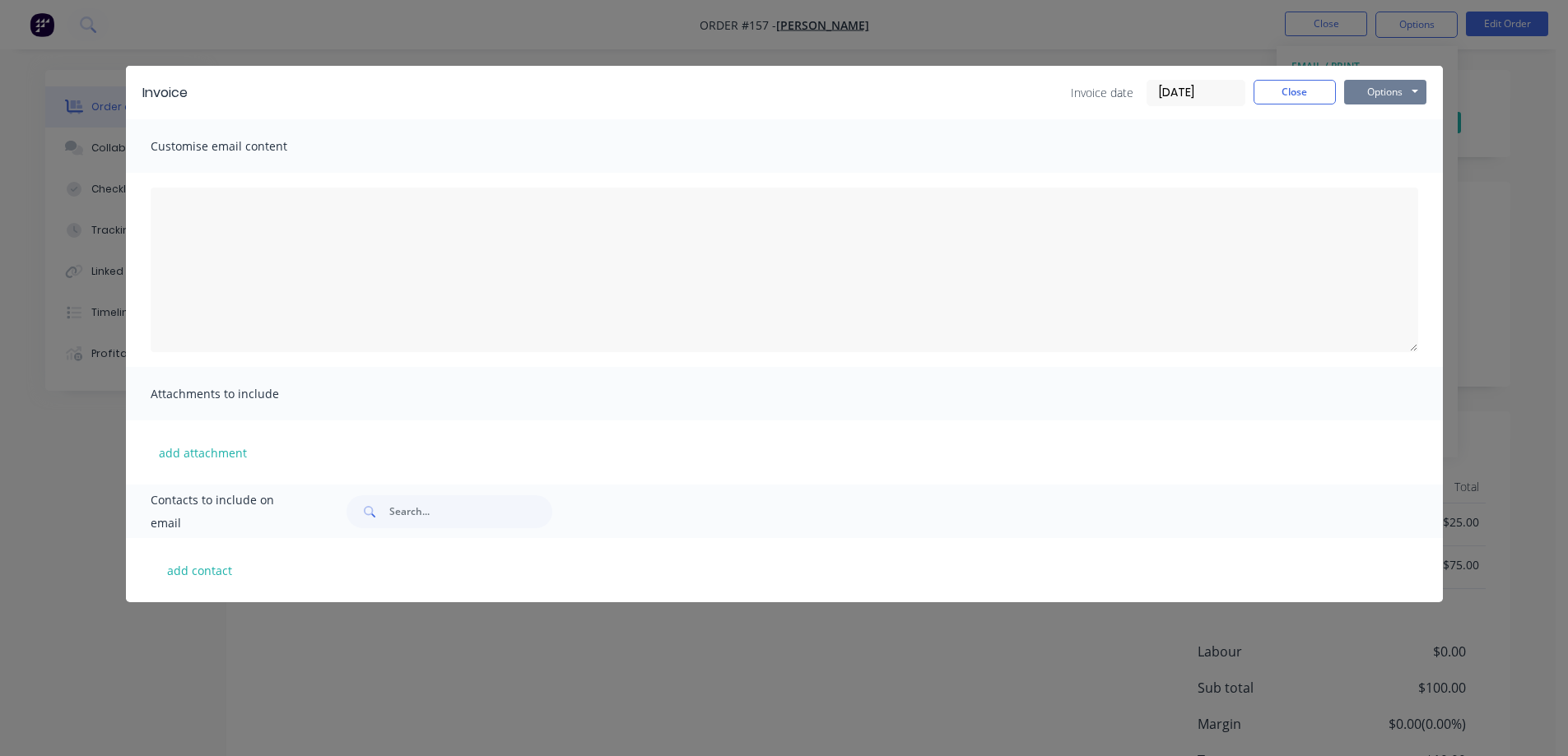
click at [1396, 98] on button "Options" at bounding box center [1385, 92] width 82 height 25
click at [1371, 146] on button "Print" at bounding box center [1396, 149] width 105 height 27
click at [1303, 92] on button "Close" at bounding box center [1295, 92] width 82 height 25
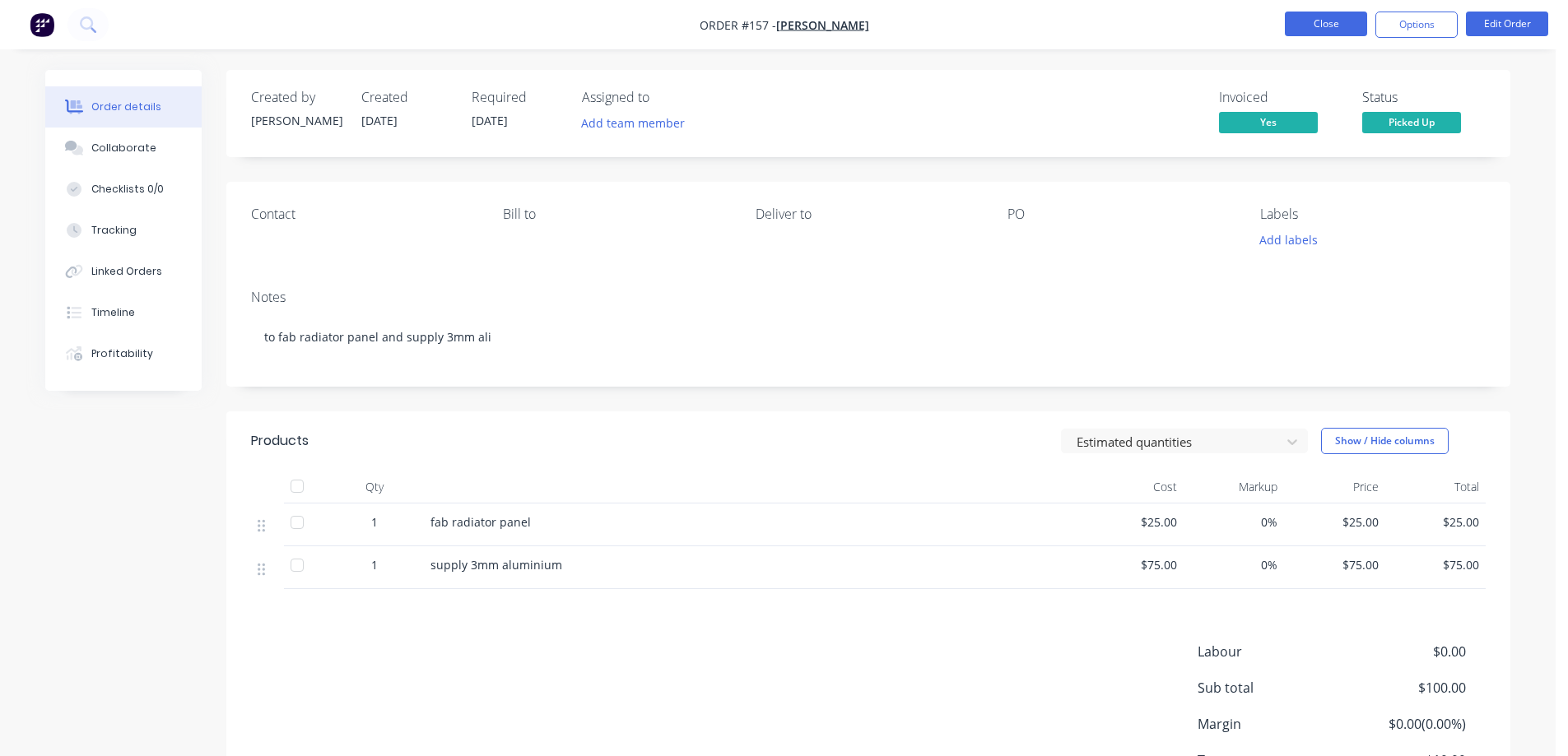
click at [1298, 19] on button "Close" at bounding box center [1326, 24] width 82 height 25
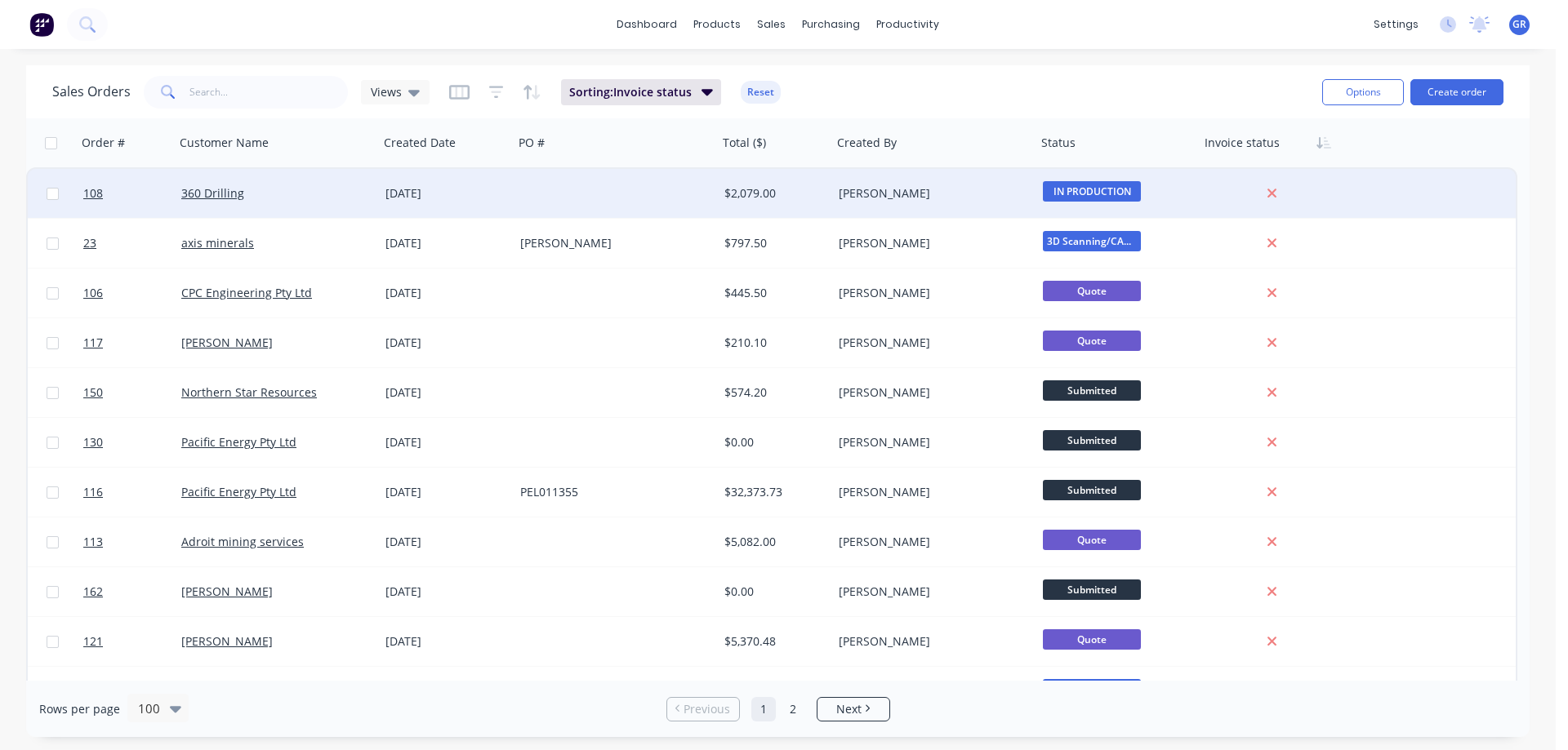
click at [580, 188] on div at bounding box center [616, 194] width 204 height 49
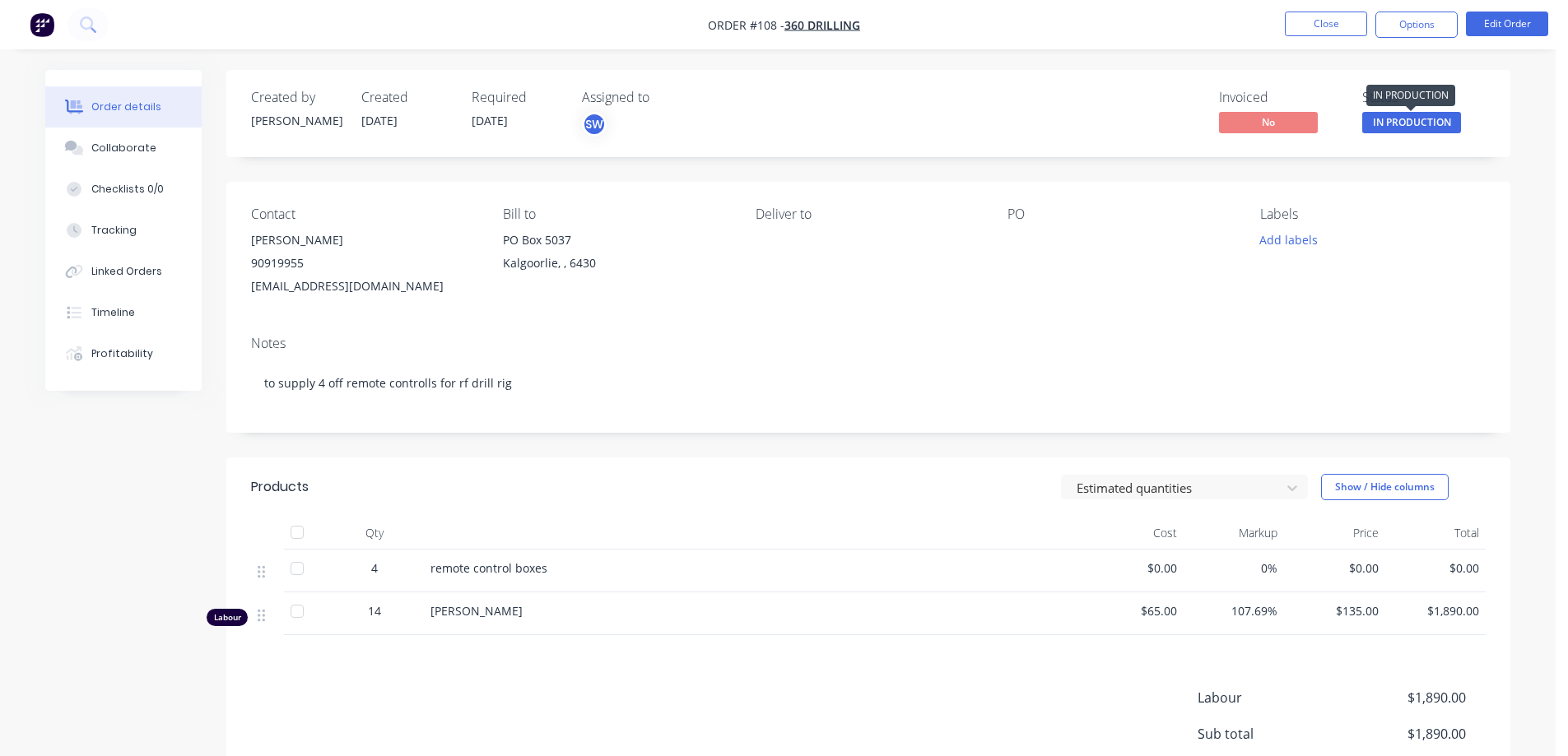
click at [1405, 124] on span "IN PRODUCTION" at bounding box center [1412, 122] width 99 height 20
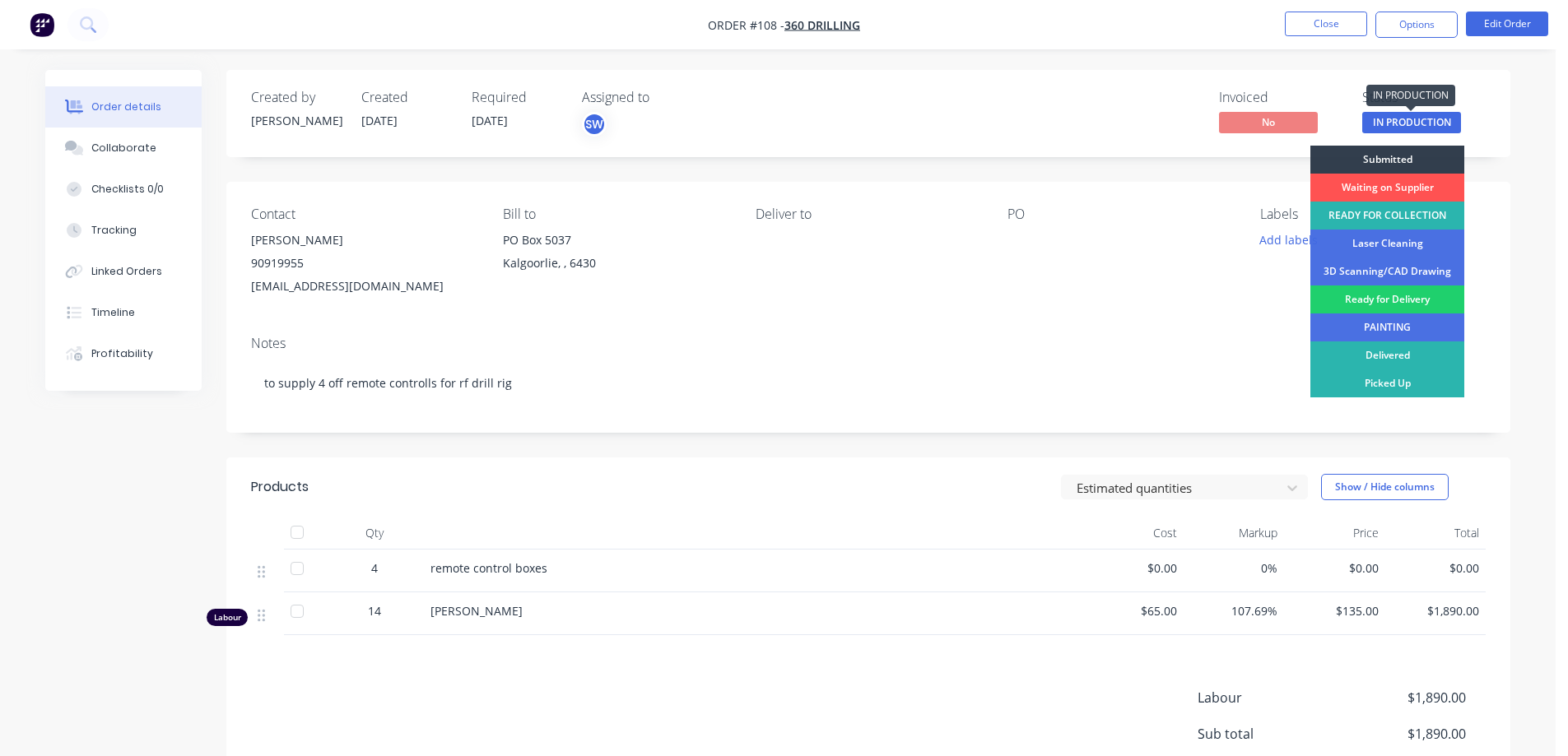
click at [1405, 124] on span "IN PRODUCTION" at bounding box center [1412, 122] width 99 height 20
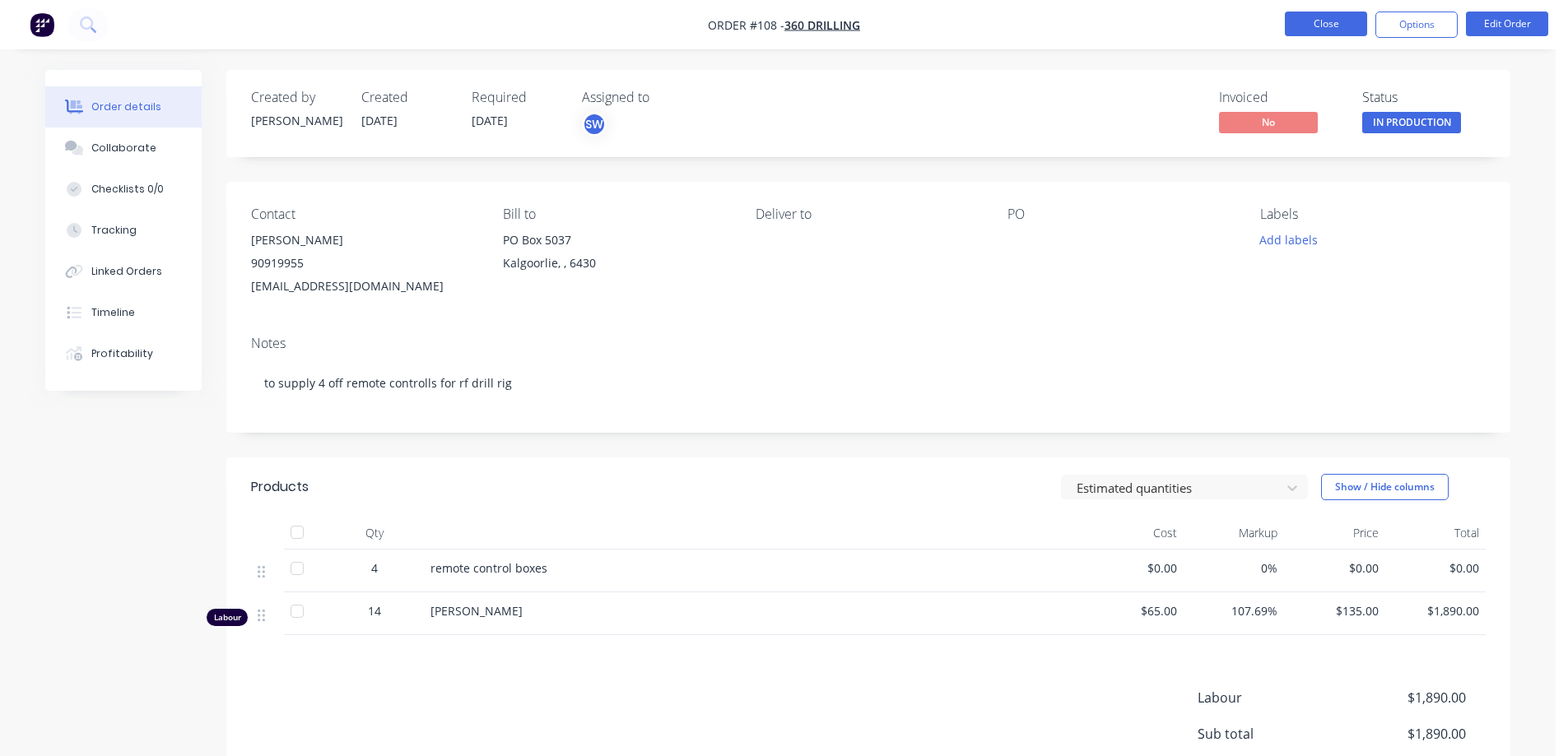
click at [1302, 20] on button "Close" at bounding box center [1326, 24] width 82 height 25
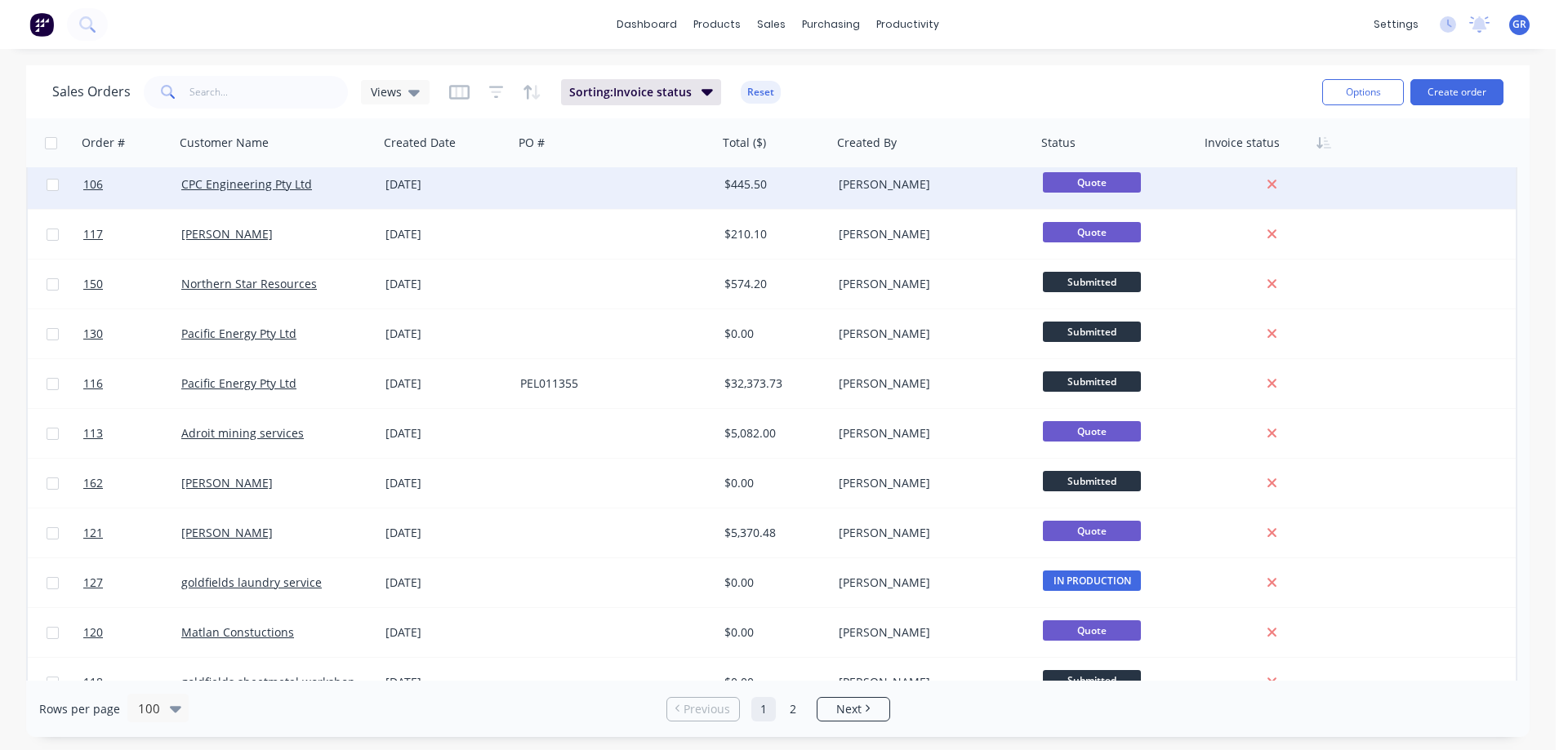
scroll to position [82, 0]
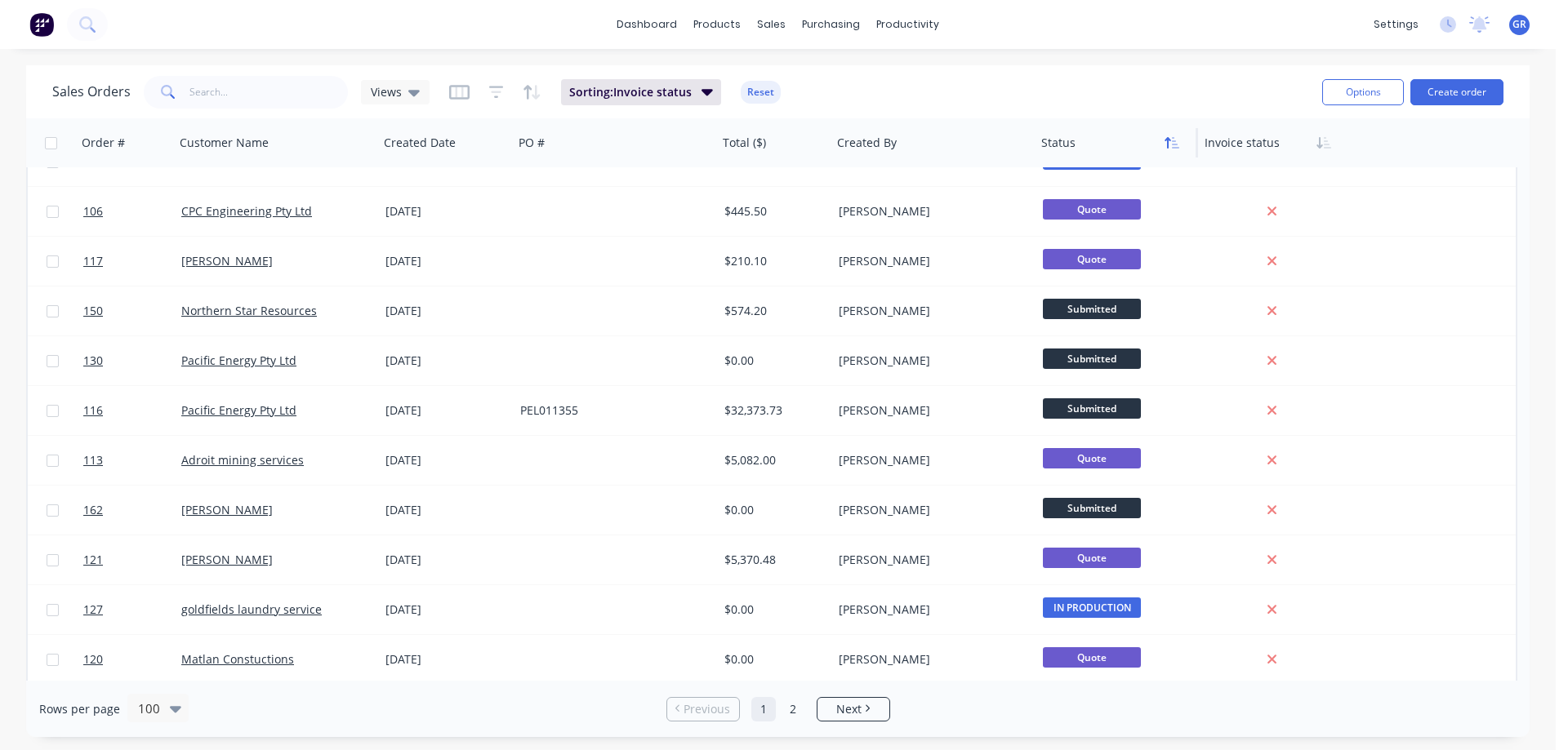
click at [1176, 146] on icon "button" at bounding box center [1171, 142] width 15 height 13
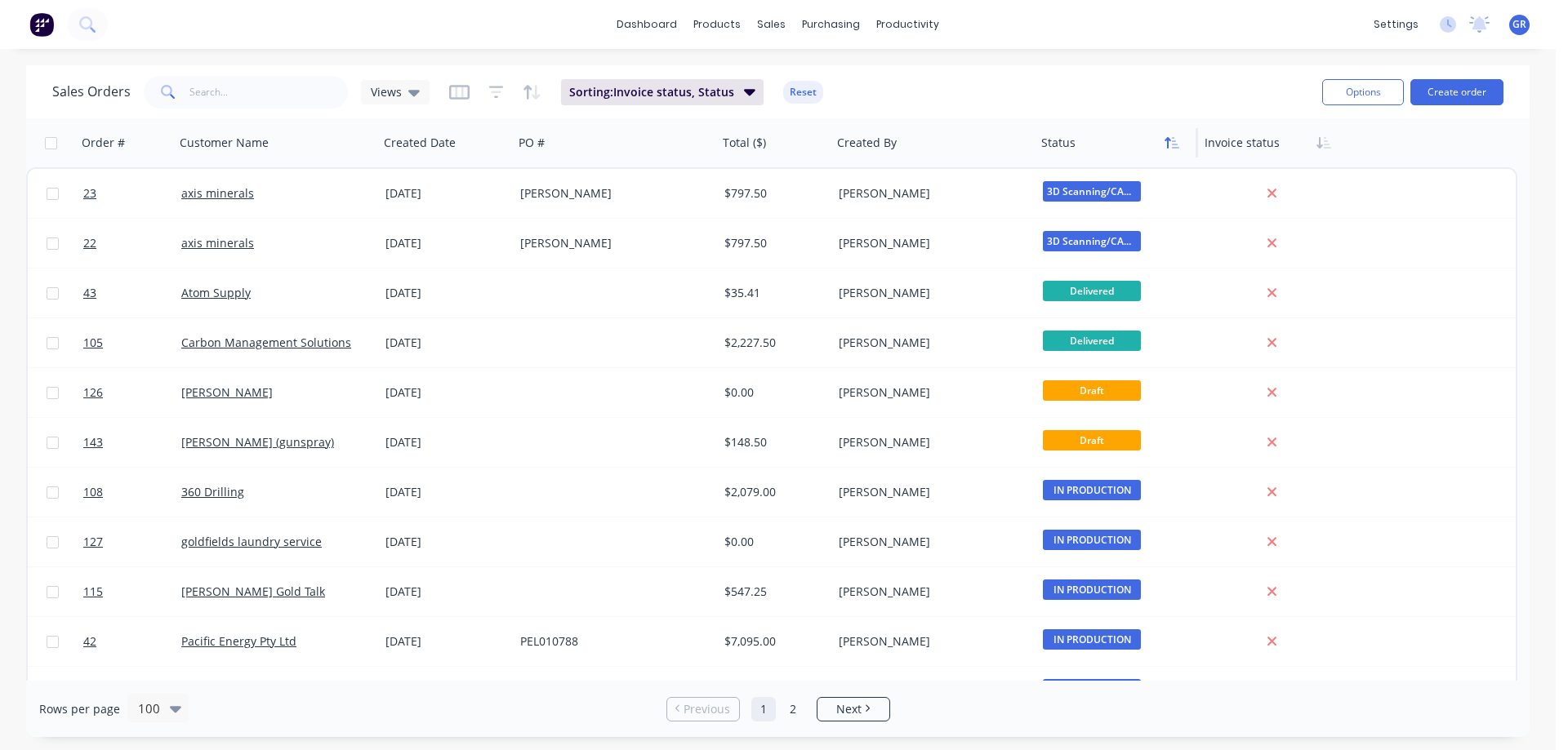
click at [1175, 146] on icon "button" at bounding box center [1171, 142] width 15 height 13
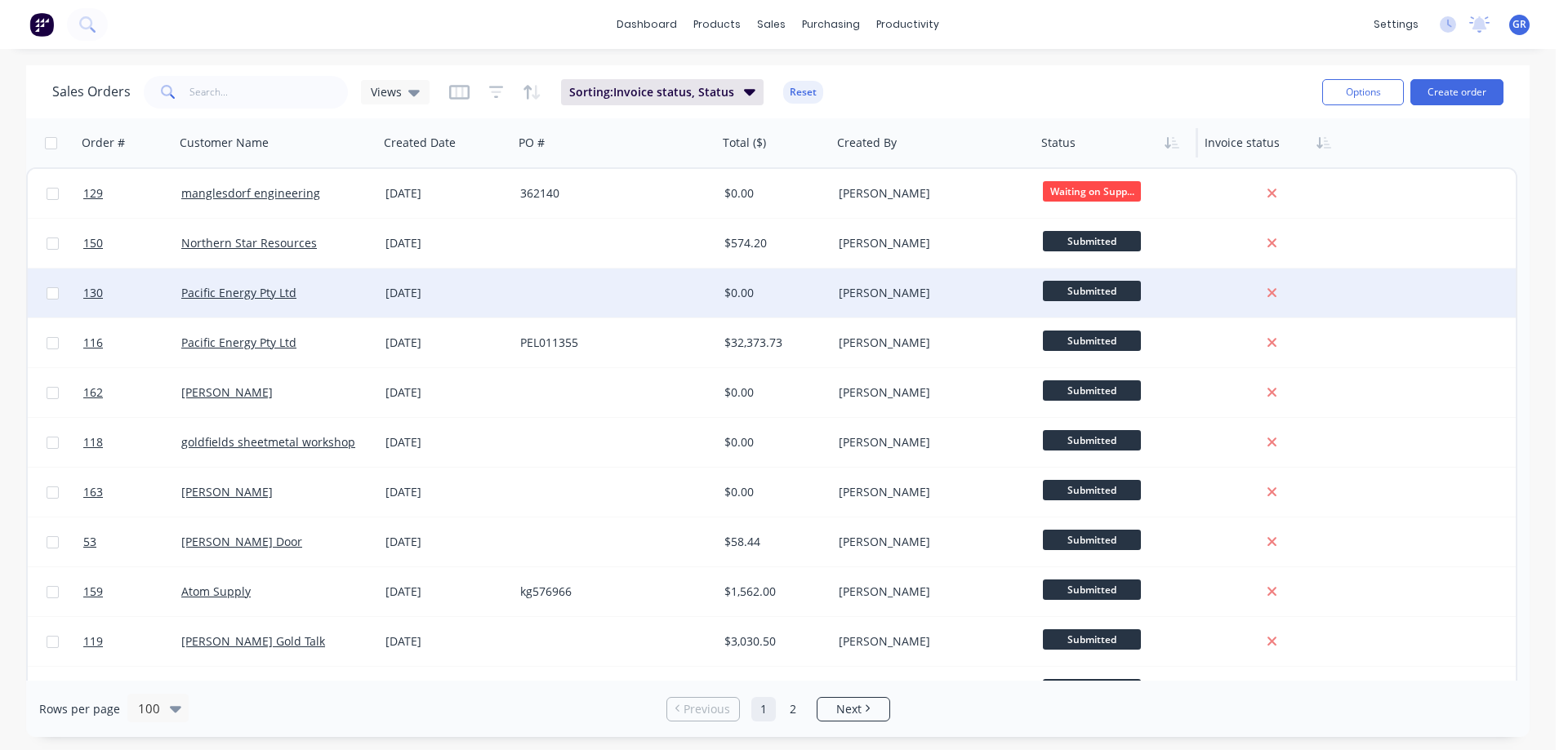
click at [555, 295] on div at bounding box center [616, 293] width 204 height 49
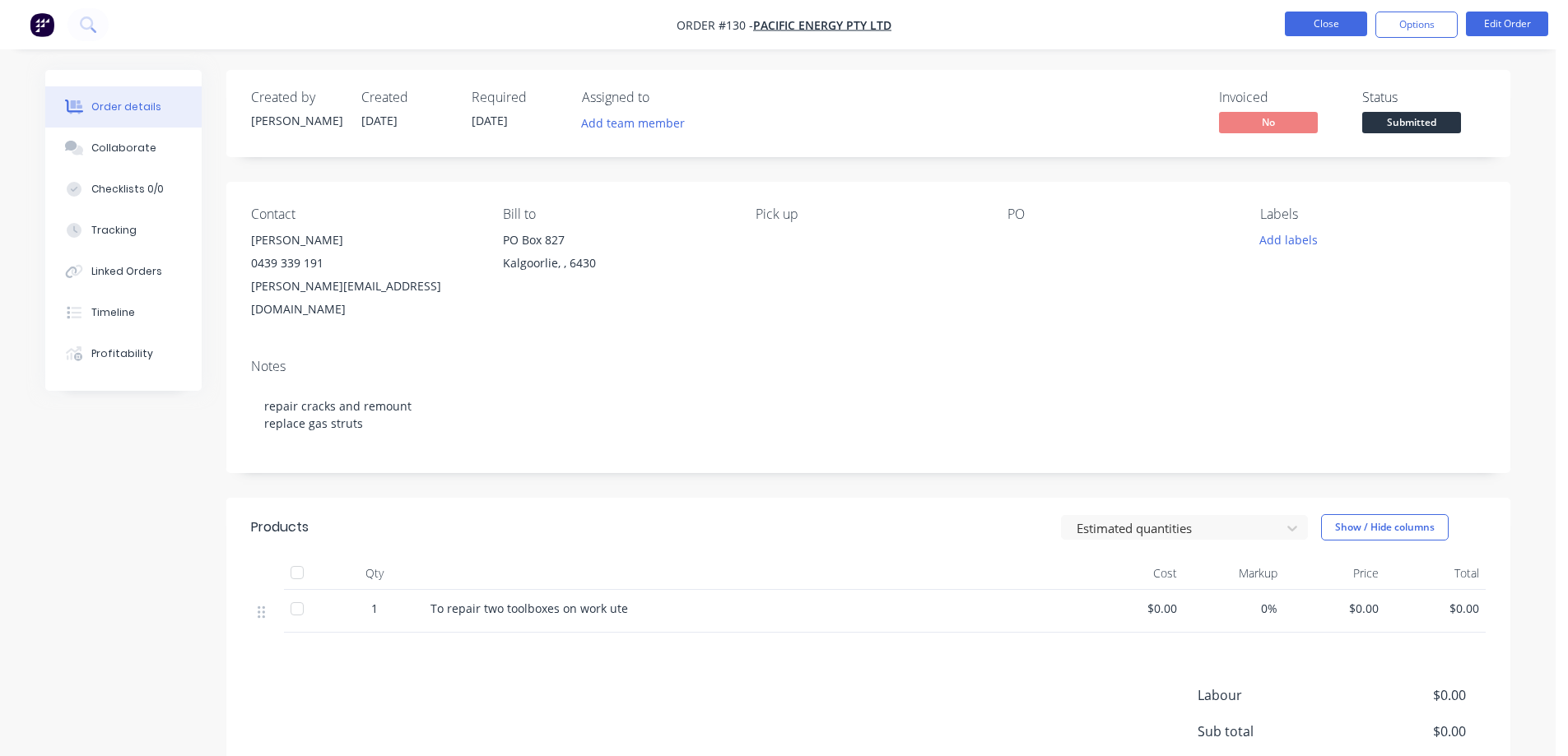
click at [1315, 19] on button "Close" at bounding box center [1326, 24] width 82 height 25
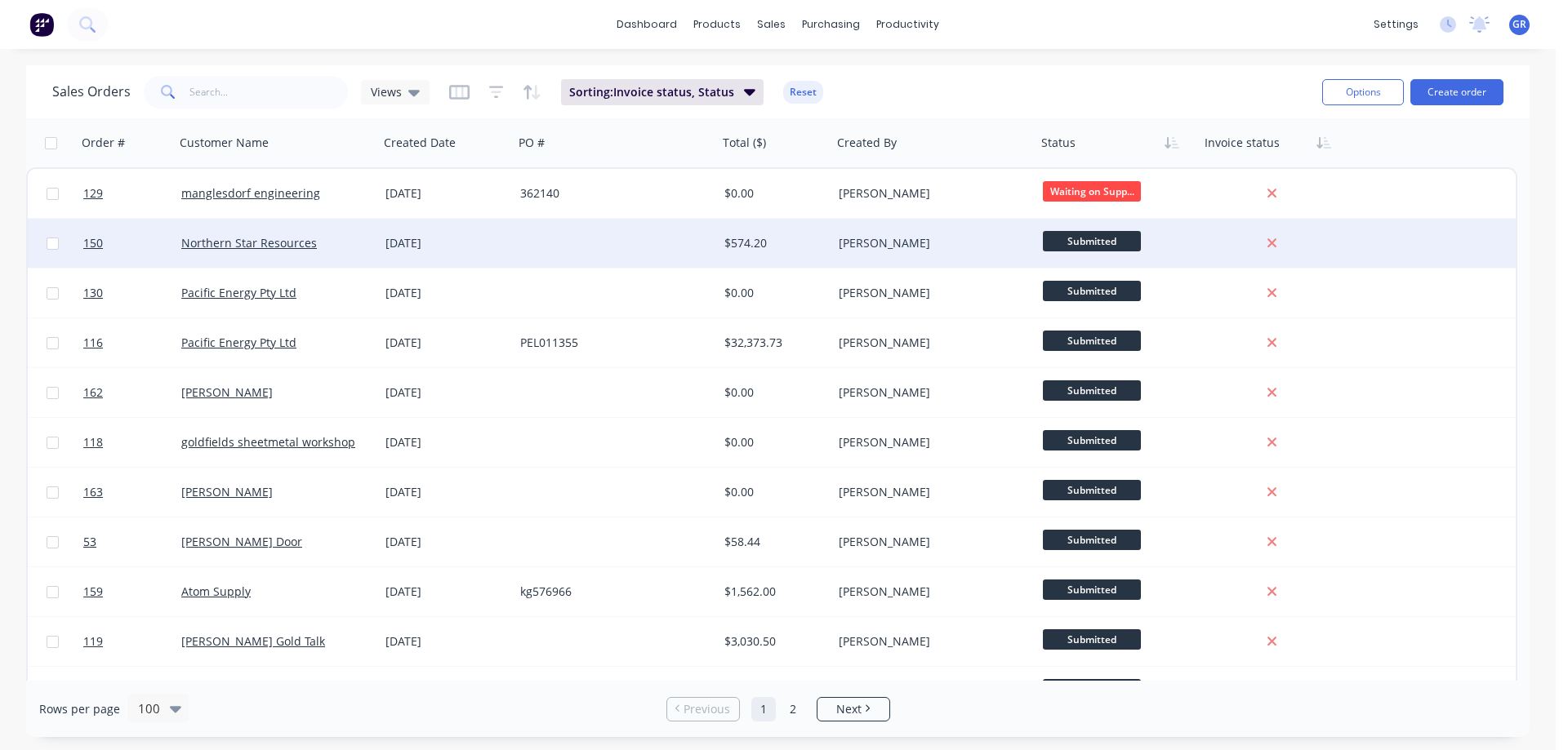
click at [1098, 239] on span "Submitted" at bounding box center [1092, 240] width 98 height 20
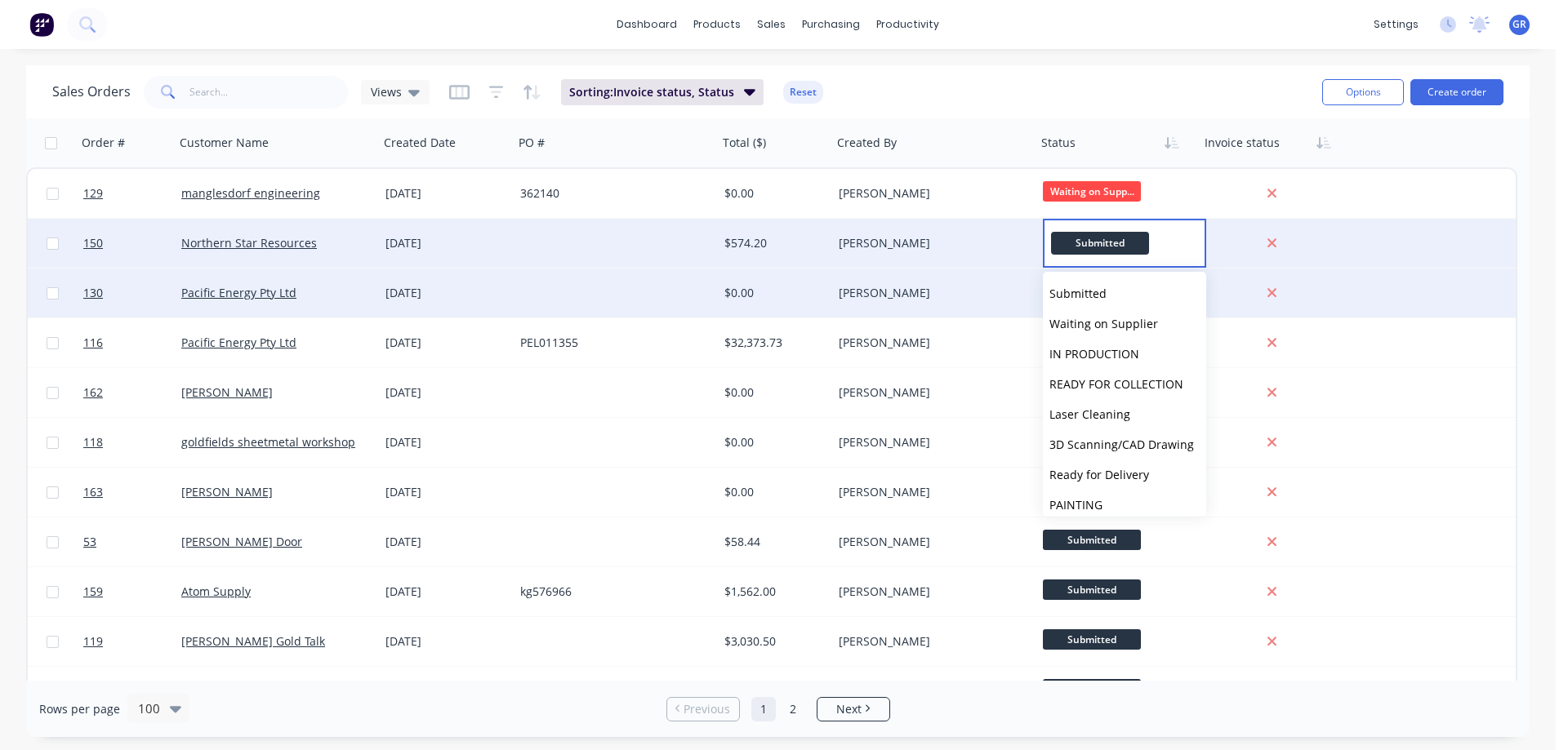
click at [993, 294] on div "[PERSON_NAME]" at bounding box center [929, 293] width 182 height 17
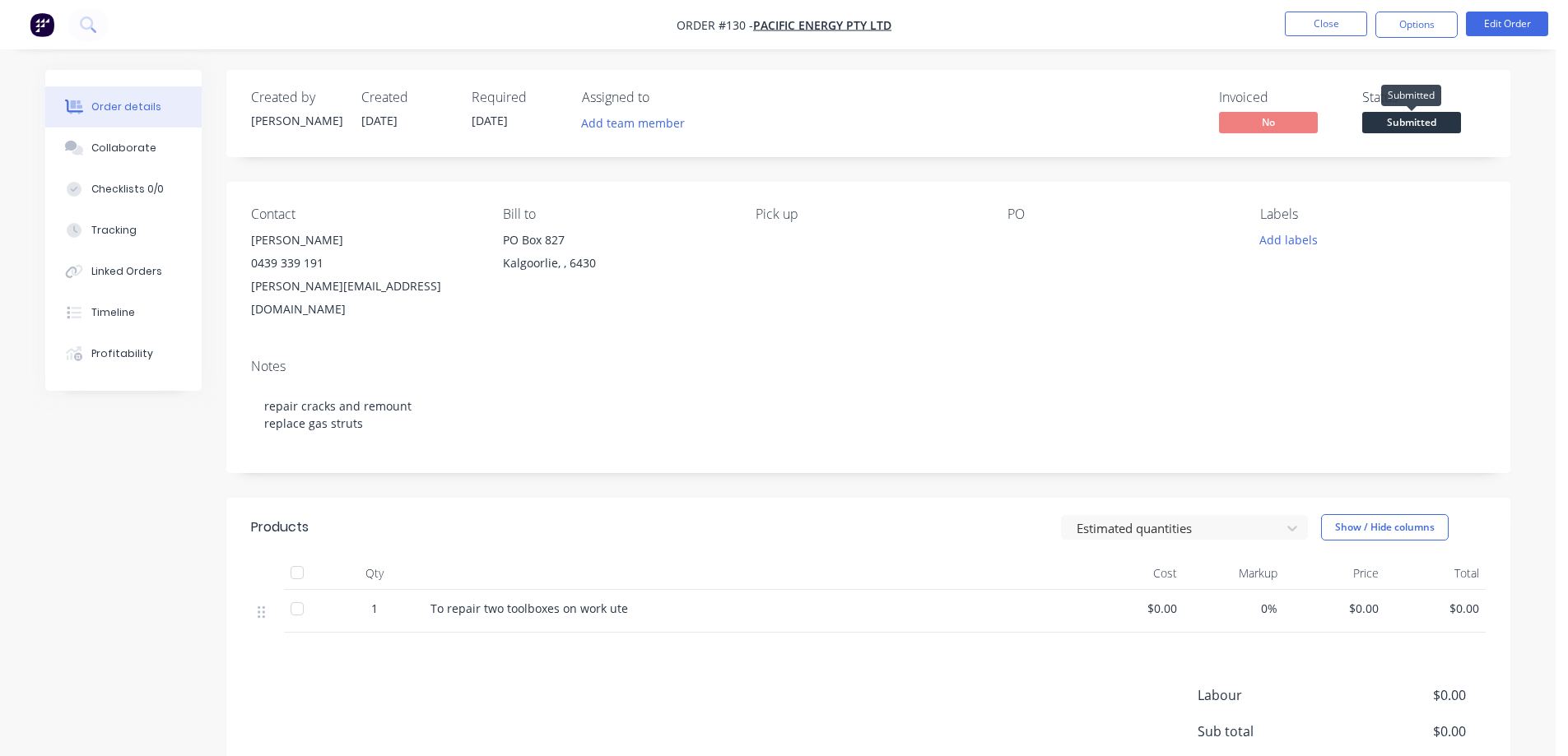
click at [1392, 120] on span "Submitted" at bounding box center [1412, 122] width 99 height 20
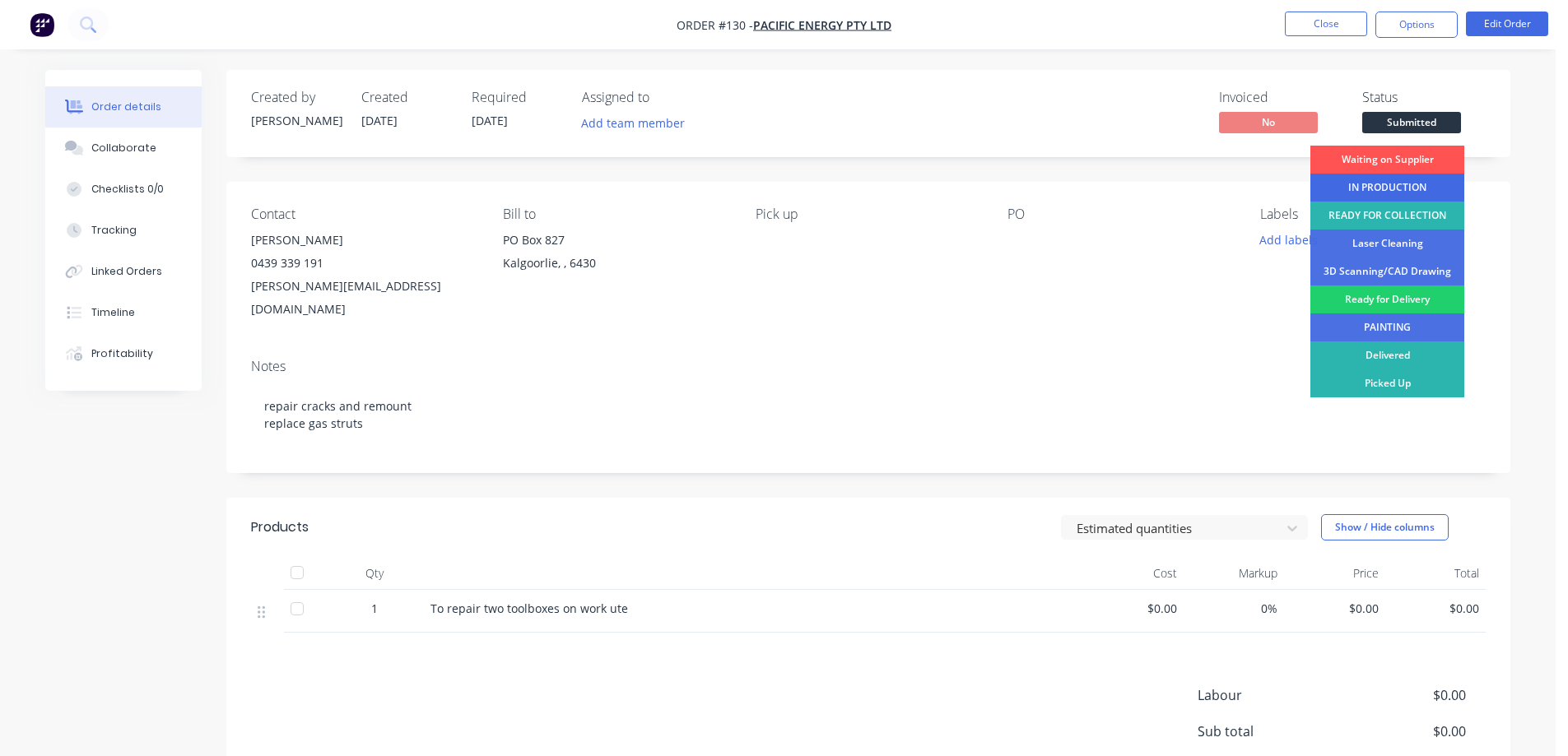
click at [1400, 181] on div "IN PRODUCTION" at bounding box center [1388, 187] width 154 height 28
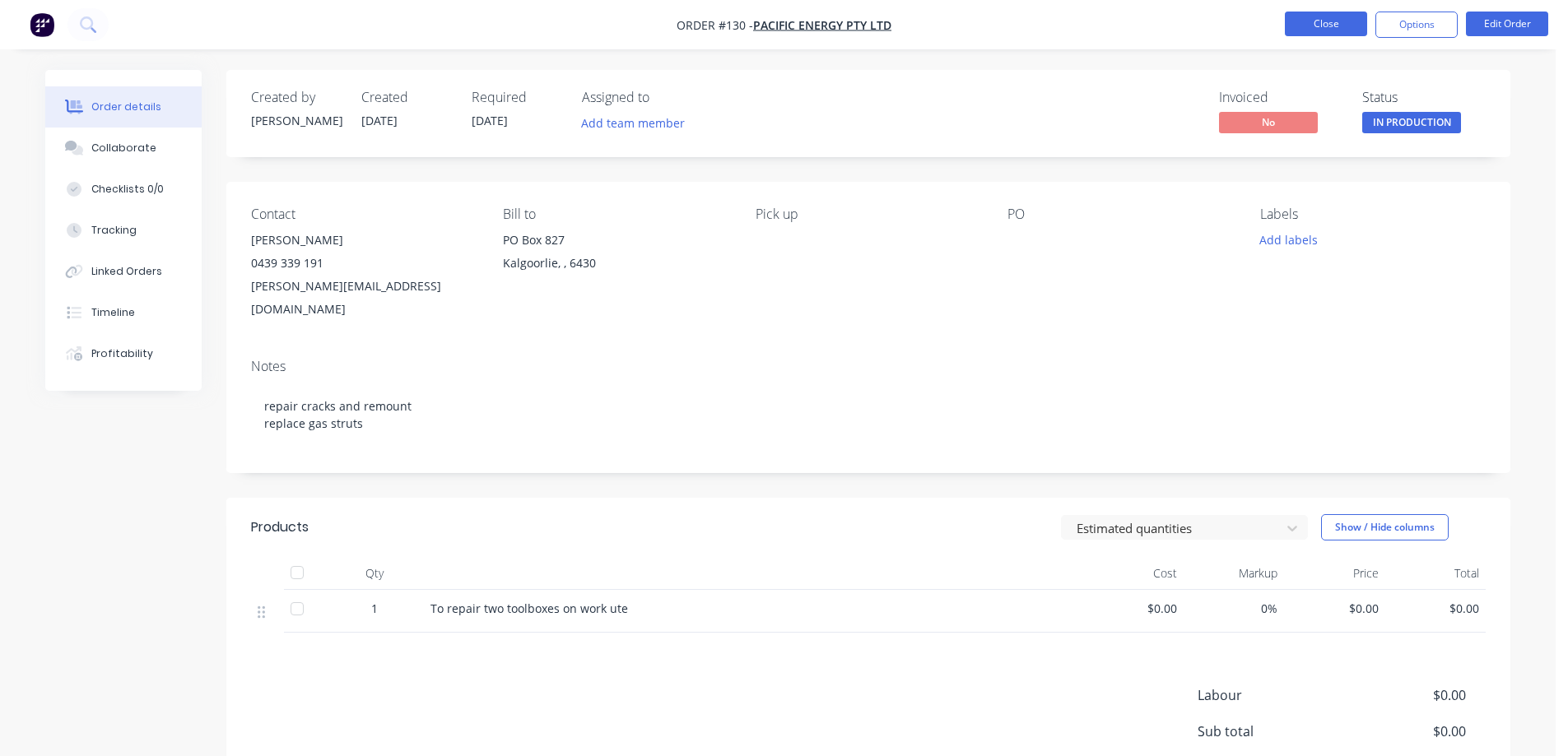
click at [1327, 26] on button "Close" at bounding box center [1326, 24] width 82 height 25
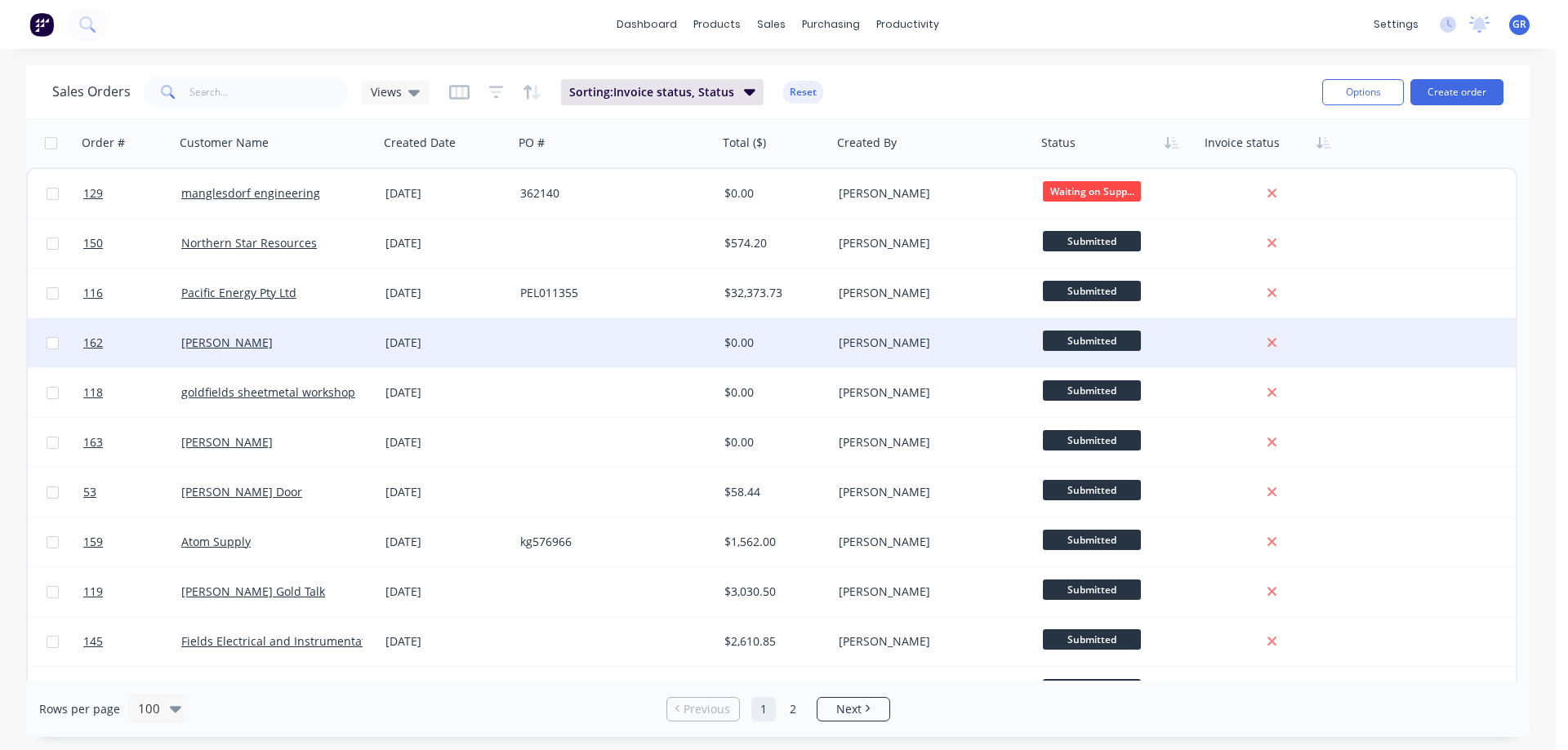
click at [634, 344] on div at bounding box center [616, 343] width 204 height 49
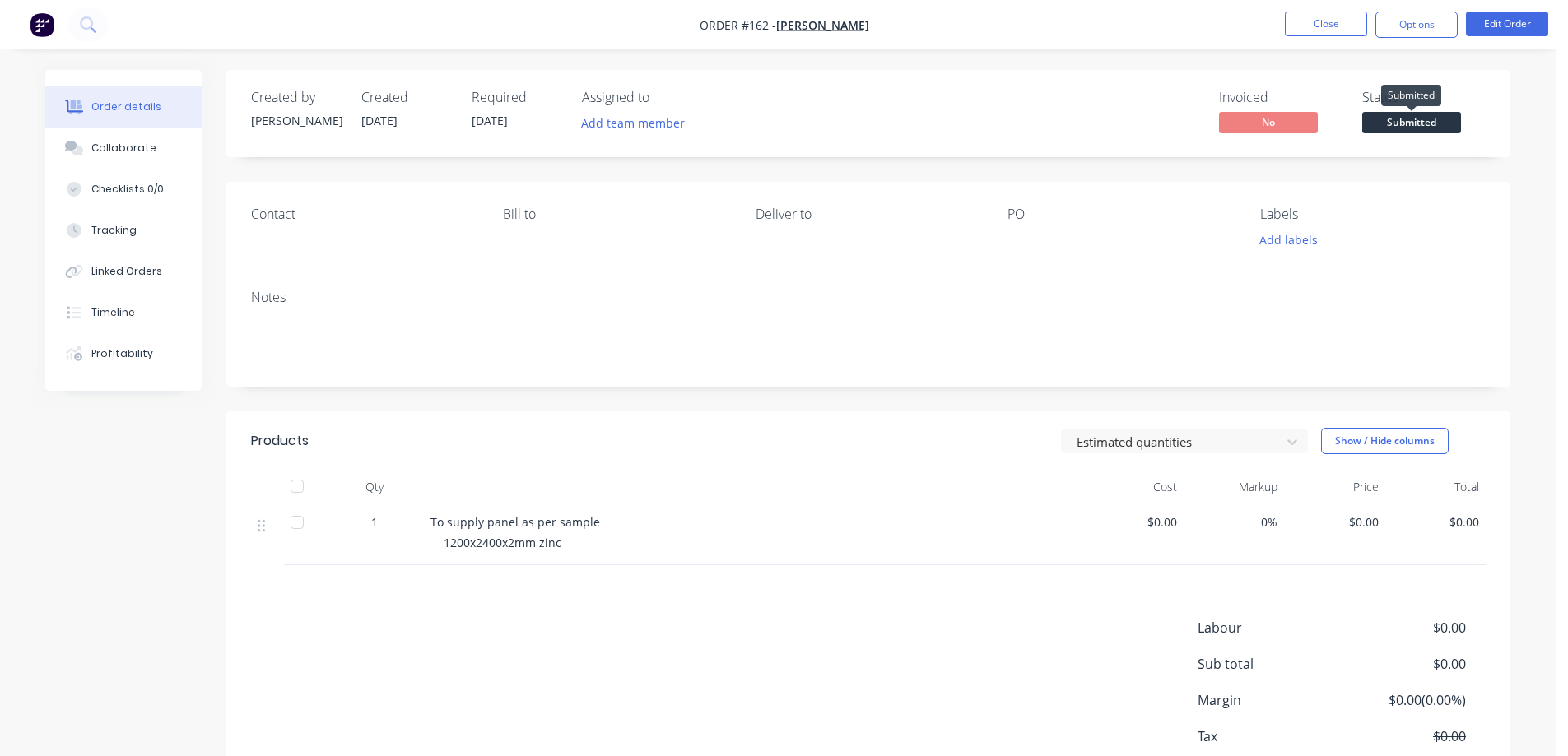
click at [1407, 125] on span "Submitted" at bounding box center [1412, 122] width 99 height 20
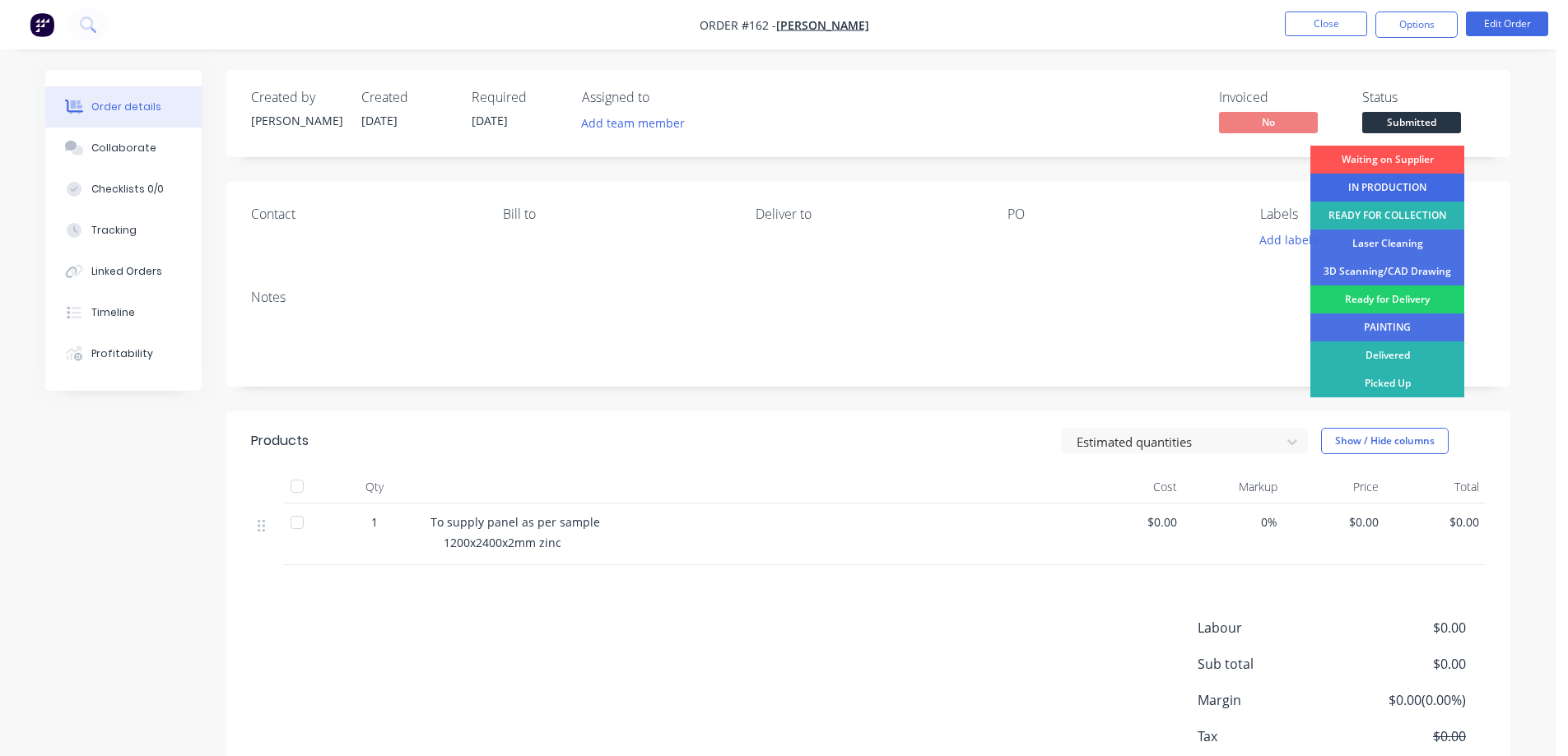
click at [1389, 190] on div "IN PRODUCTION" at bounding box center [1388, 187] width 154 height 28
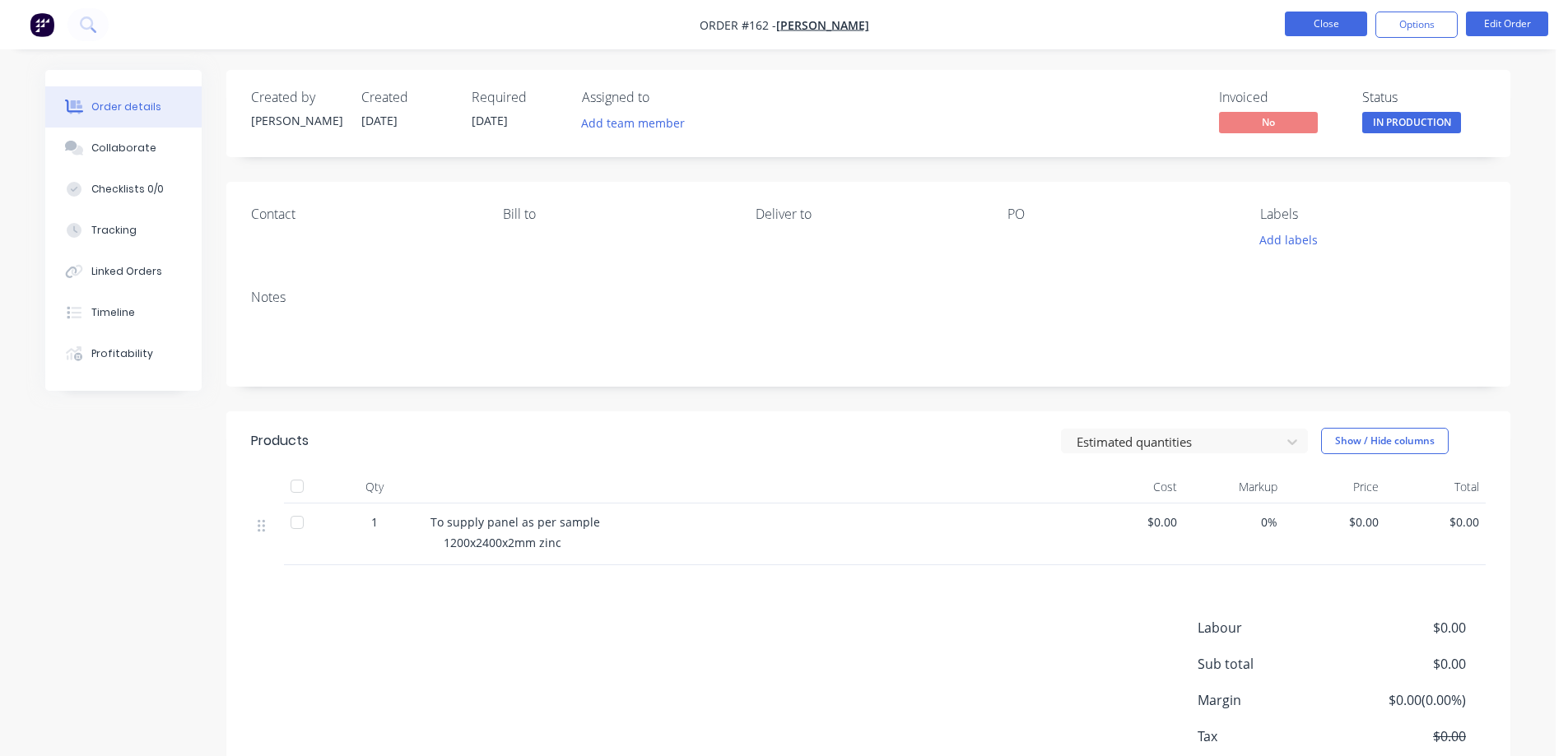
click at [1308, 22] on button "Close" at bounding box center [1326, 24] width 82 height 25
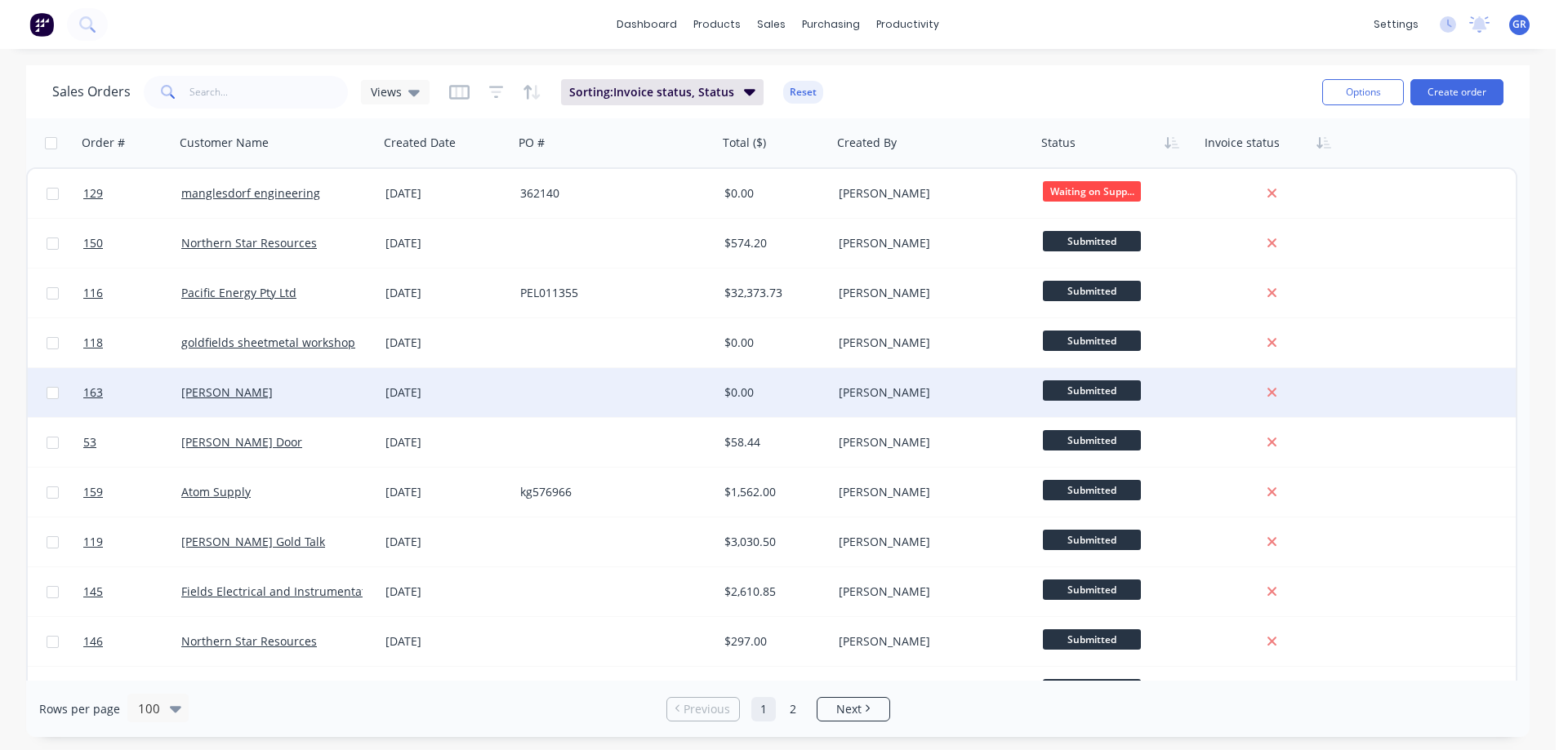
click at [1072, 386] on span "Submitted" at bounding box center [1092, 390] width 98 height 20
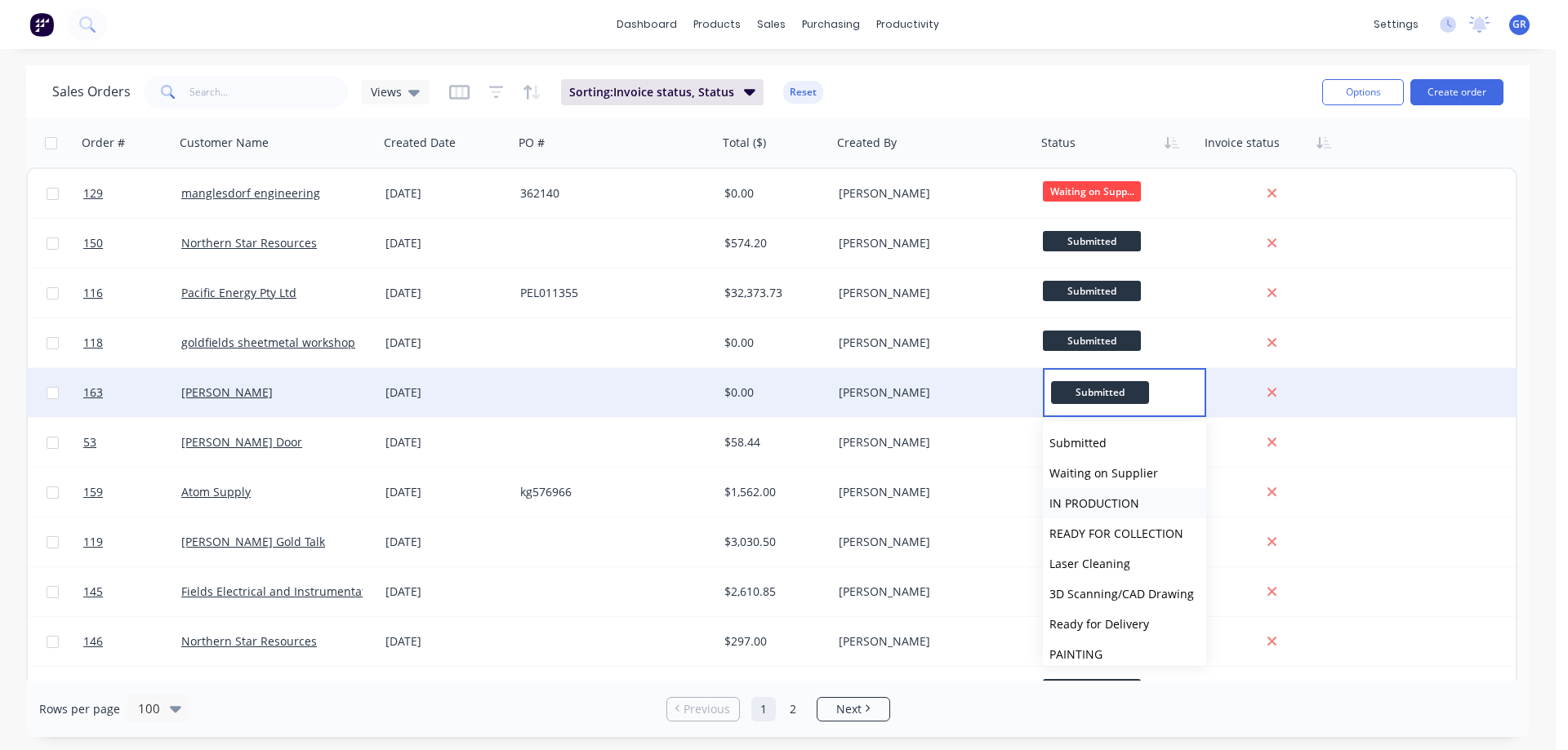
click at [1102, 498] on span "IN PRODUCTION" at bounding box center [1094, 504] width 89 height 16
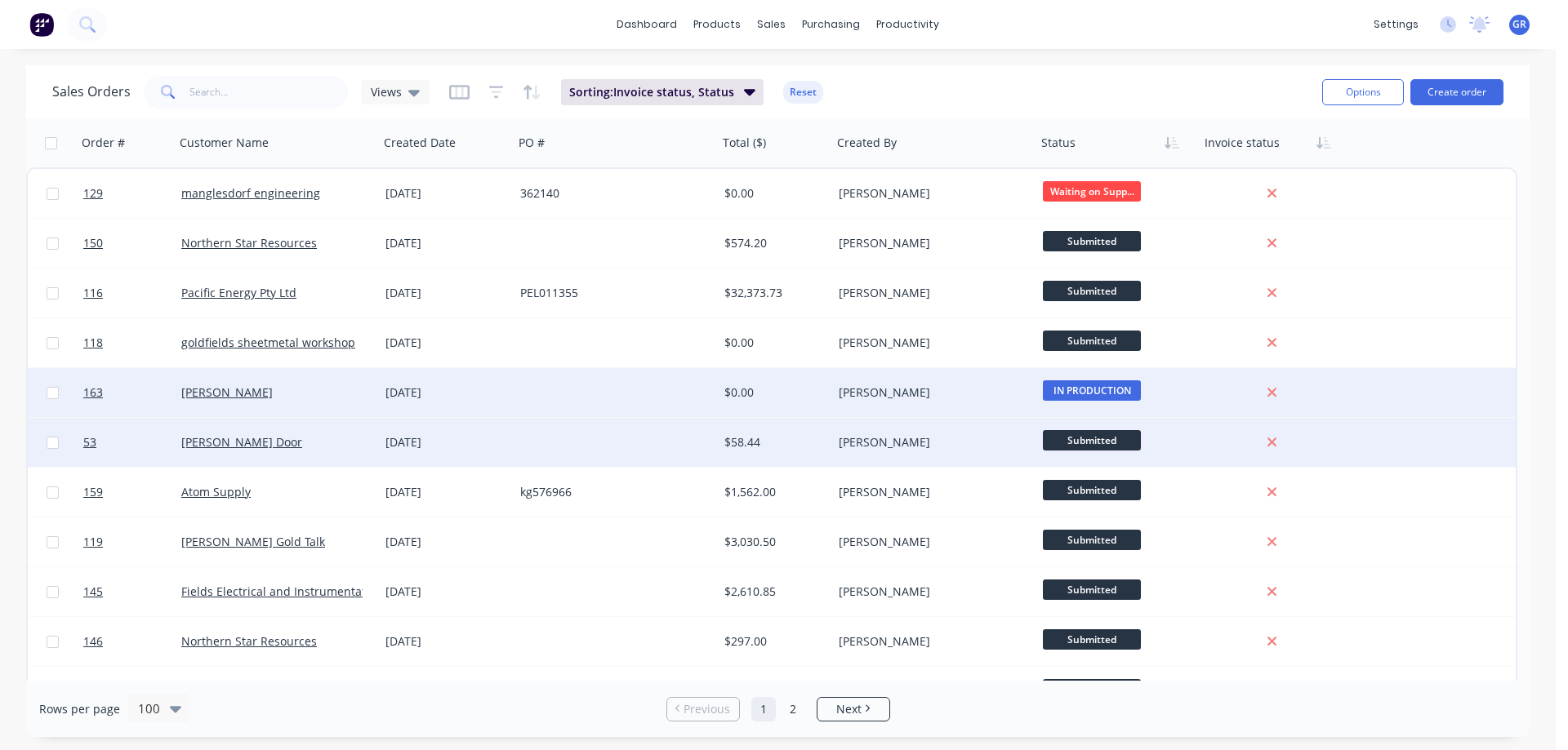
click at [1072, 439] on span "Submitted" at bounding box center [1092, 440] width 98 height 20
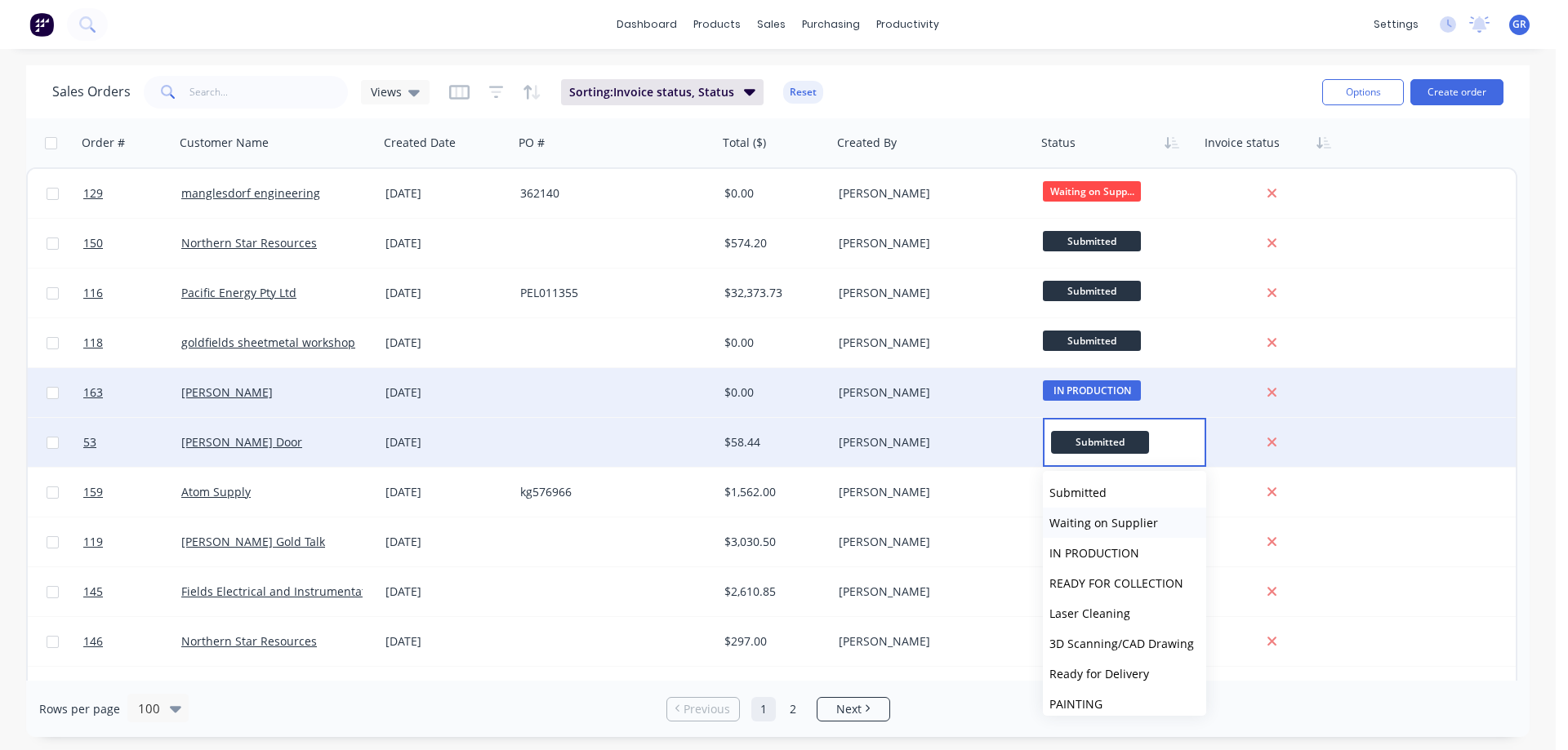
click at [1096, 522] on span "Waiting on Supplier" at bounding box center [1104, 523] width 109 height 16
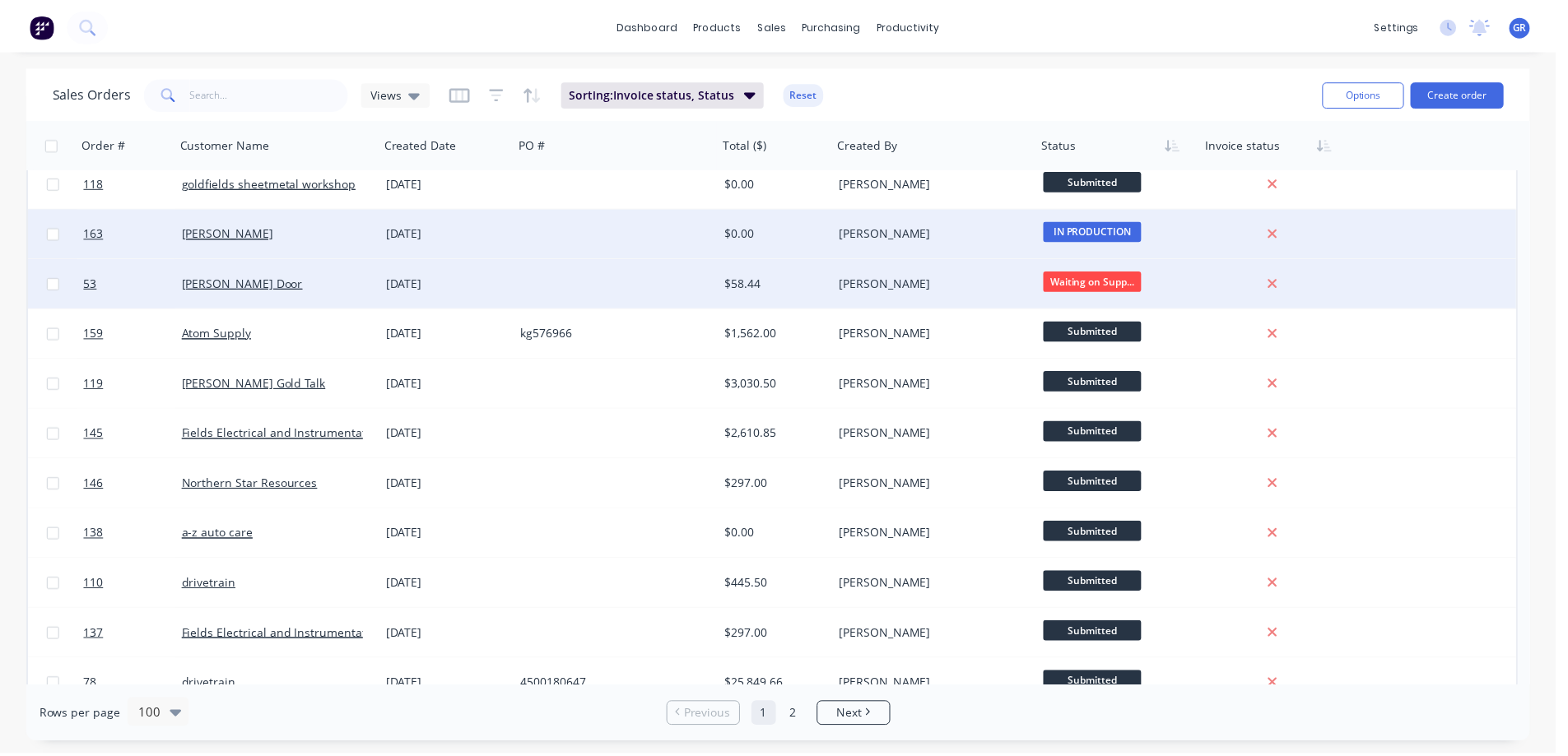
scroll to position [164, 0]
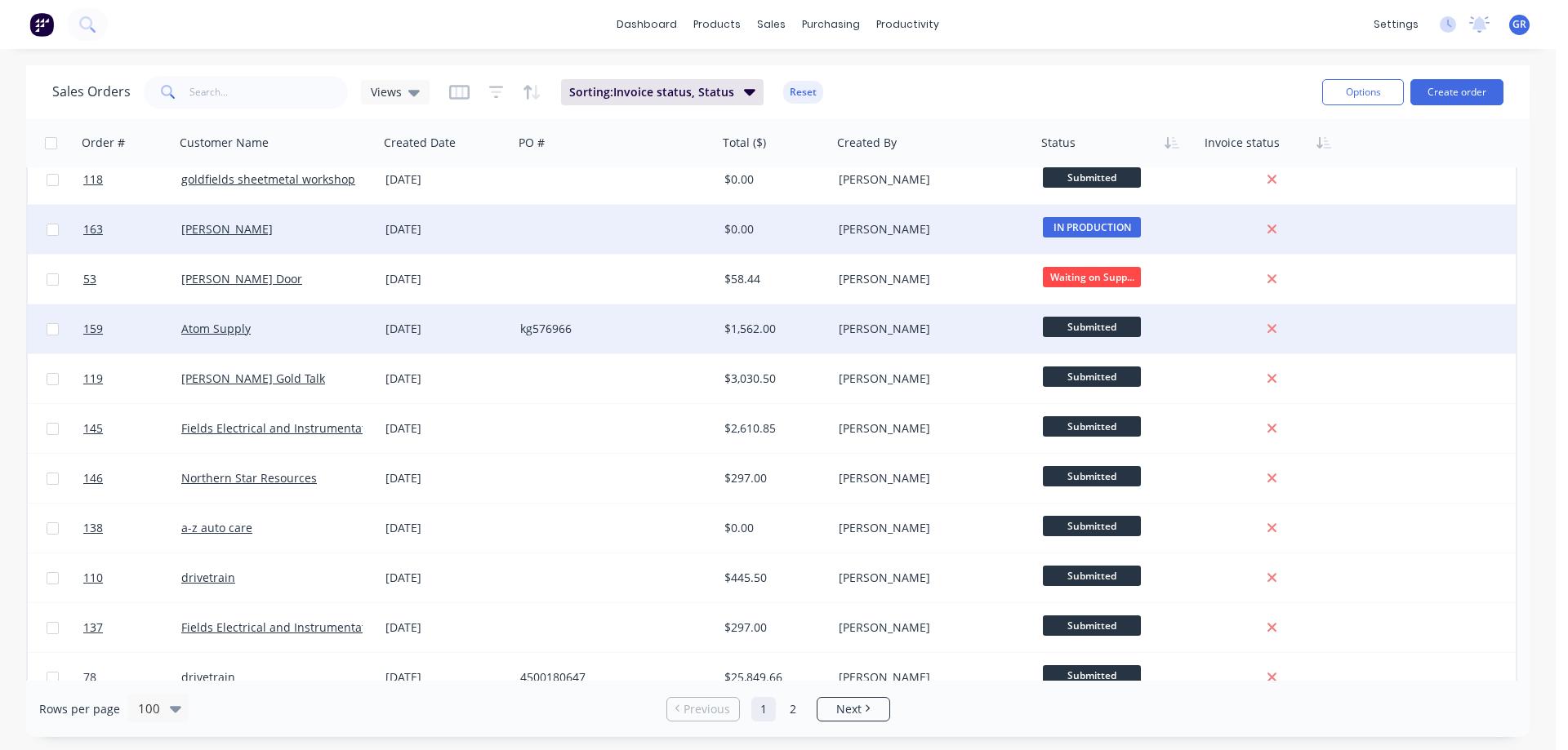
click at [1076, 329] on span "Submitted" at bounding box center [1092, 326] width 98 height 20
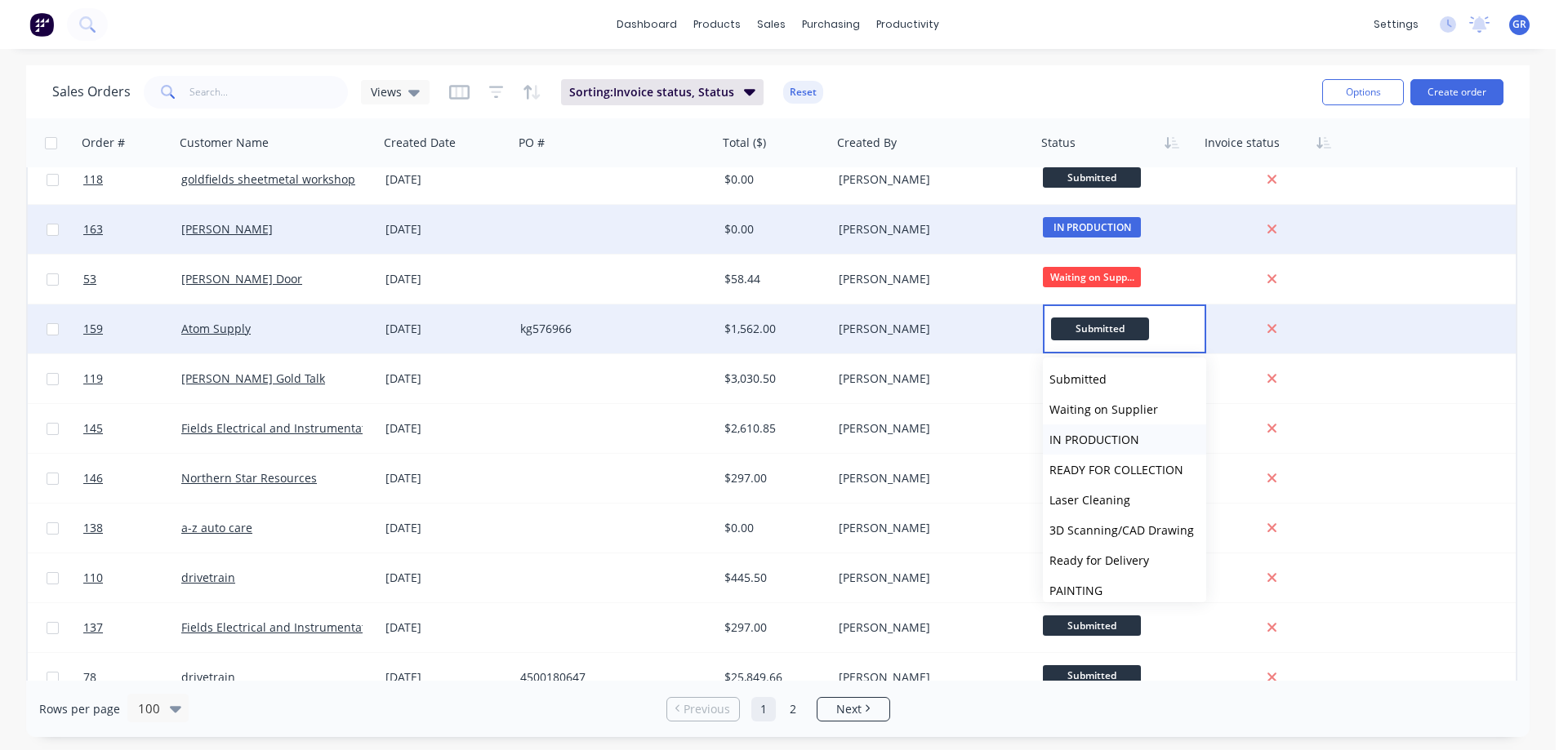
click at [1099, 440] on span "IN PRODUCTION" at bounding box center [1094, 439] width 89 height 16
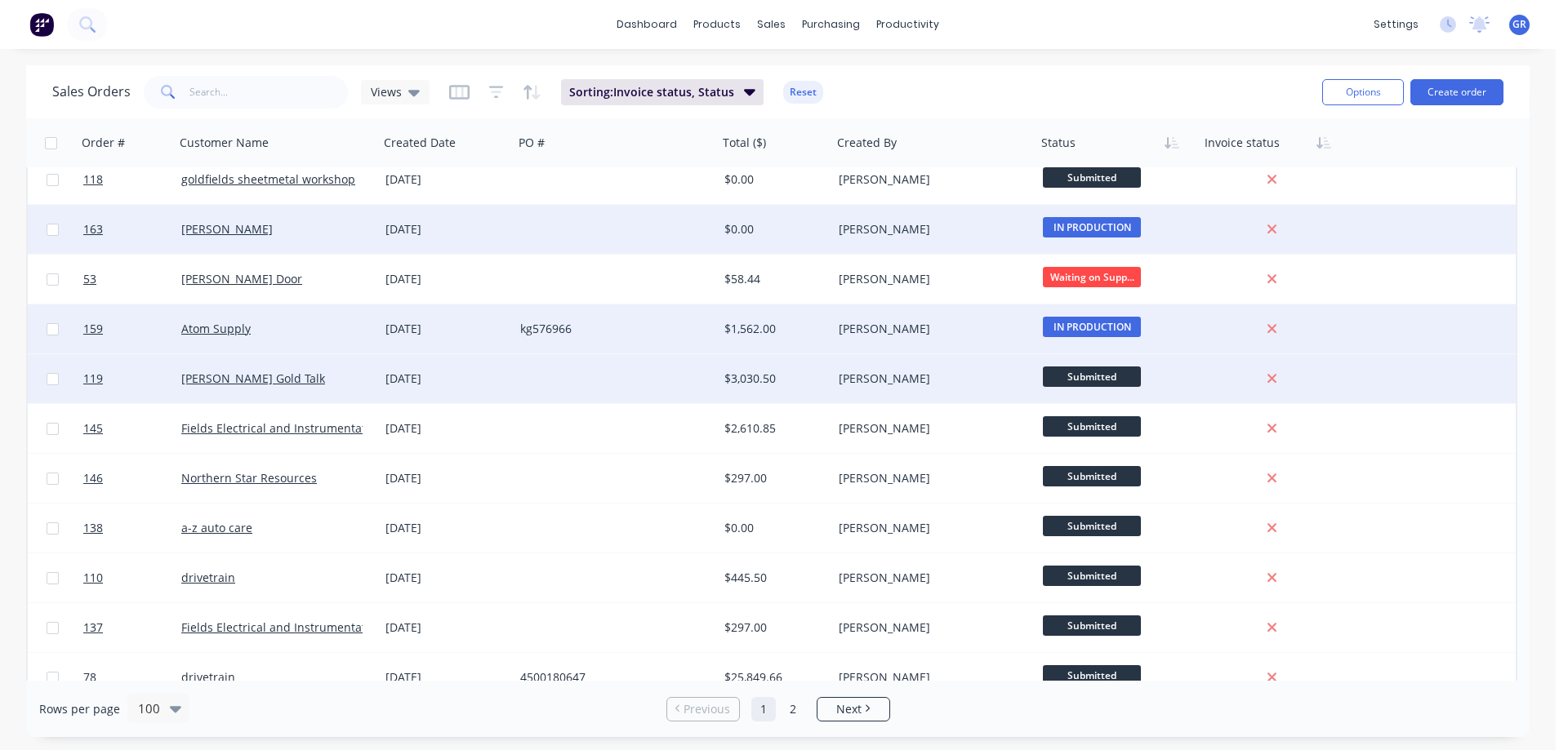
click at [1105, 375] on span "Submitted" at bounding box center [1092, 376] width 98 height 20
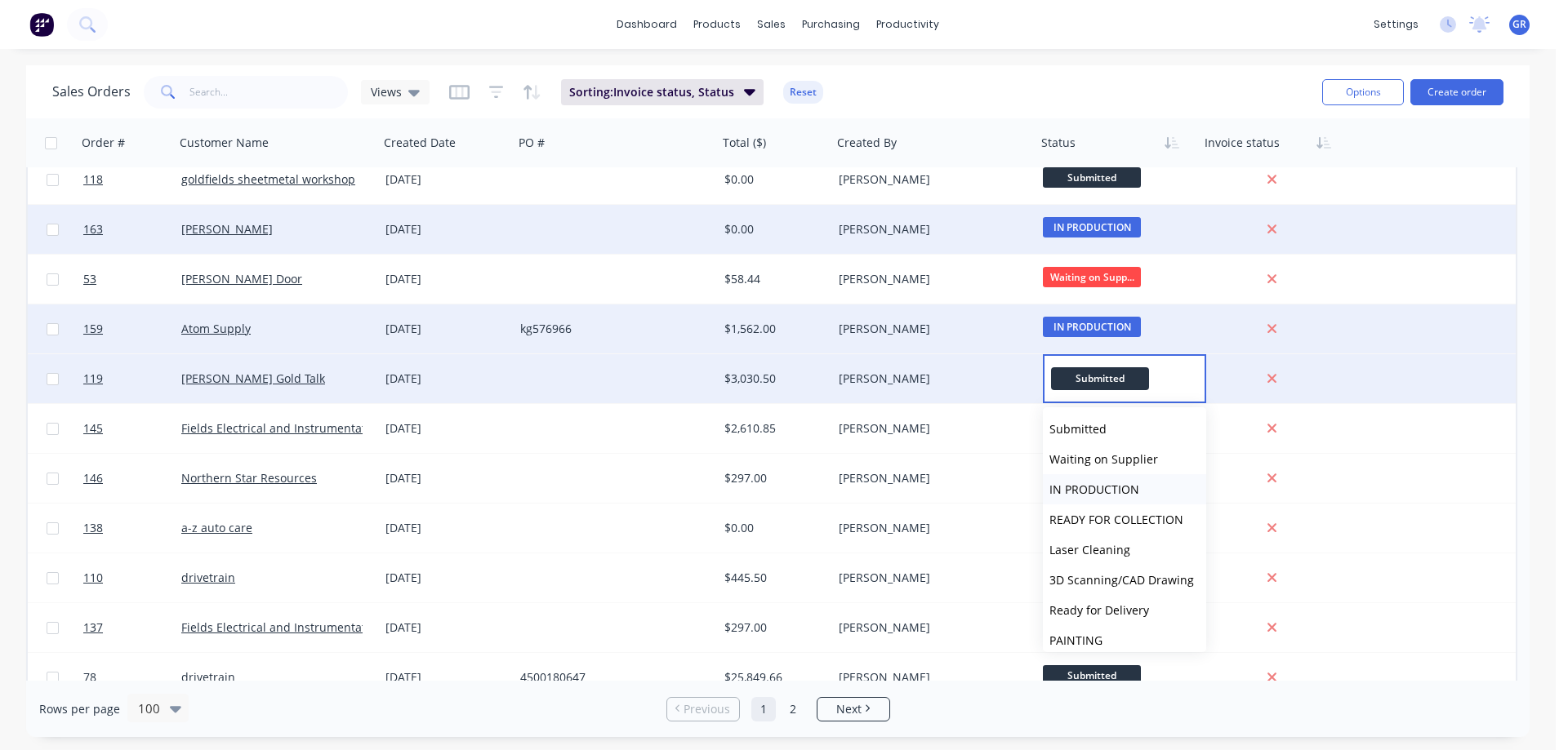
click at [1114, 484] on span "IN PRODUCTION" at bounding box center [1094, 489] width 89 height 16
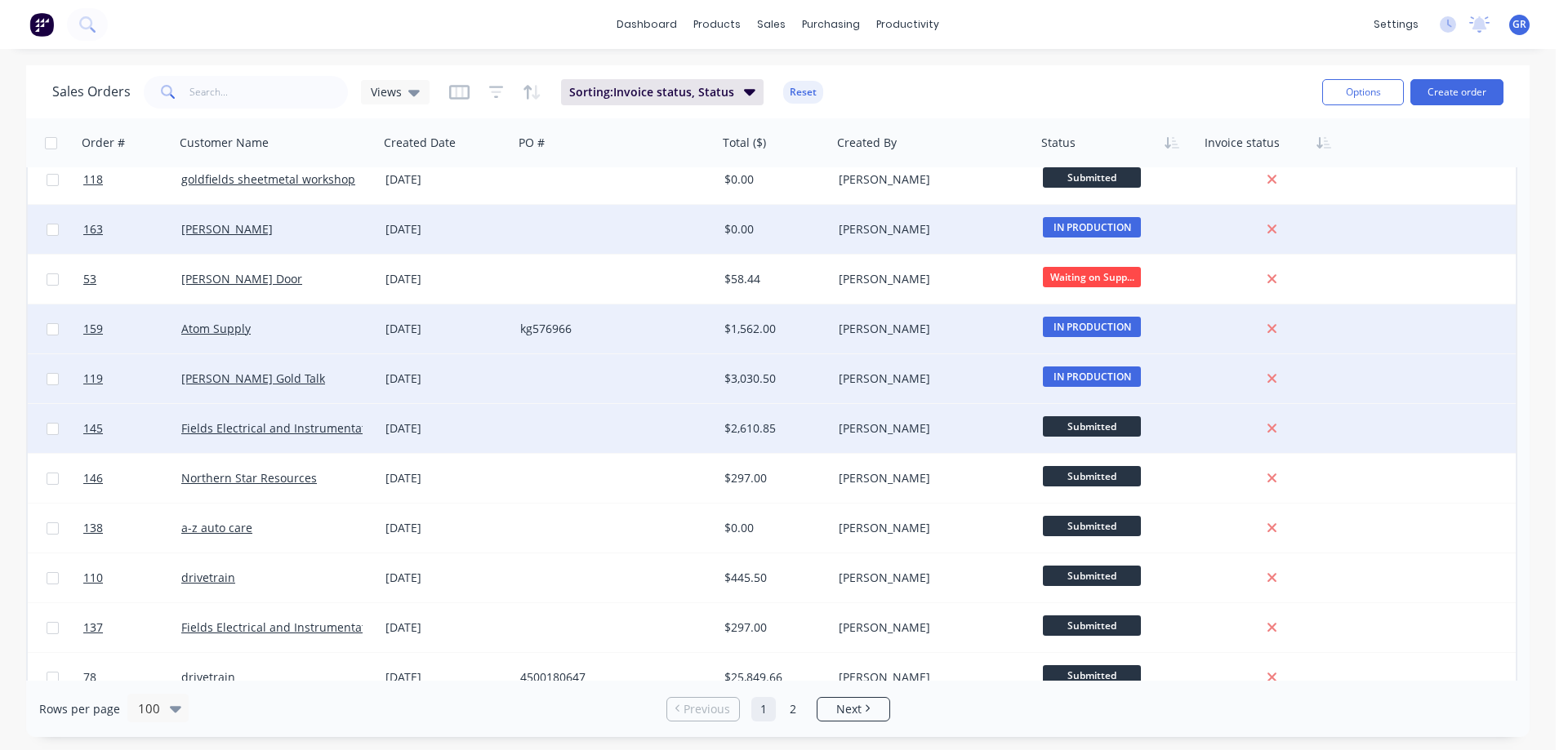
click at [597, 416] on div at bounding box center [616, 429] width 204 height 49
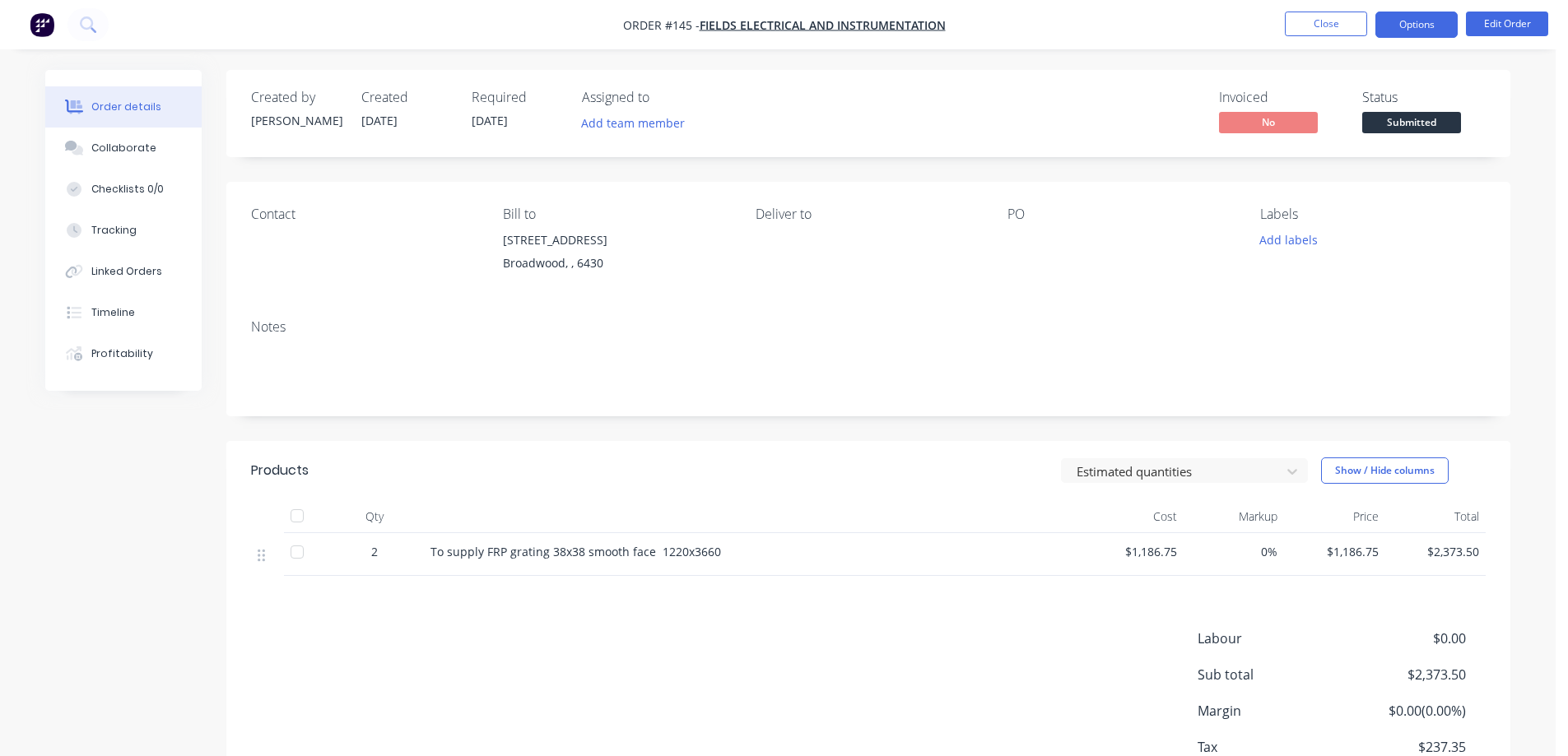
click at [1421, 22] on button "Options" at bounding box center [1416, 25] width 82 height 27
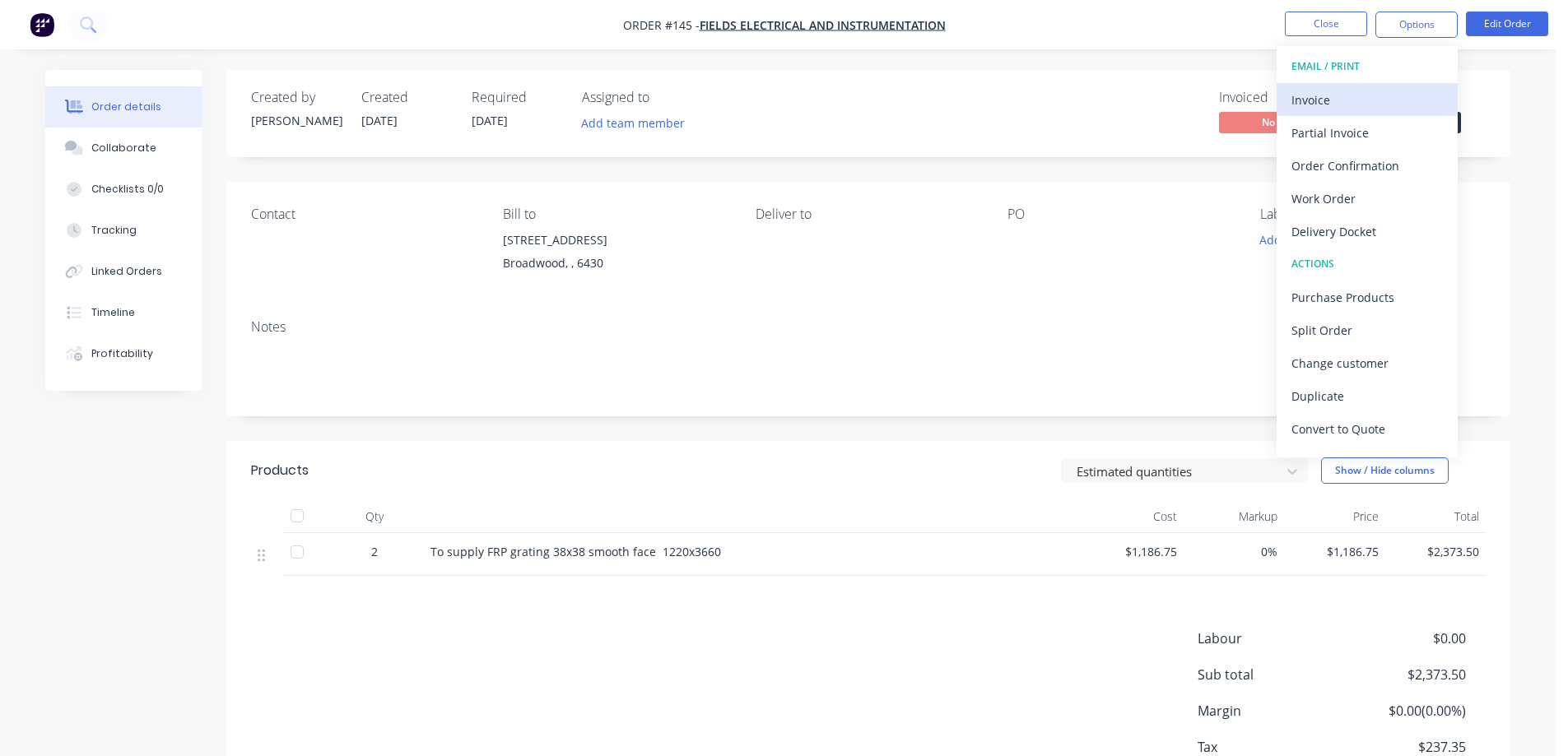
click at [1349, 103] on div "Invoice" at bounding box center [1366, 100] width 151 height 24
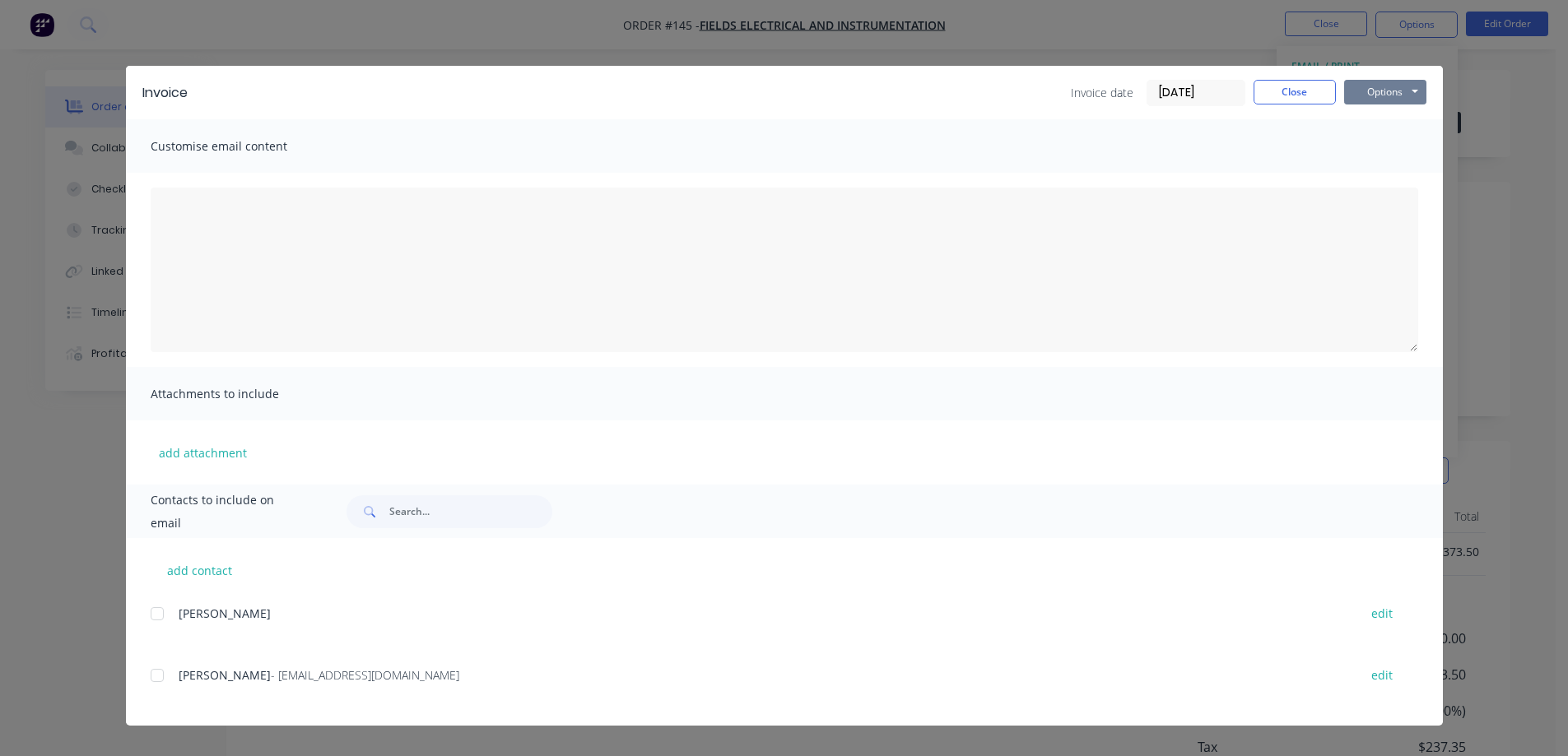
click at [1365, 90] on button "Options" at bounding box center [1385, 92] width 82 height 25
click at [1387, 152] on button "Print" at bounding box center [1396, 149] width 105 height 27
click at [1288, 84] on button "Close" at bounding box center [1295, 92] width 82 height 25
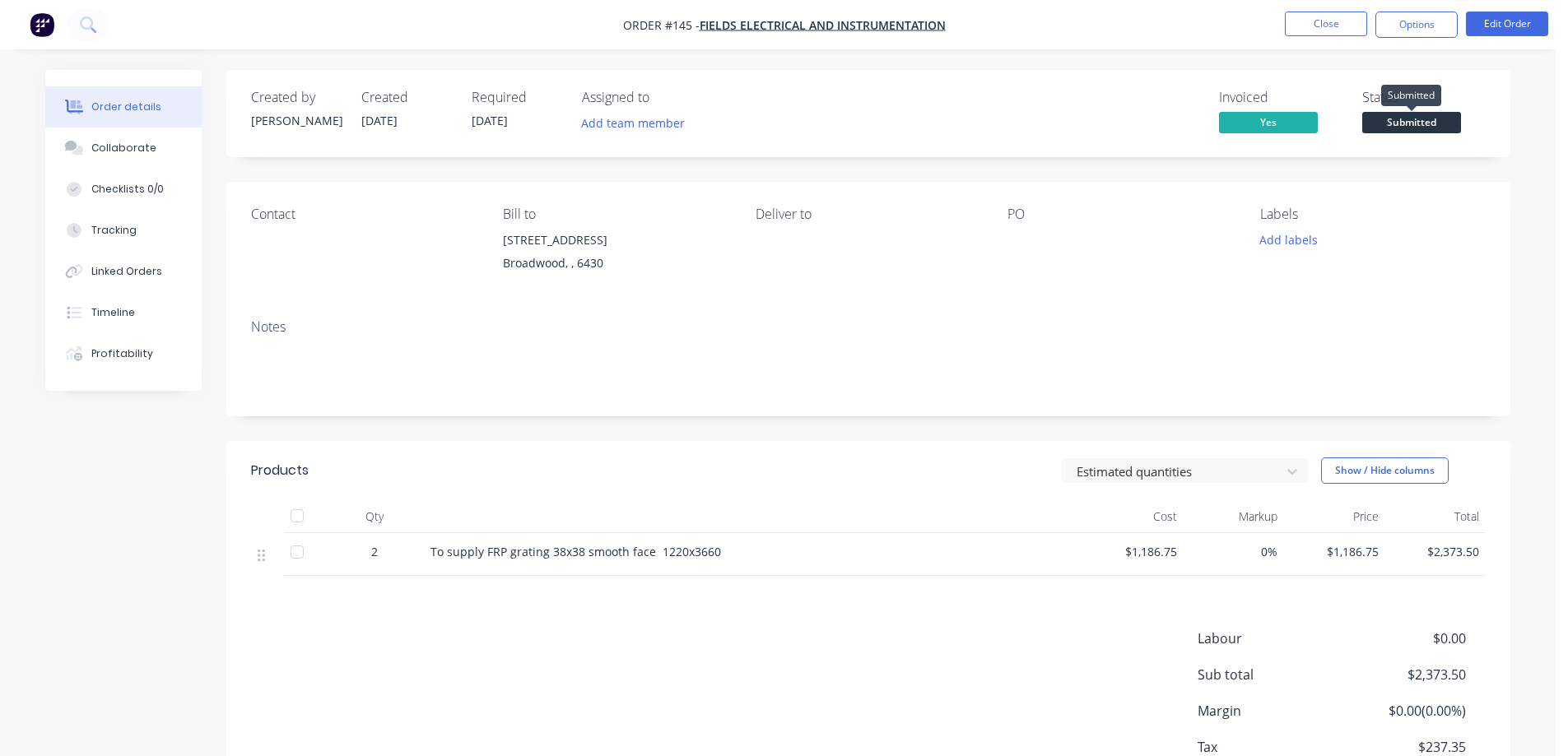
click at [1415, 122] on span "Submitted" at bounding box center [1412, 122] width 99 height 20
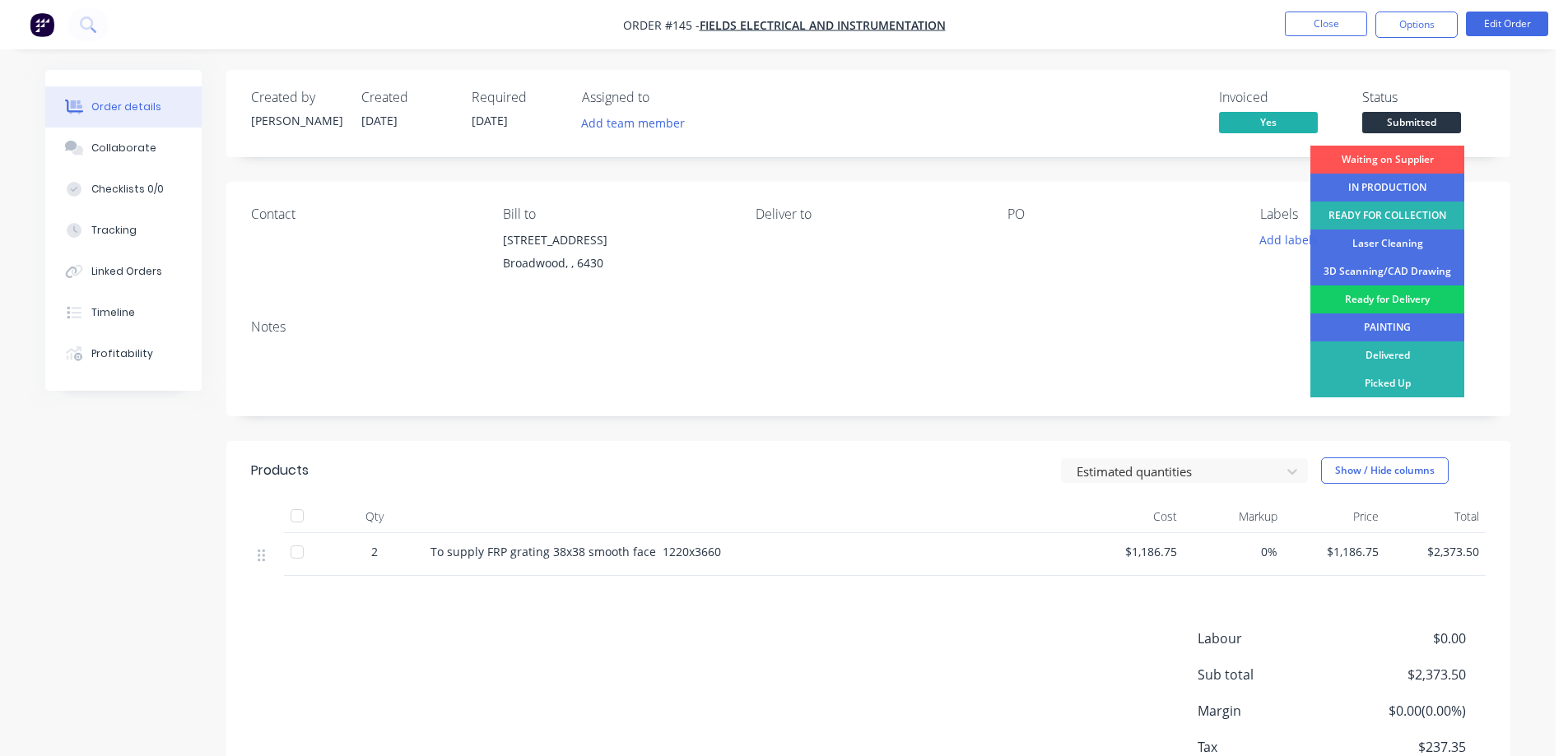
click at [1387, 303] on div "Ready for Delivery" at bounding box center [1388, 300] width 154 height 28
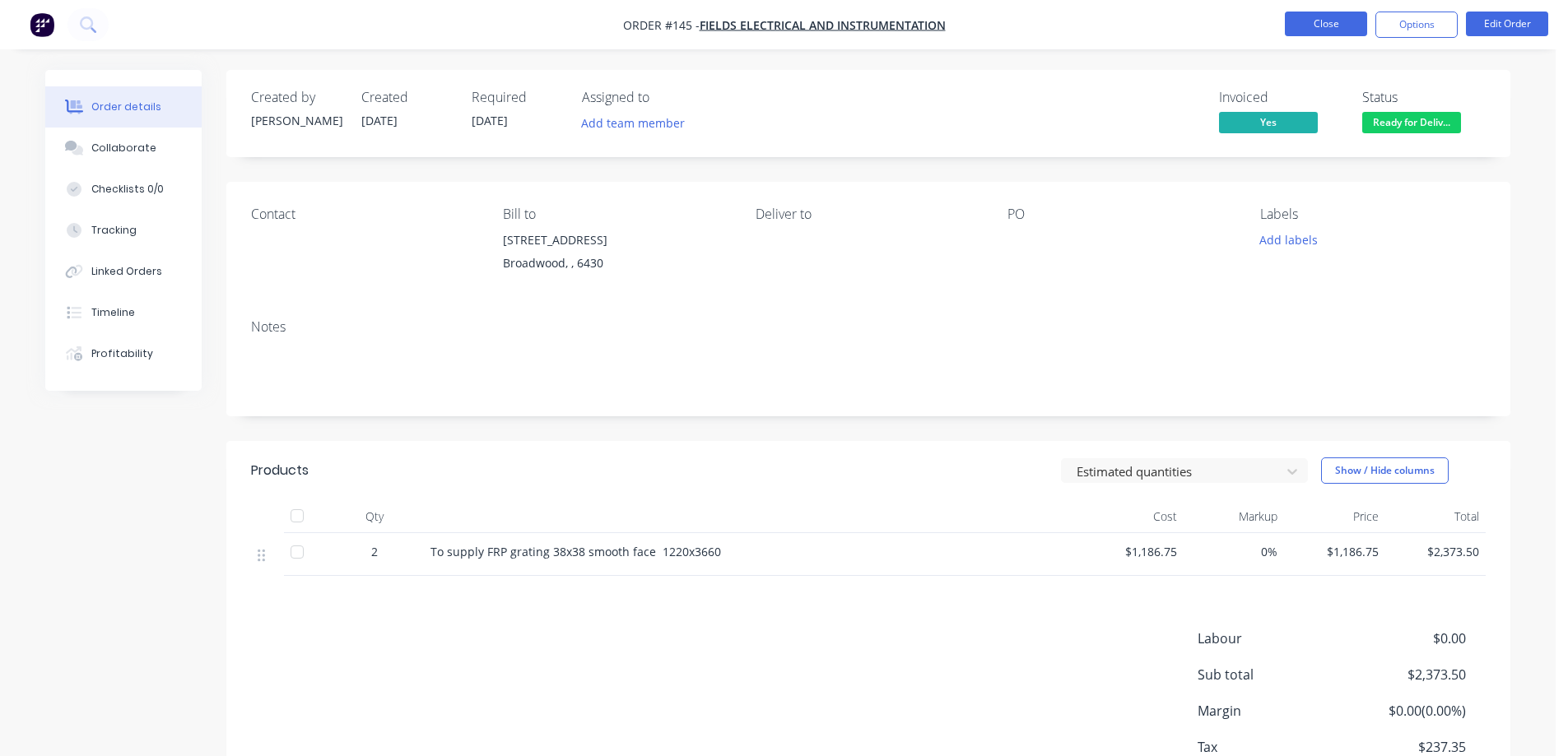
click at [1334, 25] on button "Close" at bounding box center [1326, 24] width 82 height 25
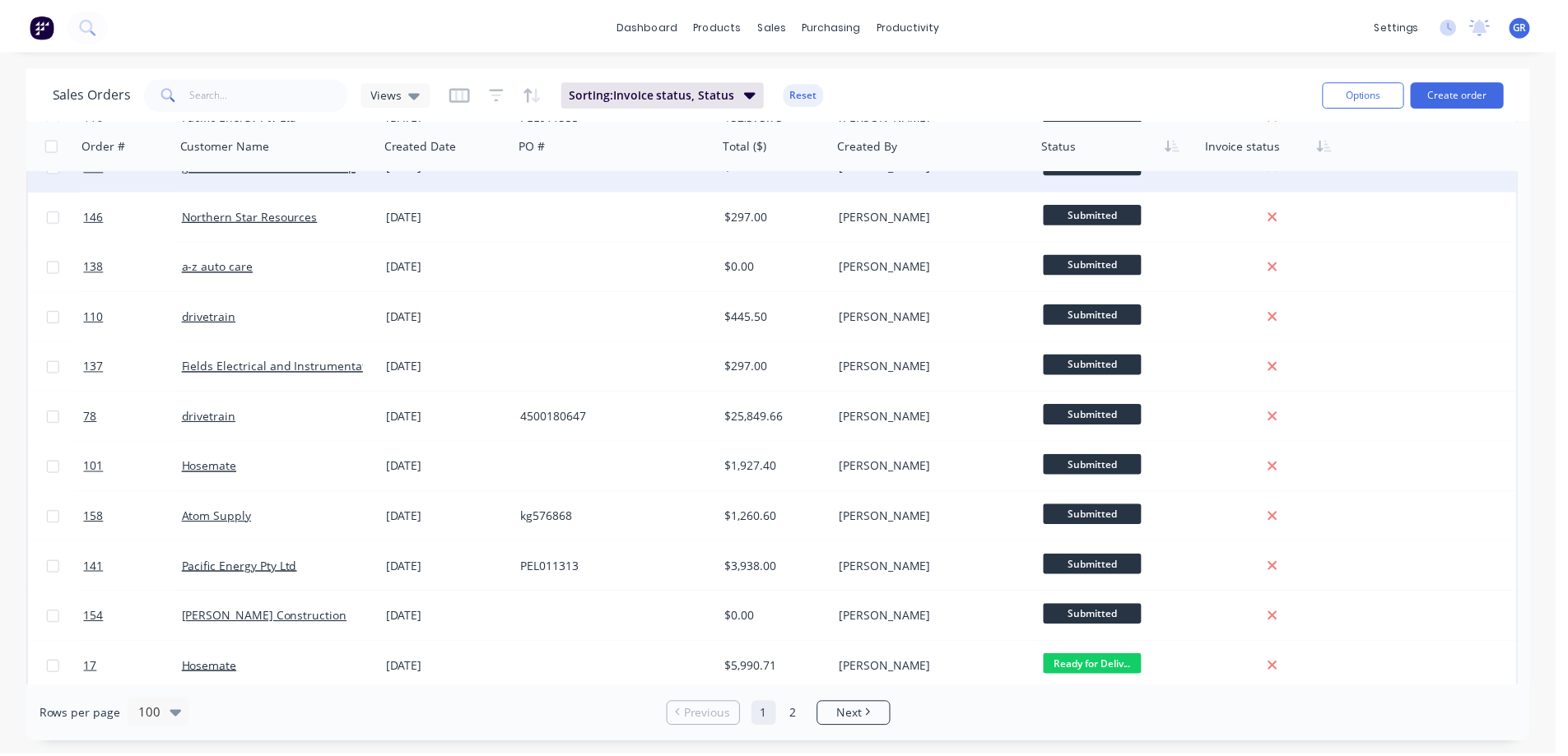
scroll to position [247, 0]
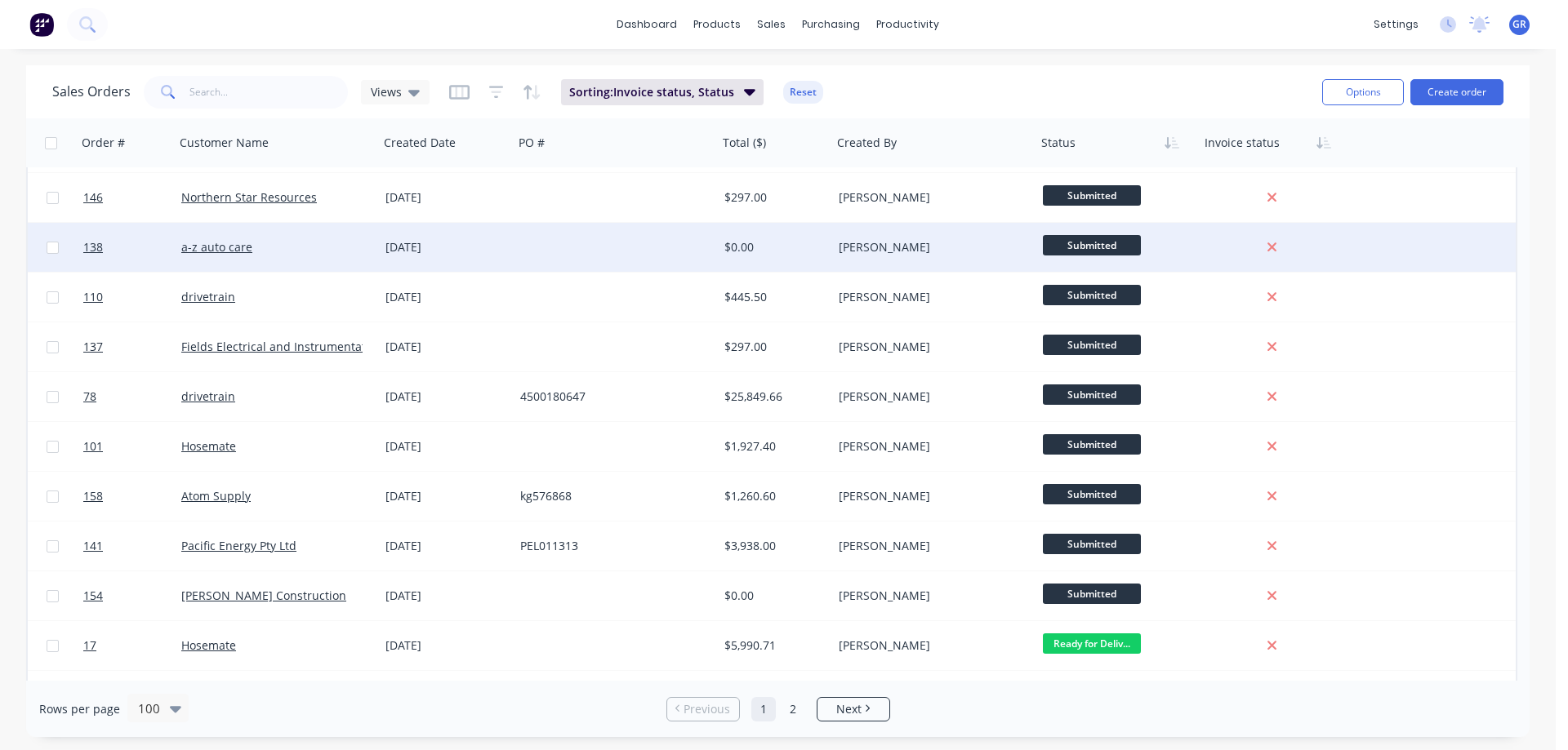
click at [598, 242] on div at bounding box center [616, 247] width 204 height 49
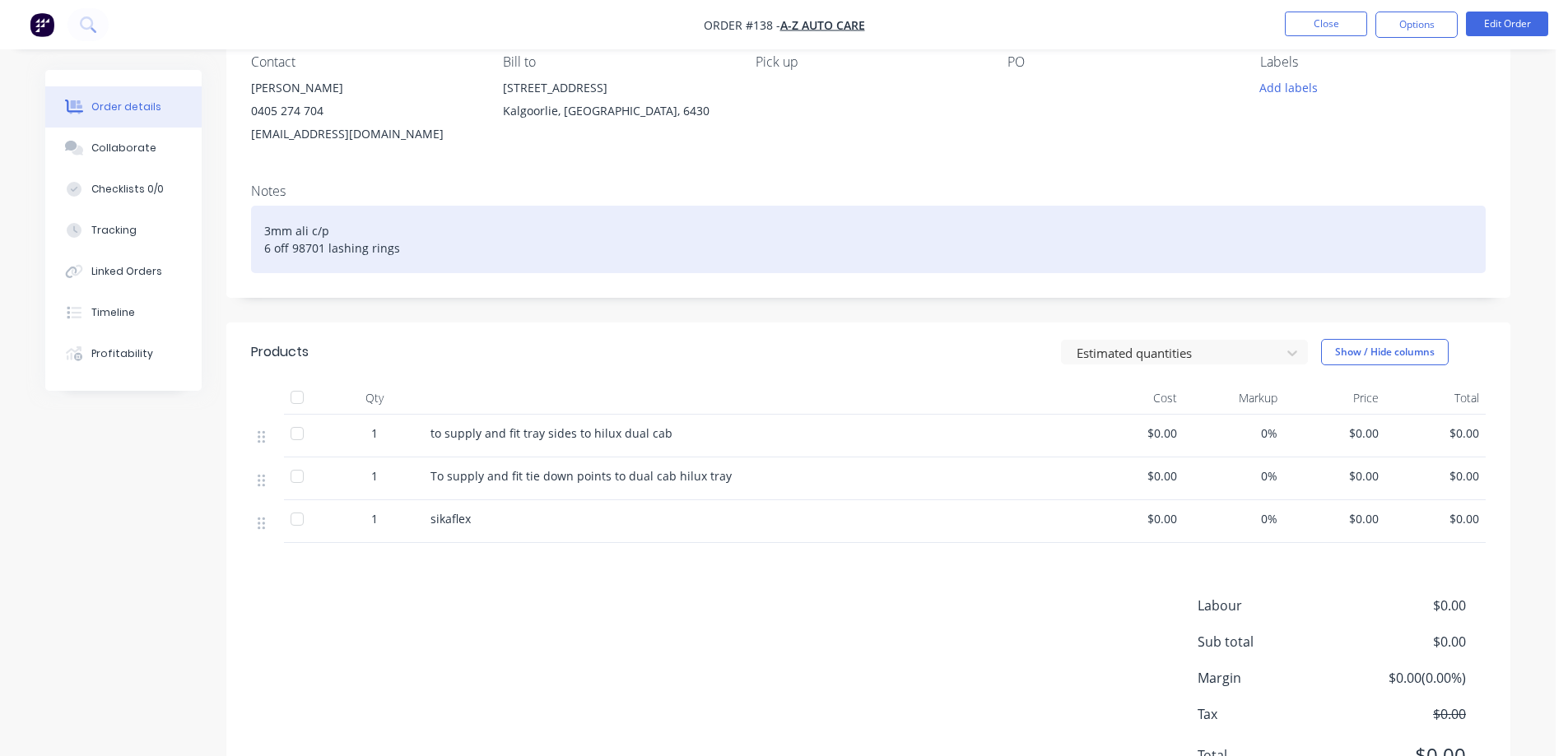
scroll to position [232, 0]
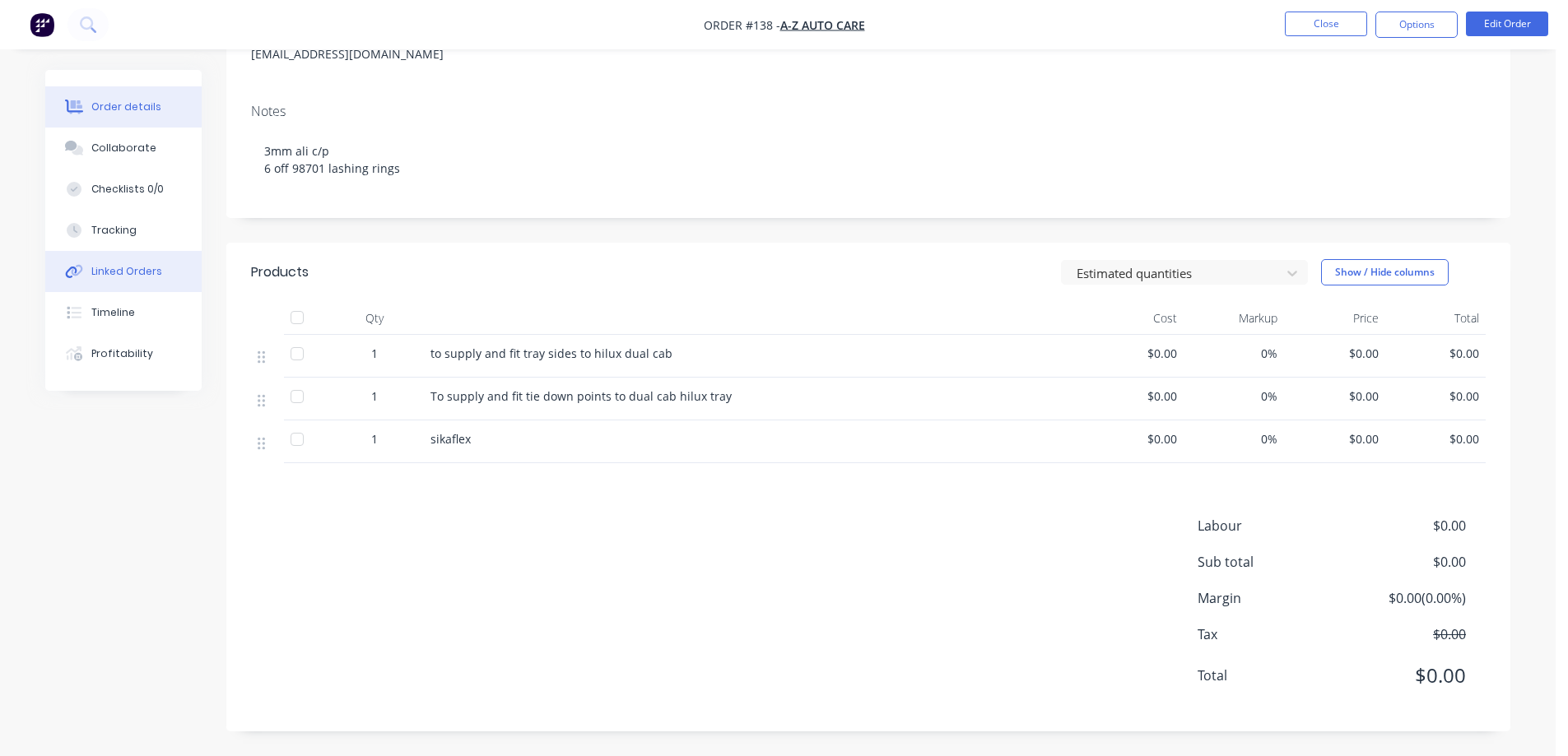
click at [121, 271] on div "Linked Orders" at bounding box center [126, 271] width 71 height 15
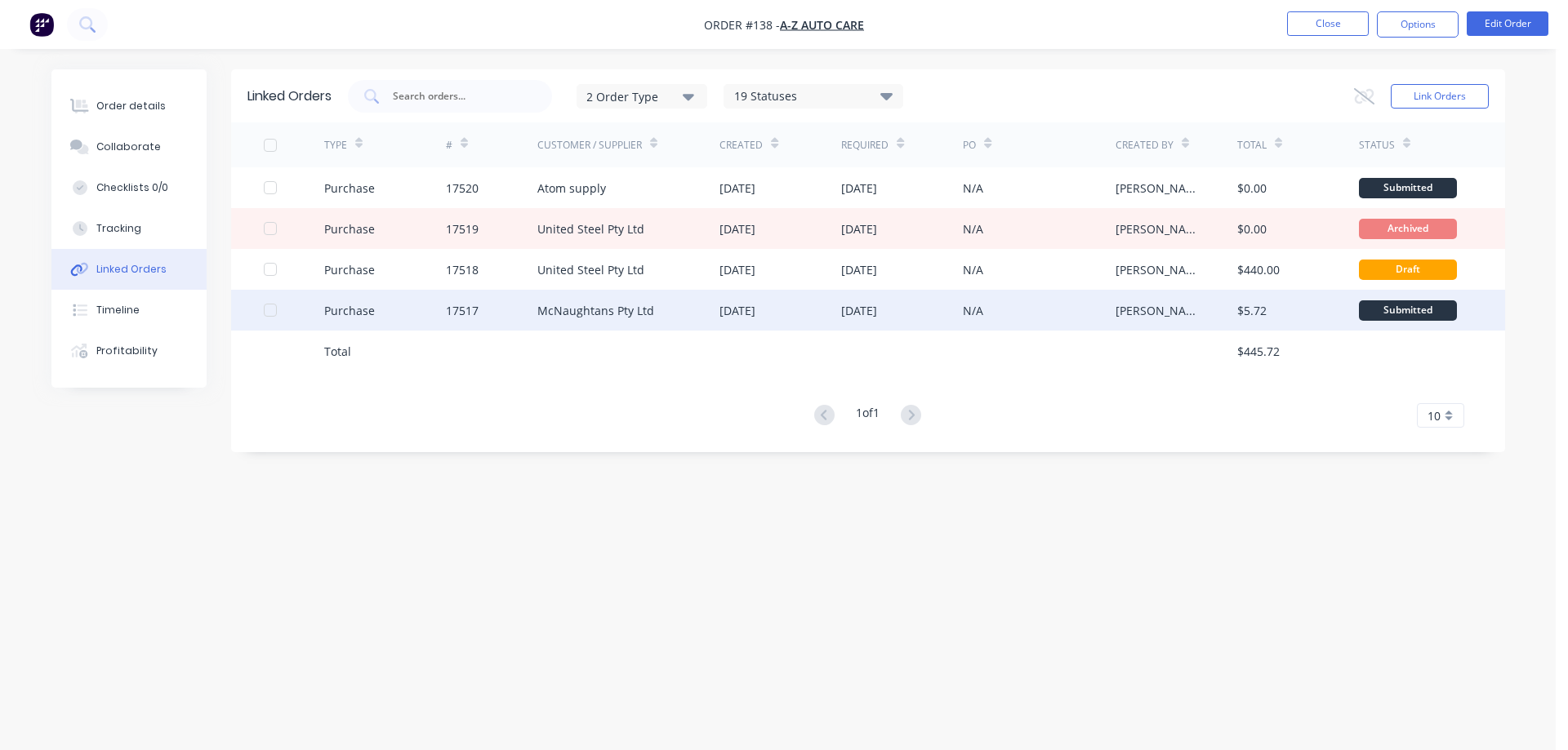
click at [510, 306] on div "17517" at bounding box center [491, 310] width 91 height 41
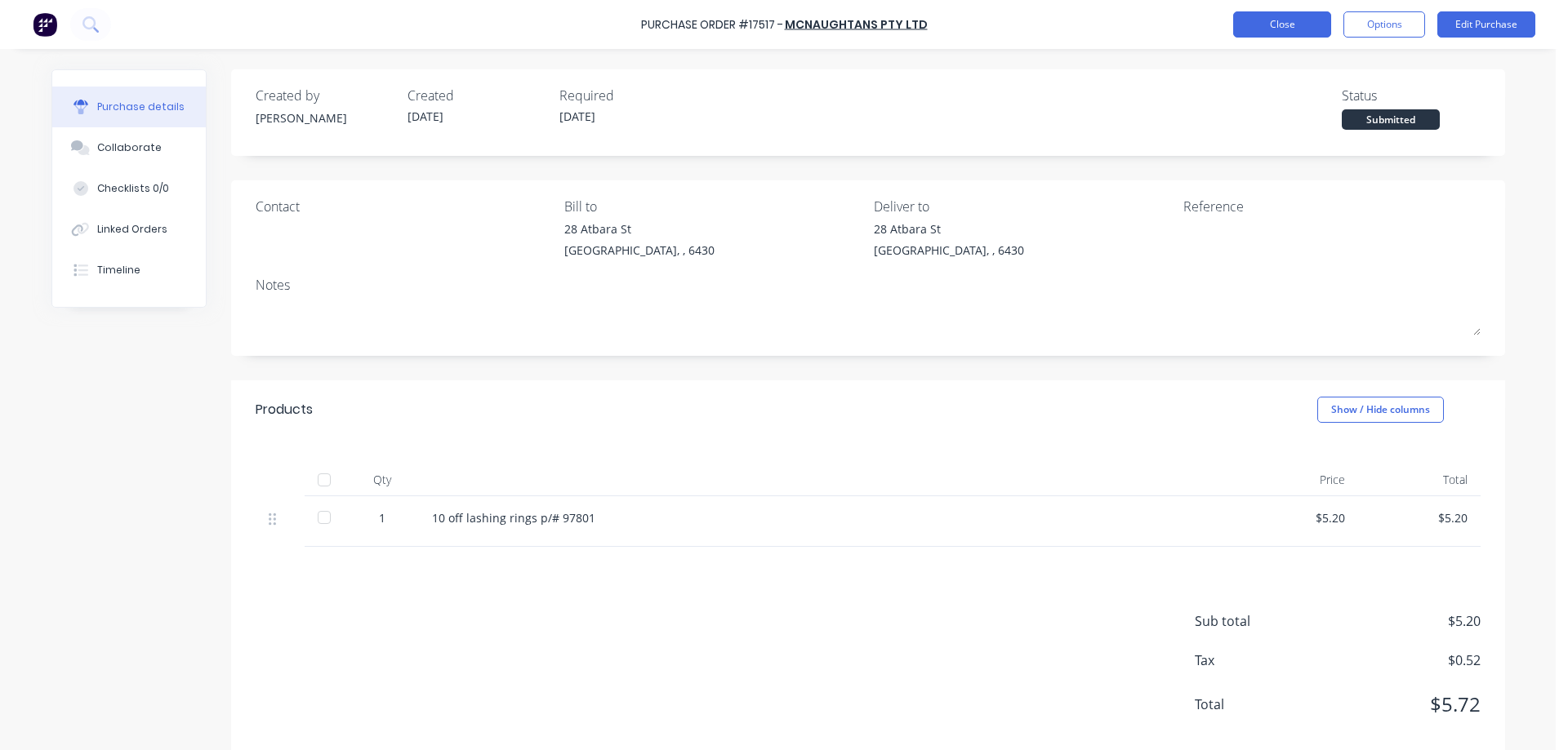
click at [1318, 23] on button "Close" at bounding box center [1283, 25] width 98 height 26
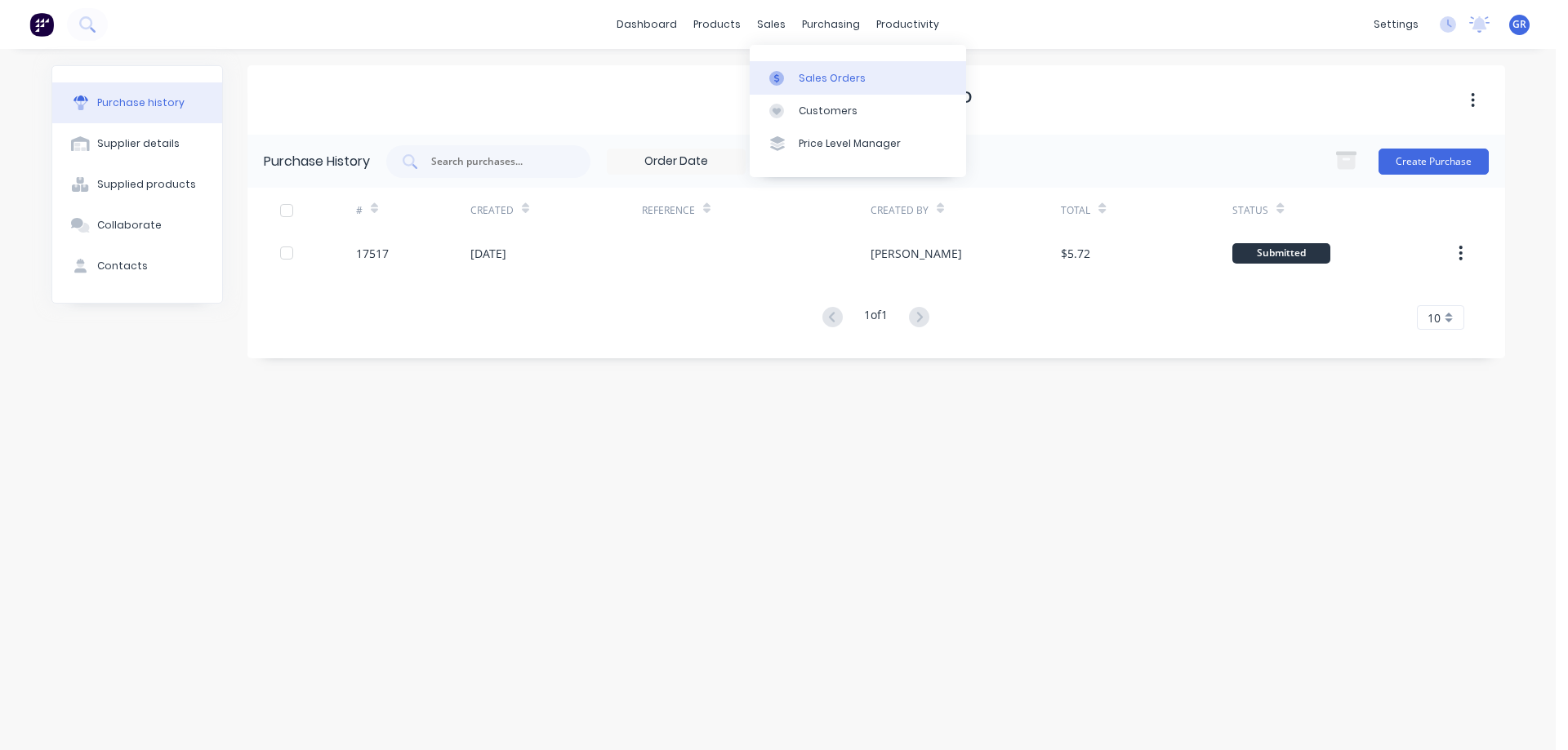
click at [792, 84] on div at bounding box center [782, 78] width 25 height 15
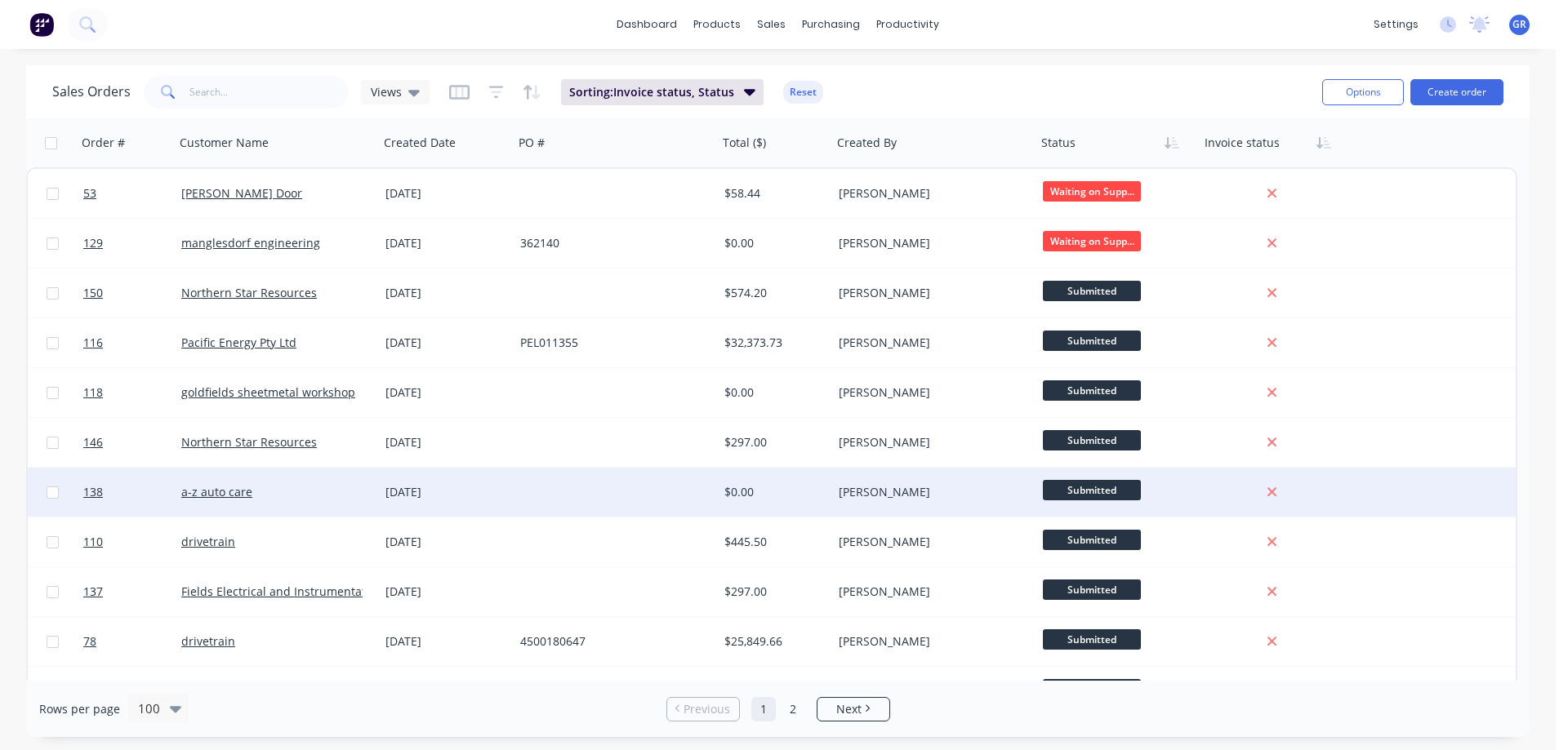
click at [552, 496] on div at bounding box center [616, 492] width 204 height 49
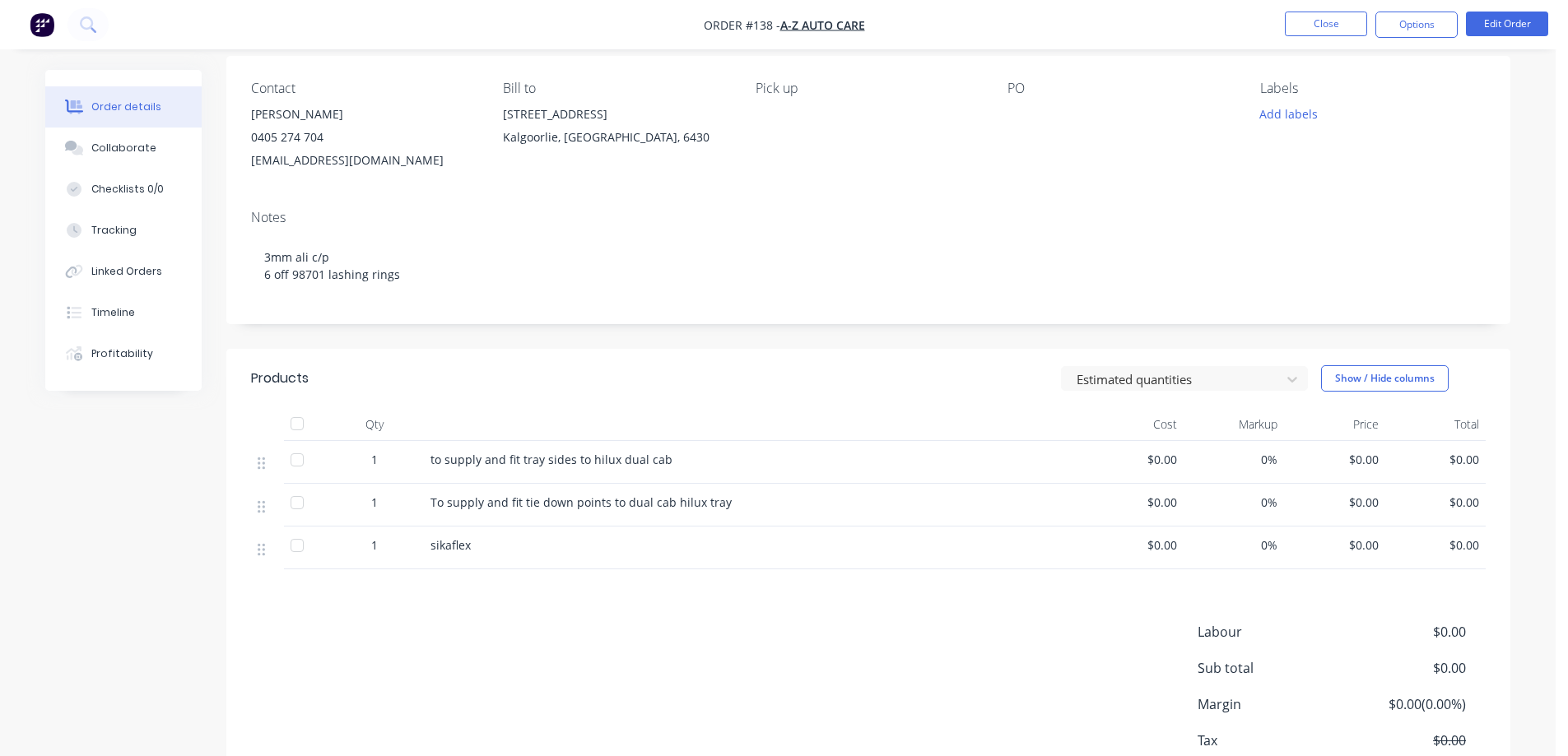
scroll to position [164, 0]
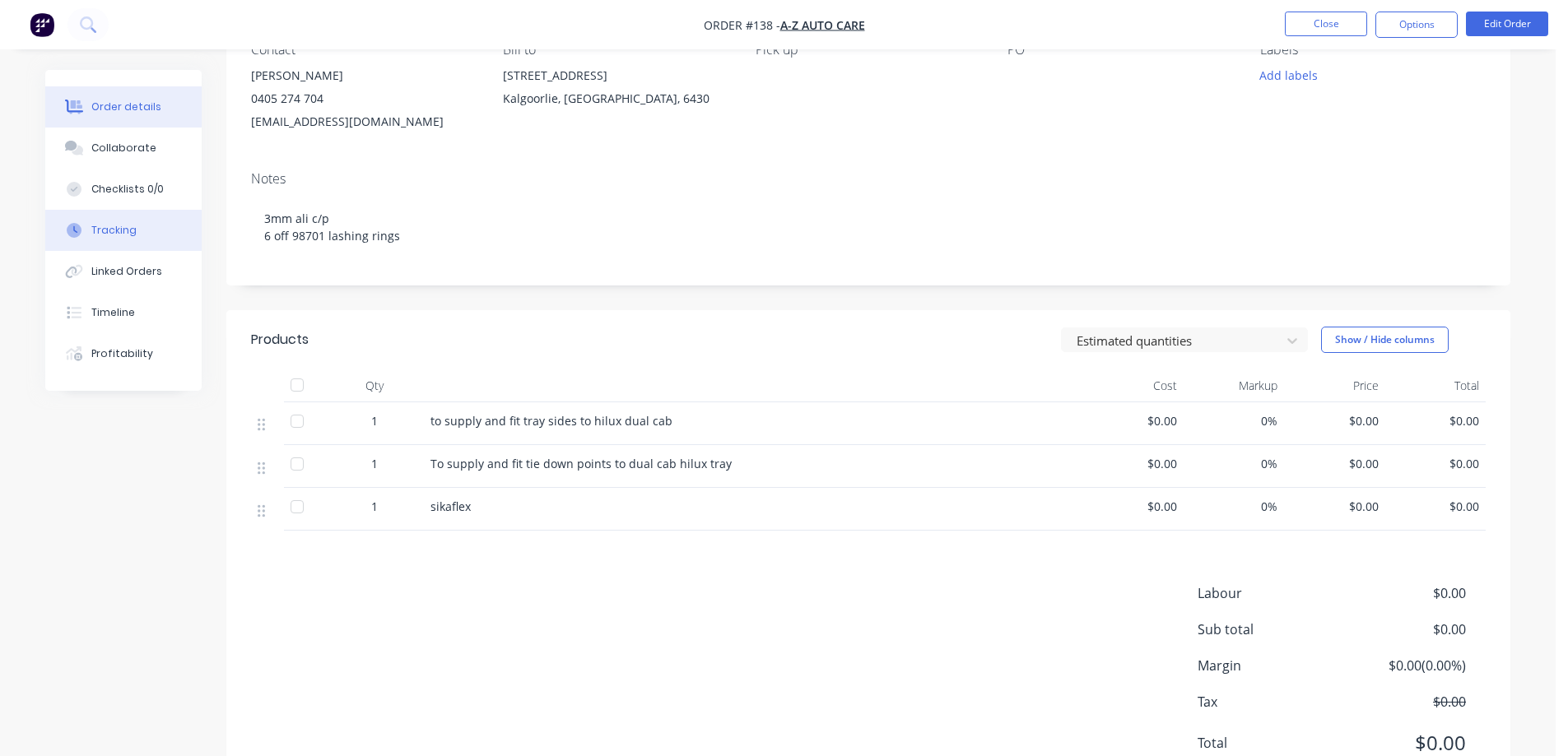
click at [101, 231] on div "Tracking" at bounding box center [113, 230] width 45 height 15
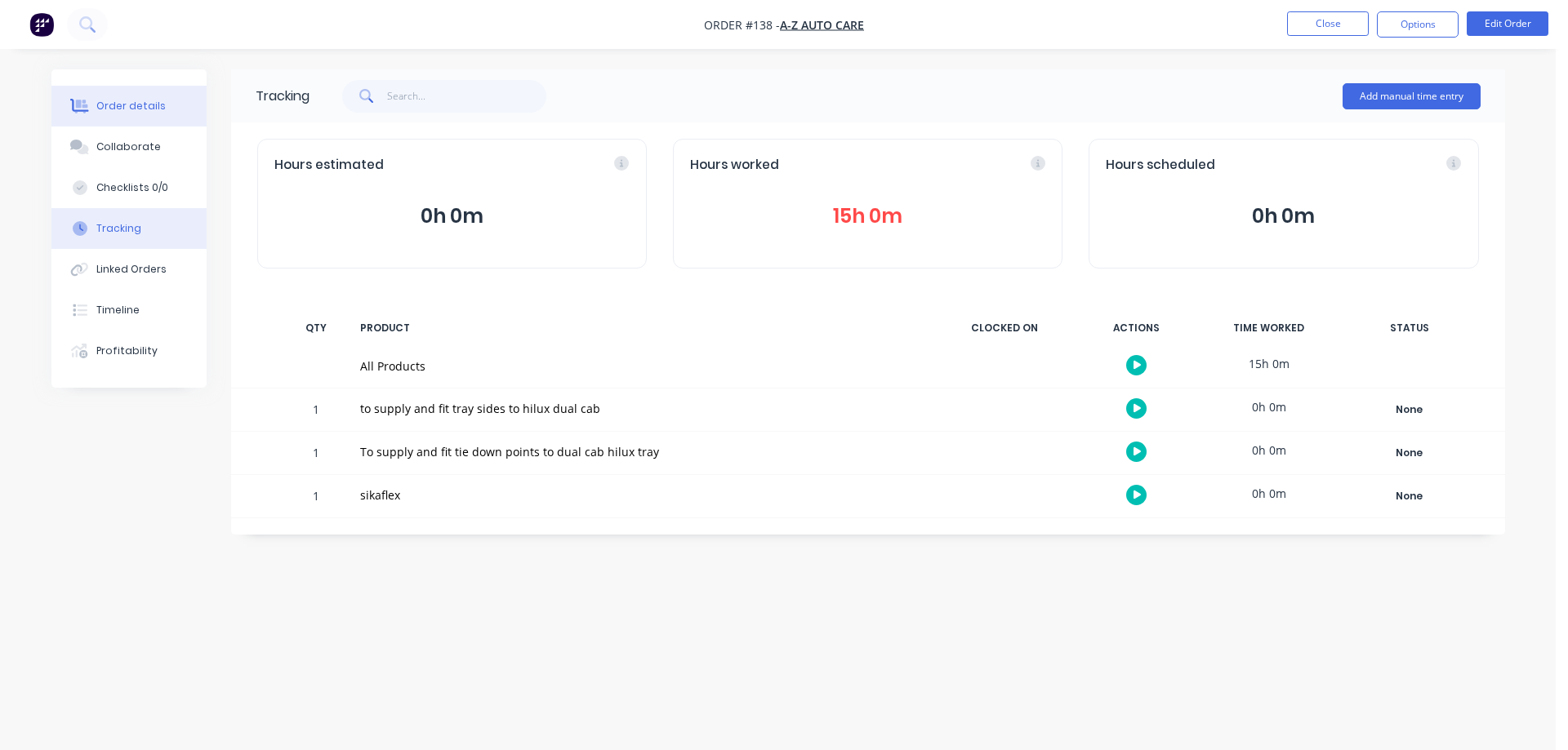
click at [136, 111] on div "Order details" at bounding box center [131, 106] width 69 height 15
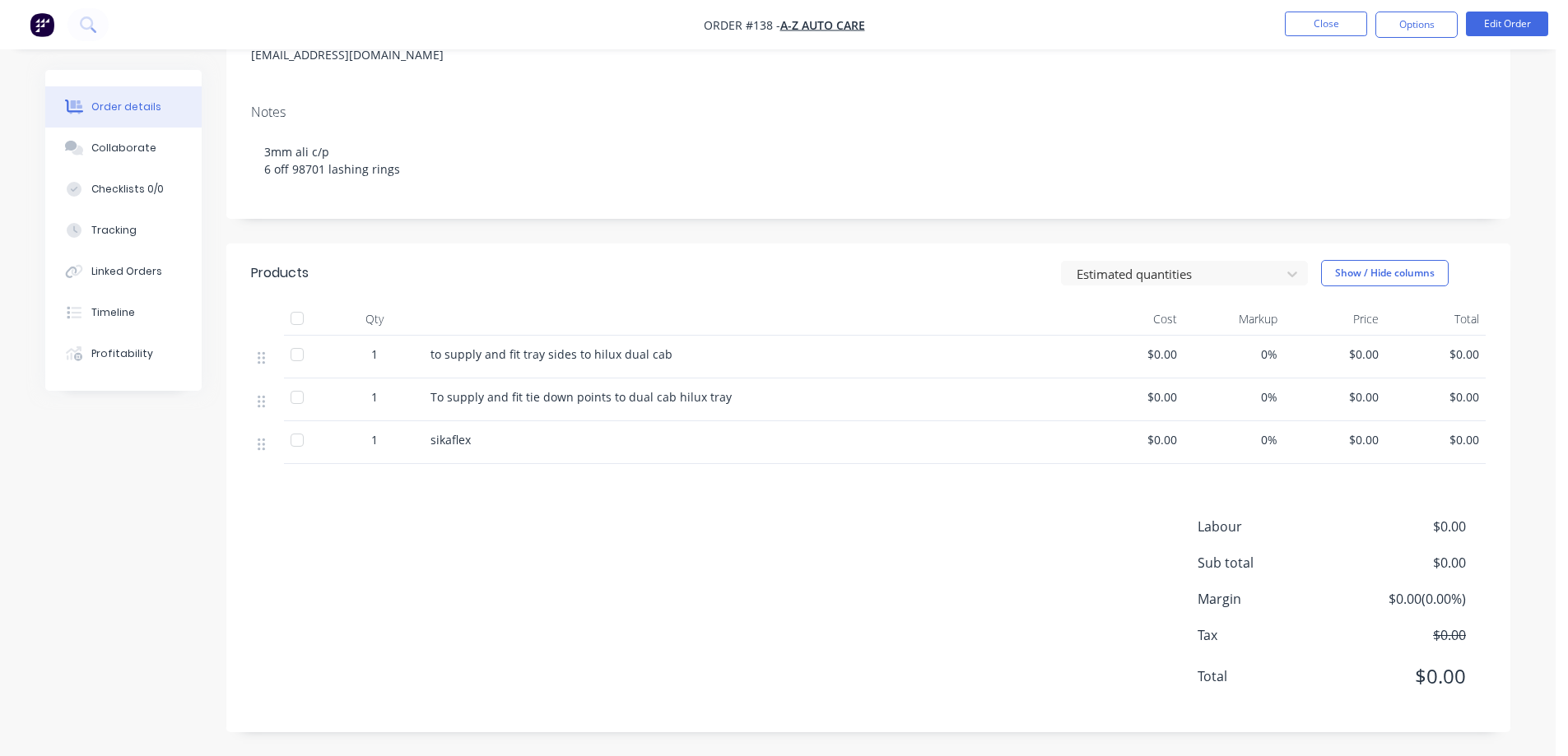
scroll to position [232, 0]
click at [1506, 16] on button "Edit Order" at bounding box center [1507, 24] width 82 height 25
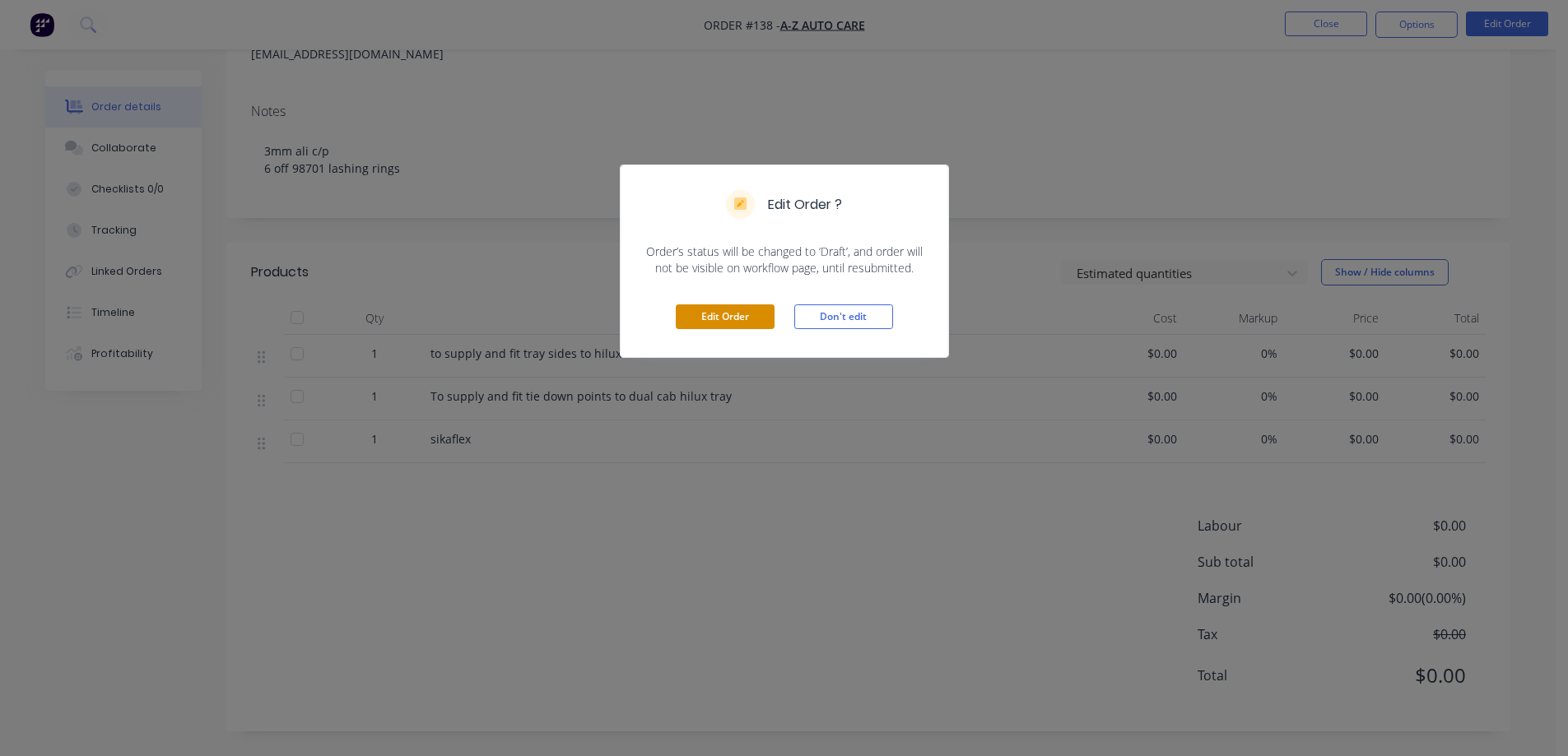
click at [725, 317] on button "Edit Order" at bounding box center [725, 317] width 99 height 25
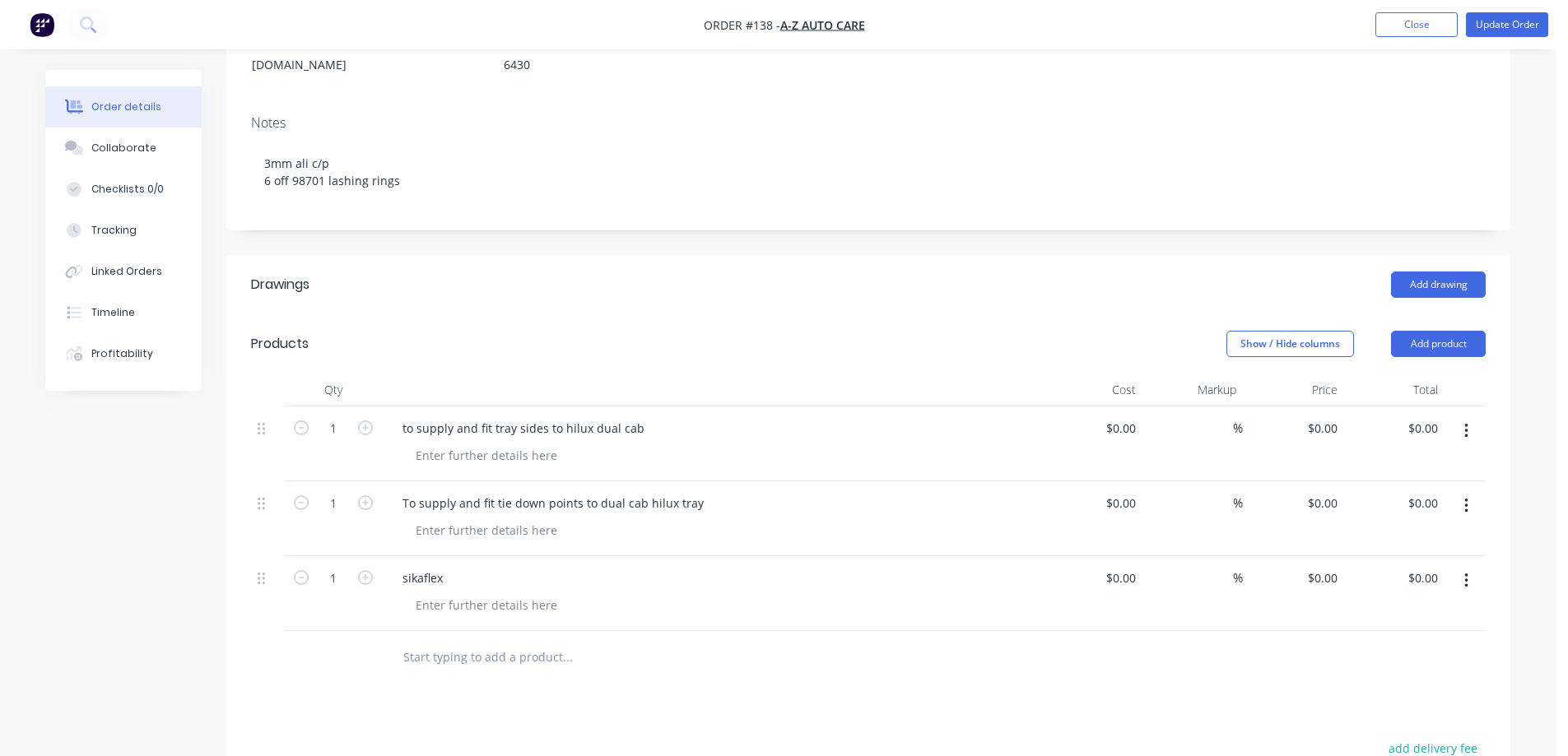
scroll to position [247, 0]
click at [1423, 337] on header "Products Show / Hide columns Add product" at bounding box center [868, 343] width 1284 height 59
click at [1425, 330] on button "Add product" at bounding box center [1438, 343] width 95 height 27
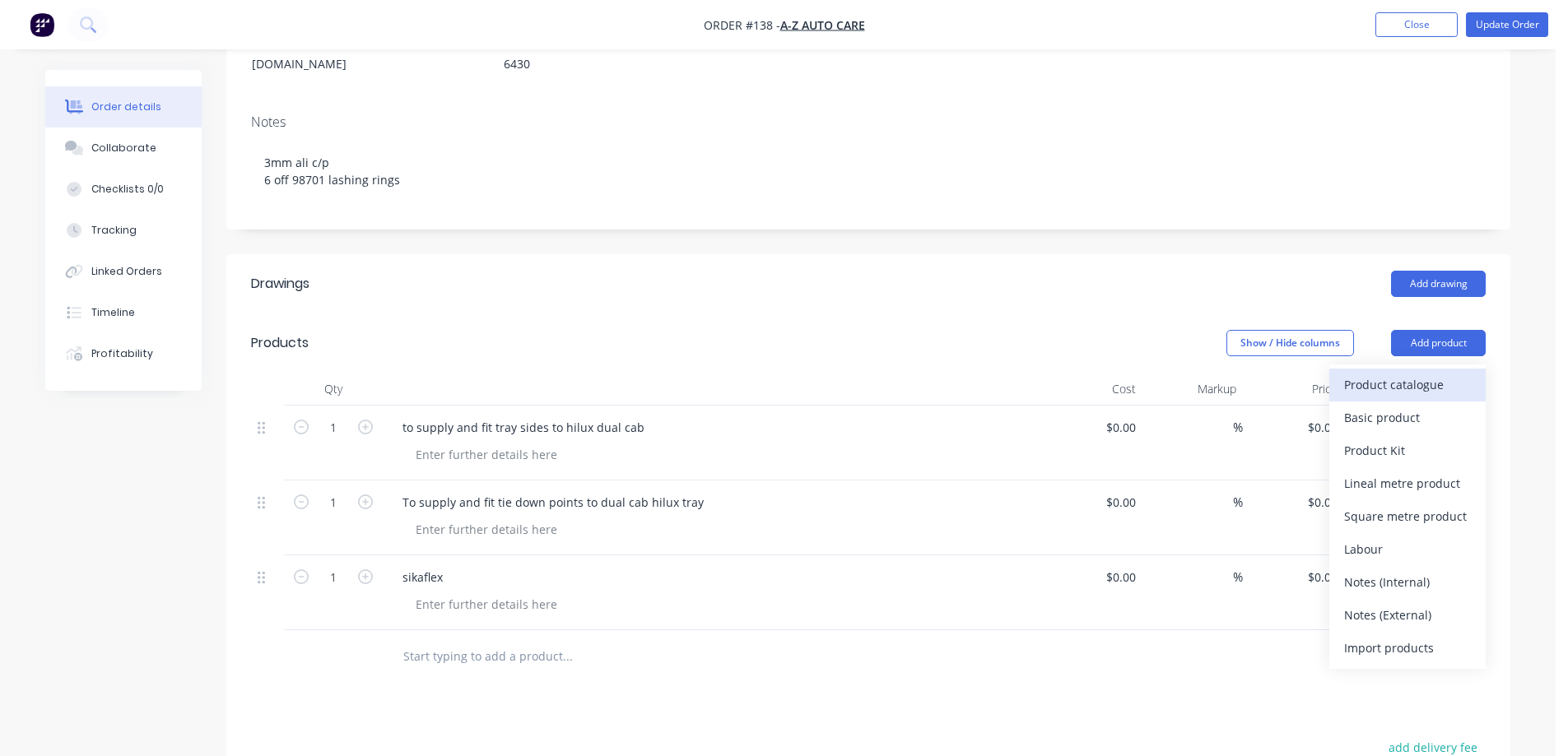
click at [1400, 373] on div "Product catalogue" at bounding box center [1407, 385] width 126 height 24
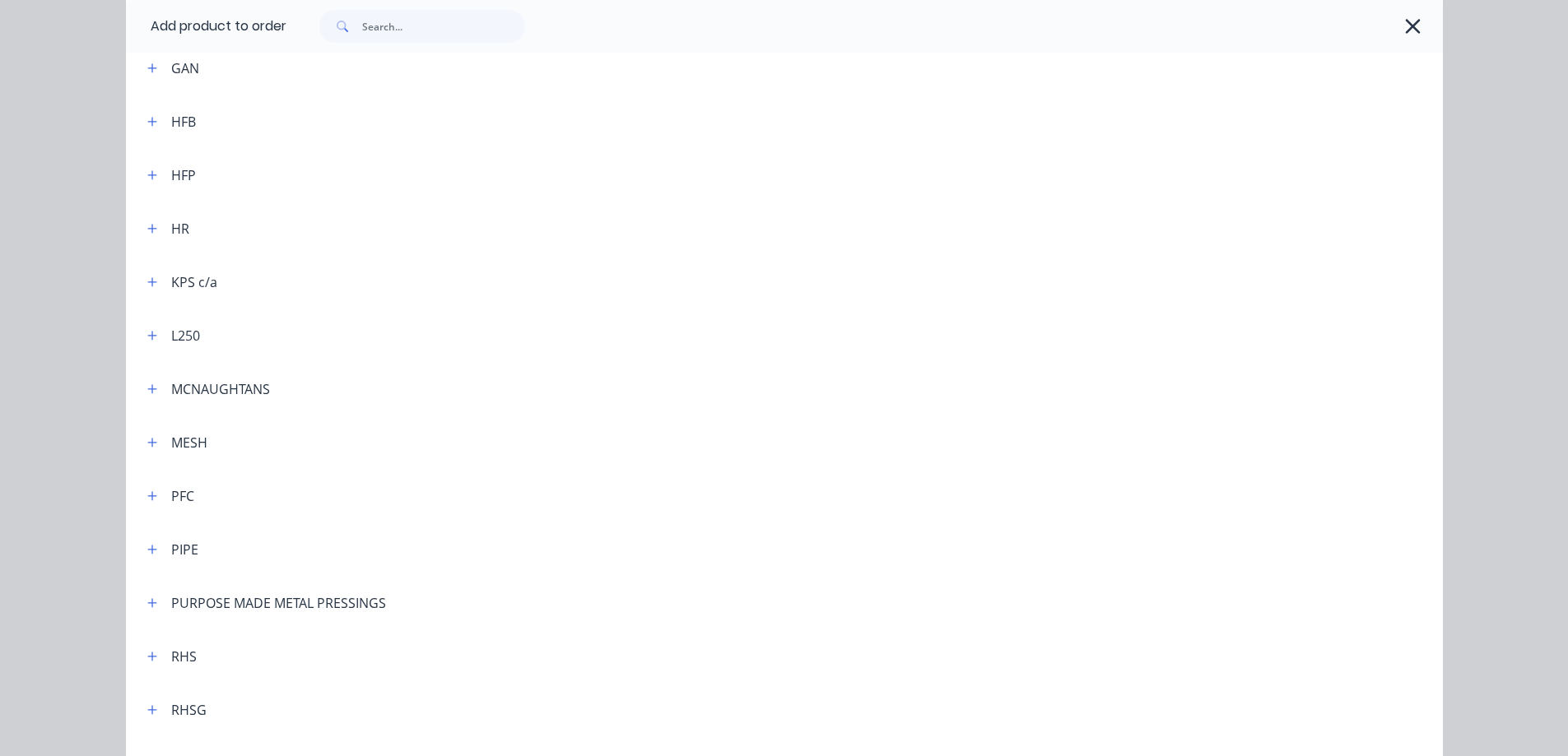
scroll to position [797, 0]
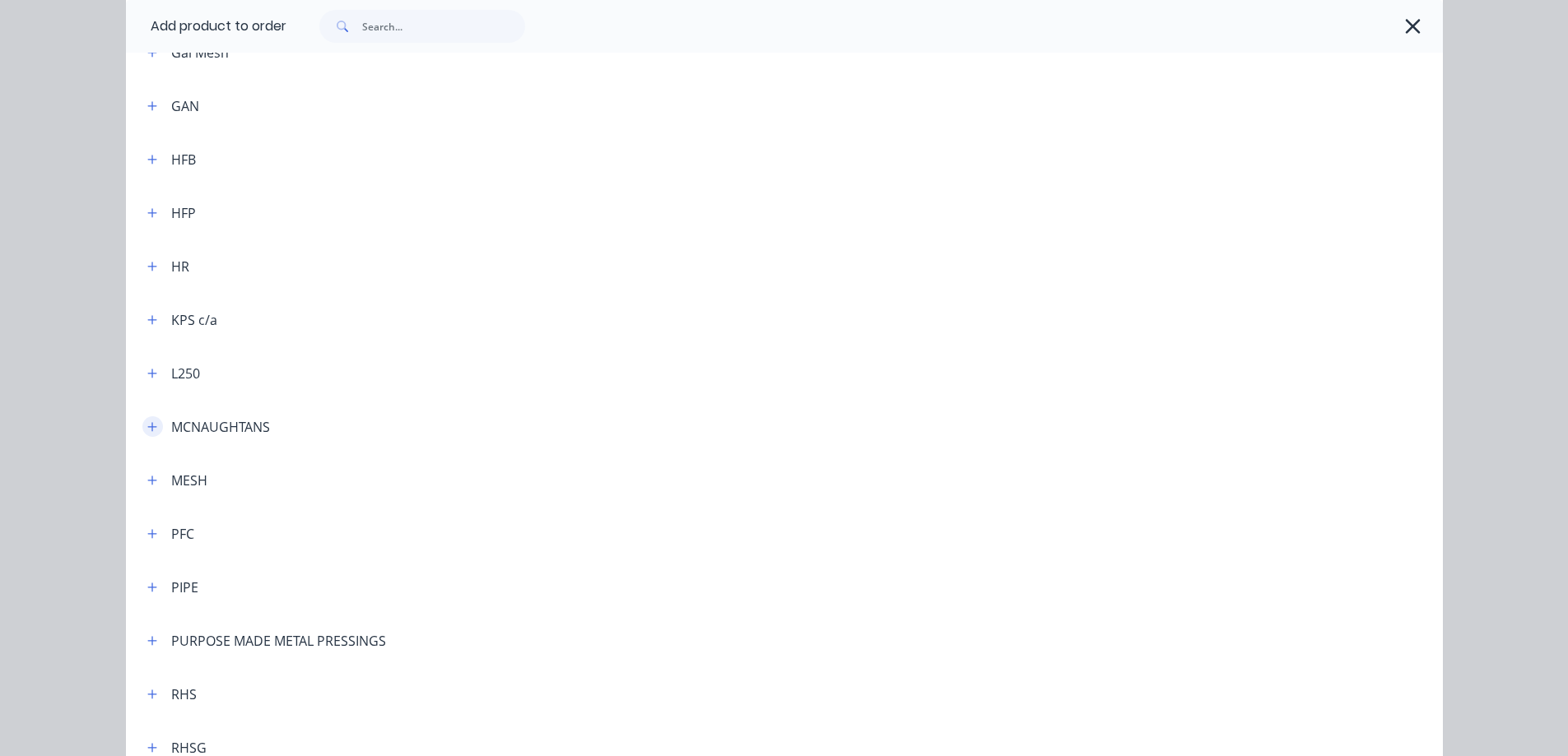
click at [153, 426] on button "button" at bounding box center [152, 426] width 20 height 20
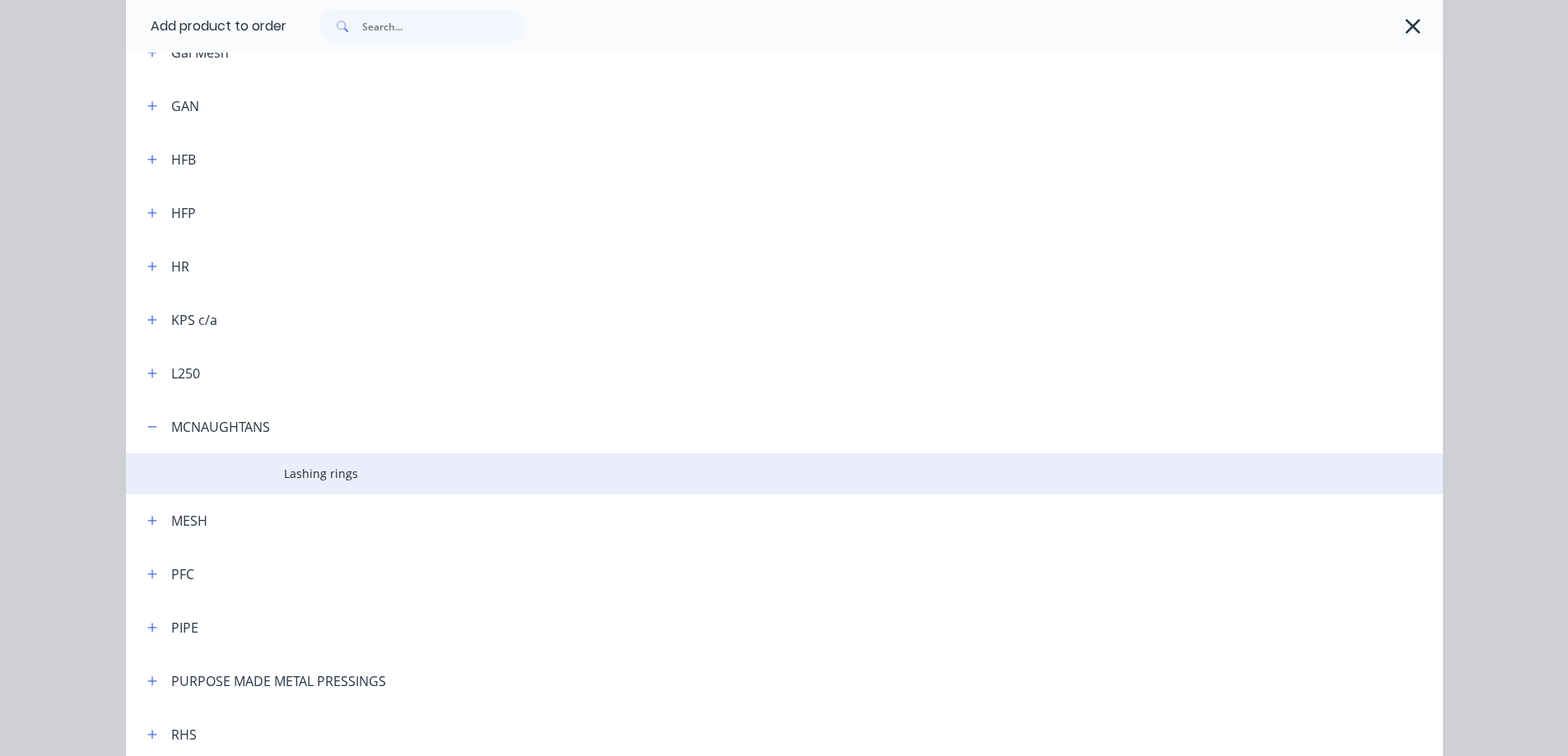
click at [304, 482] on span "Lashing rings" at bounding box center [747, 474] width 927 height 18
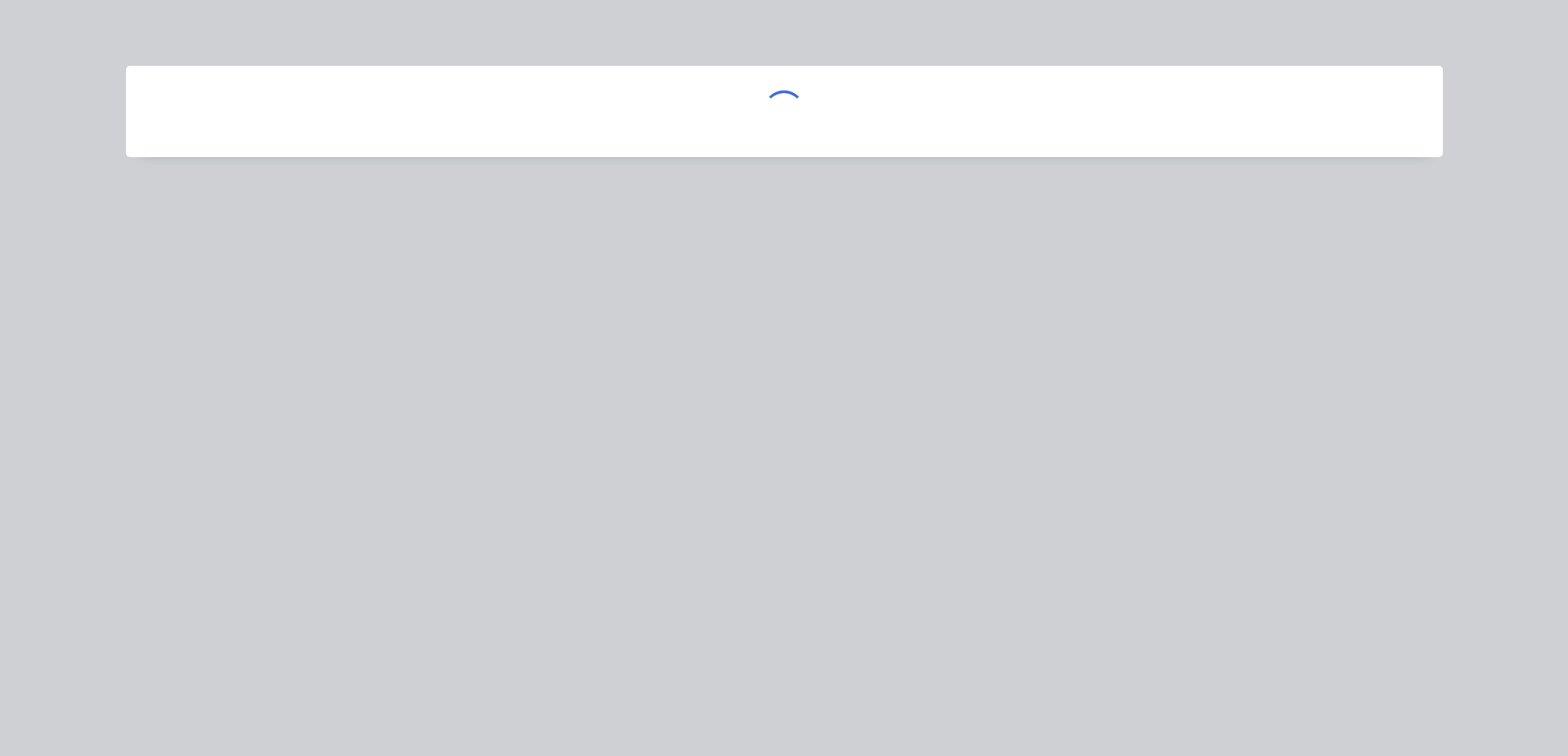
scroll to position [0, 0]
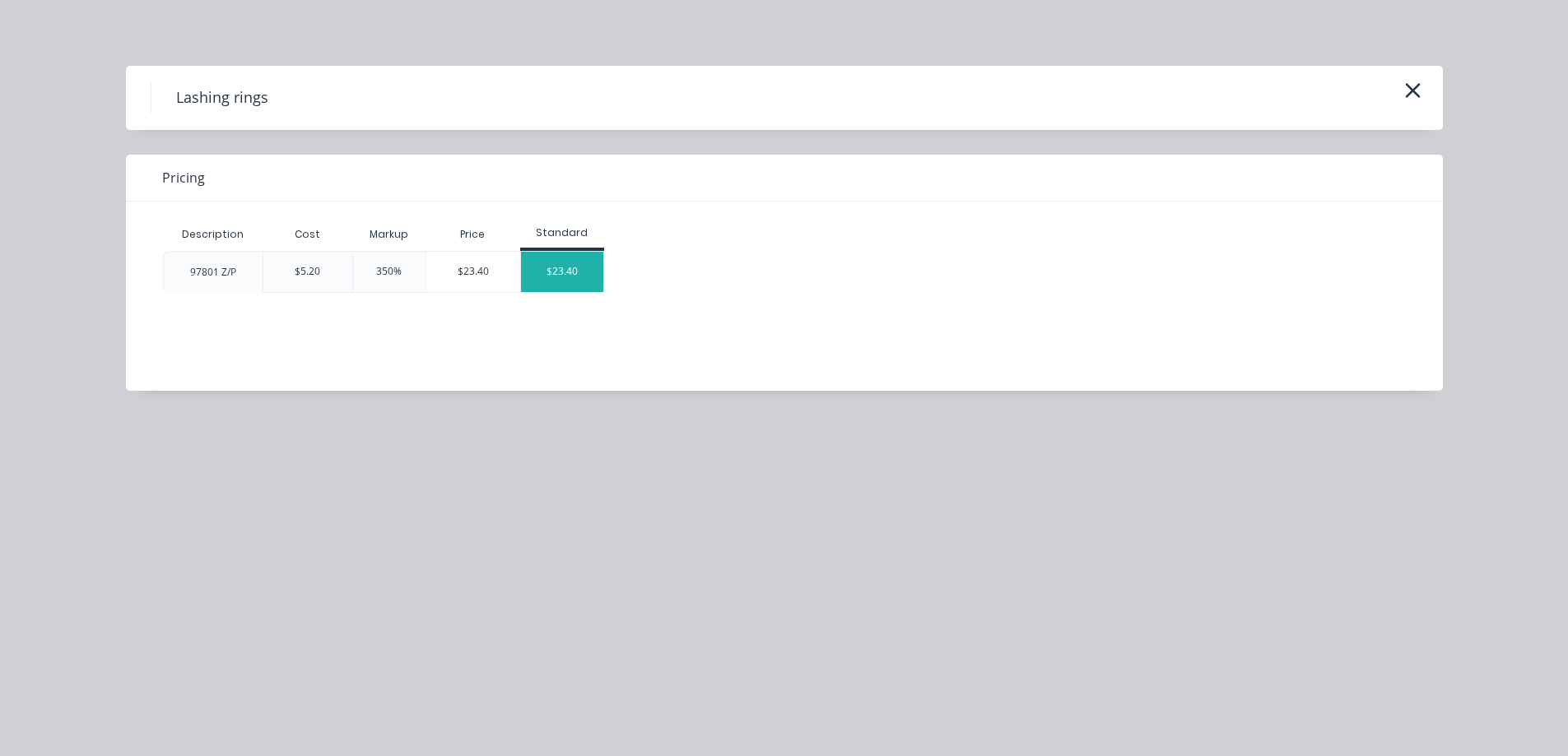
click at [573, 266] on div "$23.40" at bounding box center [562, 272] width 82 height 41
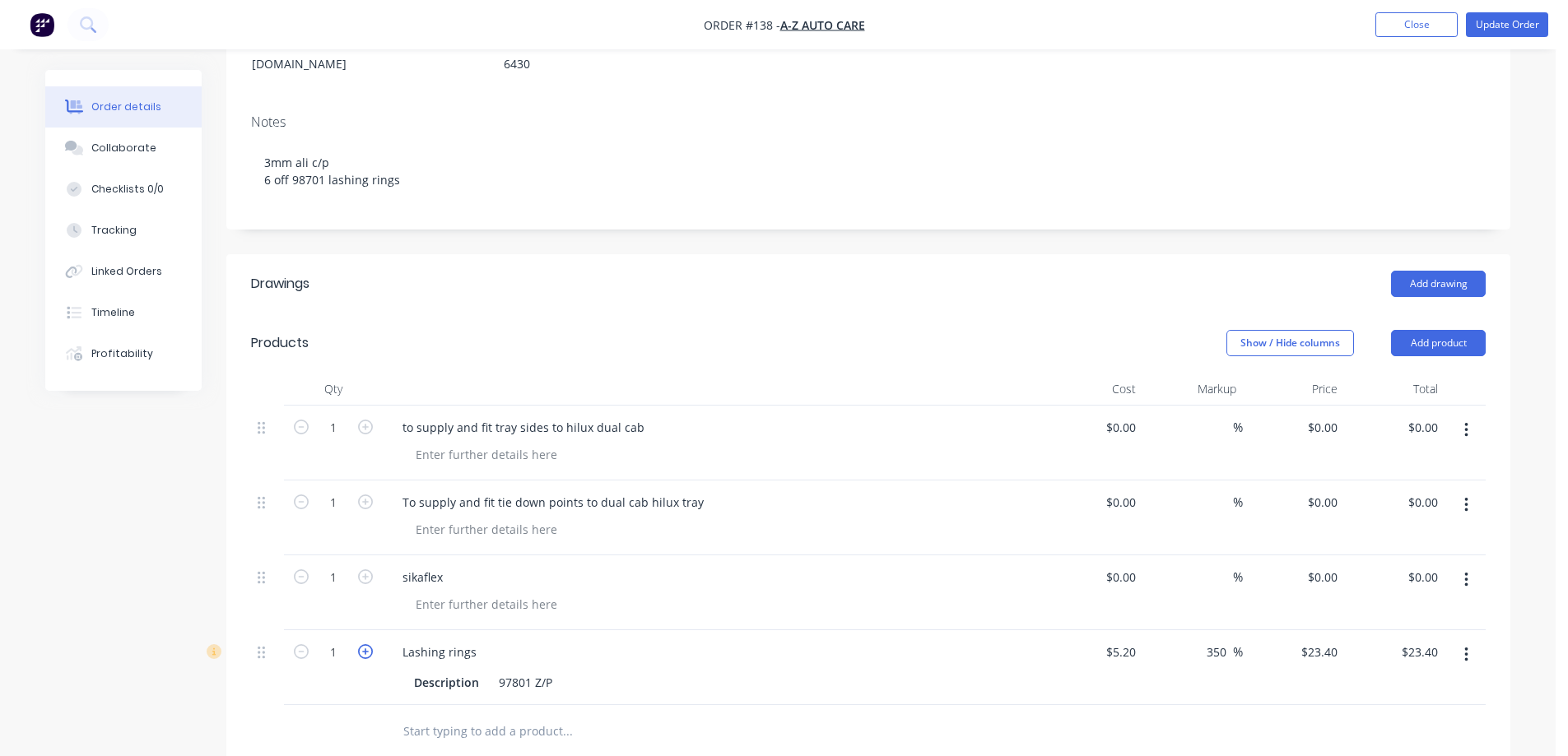
click at [363, 645] on icon "button" at bounding box center [365, 652] width 15 height 15
type input "2"
type input "$46.80"
click at [363, 645] on icon "button" at bounding box center [365, 652] width 15 height 15
type input "3"
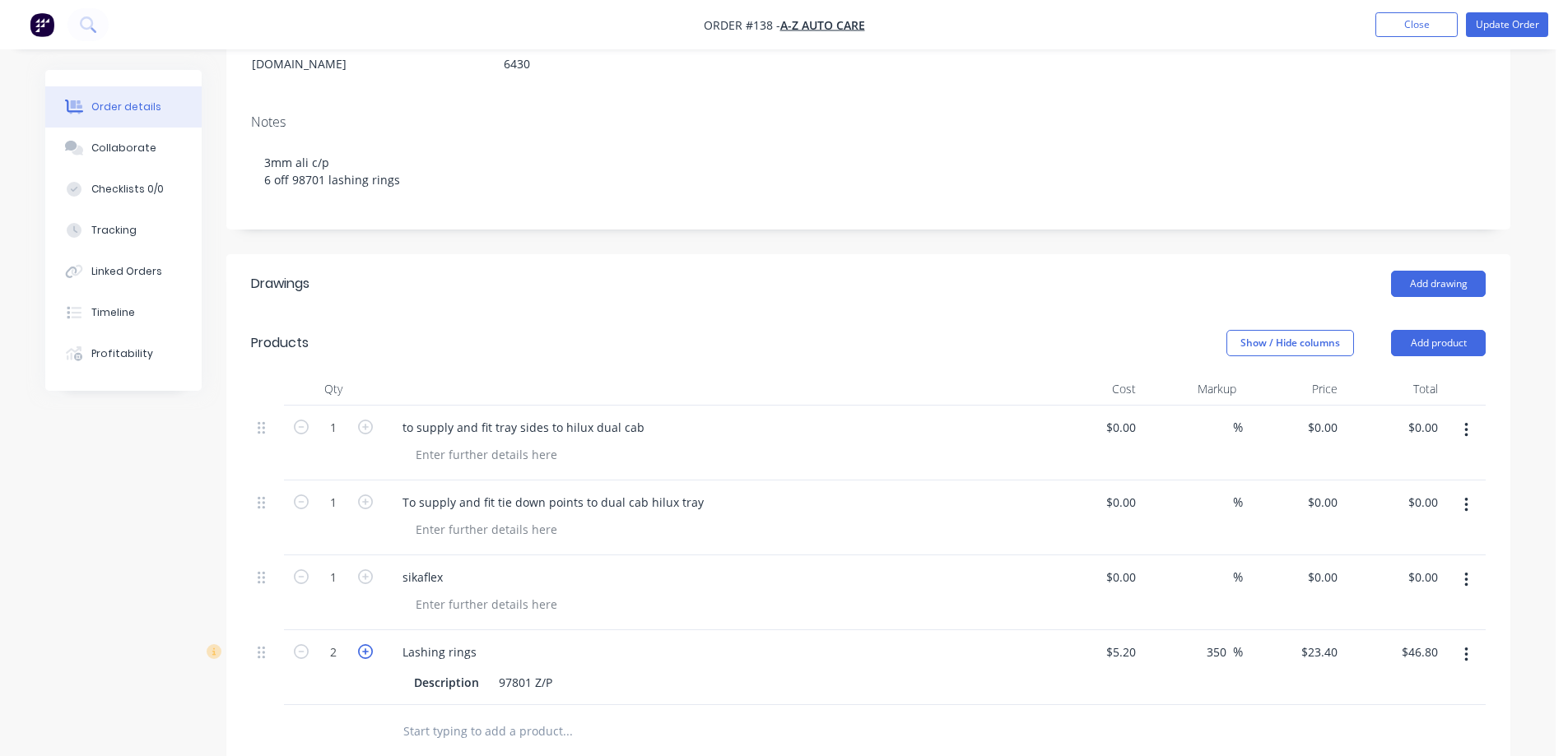
type input "$70.20"
click at [363, 645] on icon "button" at bounding box center [365, 652] width 15 height 15
type input "4"
type input "$93.60"
click at [363, 645] on icon "button" at bounding box center [365, 652] width 15 height 15
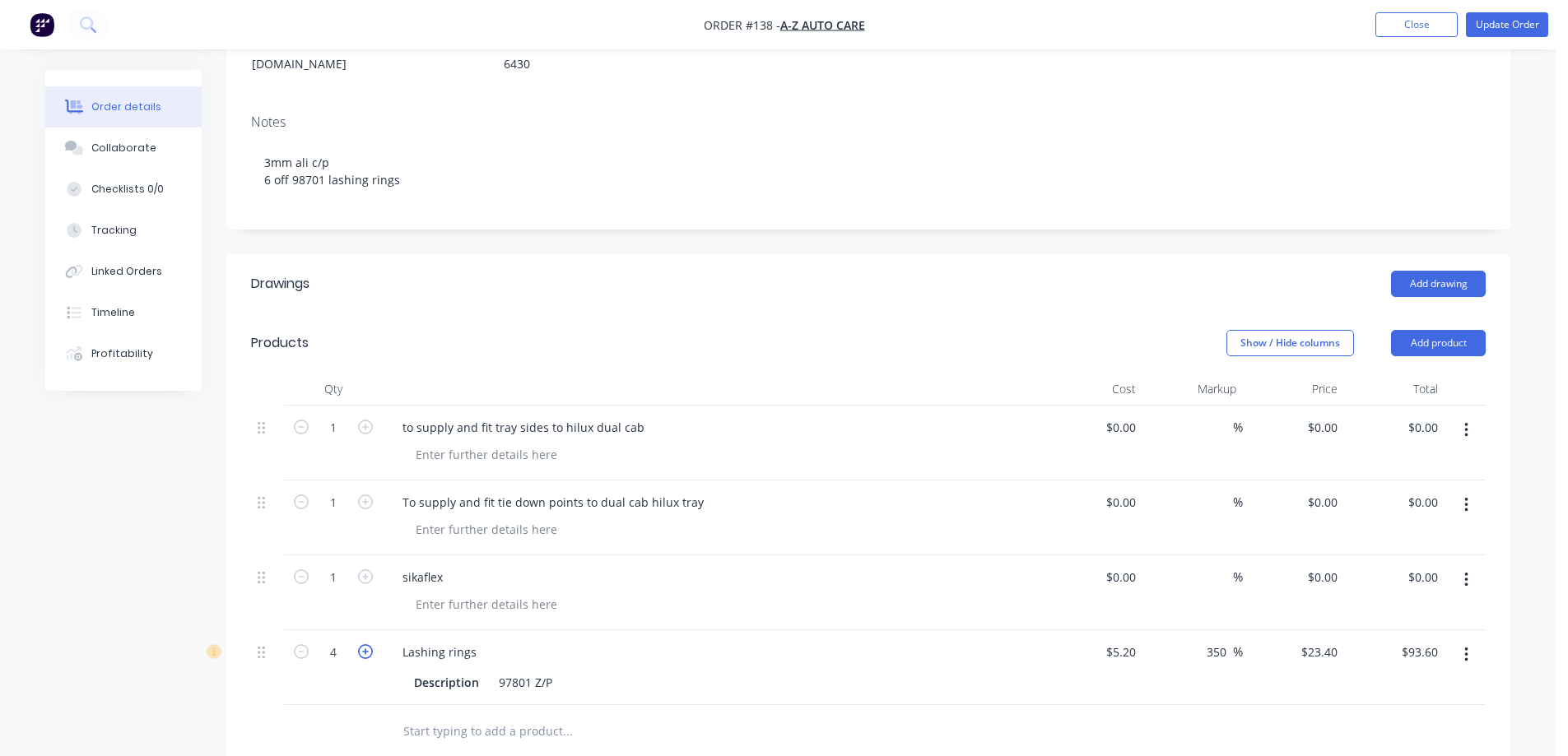
type input "5"
type input "$117.00"
click at [363, 645] on icon "button" at bounding box center [365, 652] width 15 height 15
type input "6"
type input "$140.40"
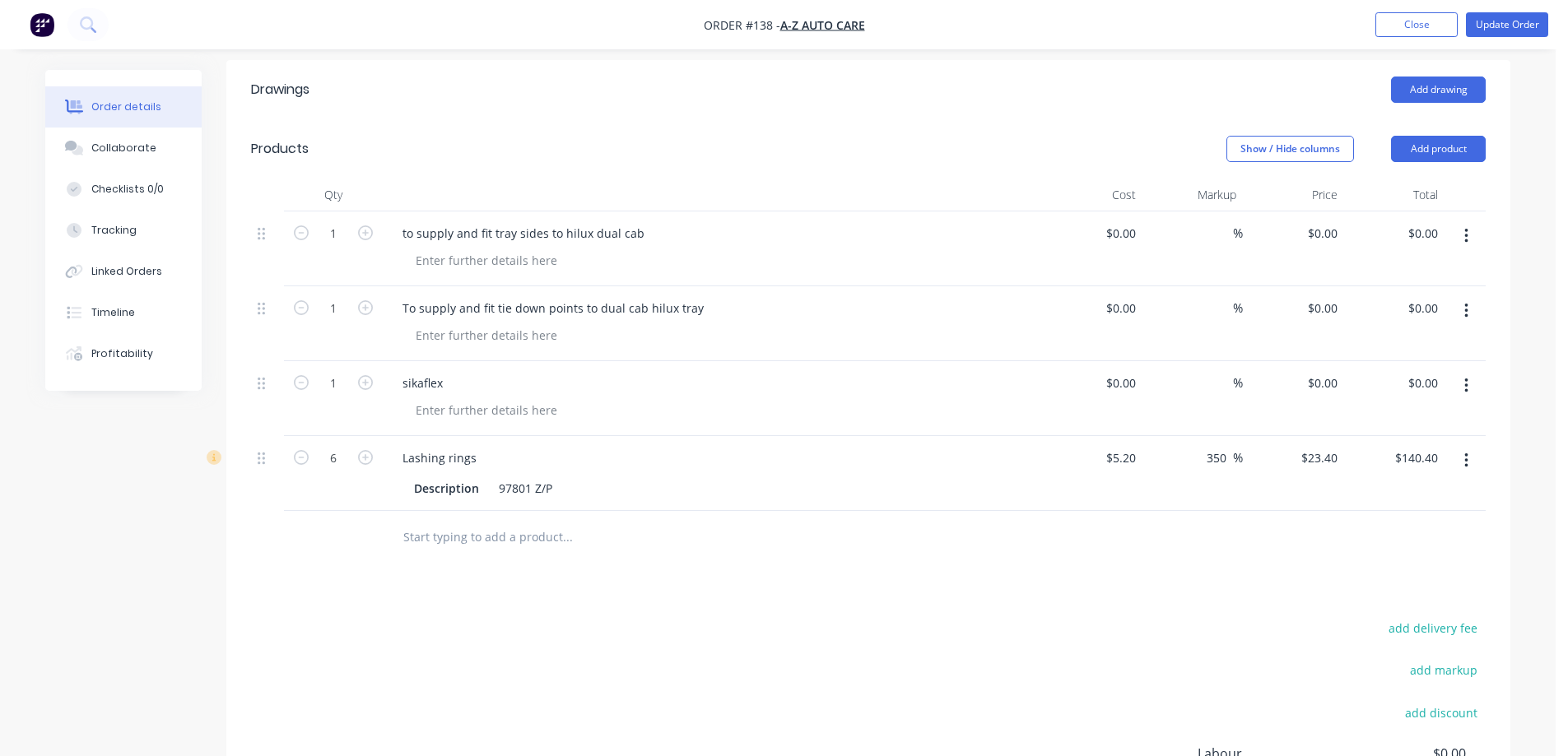
scroll to position [411, 0]
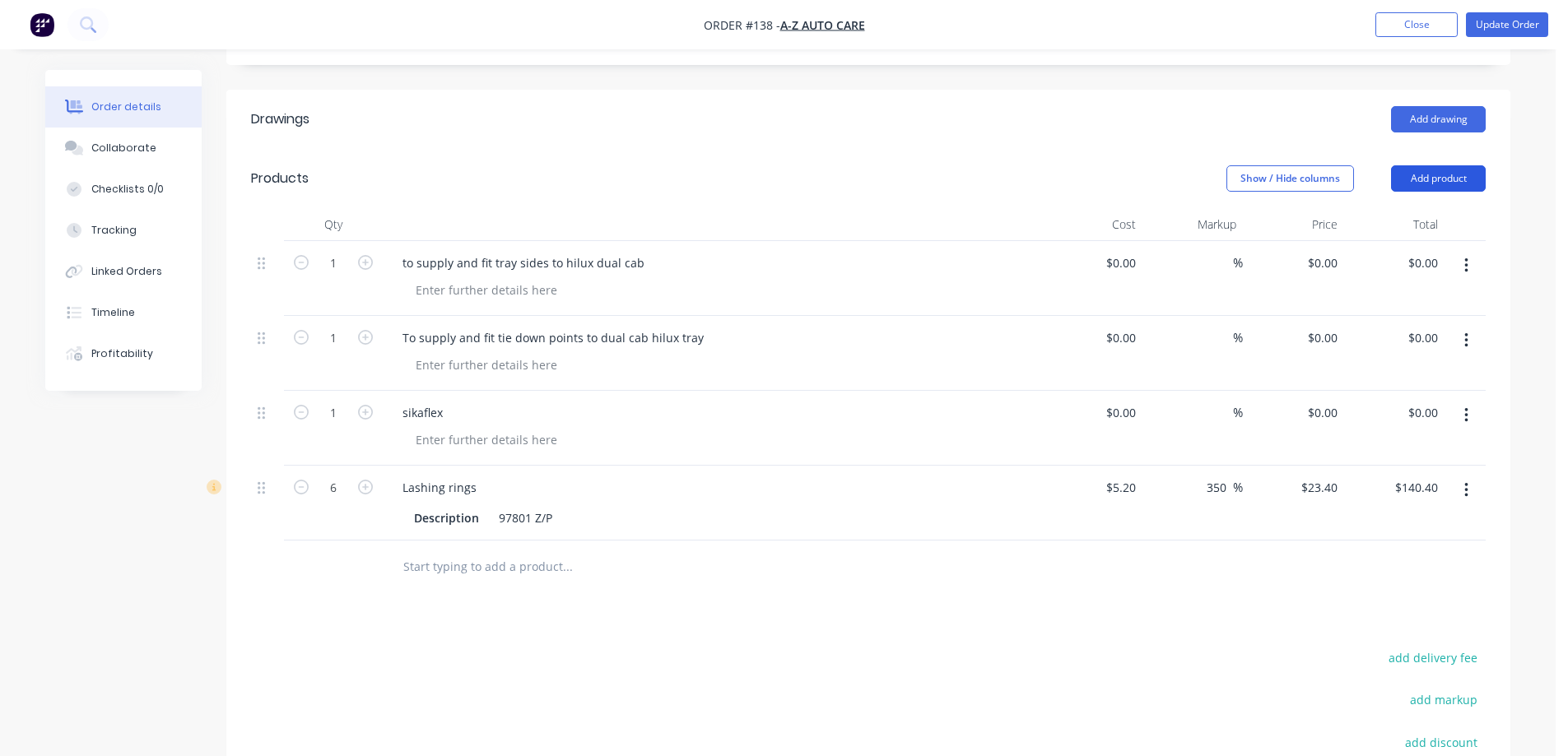
click at [1438, 165] on button "Add product" at bounding box center [1438, 179] width 95 height 27
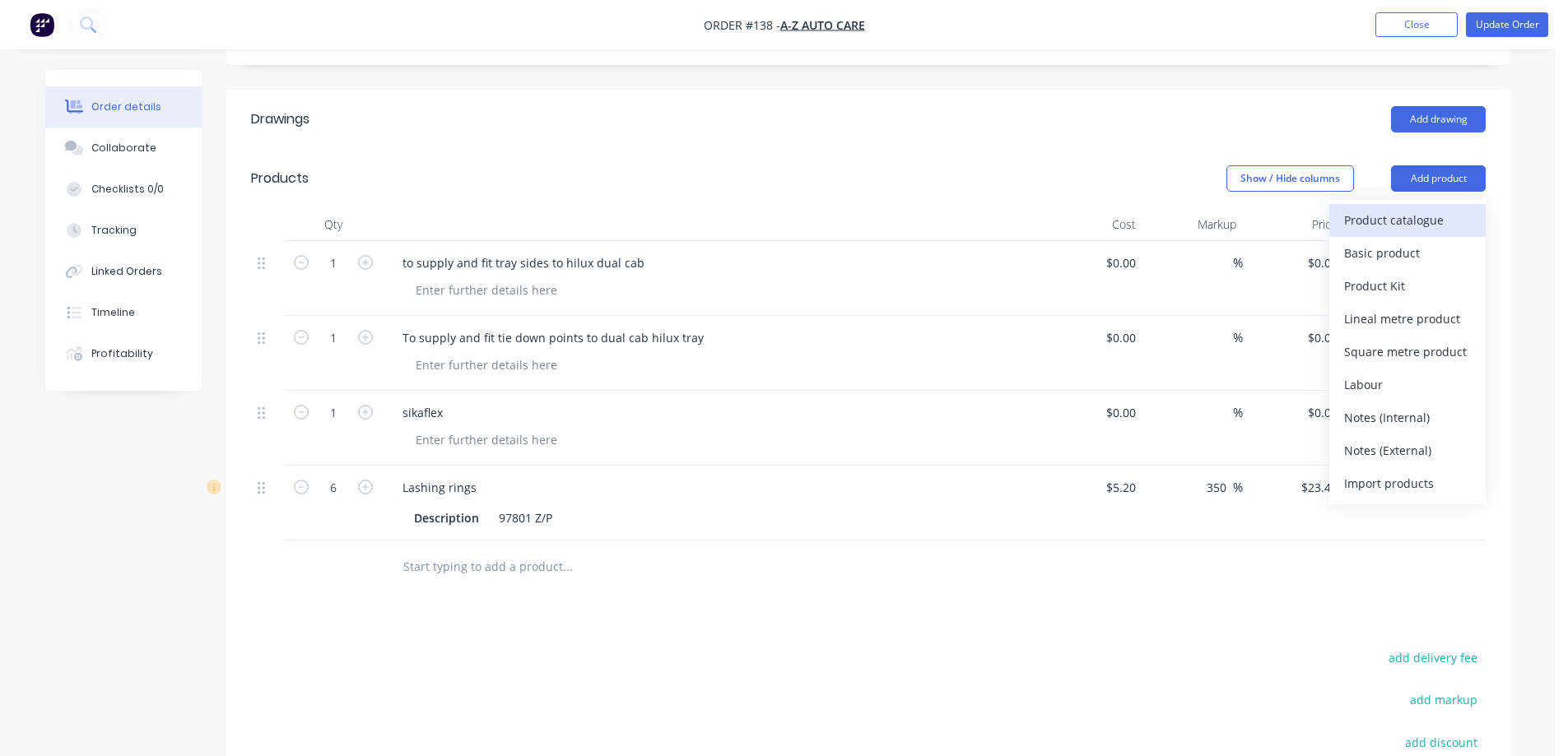
click at [1394, 209] on div "Product catalogue" at bounding box center [1407, 220] width 126 height 24
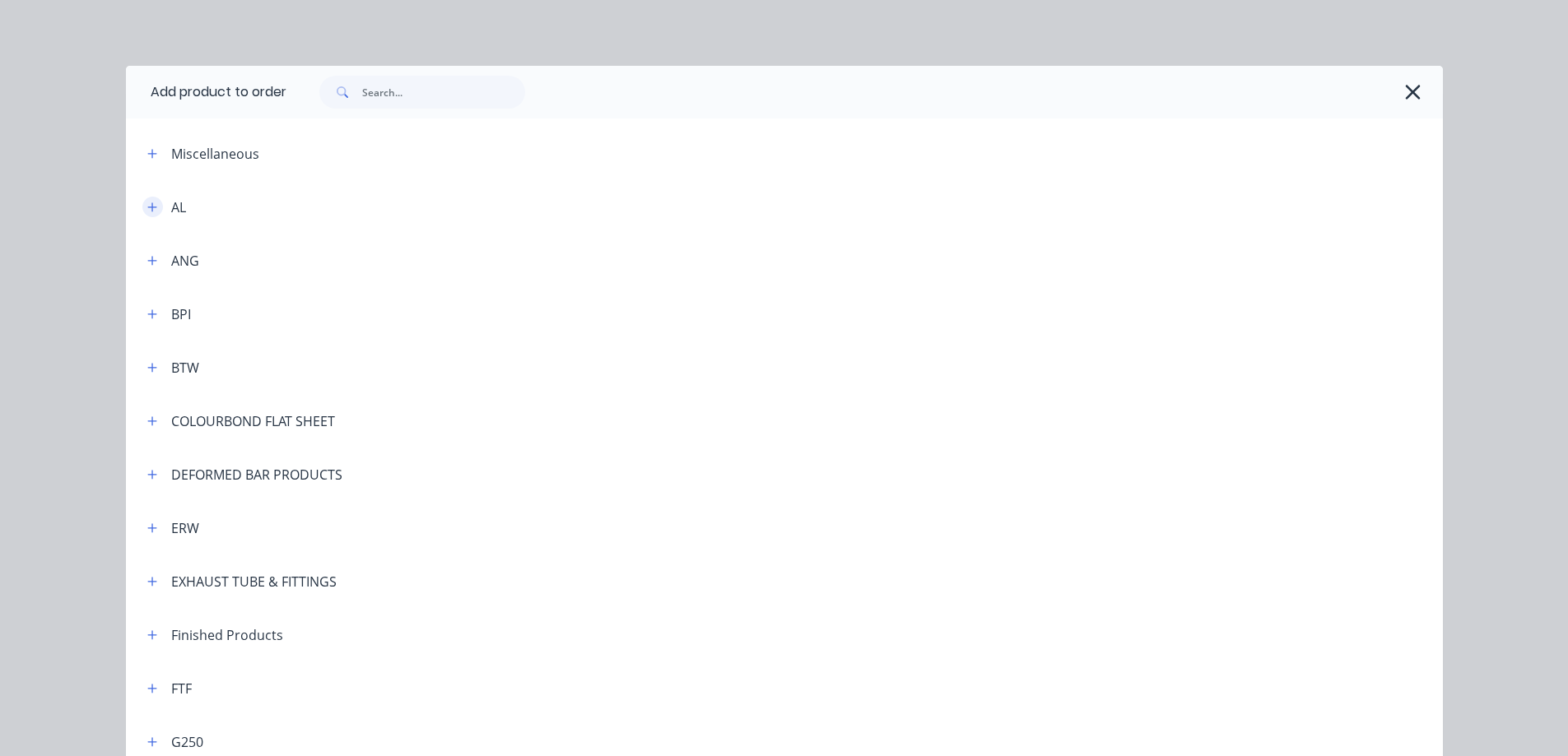
click at [148, 204] on icon "button" at bounding box center [152, 207] width 10 height 11
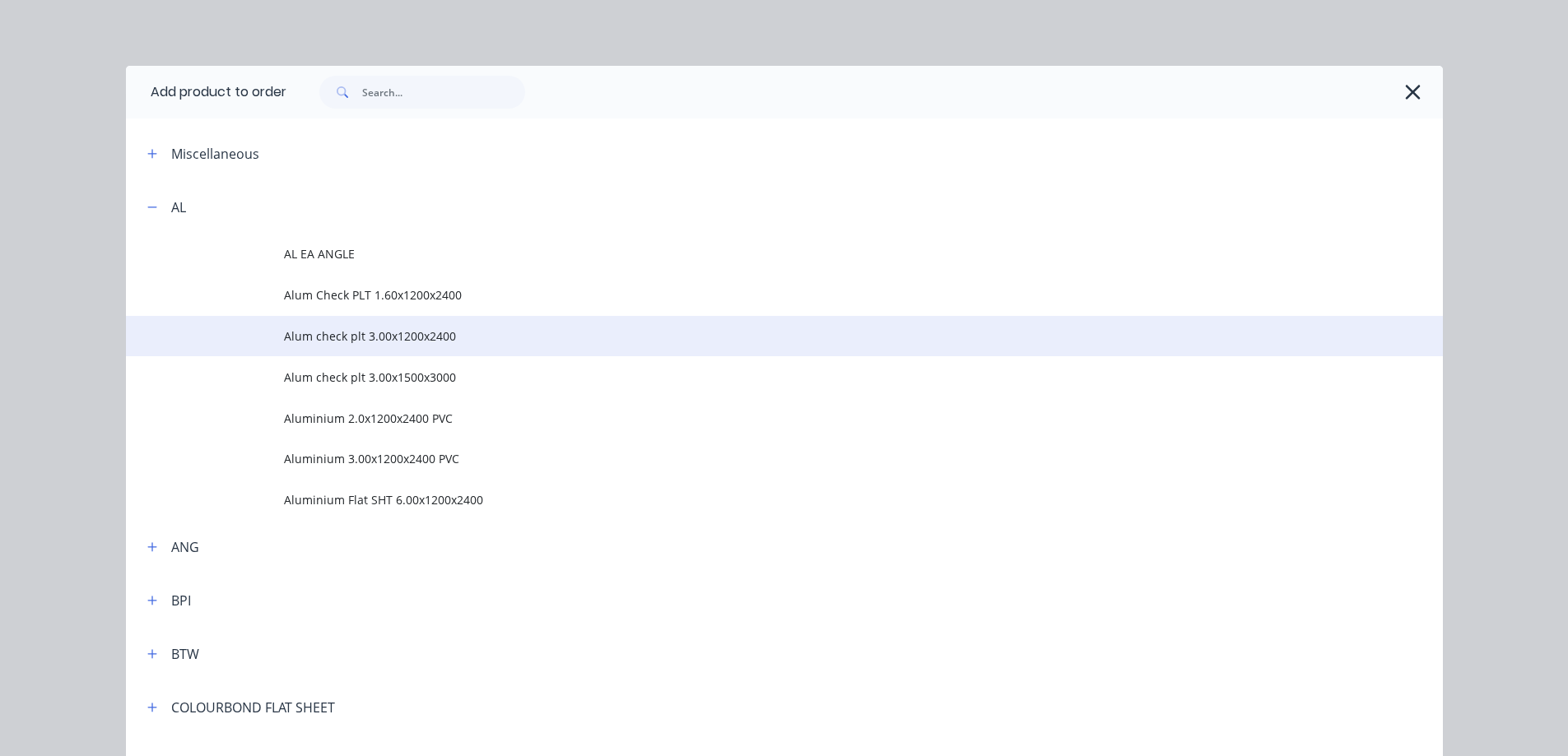
click at [326, 338] on span "Alum check plt 3.00x1200x2400" at bounding box center [747, 336] width 927 height 18
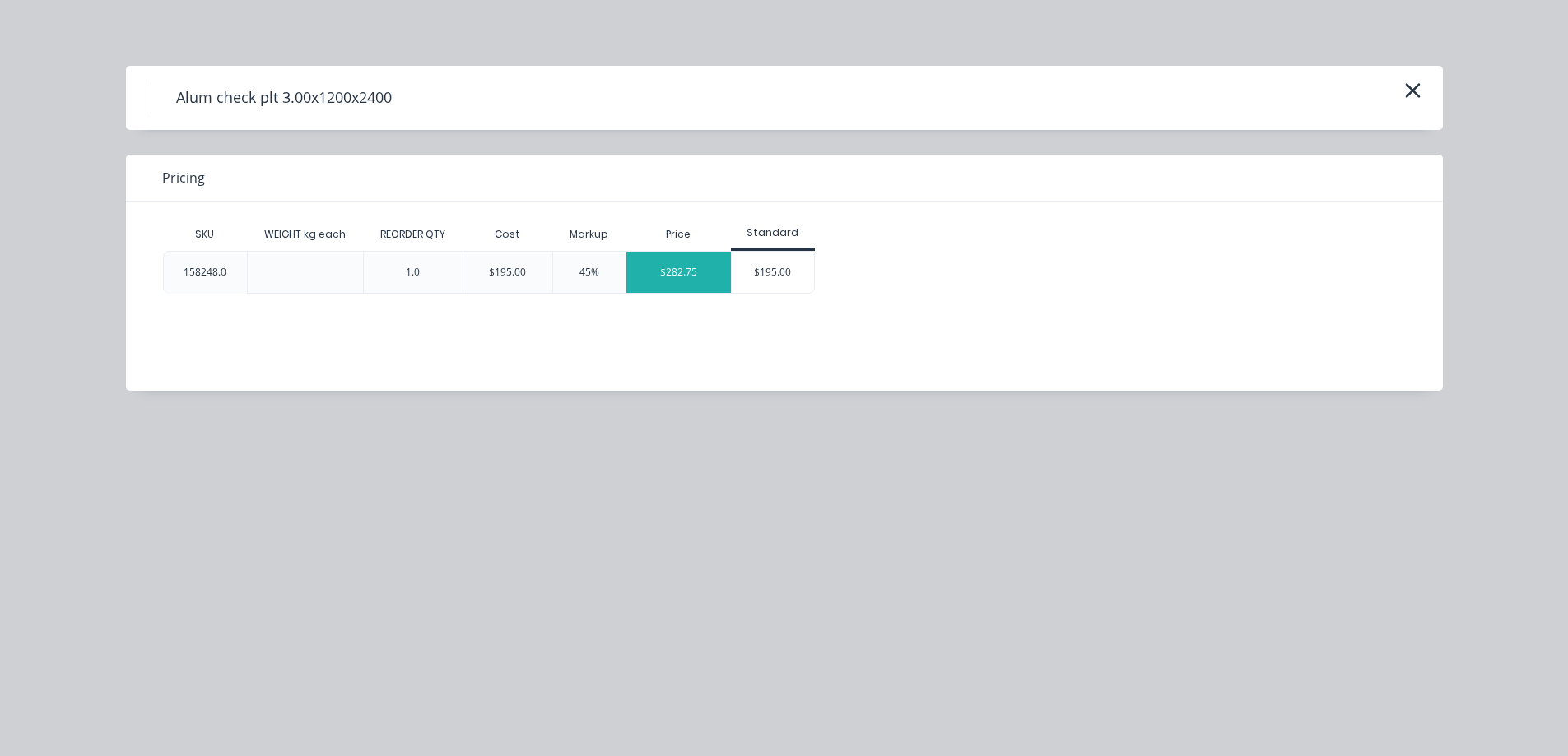
click at [694, 268] on div "$282.75" at bounding box center [678, 272] width 104 height 42
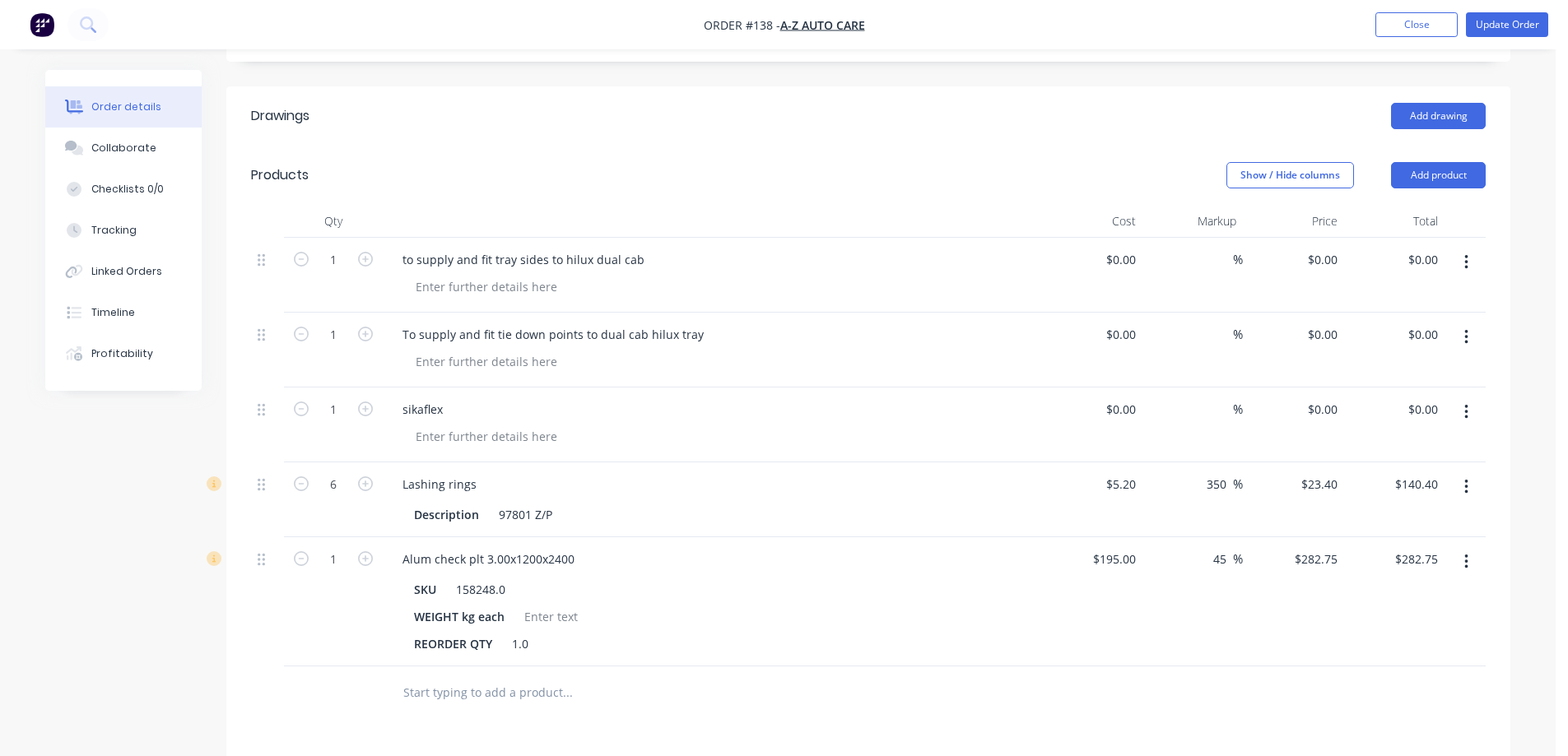
scroll to position [494, 0]
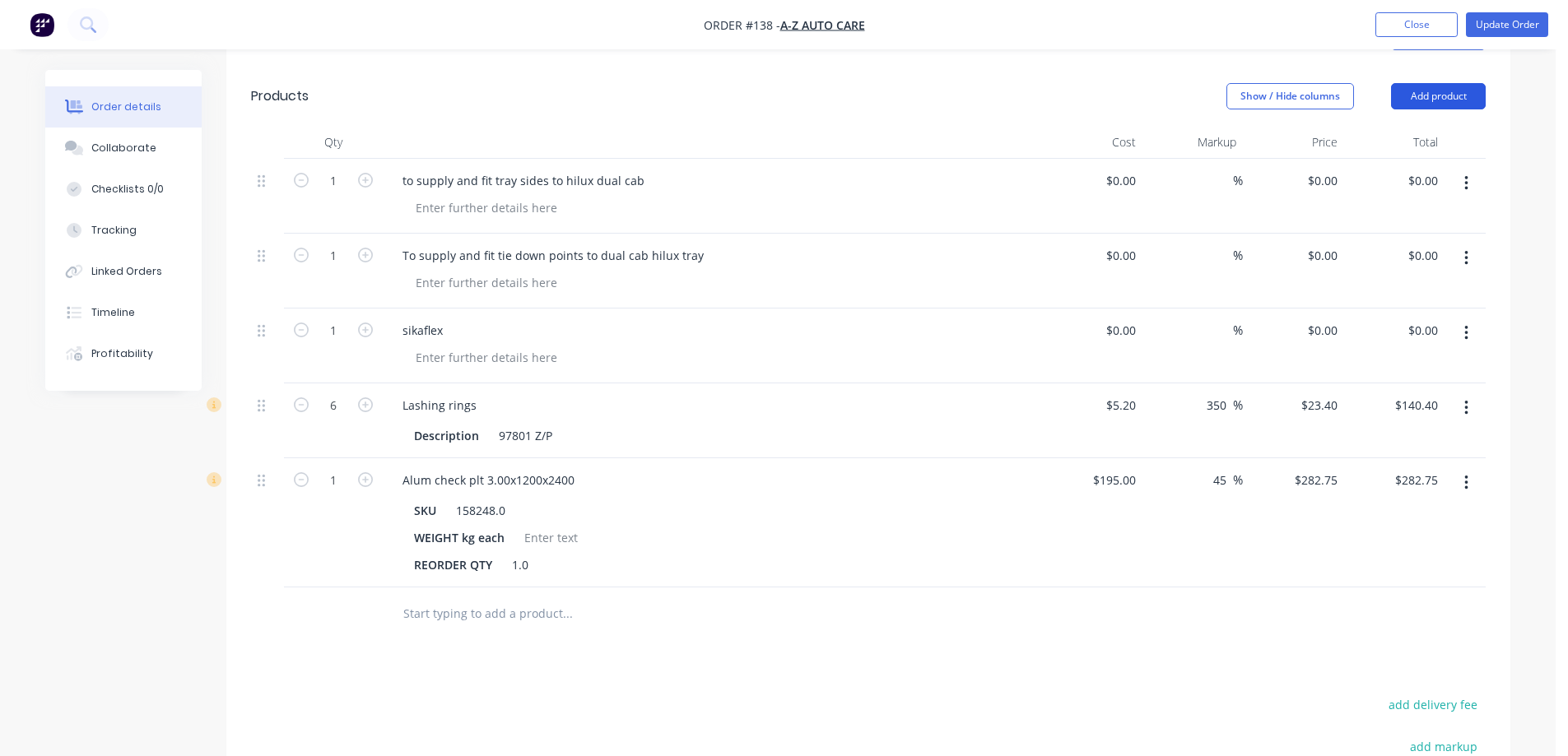
click at [1422, 83] on button "Add product" at bounding box center [1438, 96] width 95 height 27
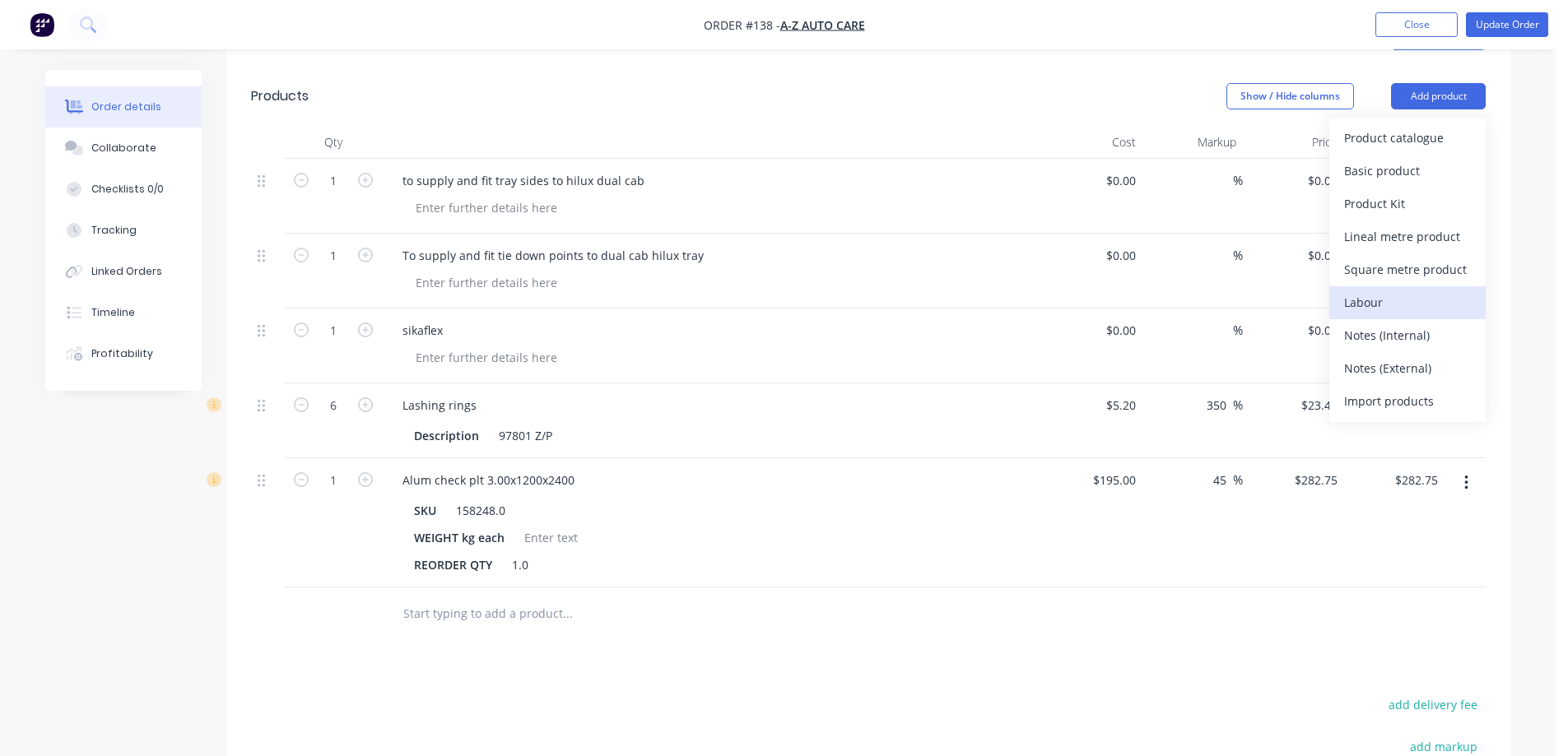
click at [1359, 291] on div "Labour" at bounding box center [1407, 302] width 126 height 24
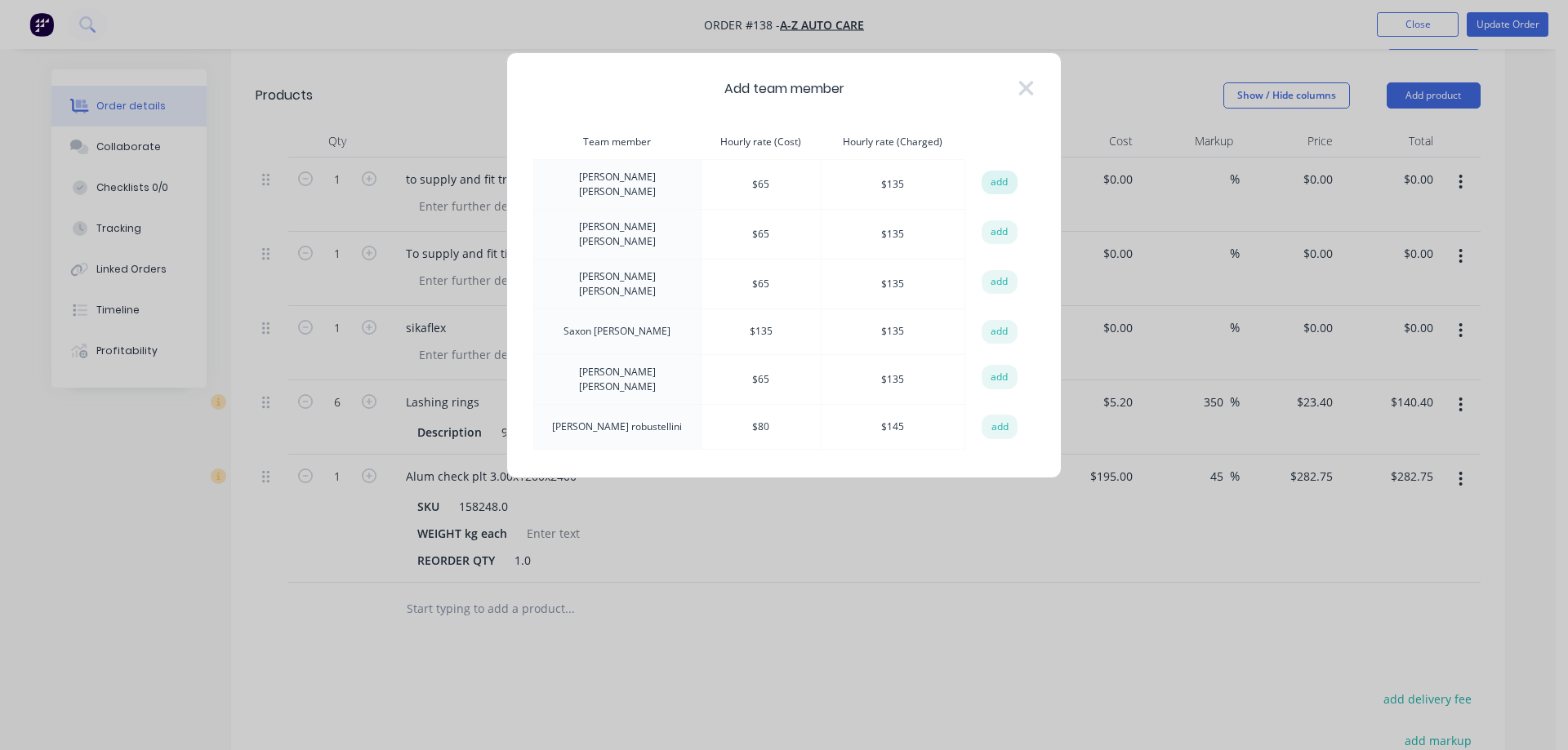
click at [1004, 183] on button "add" at bounding box center [999, 183] width 36 height 25
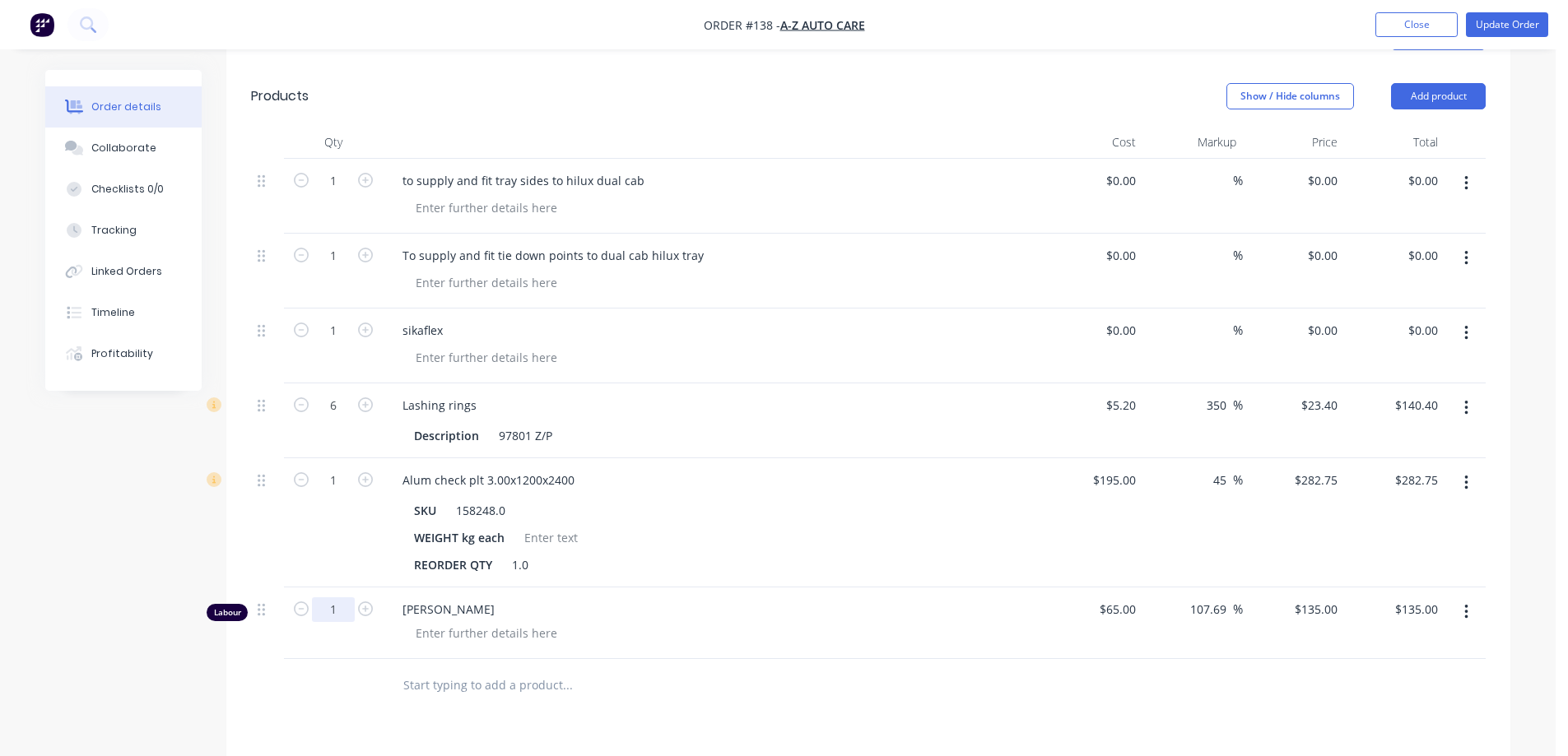
click at [338, 598] on input "1" at bounding box center [333, 610] width 42 height 25
type input "15"
type input "$2,025.00"
click at [697, 670] on input "text" at bounding box center [567, 685] width 329 height 33
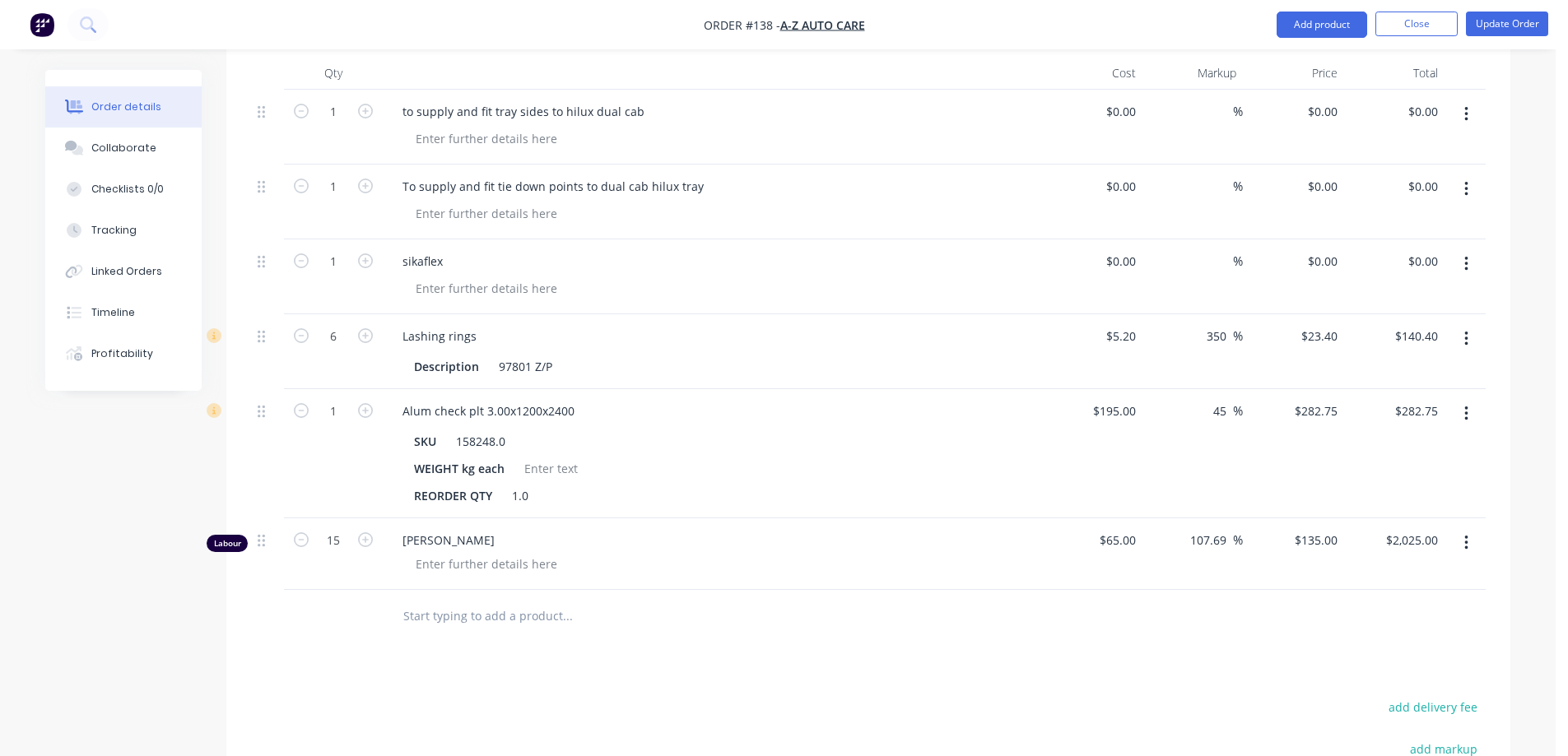
scroll to position [577, 0]
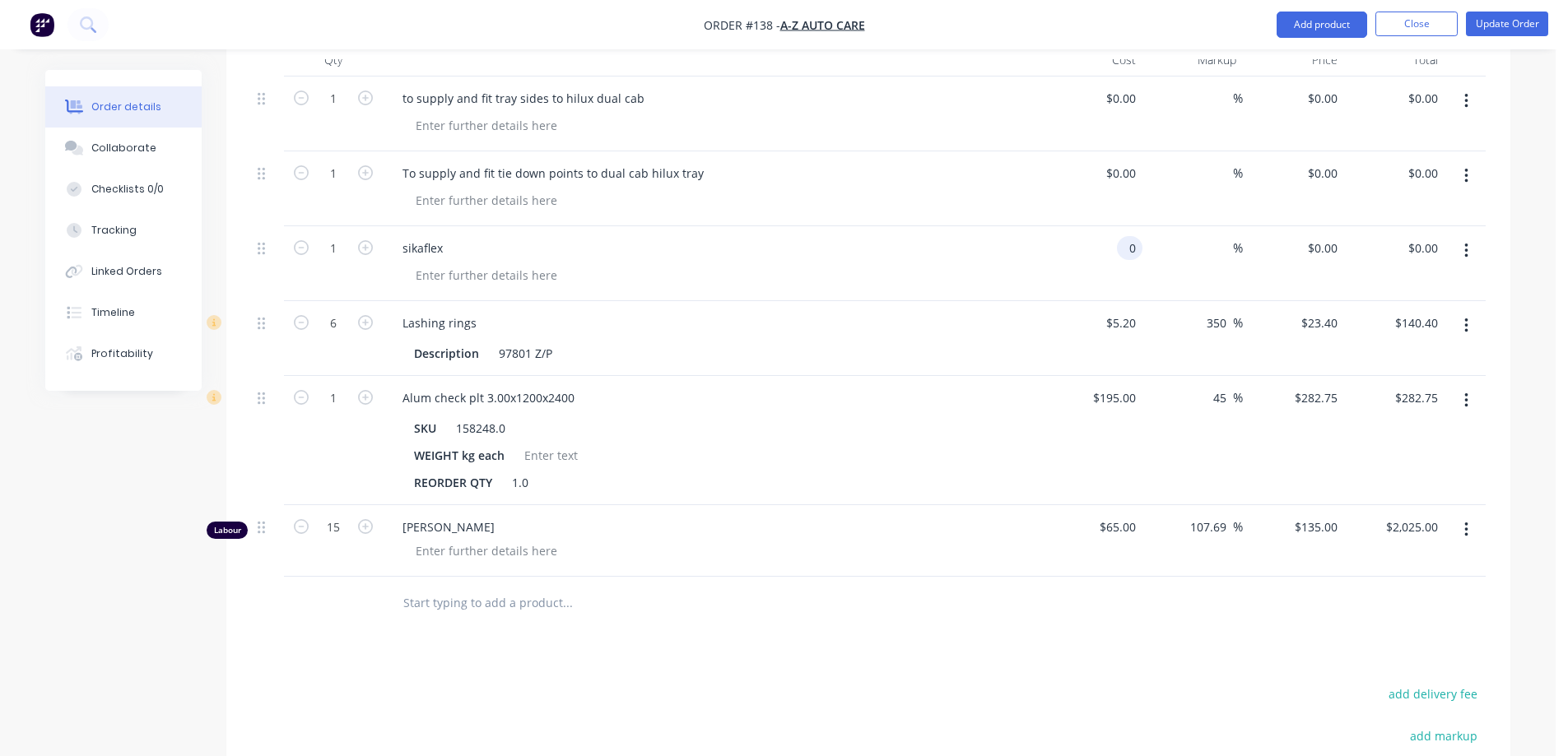
click at [1128, 236] on input "0" at bounding box center [1133, 248] width 19 height 24
type input "$50.00"
click at [809, 588] on div at bounding box center [636, 603] width 494 height 33
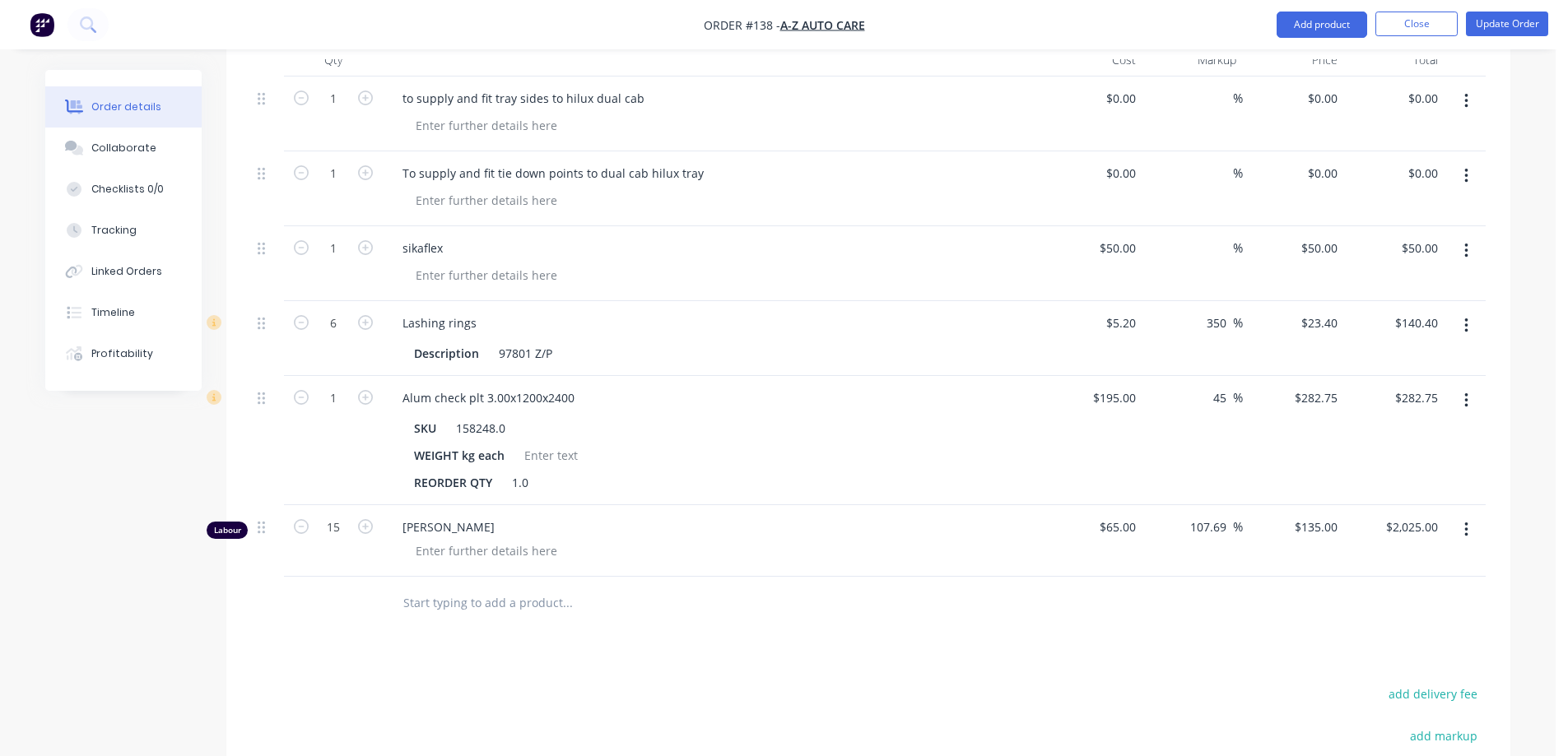
scroll to position [494, 0]
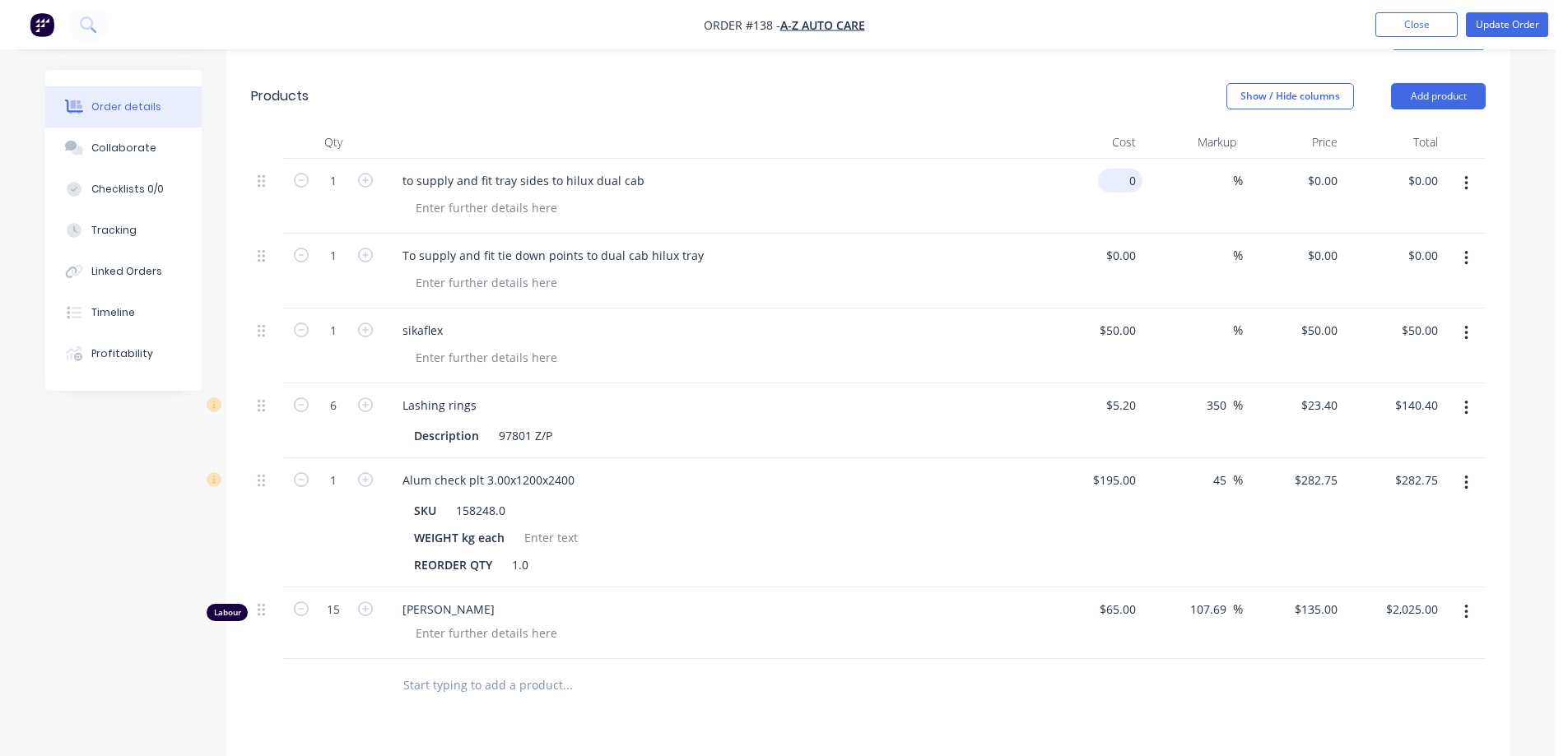
click at [1115, 162] on div "0 $0.00" at bounding box center [1092, 196] width 101 height 75
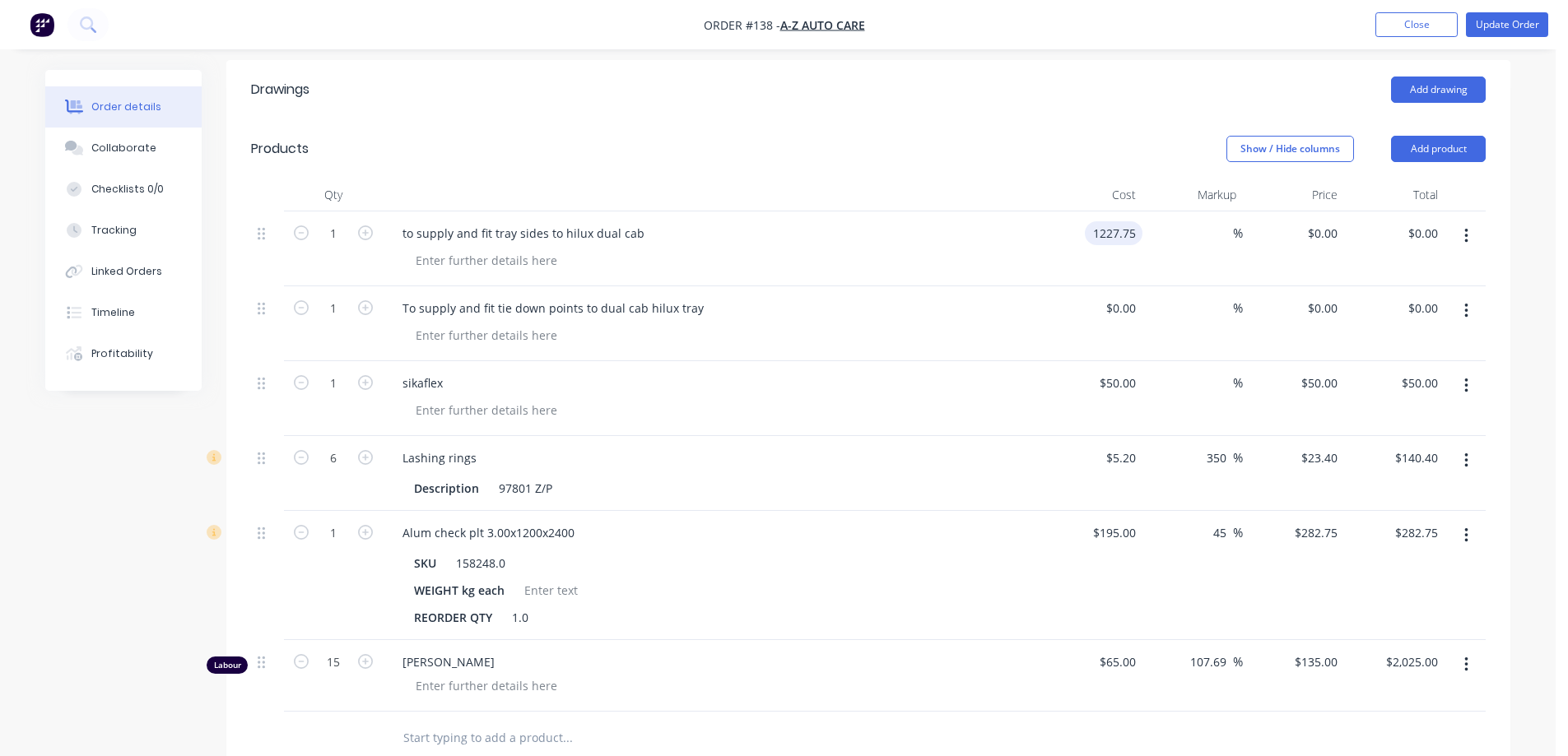
scroll to position [411, 0]
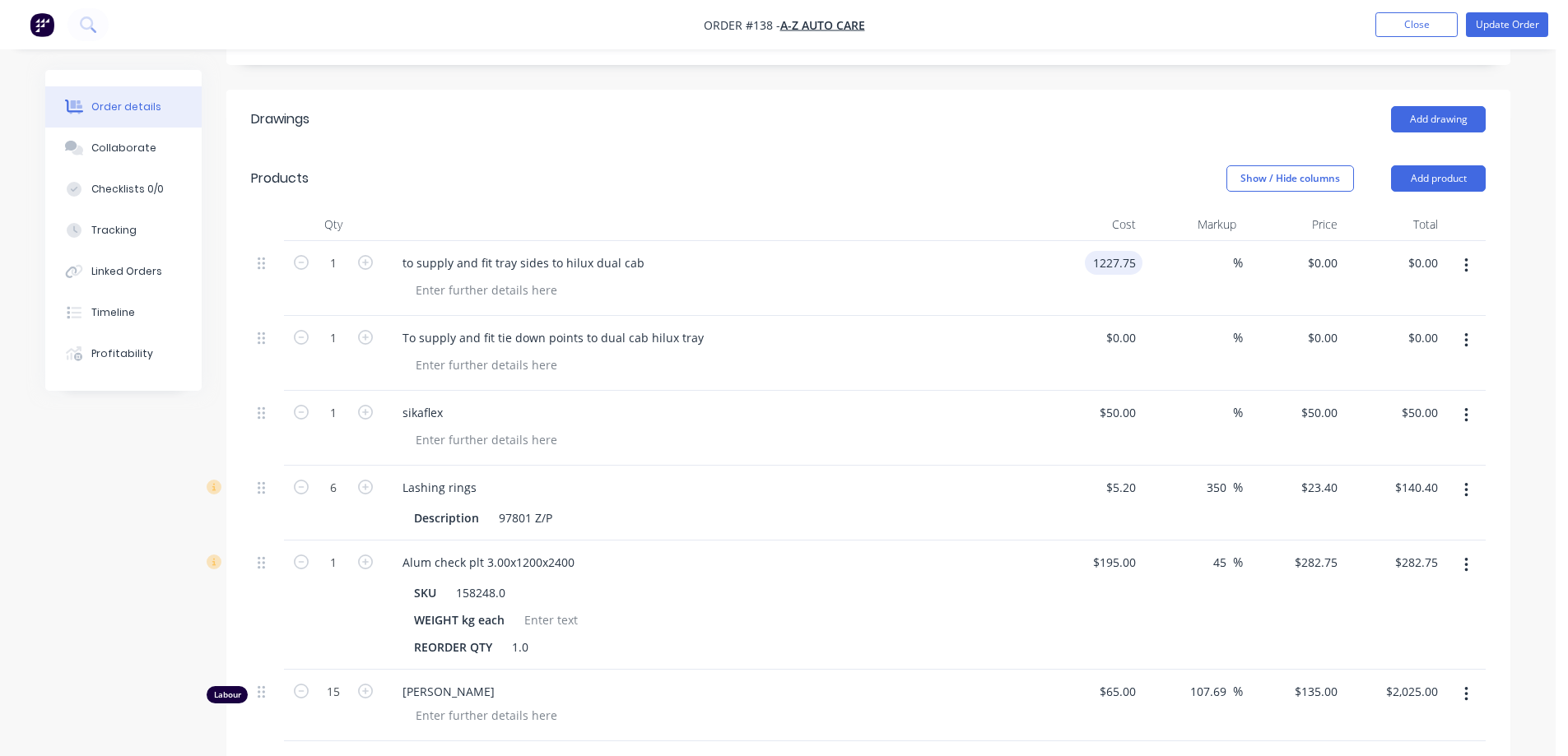
type input "$1,227.75"
click at [1060, 257] on div "$1,227.75 1227.75" at bounding box center [1092, 279] width 101 height 75
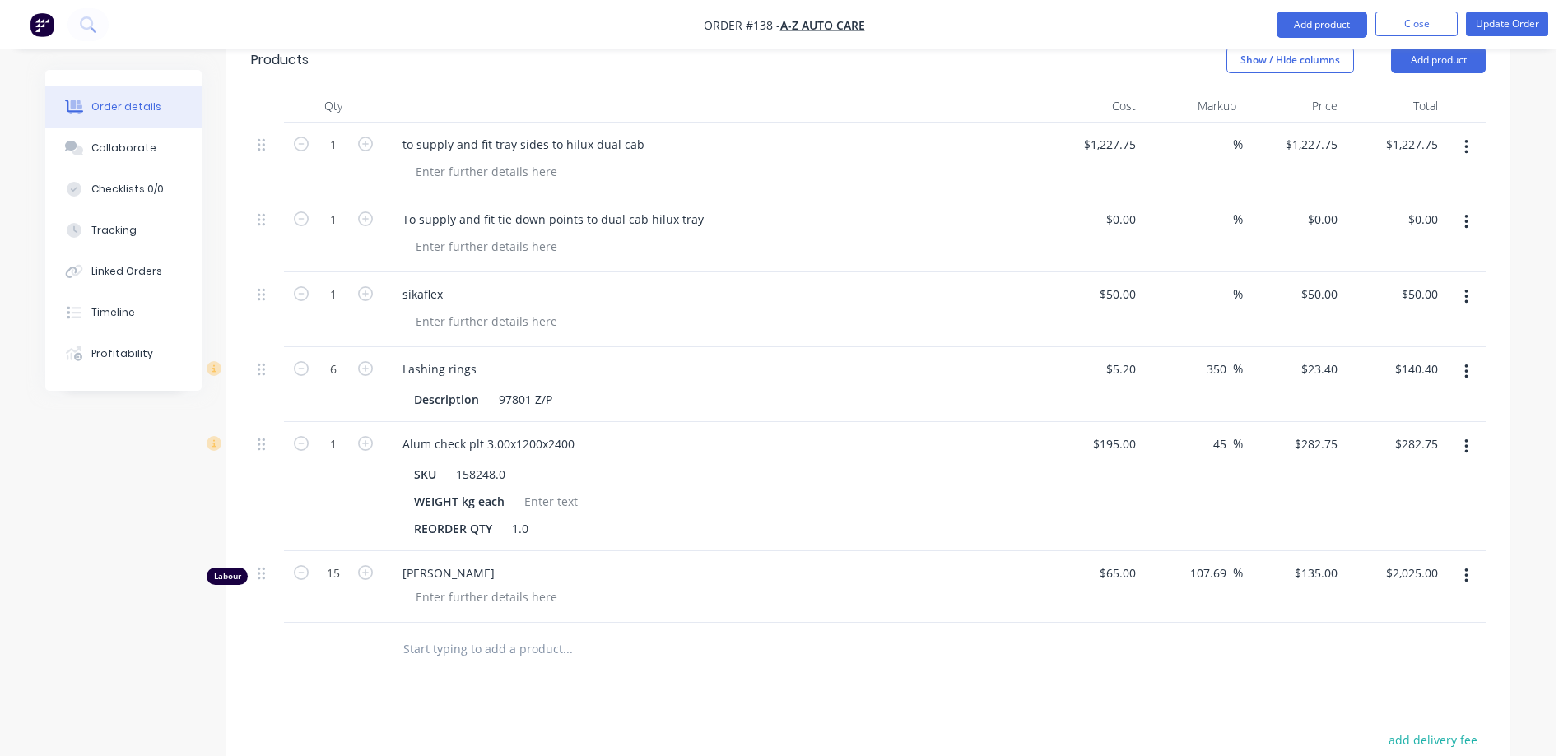
scroll to position [577, 0]
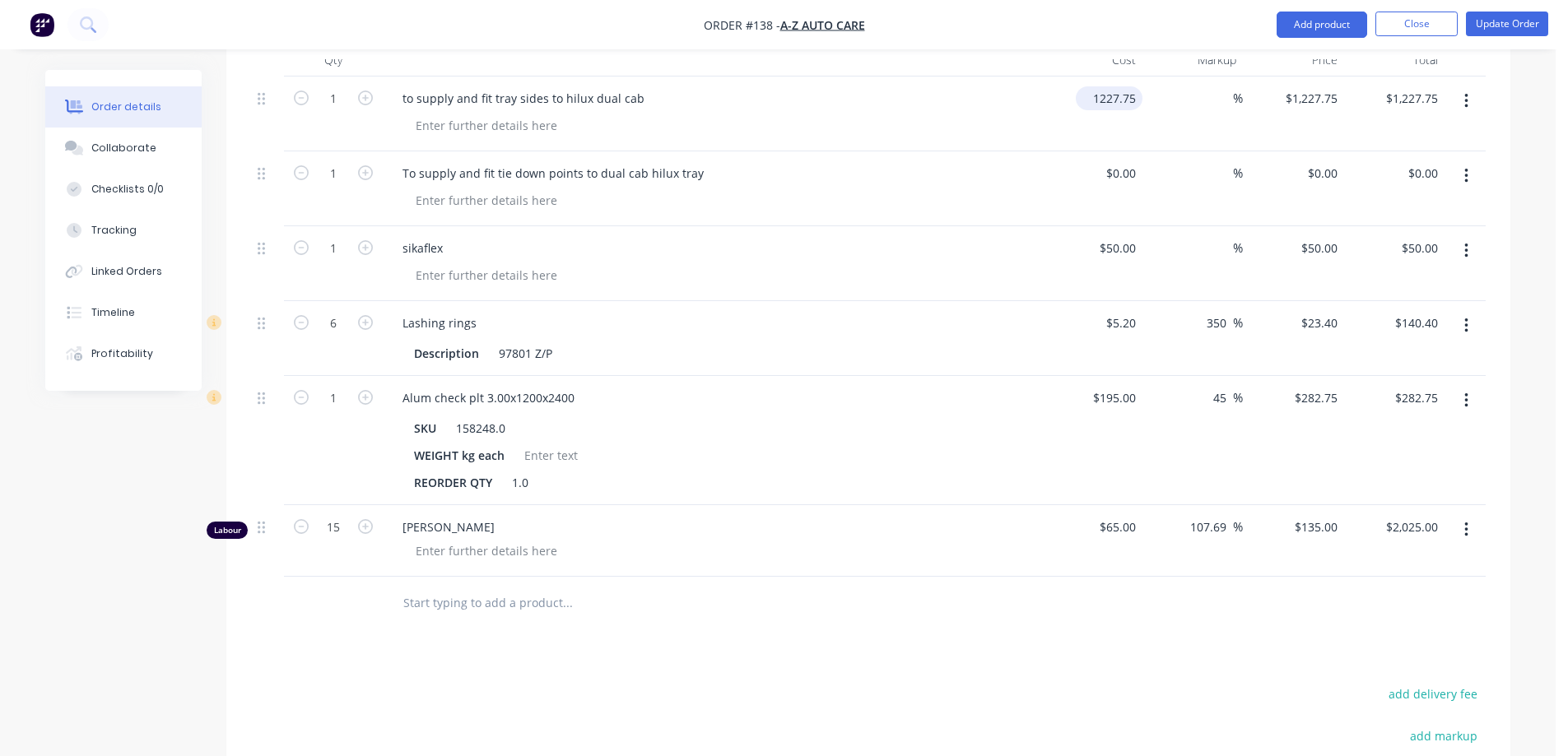
click at [1125, 87] on input "1227.75" at bounding box center [1113, 98] width 60 height 24
type input "$1,295.25"
click at [1047, 77] on div "$1,295.25 1295.25" at bounding box center [1092, 114] width 101 height 75
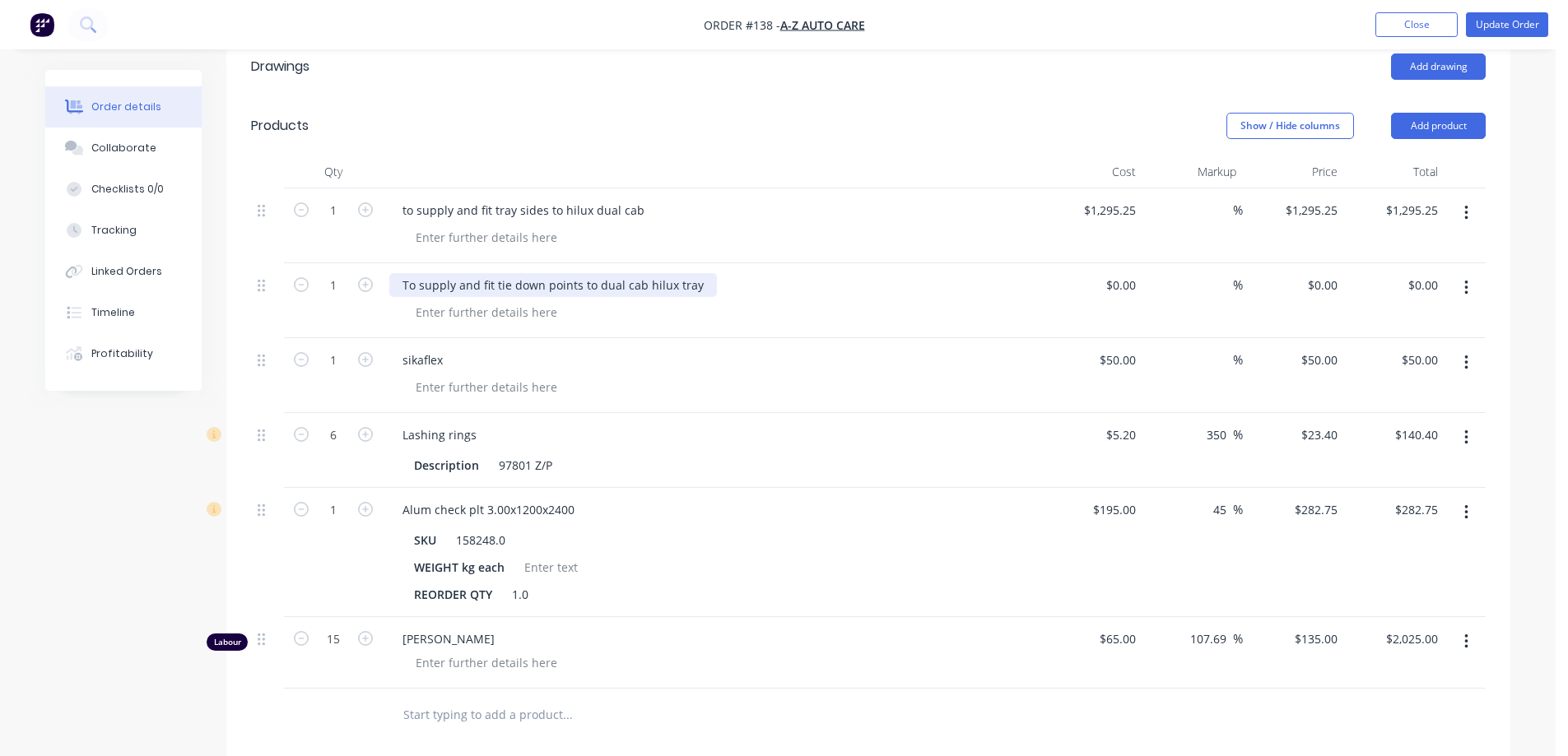
scroll to position [494, 0]
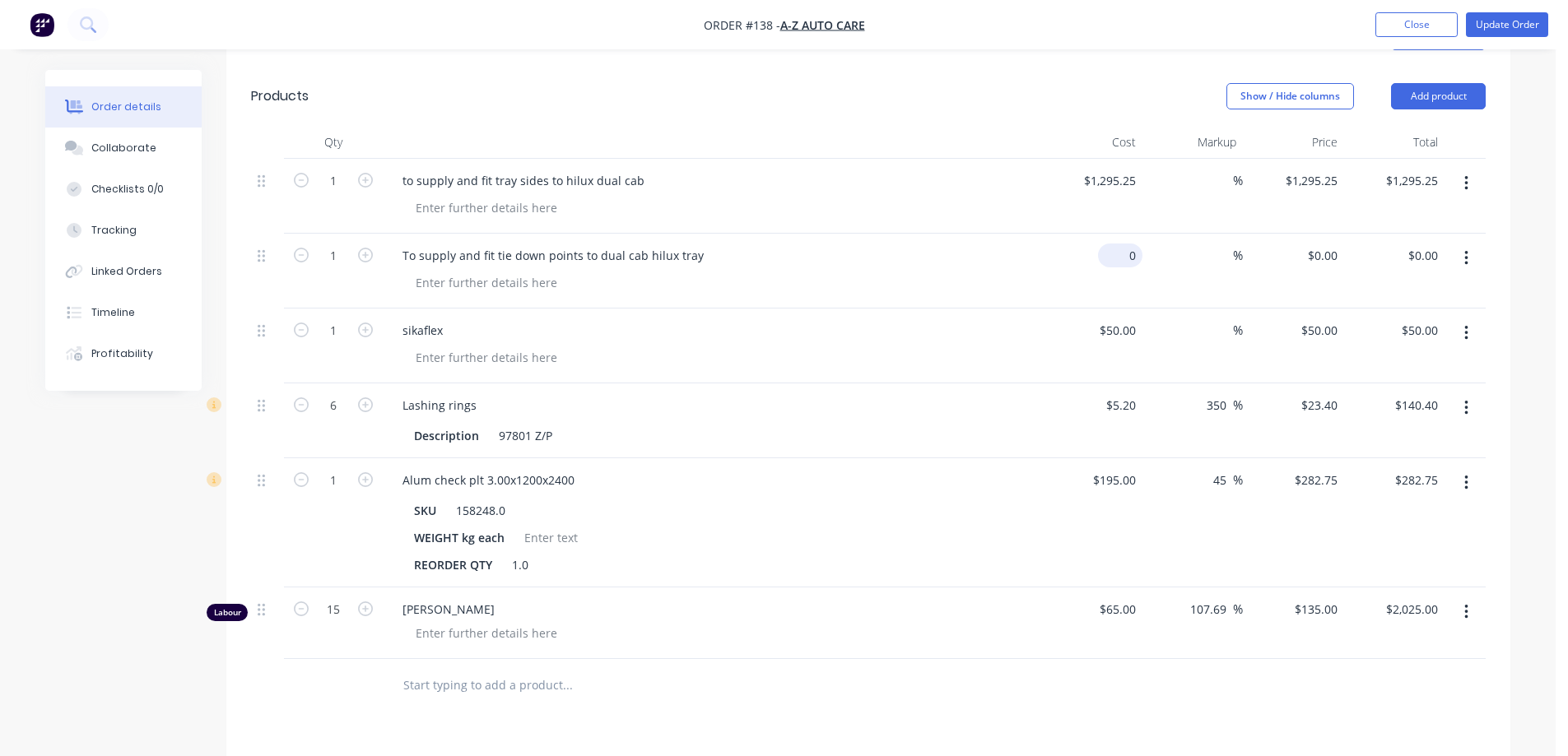
click at [1110, 233] on div "0 $0.00" at bounding box center [1092, 271] width 101 height 75
type input "$1,152.90"
click at [916, 244] on div "To supply and fit tie down points to dual cab hilux tray" at bounding box center [712, 256] width 646 height 24
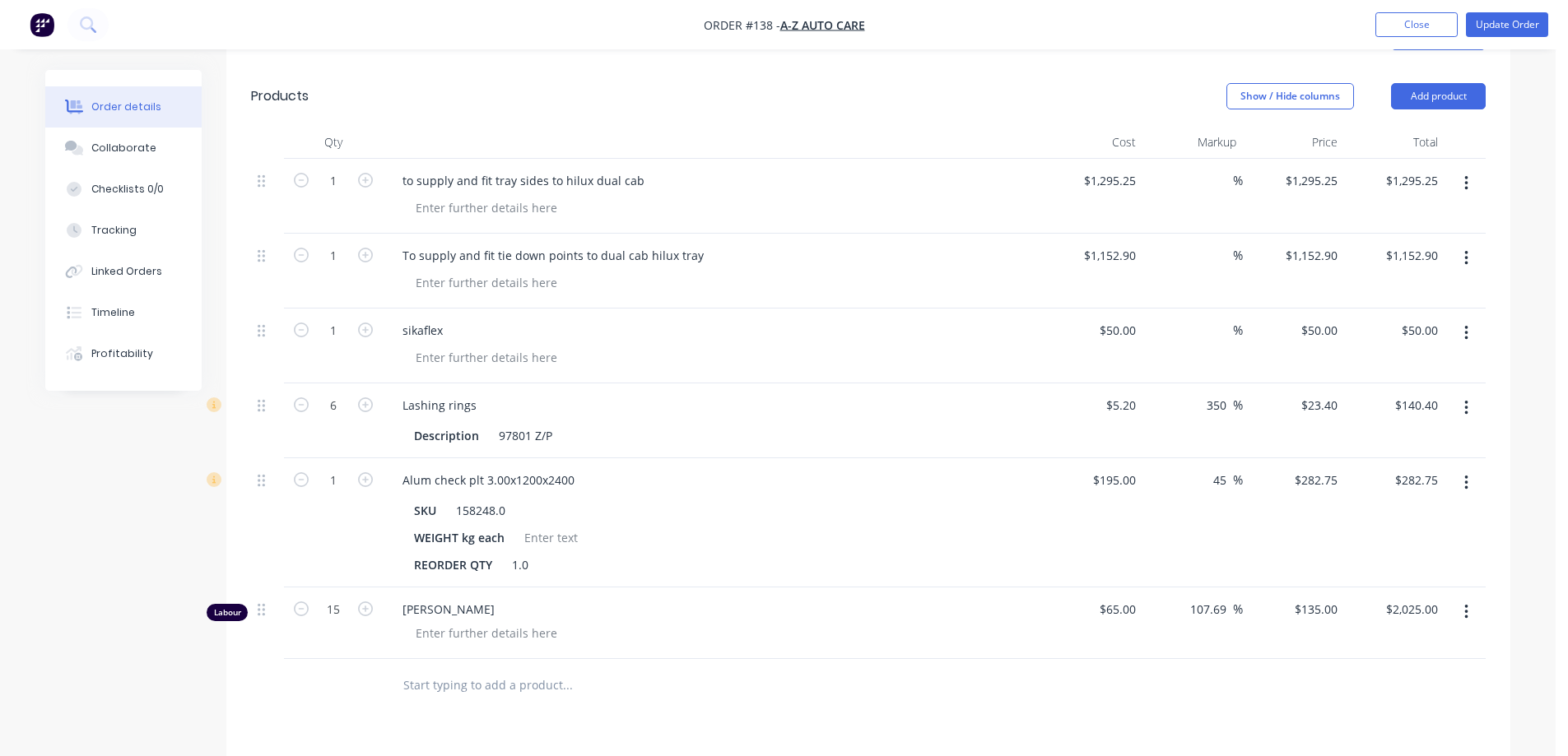
click at [1467, 325] on icon "button" at bounding box center [1466, 333] width 4 height 18
click at [1415, 463] on div "Delete" at bounding box center [1407, 475] width 126 height 24
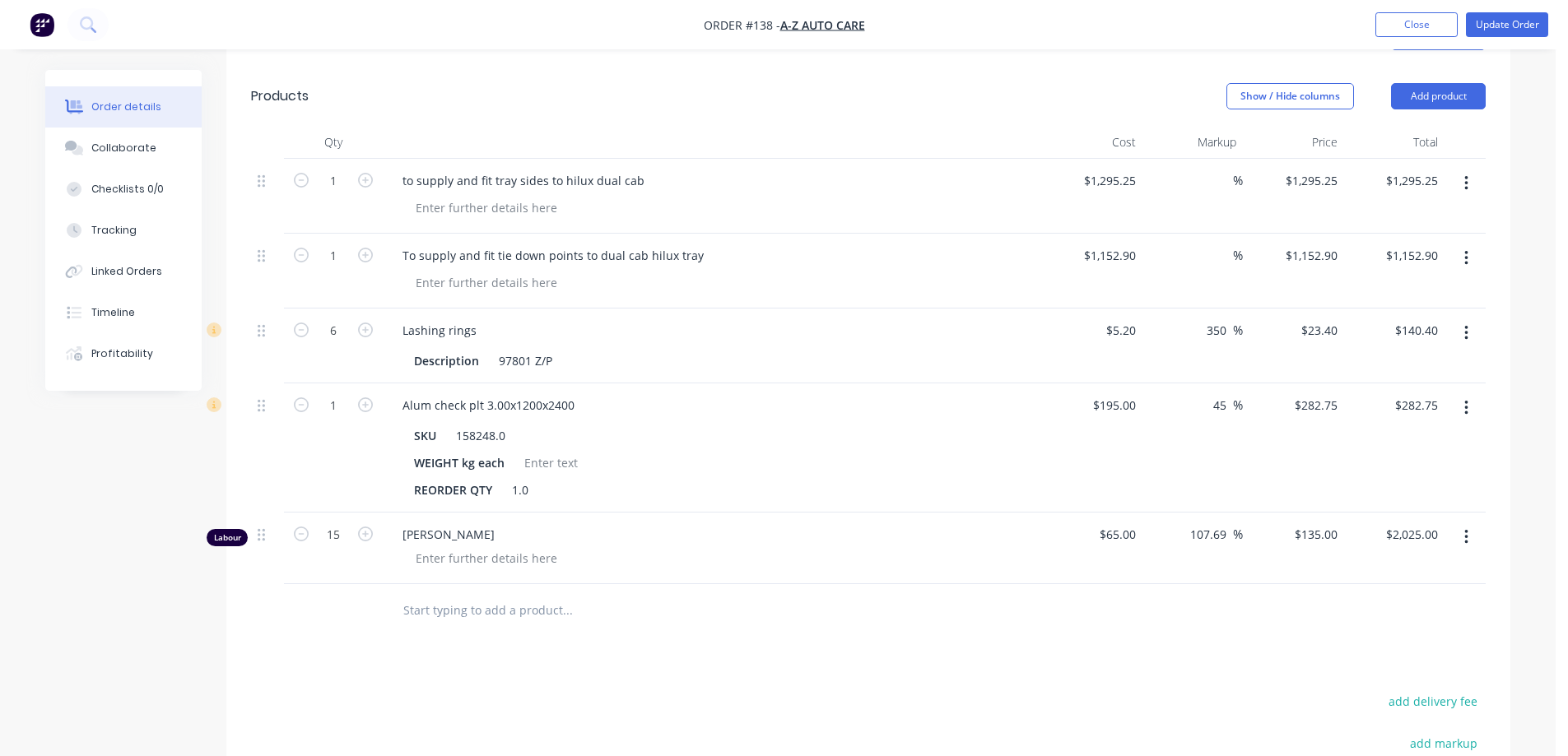
click at [1466, 326] on icon "button" at bounding box center [1466, 333] width 4 height 15
click at [1425, 463] on div "Delete" at bounding box center [1407, 475] width 126 height 24
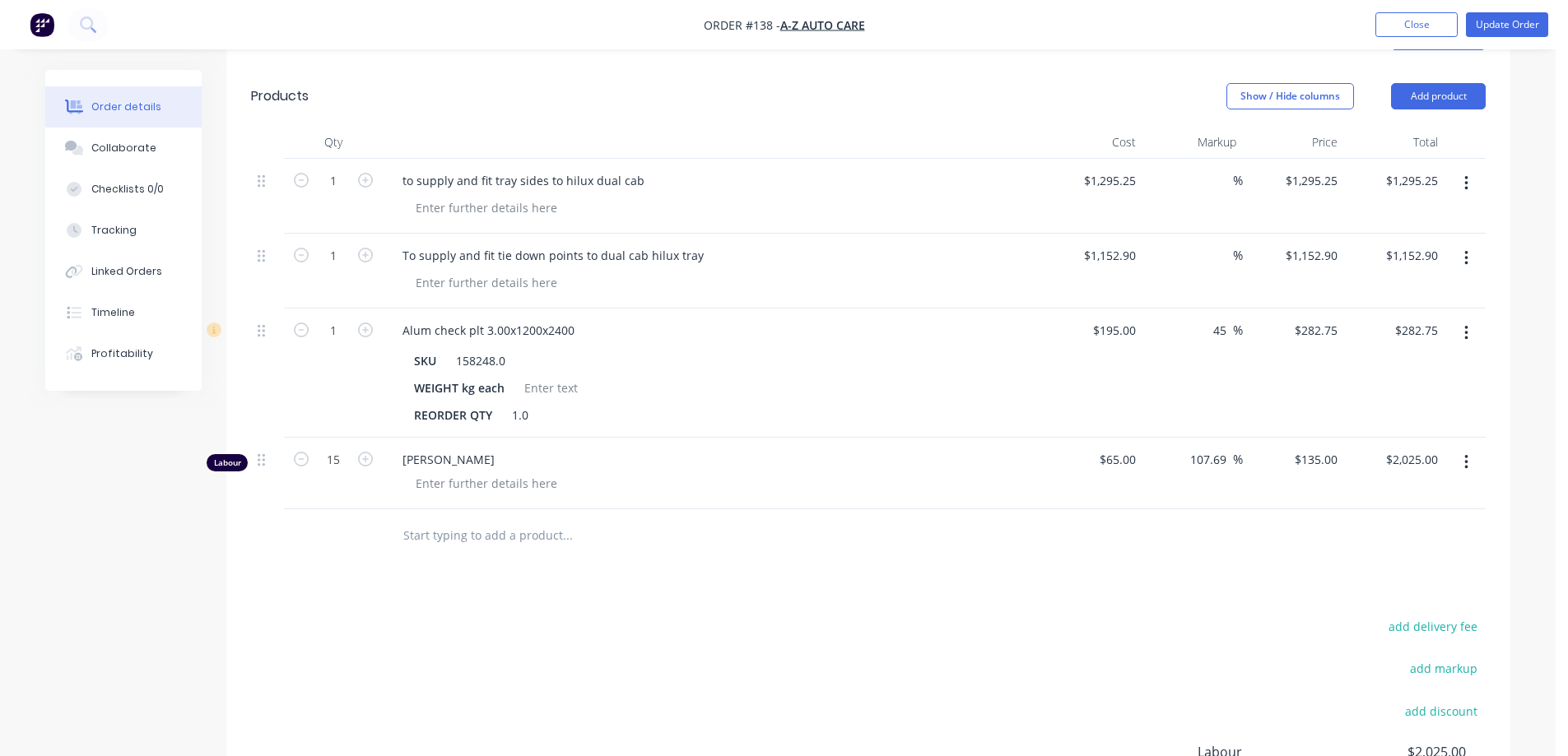
click at [1467, 325] on icon "button" at bounding box center [1466, 333] width 4 height 18
click at [1410, 463] on div "Delete" at bounding box center [1407, 475] width 126 height 24
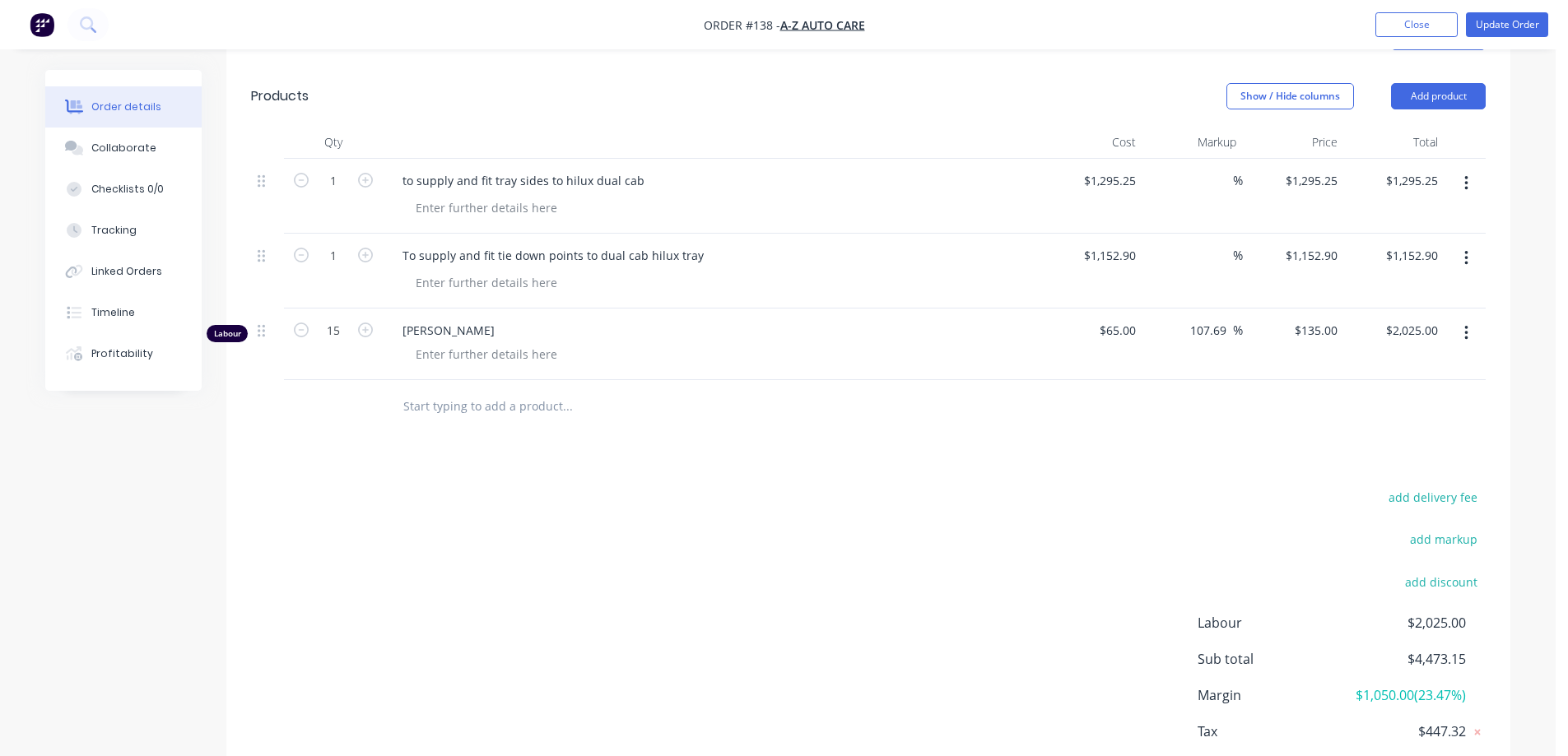
click at [1470, 318] on button "button" at bounding box center [1466, 333] width 39 height 30
click at [1415, 463] on div "Delete" at bounding box center [1407, 475] width 126 height 24
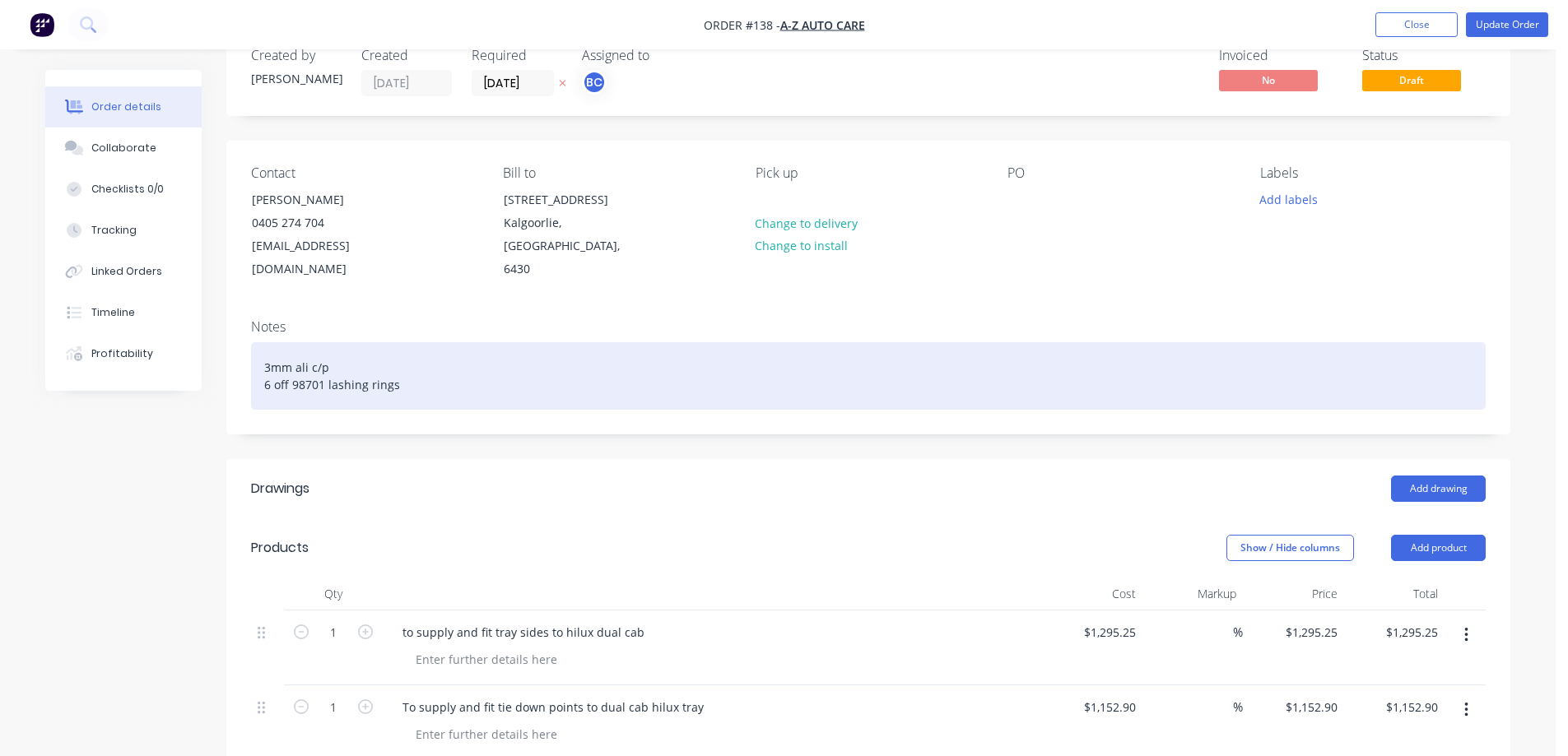
scroll to position [82, 0]
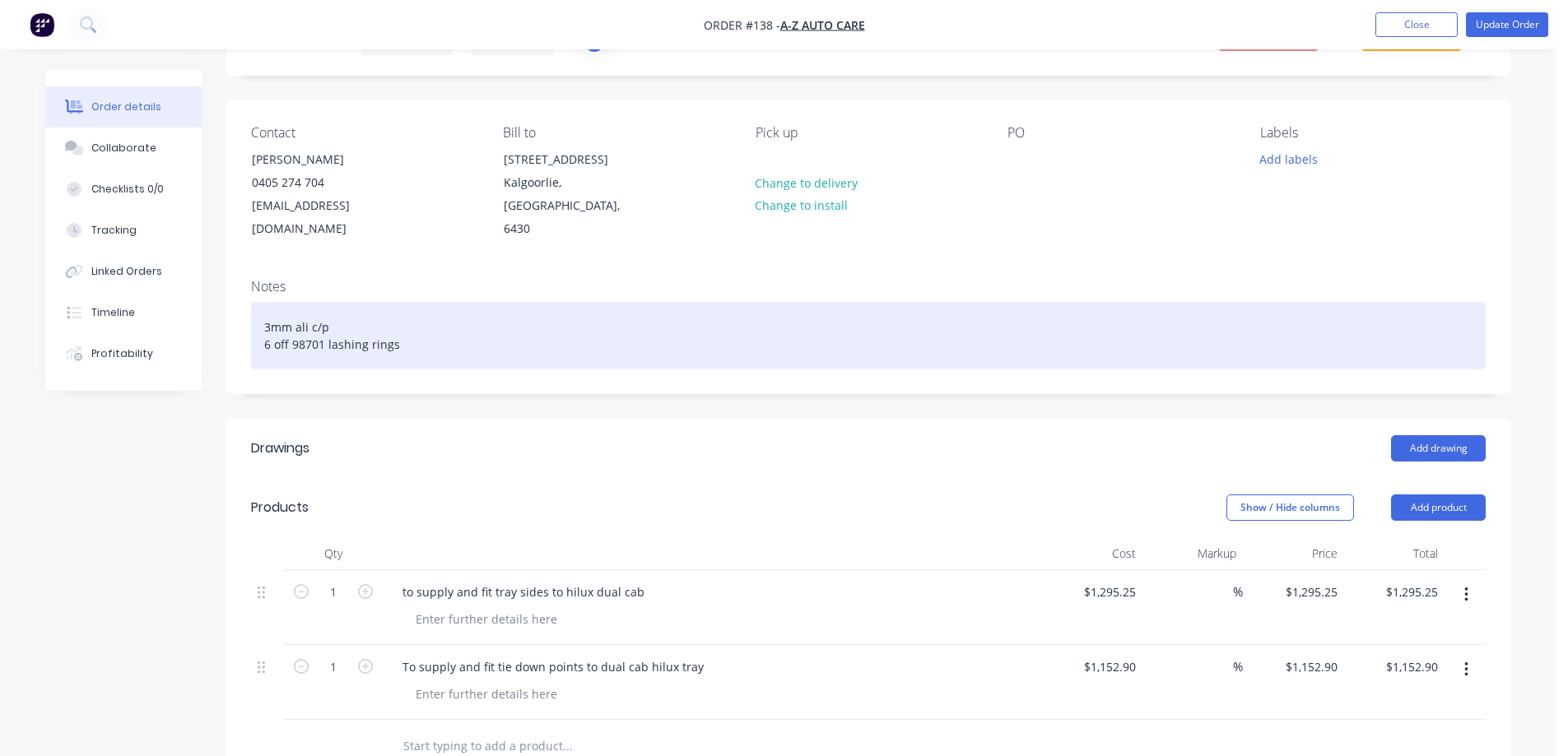
click at [344, 302] on div "3mm ali c/p 6 off 98701 lashing rings" at bounding box center [868, 336] width 1235 height 67
click at [403, 331] on div "3mm ali c/p 1200x2400 6 off 98701 lashing rings" at bounding box center [868, 336] width 1235 height 67
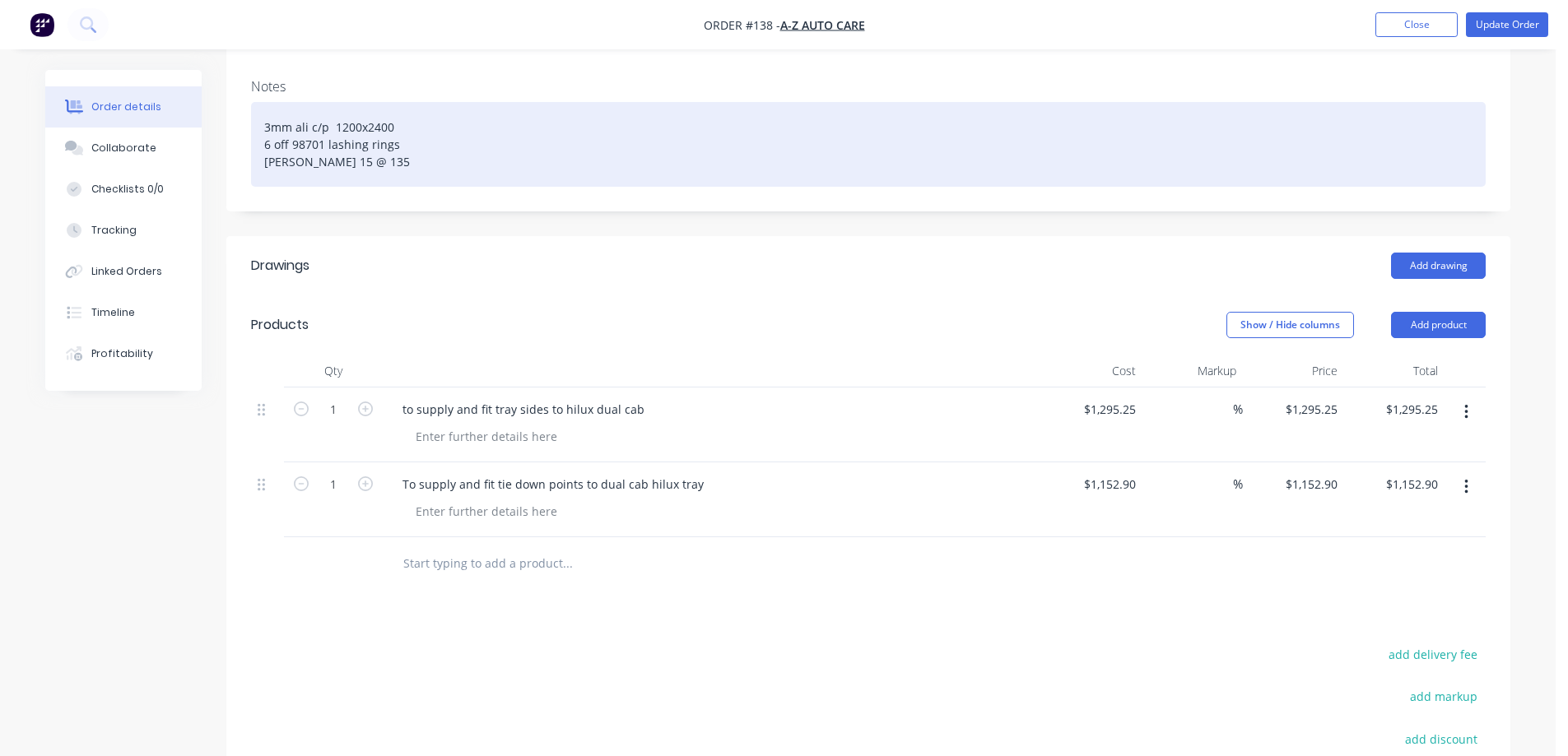
scroll to position [19, 0]
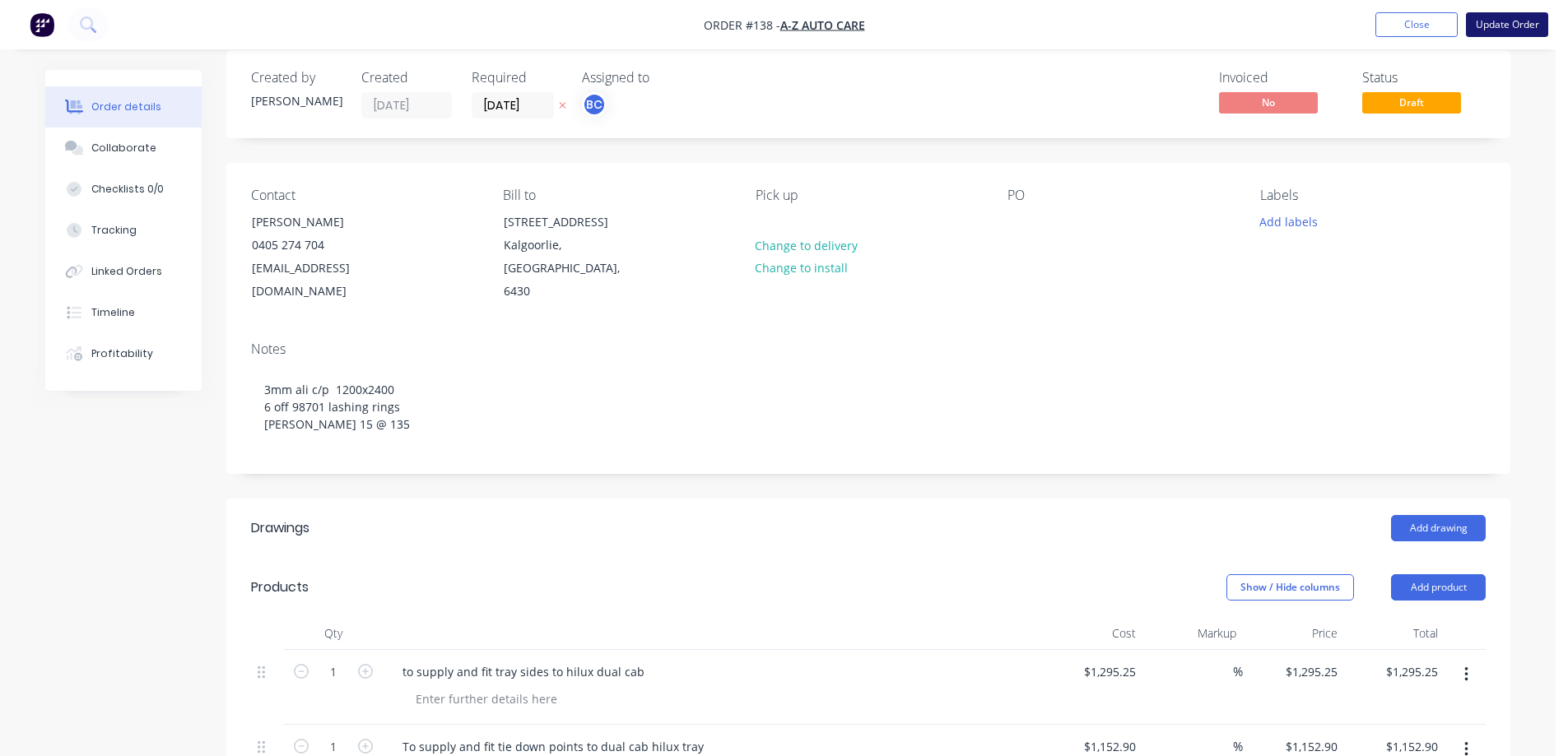
click at [1504, 26] on button "Update Order" at bounding box center [1507, 25] width 82 height 25
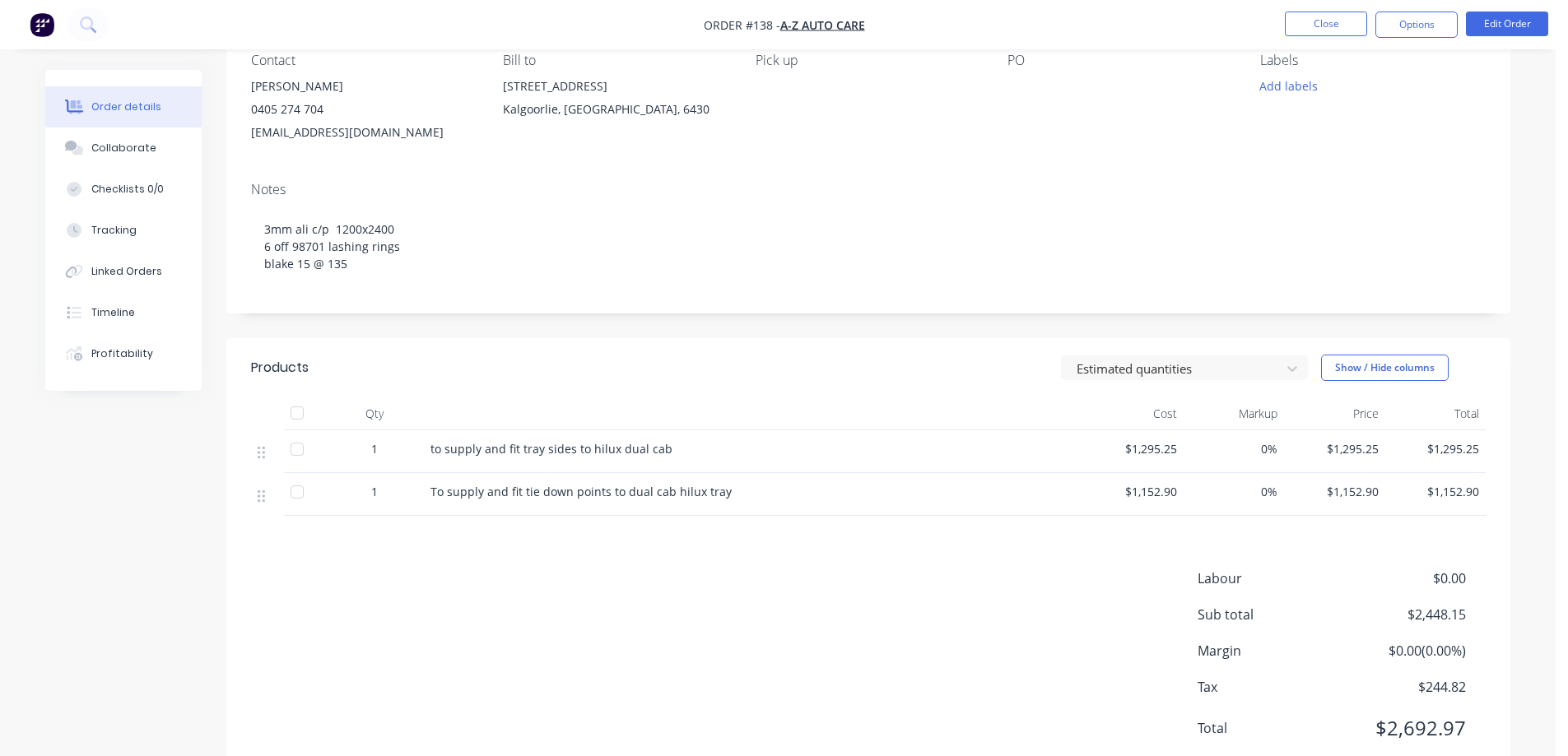
scroll to position [125, 0]
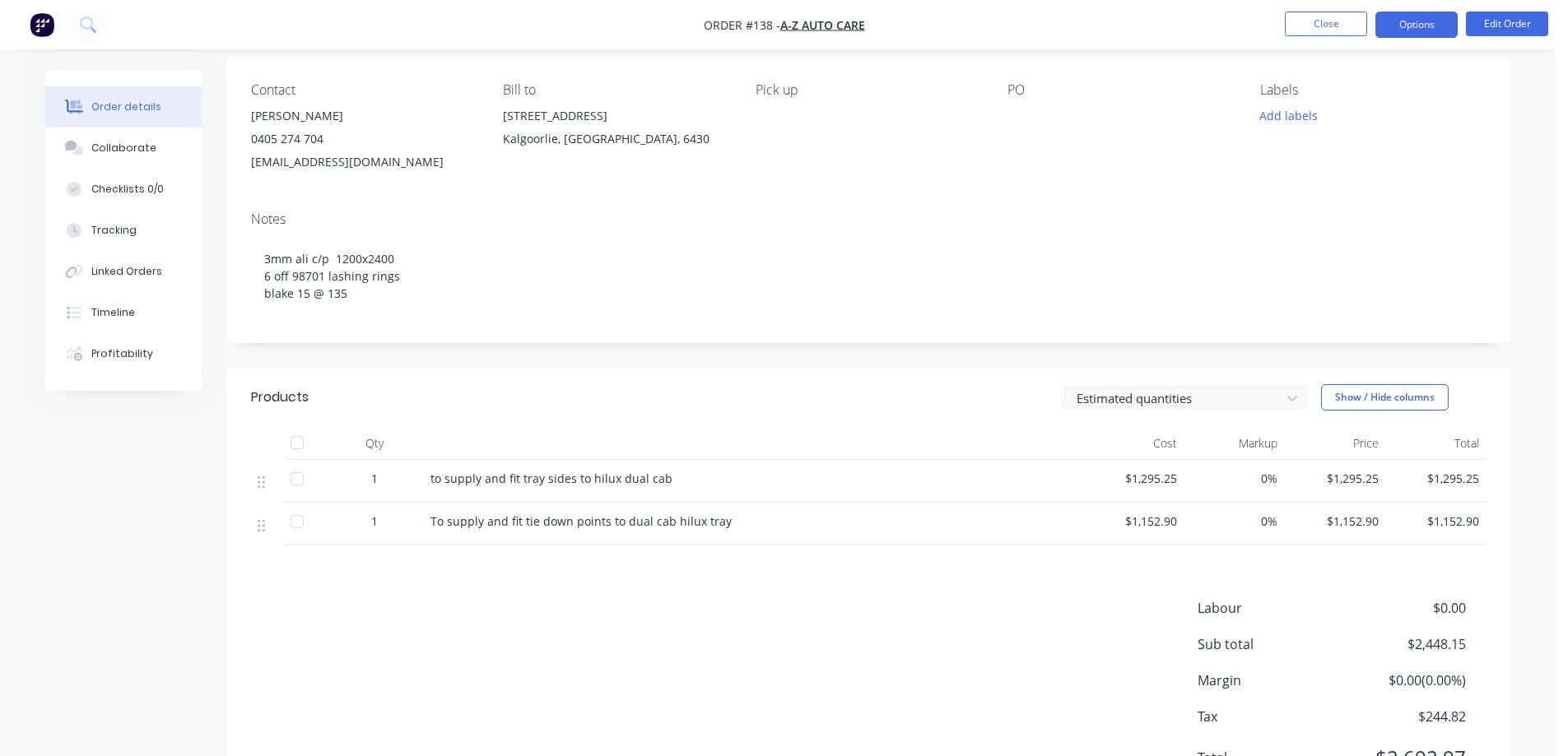
click at [1432, 18] on button "Options" at bounding box center [1416, 25] width 82 height 27
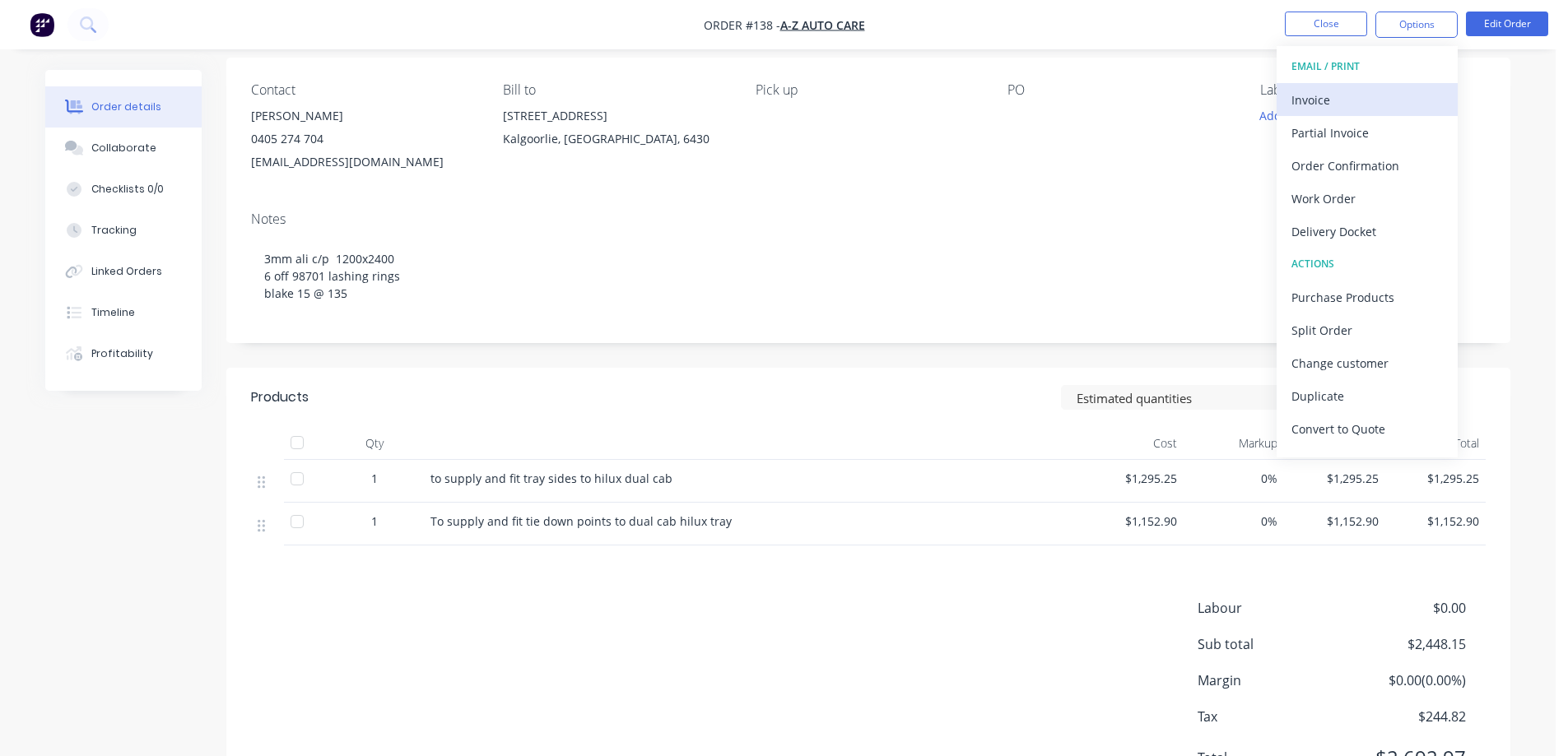
click at [1345, 97] on div "Invoice" at bounding box center [1366, 100] width 151 height 24
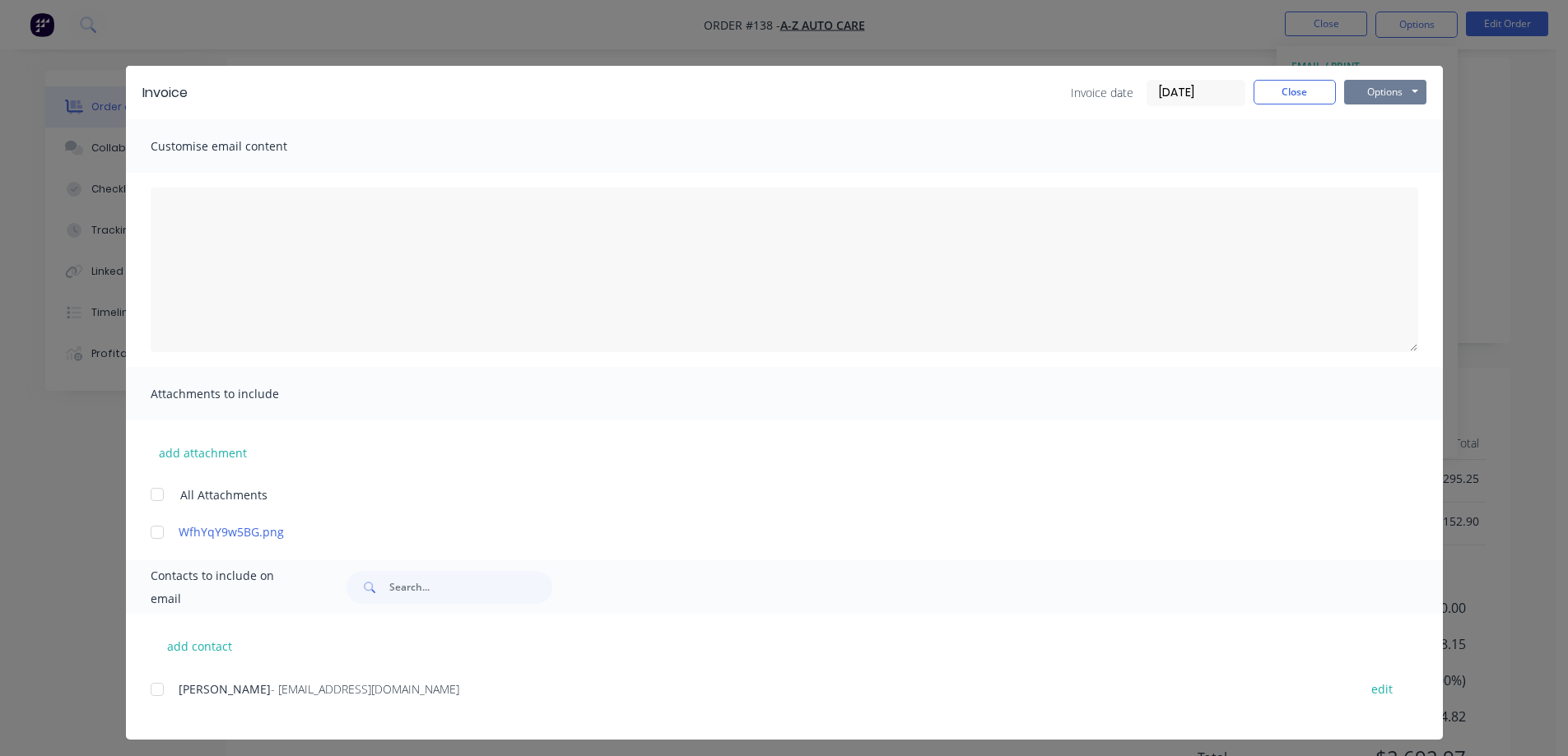
click at [1367, 83] on button "Options" at bounding box center [1385, 92] width 82 height 25
click at [1365, 146] on button "Print" at bounding box center [1396, 149] width 105 height 27
click at [1294, 101] on button "Close" at bounding box center [1295, 92] width 82 height 25
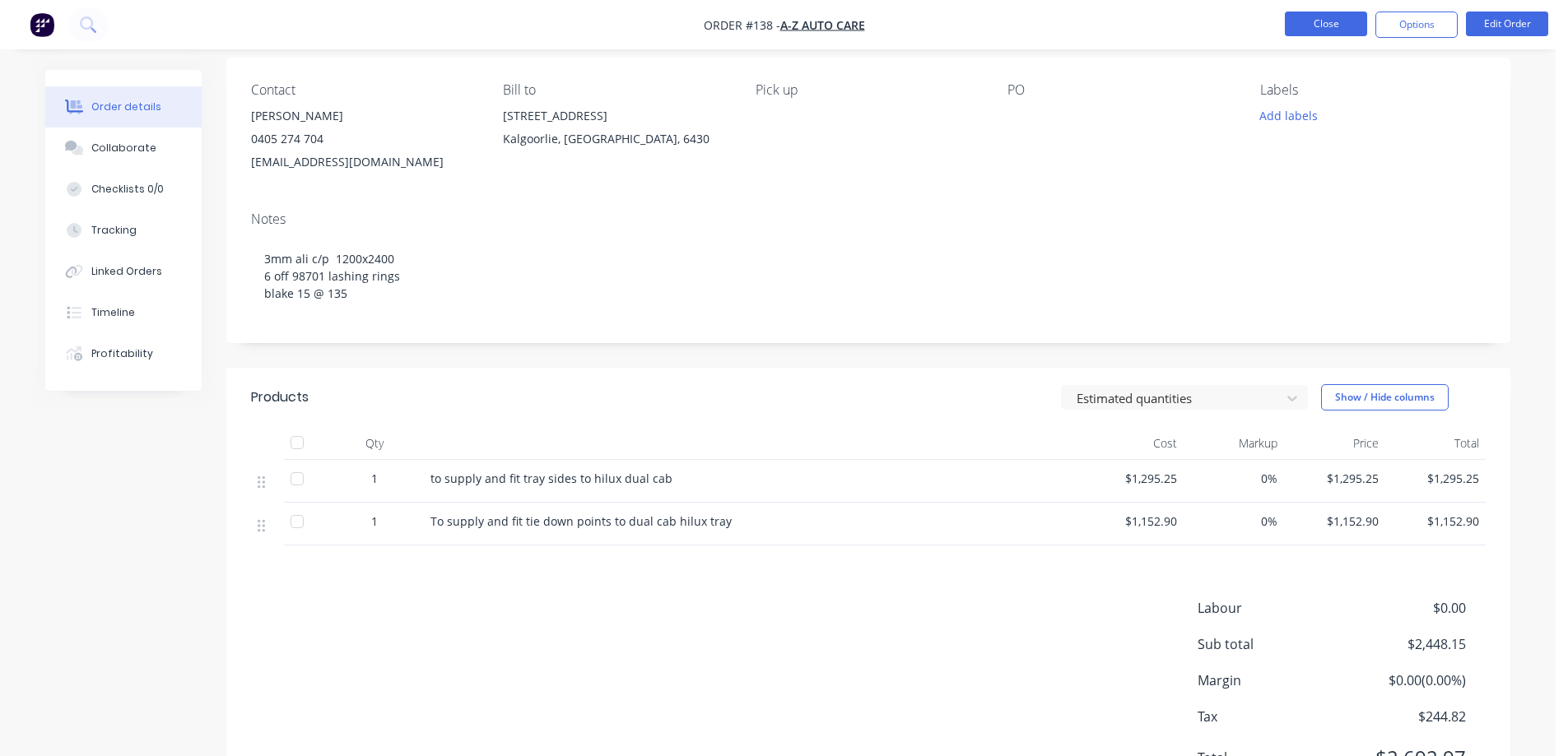
click at [1360, 27] on button "Close" at bounding box center [1326, 24] width 82 height 25
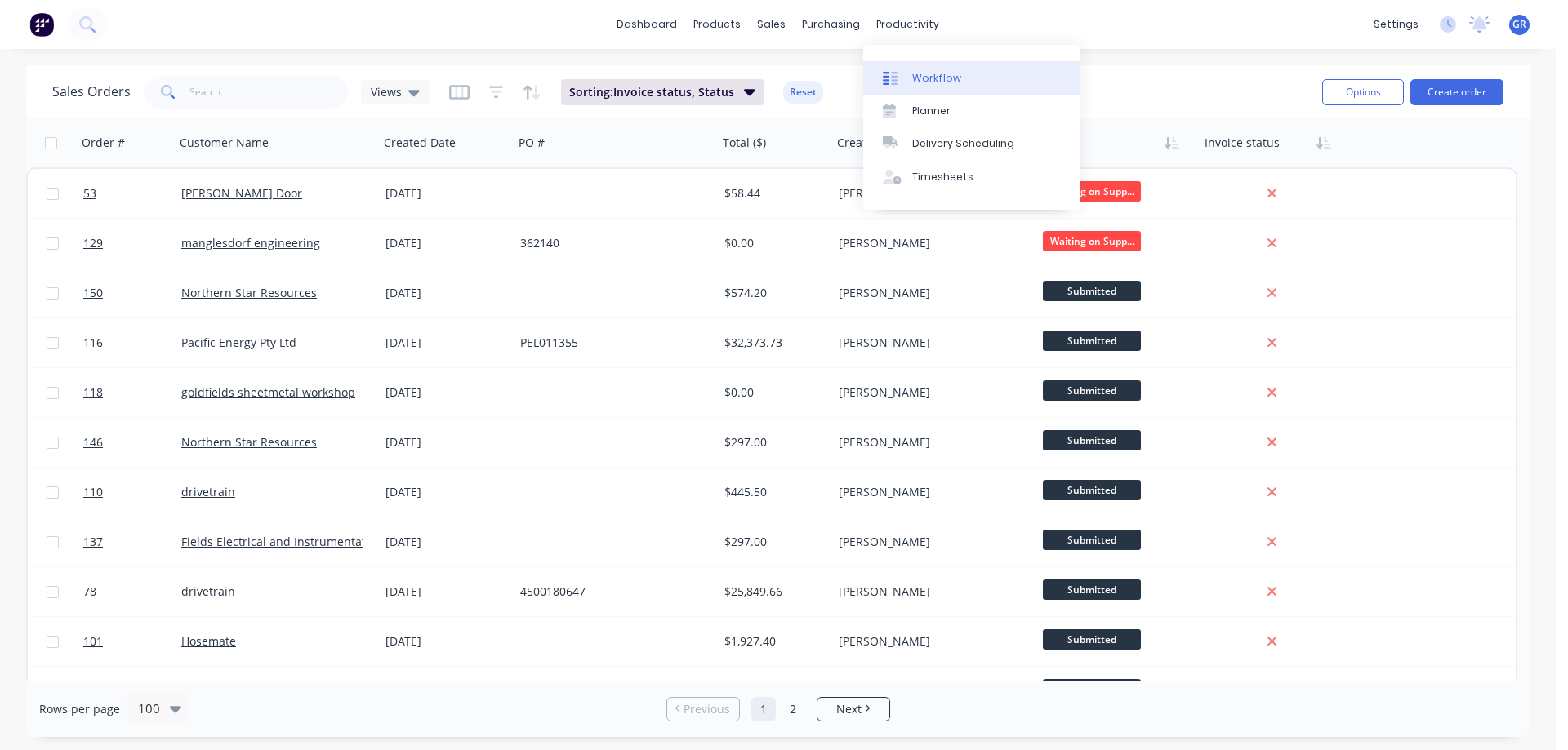
click at [919, 80] on div "Workflow" at bounding box center [937, 78] width 49 height 15
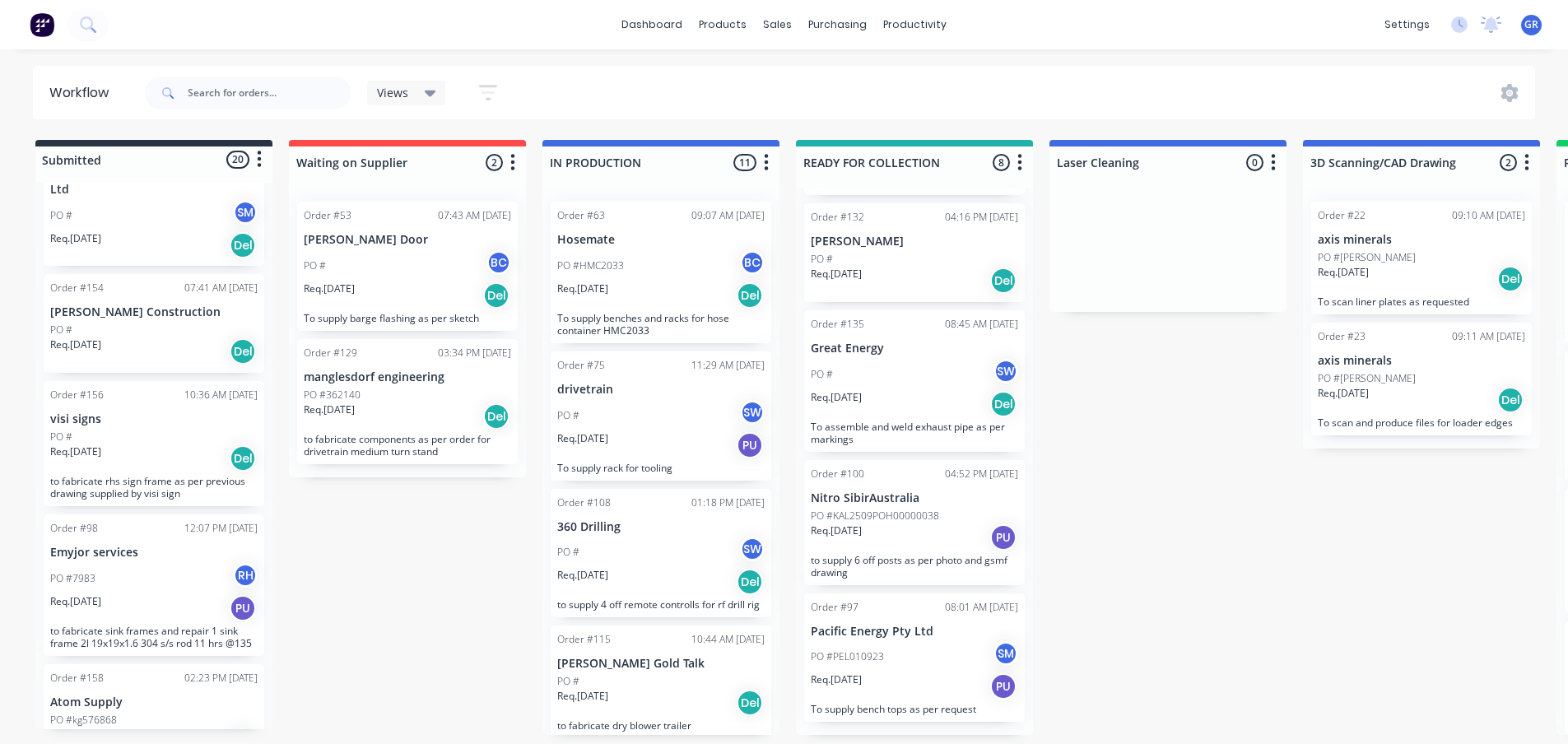
scroll to position [1812, 0]
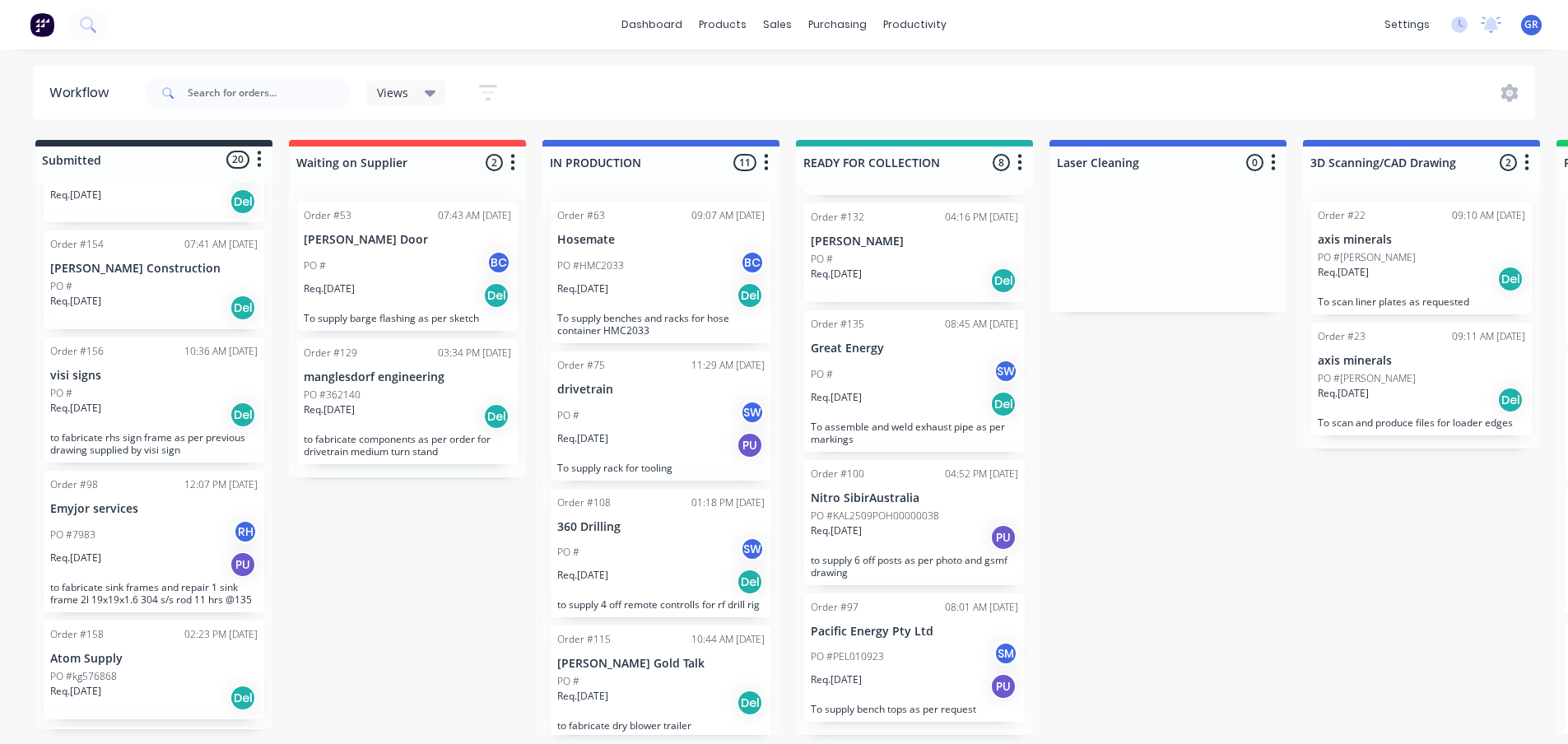
click at [237, 428] on div "Del" at bounding box center [243, 415] width 27 height 27
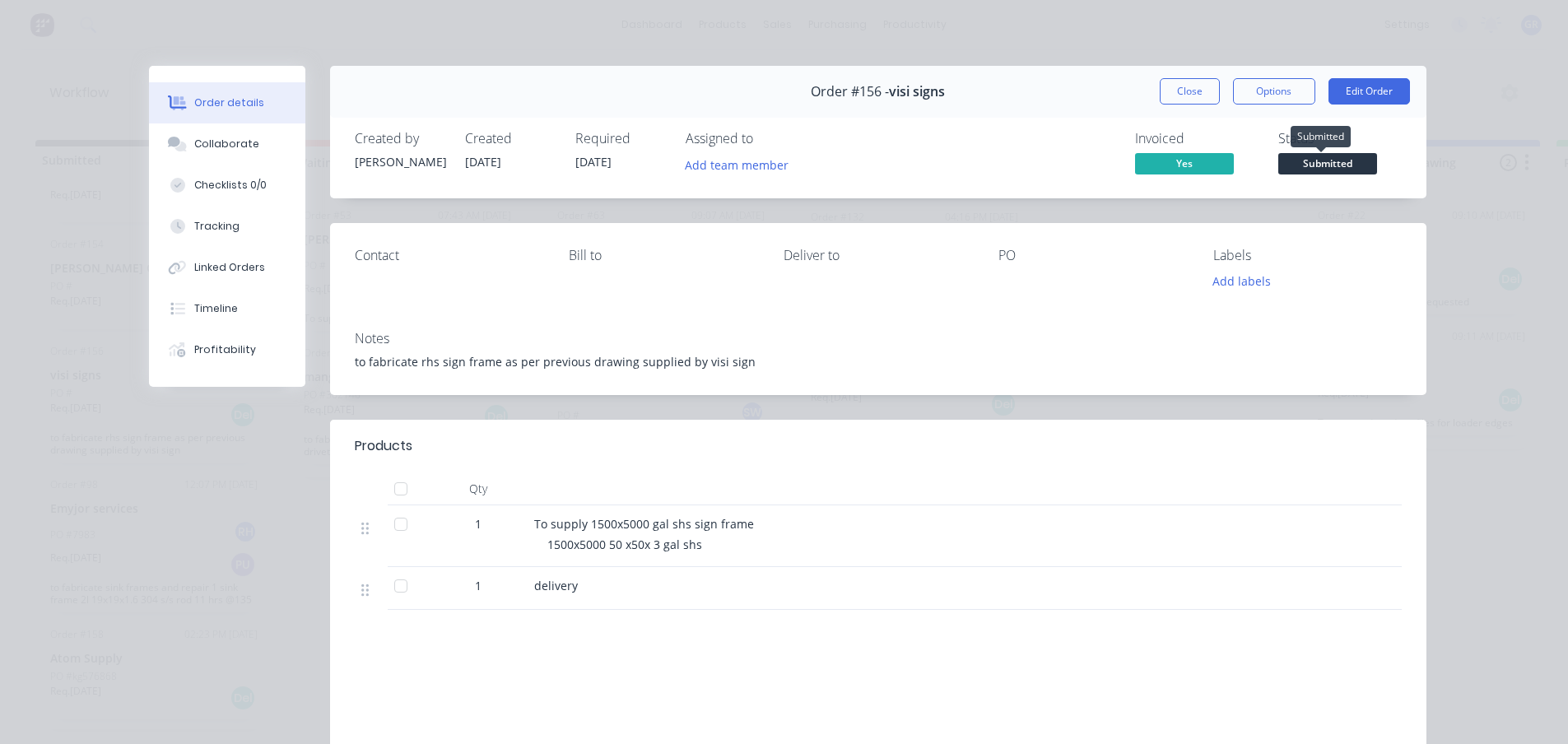
click at [1306, 166] on span "Submitted" at bounding box center [1328, 163] width 99 height 20
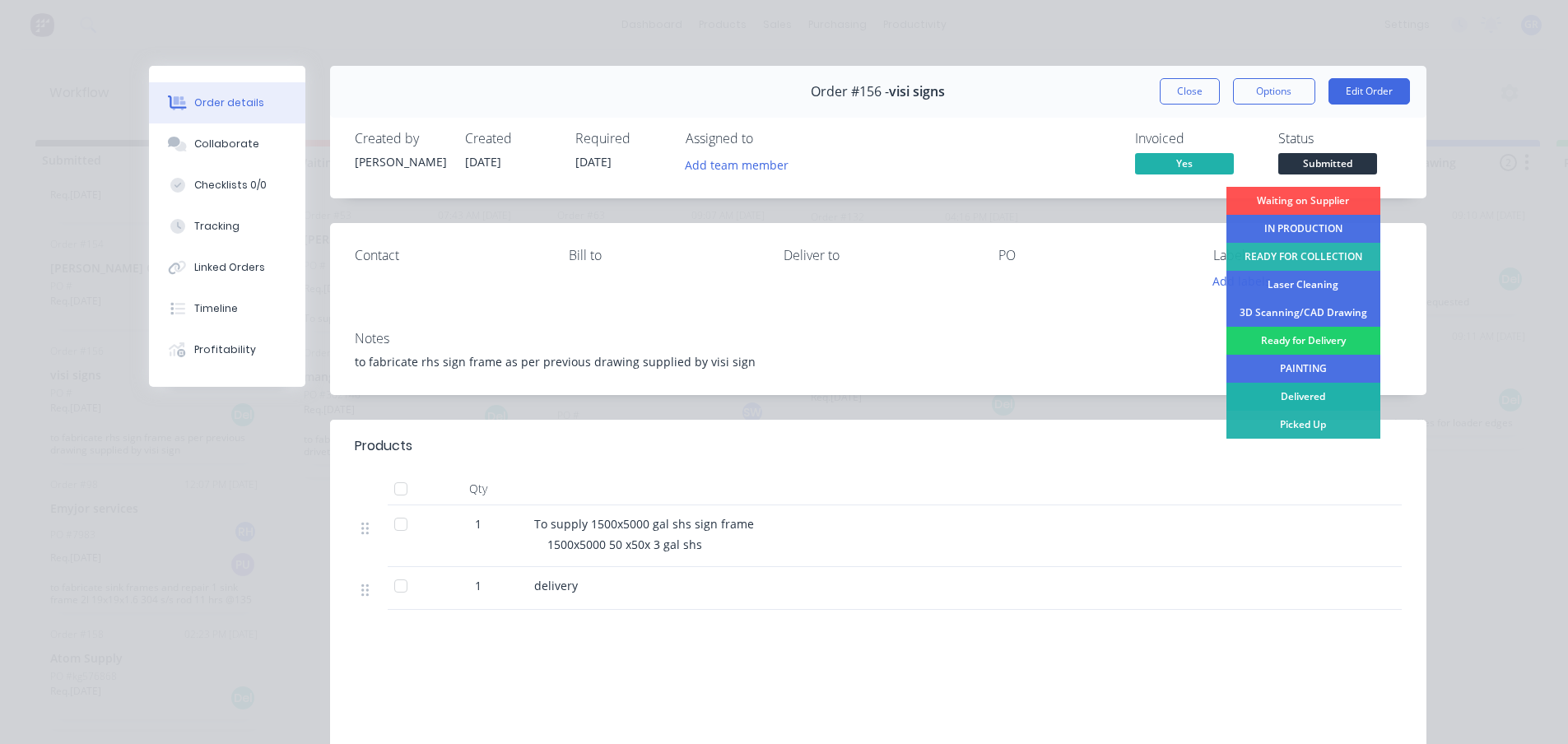
click at [1294, 394] on div "Delivered" at bounding box center [1304, 397] width 154 height 28
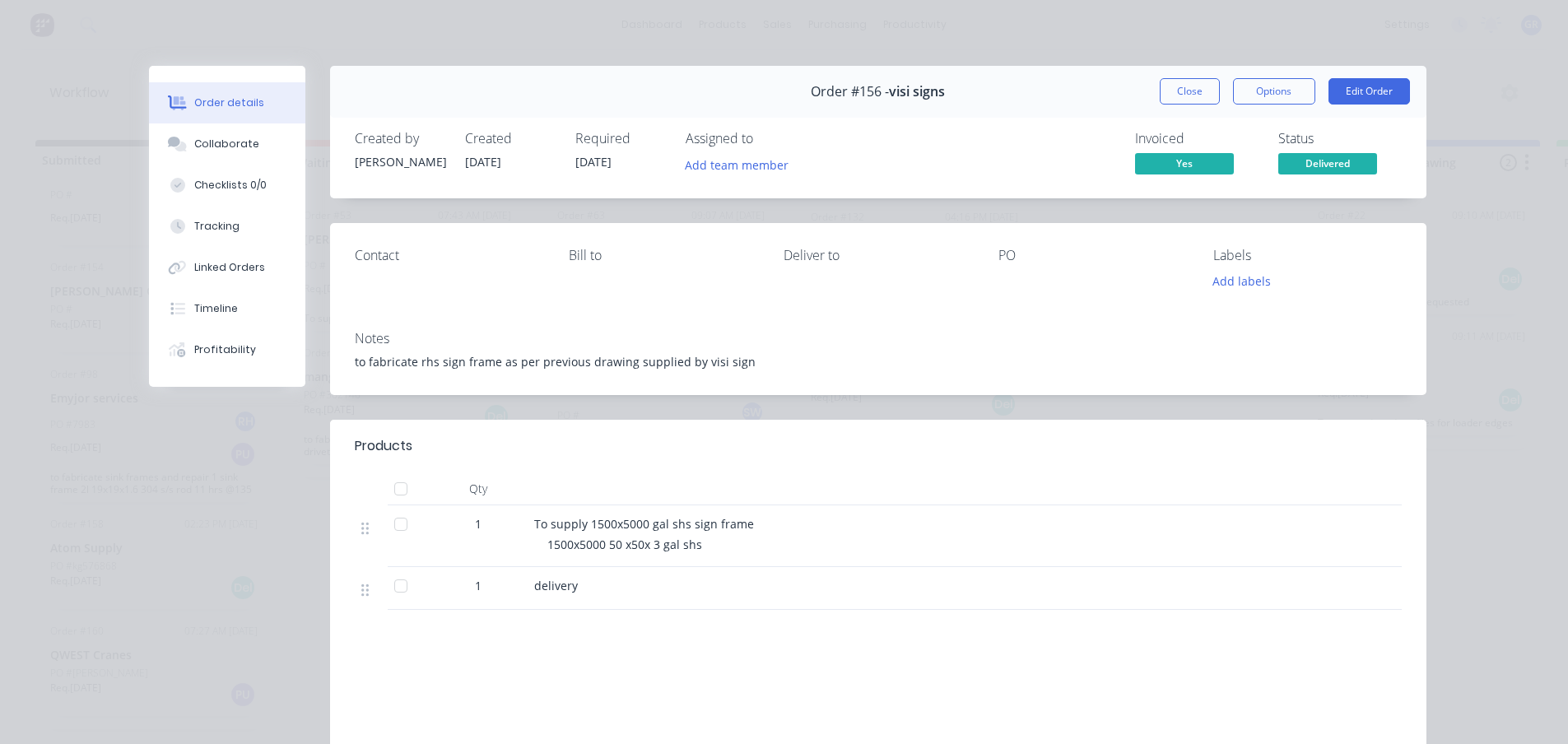
scroll to position [1791, 0]
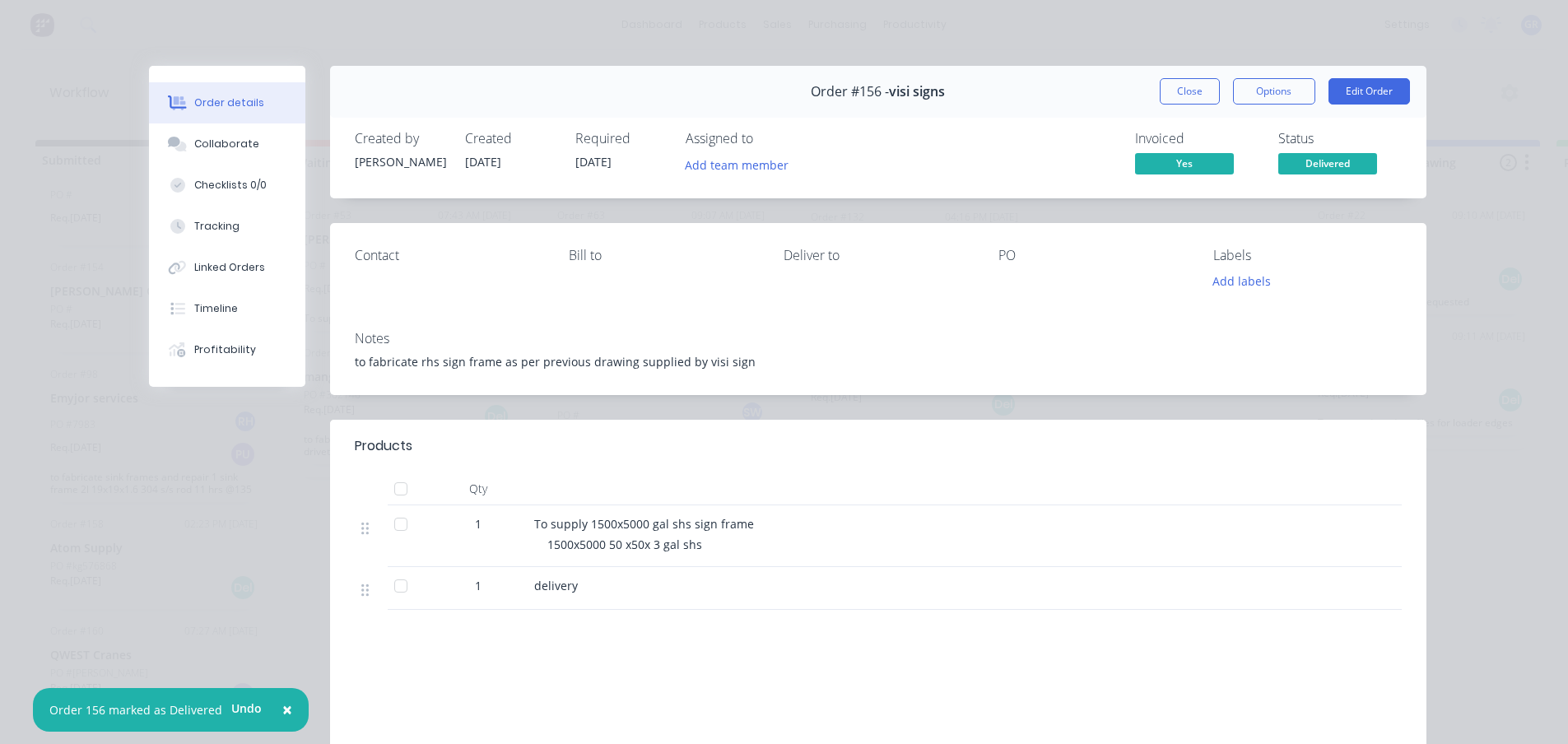
click at [1175, 91] on button "Close" at bounding box center [1190, 91] width 60 height 27
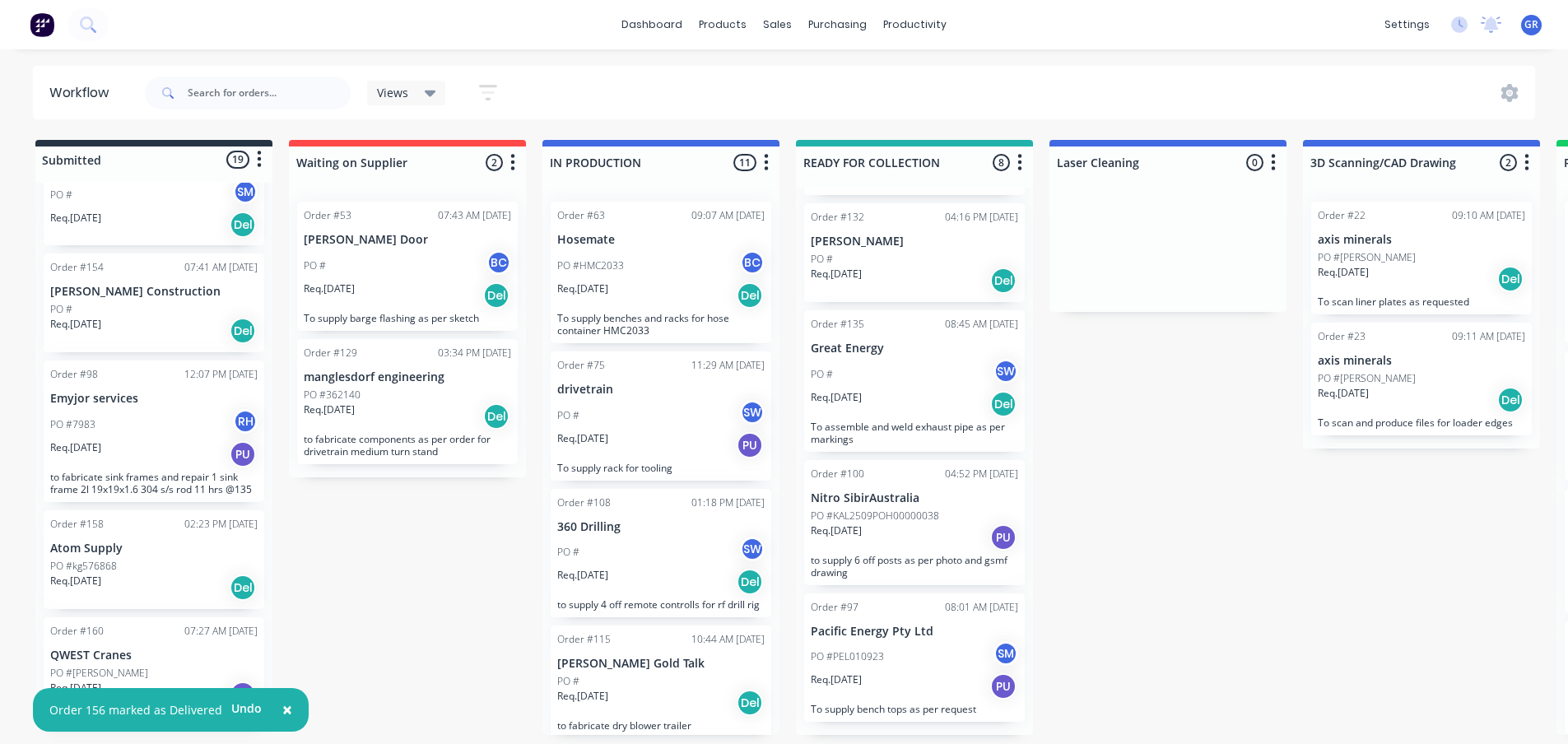
click at [285, 709] on span "×" at bounding box center [287, 709] width 10 height 23
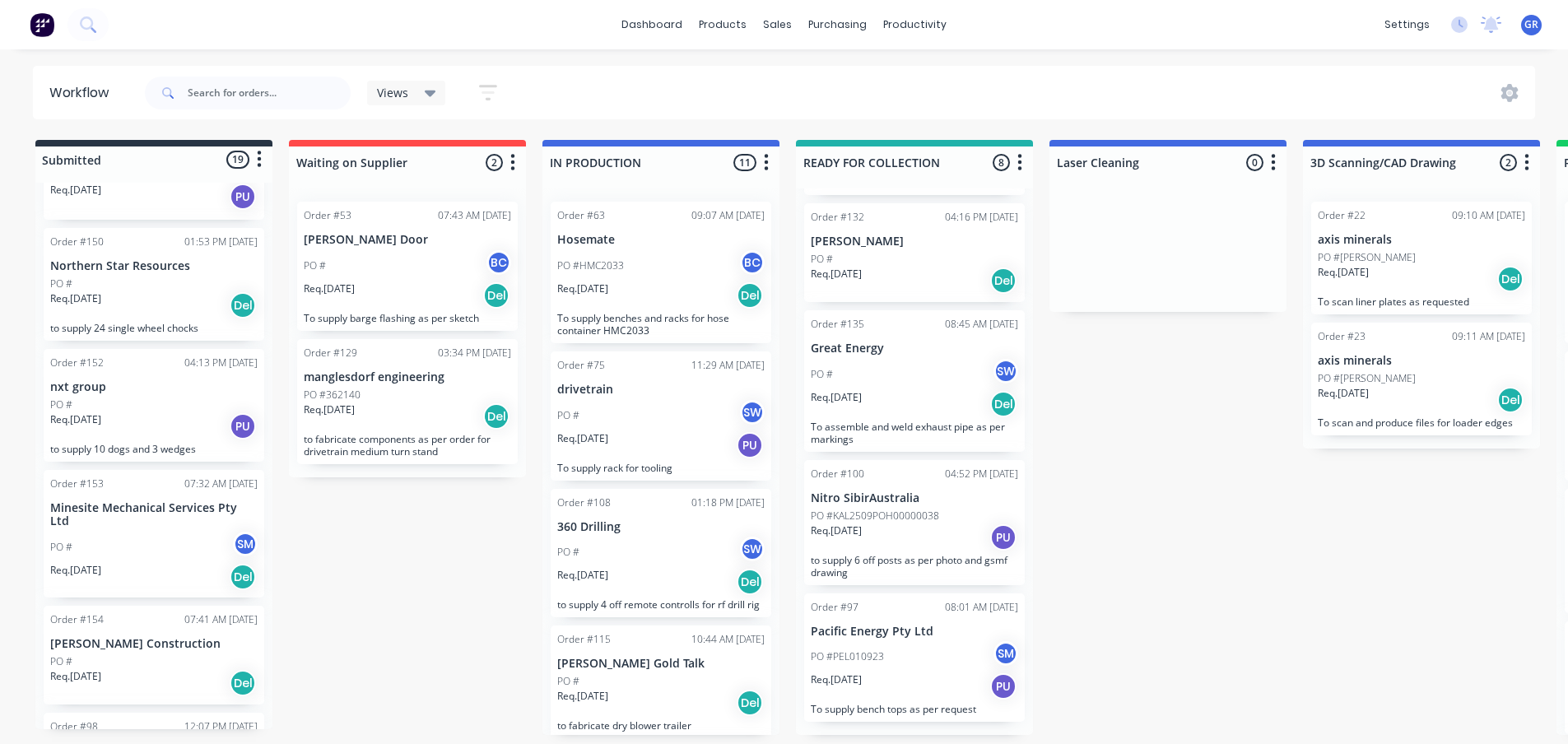
scroll to position [1378, 0]
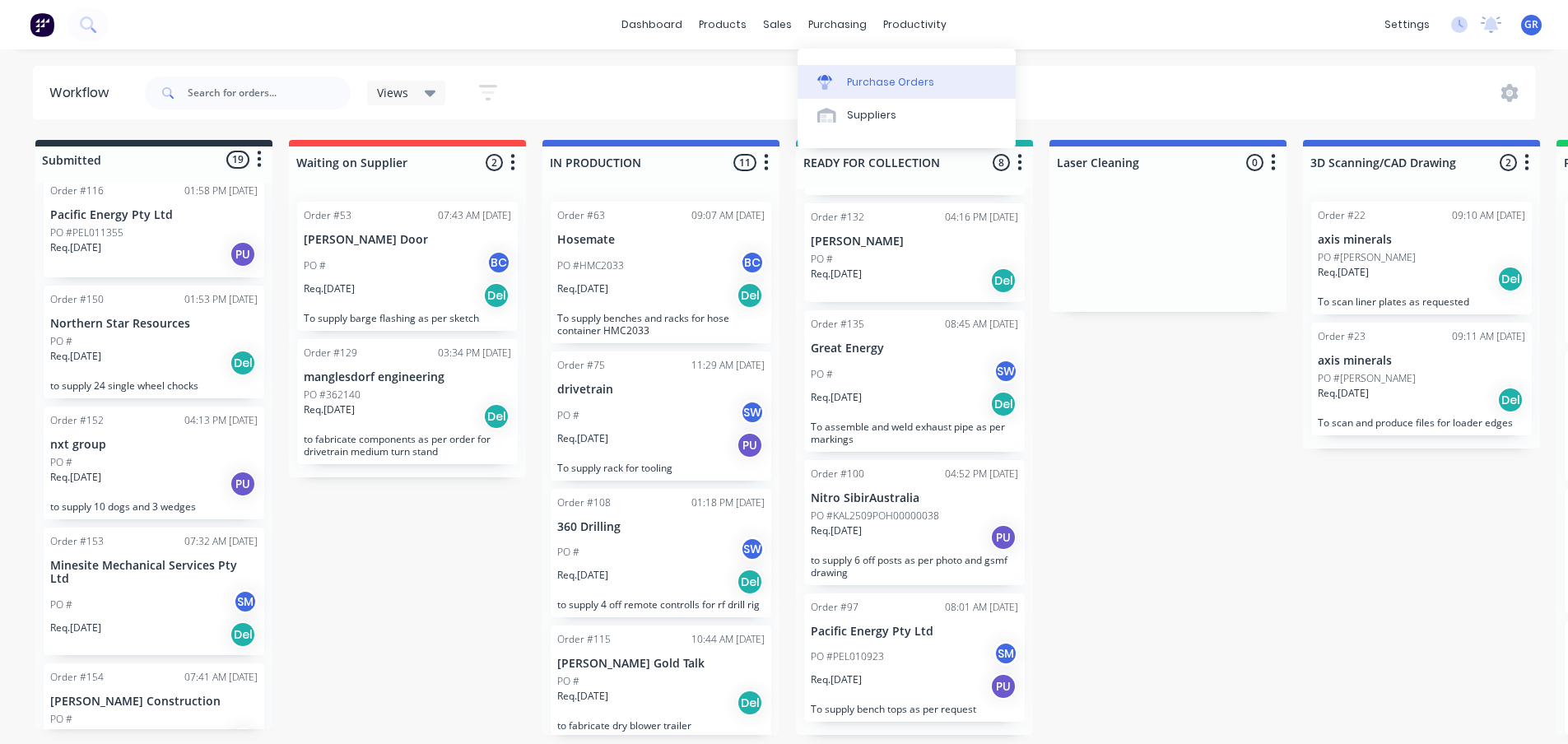
click at [864, 87] on link "Purchase Orders" at bounding box center [906, 81] width 218 height 33
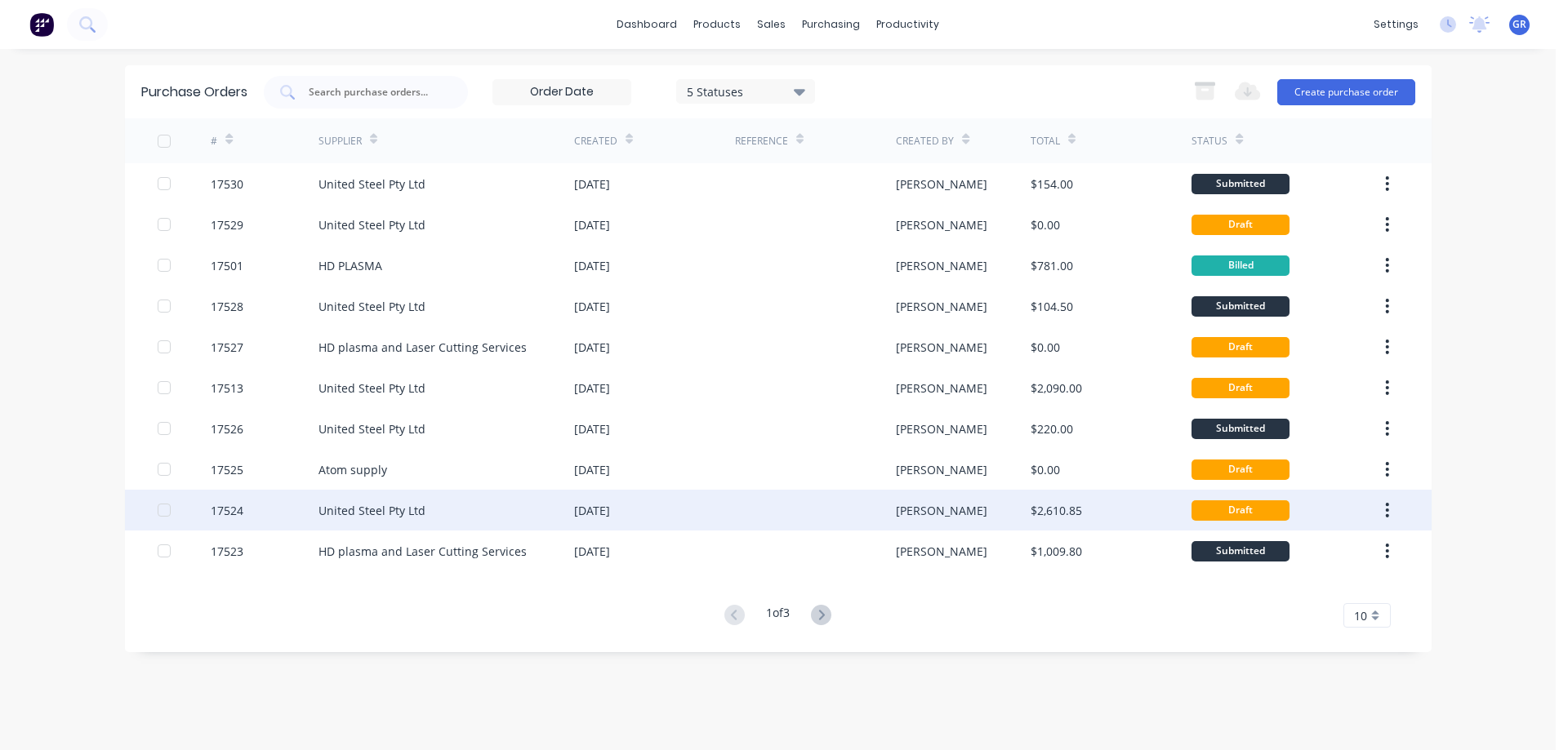
click at [373, 504] on div "United Steel Pty Ltd" at bounding box center [372, 511] width 107 height 18
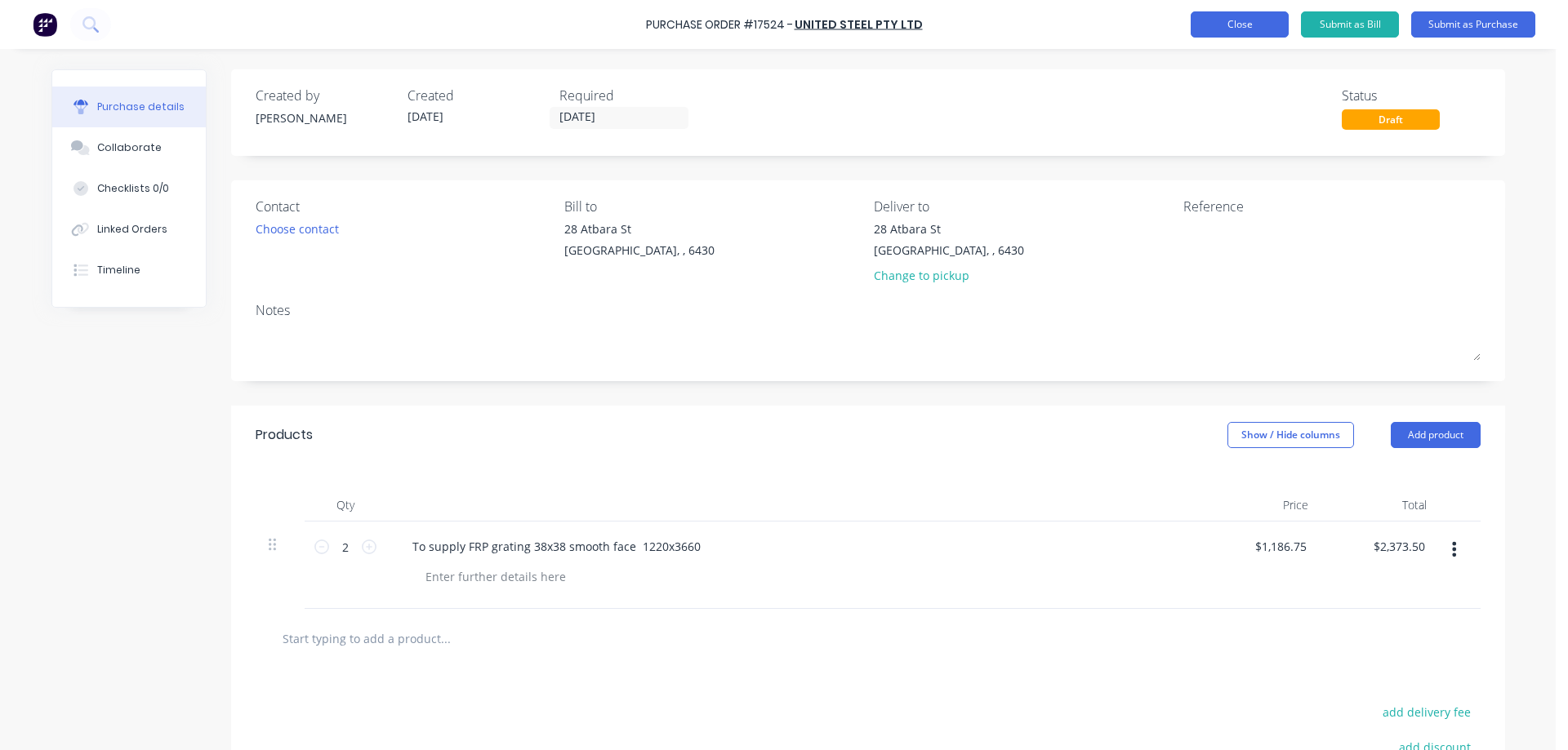
click at [1245, 24] on button "Close" at bounding box center [1240, 25] width 98 height 26
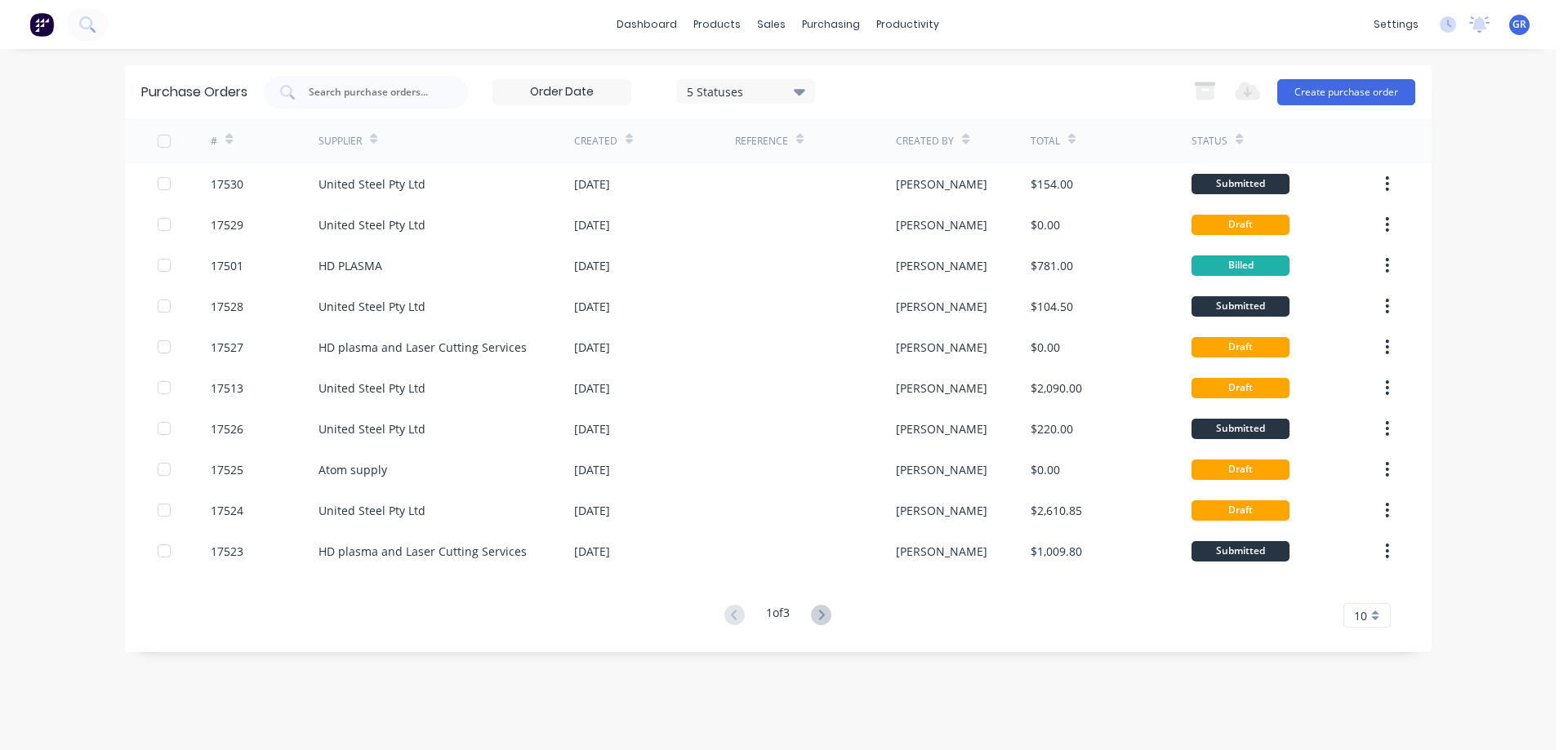
click at [801, 89] on icon at bounding box center [799, 91] width 11 height 6
click at [777, 136] on div "All" at bounding box center [763, 134] width 131 height 18
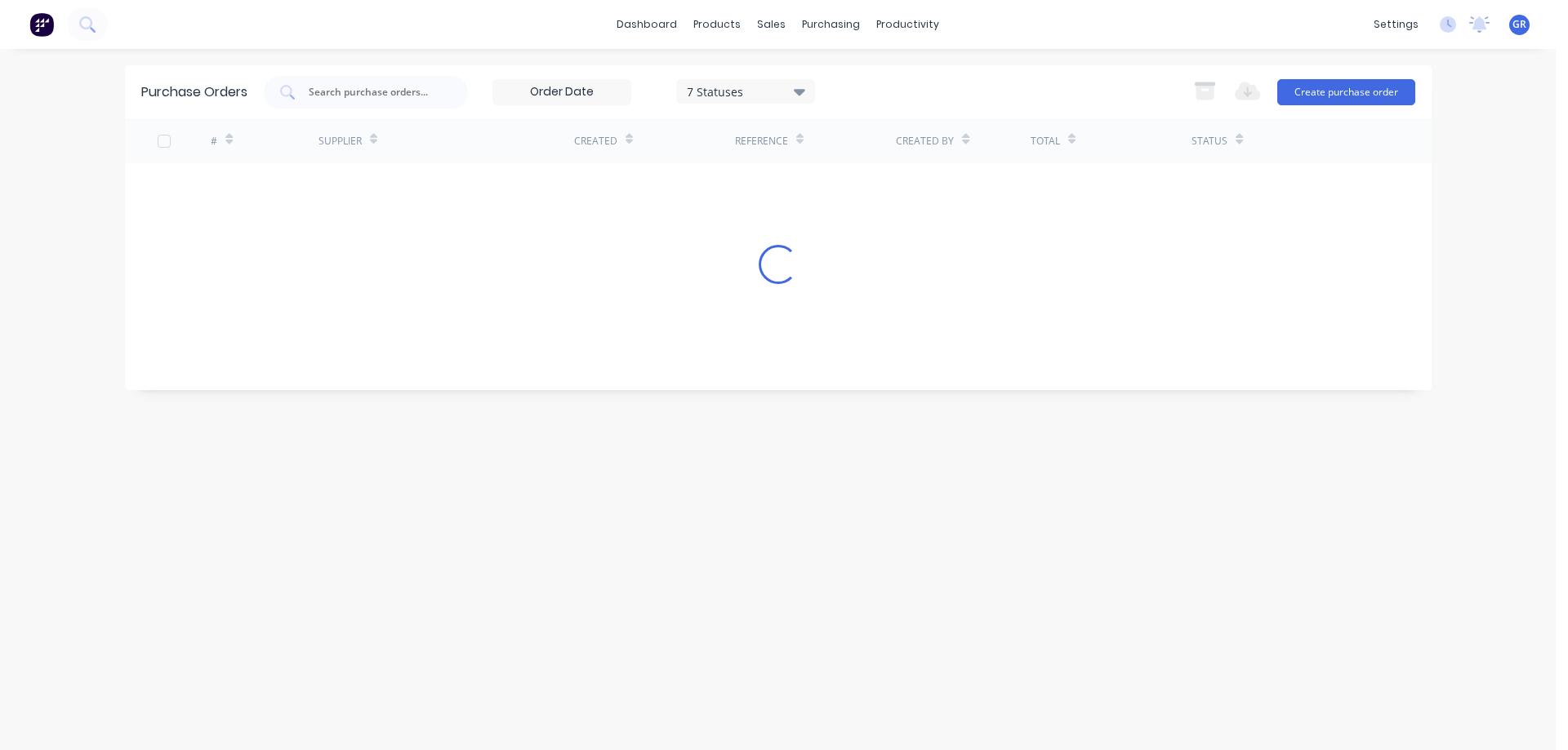
click at [869, 73] on div "Purchase Orders 7 Statuses 7 Statuses Export to Excel (XLSX) Create purchase or…" at bounding box center [777, 91] width 1307 height 54
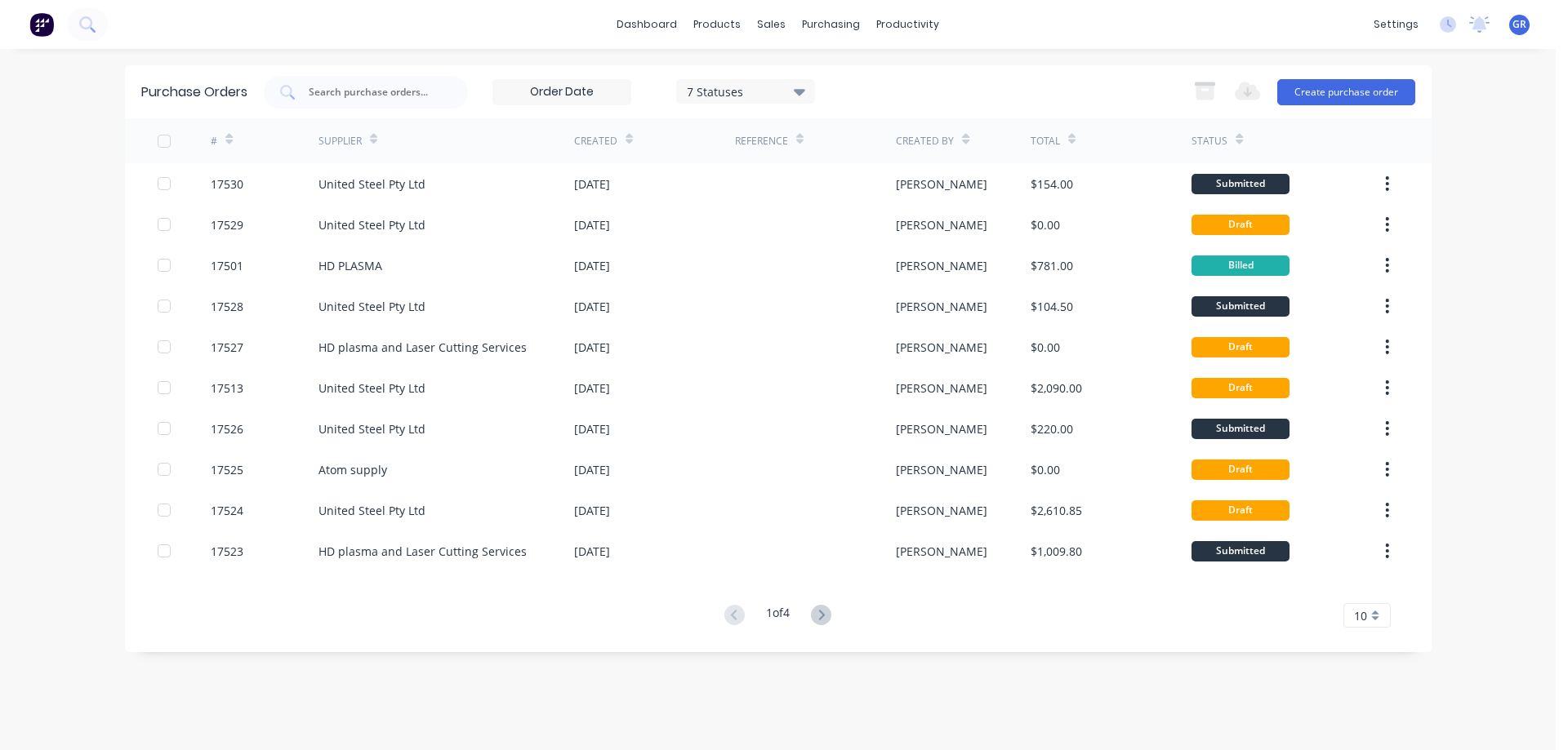
click at [1371, 614] on div "10" at bounding box center [1367, 616] width 47 height 25
click at [1360, 592] on div "35" at bounding box center [1367, 588] width 46 height 29
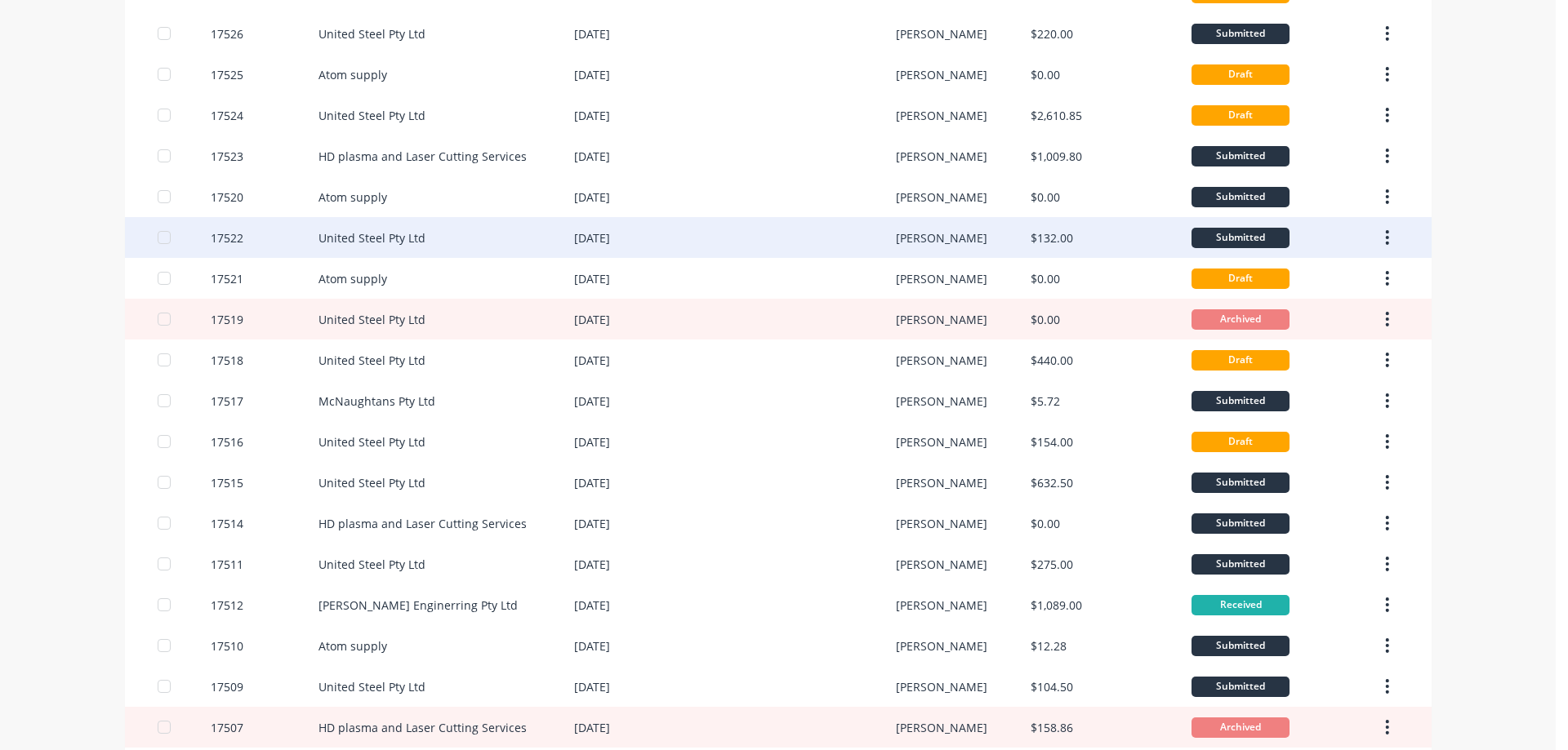
scroll to position [408, 0]
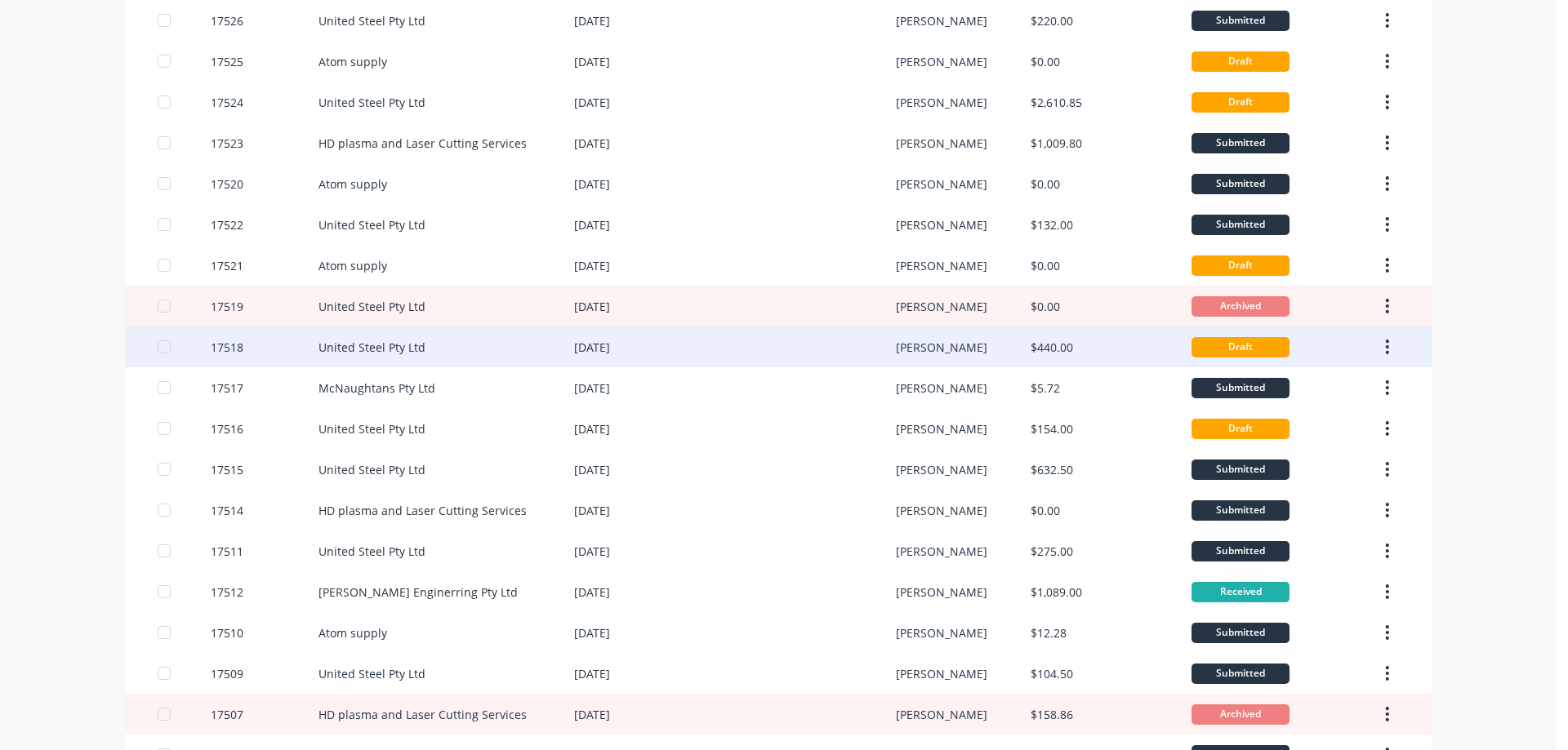
click at [261, 351] on div "17518" at bounding box center [264, 346] width 108 height 41
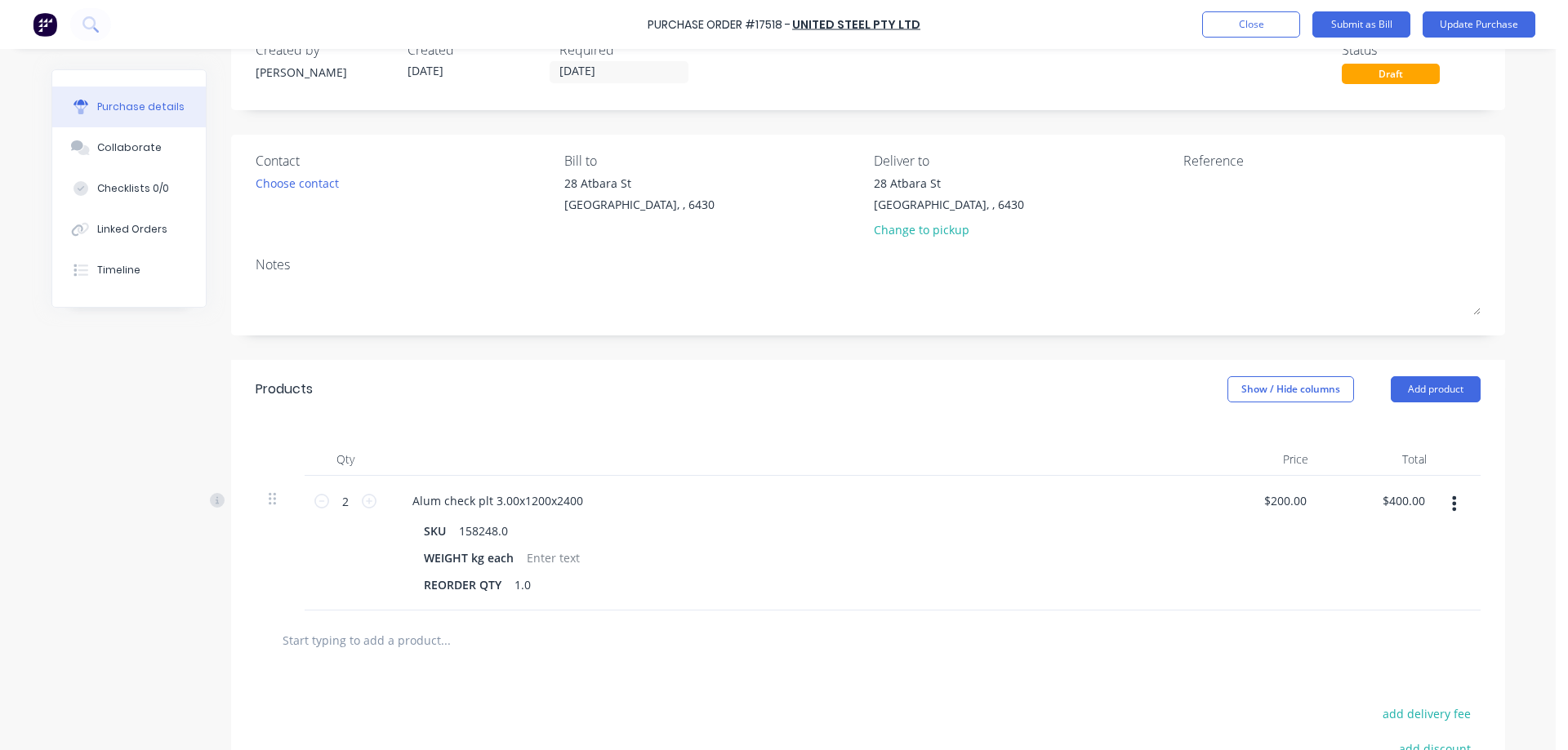
scroll to position [163, 0]
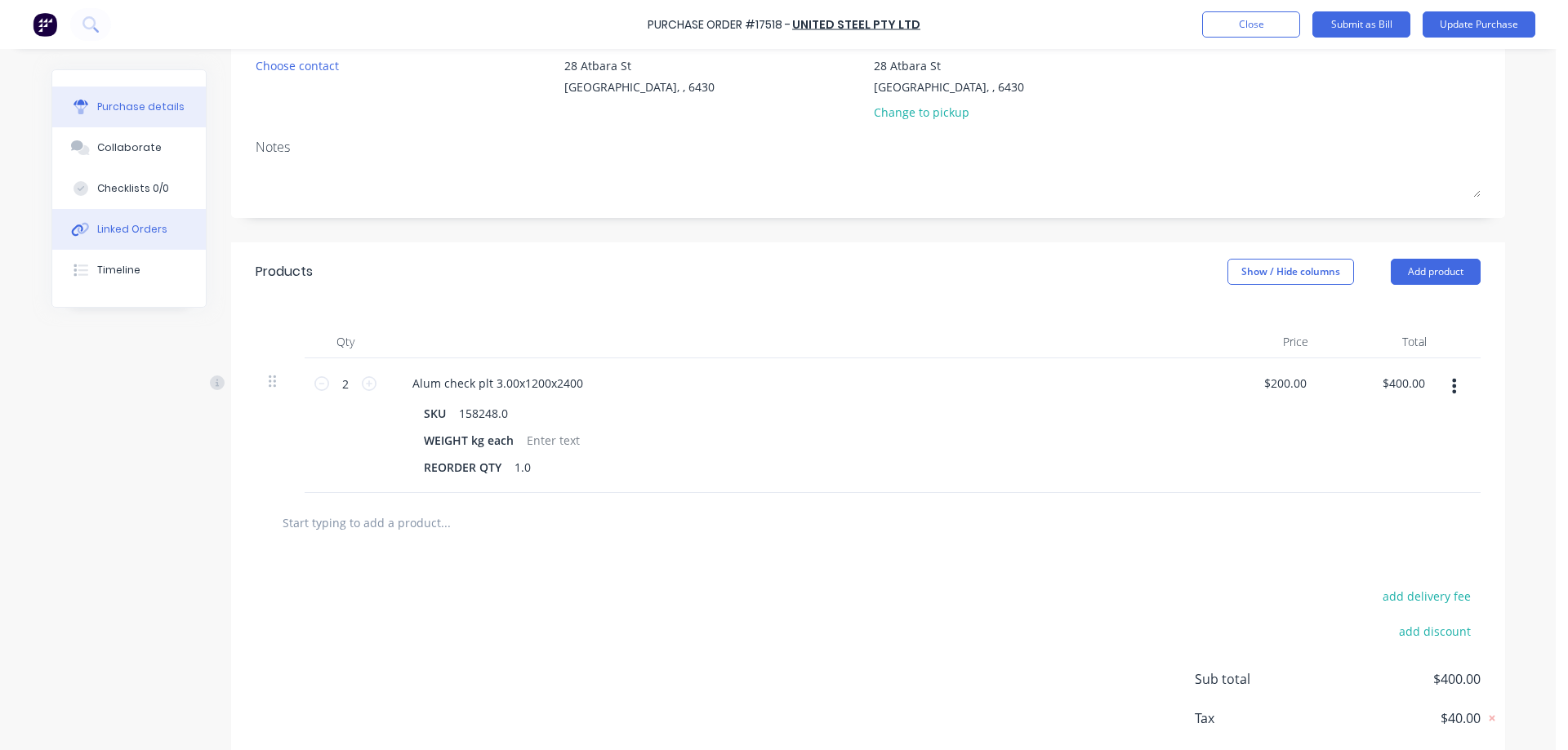
click at [130, 227] on div "Linked Orders" at bounding box center [132, 229] width 70 height 15
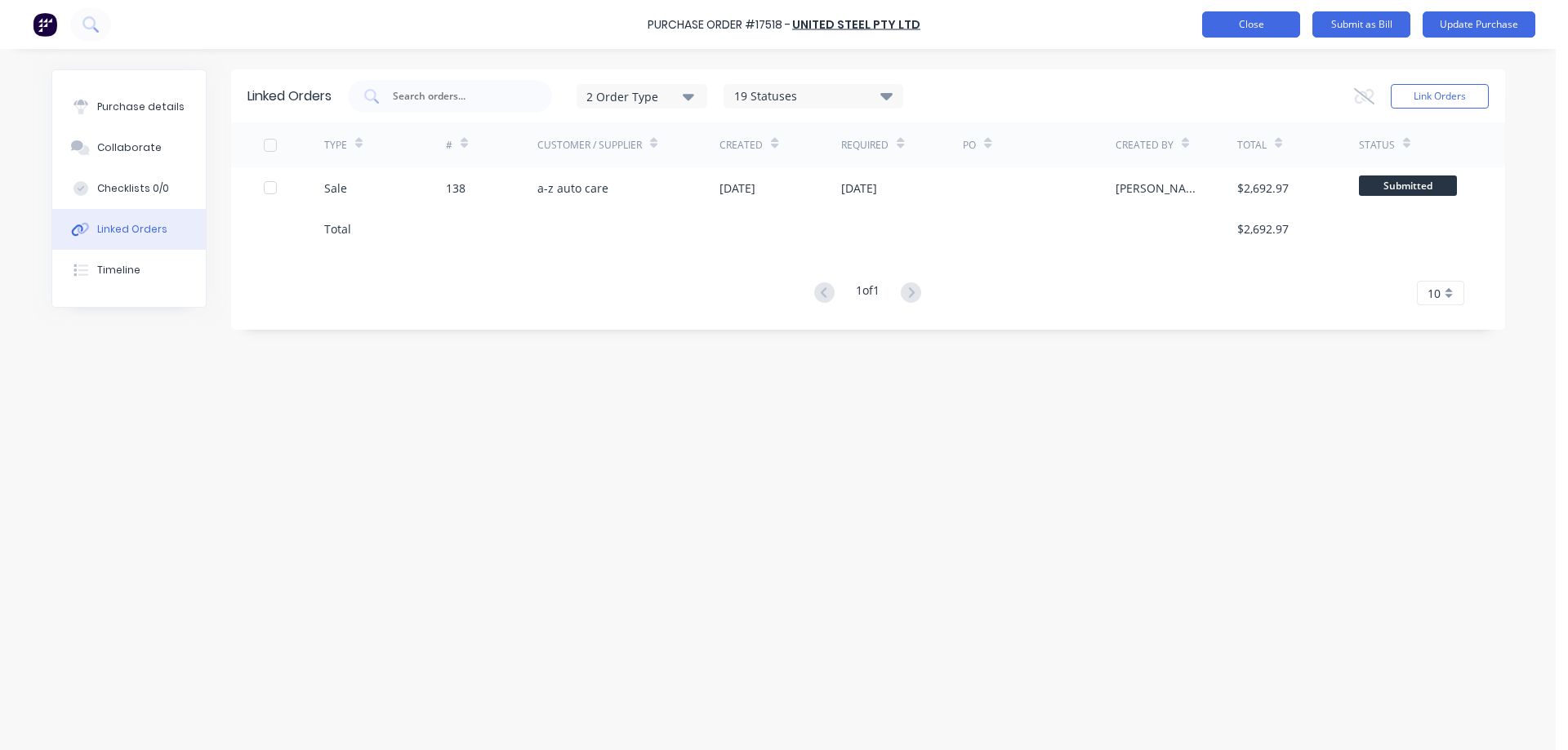
click at [1255, 22] on button "Close" at bounding box center [1251, 25] width 98 height 26
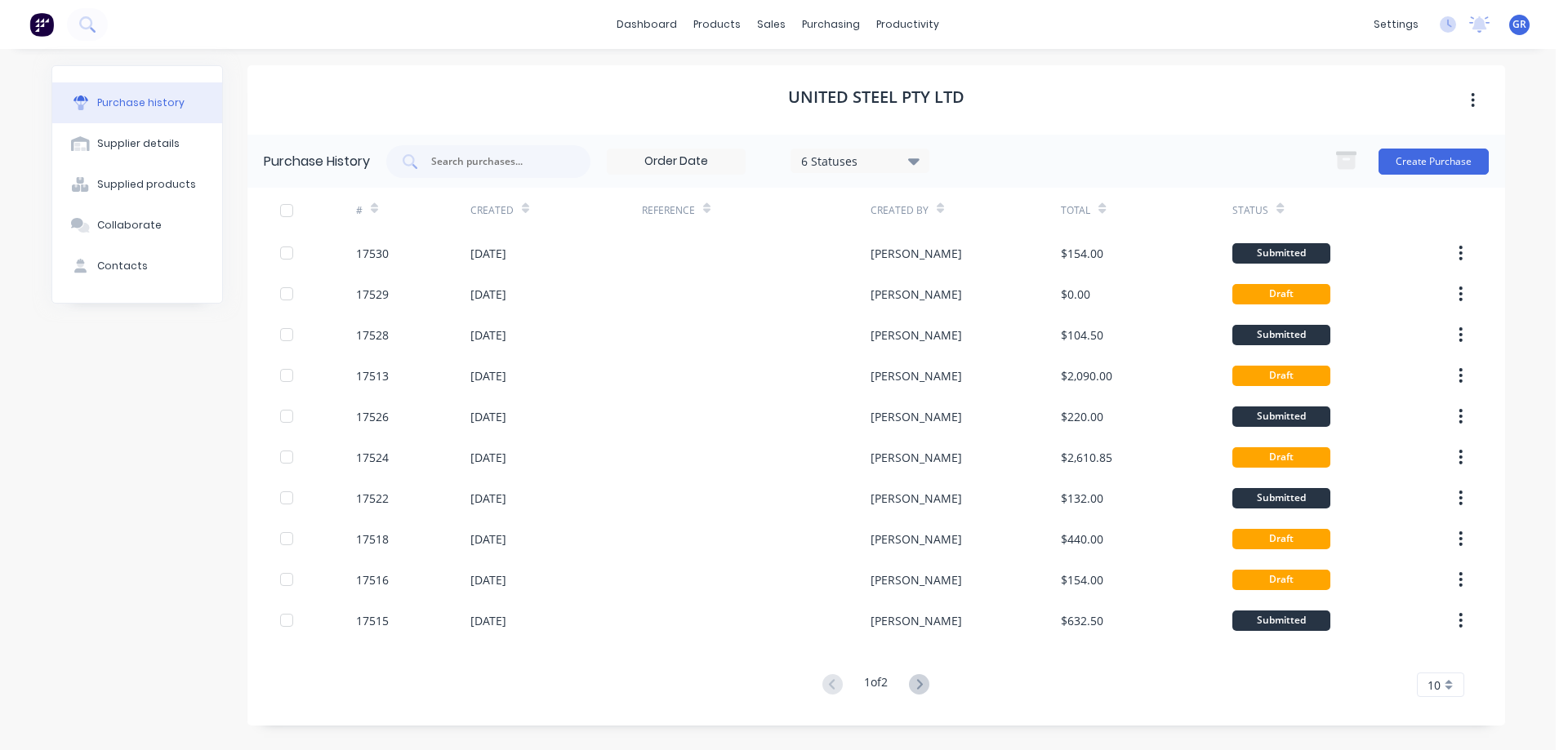
click at [555, 89] on div "United Steel Pty Ltd" at bounding box center [877, 99] width 1258 height 69
click at [800, 87] on link "Sales Orders" at bounding box center [858, 77] width 217 height 32
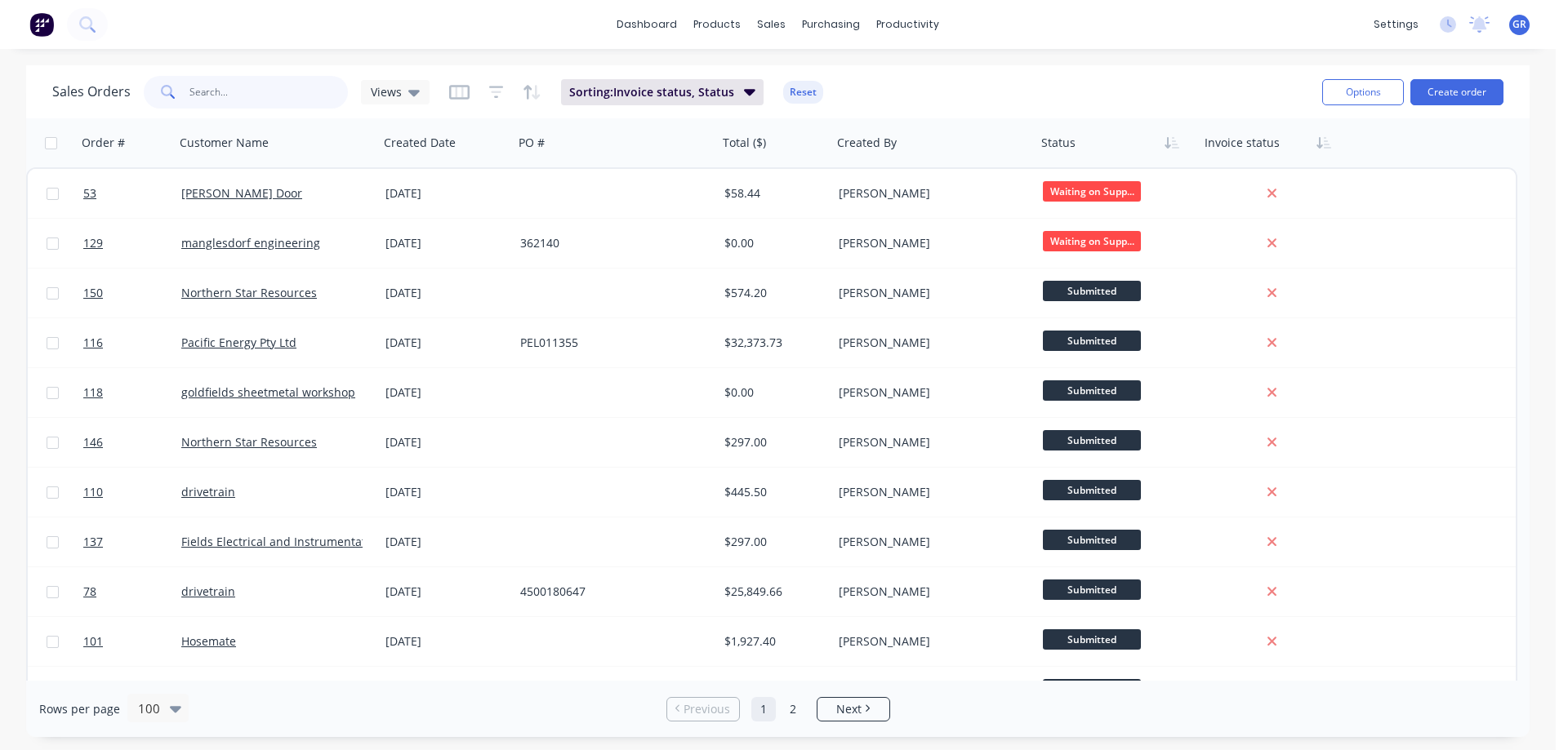
click at [226, 94] on input "text" at bounding box center [269, 92] width 160 height 32
type input "flatline"
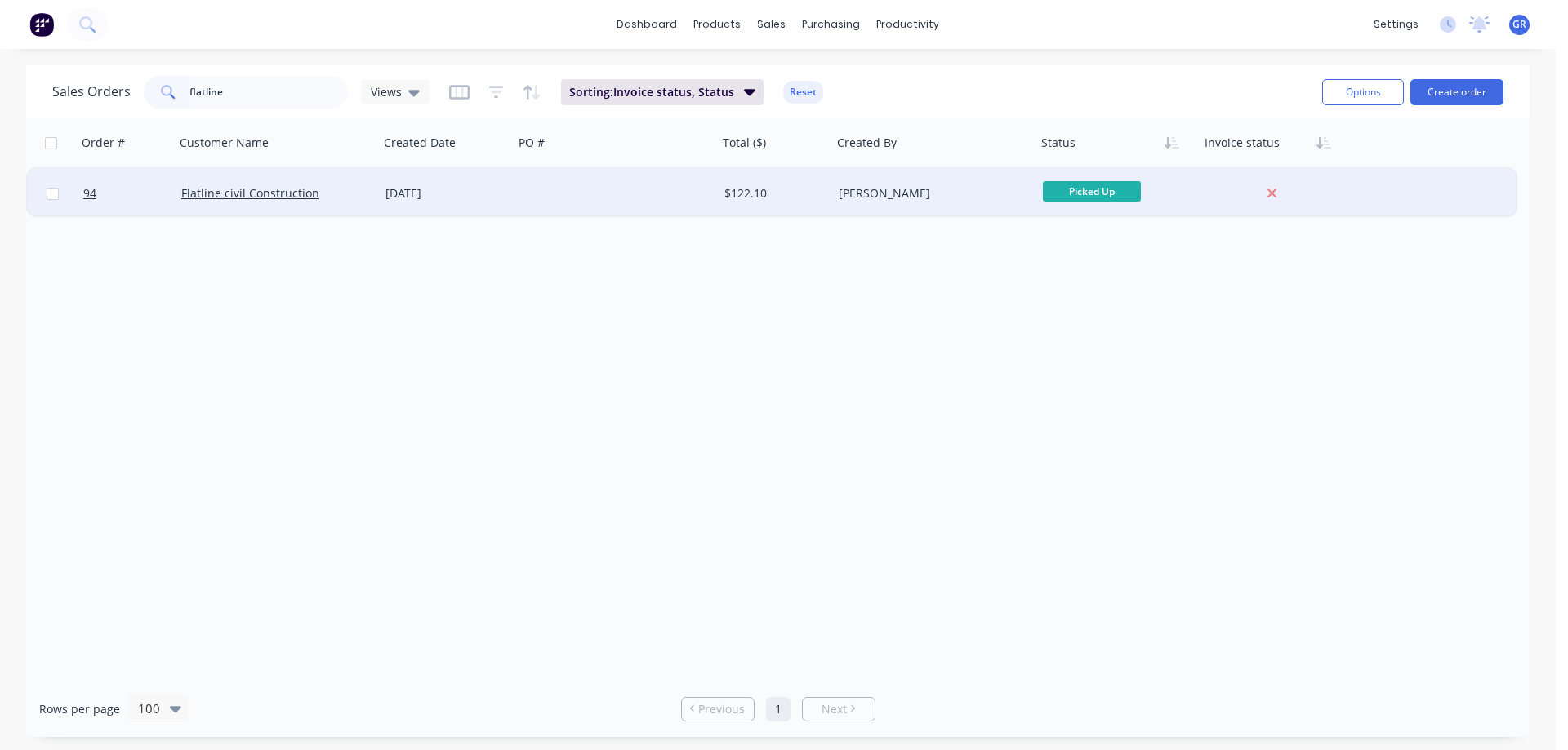
click at [496, 189] on div "[DATE]" at bounding box center [446, 193] width 122 height 17
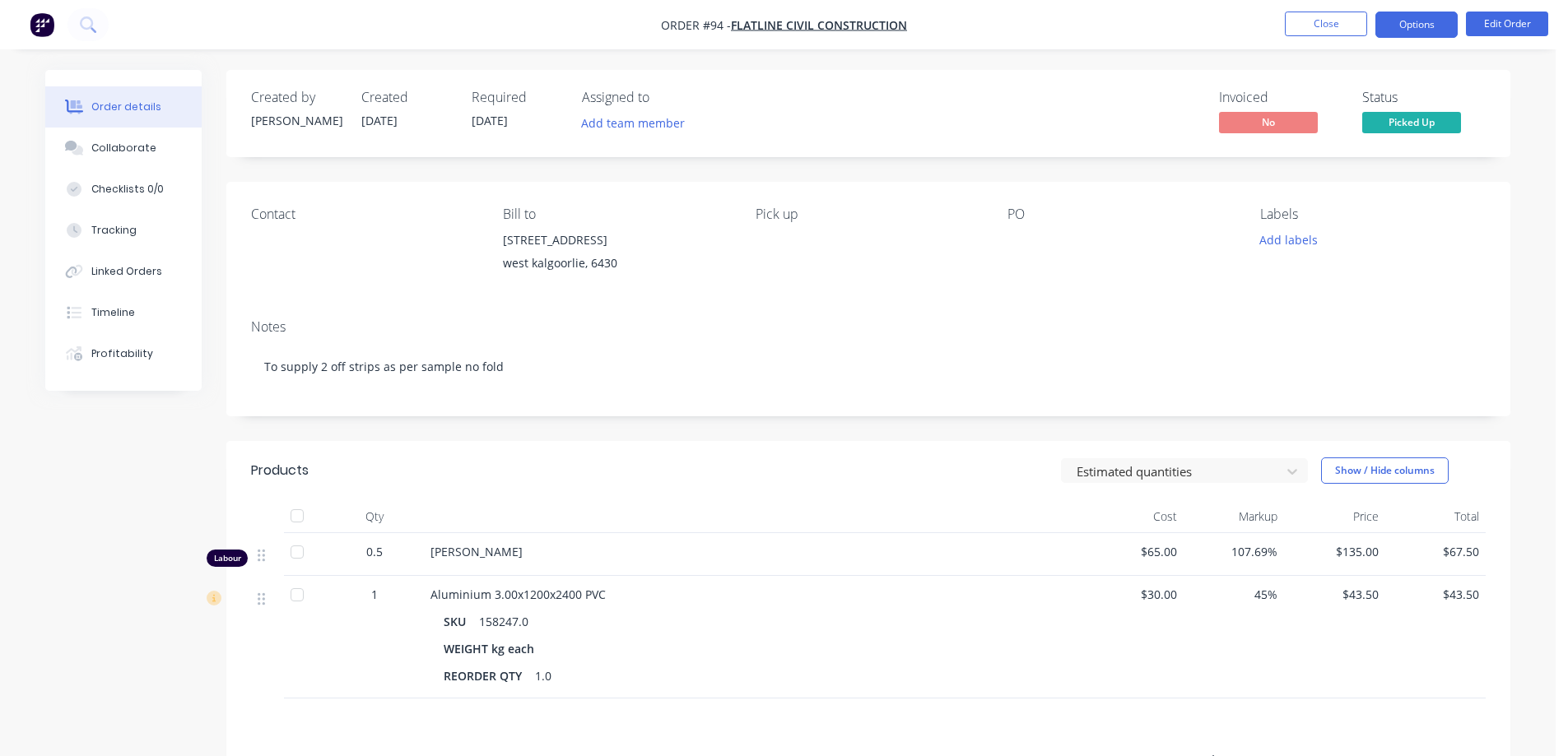
click at [1438, 20] on button "Options" at bounding box center [1416, 25] width 82 height 27
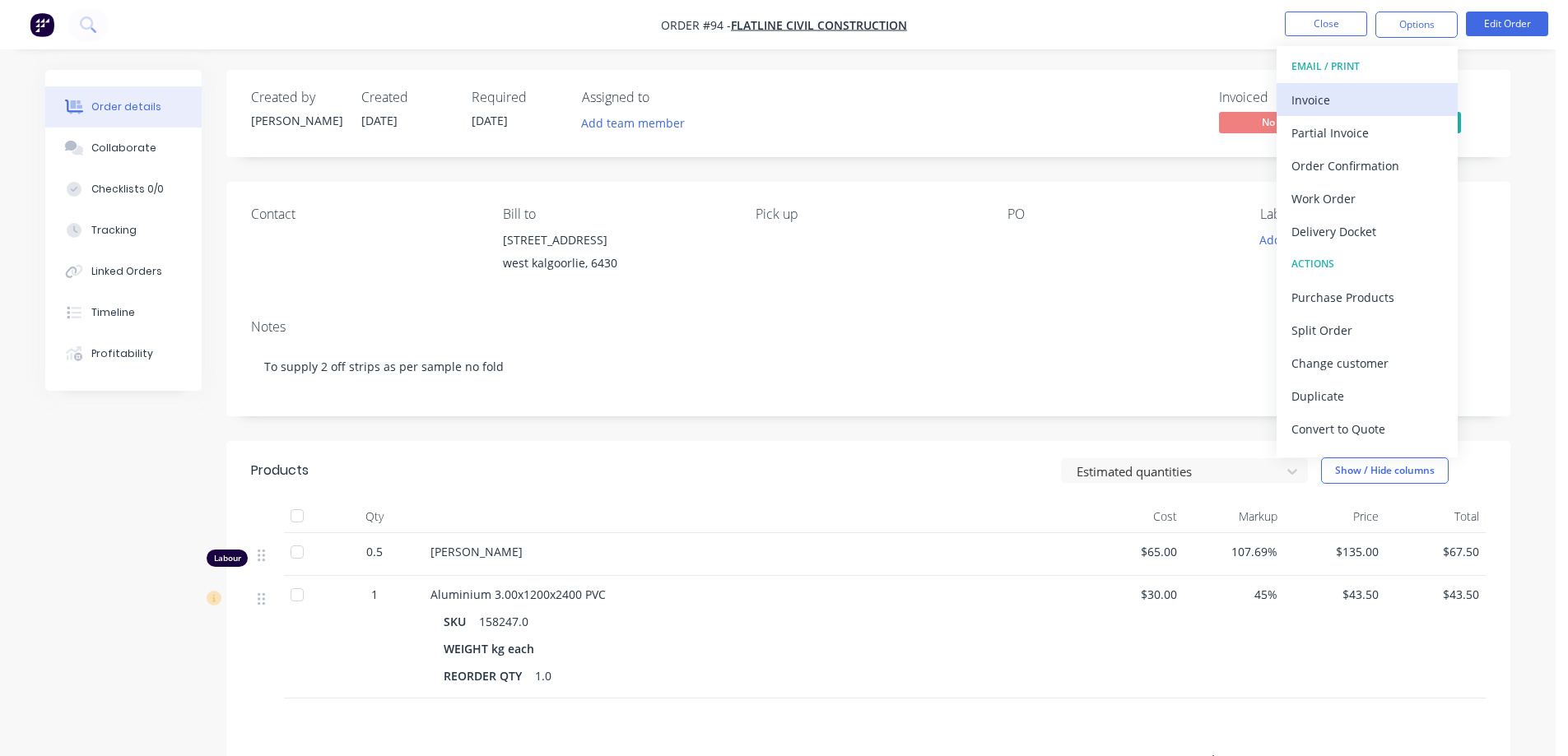
click at [1336, 113] on button "Invoice" at bounding box center [1367, 99] width 181 height 33
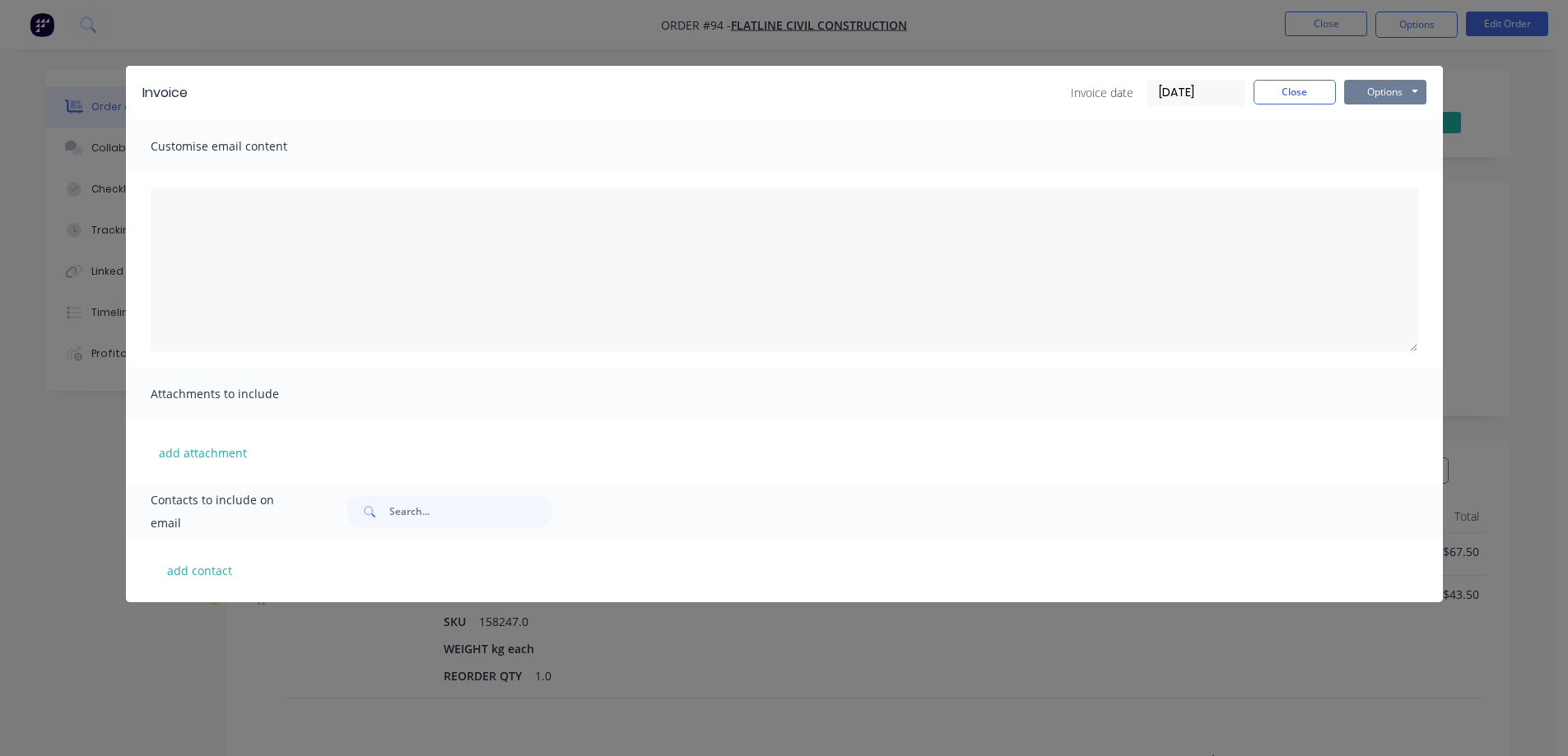
click at [1355, 87] on button "Options" at bounding box center [1385, 92] width 82 height 25
click at [1368, 151] on button "Print" at bounding box center [1396, 149] width 105 height 27
click at [1274, 90] on button "Close" at bounding box center [1295, 92] width 82 height 25
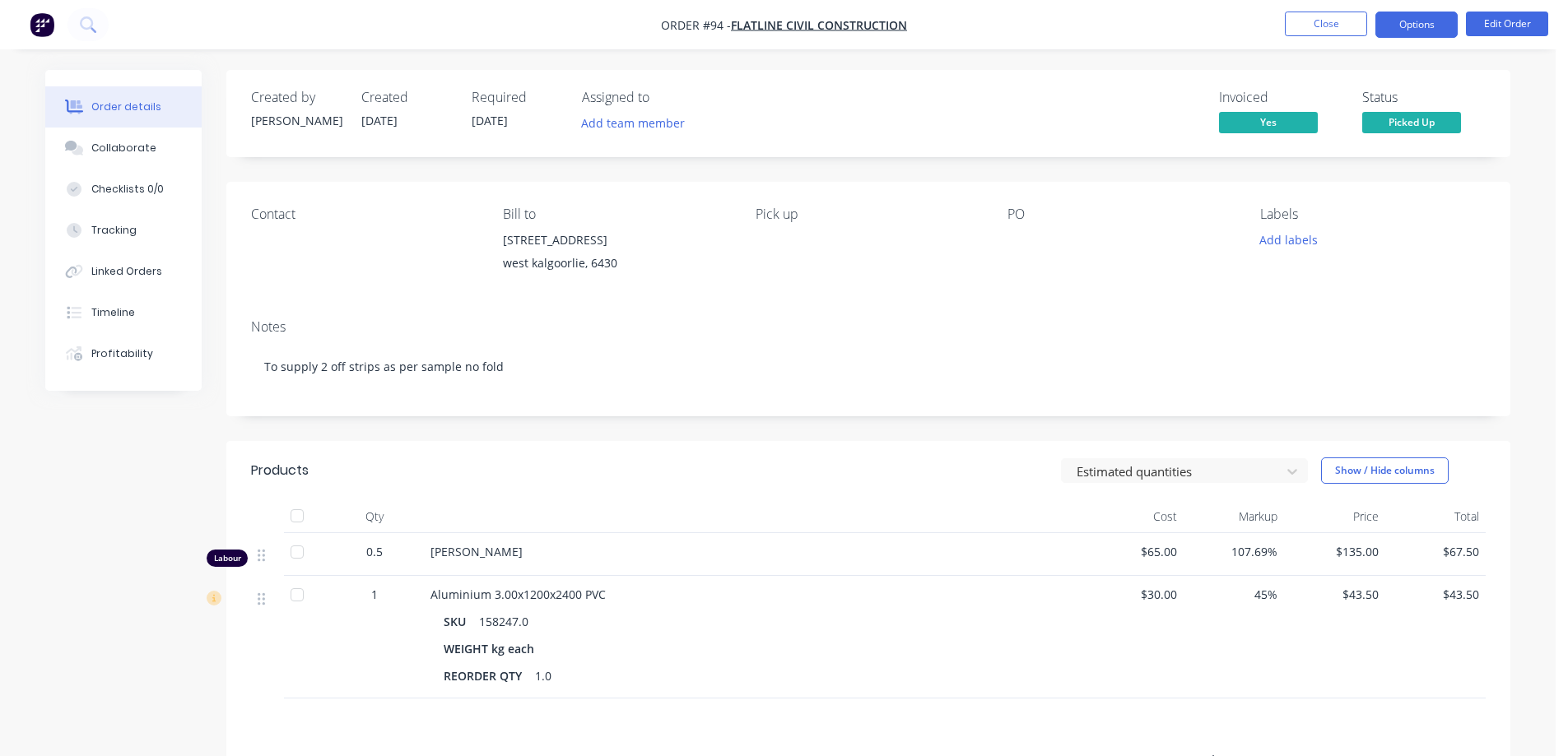
click at [1417, 22] on button "Options" at bounding box center [1416, 25] width 82 height 27
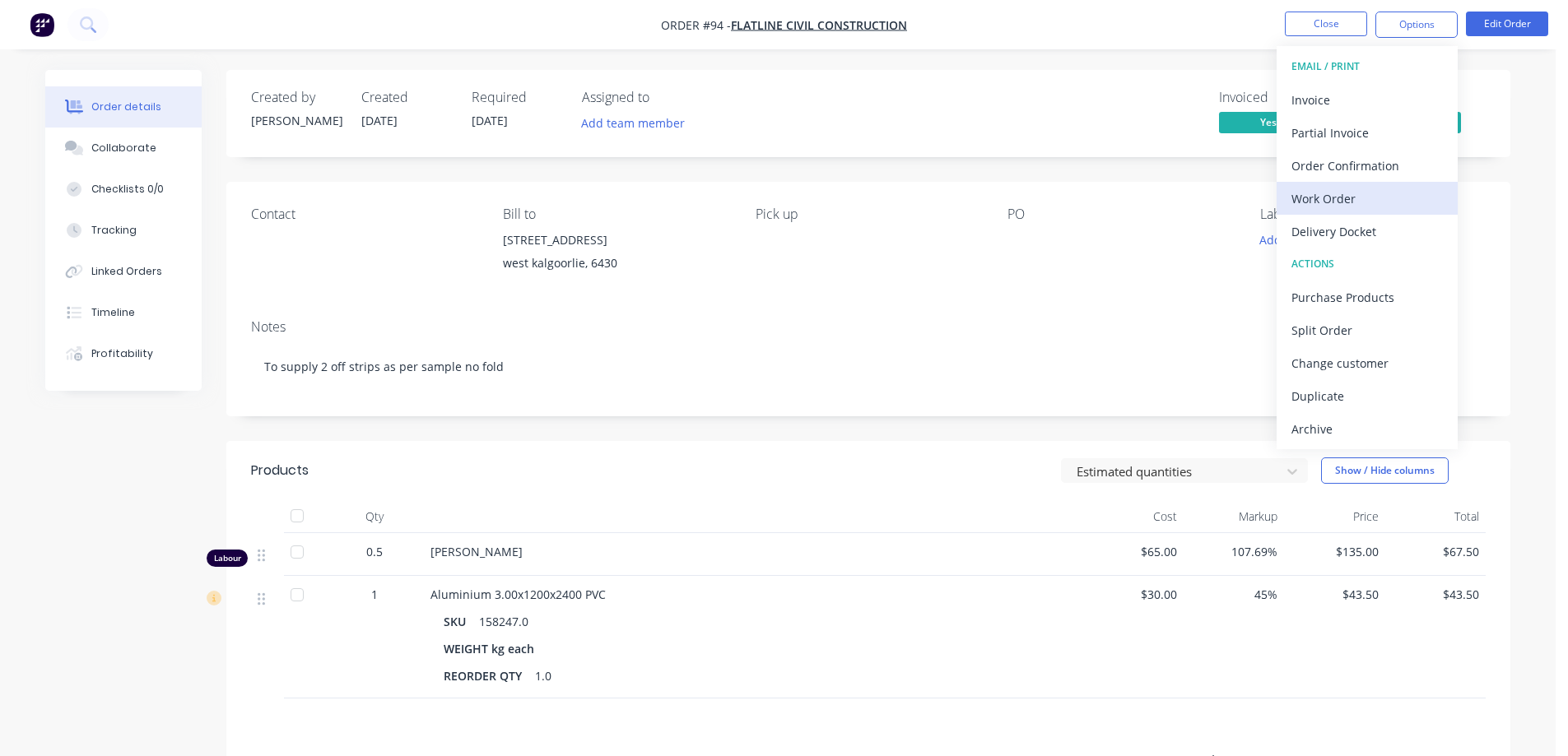
click at [1351, 199] on div "Work Order" at bounding box center [1366, 198] width 151 height 24
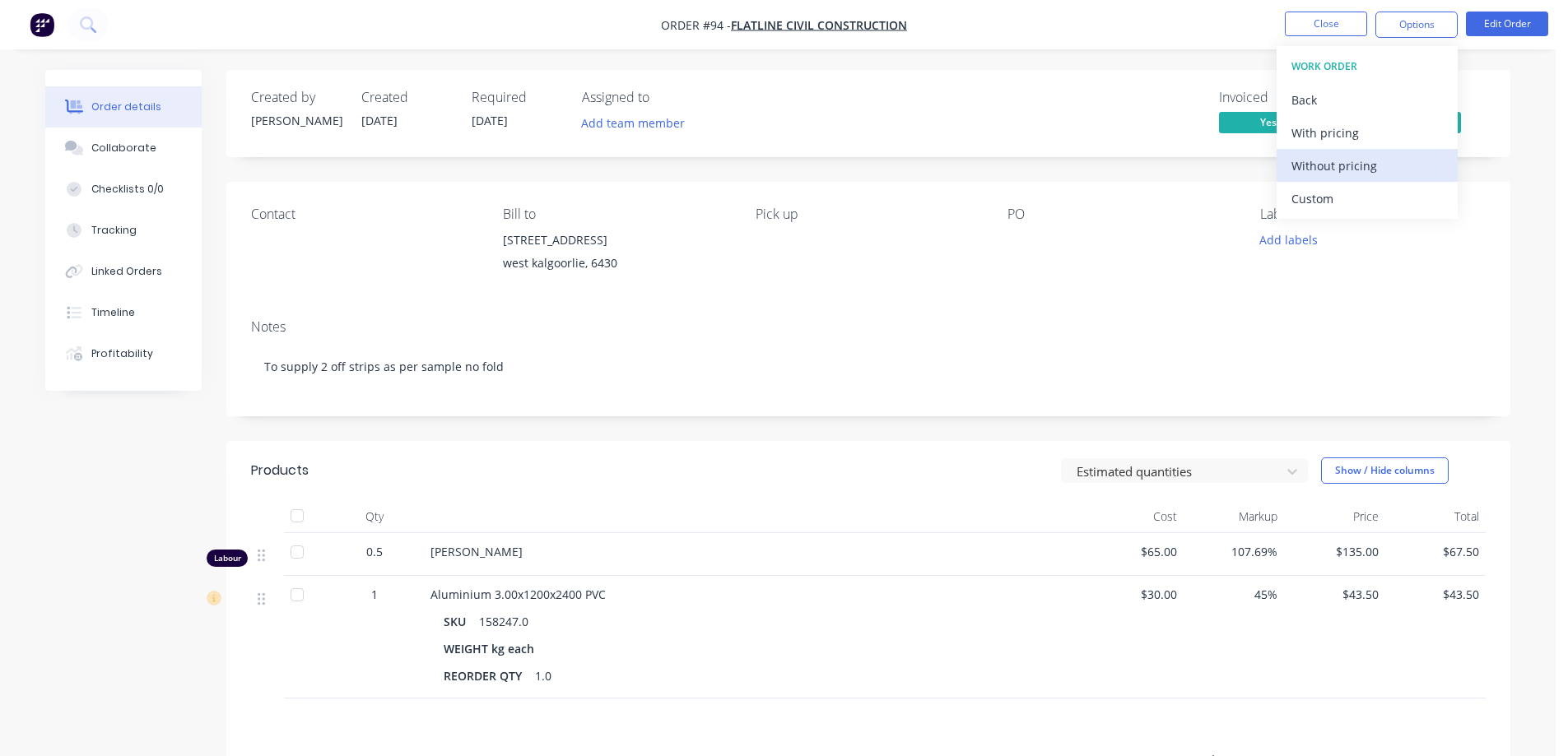
click at [1332, 166] on div "Without pricing" at bounding box center [1366, 165] width 151 height 24
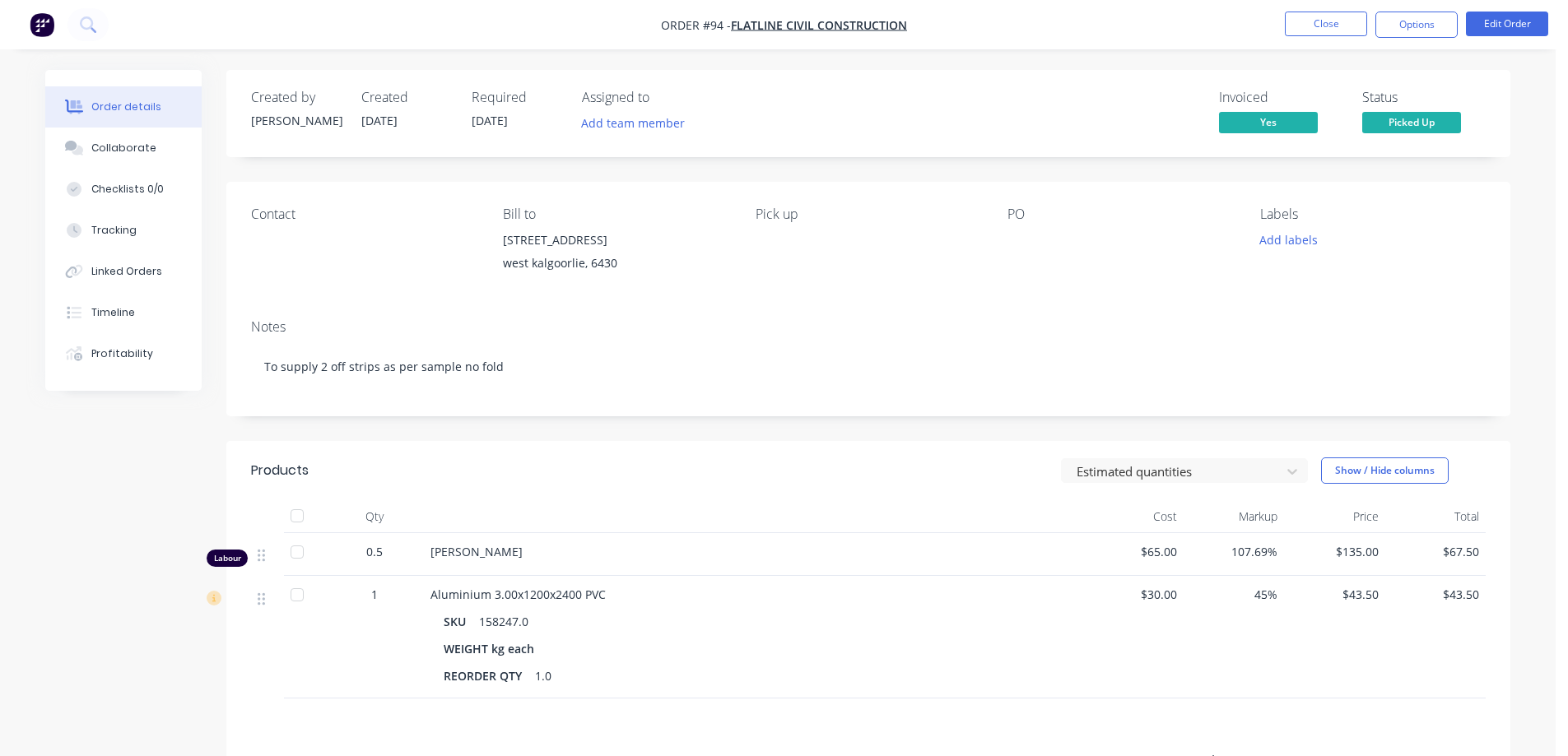
click at [1129, 180] on div "Created by [PERSON_NAME] Created [DATE] Required [DATE] Assigned to Add team me…" at bounding box center [868, 518] width 1284 height 897
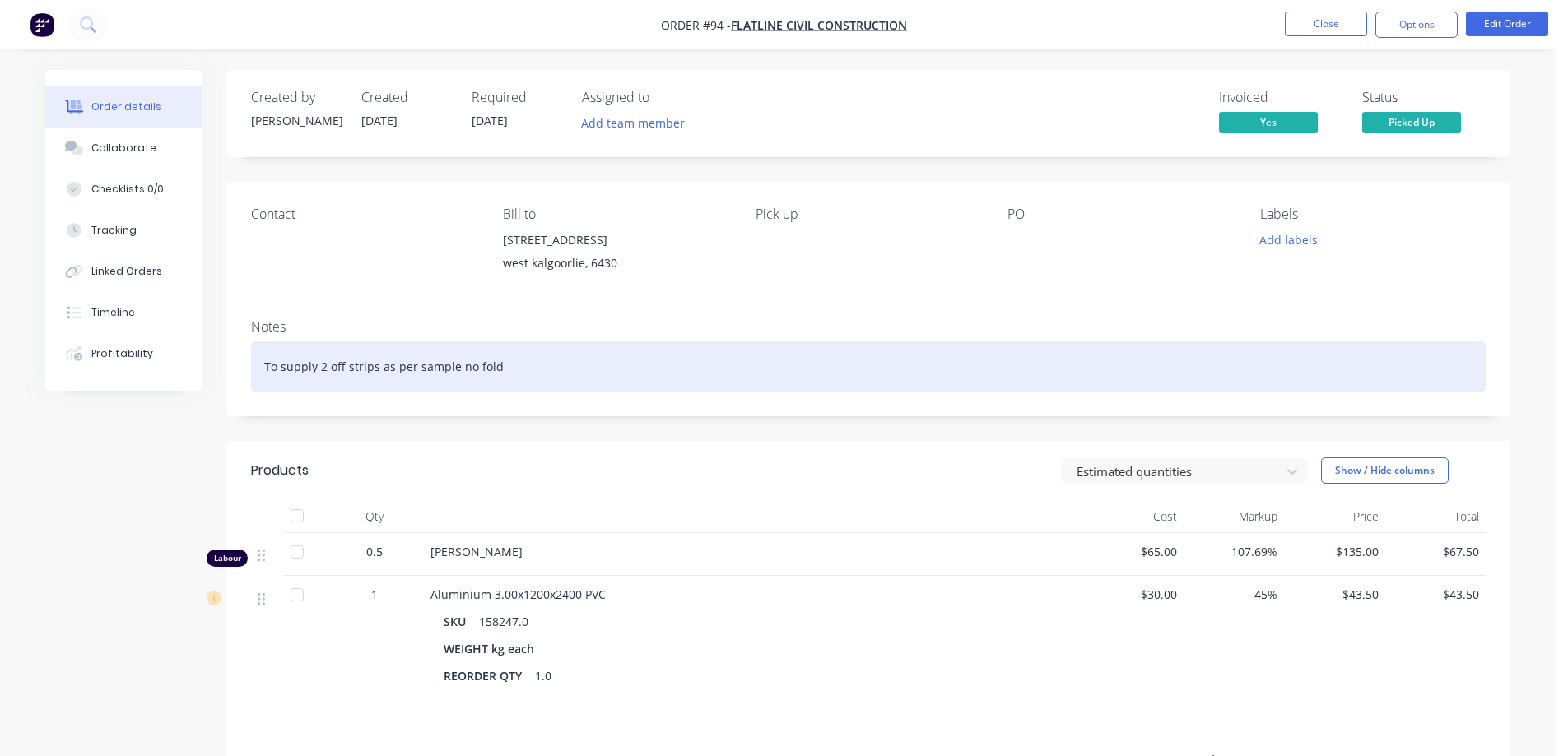
click at [526, 363] on div "To supply 2 off strips as per sample no fold" at bounding box center [868, 366] width 1235 height 50
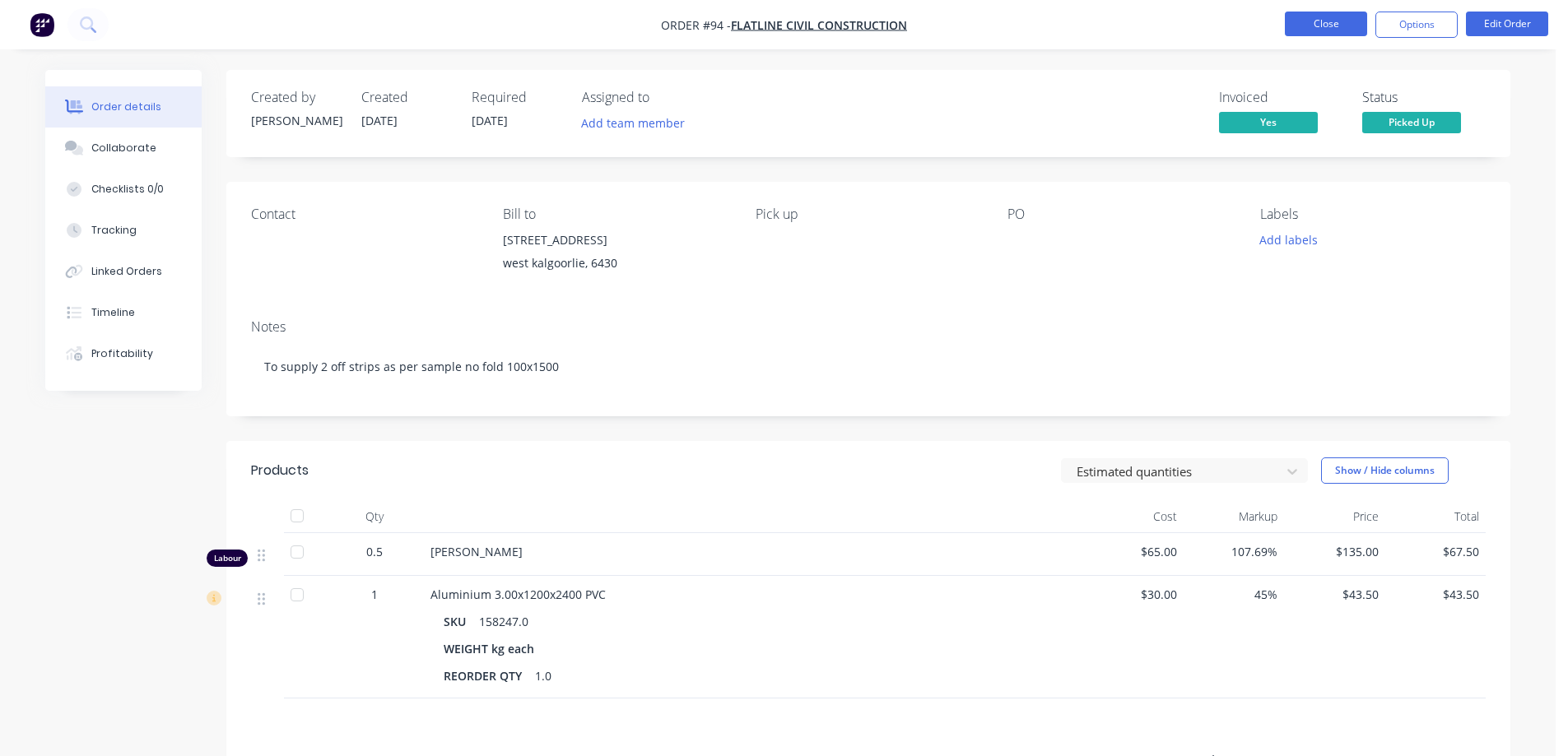
click at [1312, 20] on button "Close" at bounding box center [1326, 24] width 82 height 25
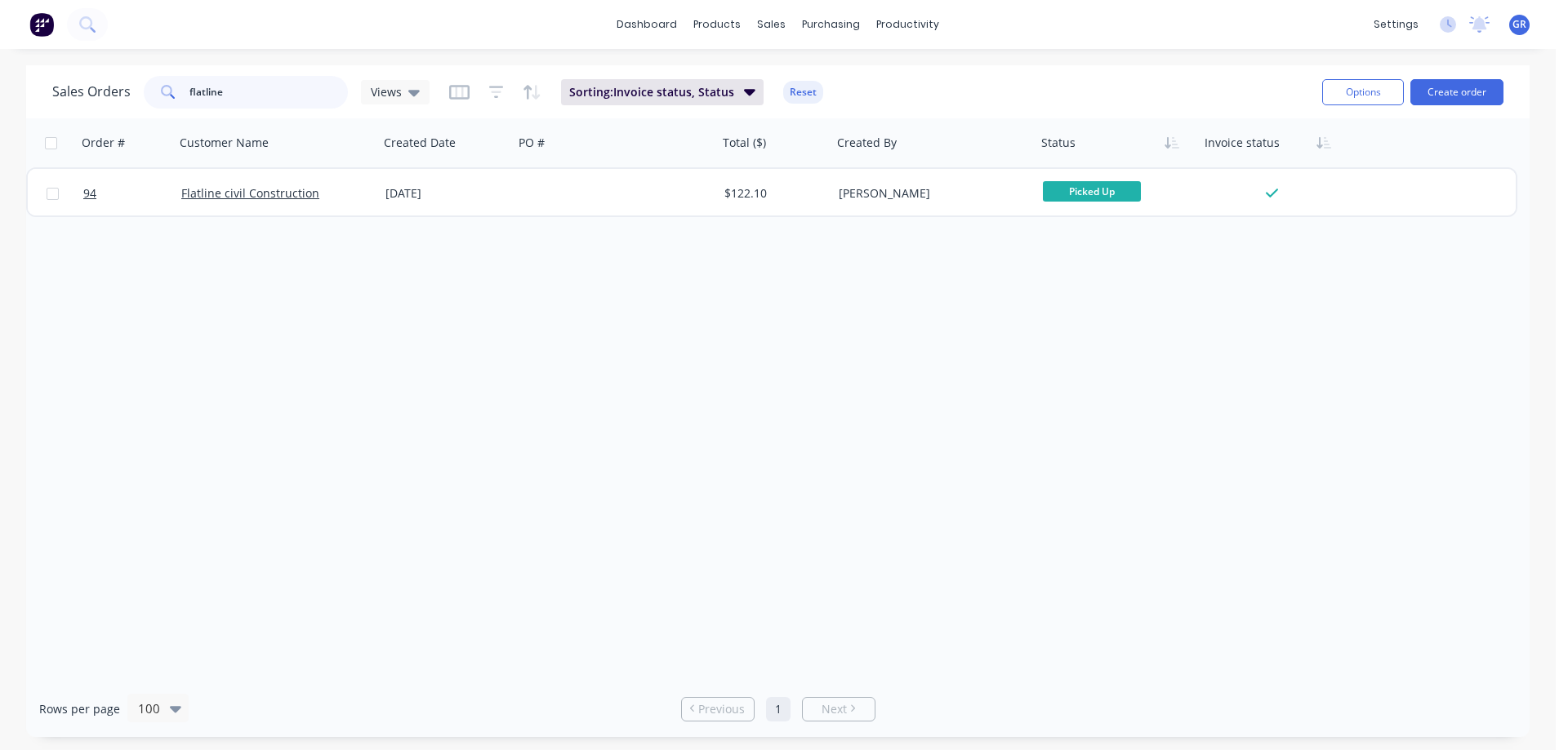
click at [183, 91] on div "flatline" at bounding box center [246, 92] width 204 height 32
drag, startPoint x: 219, startPoint y: 85, endPoint x: 141, endPoint y: 96, distance: 78.8
click at [144, 95] on div "flatline" at bounding box center [246, 92] width 204 height 32
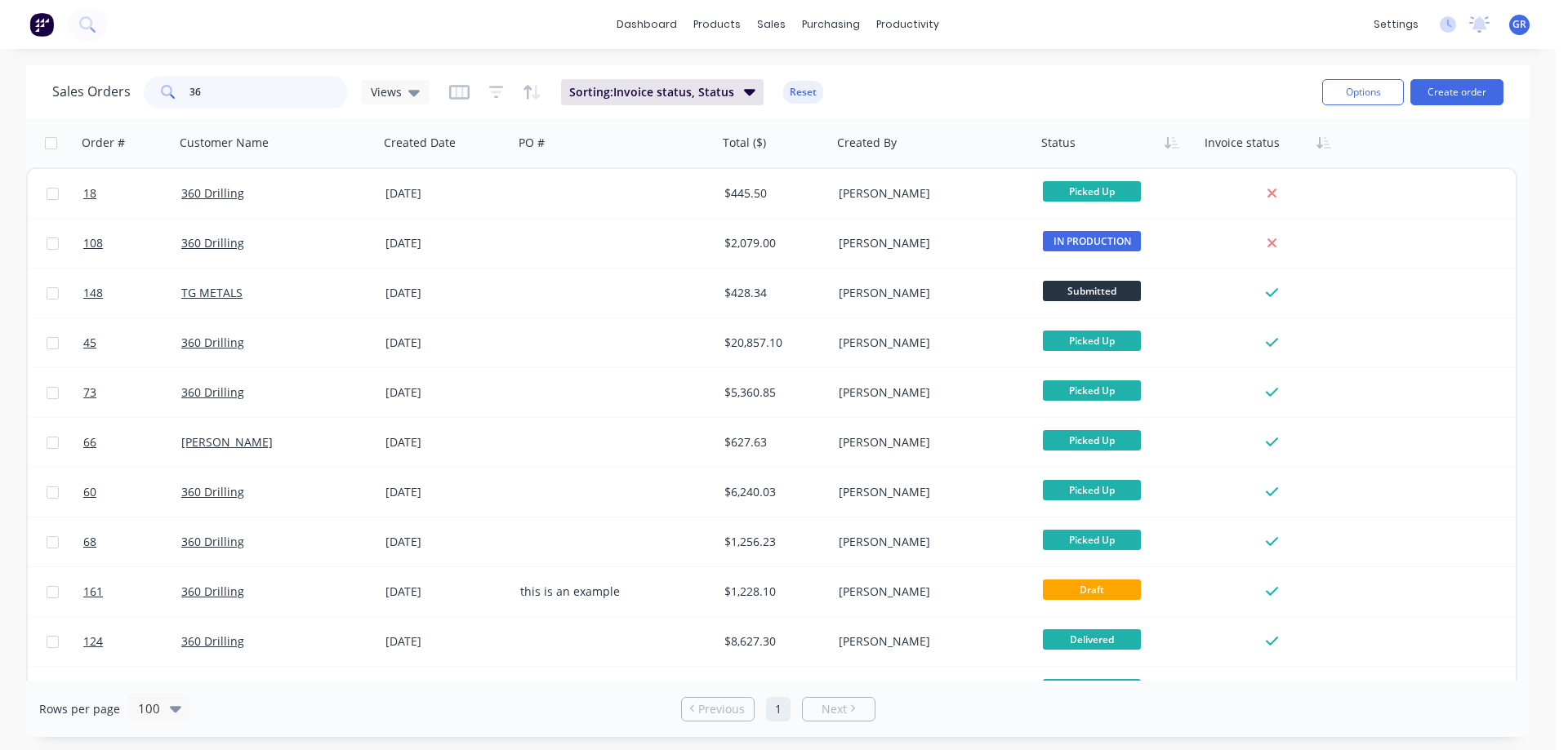
type input "3"
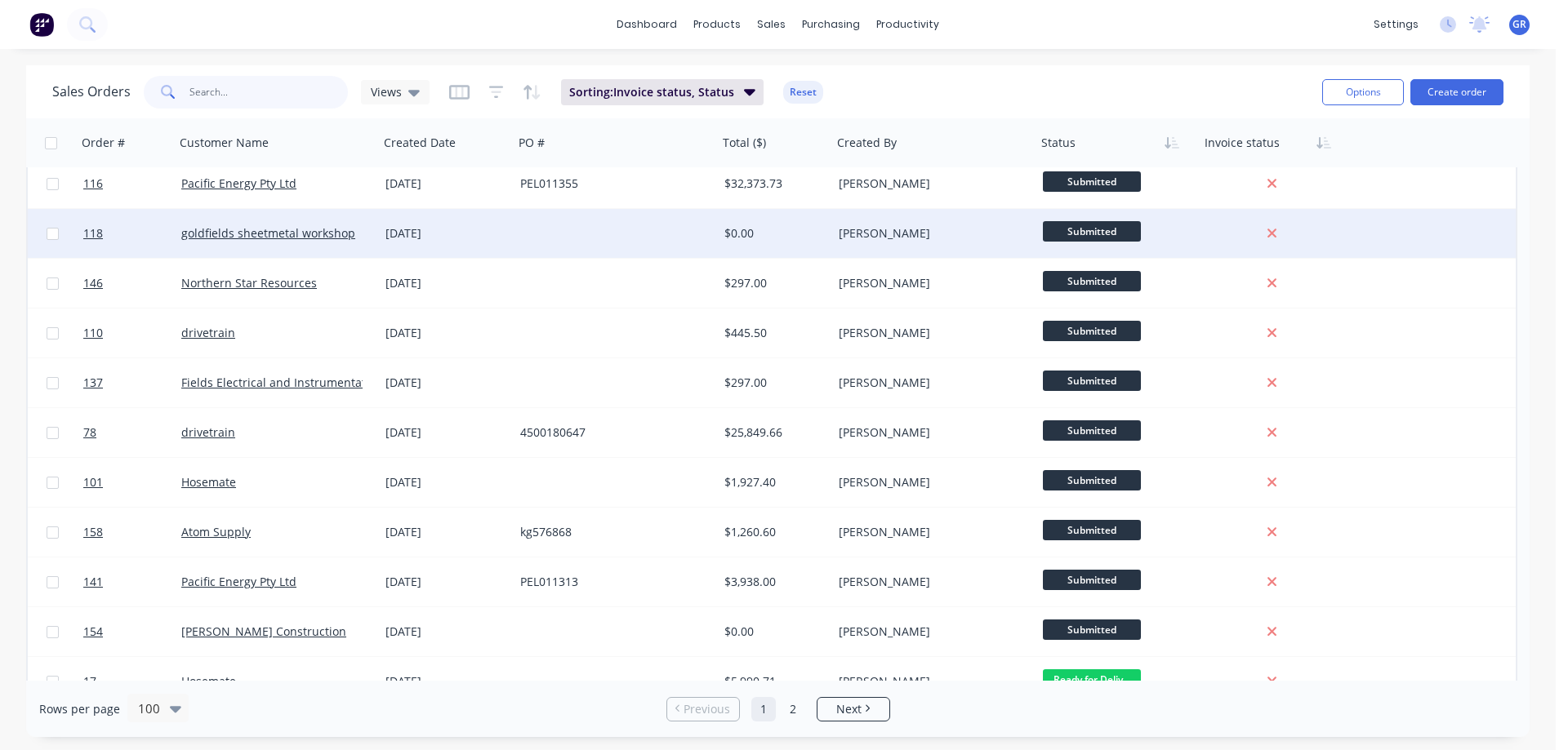
scroll to position [163, 0]
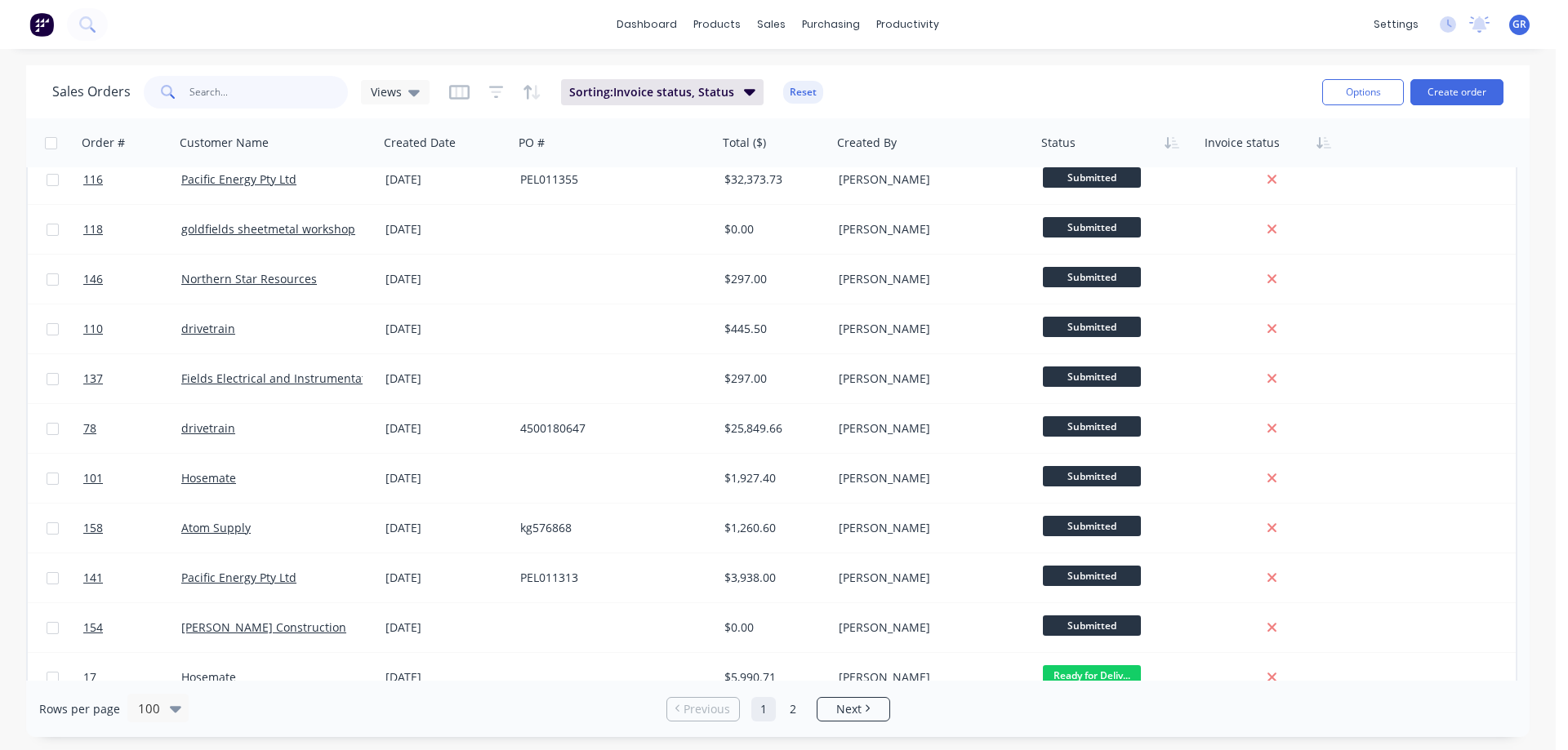
drag, startPoint x: 237, startPoint y: 96, endPoint x: 254, endPoint y: 112, distance: 23.3
click at [92, 85] on div "Sales Orders Views" at bounding box center [241, 92] width 377 height 32
drag, startPoint x: 221, startPoint y: 95, endPoint x: 160, endPoint y: 94, distance: 61.0
click at [139, 94] on div "Sales Orders Views" at bounding box center [241, 92] width 377 height 32
type input "360"
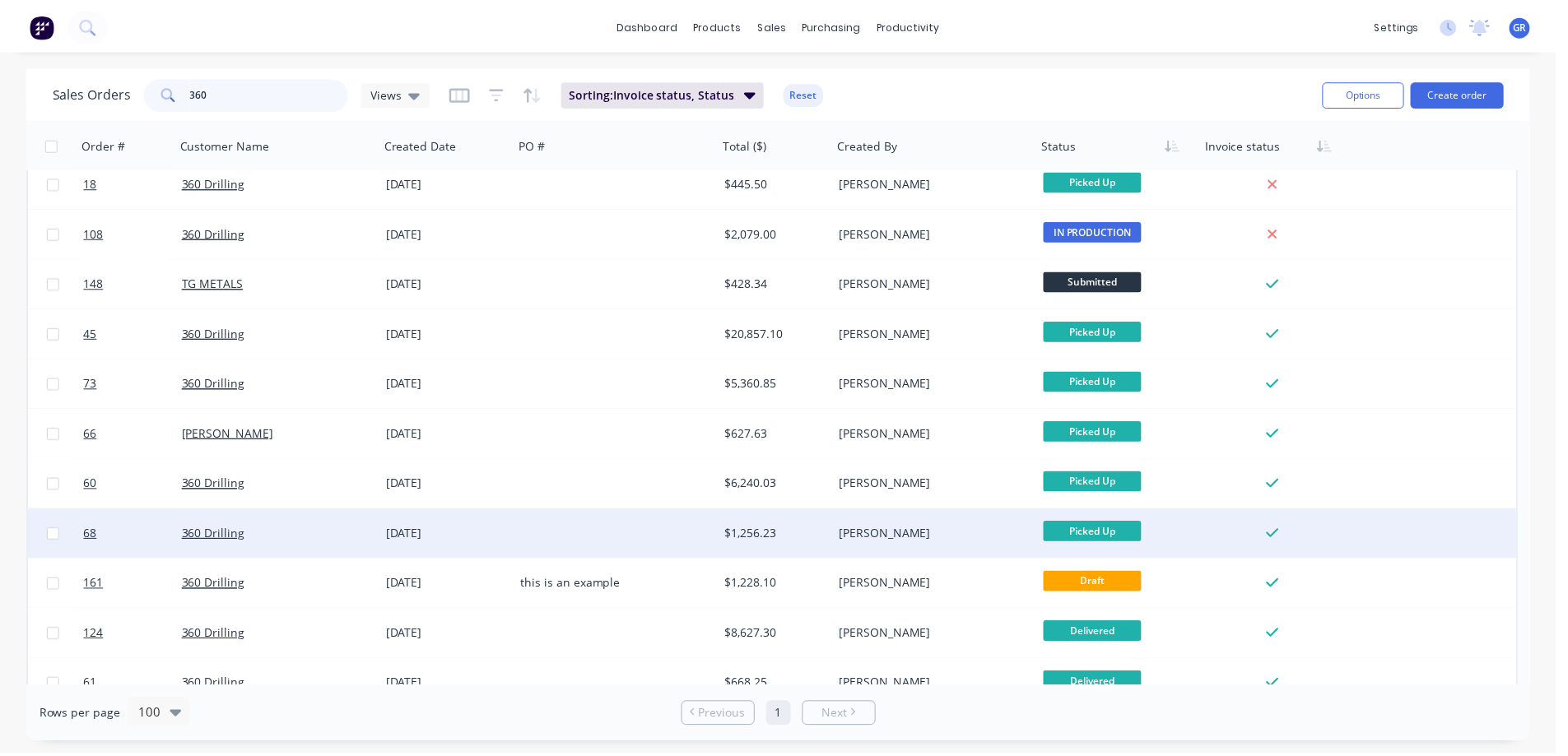
scroll to position [0, 0]
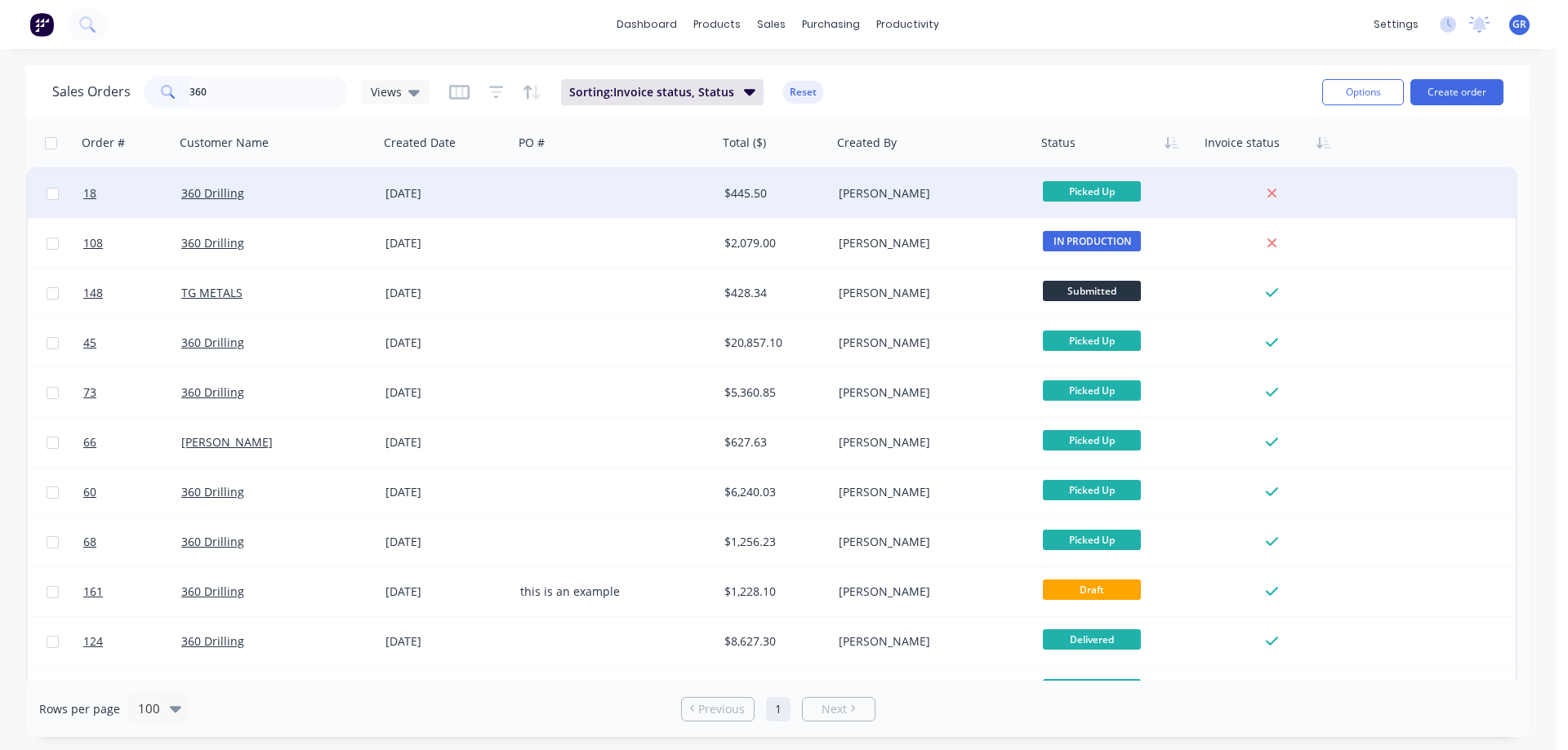
click at [660, 202] on div at bounding box center [616, 194] width 204 height 49
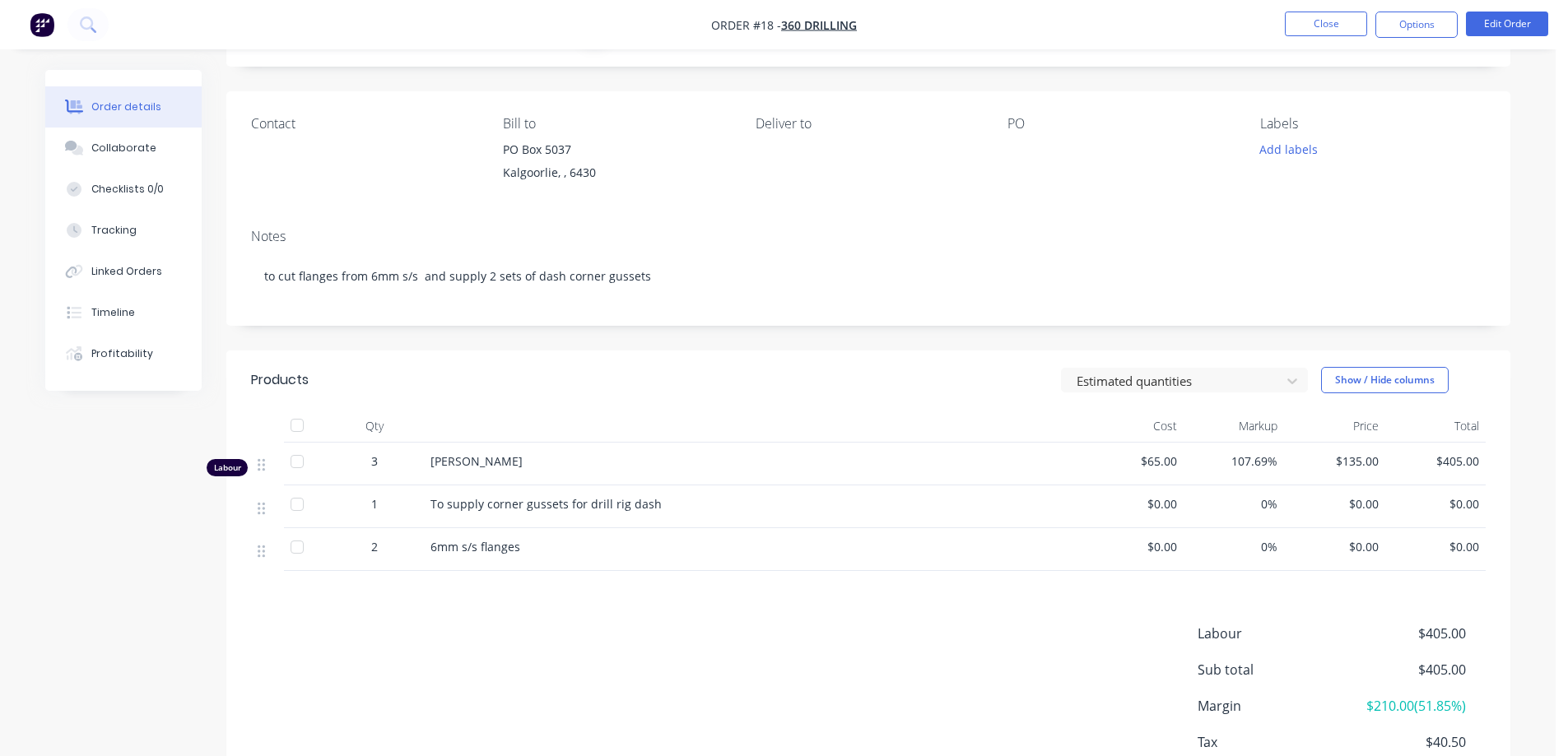
scroll to position [198, 0]
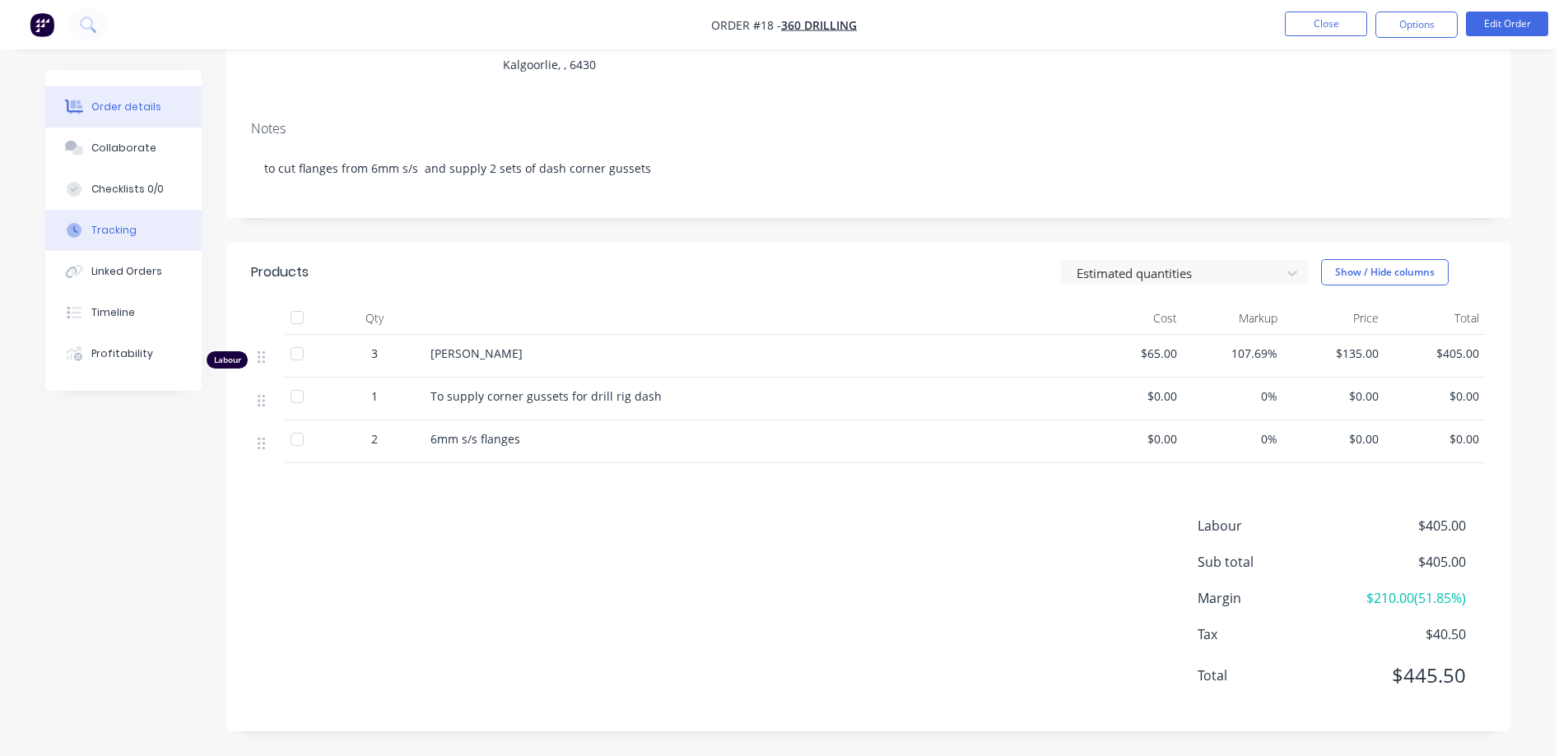
click at [103, 227] on div "Tracking" at bounding box center [113, 230] width 45 height 15
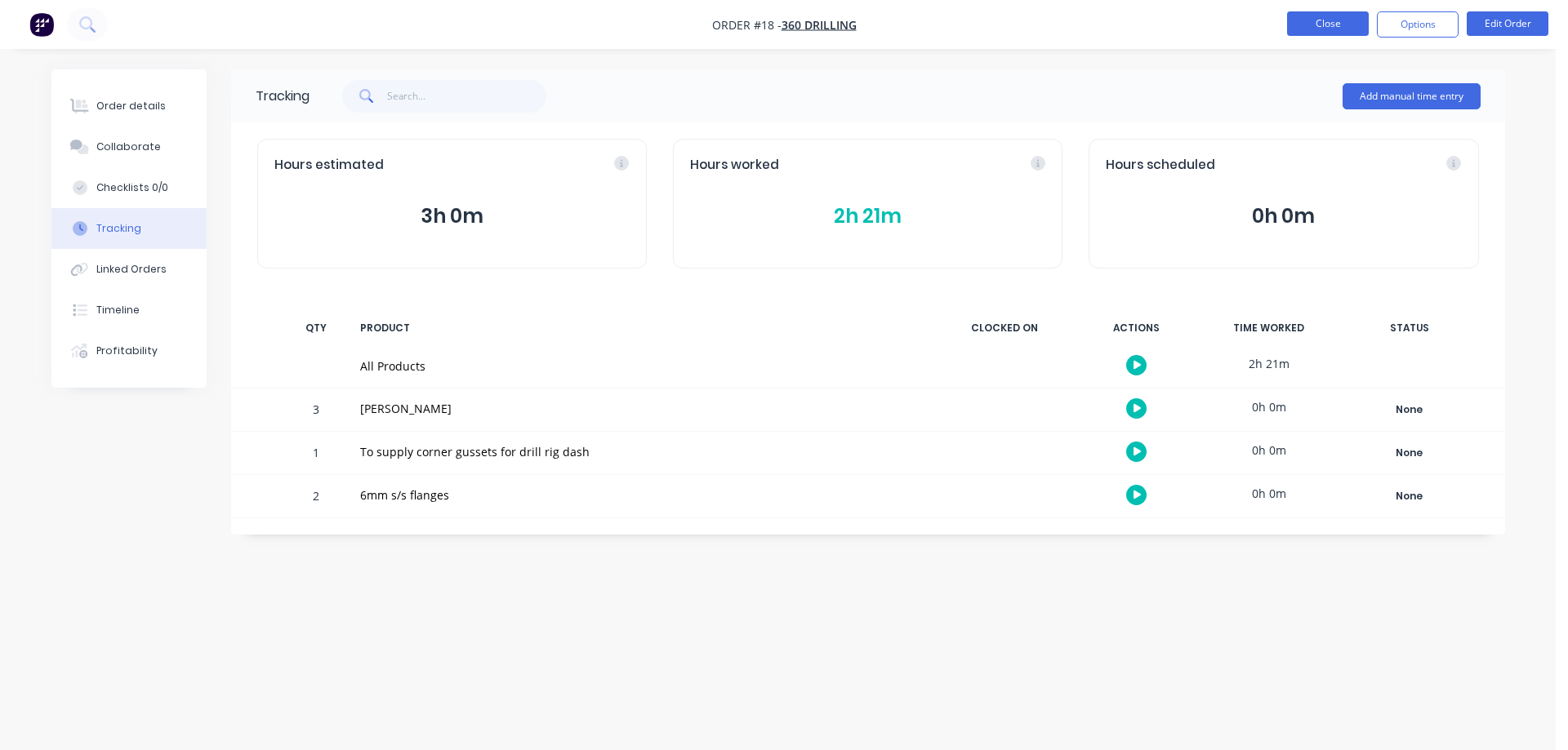
click at [1317, 16] on button "Close" at bounding box center [1328, 24] width 82 height 25
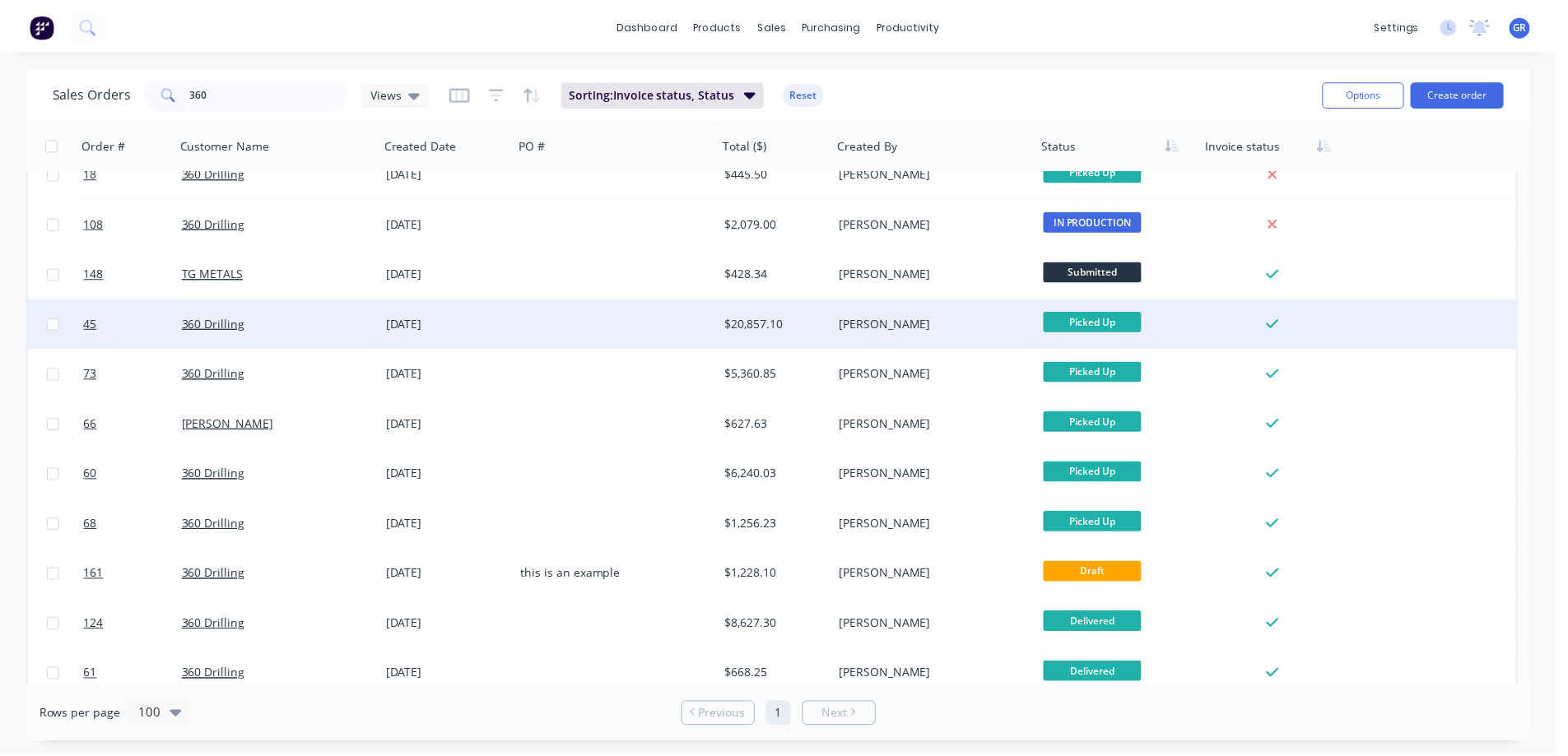
scroll to position [34, 0]
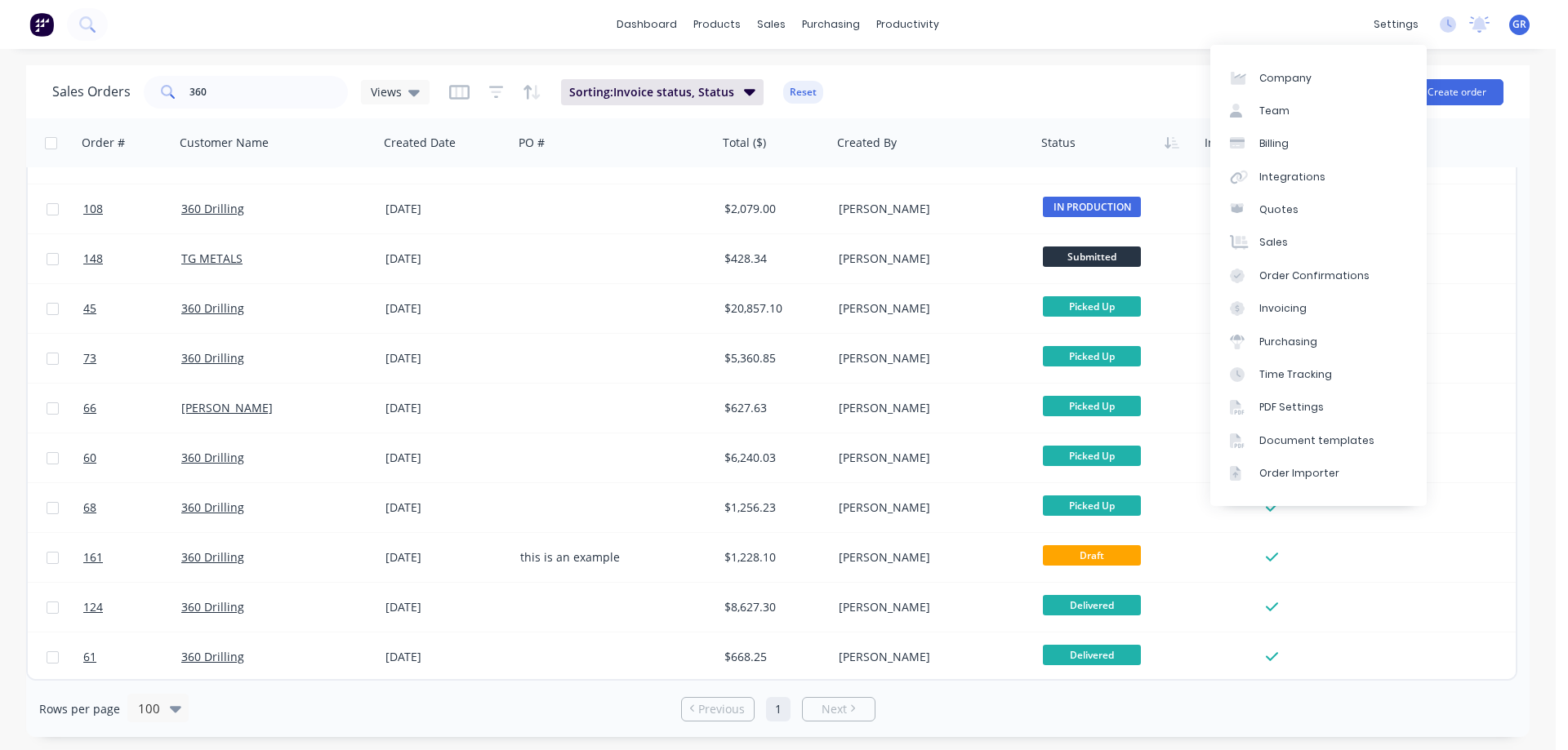
click at [965, 75] on div "Sales Orders 360 Views Sorting: Invoice status, Status Reset" at bounding box center [681, 92] width 1257 height 40
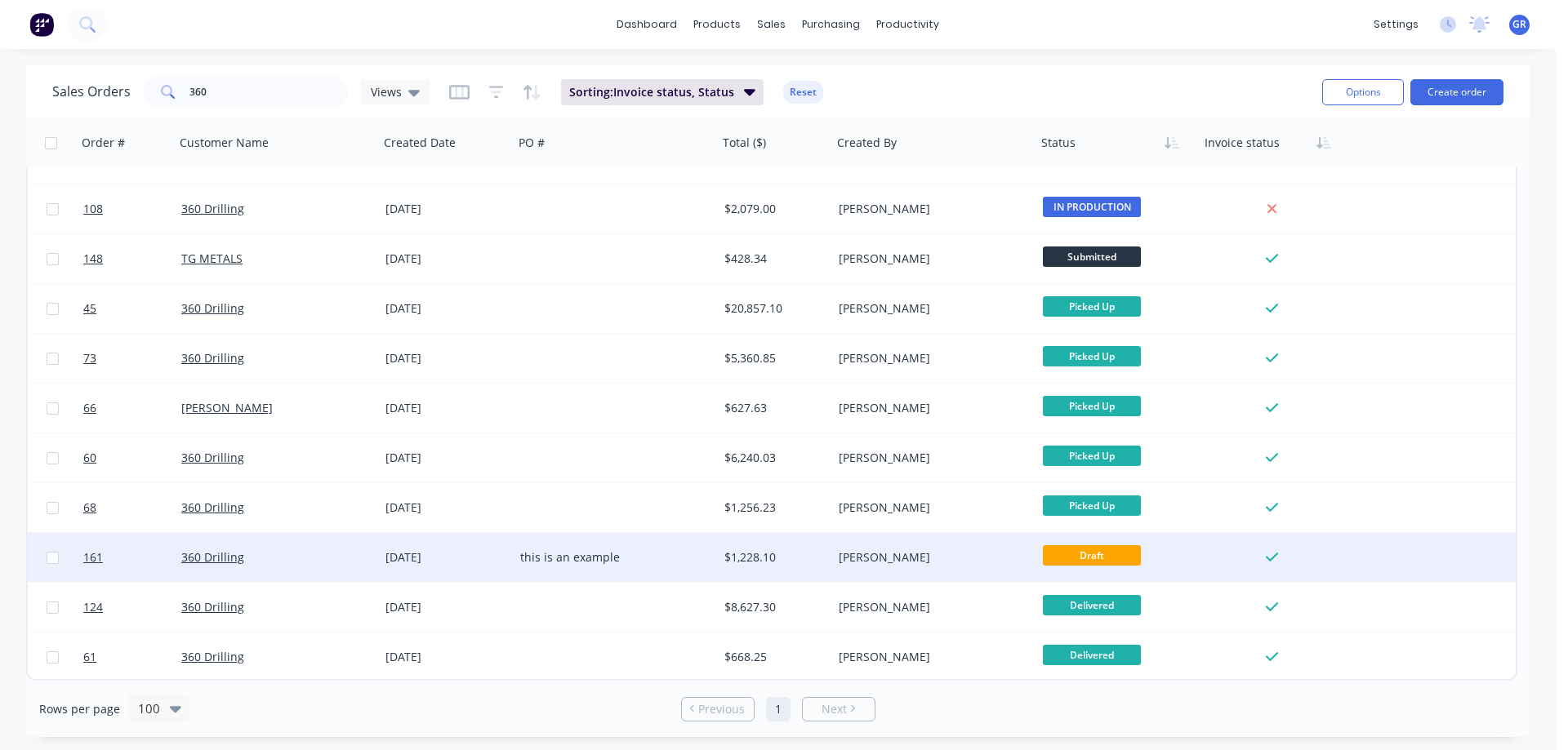
click at [589, 564] on div "this is an example" at bounding box center [611, 557] width 182 height 17
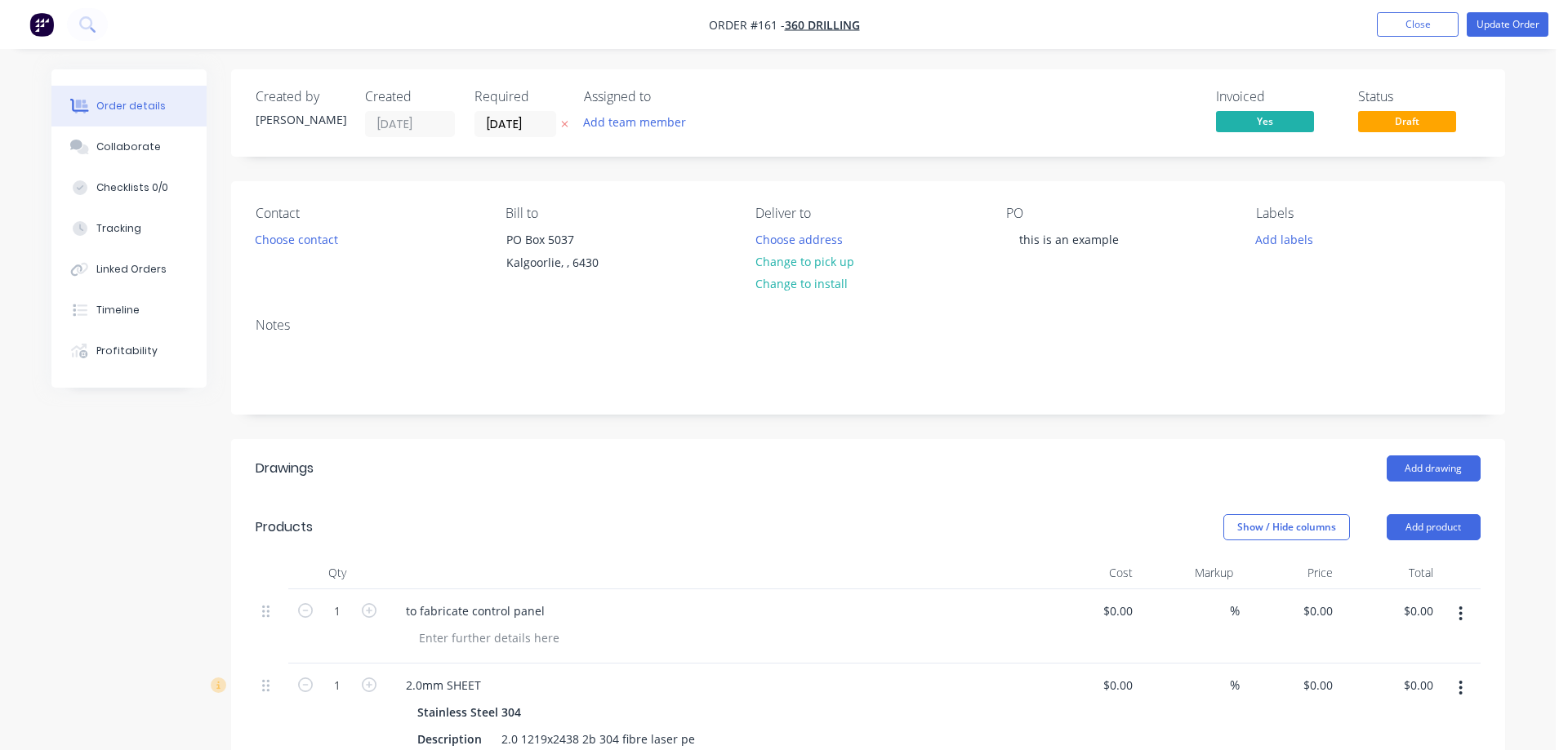
type input "$294.30"
type input "50"
type input "$441.45"
type input "$65.00"
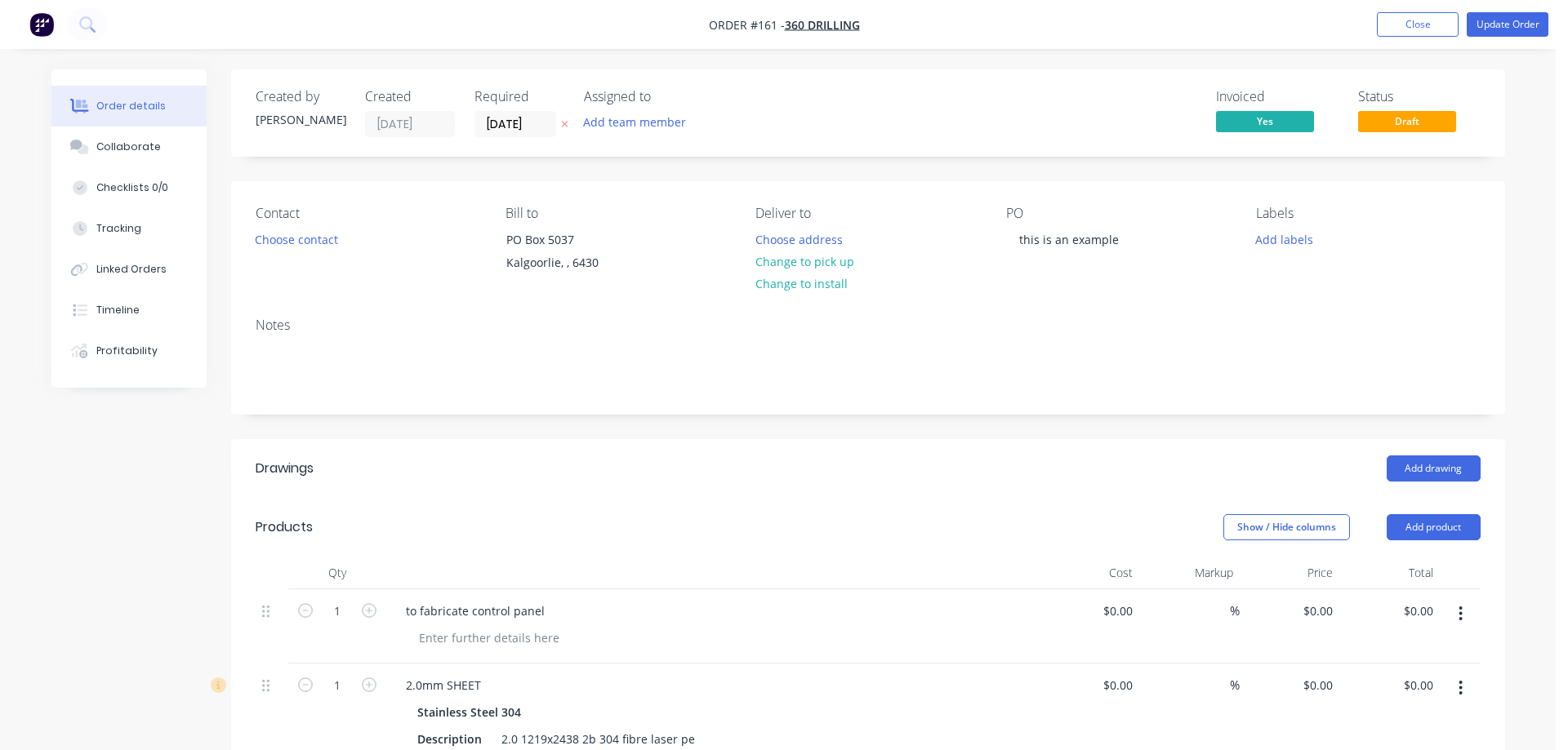
type input "107.69"
type input "$135.00"
type input "$675.00"
click at [1488, 25] on button "Update Order" at bounding box center [1495, 25] width 82 height 25
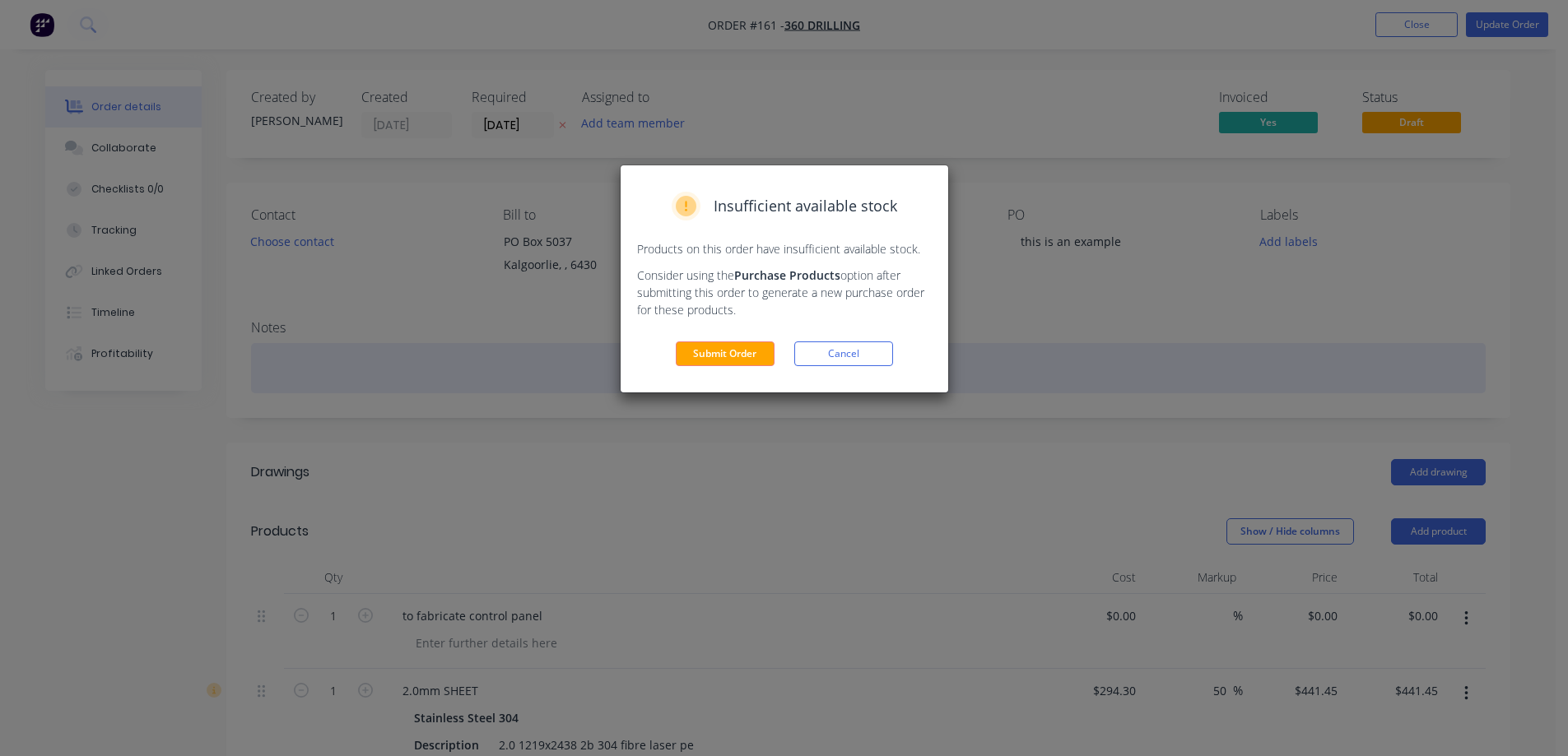
click at [818, 349] on button "Cancel" at bounding box center [844, 354] width 99 height 25
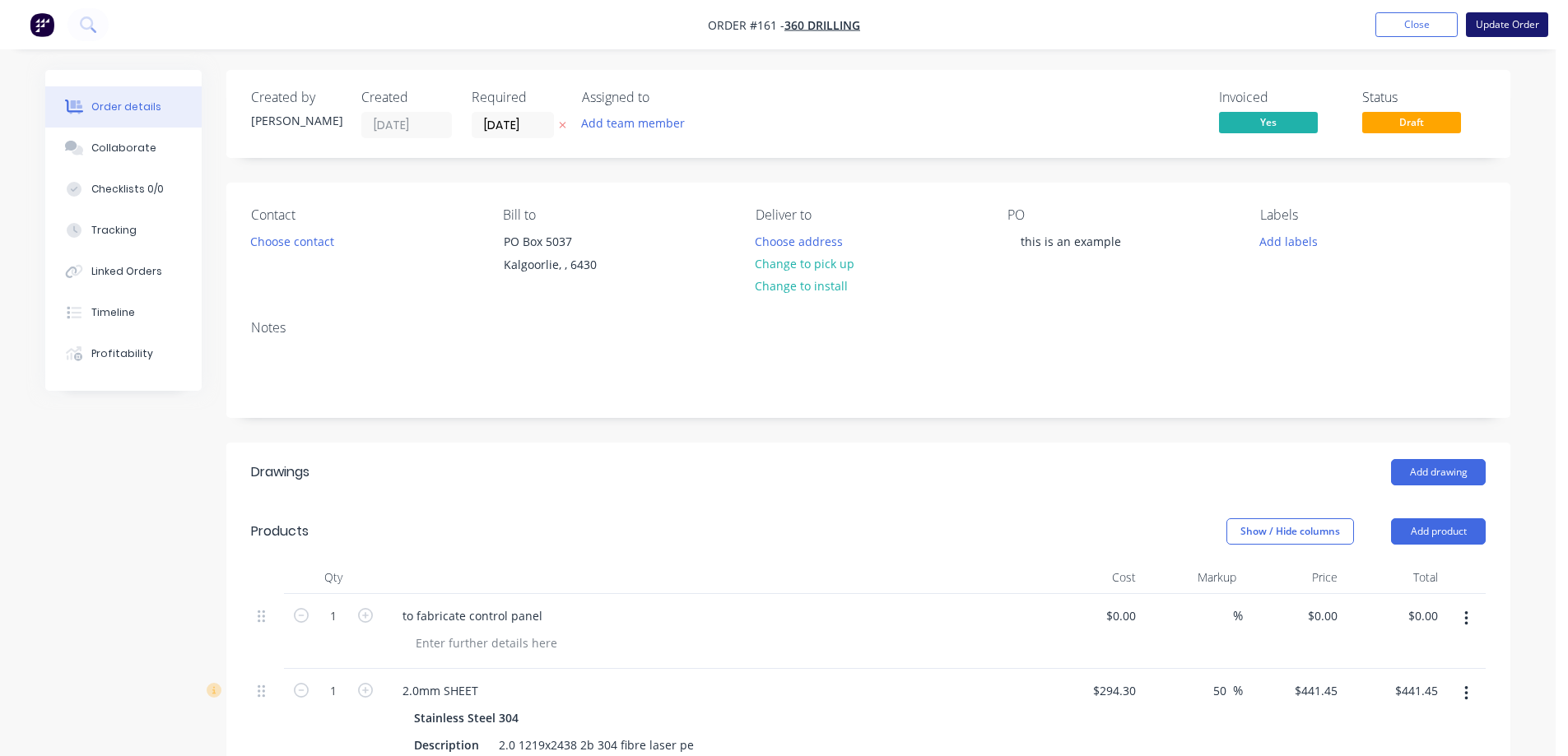
click at [1500, 33] on button "Update Order" at bounding box center [1507, 25] width 82 height 25
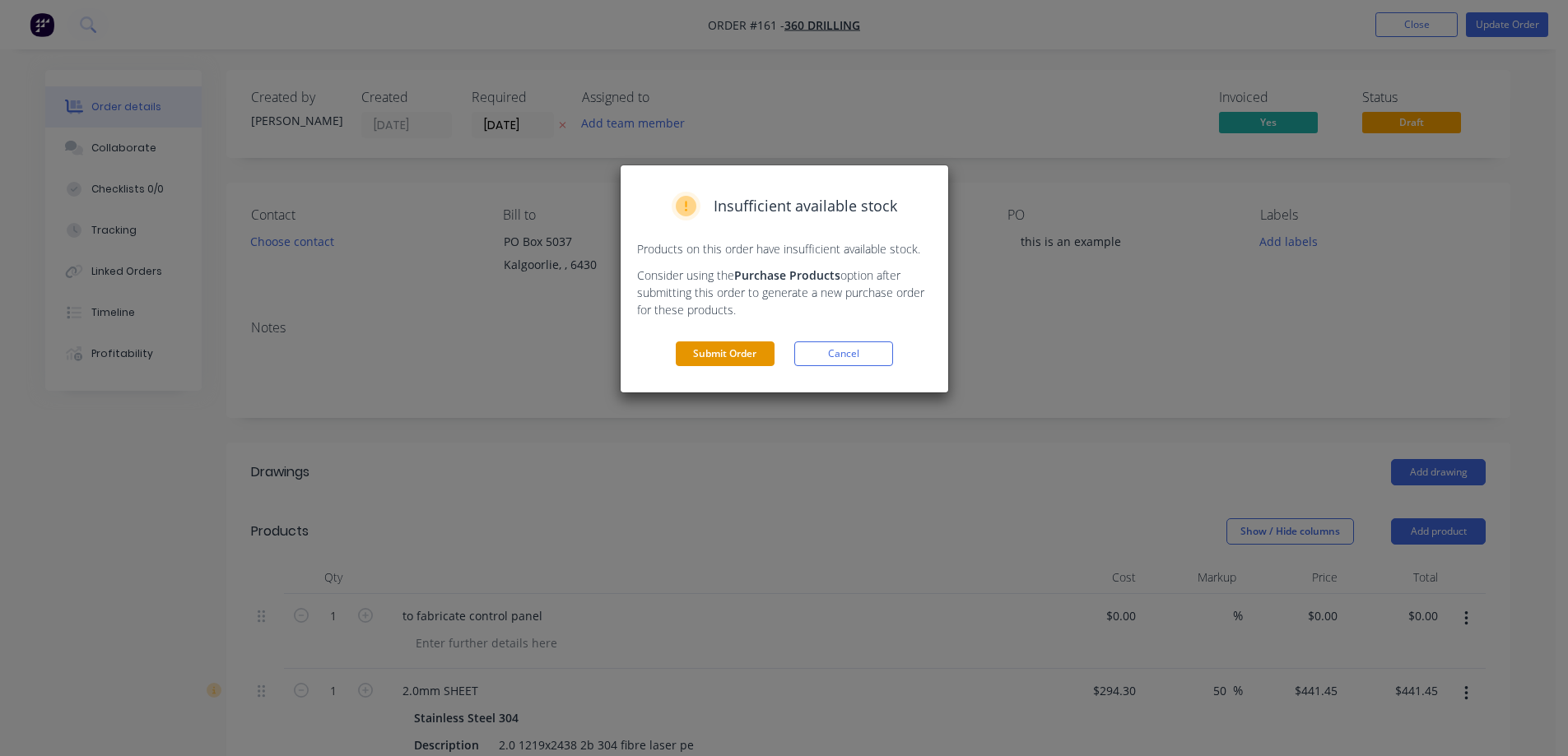
click at [739, 359] on button "Submit Order" at bounding box center [725, 354] width 99 height 25
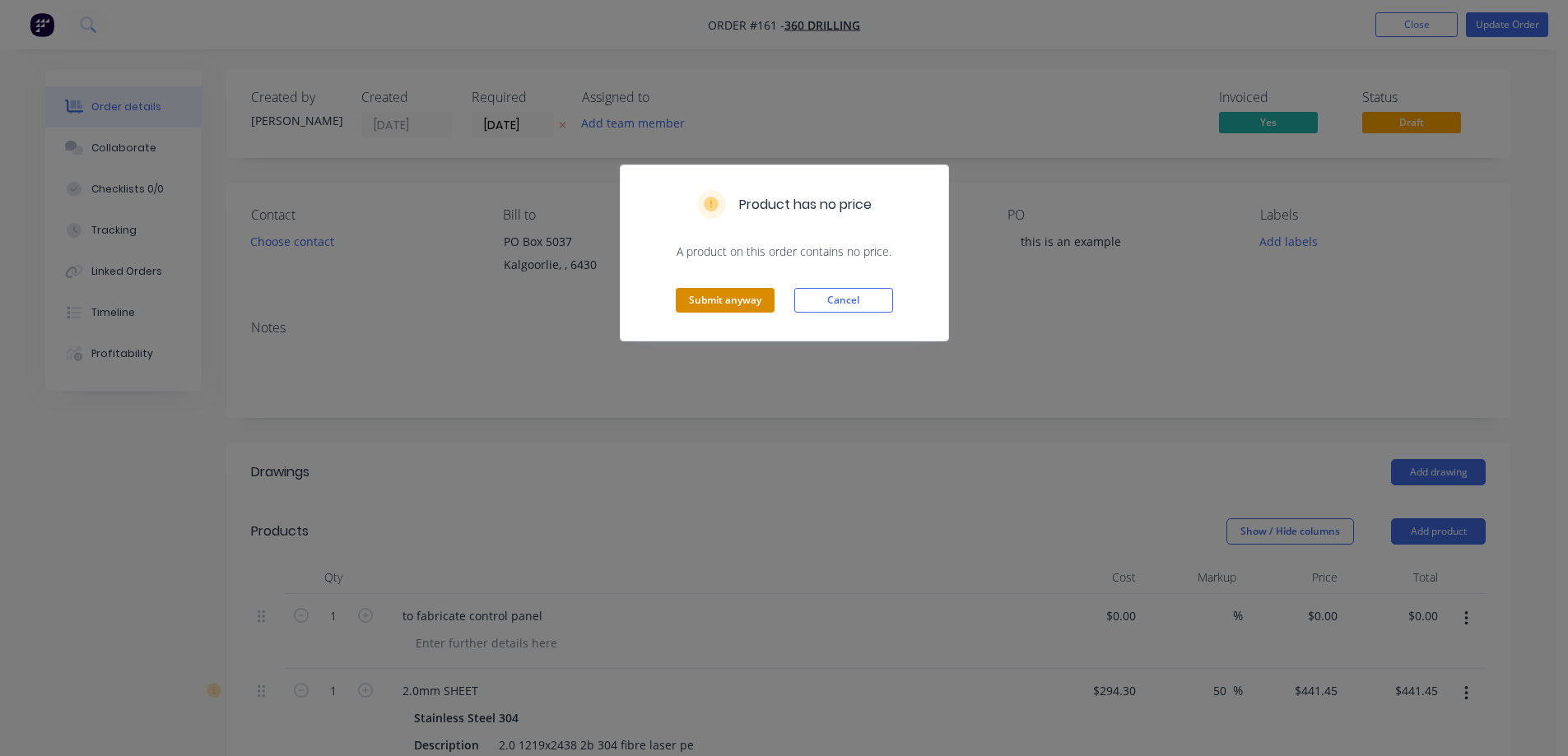
click at [736, 300] on button "Submit anyway" at bounding box center [725, 301] width 99 height 25
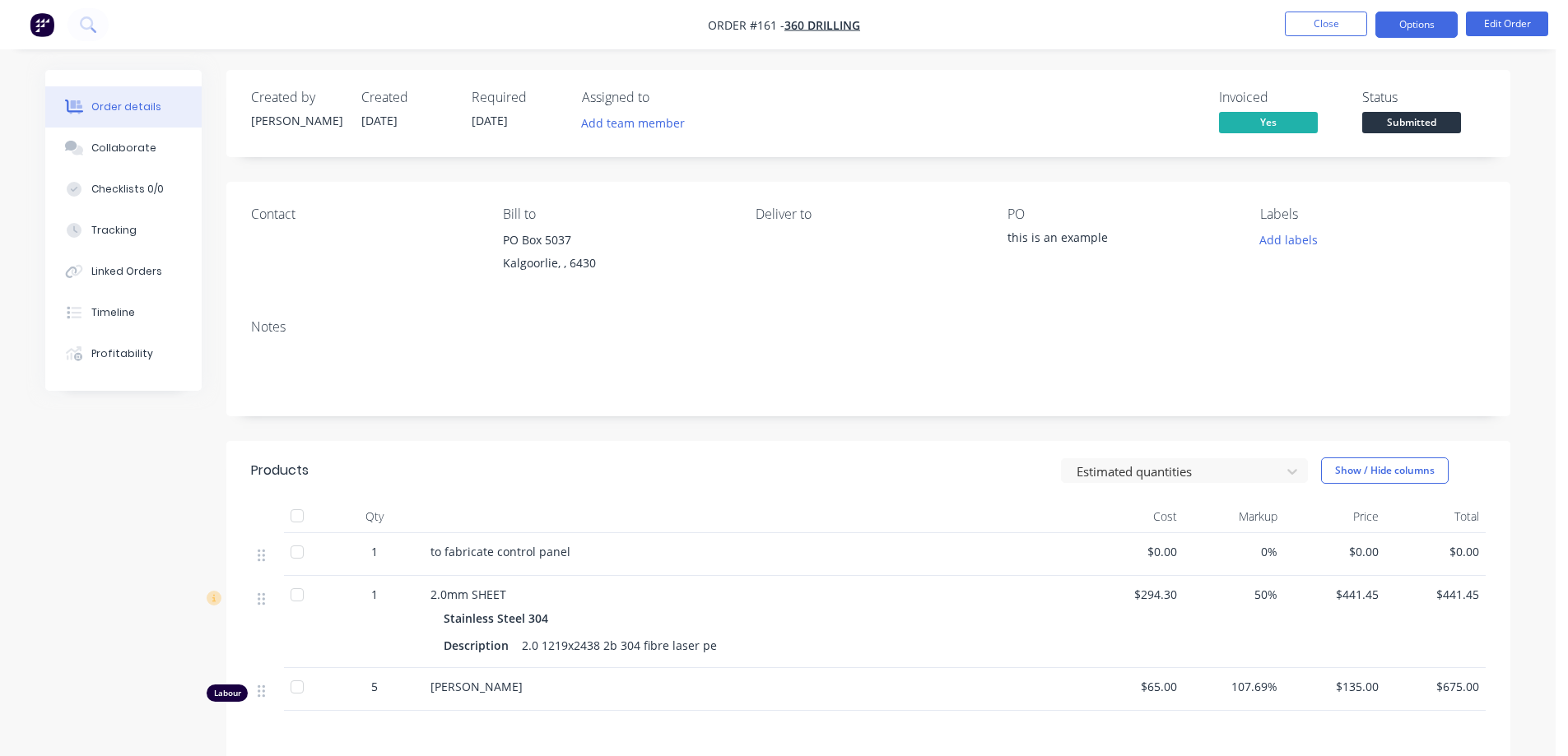
click at [1420, 26] on button "Options" at bounding box center [1416, 25] width 82 height 27
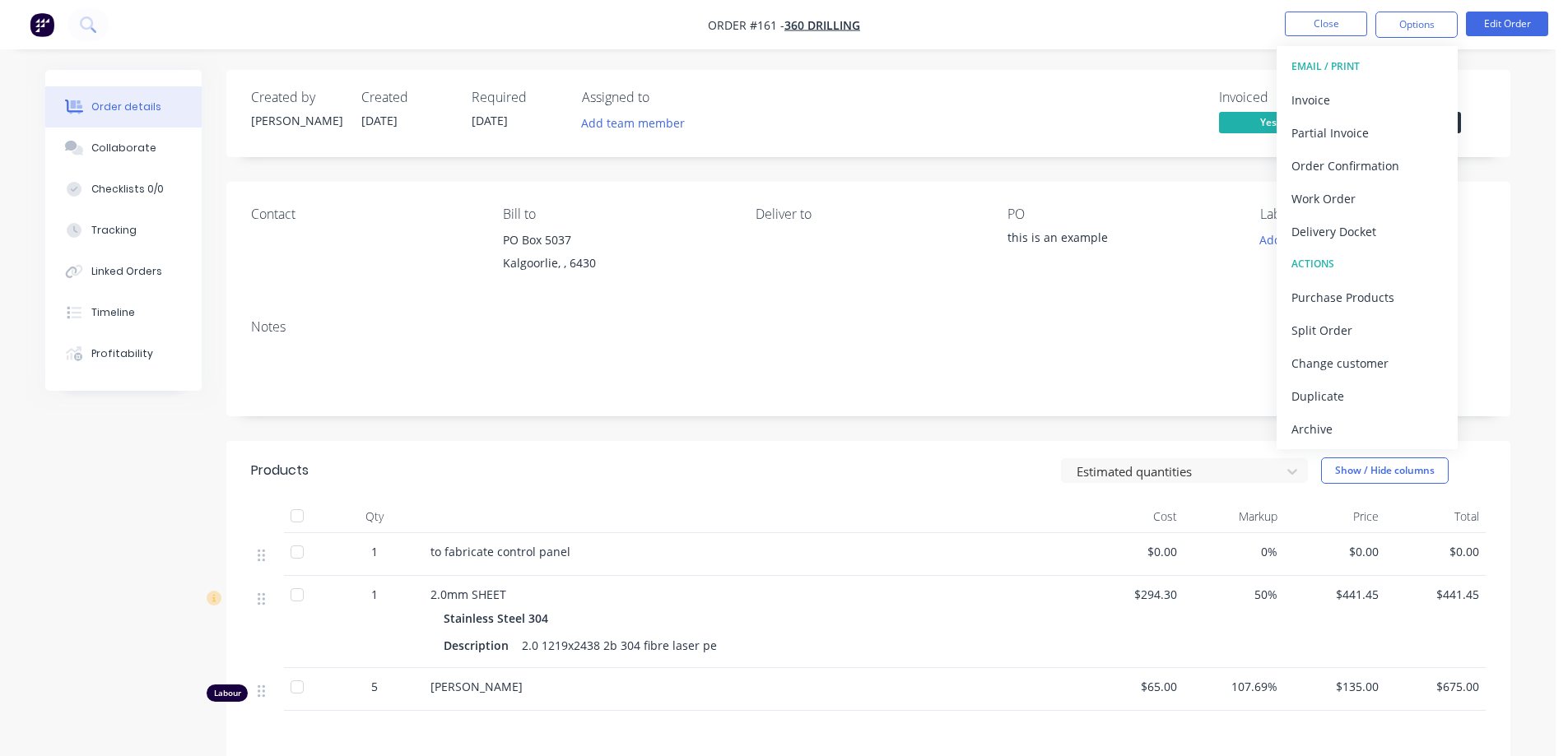
click at [1198, 63] on div "Order details Collaborate Checklists 0/0 Tracking Linked Orders Timeline Profit…" at bounding box center [777, 502] width 1556 height 1004
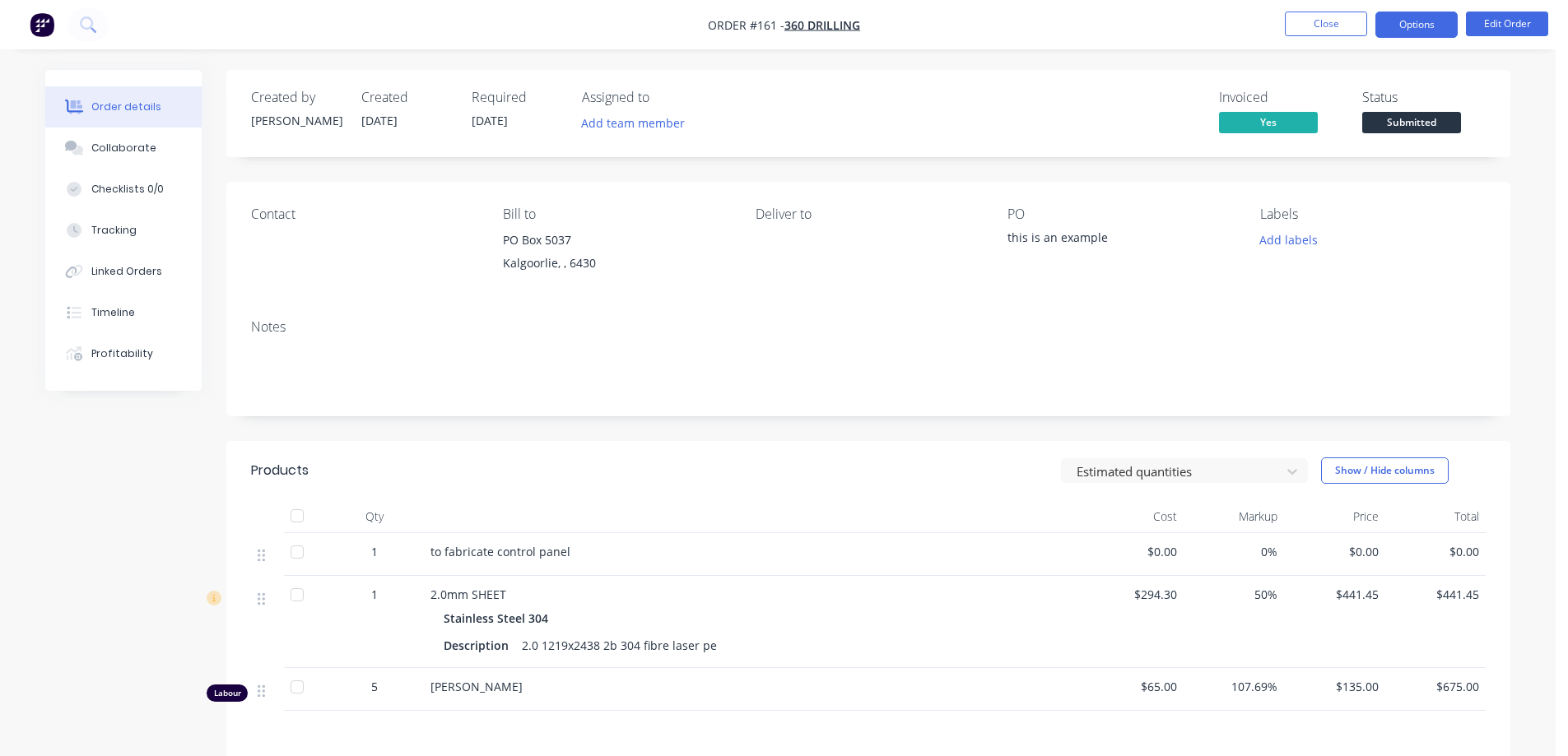
click at [1426, 20] on button "Options" at bounding box center [1416, 25] width 82 height 27
click at [1024, 101] on div "Invoiced Yes Status Submitted" at bounding box center [1116, 113] width 739 height 48
click at [1317, 29] on button "Close" at bounding box center [1326, 24] width 82 height 25
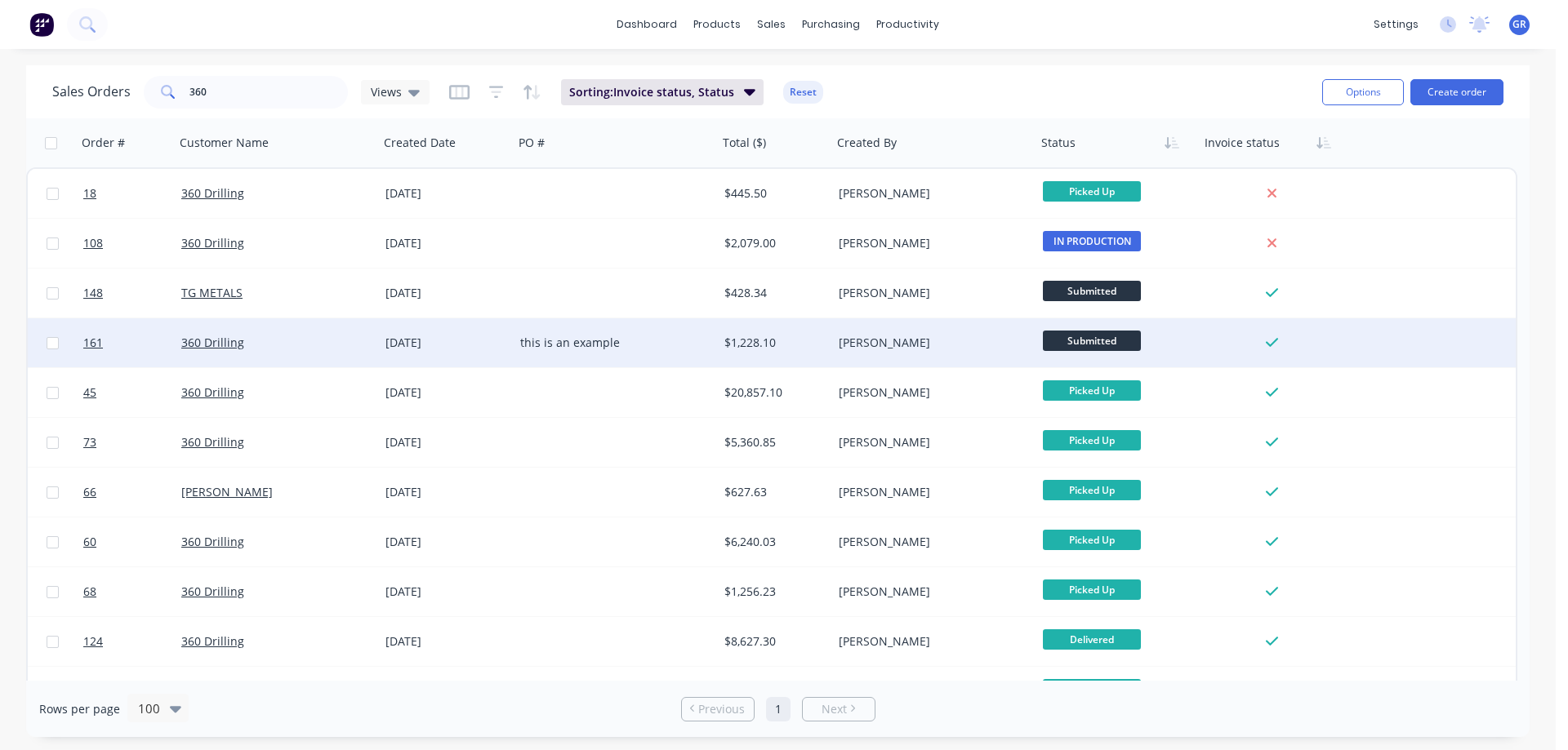
click at [626, 350] on div "this is an example" at bounding box center [616, 343] width 204 height 49
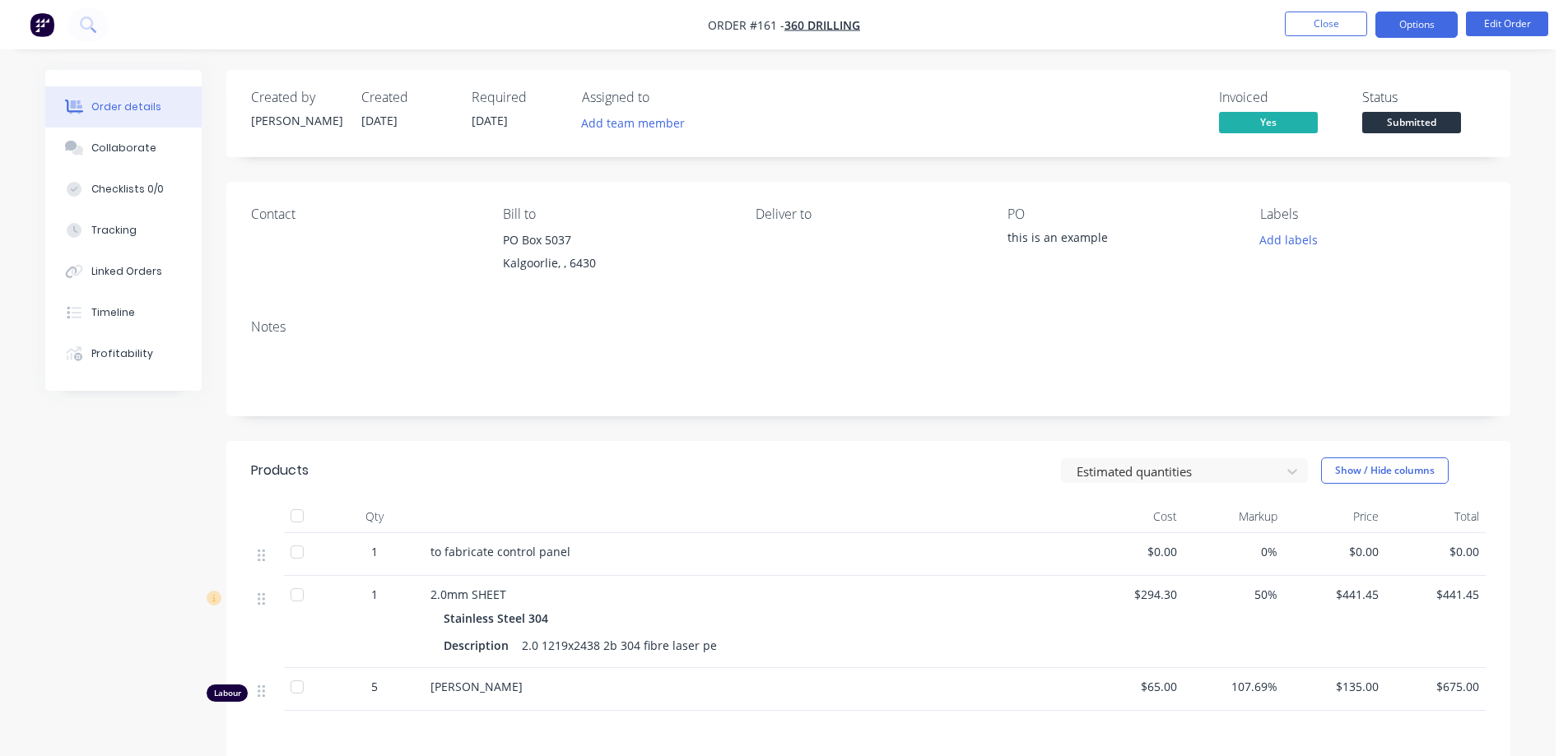
click at [1396, 27] on button "Options" at bounding box center [1416, 25] width 82 height 27
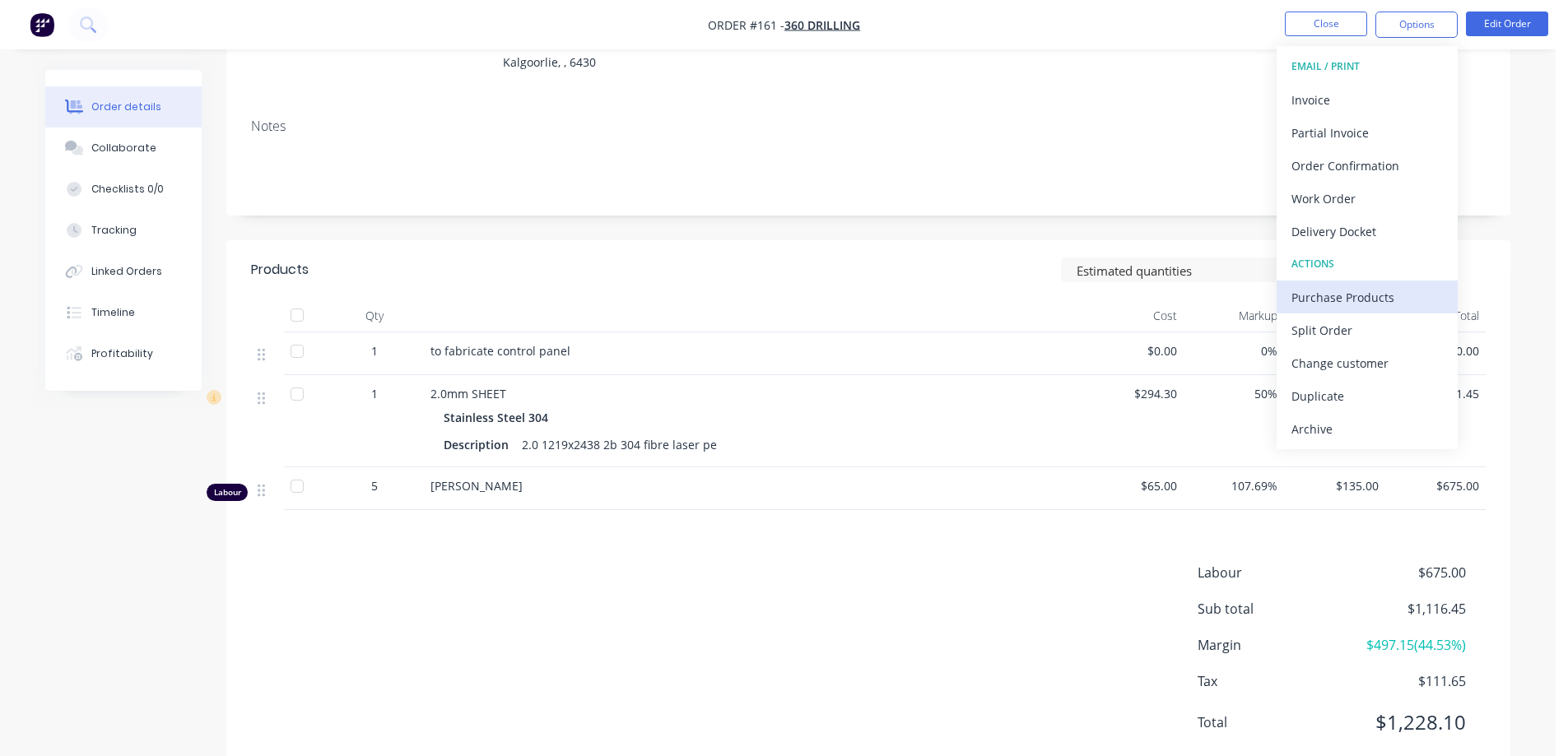
scroll to position [248, 0]
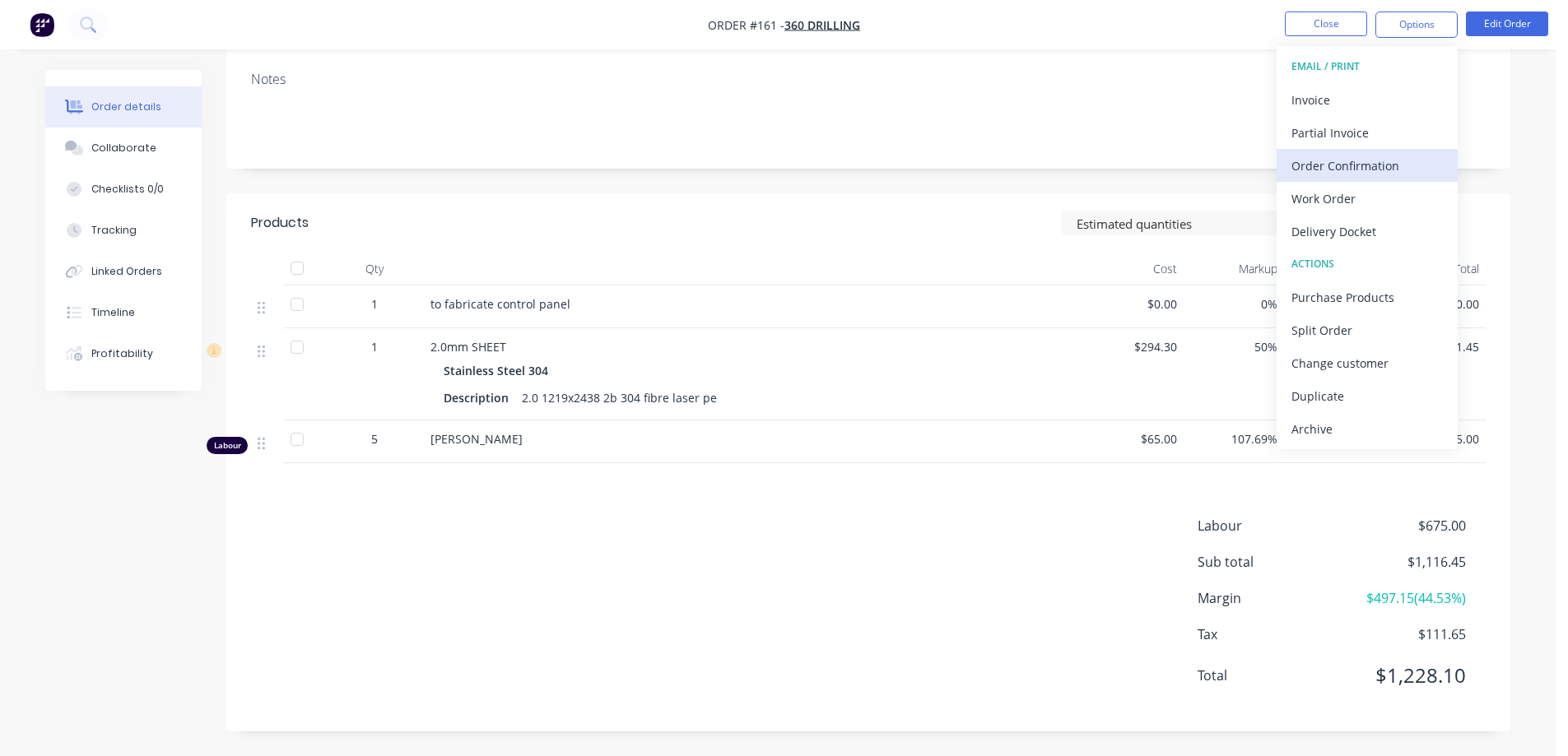
click at [1329, 161] on div "Order Confirmation" at bounding box center [1366, 165] width 151 height 24
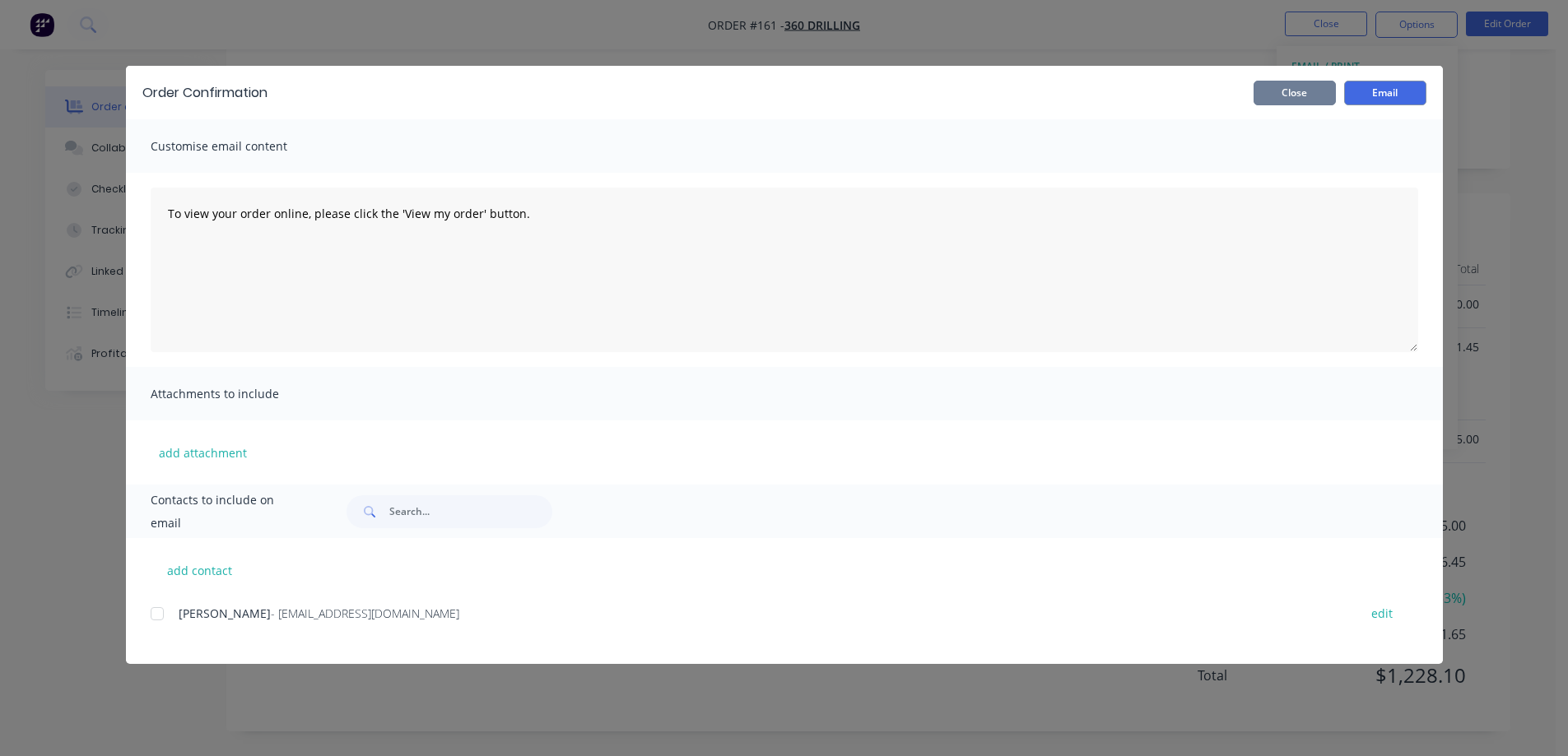
click at [1314, 89] on button "Close" at bounding box center [1295, 93] width 82 height 25
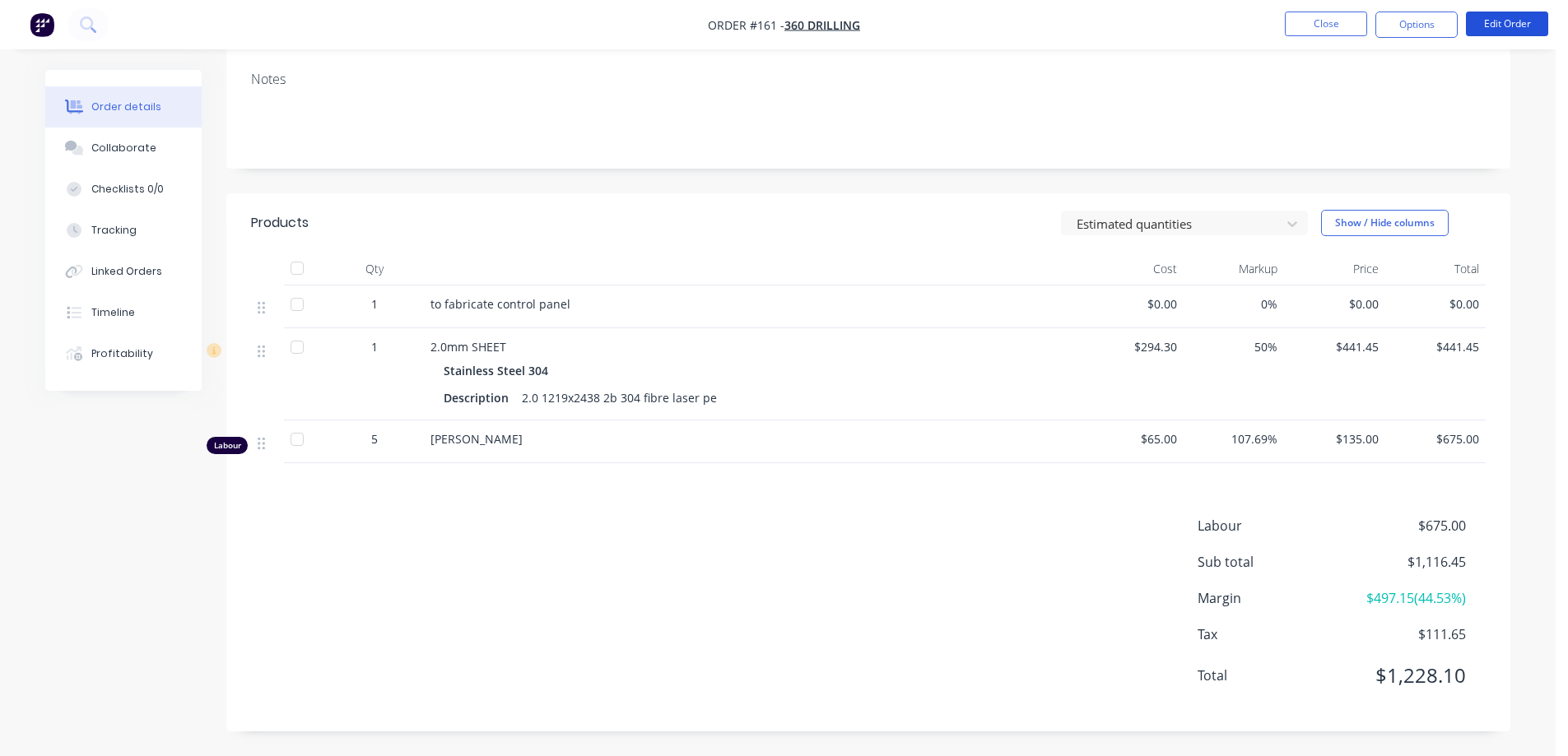
drag, startPoint x: 1493, startPoint y: 19, endPoint x: 1487, endPoint y: 73, distance: 54.3
click at [1487, 73] on div "Order #161 - 360 Drilling Close Options Edit Order Order details Collaborate Ch…" at bounding box center [777, 255] width 1556 height 1004
click at [120, 349] on div "Profitability" at bounding box center [122, 354] width 62 height 15
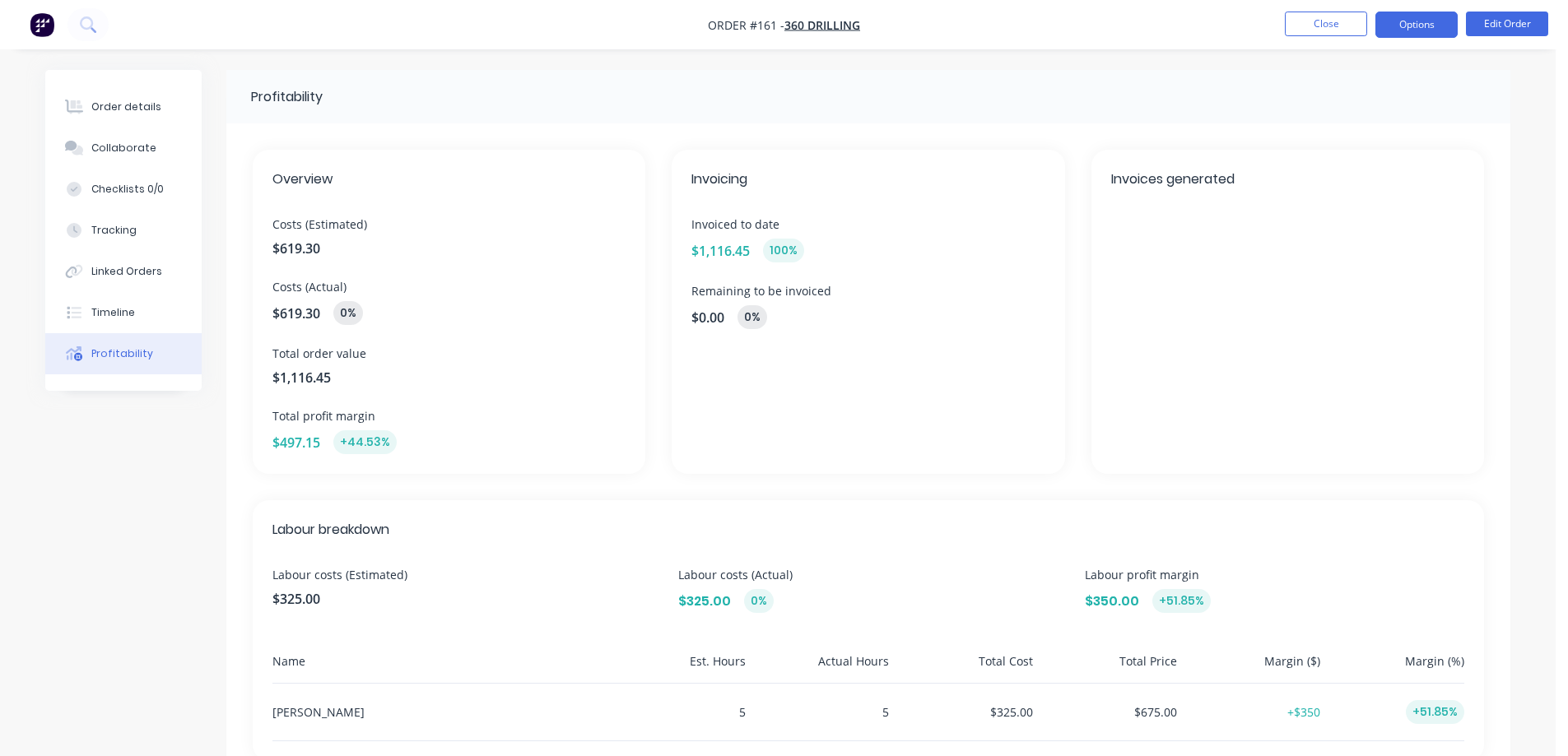
click at [1399, 27] on button "Options" at bounding box center [1416, 25] width 82 height 27
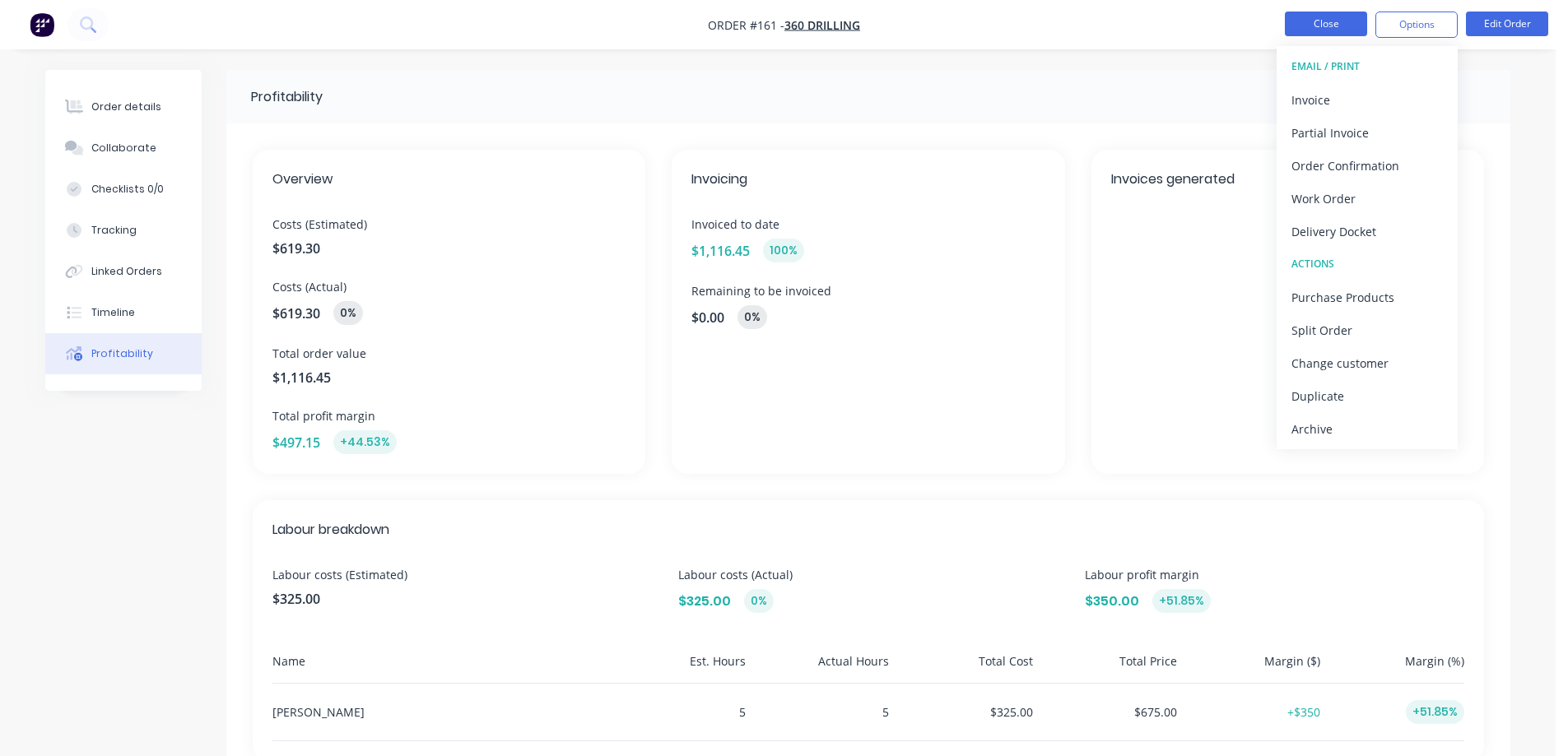
click at [1337, 18] on button "Close" at bounding box center [1326, 24] width 82 height 25
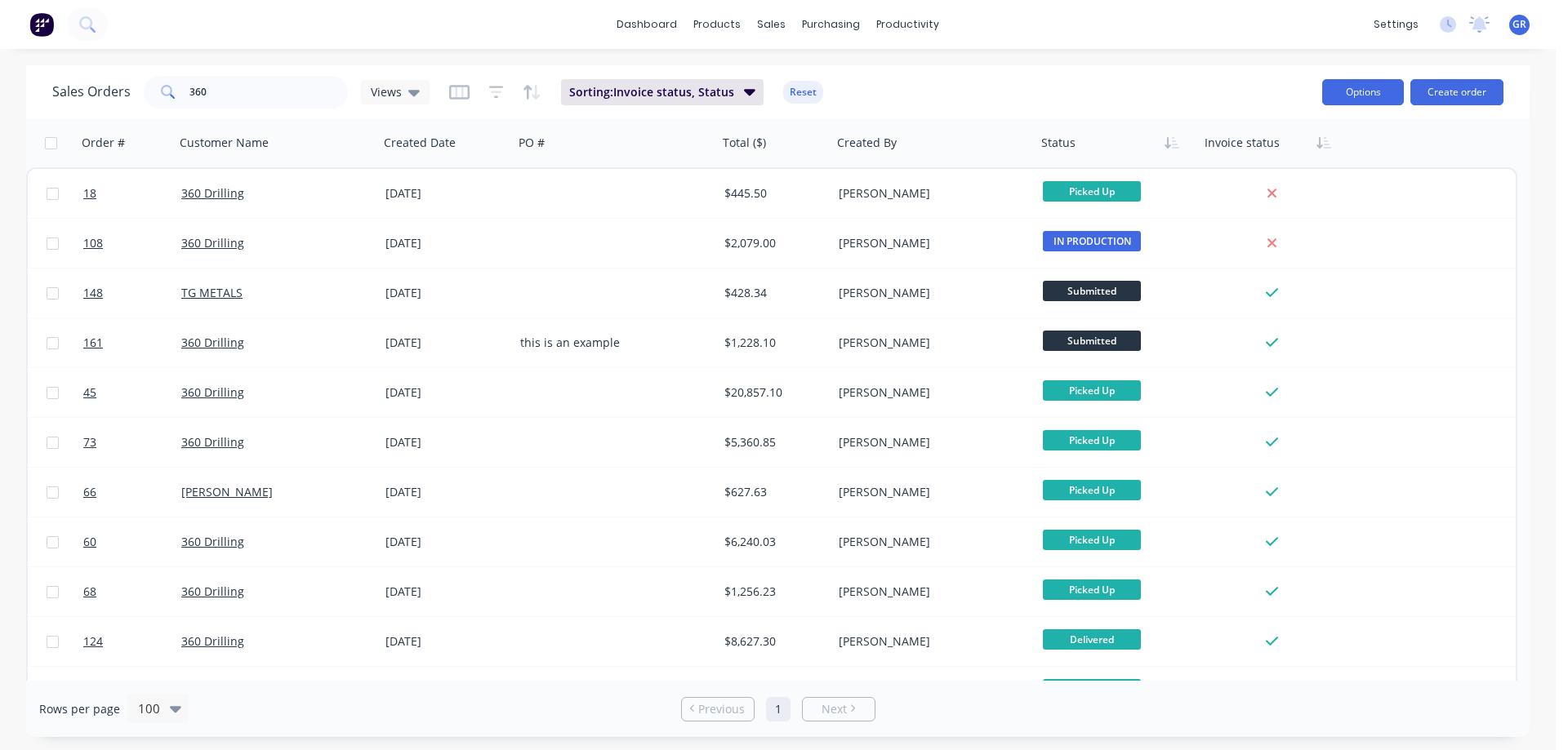
click at [1341, 90] on button "Options" at bounding box center [1363, 92] width 82 height 26
click at [1171, 75] on div "Sales Orders 360 Views Sorting: Invoice status, Status Reset" at bounding box center [681, 92] width 1257 height 40
click at [268, 90] on input "360" at bounding box center [269, 92] width 160 height 32
type input "360 drilling"
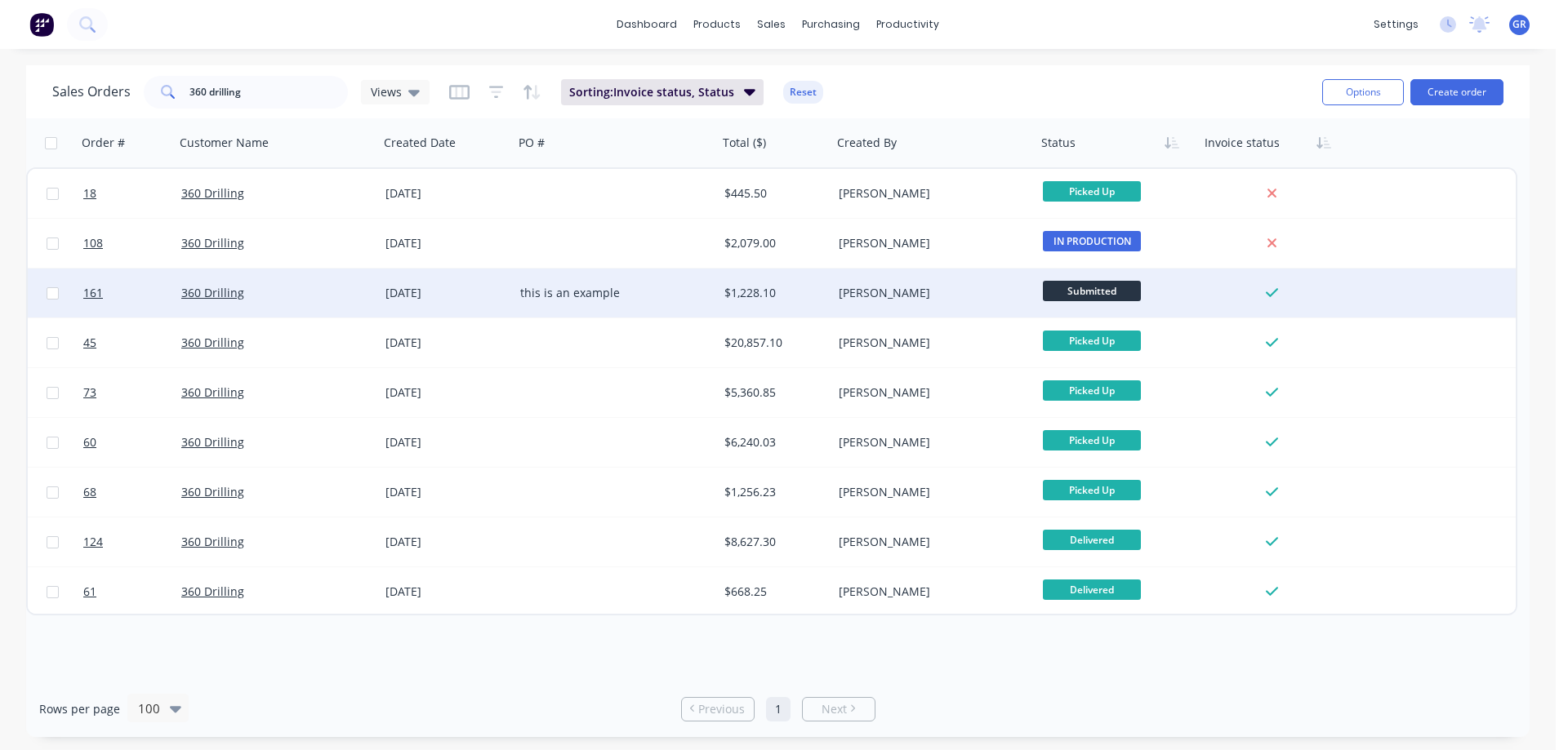
click at [1115, 291] on span "Submitted" at bounding box center [1092, 290] width 98 height 20
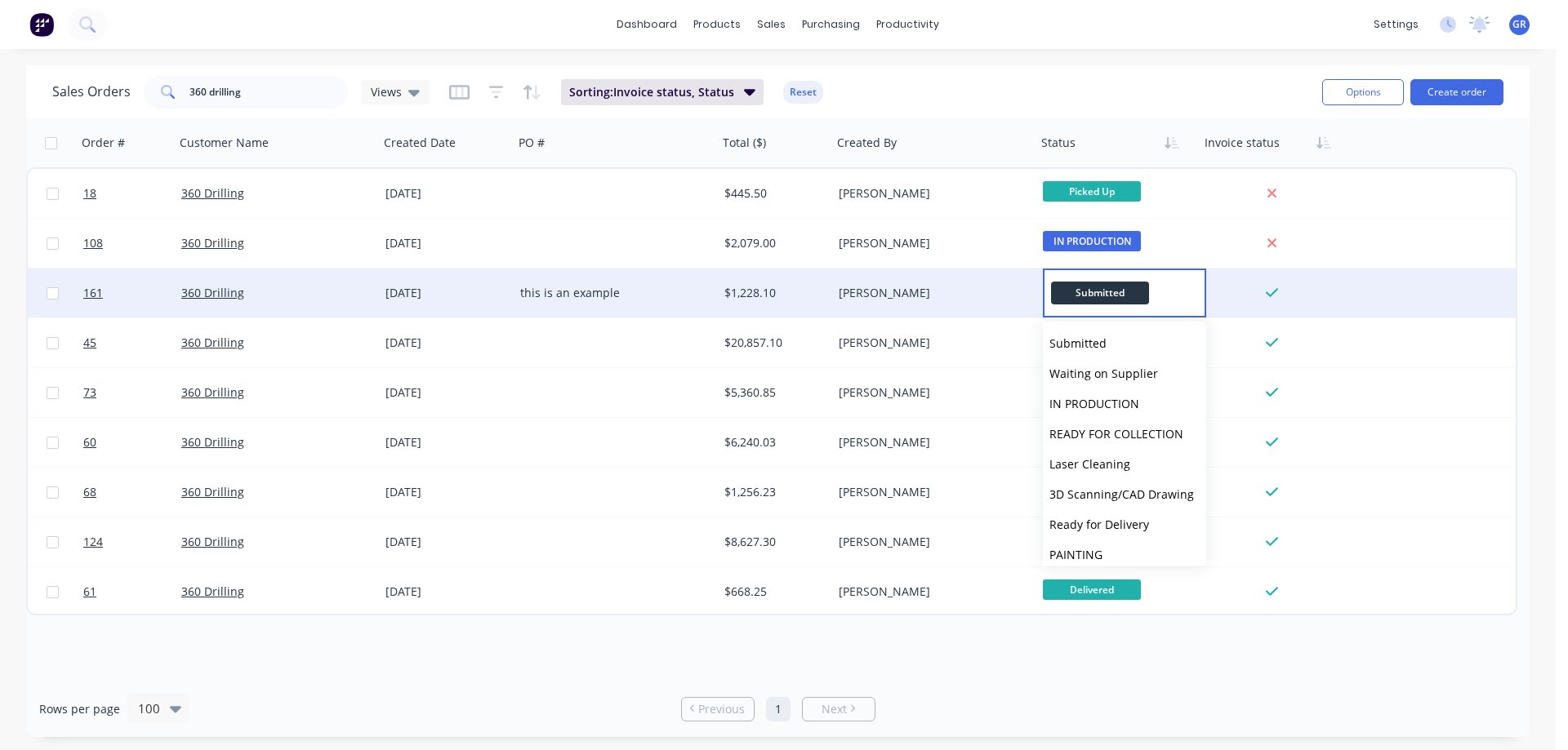
click at [1115, 291] on span "Submitted" at bounding box center [1100, 292] width 98 height 22
click at [1003, 300] on div "[PERSON_NAME]" at bounding box center [929, 293] width 182 height 17
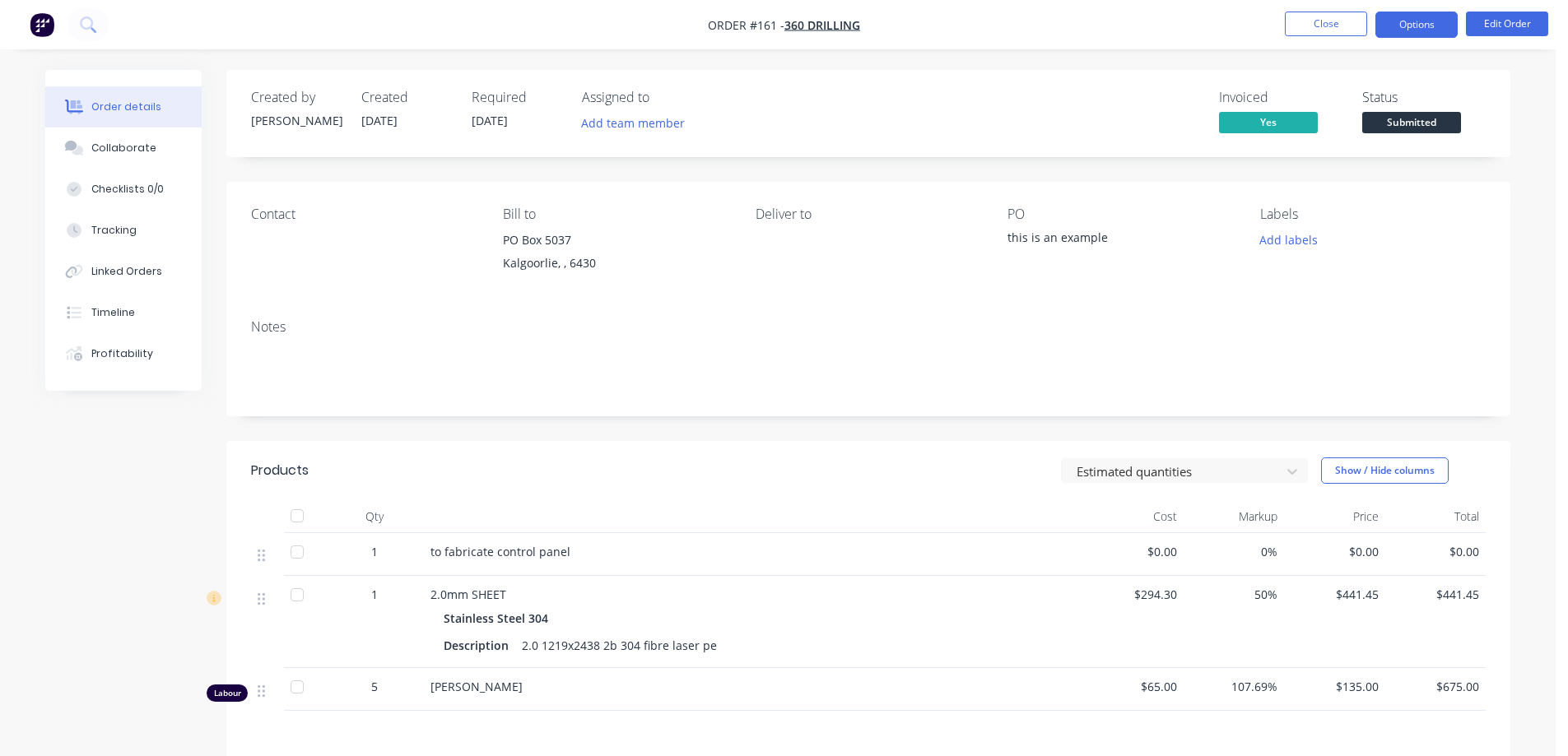
click at [1411, 30] on button "Options" at bounding box center [1416, 25] width 82 height 27
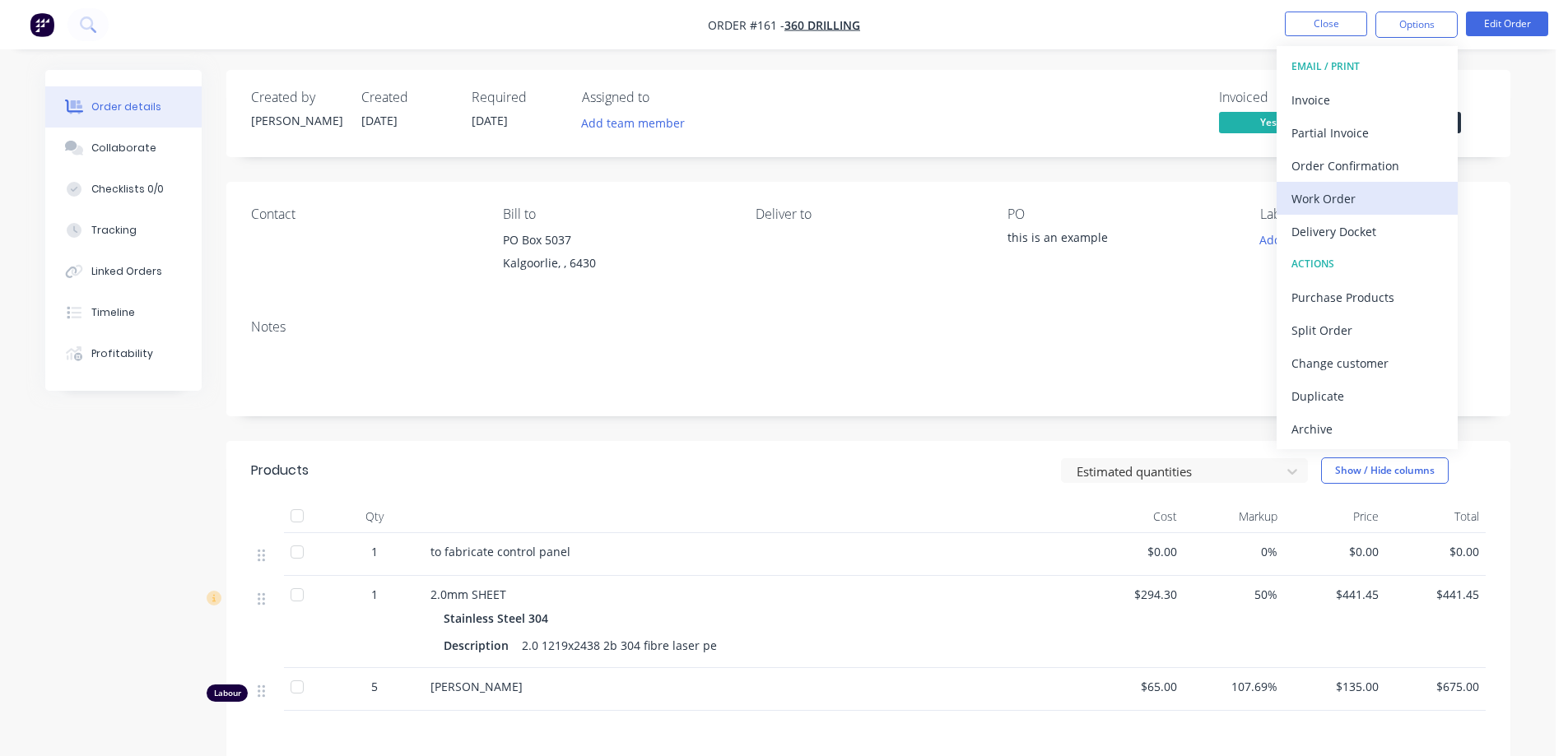
click at [1330, 198] on div "Work Order" at bounding box center [1366, 198] width 151 height 24
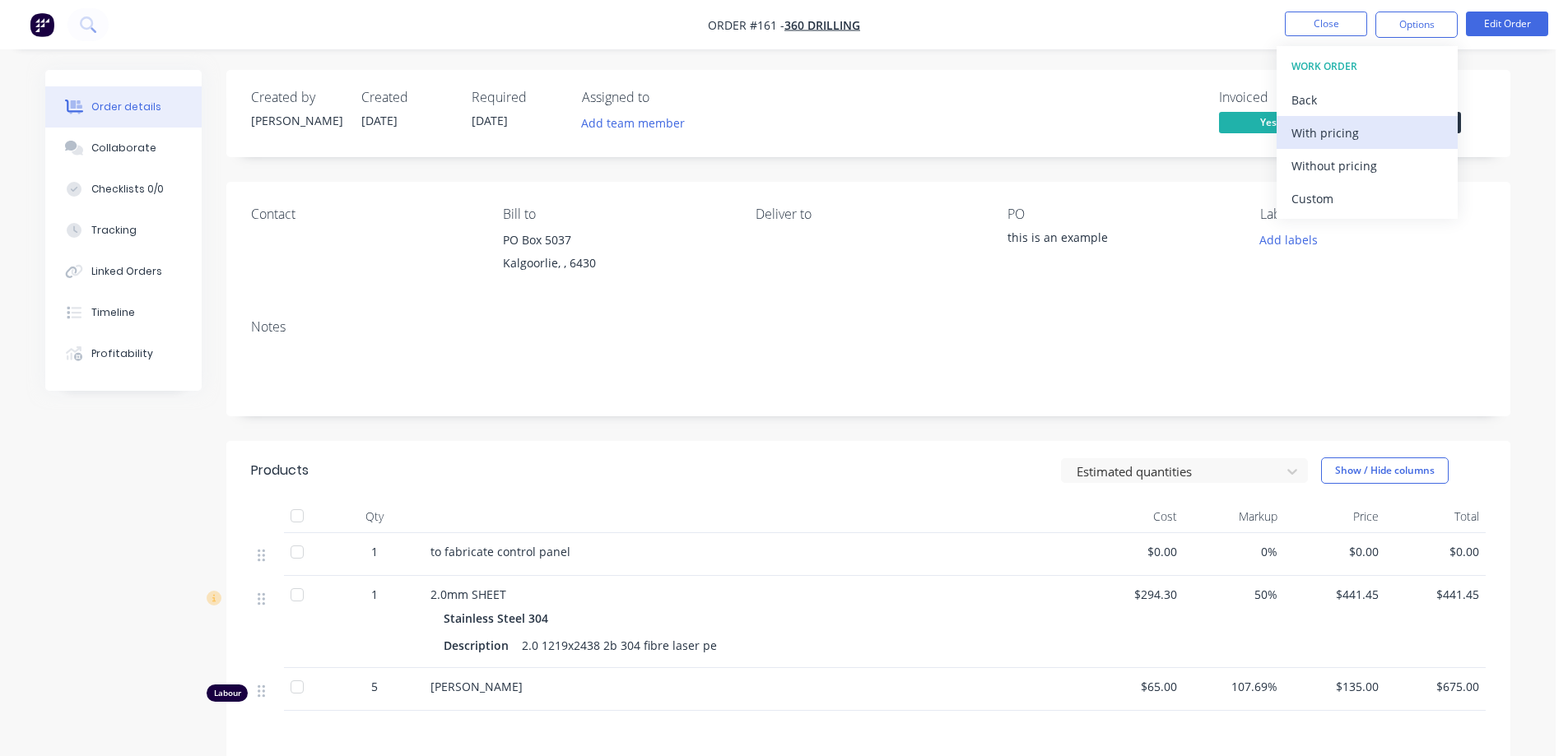
click at [1339, 136] on div "With pricing" at bounding box center [1366, 133] width 151 height 24
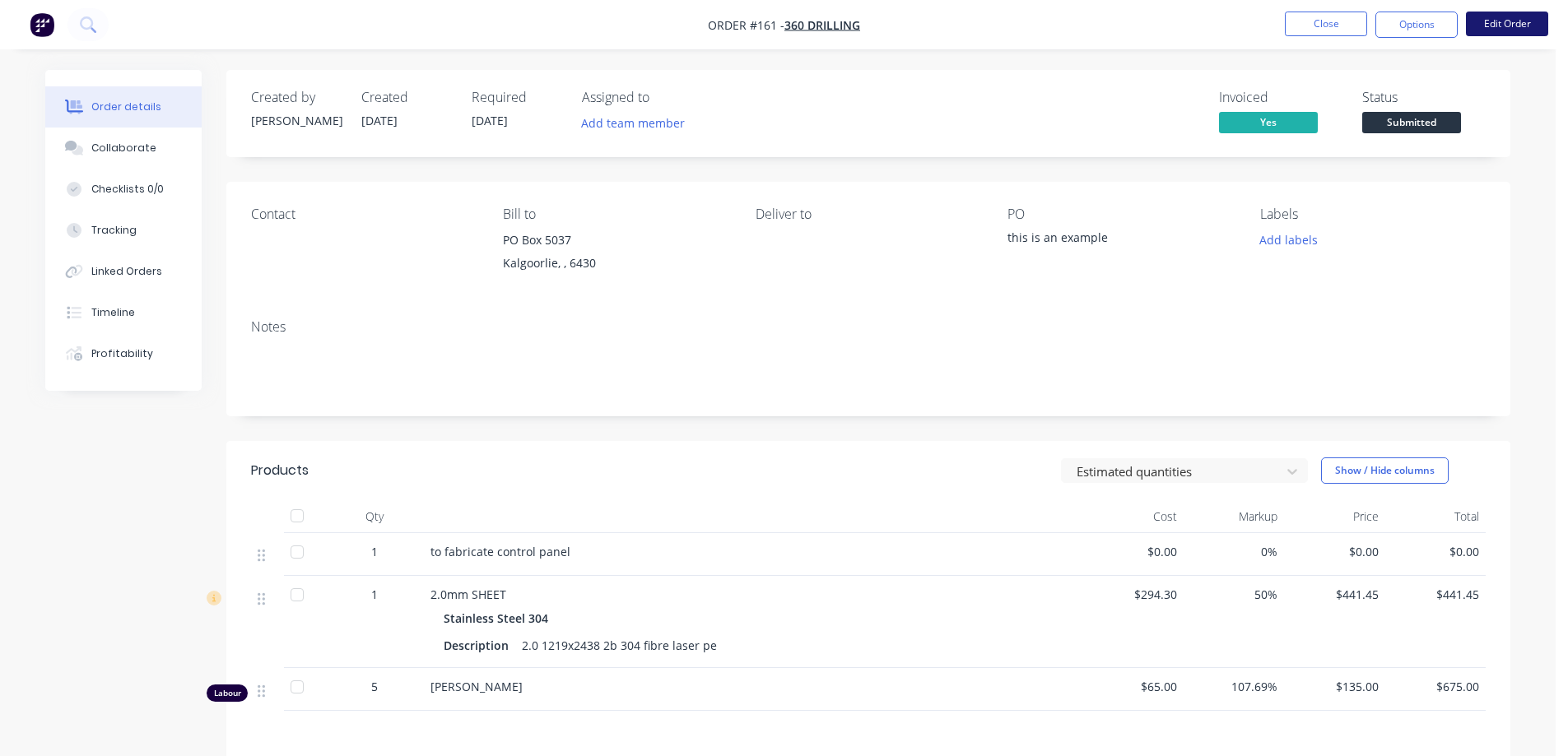
click at [1495, 22] on button "Edit Order" at bounding box center [1507, 24] width 82 height 25
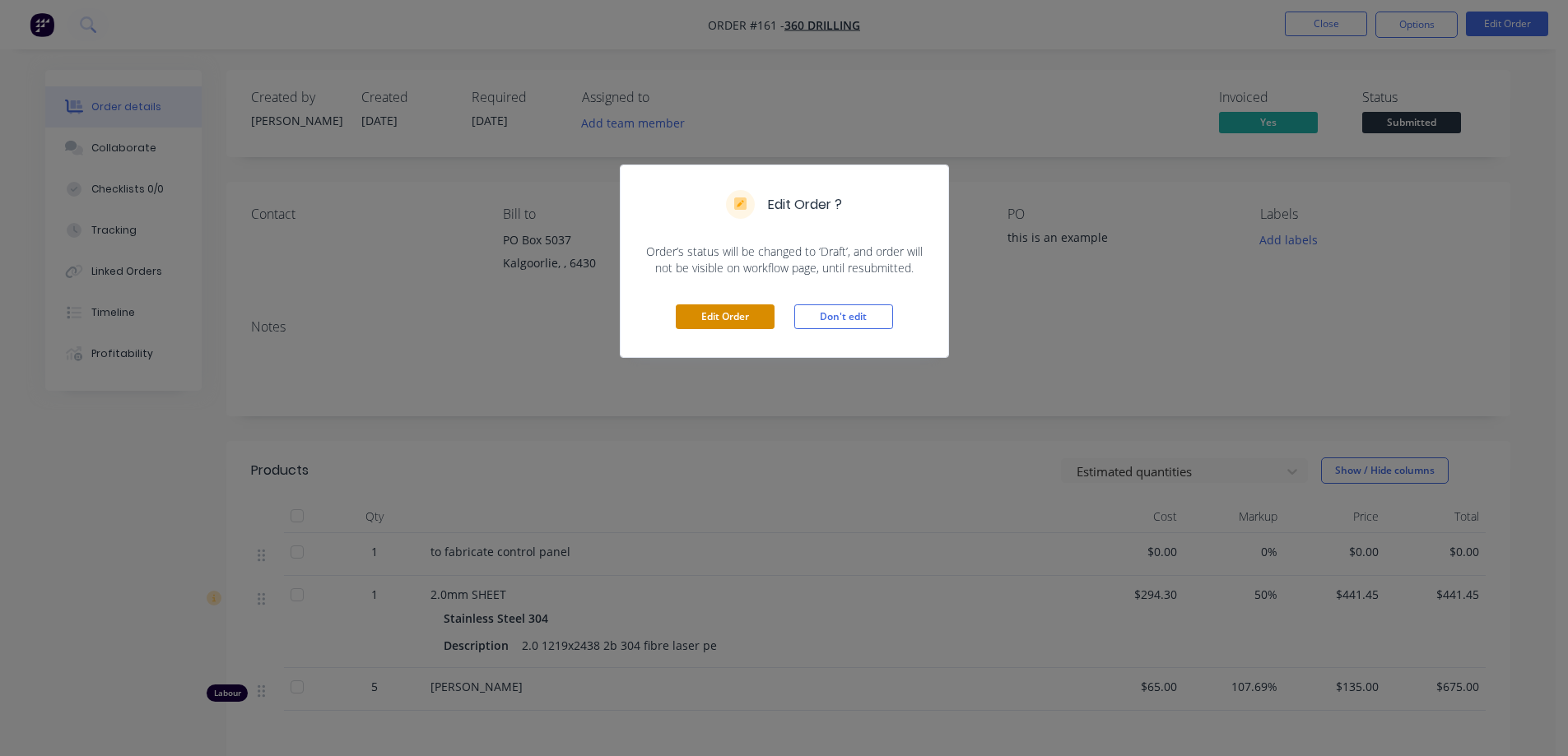
click at [704, 314] on button "Edit Order" at bounding box center [725, 317] width 99 height 25
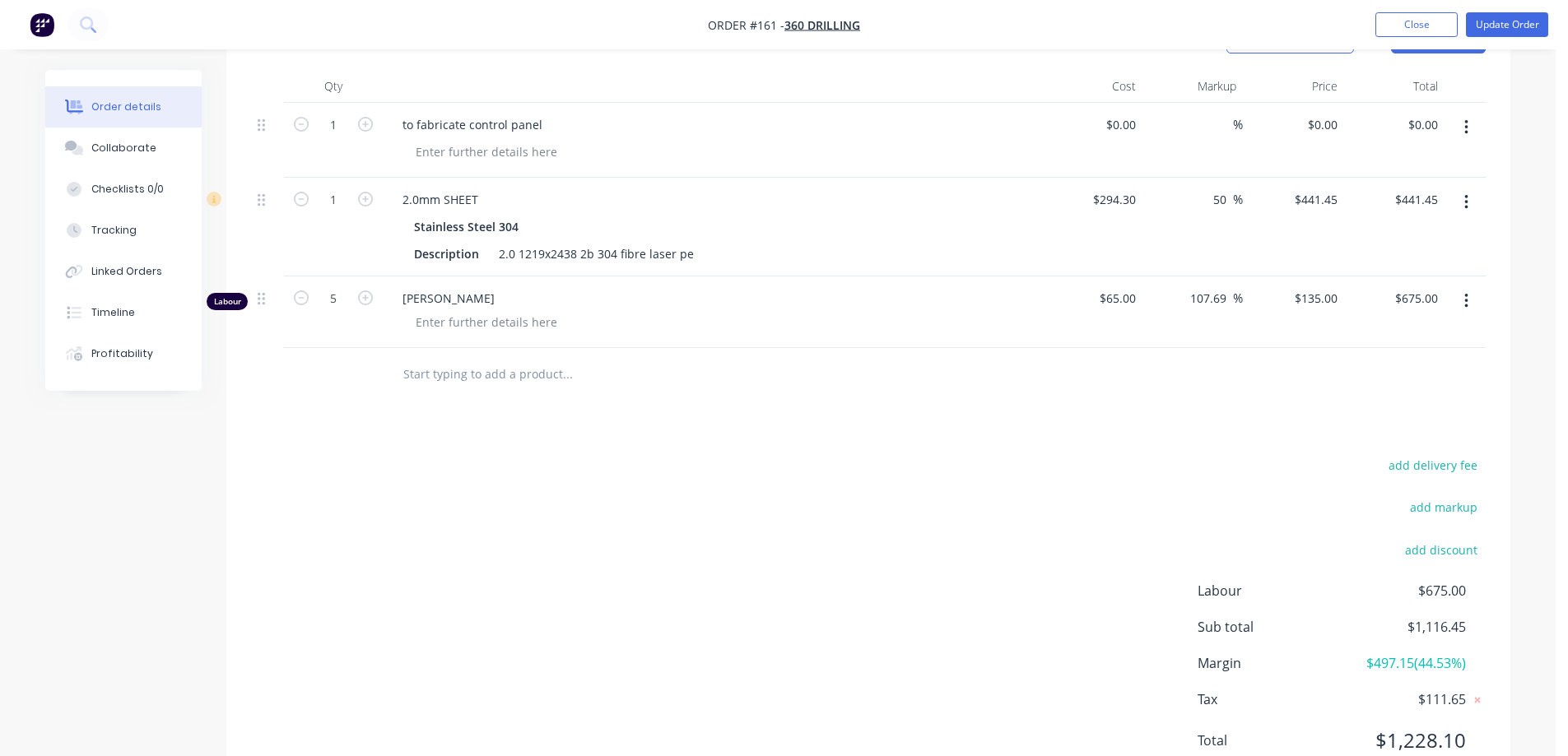
scroll to position [494, 0]
click at [553, 377] on input "text" at bounding box center [567, 371] width 329 height 33
click at [899, 441] on div "Drawings Add drawing Products Show / Hide columns Add product Qty Cost Markup P…" at bounding box center [868, 371] width 1284 height 845
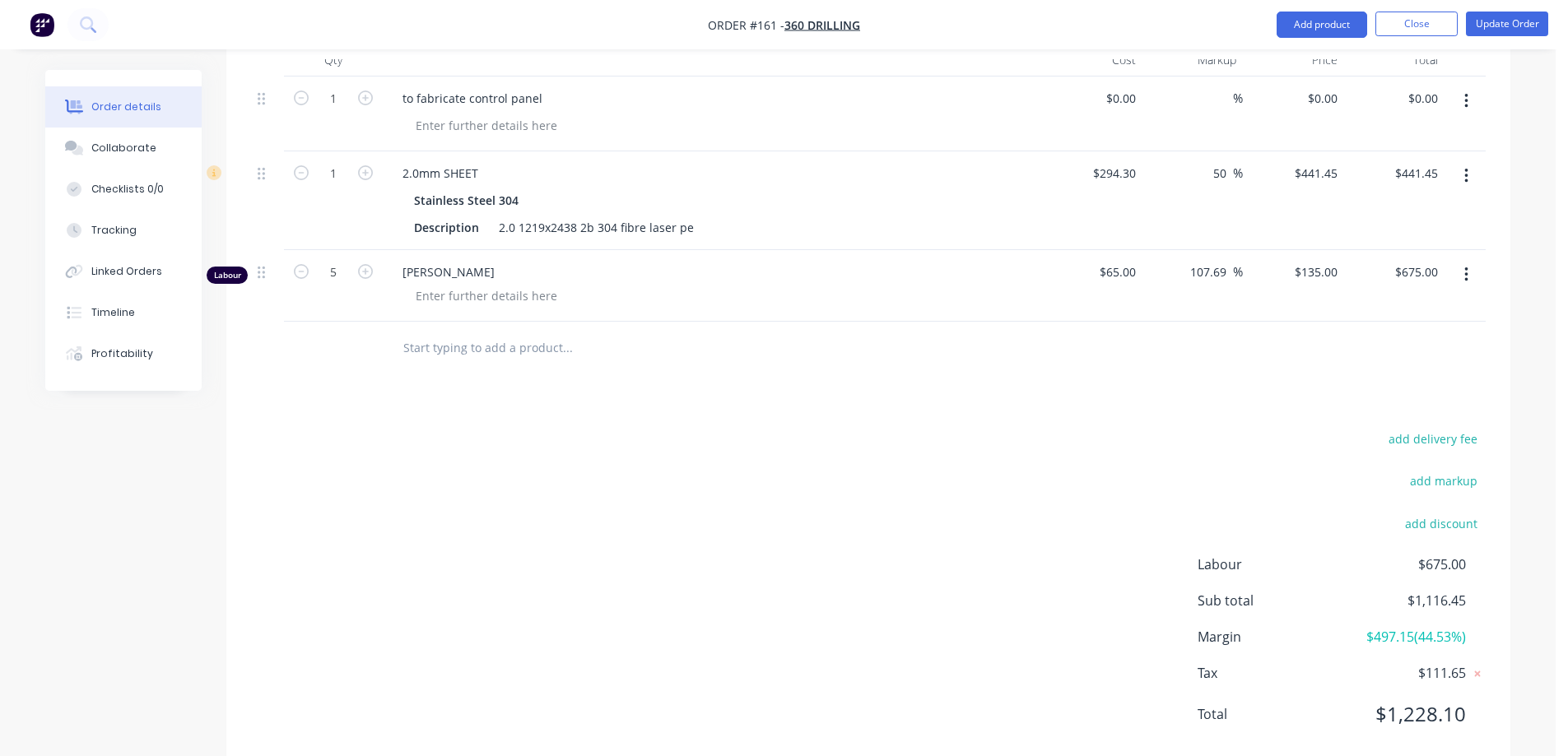
scroll to position [392, 0]
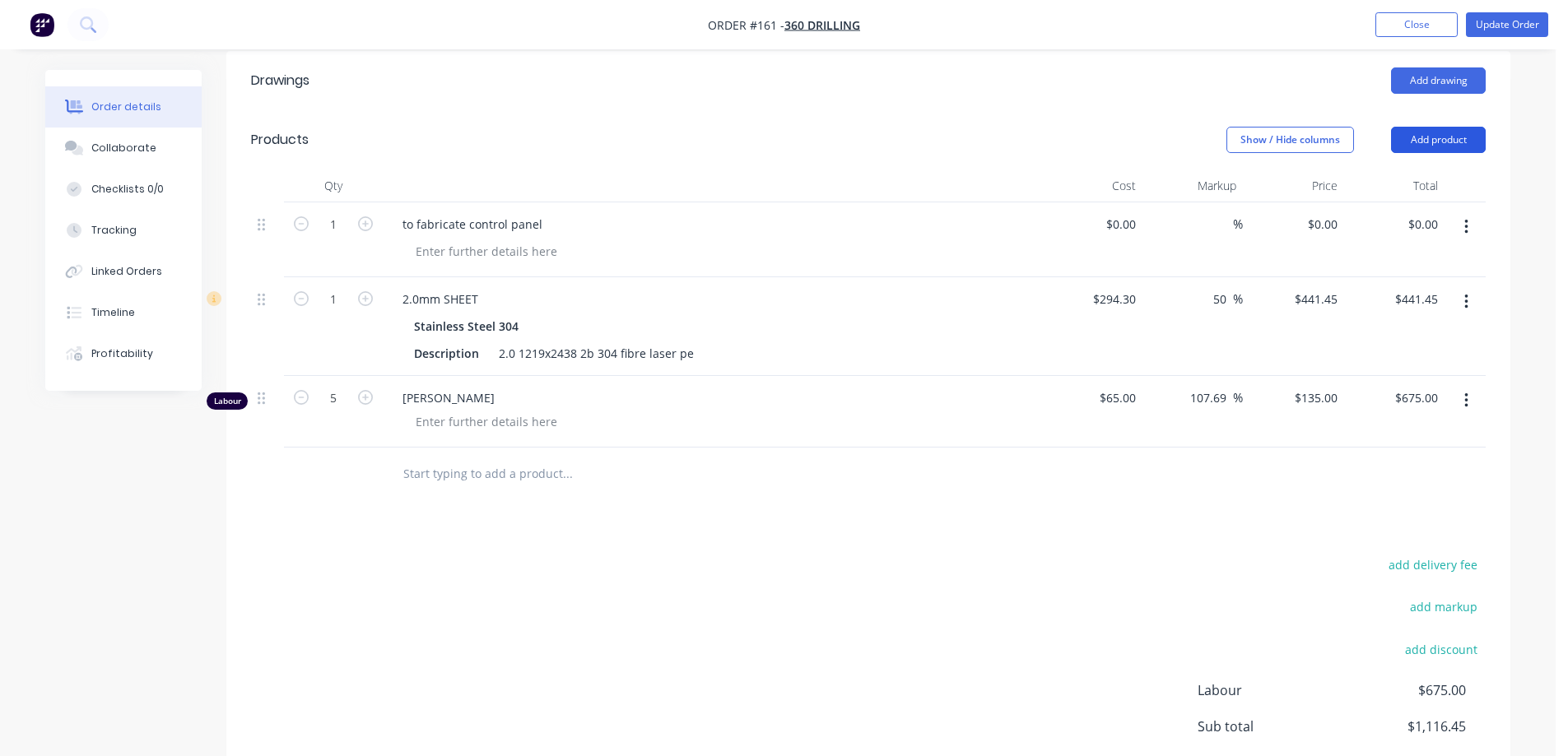
click at [1418, 141] on button "Add product" at bounding box center [1438, 140] width 95 height 27
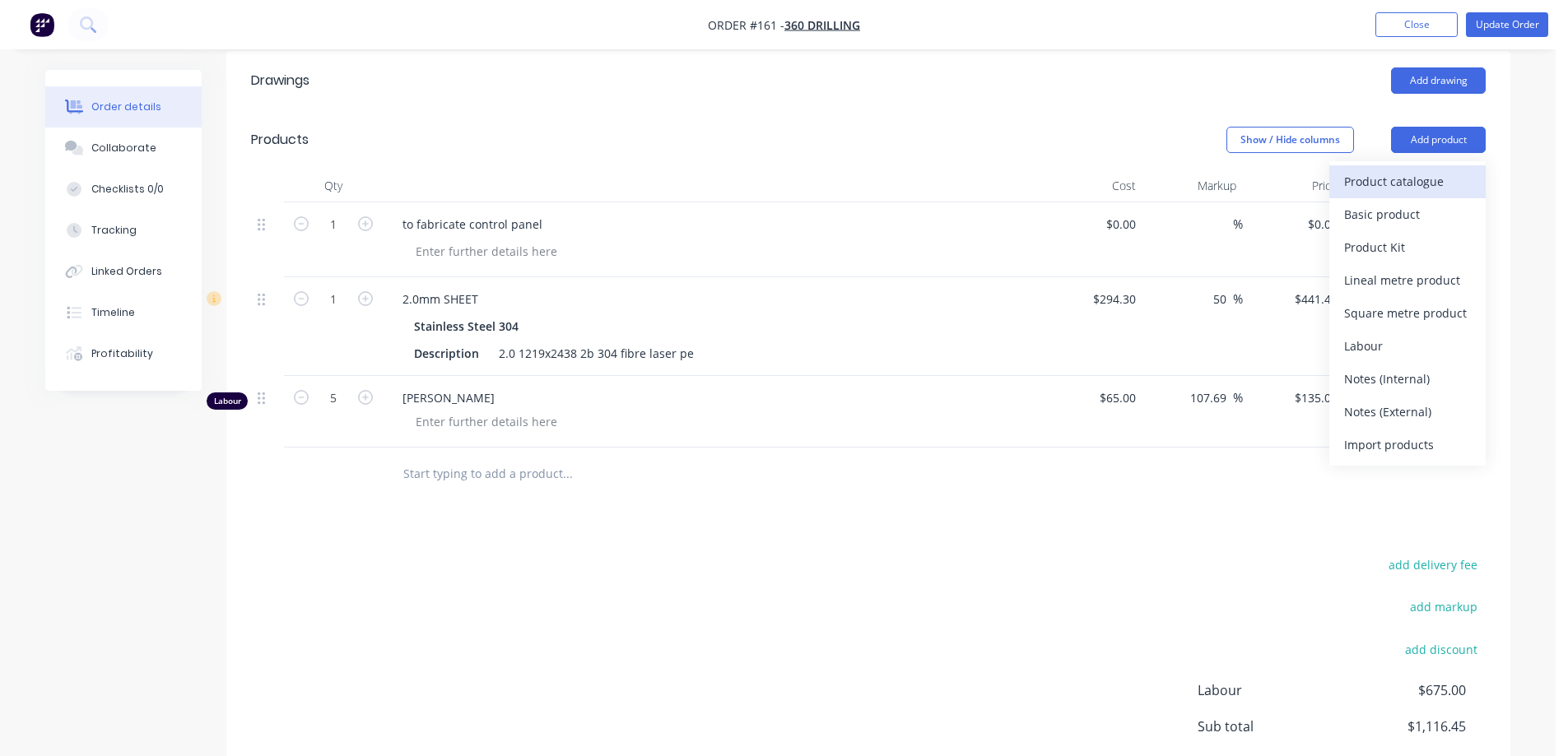
click at [1431, 186] on div "Product catalogue" at bounding box center [1407, 181] width 126 height 24
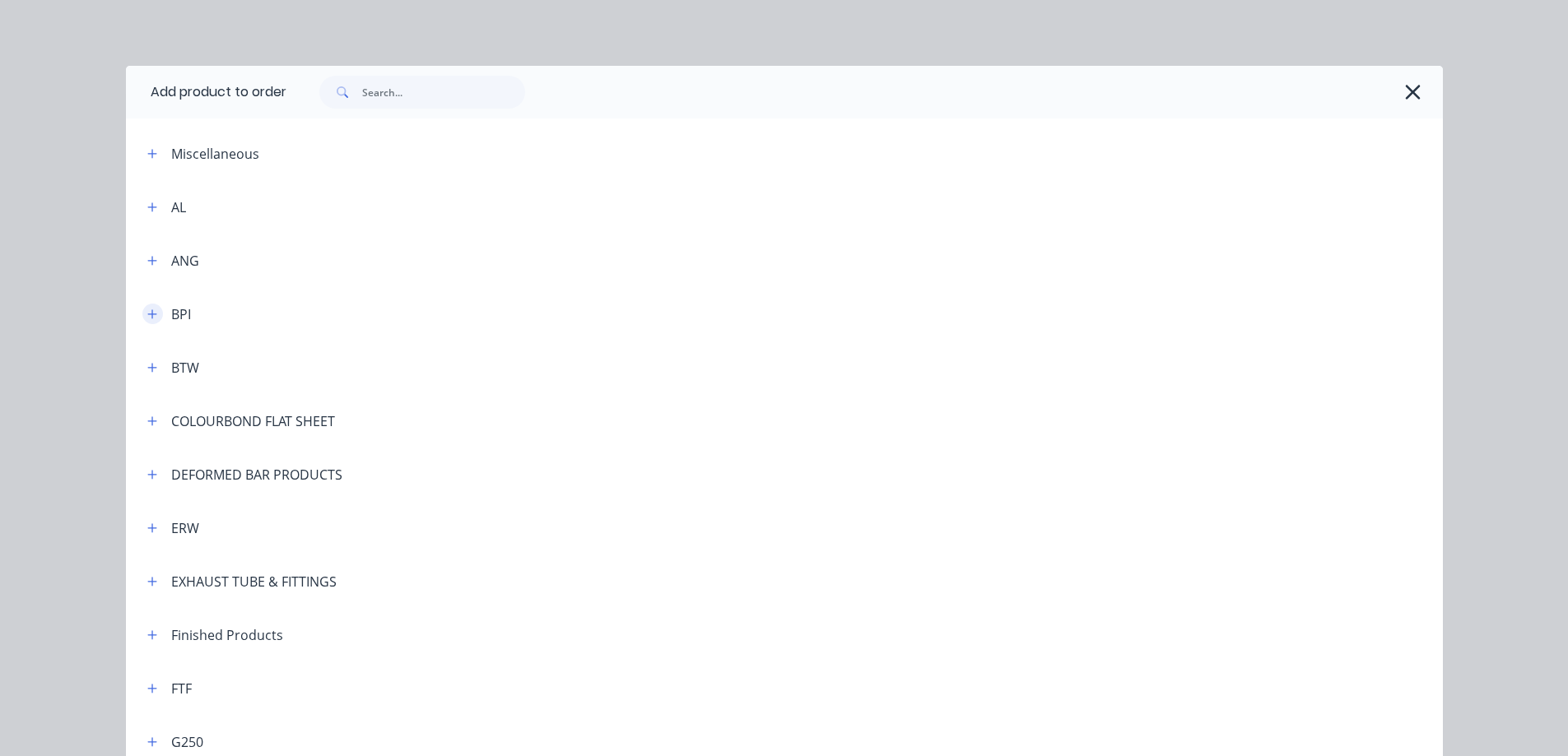
click at [148, 312] on icon "button" at bounding box center [152, 314] width 9 height 9
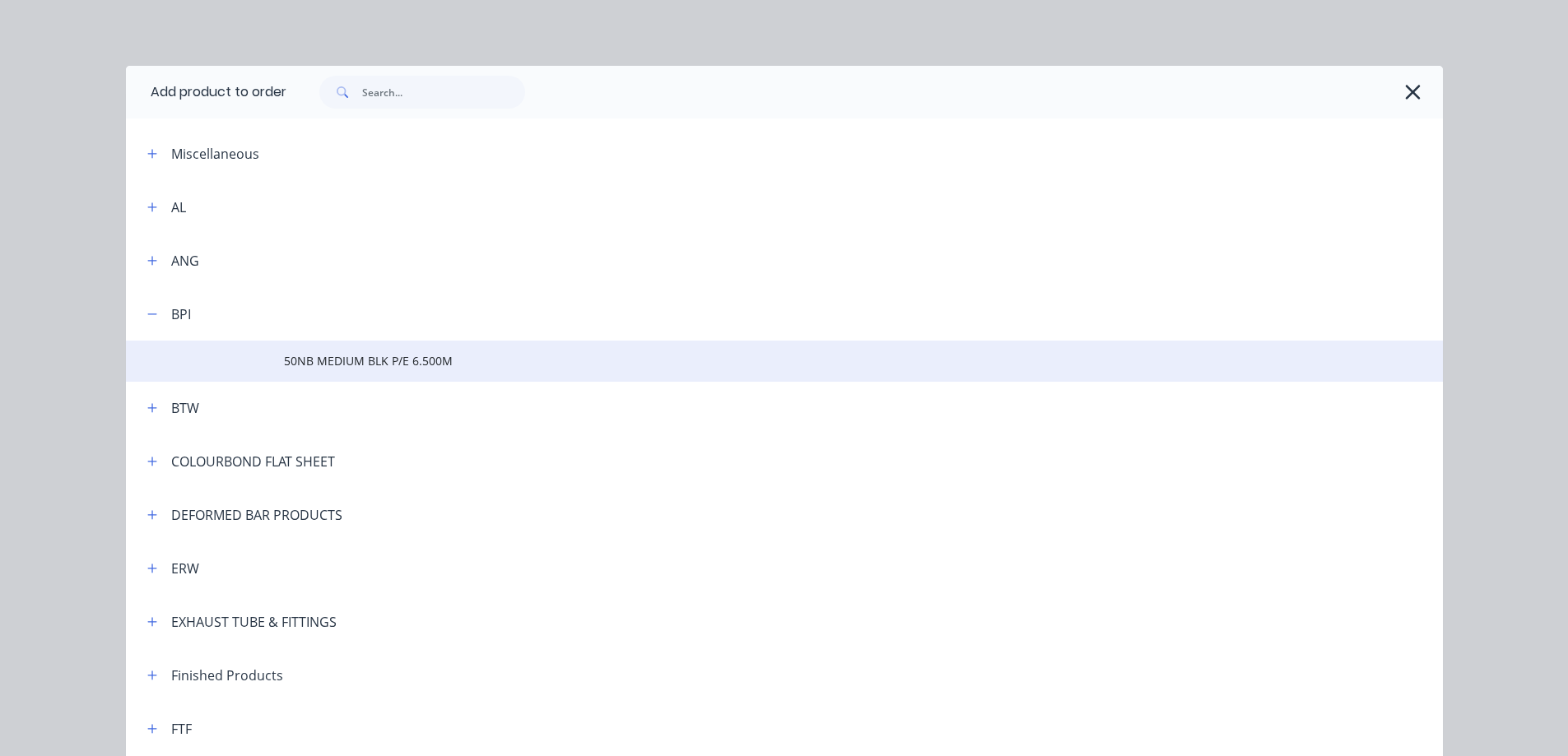
click at [306, 359] on span "50NB MEDIUM BLK P/E 6.500M" at bounding box center [747, 361] width 927 height 18
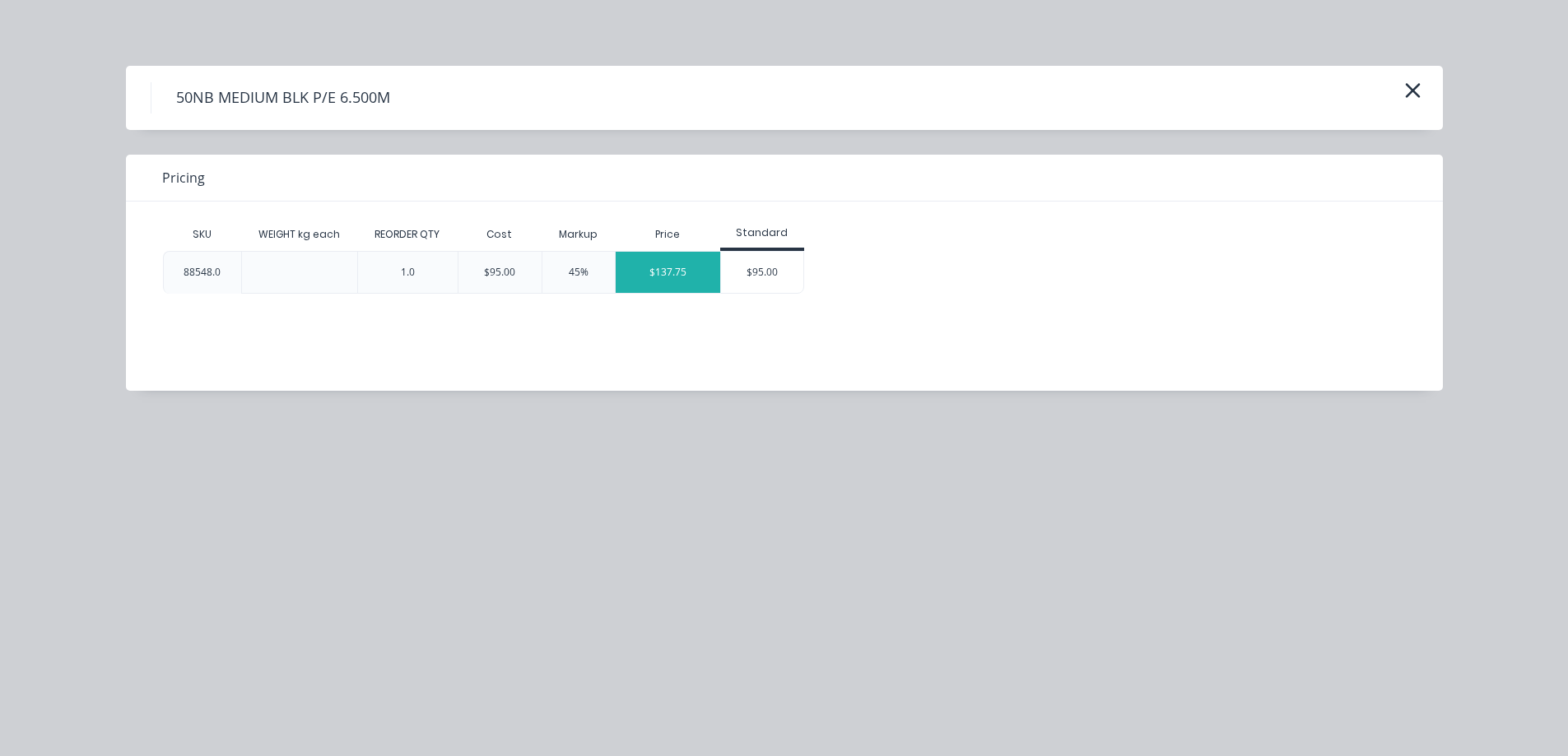
click at [682, 276] on div "$137.75" at bounding box center [668, 272] width 104 height 42
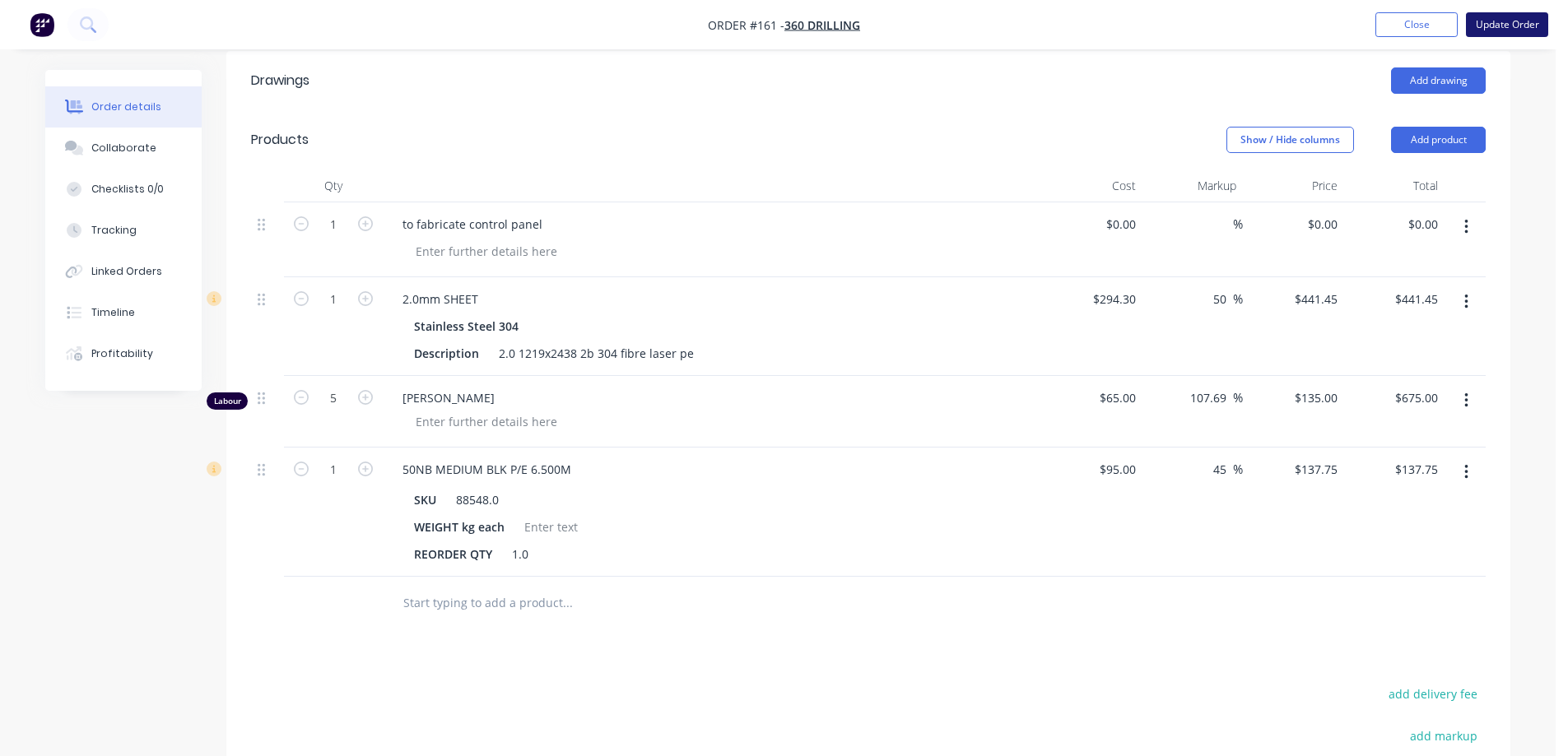
click at [1482, 27] on button "Update Order" at bounding box center [1507, 25] width 82 height 25
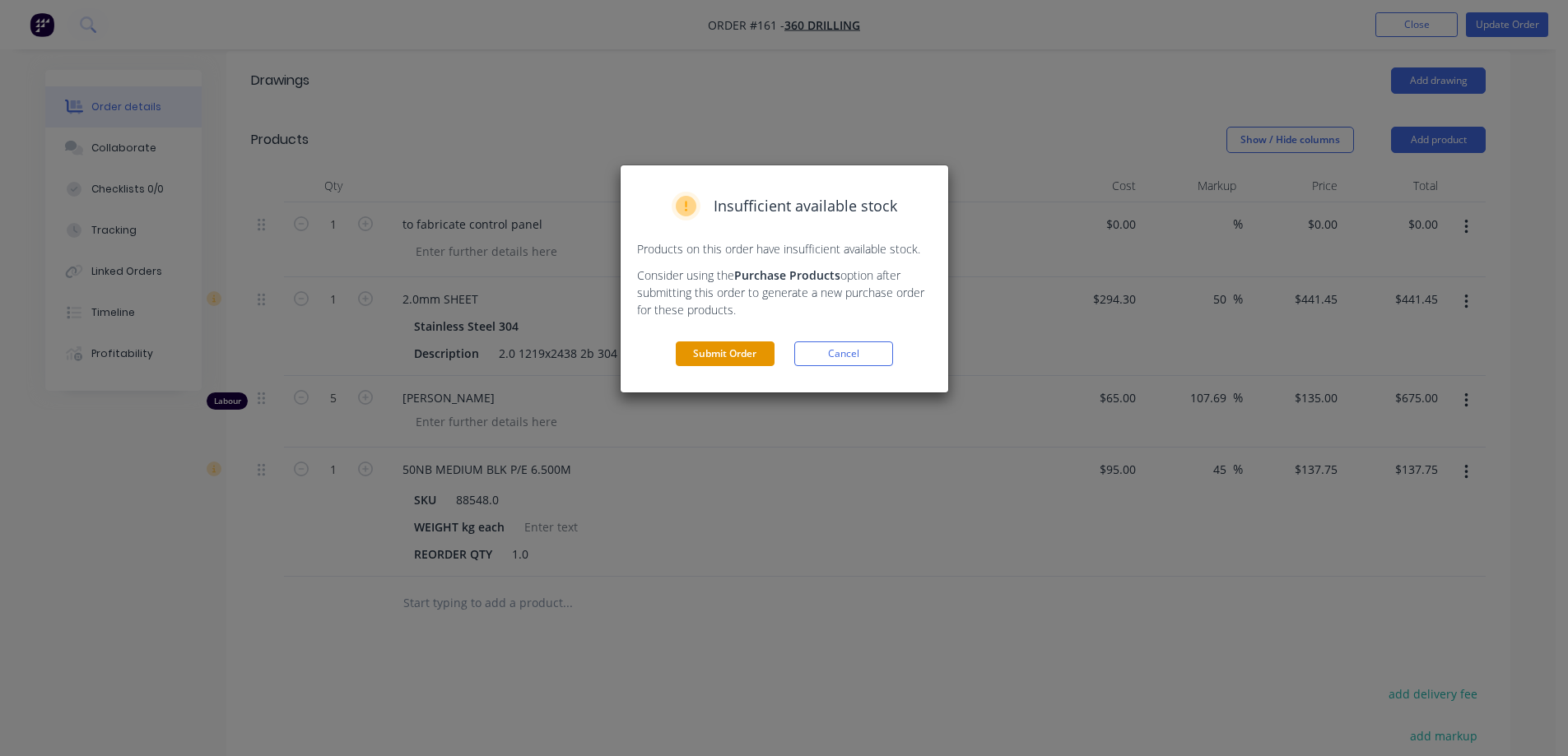
click at [710, 348] on button "Submit Order" at bounding box center [725, 354] width 99 height 25
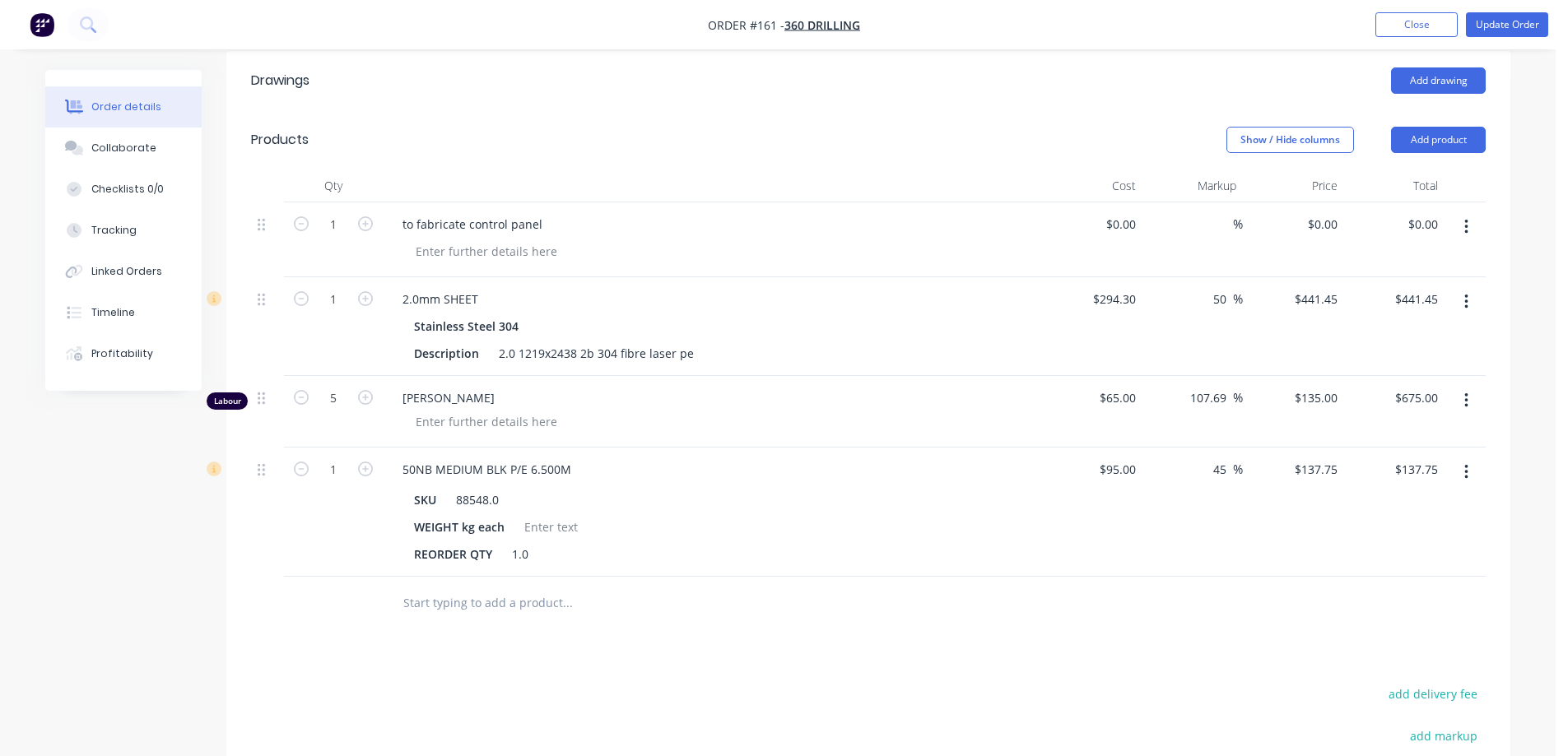
scroll to position [0, 0]
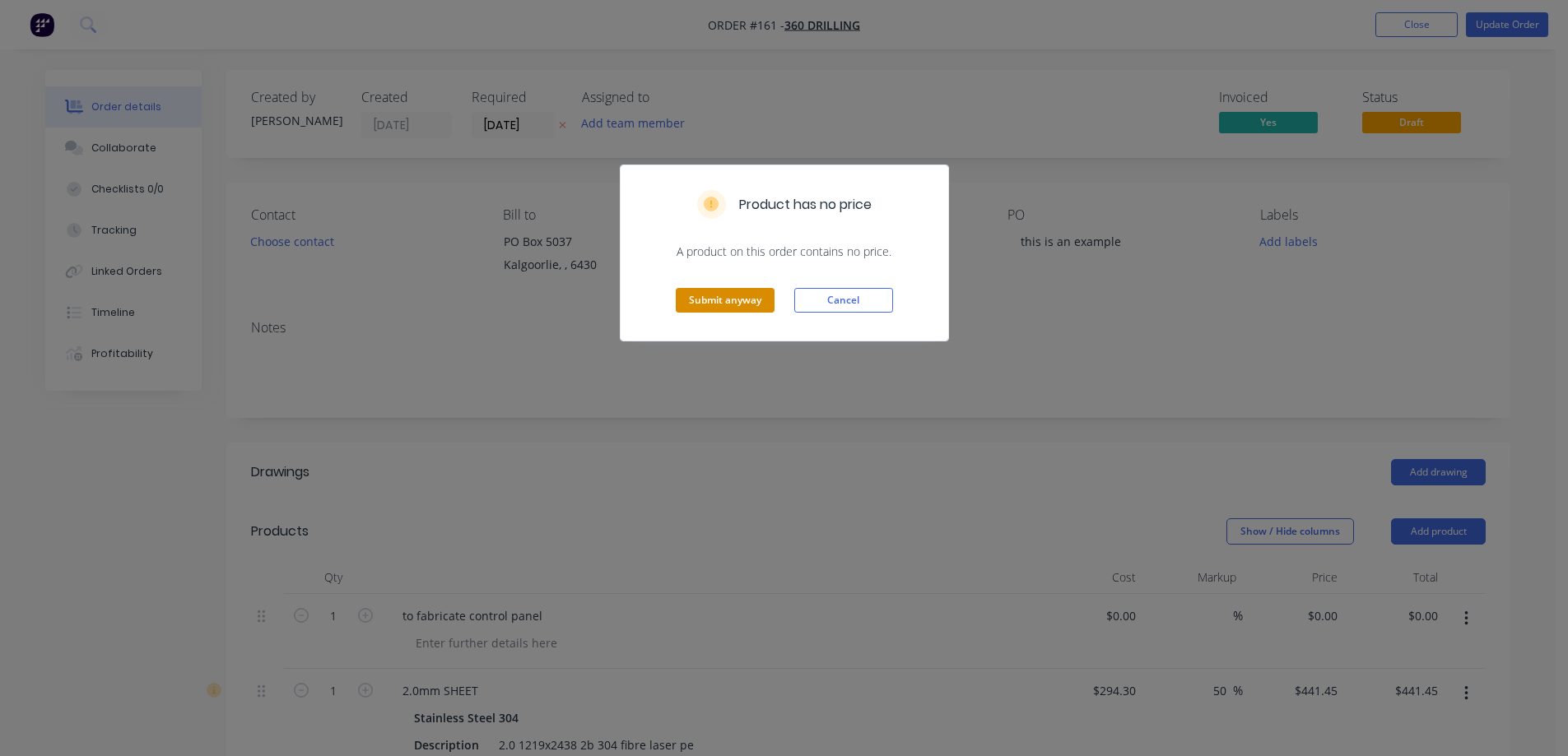
click at [744, 295] on button "Submit anyway" at bounding box center [725, 301] width 99 height 25
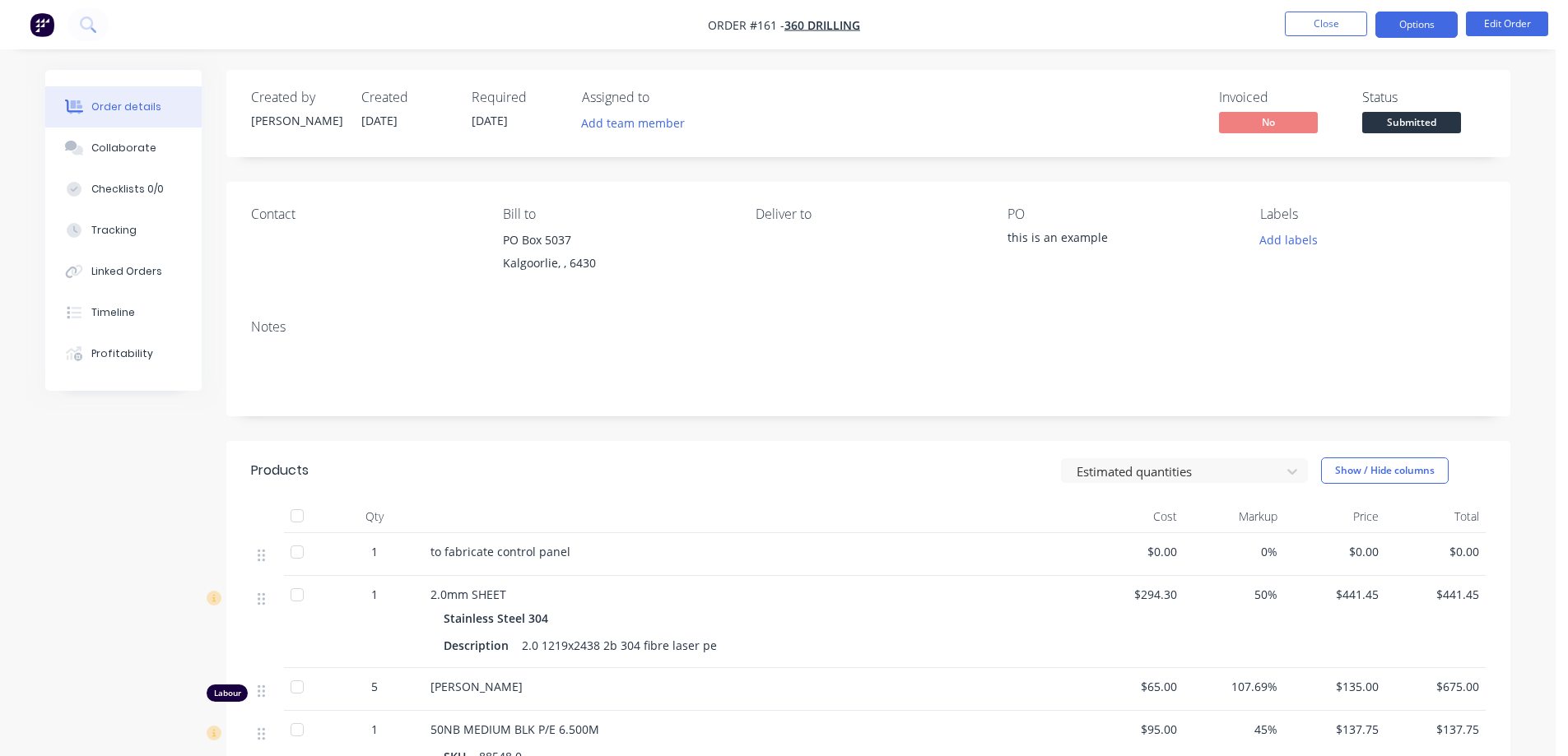
click at [1418, 21] on button "Options" at bounding box center [1416, 25] width 82 height 27
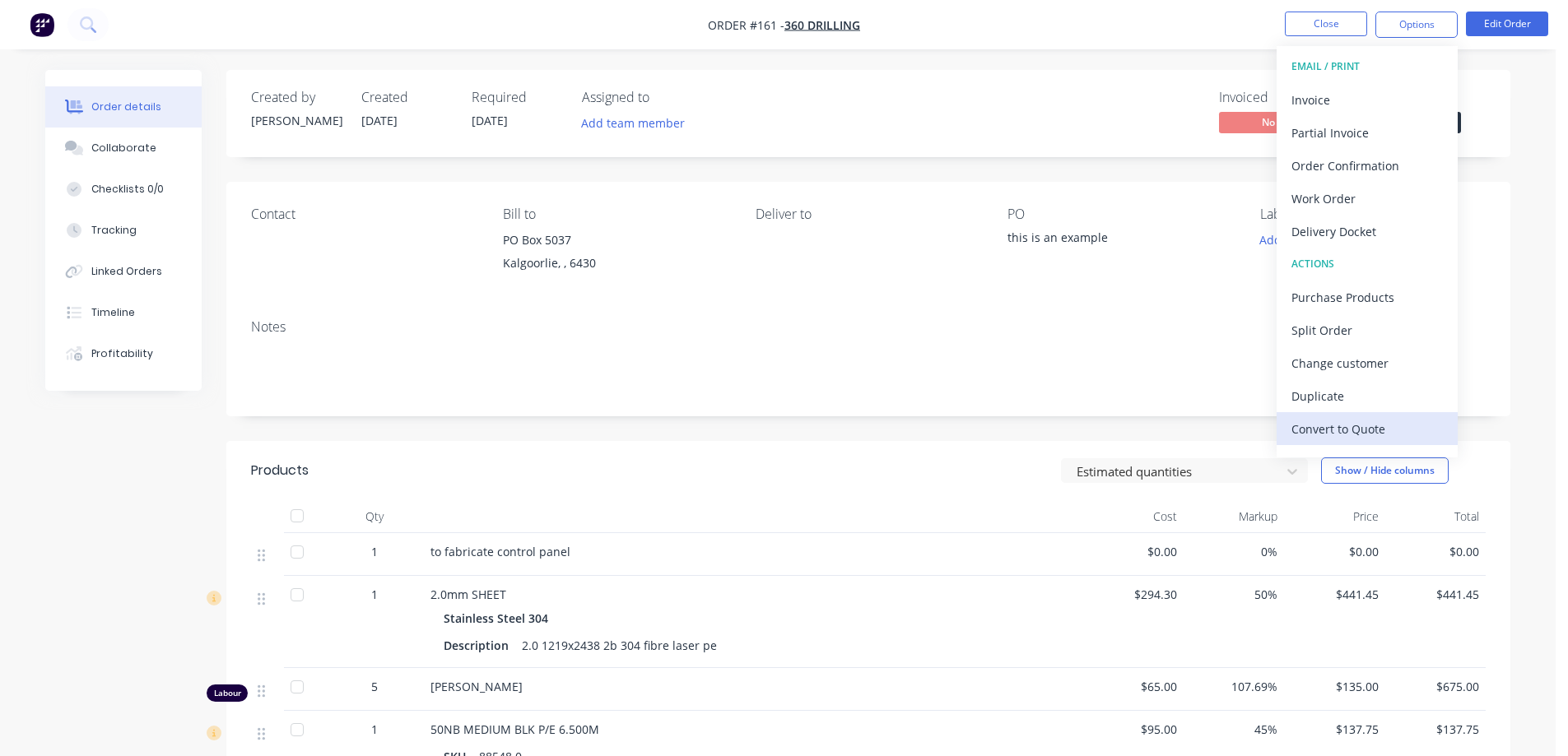
click at [1381, 434] on div "Convert to Quote" at bounding box center [1366, 429] width 151 height 24
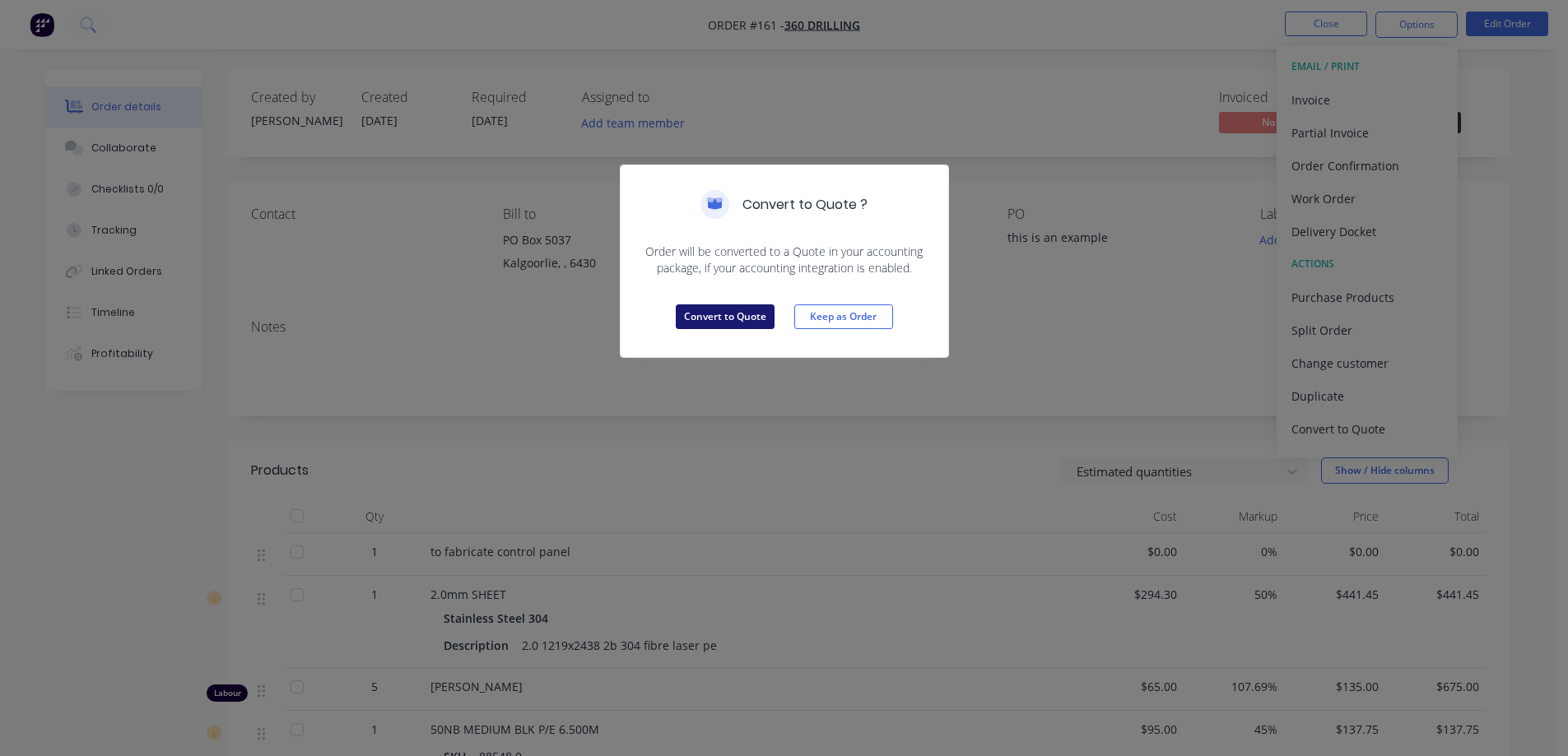
click at [704, 323] on button "Convert to Quote" at bounding box center [725, 317] width 99 height 25
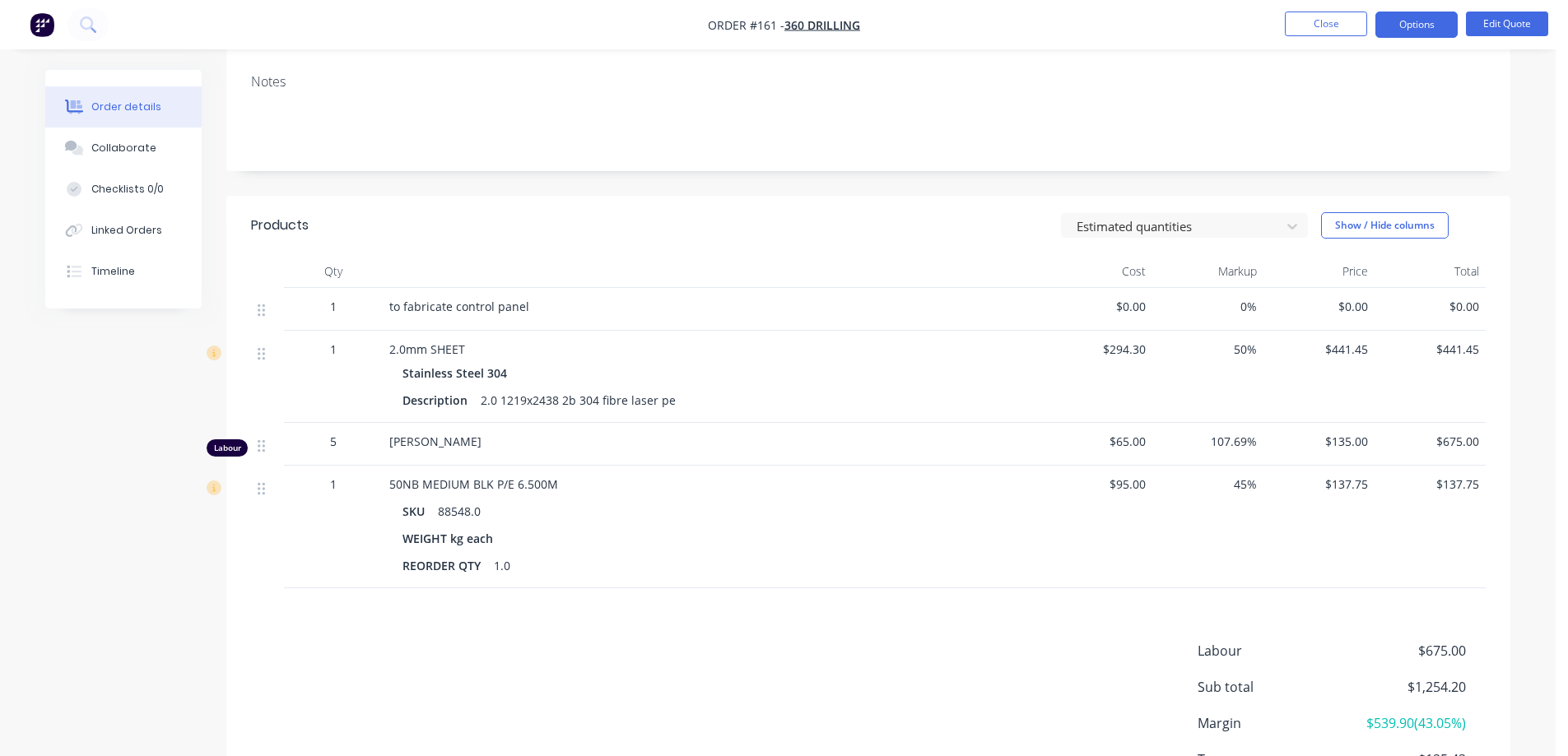
scroll to position [288, 0]
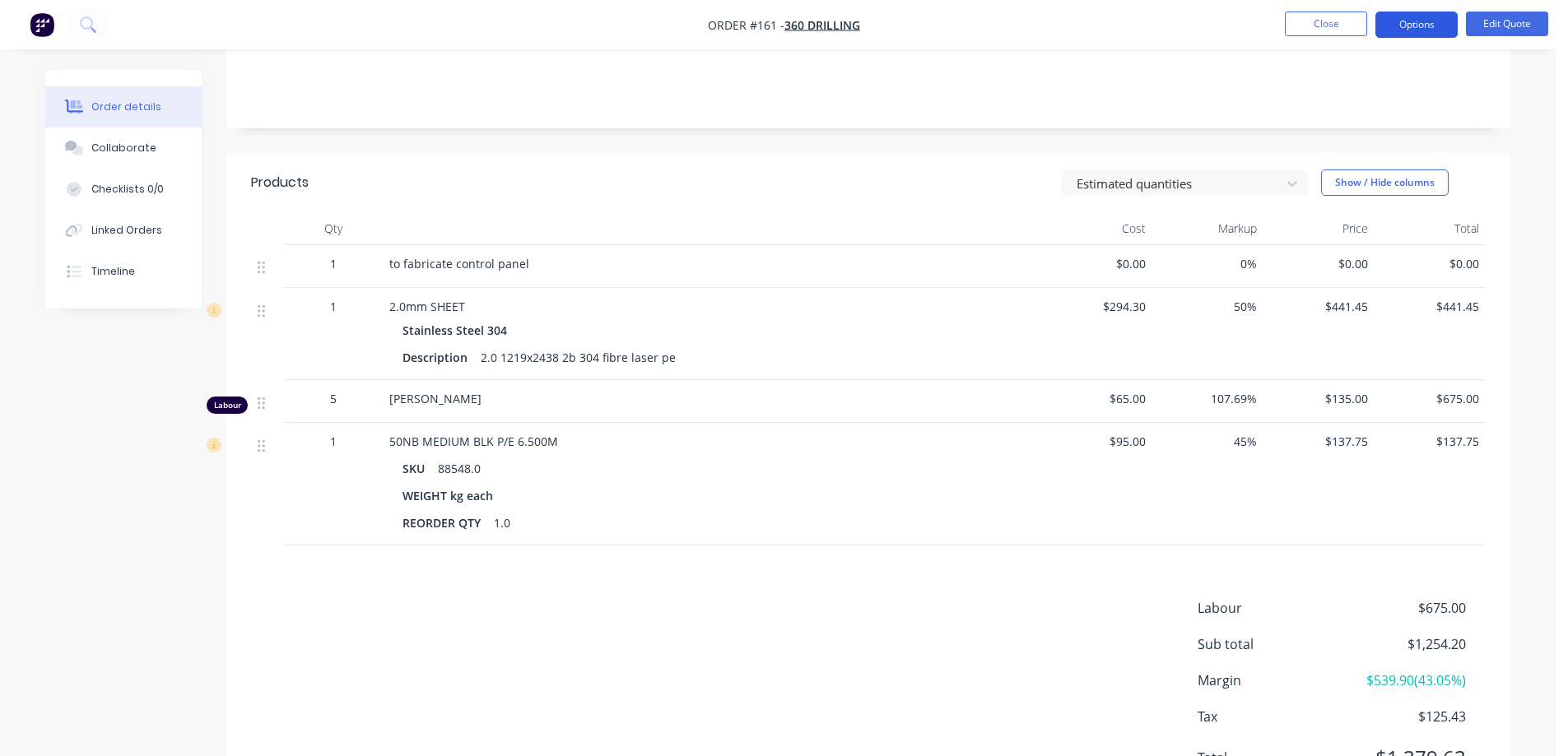
click at [1426, 28] on button "Options" at bounding box center [1416, 25] width 82 height 27
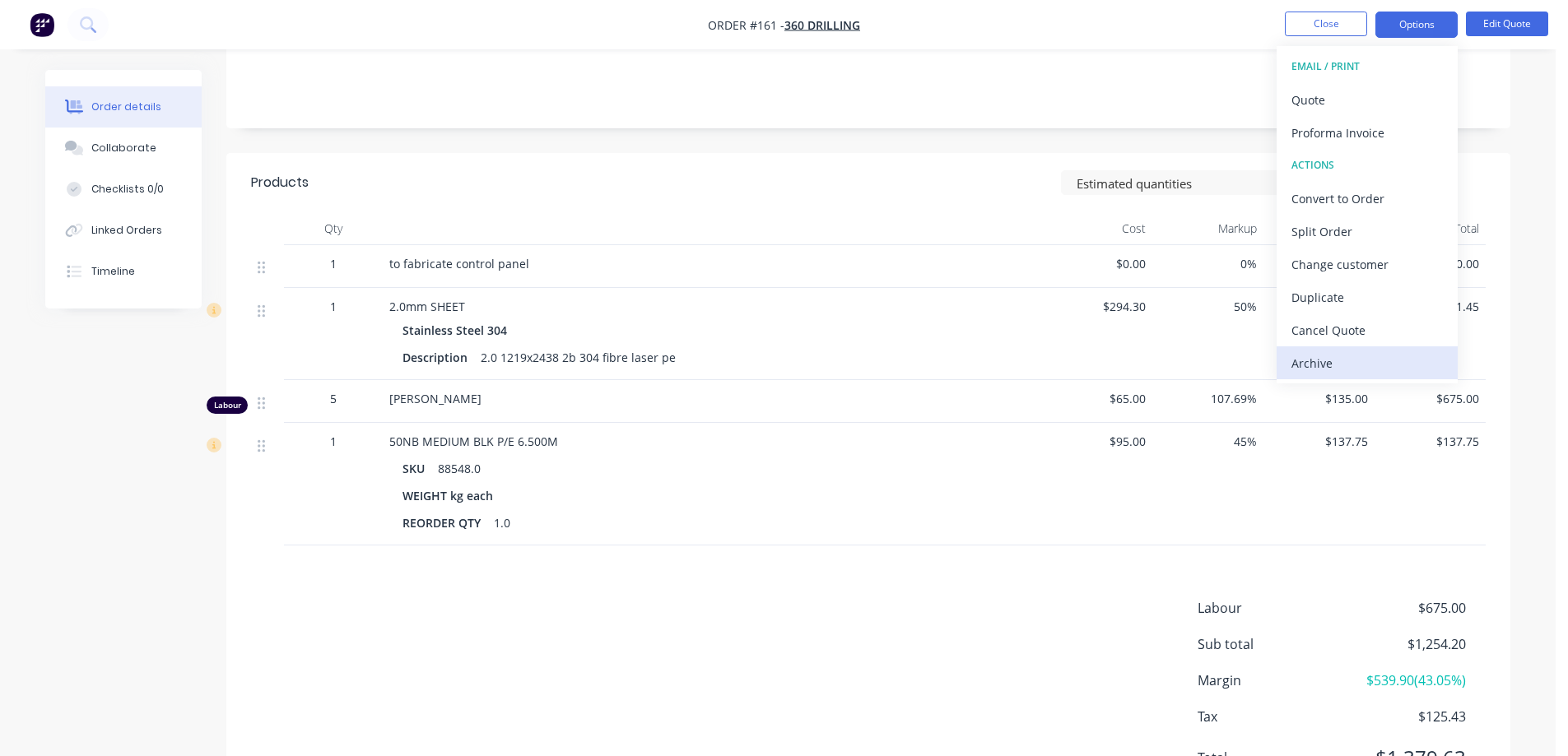
click at [1340, 355] on div "Archive" at bounding box center [1366, 363] width 151 height 24
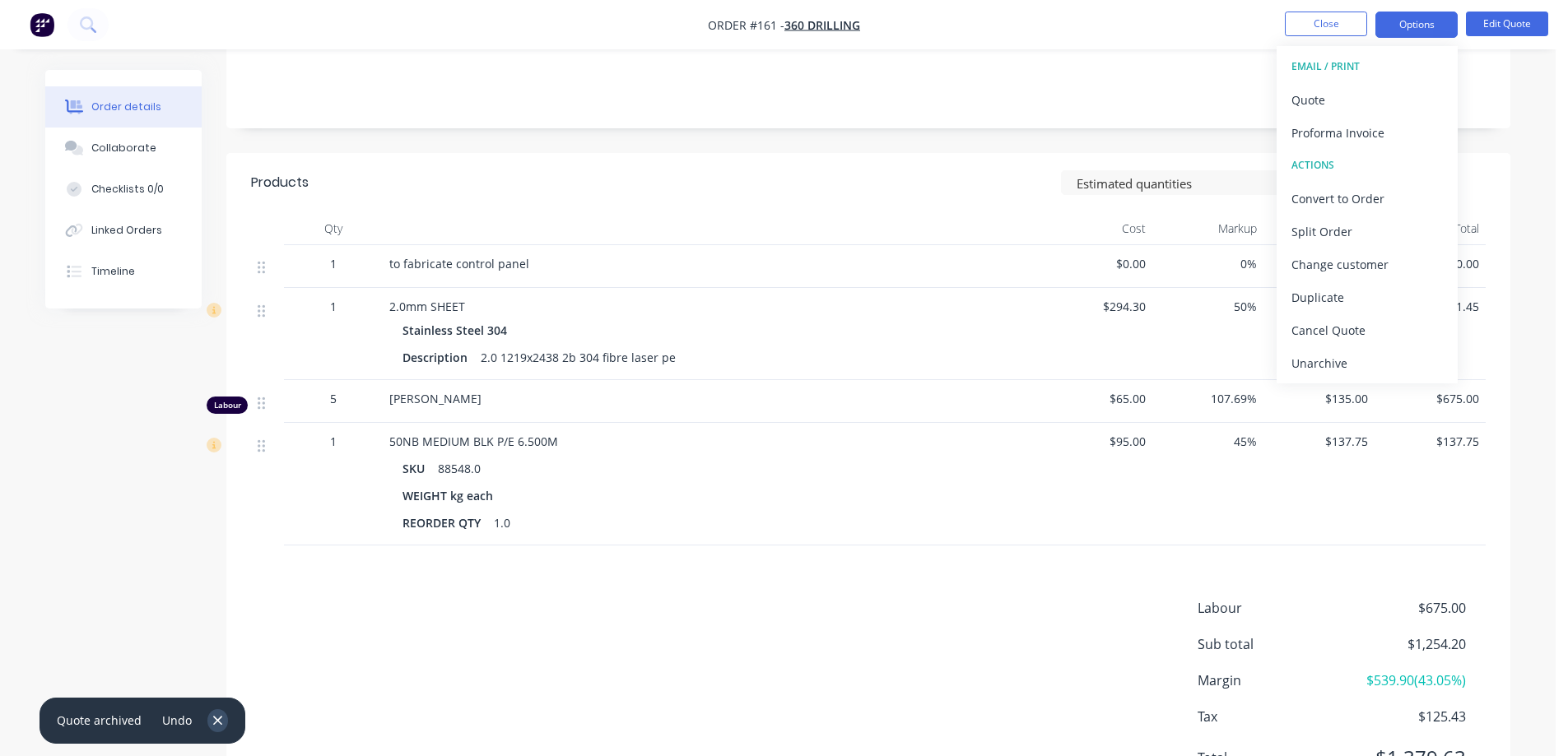
click at [213, 723] on icon "button" at bounding box center [218, 721] width 11 height 15
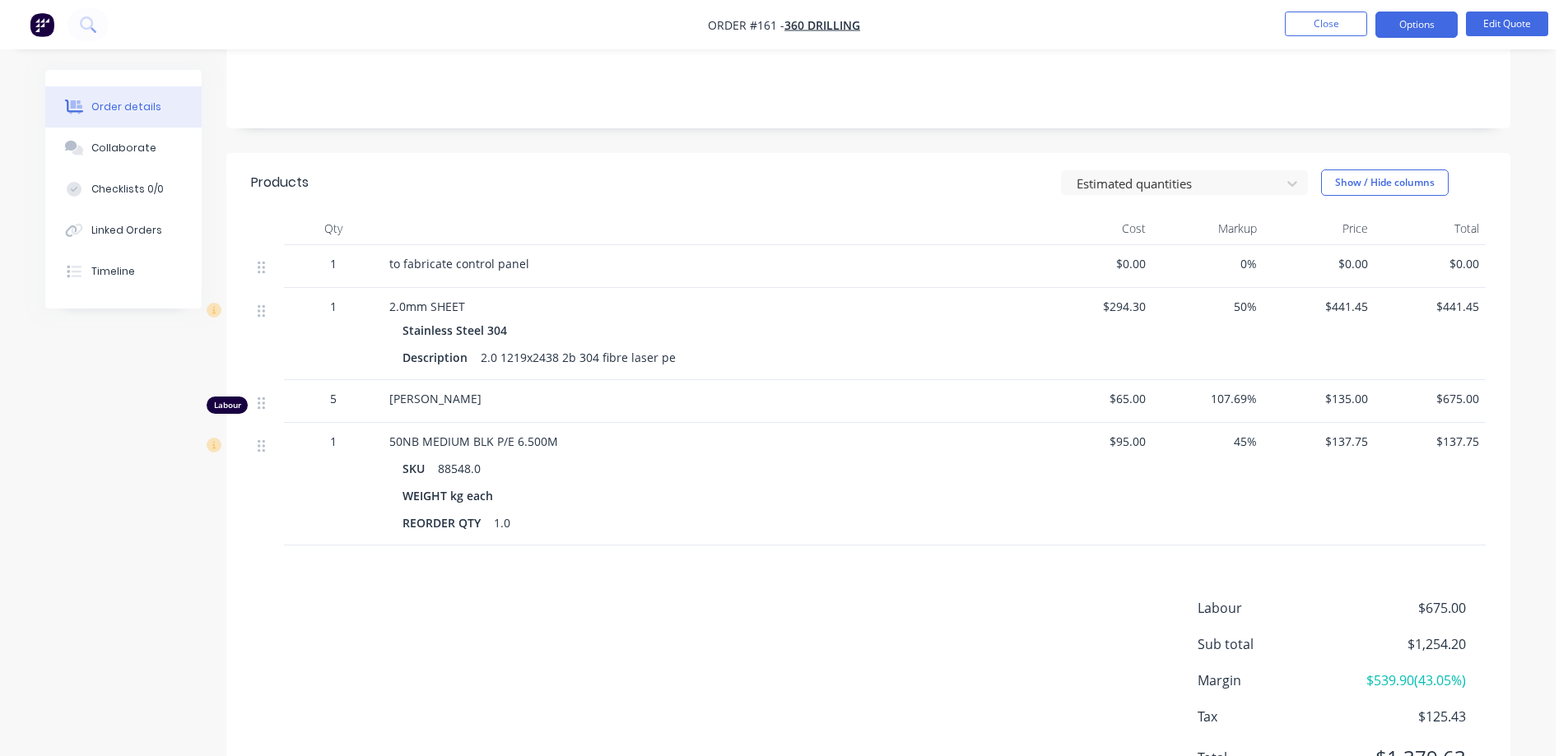
drag, startPoint x: 567, startPoint y: 595, endPoint x: 722, endPoint y: 474, distance: 196.6
click at [569, 595] on div "Products Estimated quantities Show / Hide columns Qty Cost Markup Price Total 1…" at bounding box center [868, 483] width 1284 height 661
click at [1337, 24] on button "Close" at bounding box center [1326, 24] width 82 height 25
